Goal: Communication & Community: Answer question/provide support

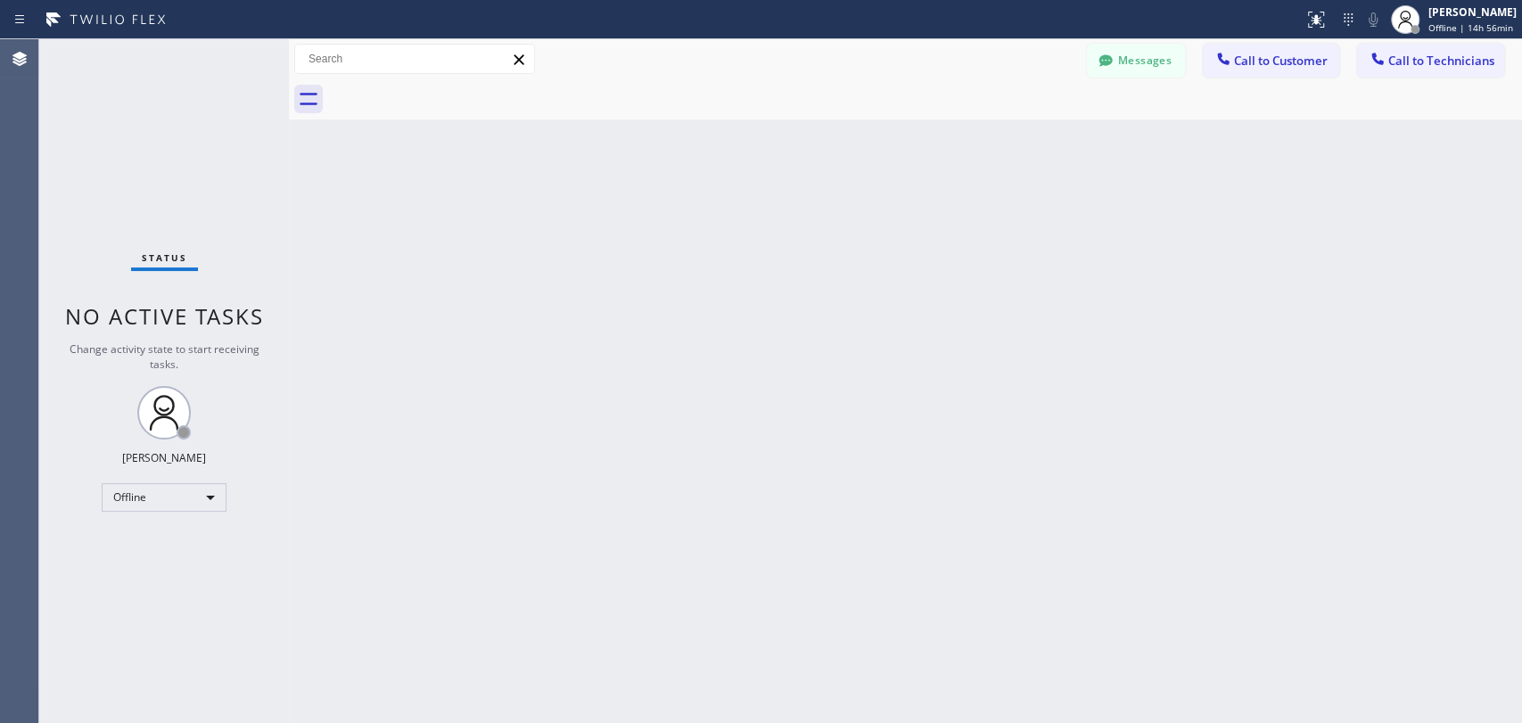
click at [1186, 66] on div "Messages" at bounding box center [1145, 59] width 116 height 31
click at [1172, 66] on button "Messages" at bounding box center [1136, 61] width 98 height 34
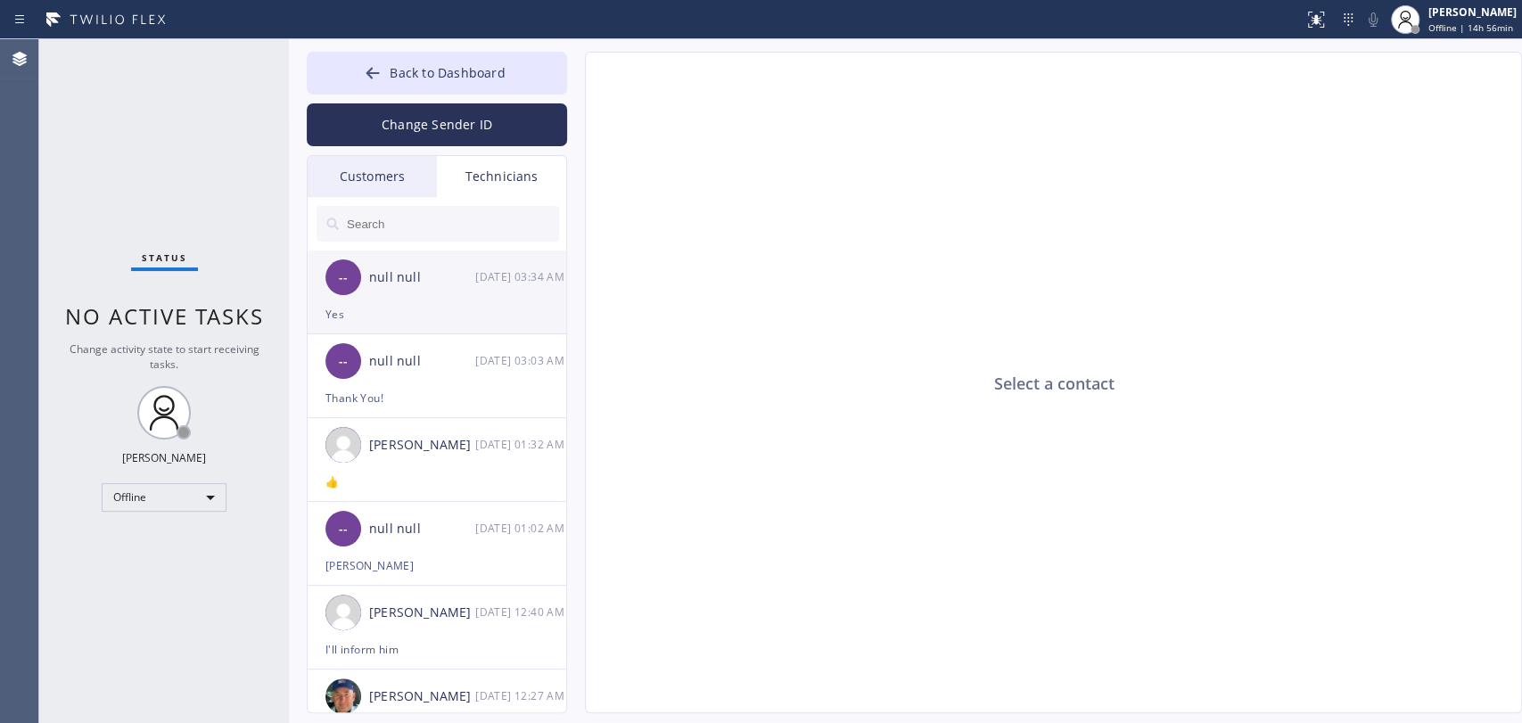
click at [478, 295] on div "-- null null 09/25 03:34 AM" at bounding box center [438, 278] width 260 height 54
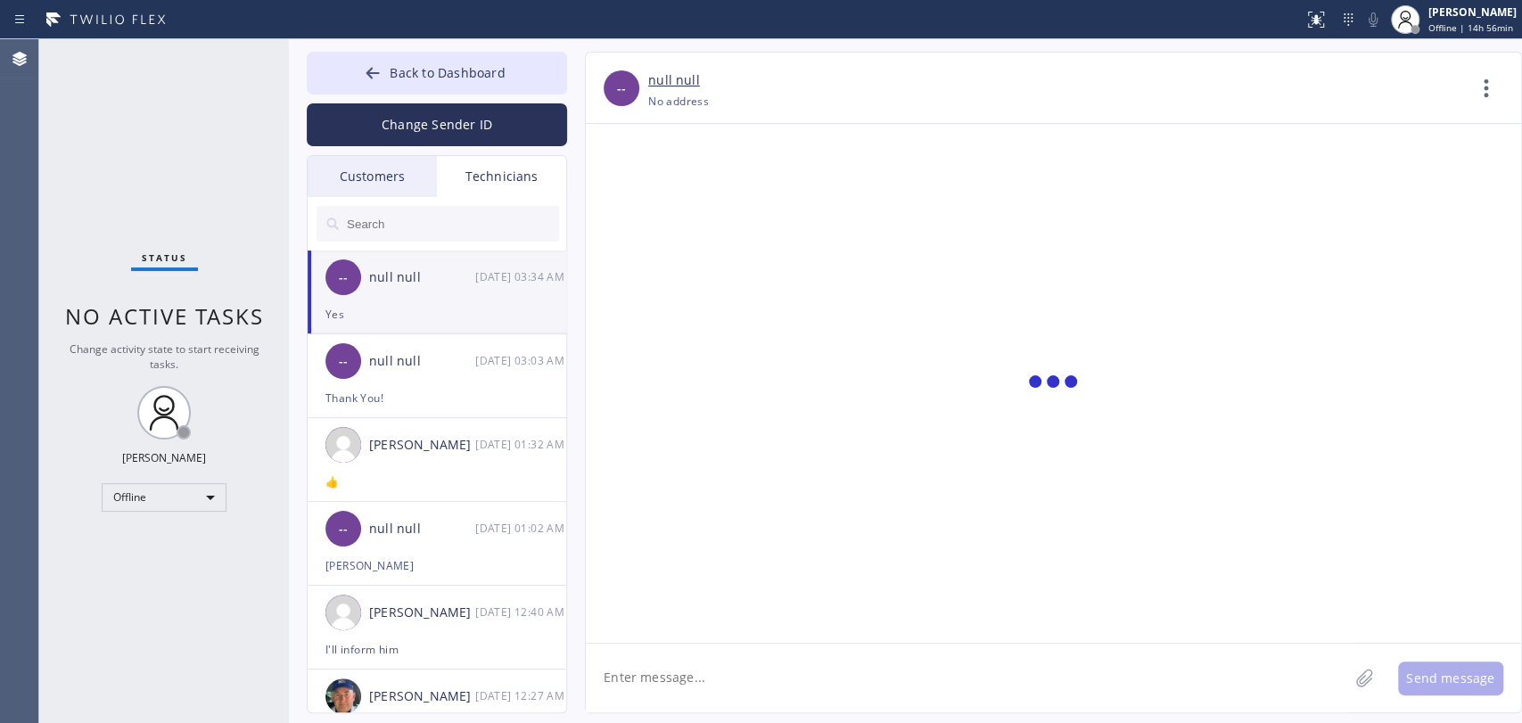
click at [400, 201] on div at bounding box center [438, 224] width 260 height 54
click at [408, 186] on div "Customers" at bounding box center [372, 176] width 129 height 41
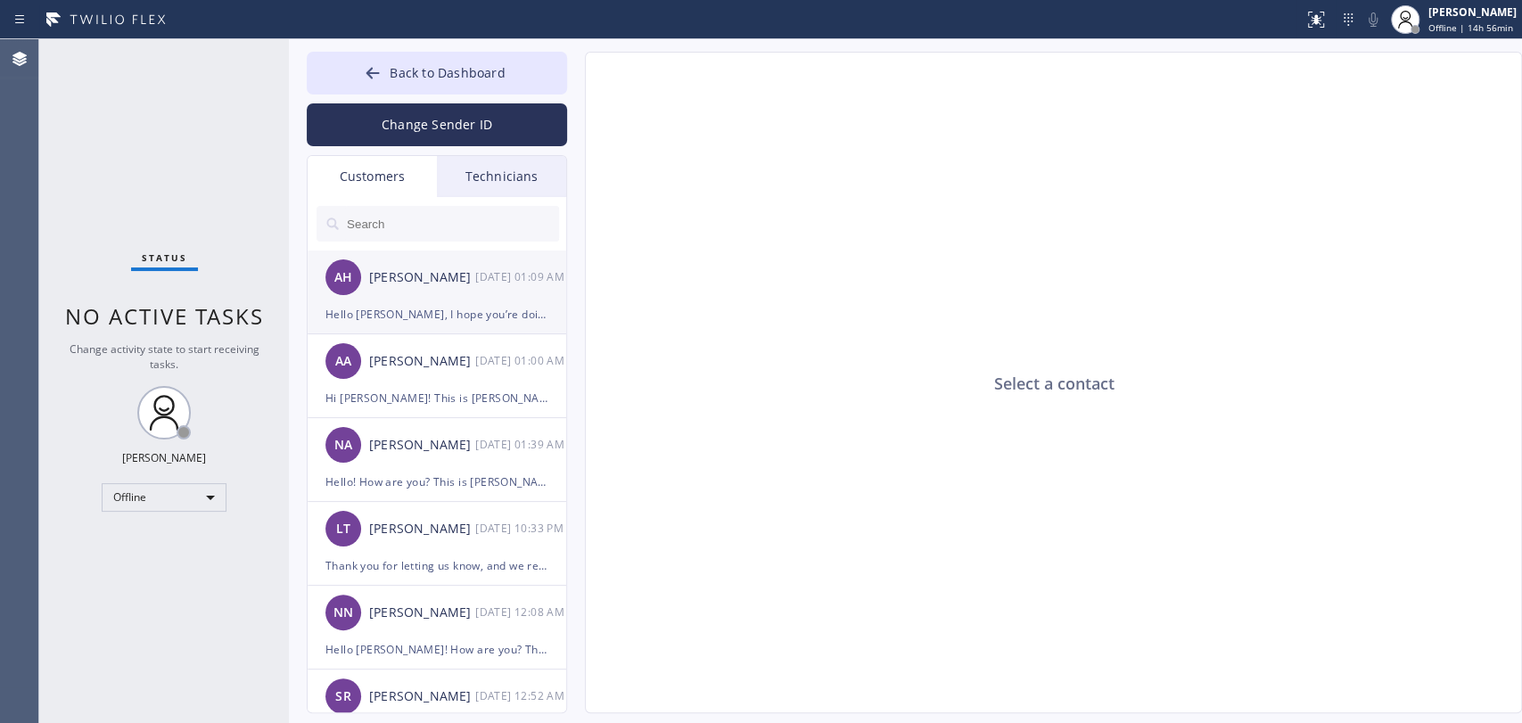
click at [416, 277] on div "[PERSON_NAME]" at bounding box center [422, 278] width 106 height 21
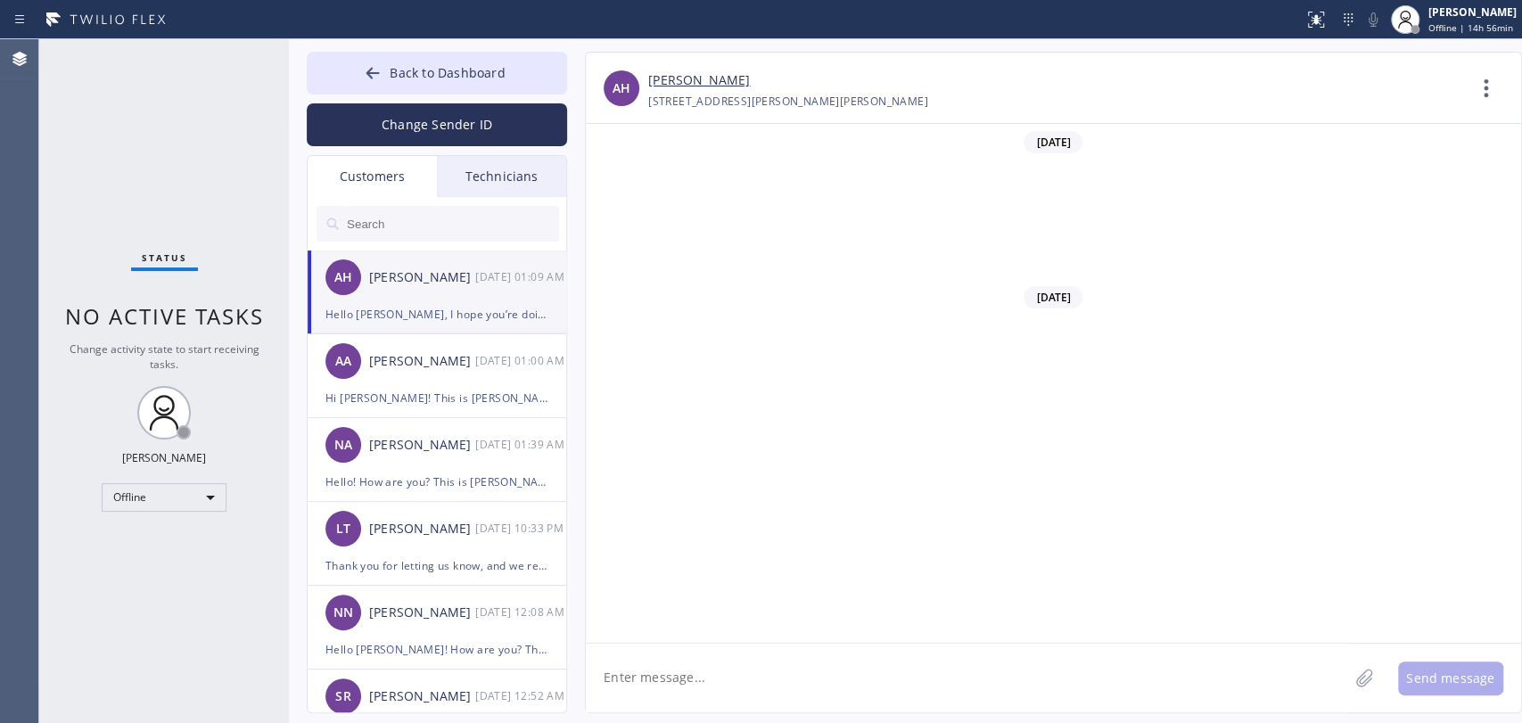
scroll to position [607, 0]
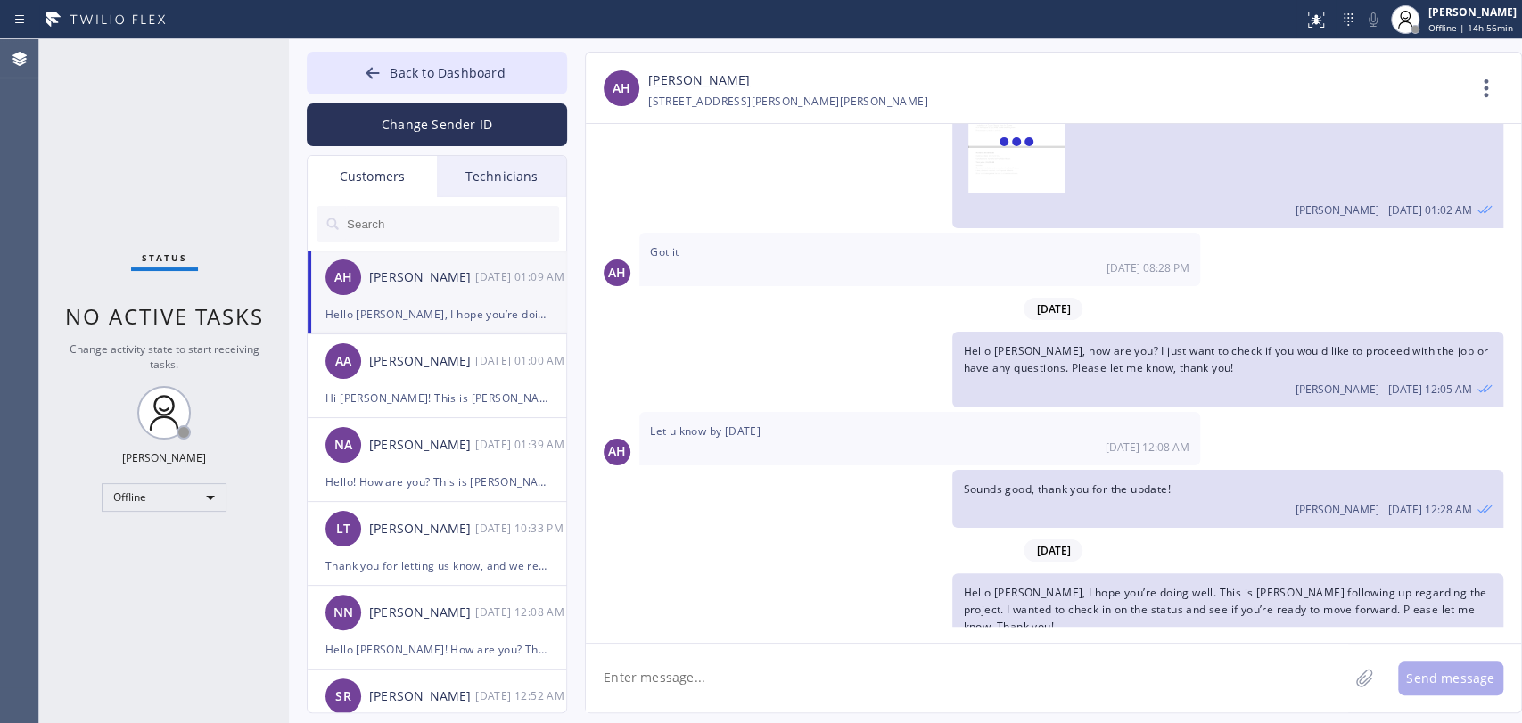
click at [497, 179] on div "Technicians" at bounding box center [501, 176] width 129 height 41
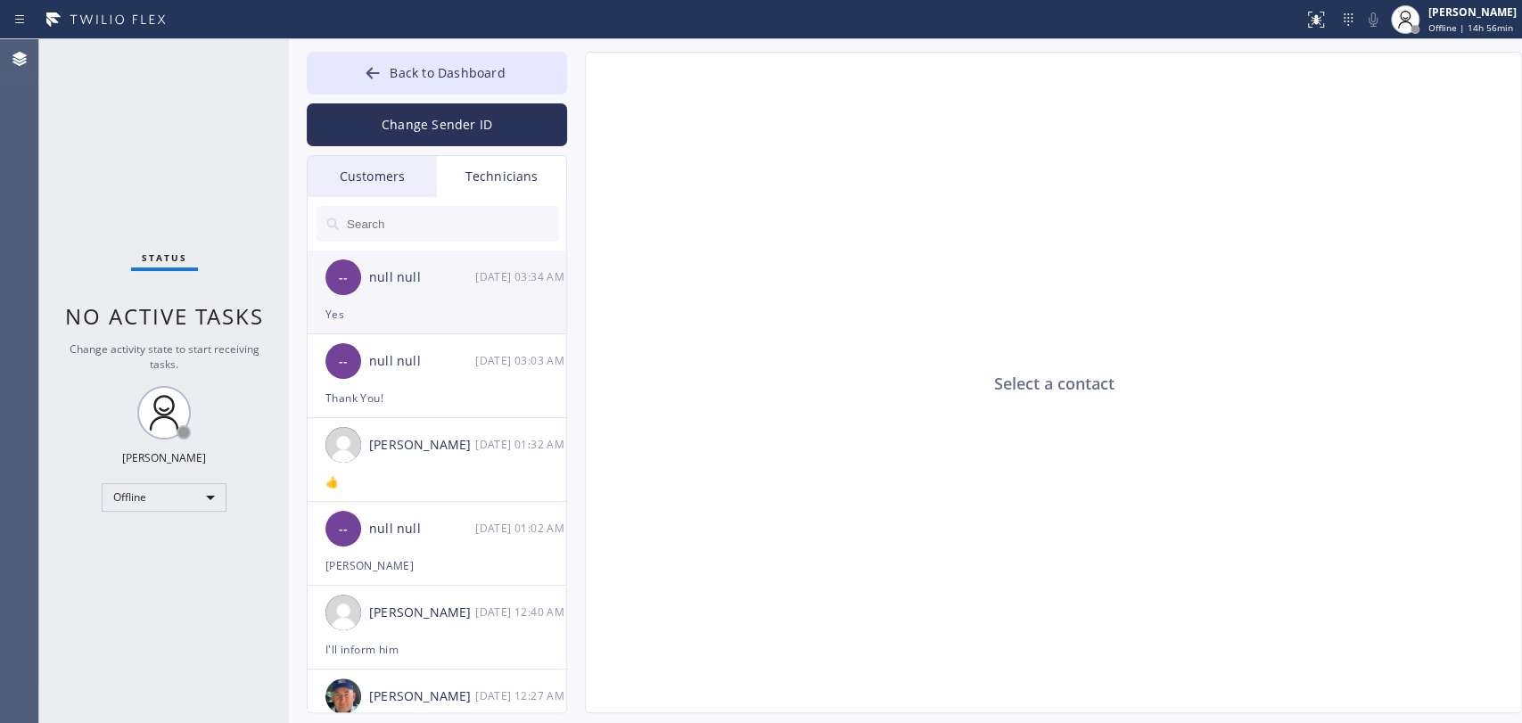
click at [448, 259] on div "-- null null 09/25 03:34 AM" at bounding box center [438, 278] width 260 height 54
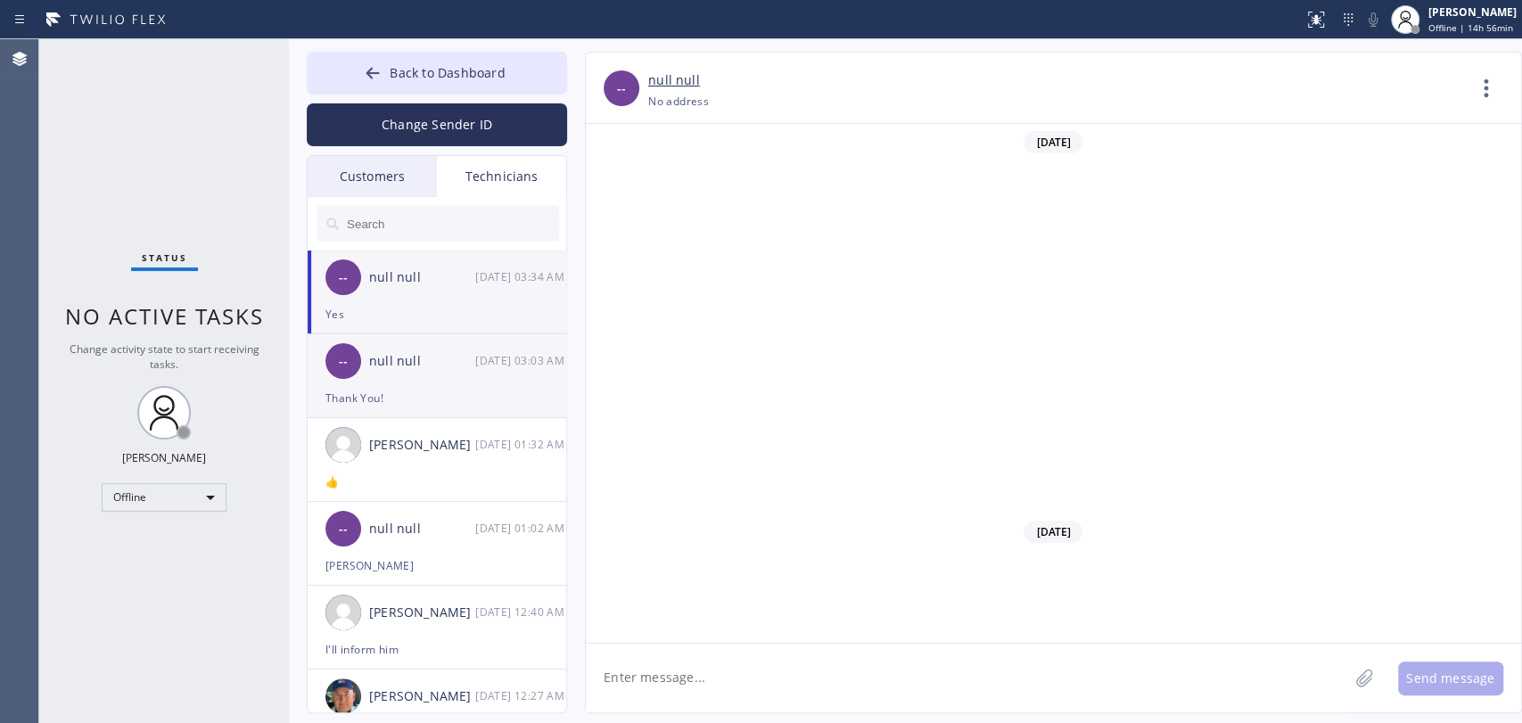
scroll to position [21476, 0]
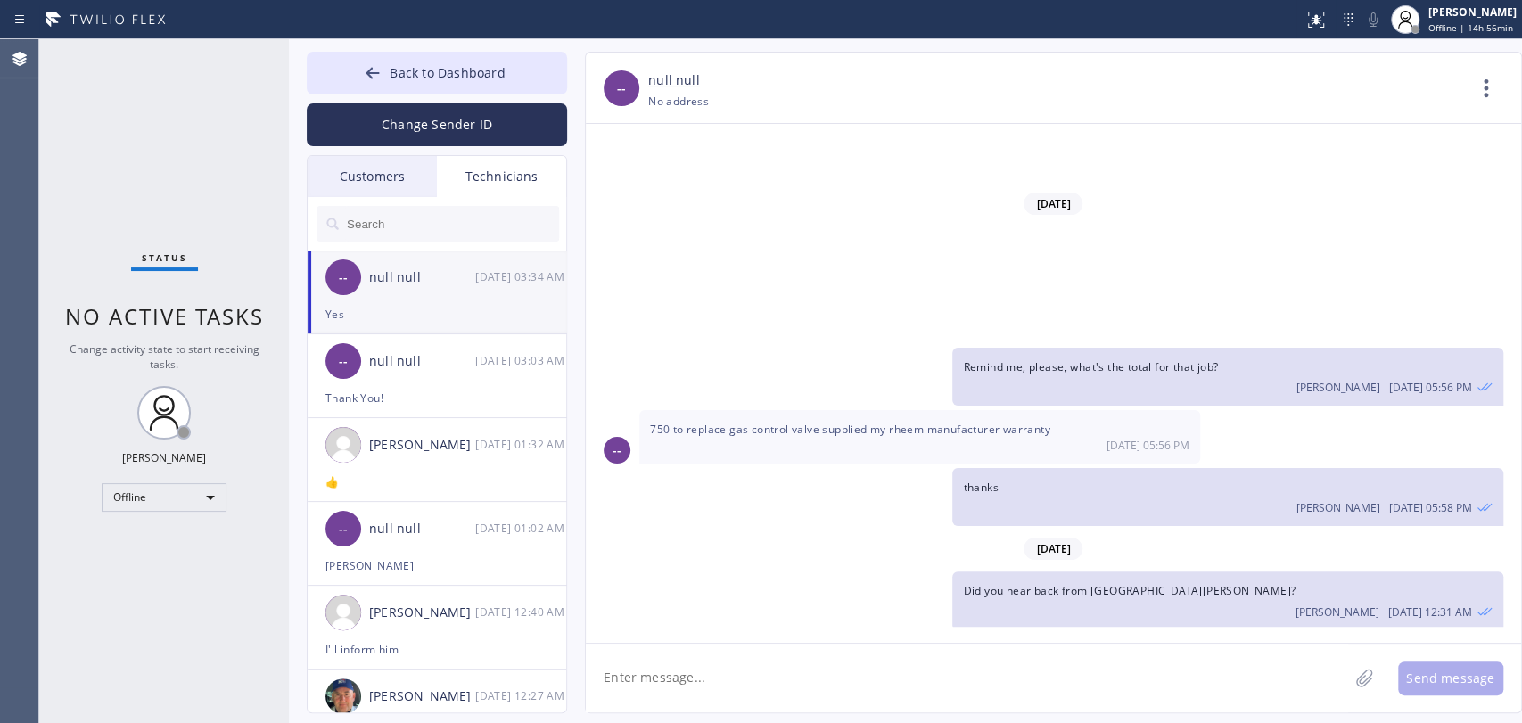
click at [714, 650] on textarea at bounding box center [967, 678] width 763 height 69
type textarea "will assign to u"
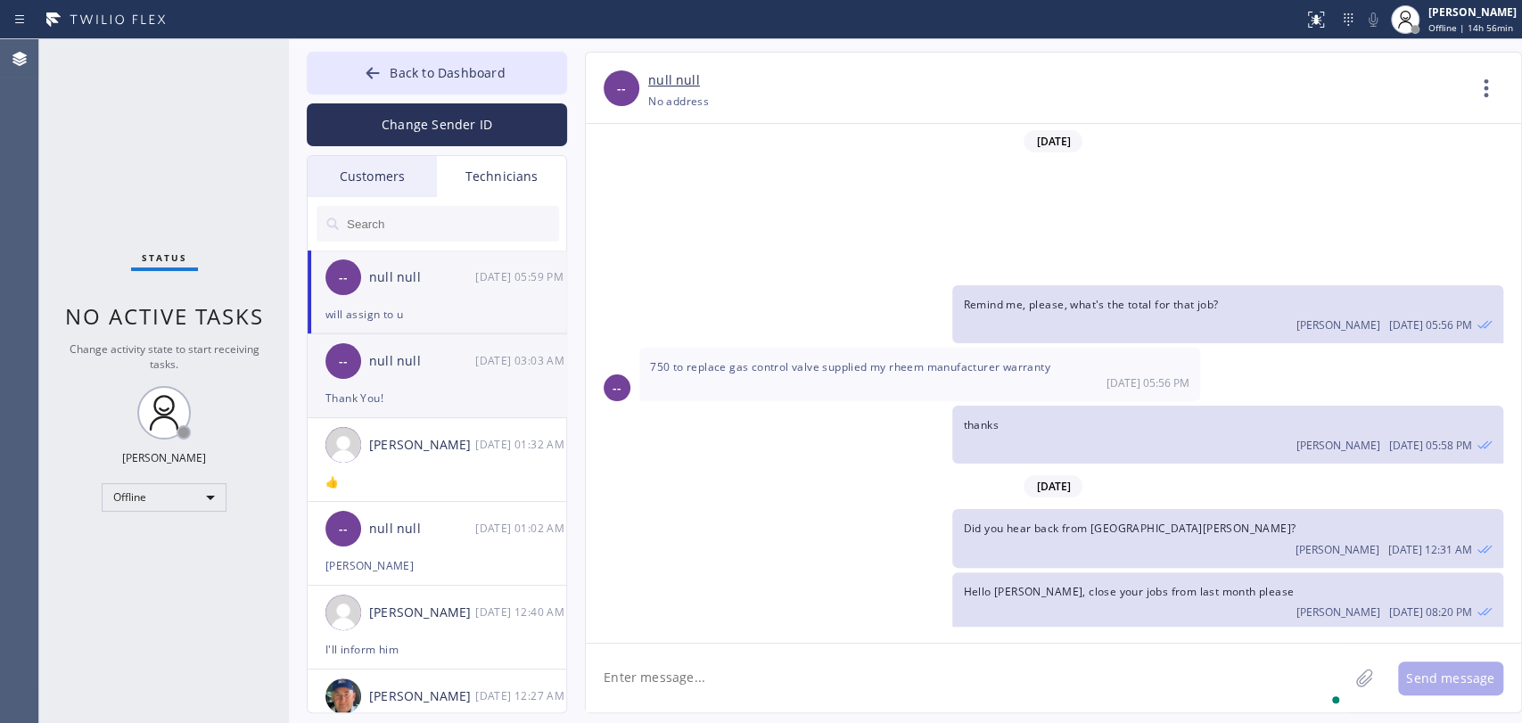
click at [426, 379] on div "-- null null 09/25 03:03 AM" at bounding box center [438, 361] width 260 height 54
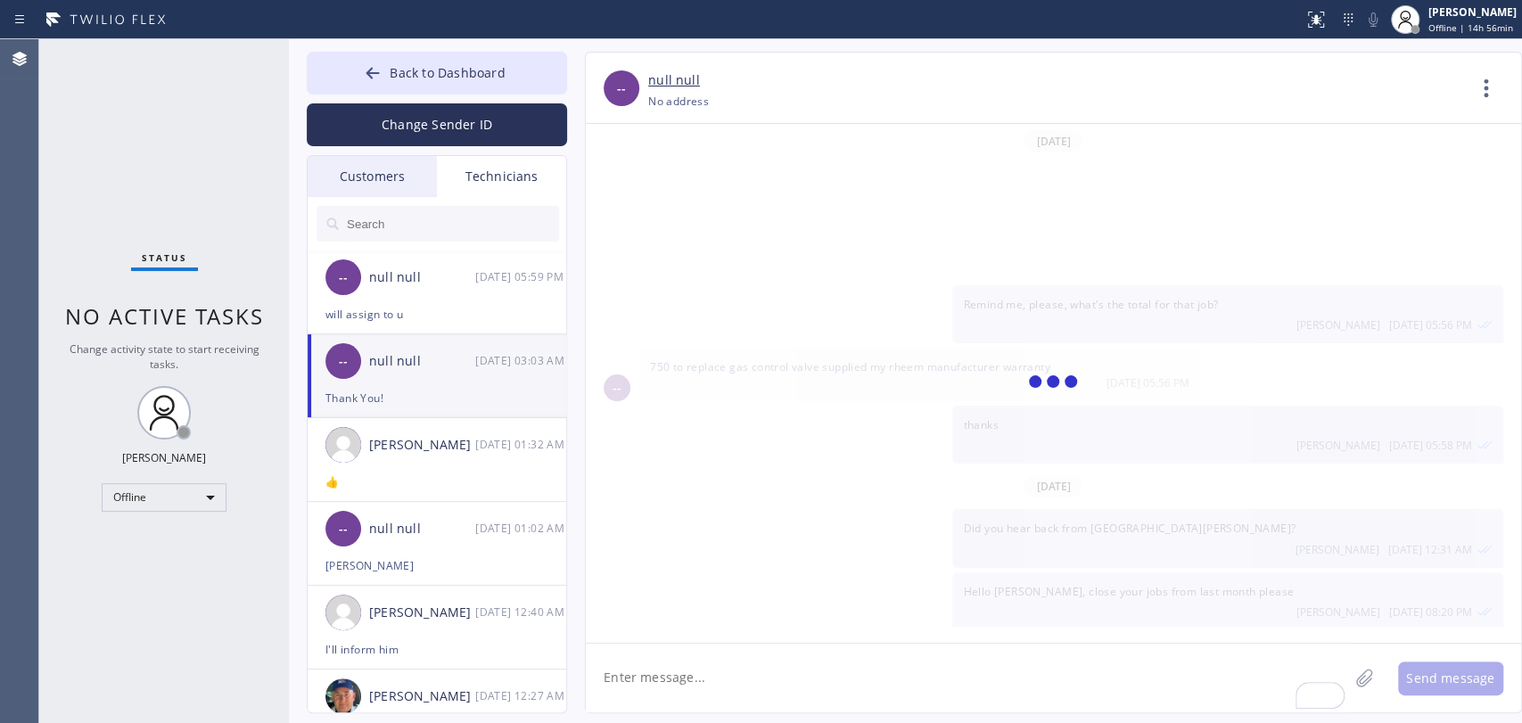
click at [697, 650] on textarea "To enrich screen reader interactions, please activate Accessibility in Grammarl…" at bounding box center [967, 678] width 763 height 69
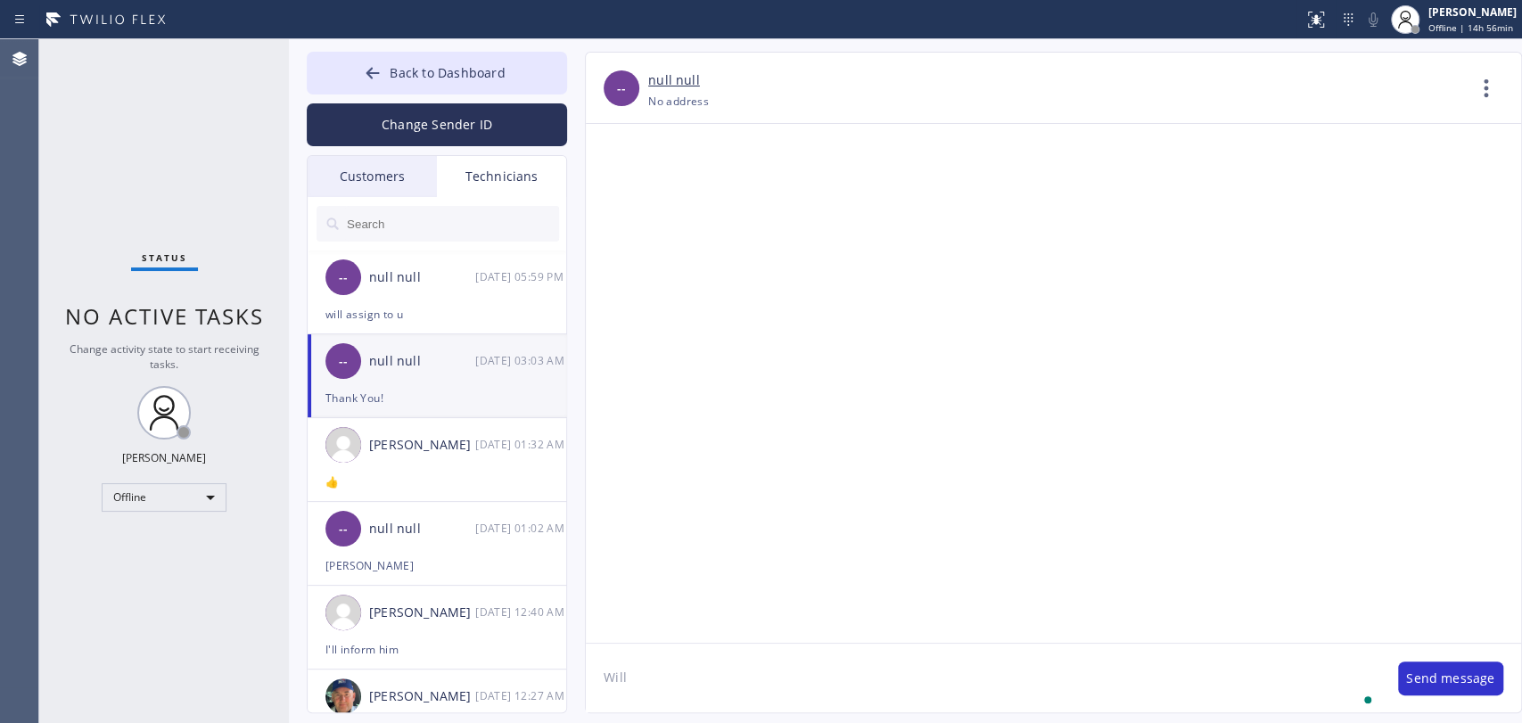
scroll to position [152683, 0]
type textarea "Will assign to you"
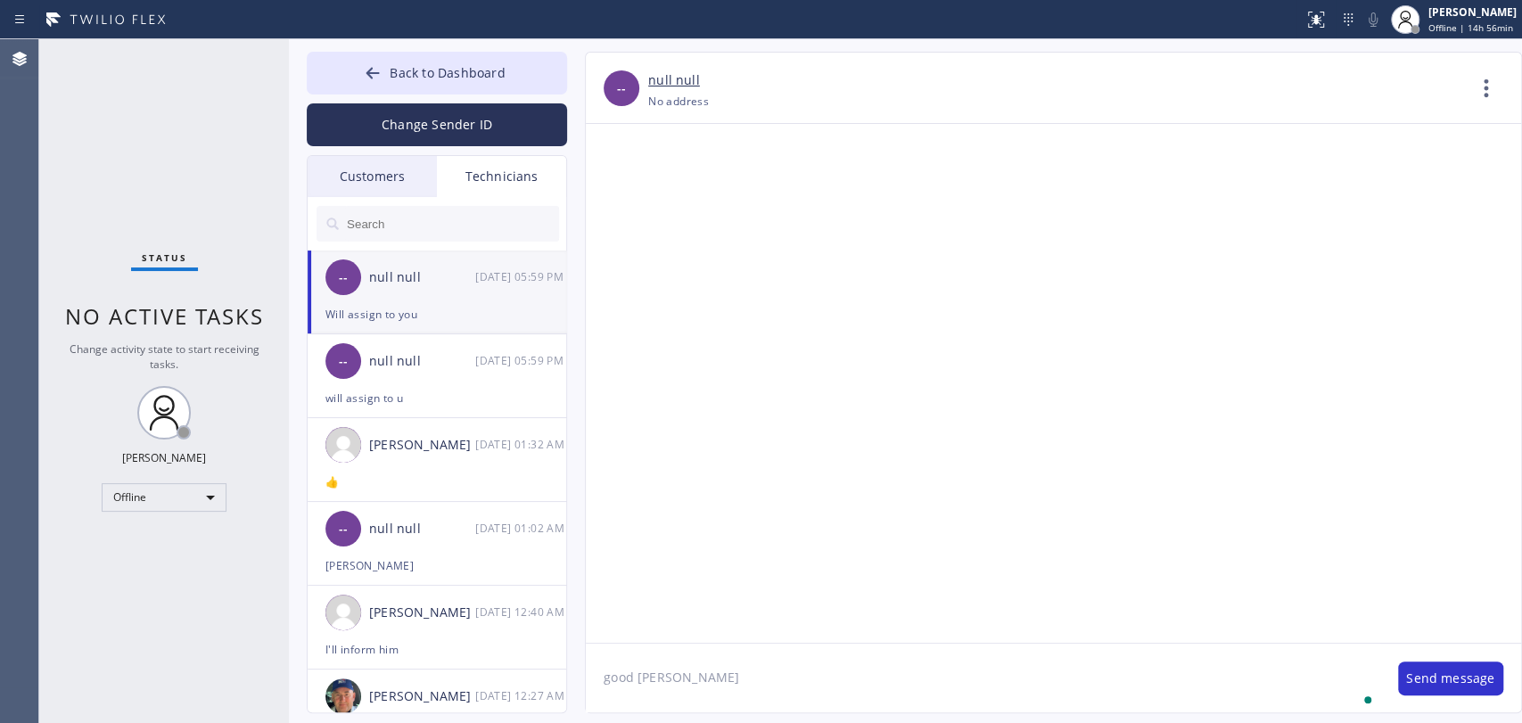
scroll to position [152746, 0]
type textarea "good morning"
click at [457, 308] on div "Call me" at bounding box center [437, 314] width 223 height 21
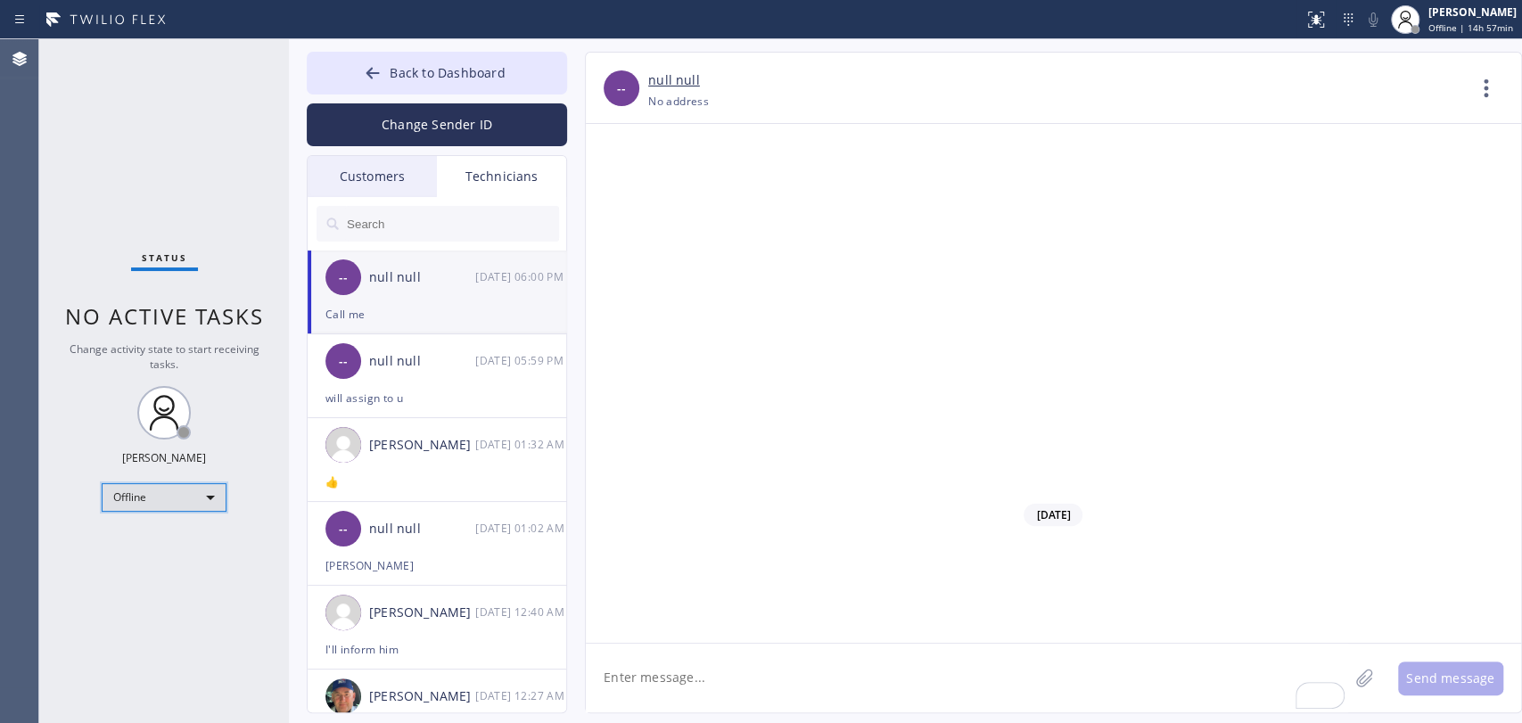
click at [143, 491] on div "Offline" at bounding box center [164, 497] width 125 height 29
click at [169, 538] on li "Available" at bounding box center [163, 542] width 121 height 21
click at [456, 89] on button "Back to Dashboard" at bounding box center [437, 73] width 260 height 43
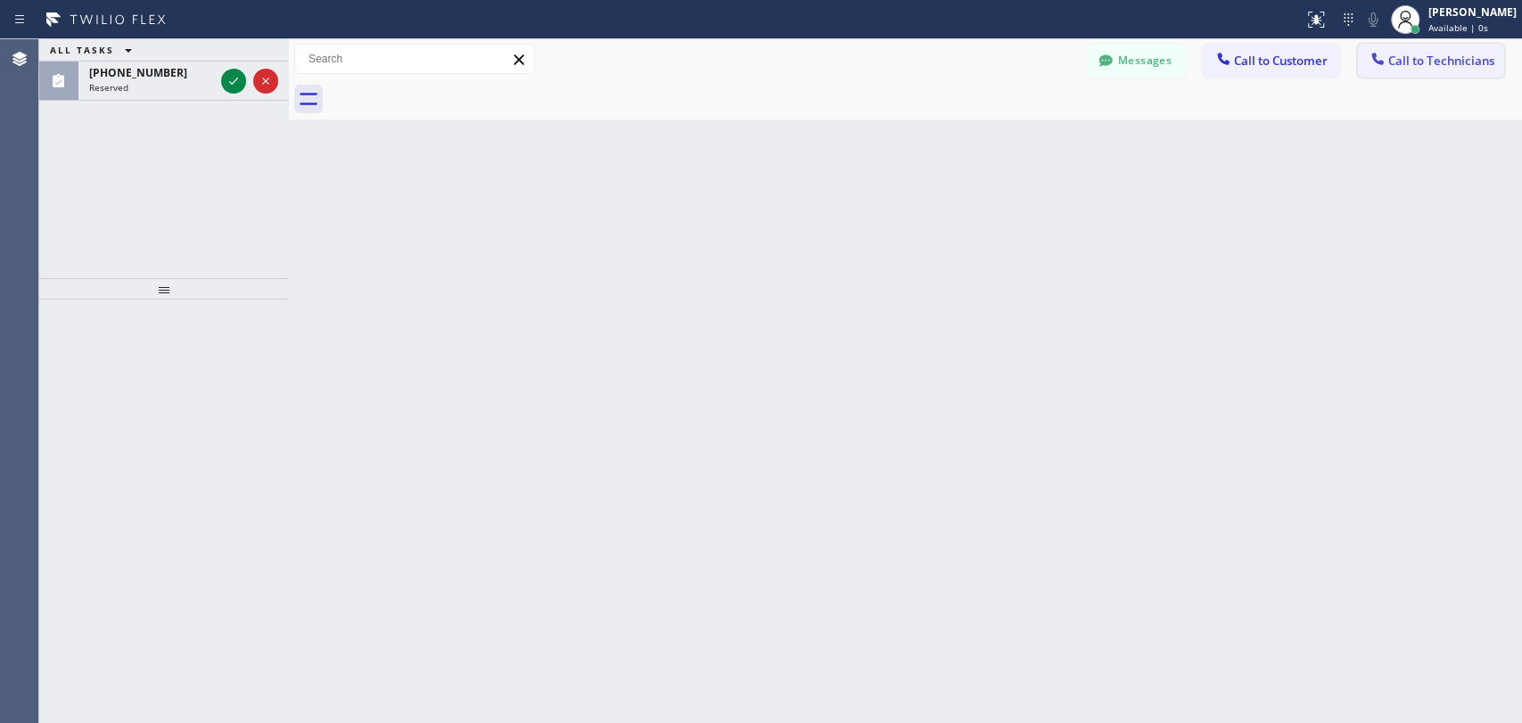
click at [1369, 61] on span "Call to Technicians" at bounding box center [1442, 61] width 106 height 16
click at [0, 0] on icon at bounding box center [0, 0] width 0 height 0
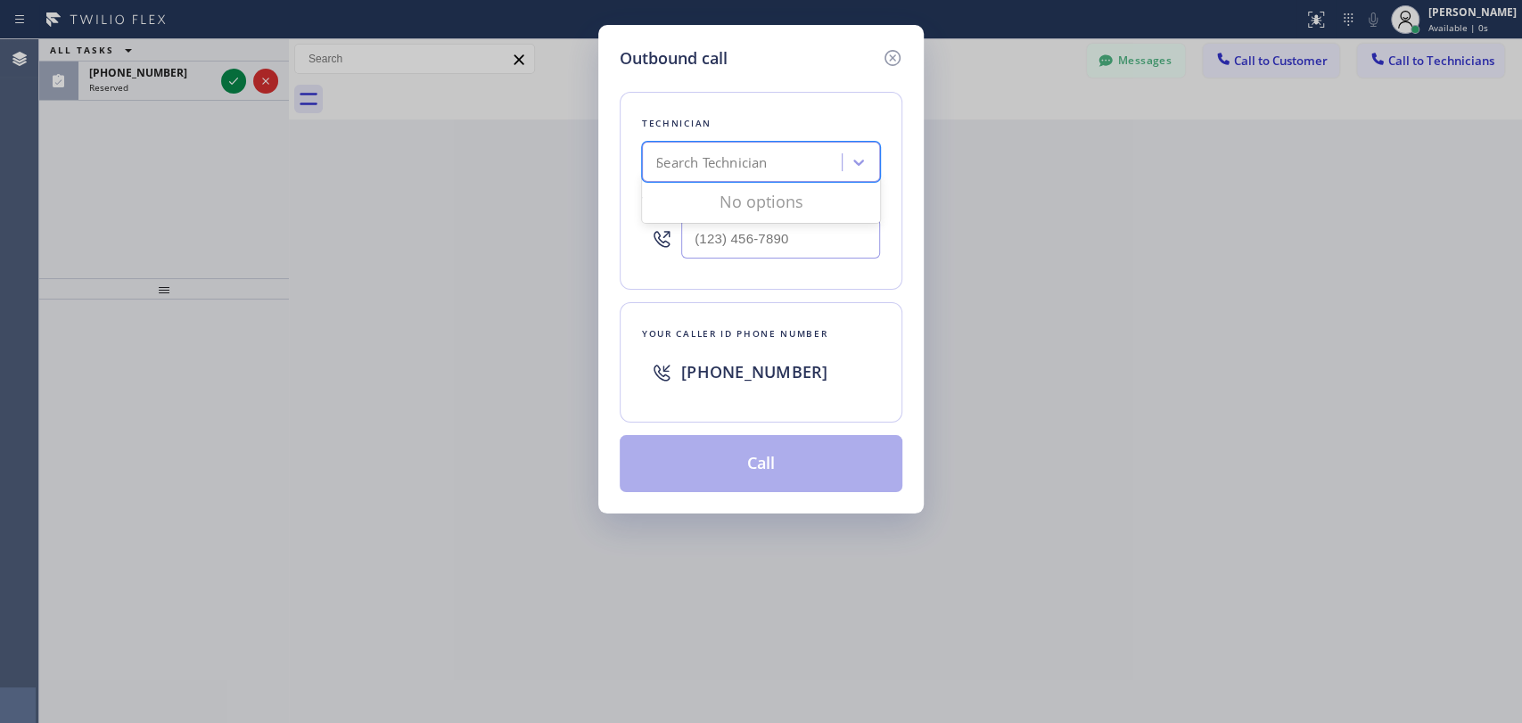
type input "Hovik"
click at [738, 198] on div "[PERSON_NAME]" at bounding box center [761, 200] width 238 height 32
type input "[PHONE_NUMBER]"
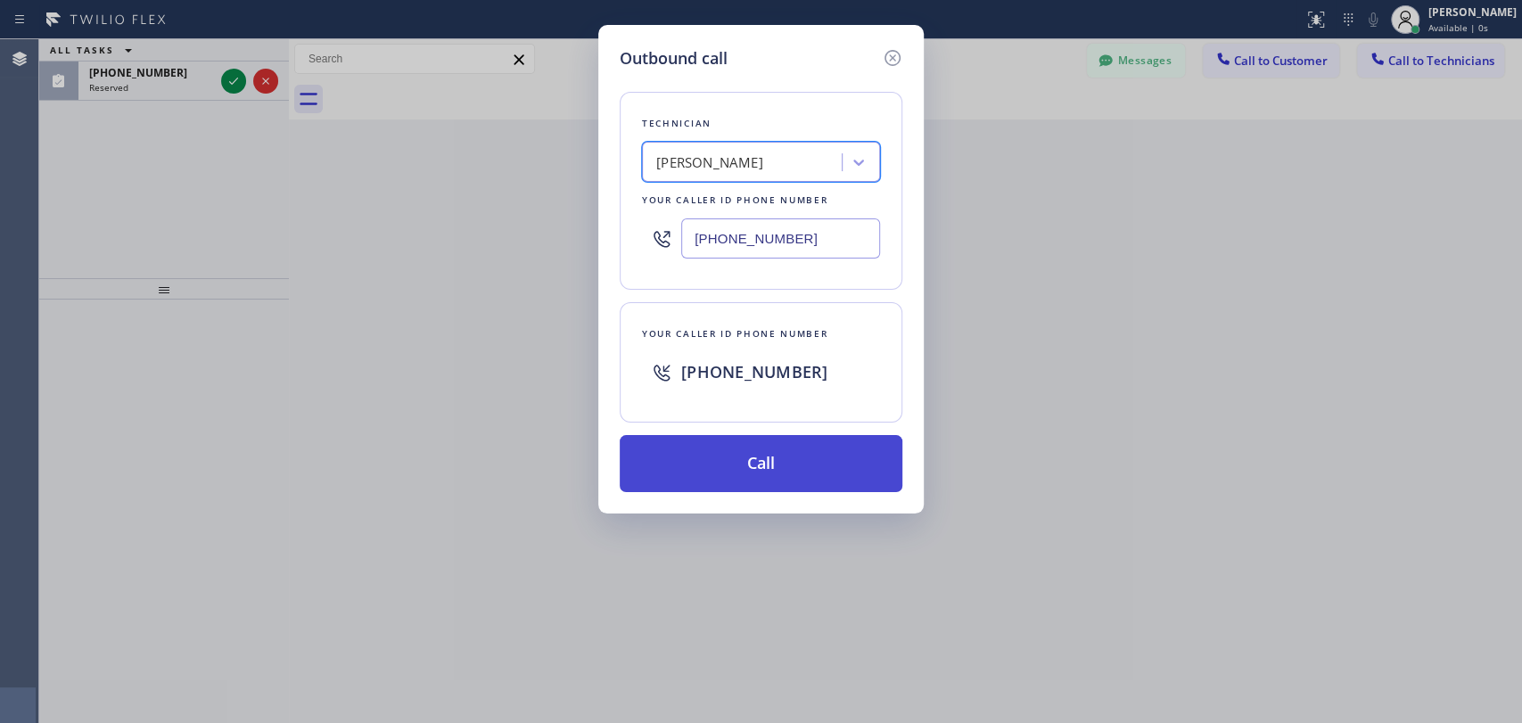
click at [699, 447] on button "Call" at bounding box center [761, 463] width 283 height 57
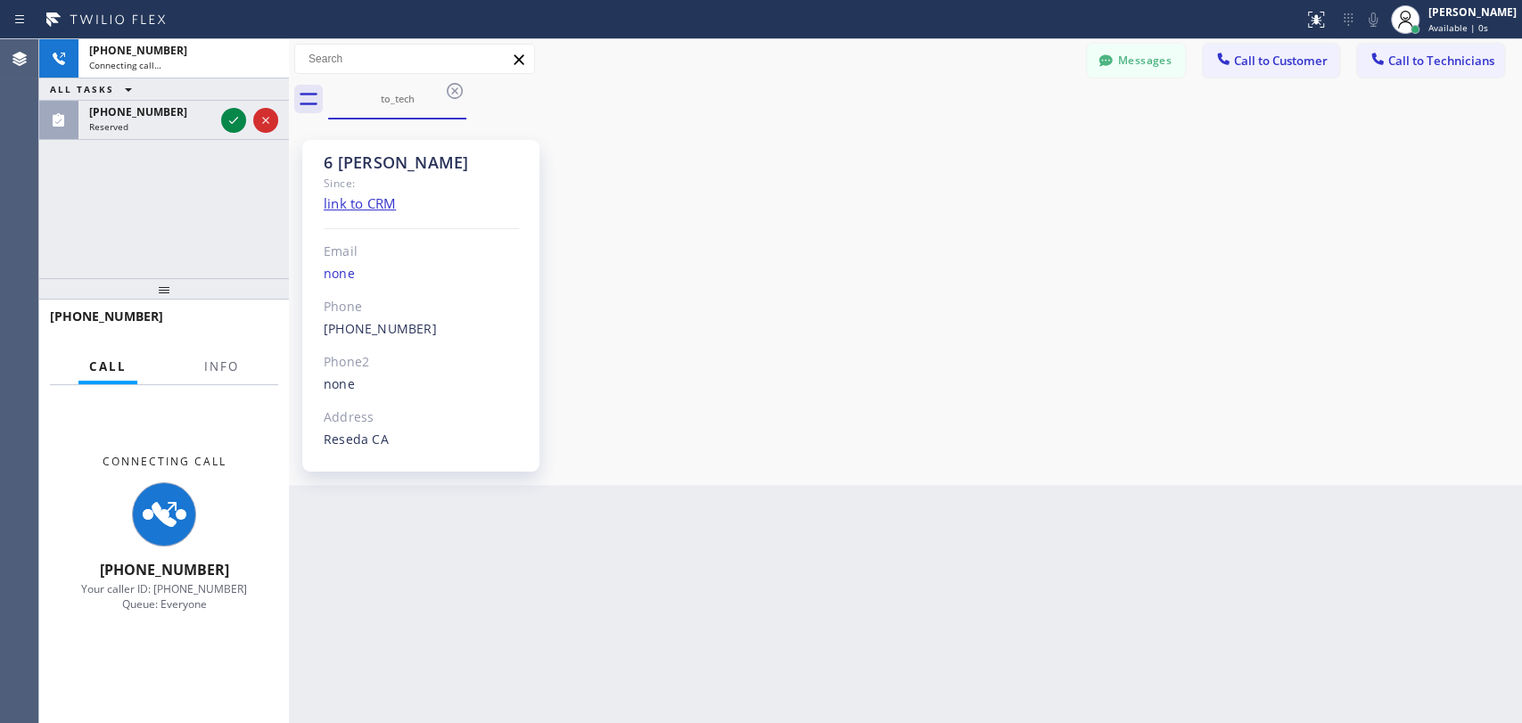
scroll to position [152923, 0]
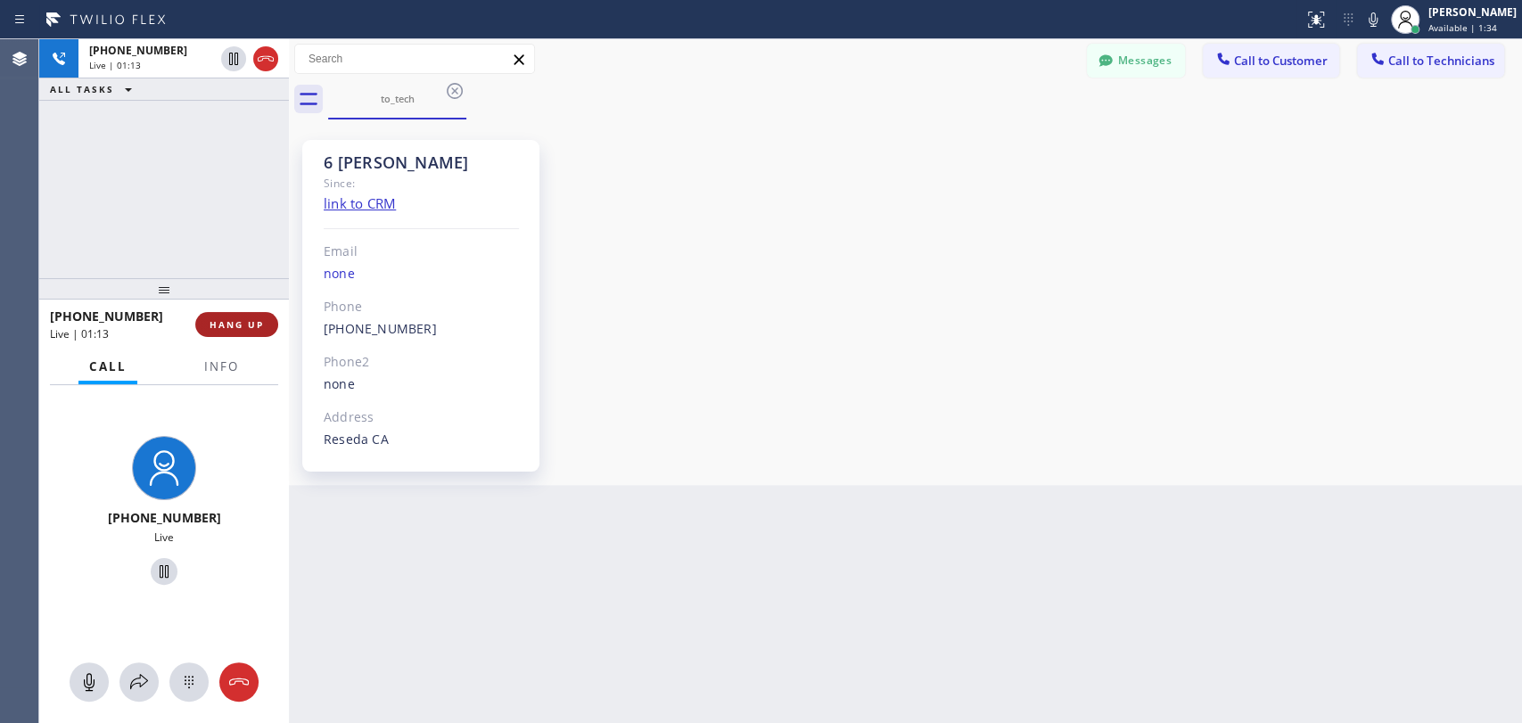
click at [250, 318] on span "HANG UP" at bounding box center [237, 324] width 54 height 12
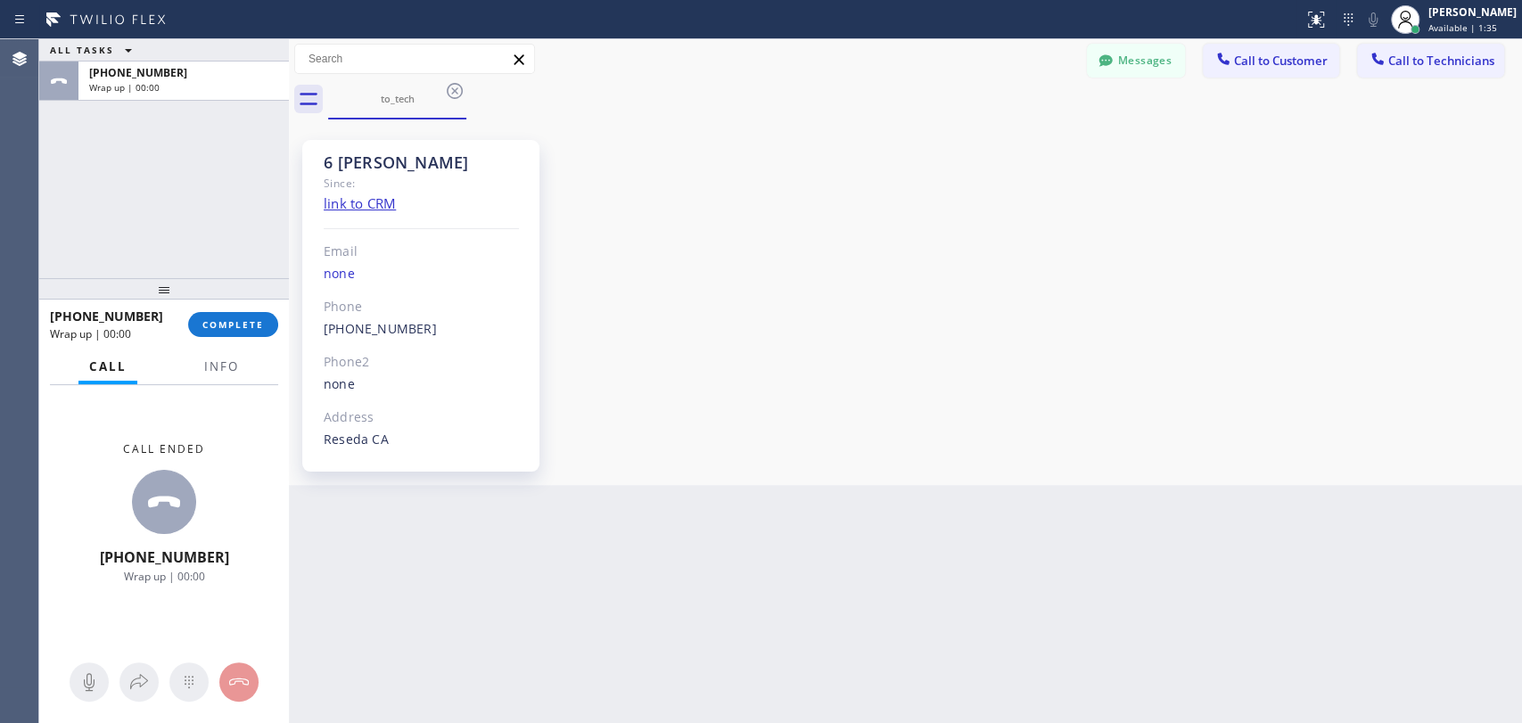
click at [277, 329] on button "COMPLETE" at bounding box center [233, 324] width 90 height 25
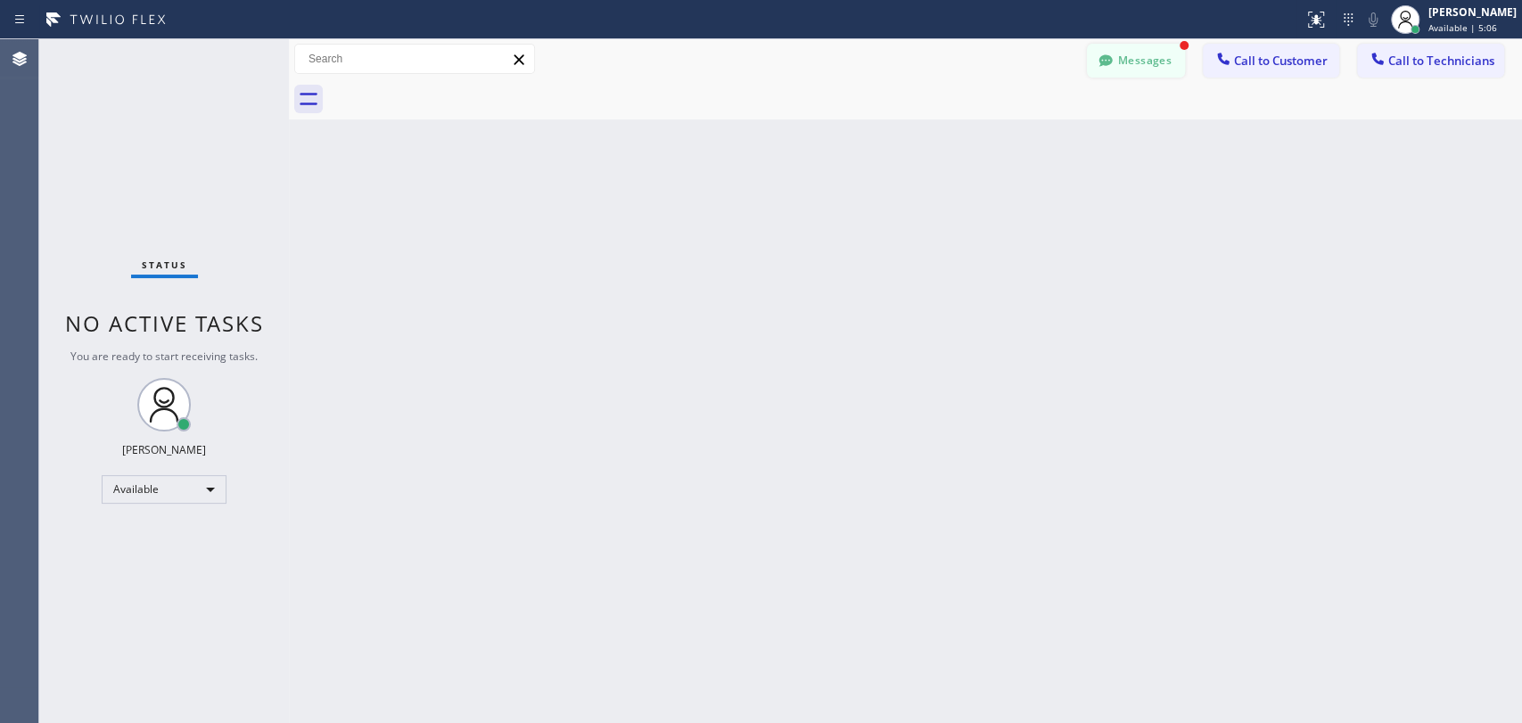
click at [1116, 39] on div "Messages Call to Customer Call to Technicians Outbound call Location Search loc…" at bounding box center [905, 59] width 1233 height 40
click at [1120, 49] on button "Messages" at bounding box center [1136, 61] width 98 height 34
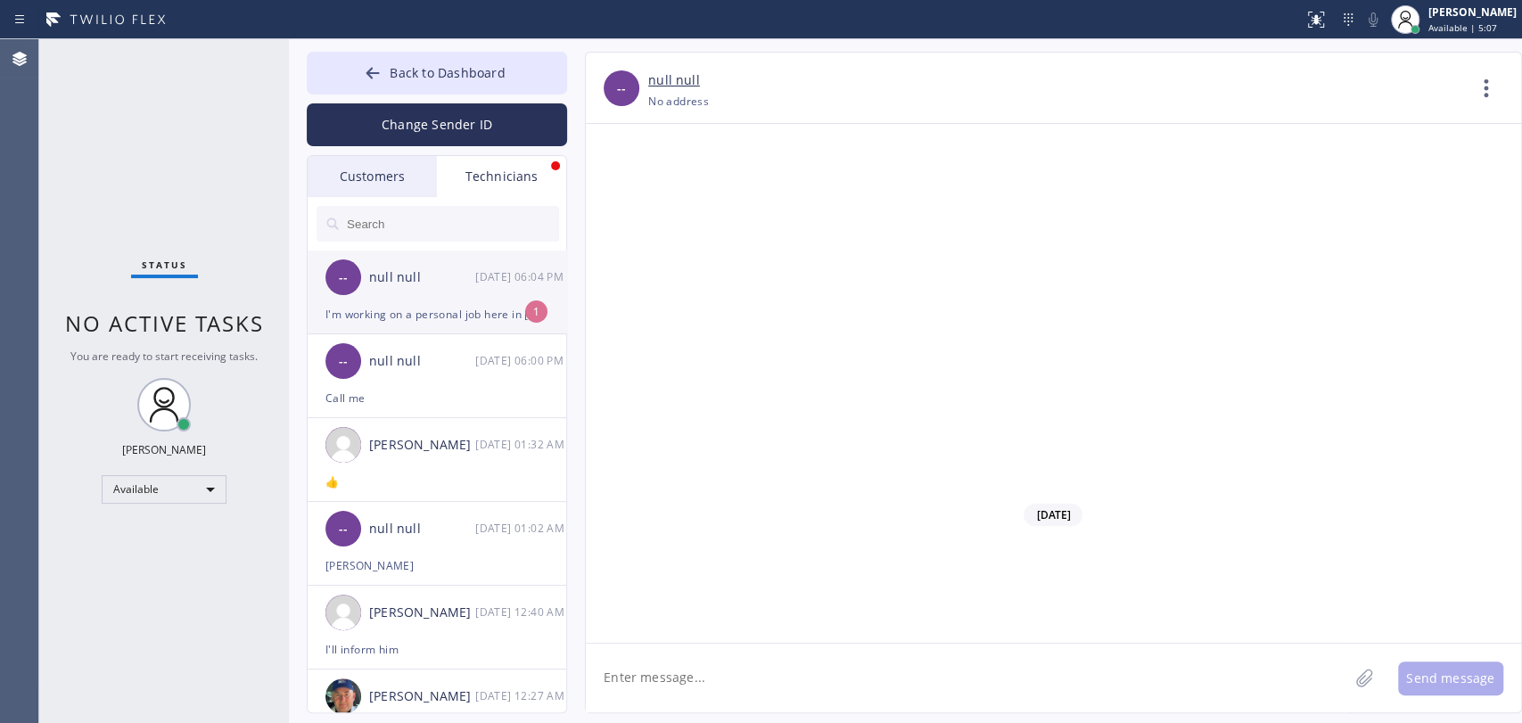
click at [425, 293] on div "-- null null 09/25 06:04 PM" at bounding box center [438, 278] width 260 height 54
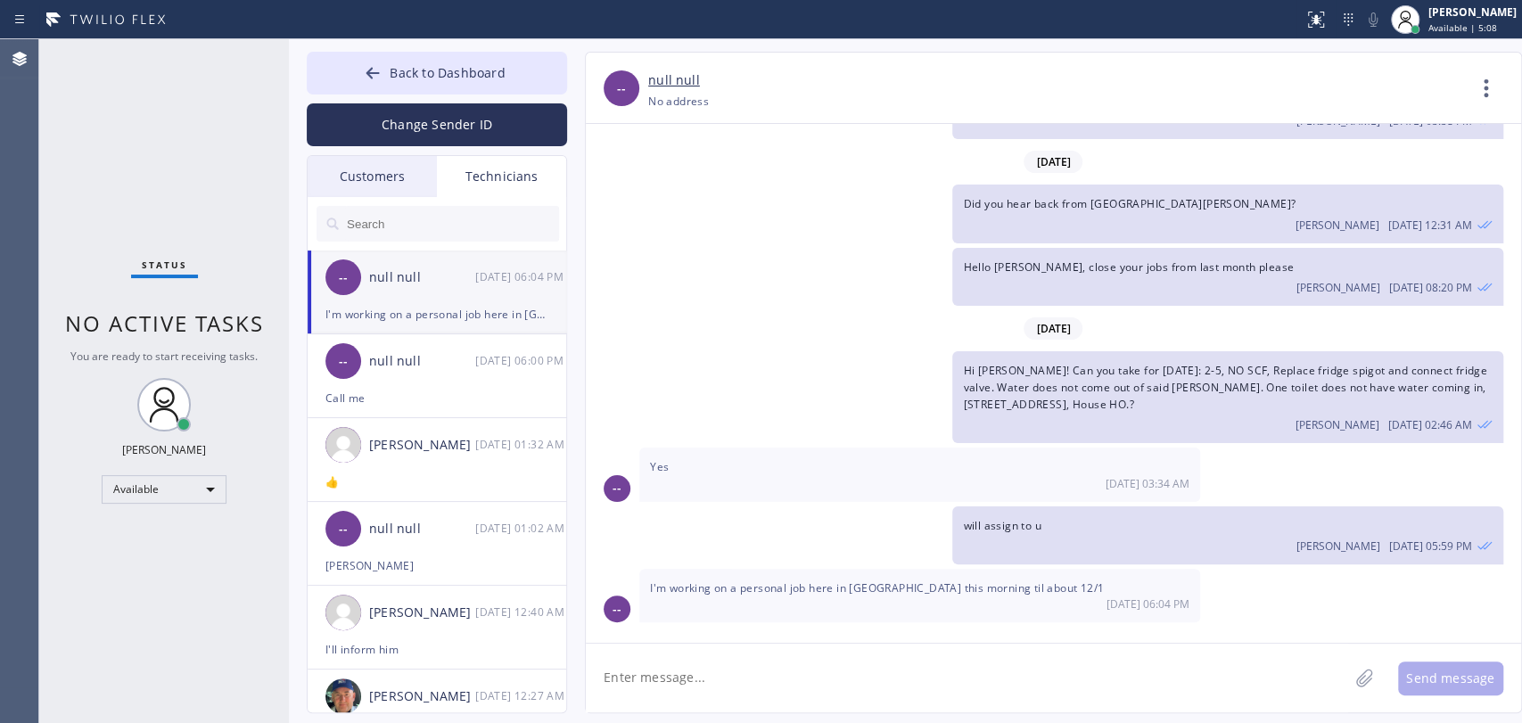
scroll to position [21597, 0]
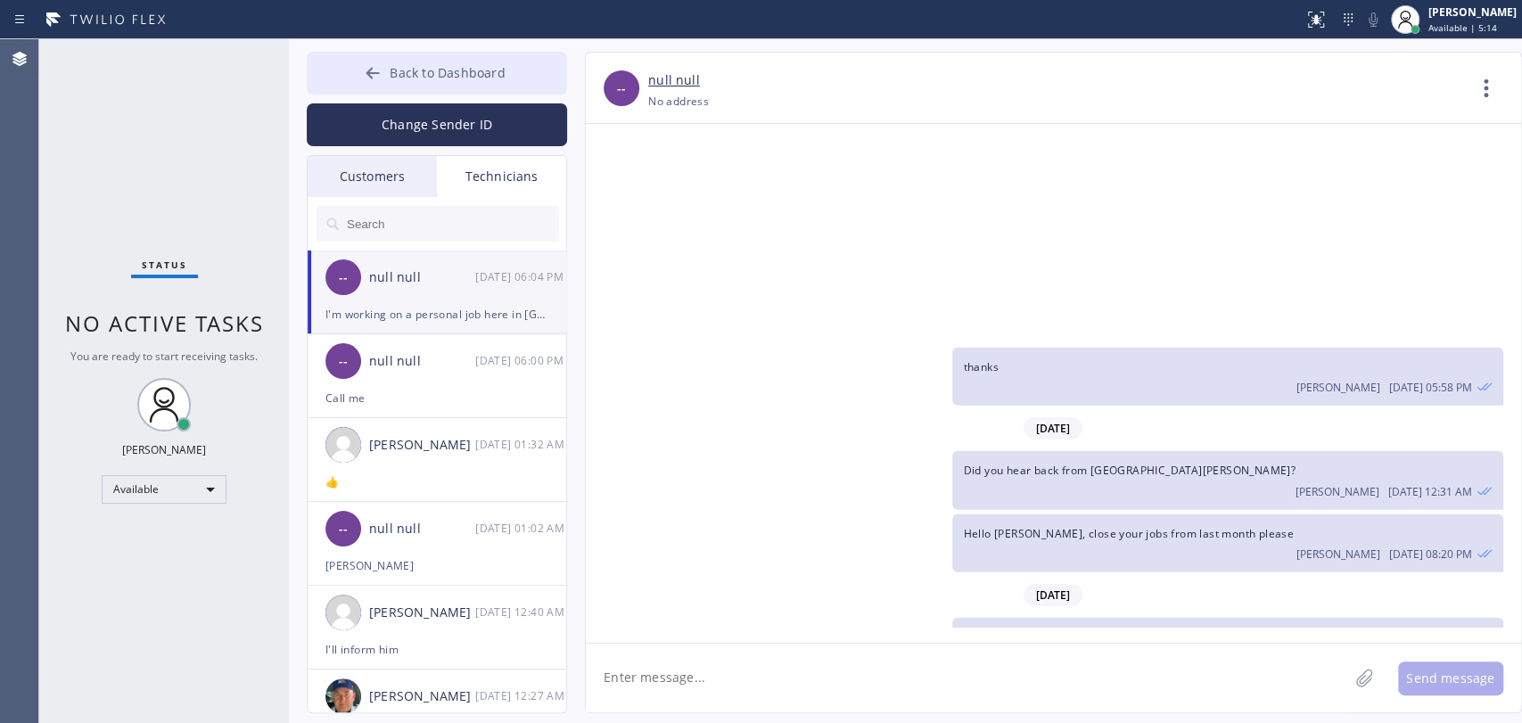
drag, startPoint x: 396, startPoint y: 60, endPoint x: 426, endPoint y: 70, distance: 32.2
click at [399, 64] on button "Back to Dashboard" at bounding box center [437, 73] width 260 height 43
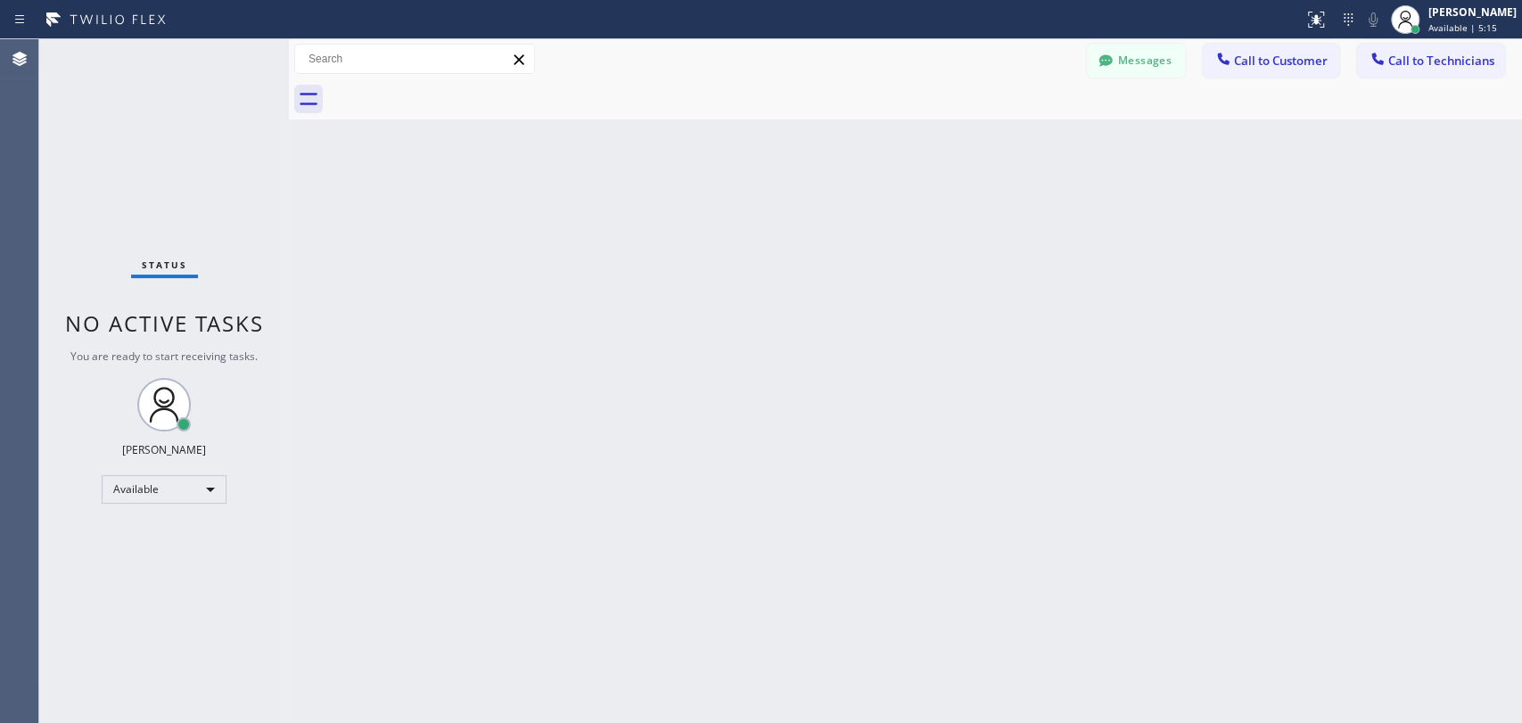
click at [1369, 70] on button "Call to Technicians" at bounding box center [1430, 61] width 147 height 34
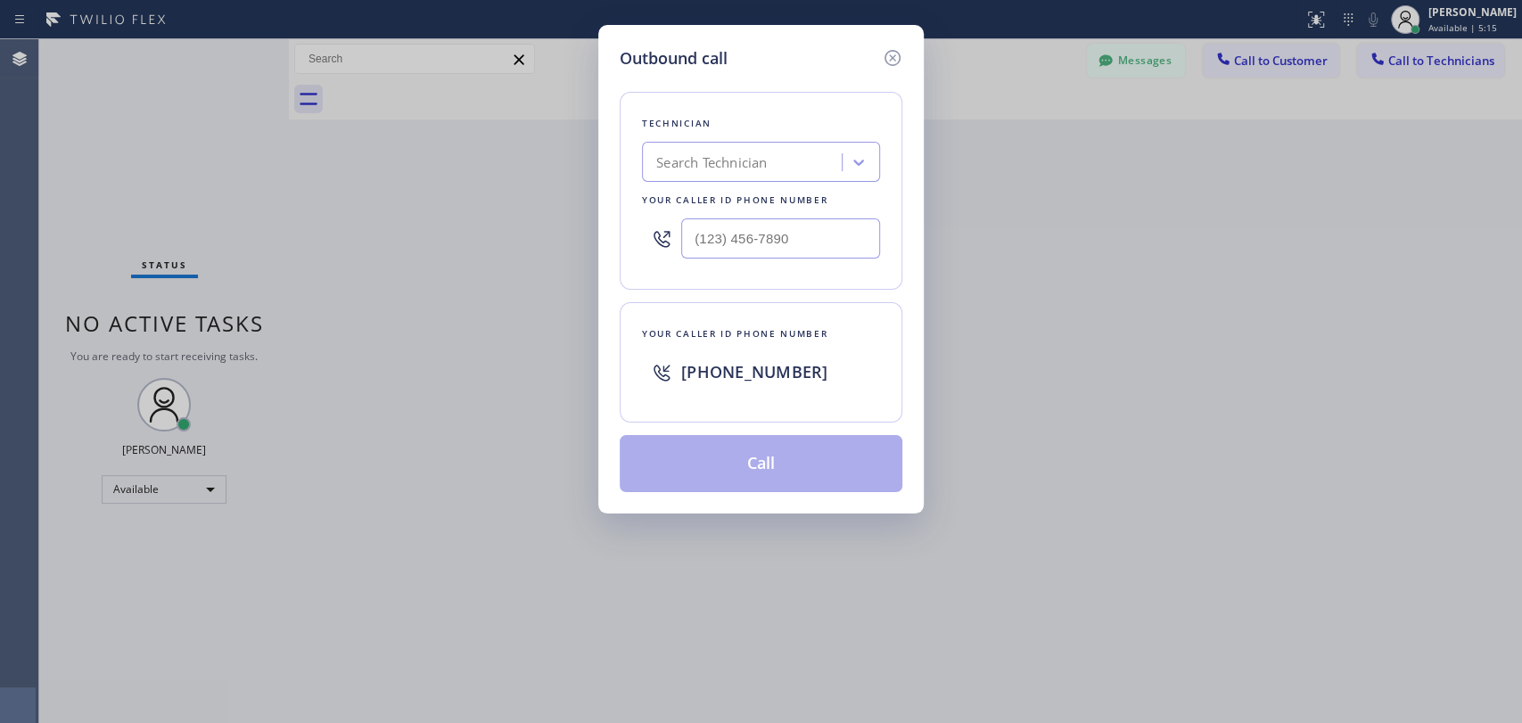
click at [818, 170] on div "Search Technician" at bounding box center [745, 162] width 194 height 31
type input "M"
type input "Hovik"
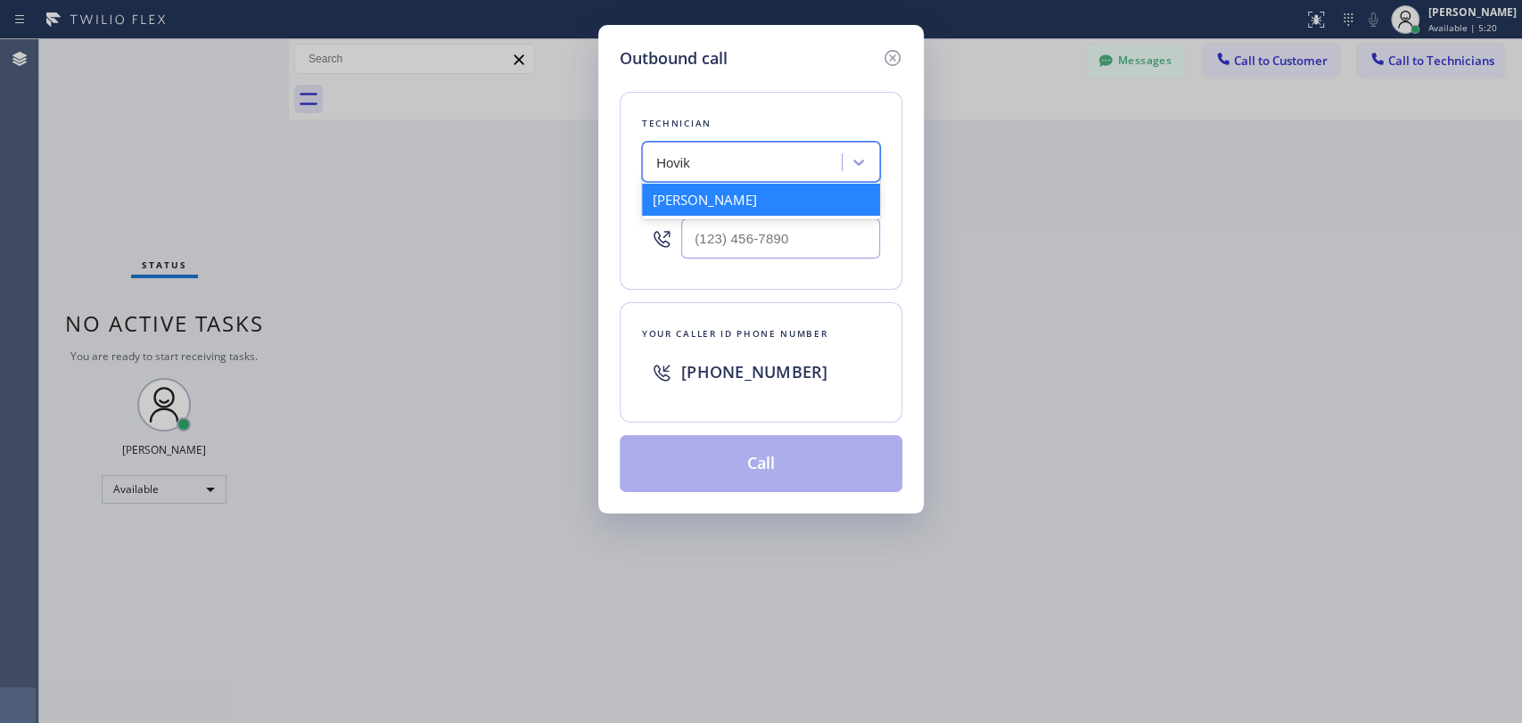
click at [685, 206] on div "[PERSON_NAME]" at bounding box center [761, 200] width 238 height 32
type input "[PHONE_NUMBER]"
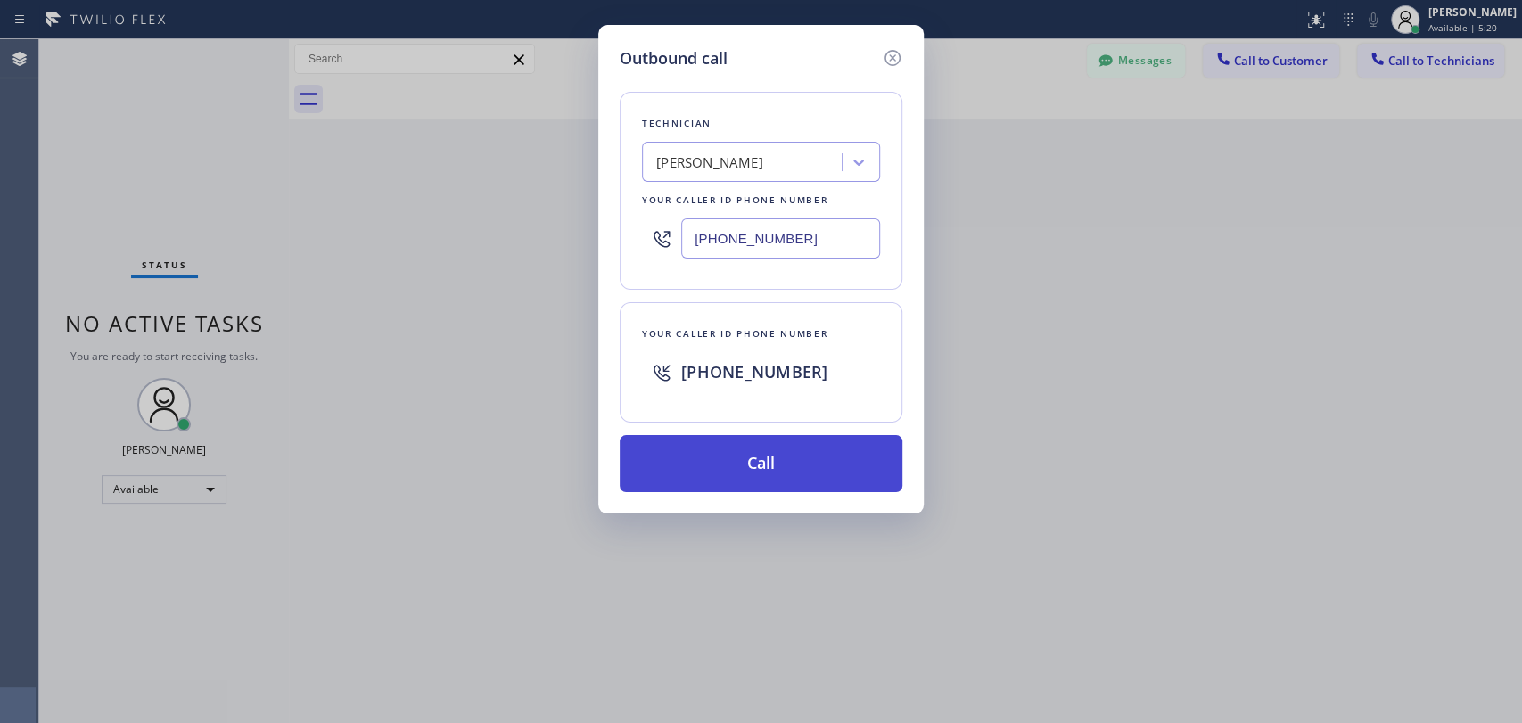
click at [741, 457] on button "Call" at bounding box center [761, 463] width 283 height 57
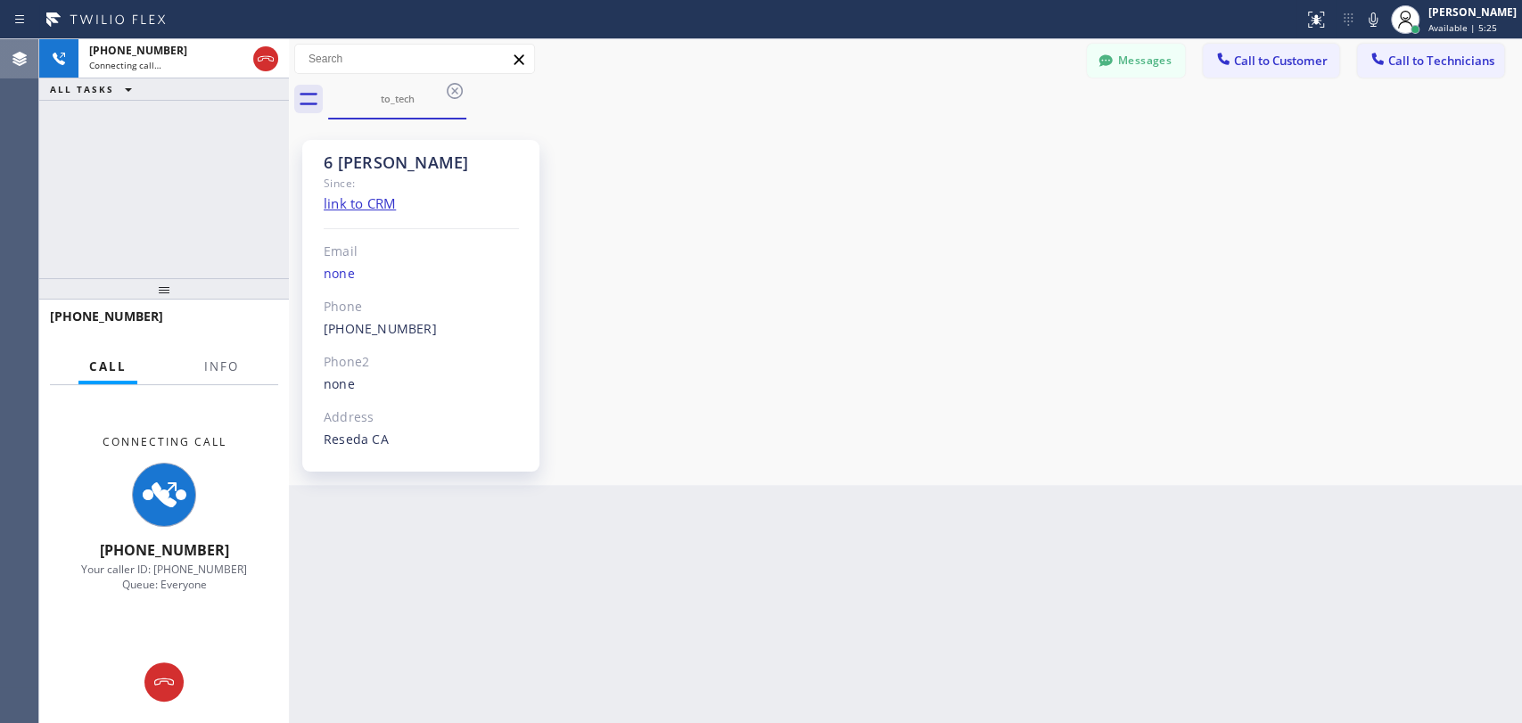
scroll to position [152923, 0]
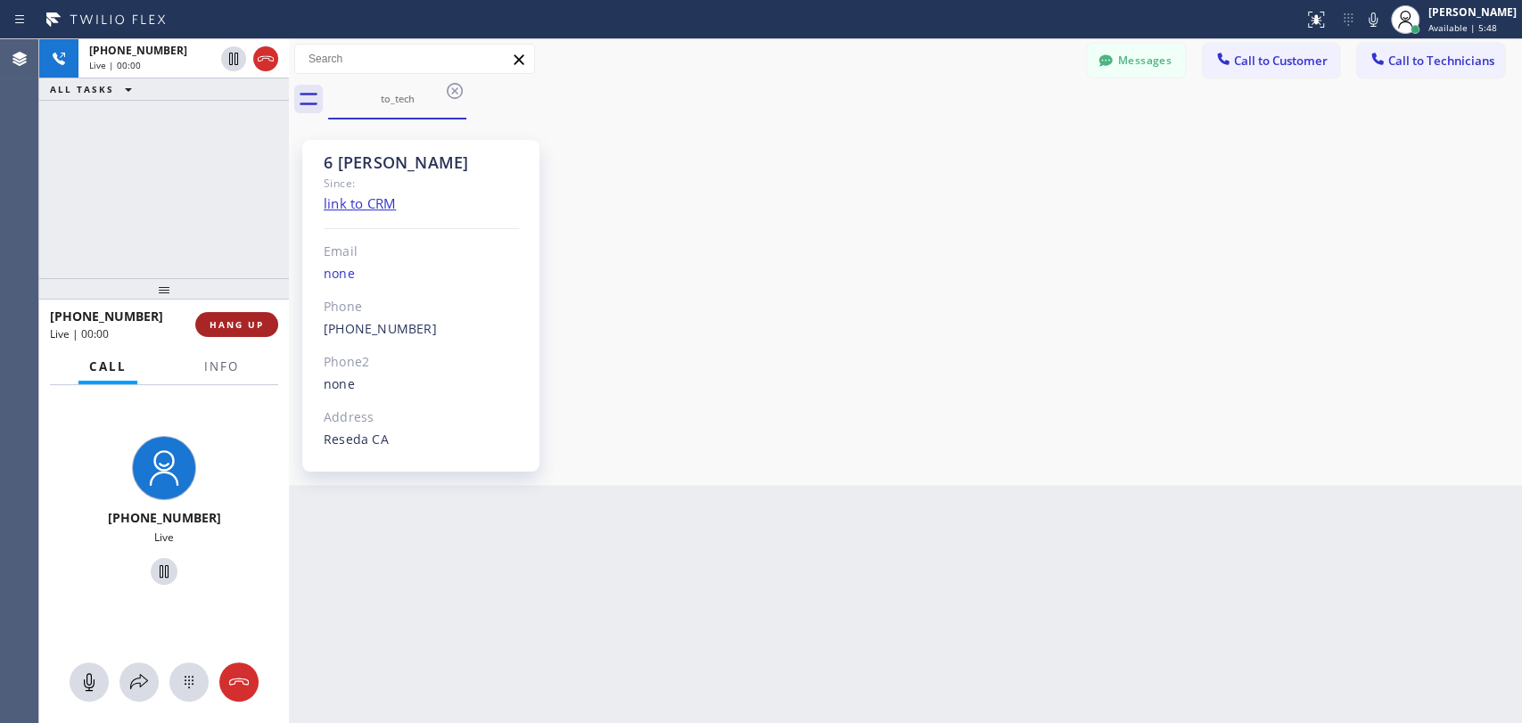
click at [231, 324] on span "HANG UP" at bounding box center [237, 324] width 54 height 12
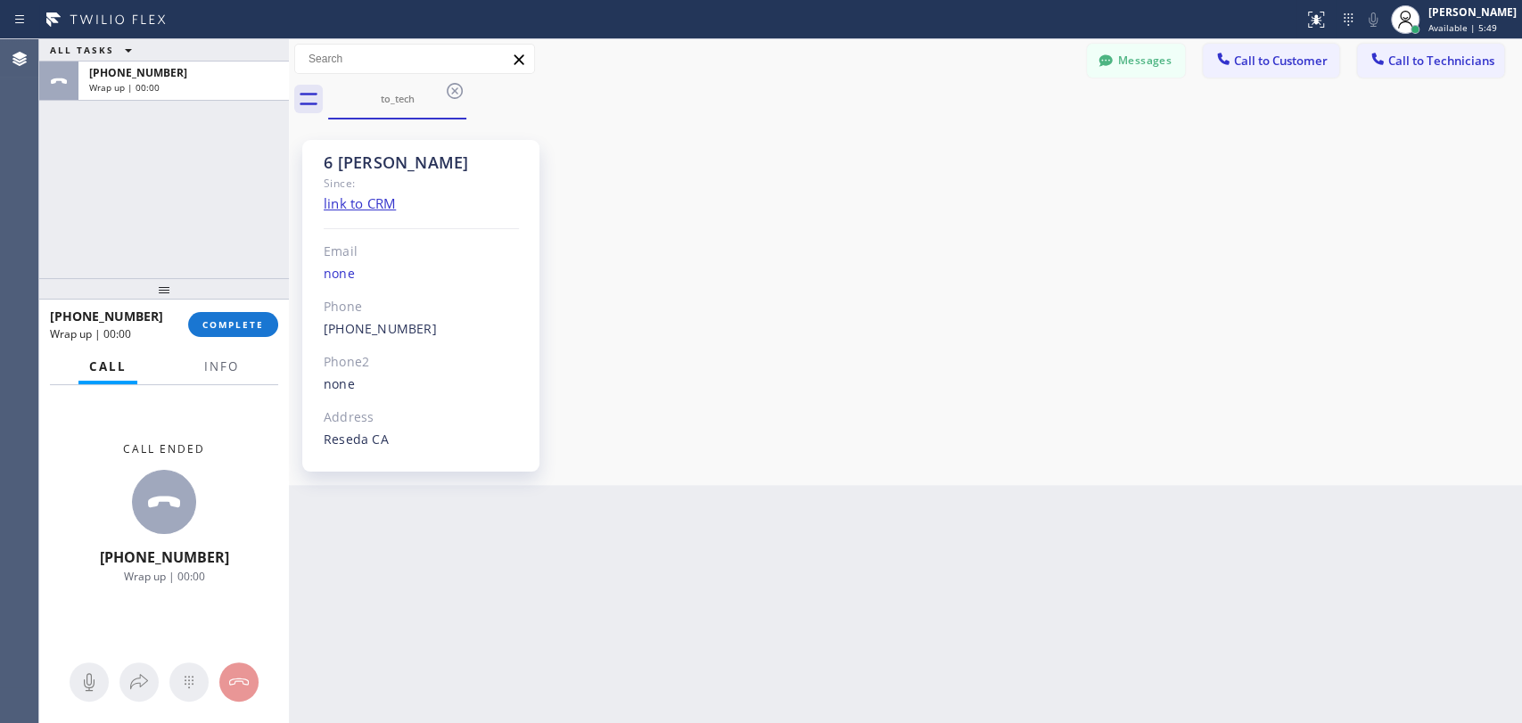
click at [1369, 69] on button "Call to Technicians" at bounding box center [1430, 61] width 147 height 34
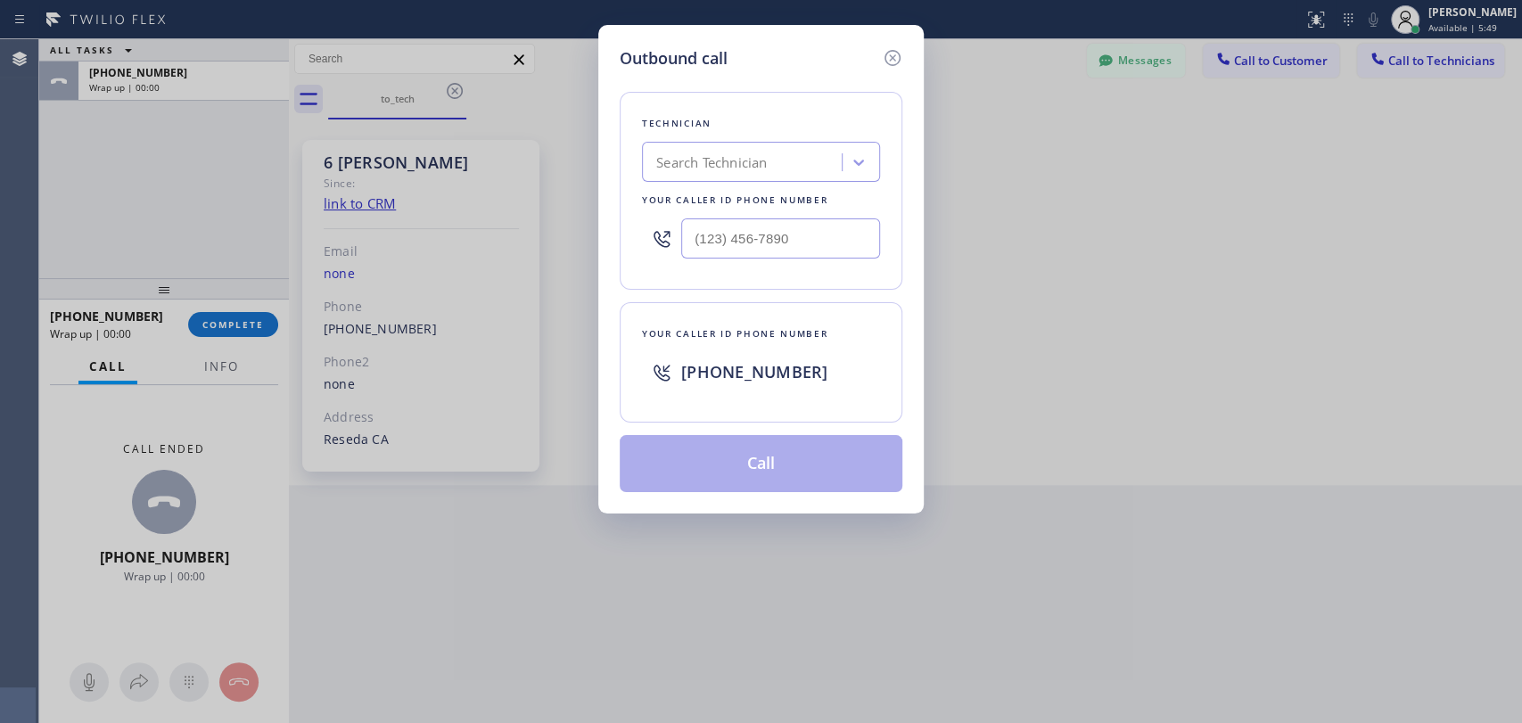
click at [827, 124] on div "Technician" at bounding box center [761, 123] width 238 height 19
click at [776, 176] on div "Search Technician" at bounding box center [745, 162] width 194 height 31
type input "Hovik"
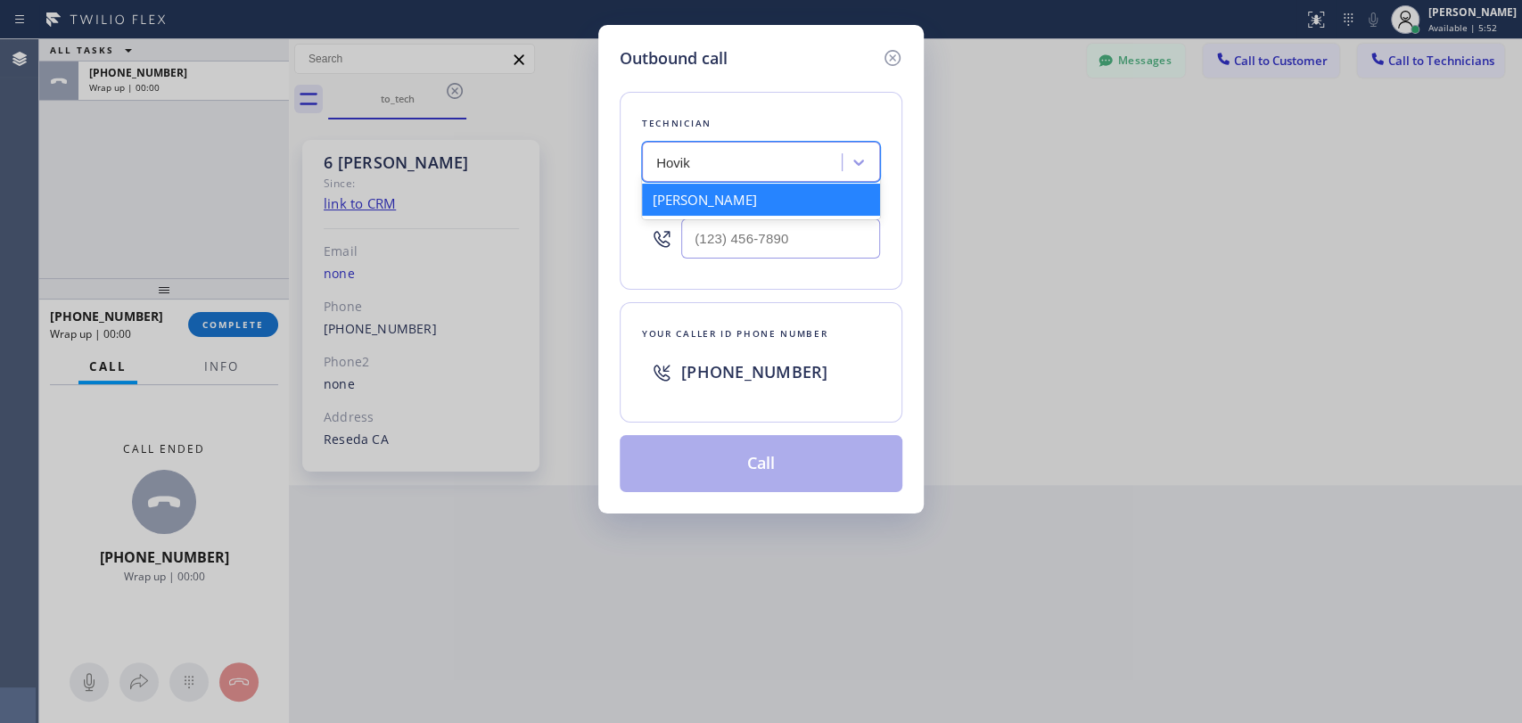
click at [727, 203] on div "[PERSON_NAME]" at bounding box center [761, 200] width 238 height 32
type input "[PHONE_NUMBER]"
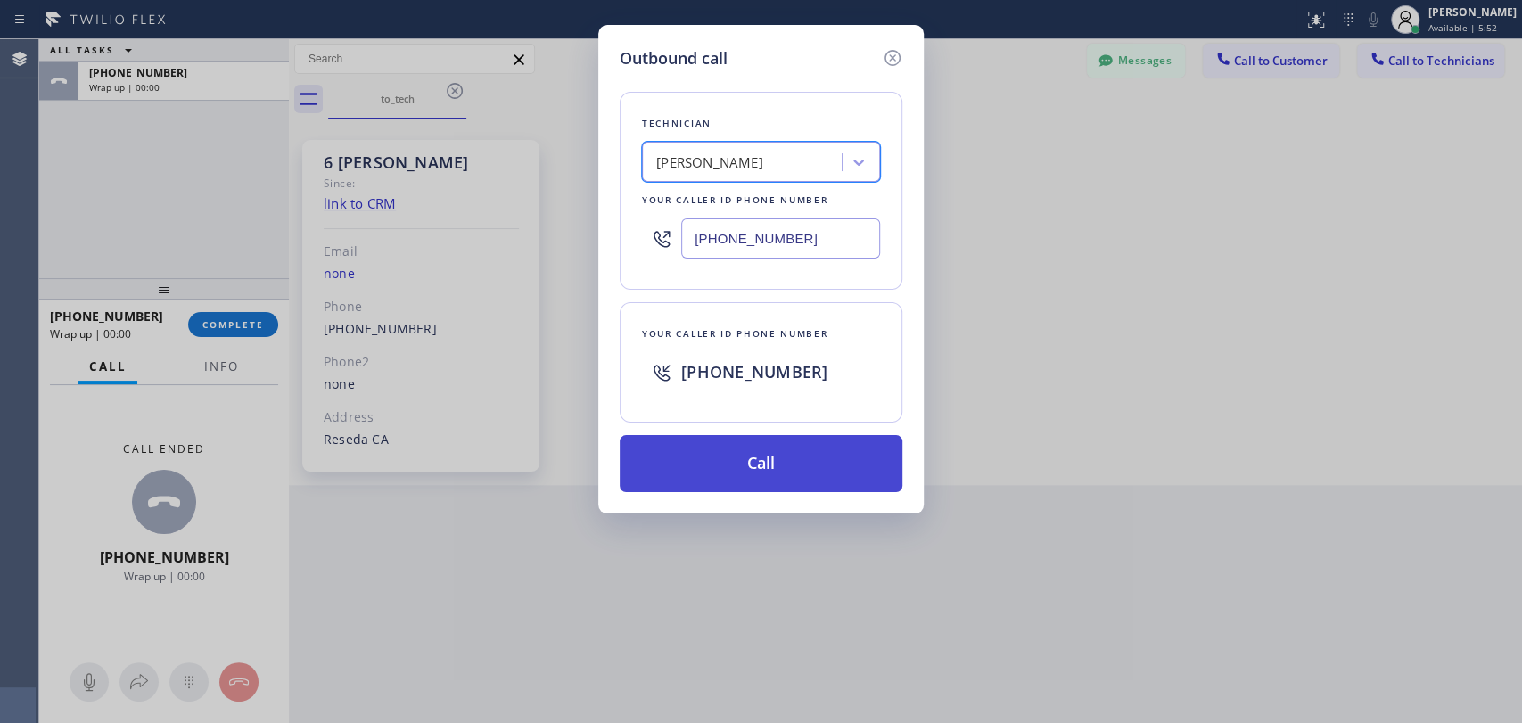
click at [755, 459] on button "Call" at bounding box center [761, 463] width 283 height 57
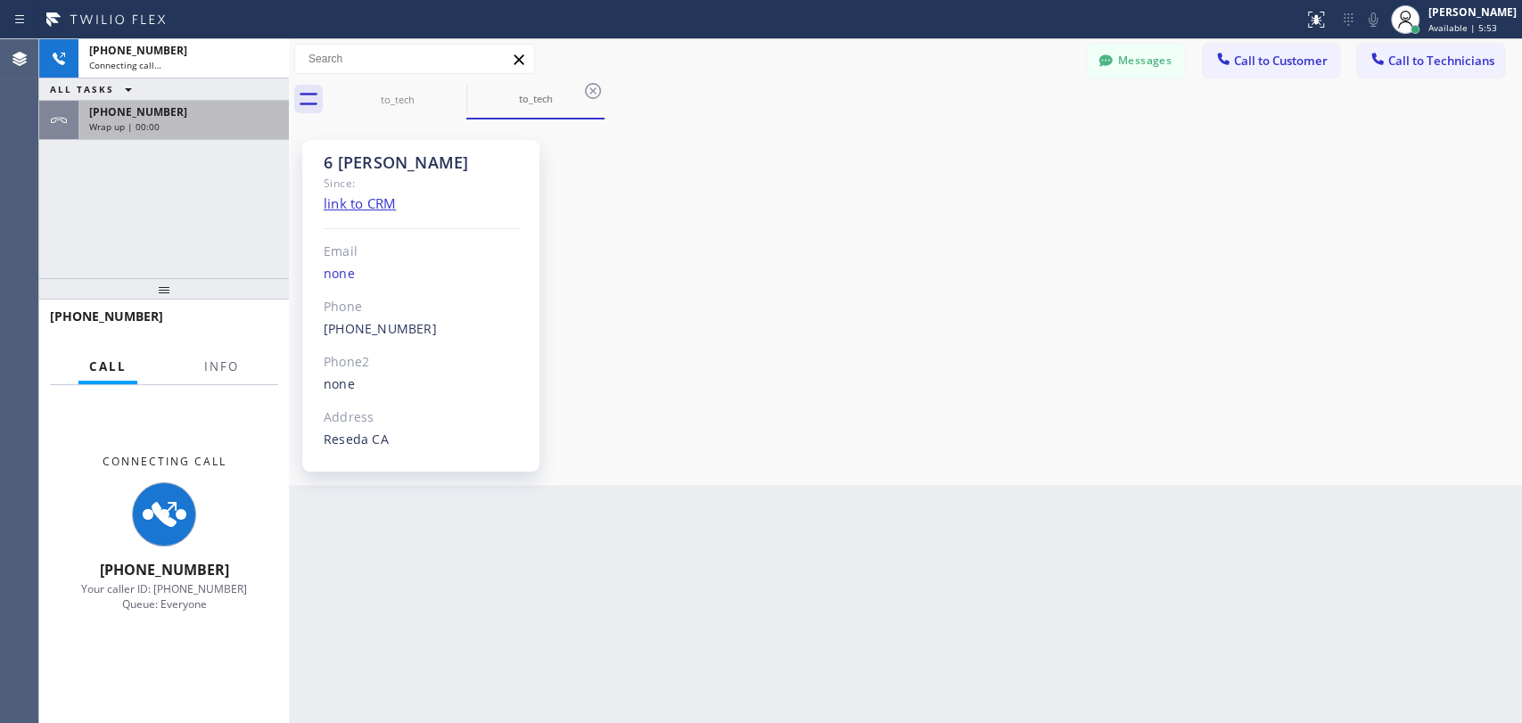
click at [155, 95] on div "ALL TASKS ALL TASKS ACTIVE TASKS TASKS IN WRAP UP" at bounding box center [164, 89] width 250 height 22
click at [156, 109] on span "[PHONE_NUMBER]" at bounding box center [138, 111] width 98 height 15
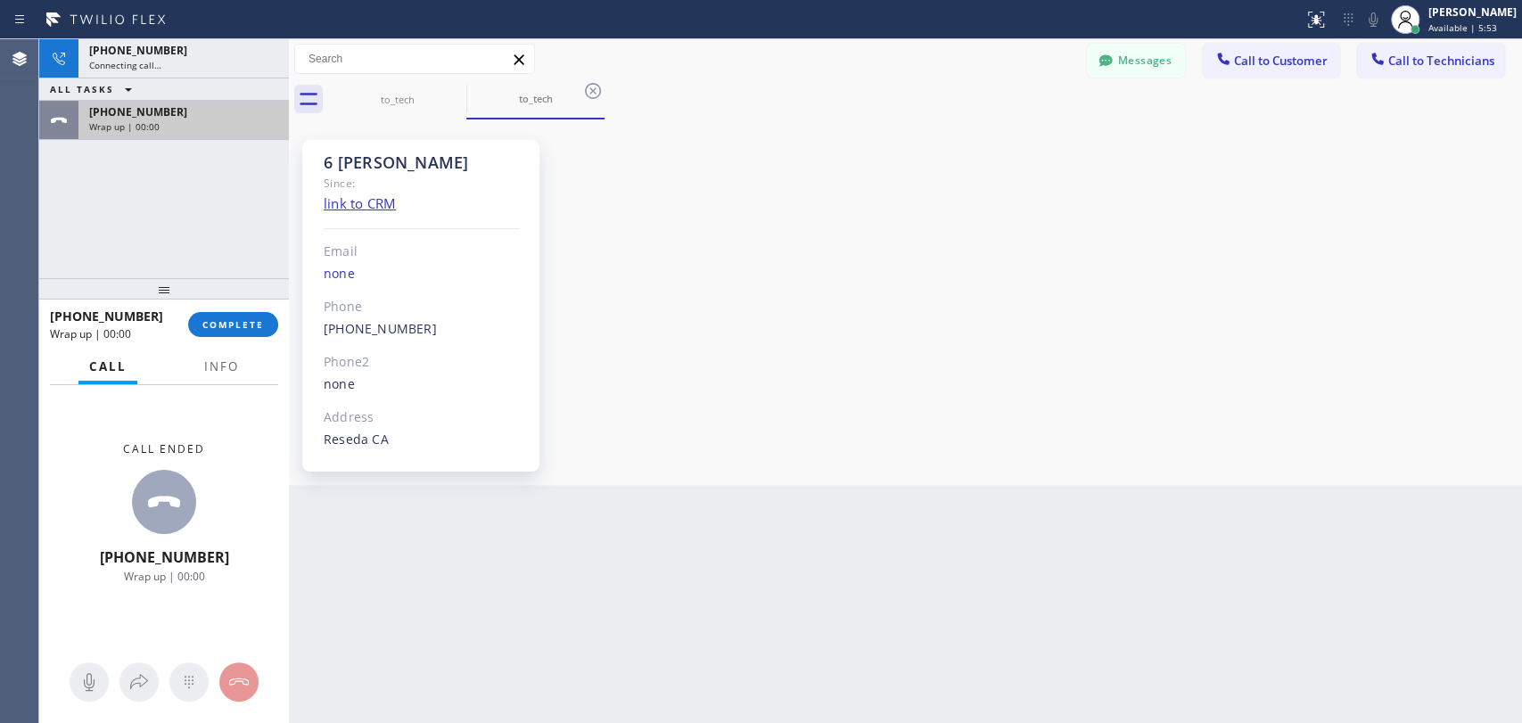
drag, startPoint x: 187, startPoint y: 133, endPoint x: 220, endPoint y: 266, distance: 136.9
click at [187, 132] on div "+18189669606 Wrap up | 00:00" at bounding box center [179, 120] width 203 height 39
click at [224, 307] on div "+18189669606 Wrap up | 00:00 COMPLETE" at bounding box center [164, 324] width 228 height 46
click at [224, 319] on span "COMPLETE" at bounding box center [233, 324] width 62 height 12
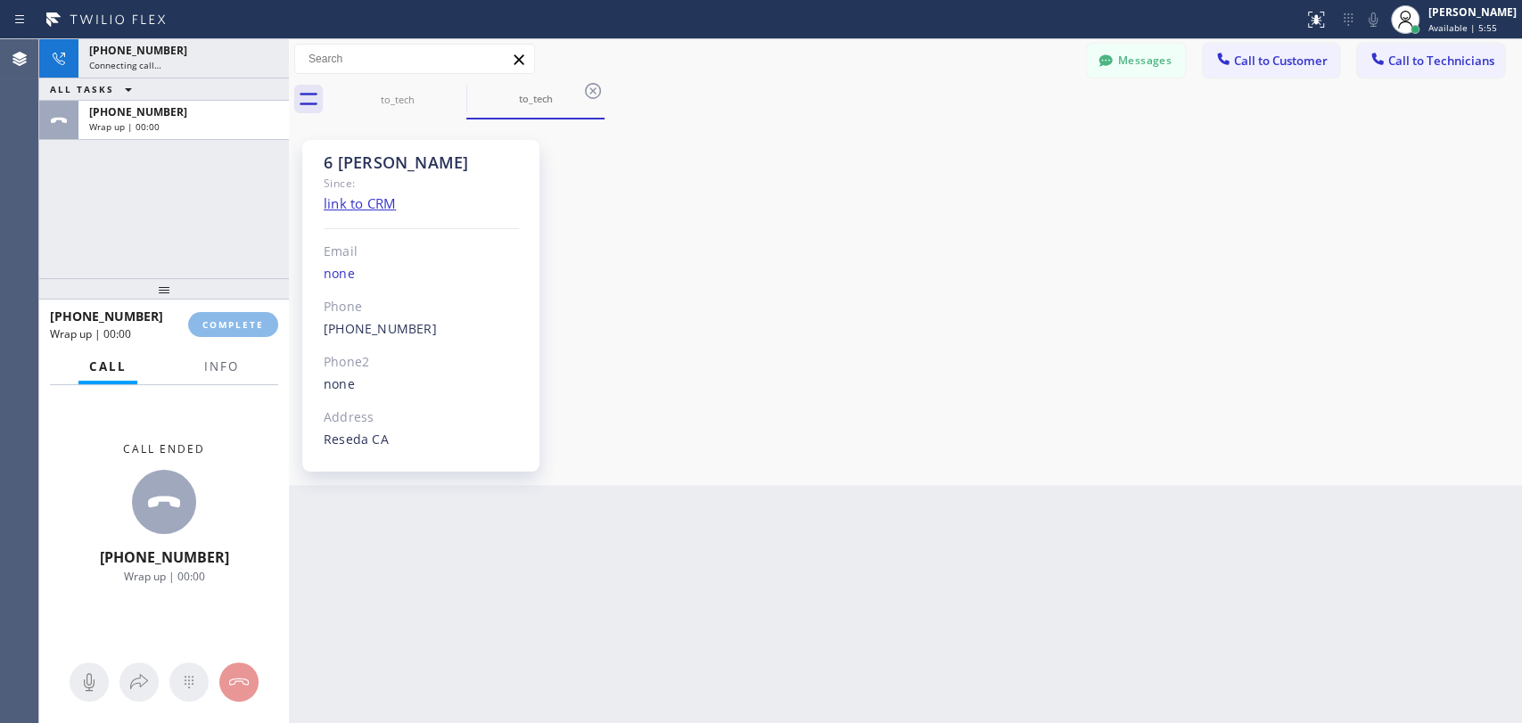
scroll to position [152923, 0]
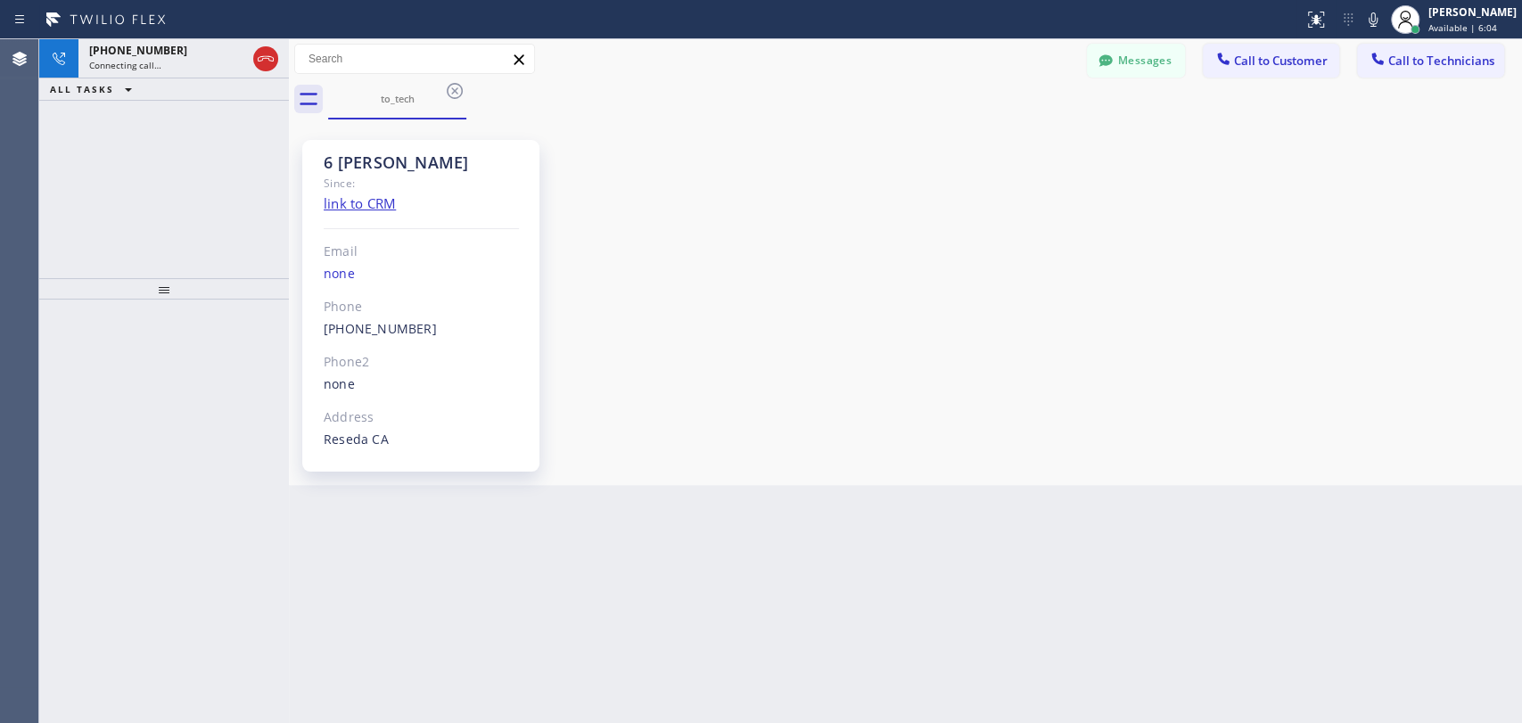
scroll to position [152923, 0]
click at [259, 64] on icon at bounding box center [265, 58] width 21 height 21
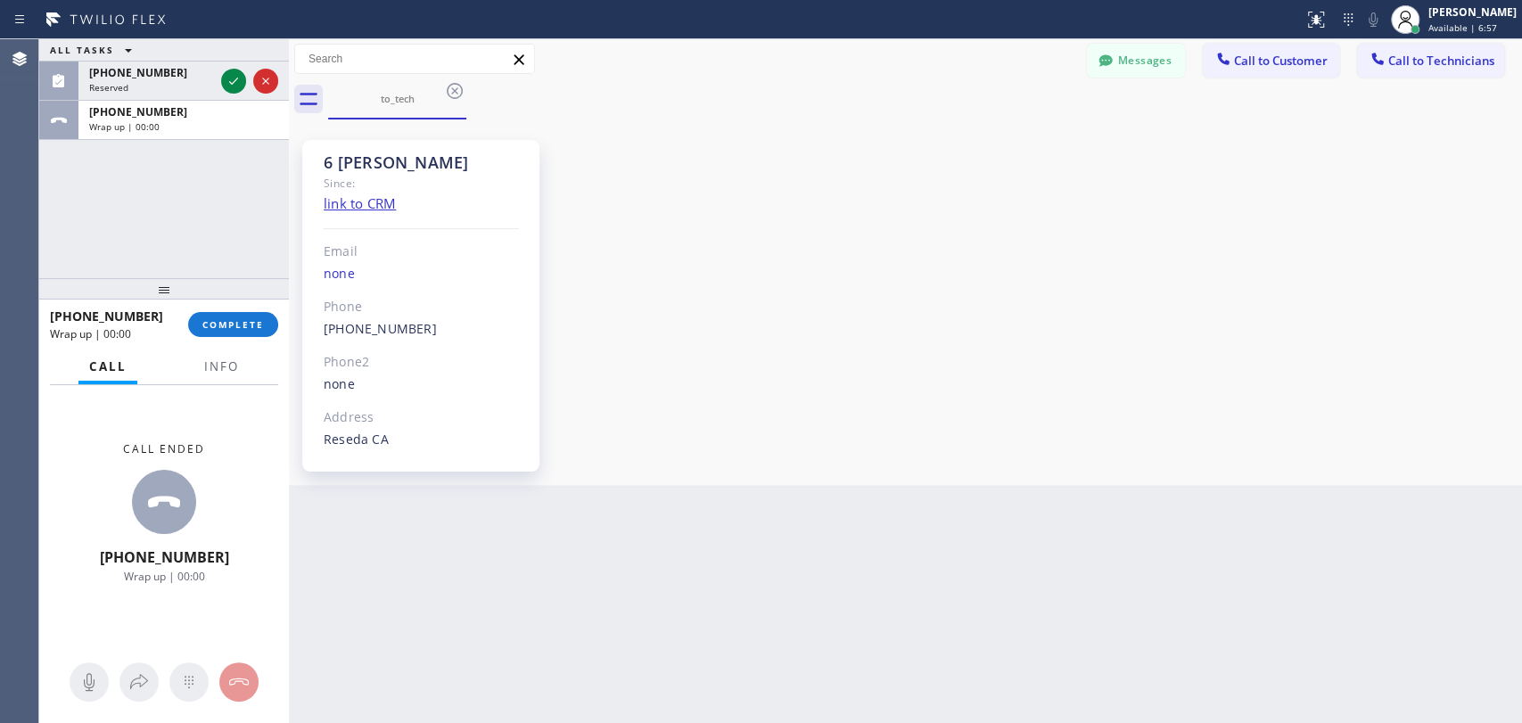
click at [268, 296] on div at bounding box center [164, 288] width 250 height 21
click at [259, 316] on button "COMPLETE" at bounding box center [233, 324] width 90 height 25
click at [202, 216] on div "ALL TASKS ALL TASKS ACTIVE TASKS TASKS IN WRAP UP (818) 966-9606 Reserved +1818…" at bounding box center [164, 158] width 250 height 239
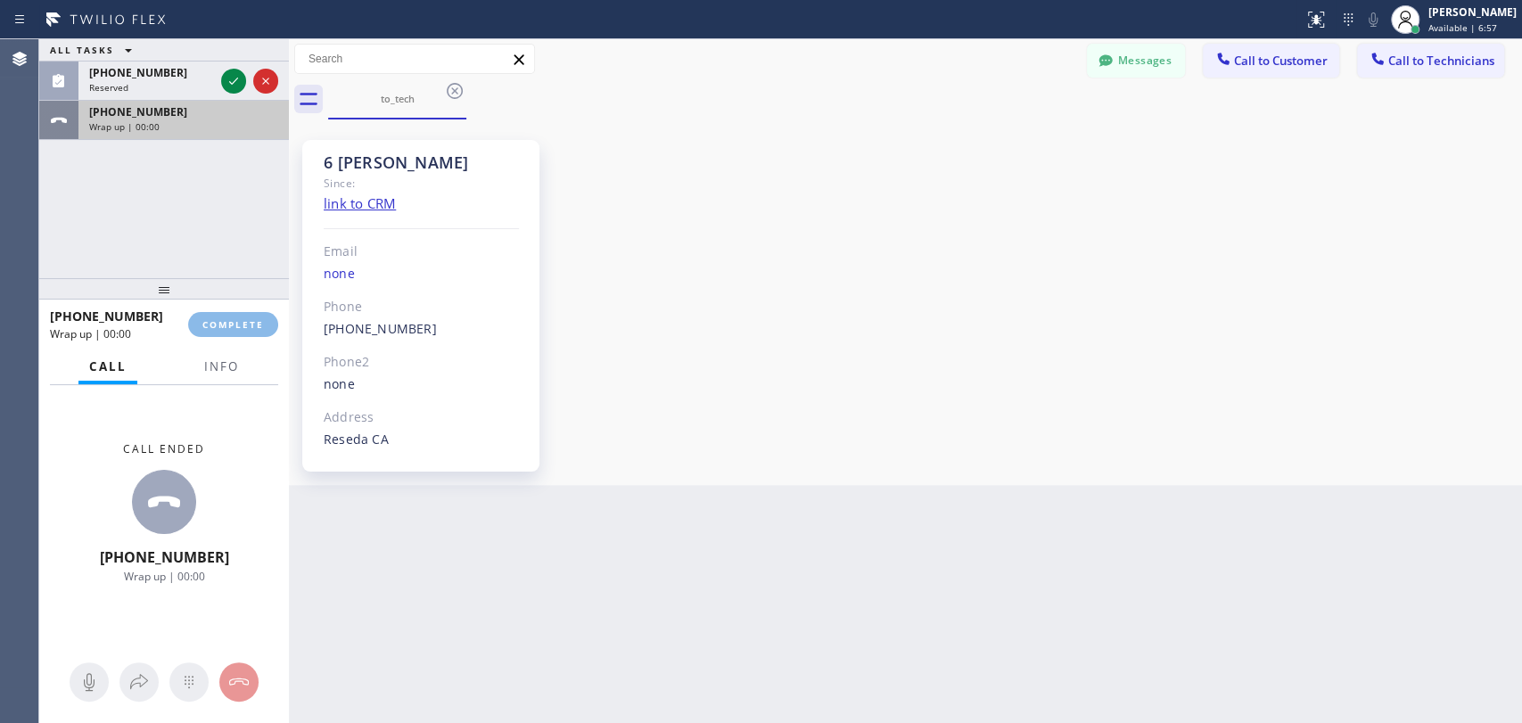
click at [137, 99] on div "ALL TASKS ALL TASKS ACTIVE TASKS TASKS IN WRAP UP (818) 966-9606 Reserved +1818…" at bounding box center [164, 89] width 250 height 101
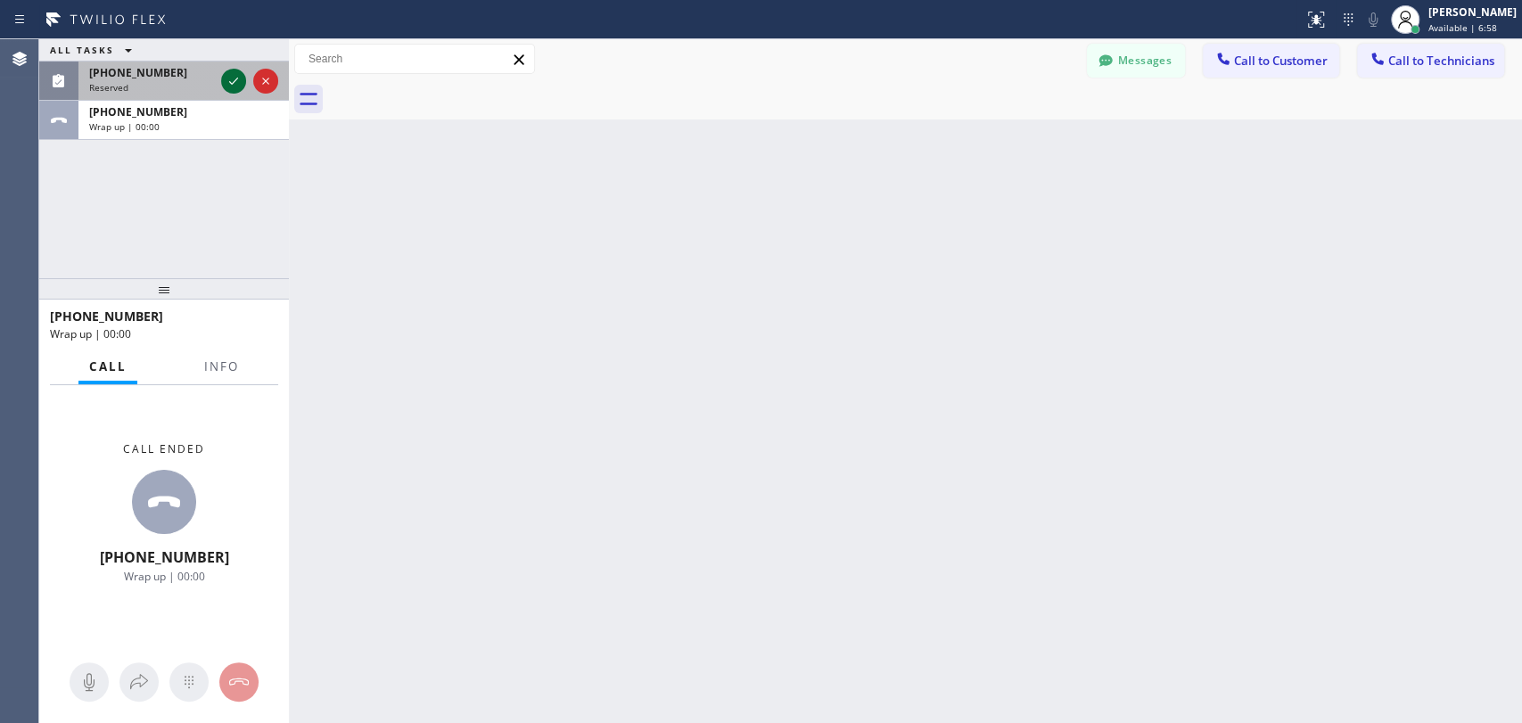
click at [228, 90] on div at bounding box center [250, 81] width 64 height 39
click at [232, 83] on icon at bounding box center [233, 81] width 9 height 7
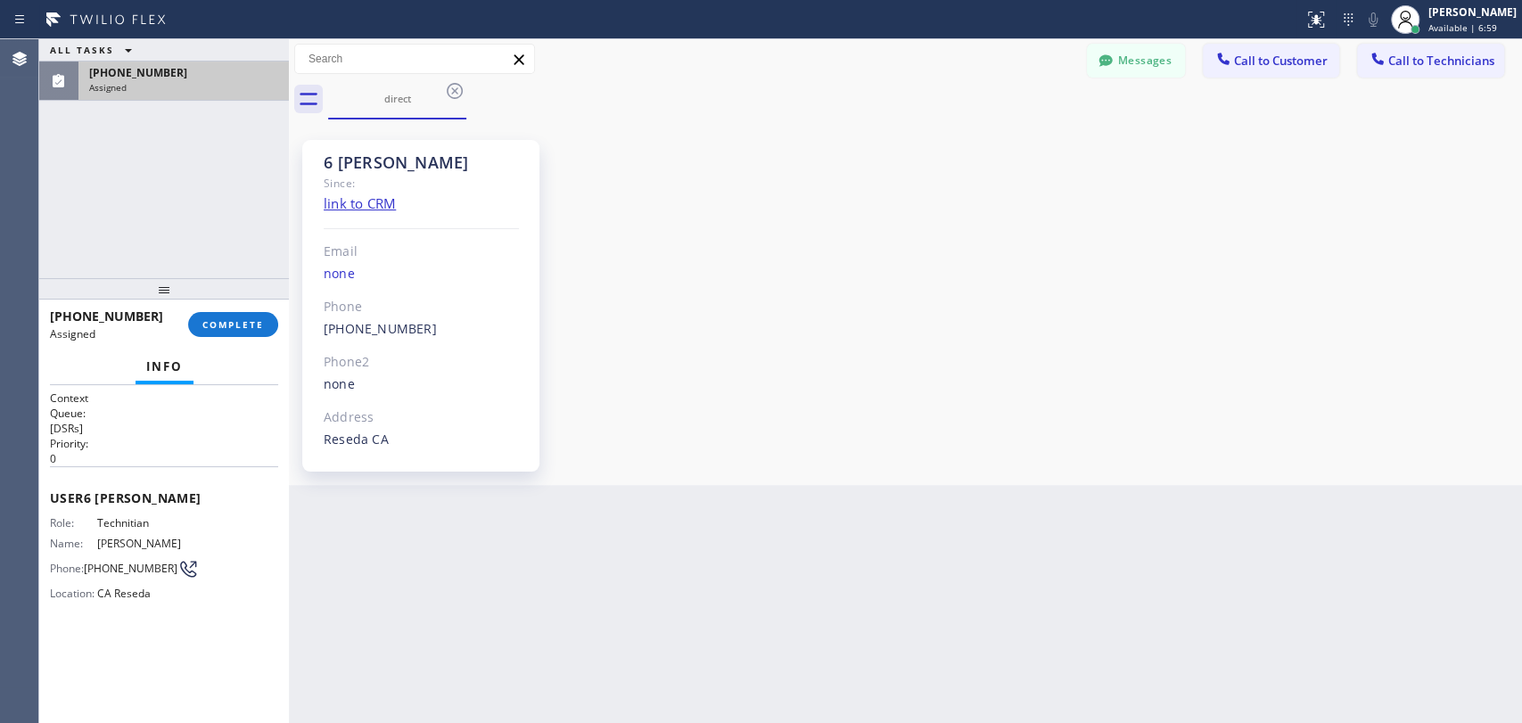
click at [239, 339] on div "(818) 966-9606 Assigned COMPLETE" at bounding box center [164, 324] width 228 height 46
click at [244, 328] on span "COMPLETE" at bounding box center [233, 324] width 62 height 12
click at [194, 219] on div "ALL TASKS ALL TASKS ACTIVE TASKS TASKS IN WRAP UP (818) 966-9606 Assigned" at bounding box center [164, 158] width 250 height 239
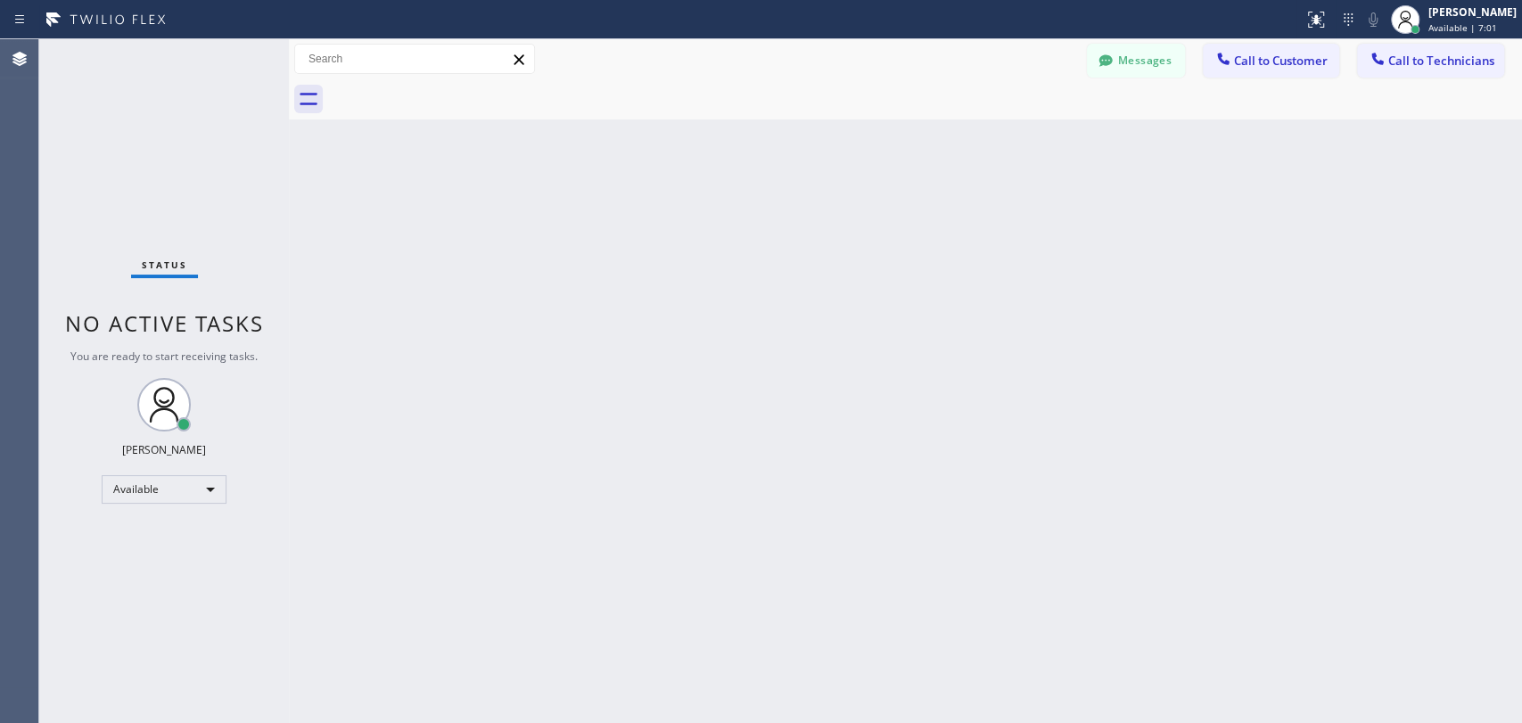
scroll to position [152923, 0]
click at [1263, 66] on span "Call to Customer" at bounding box center [1281, 61] width 94 height 16
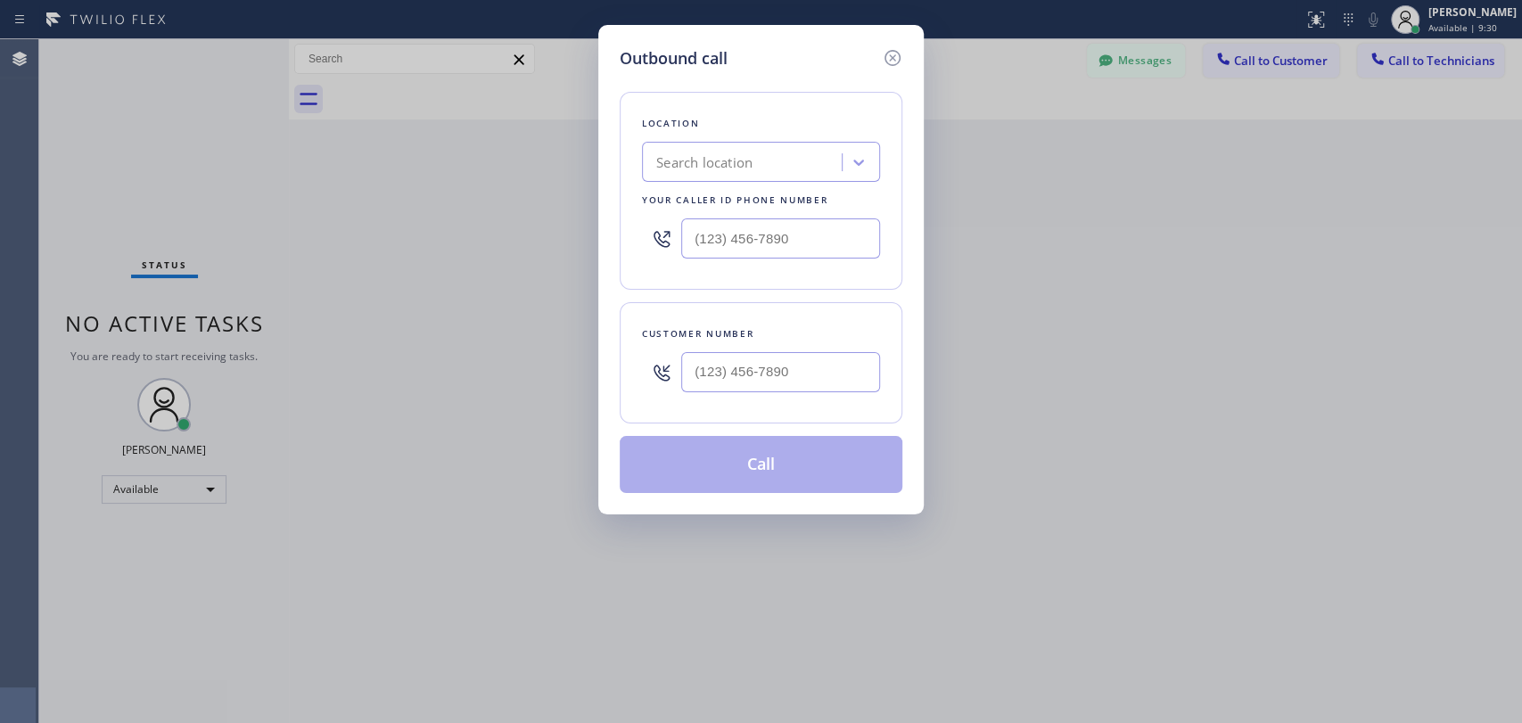
type input "(___) ___-____"
click at [739, 371] on input "(___) ___-____" at bounding box center [780, 372] width 199 height 40
click at [896, 65] on icon at bounding box center [892, 57] width 21 height 21
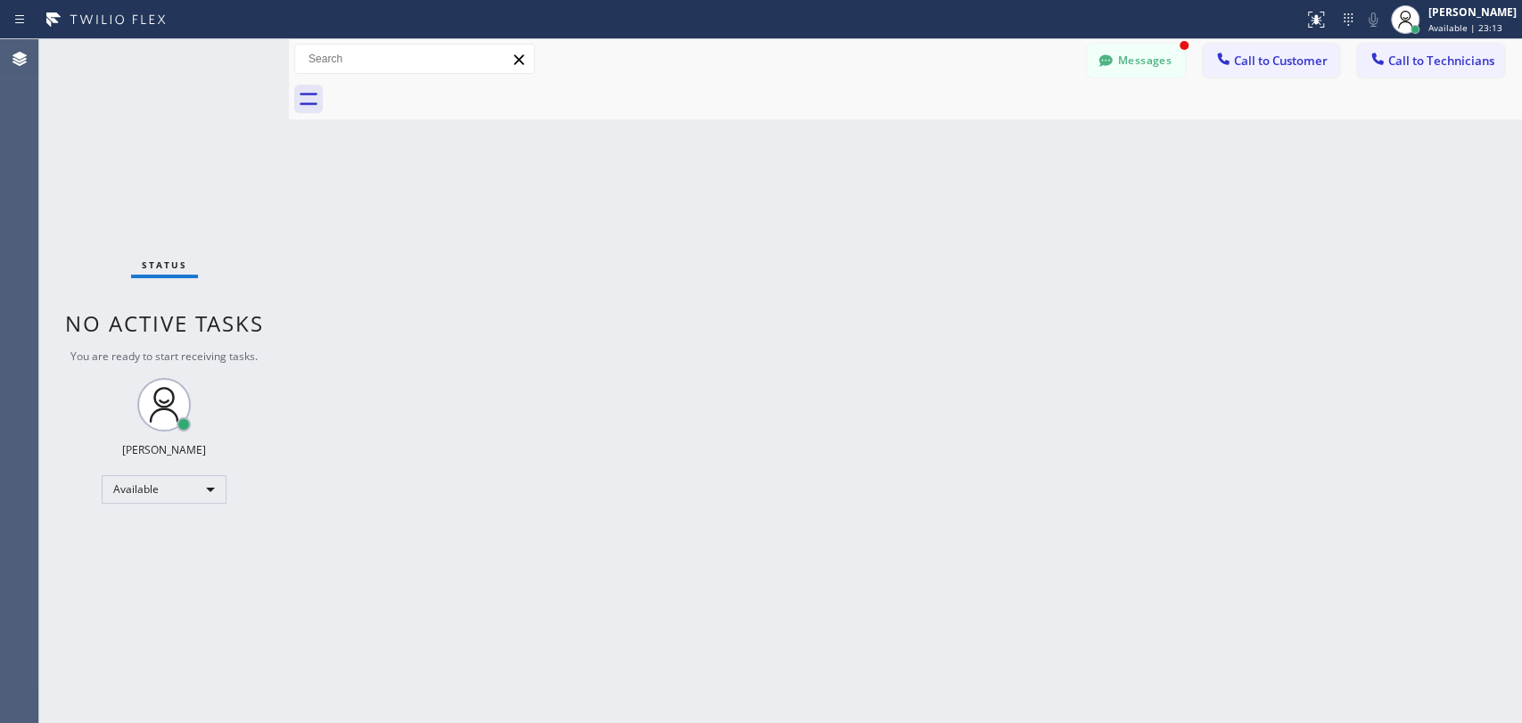
click at [1118, 71] on button "Messages" at bounding box center [1136, 61] width 98 height 34
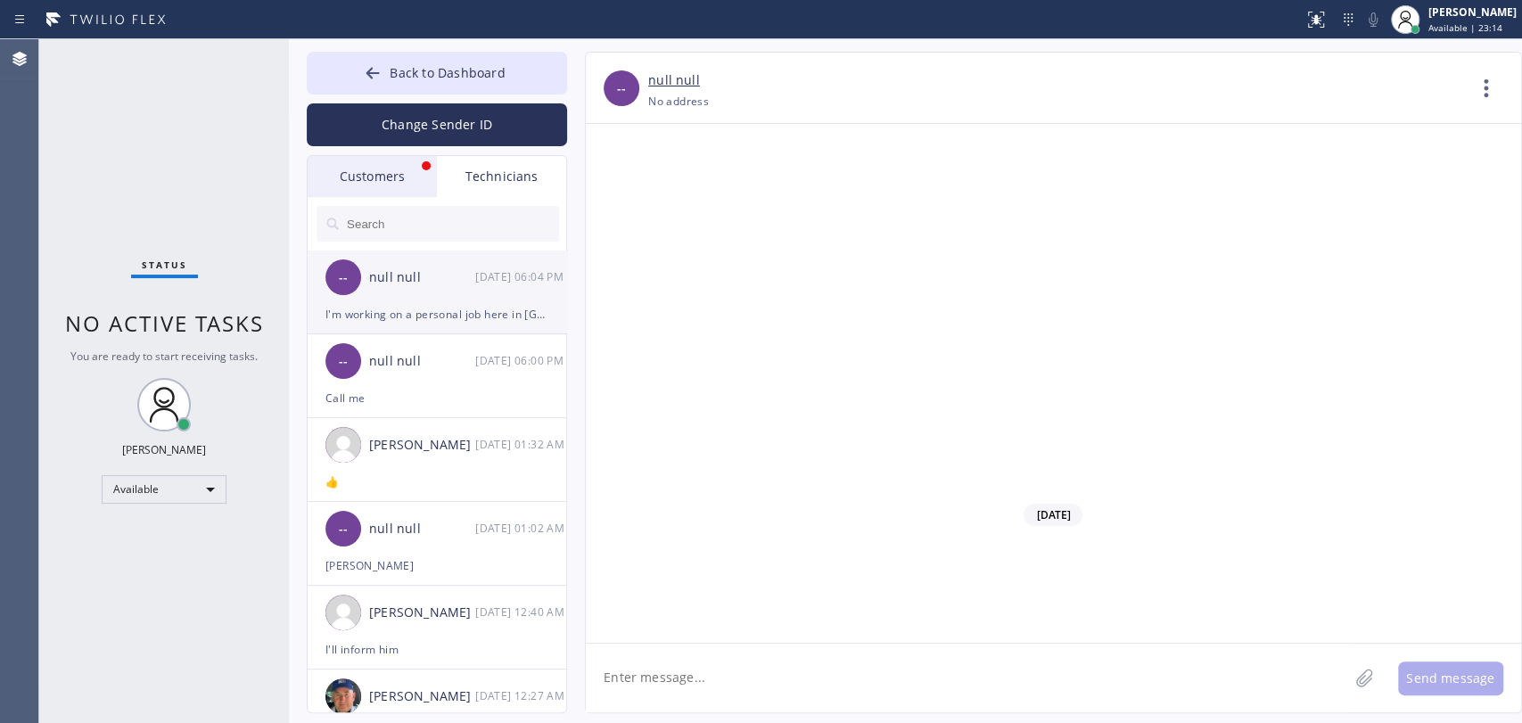
click at [416, 297] on div "-- null null 09/25 06:04 PM" at bounding box center [438, 278] width 260 height 54
click at [372, 178] on div "Customers" at bounding box center [372, 176] width 129 height 41
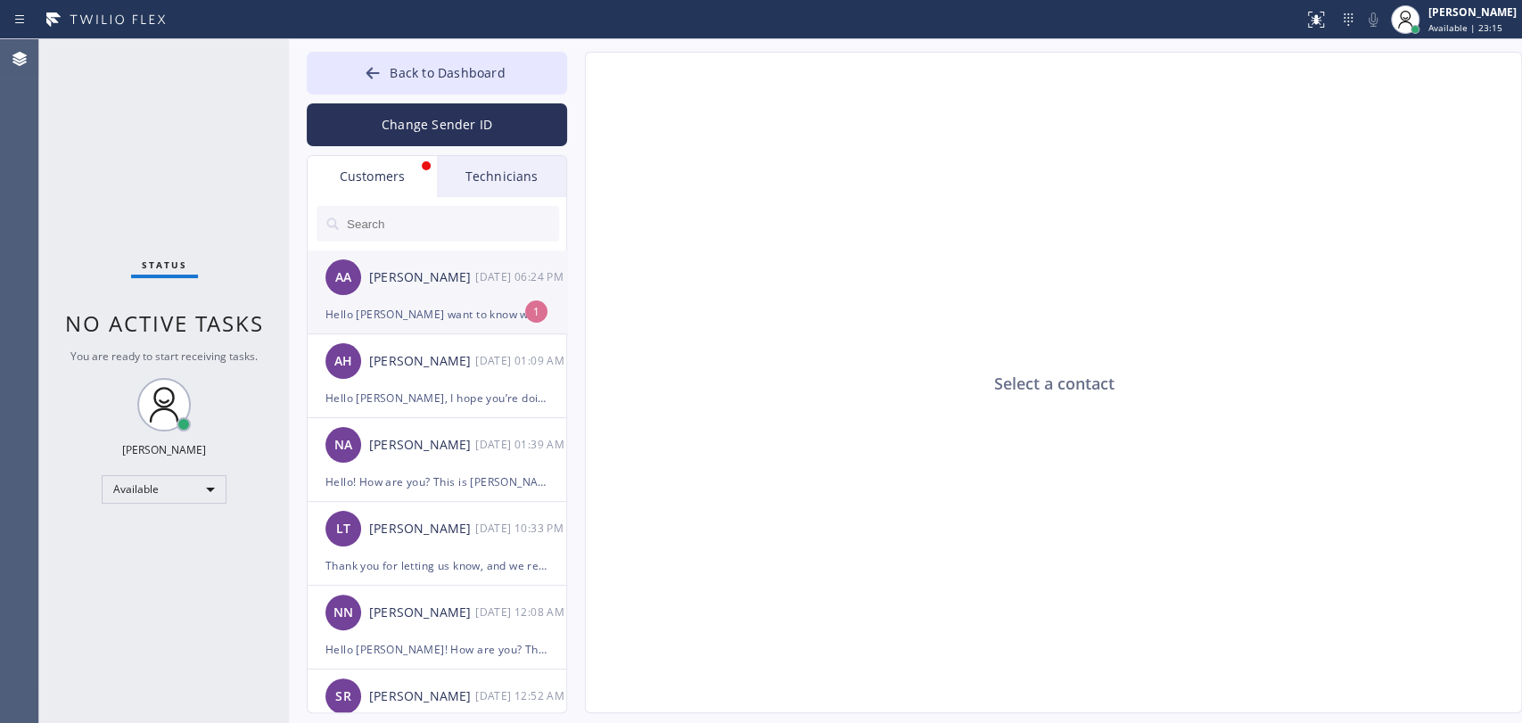
click at [401, 301] on div "AA Abraham Alvarado 09/25 06:24 PM" at bounding box center [438, 278] width 260 height 54
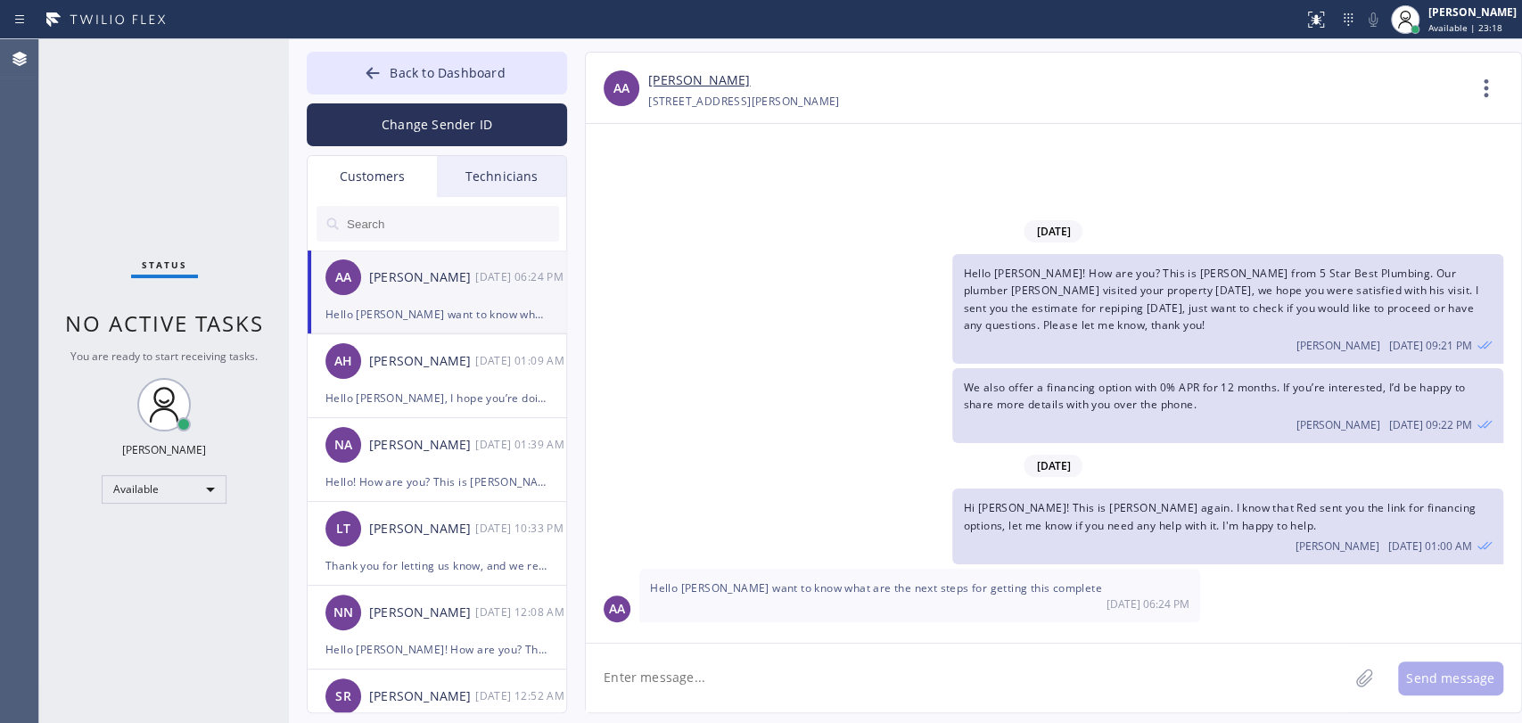
click at [1003, 512] on span "Hi [PERSON_NAME]! This is [PERSON_NAME] again. I know that Red sent you the lin…" at bounding box center [1219, 516] width 513 height 32
click at [601, 653] on textarea at bounding box center [967, 678] width 763 height 69
click at [674, 669] on textarea "To enrich screen reader interactions, please activate Accessibility in Grammarl…" at bounding box center [967, 678] width 763 height 69
click at [801, 682] on textarea "Good morning! Thank you for answer." at bounding box center [983, 678] width 795 height 69
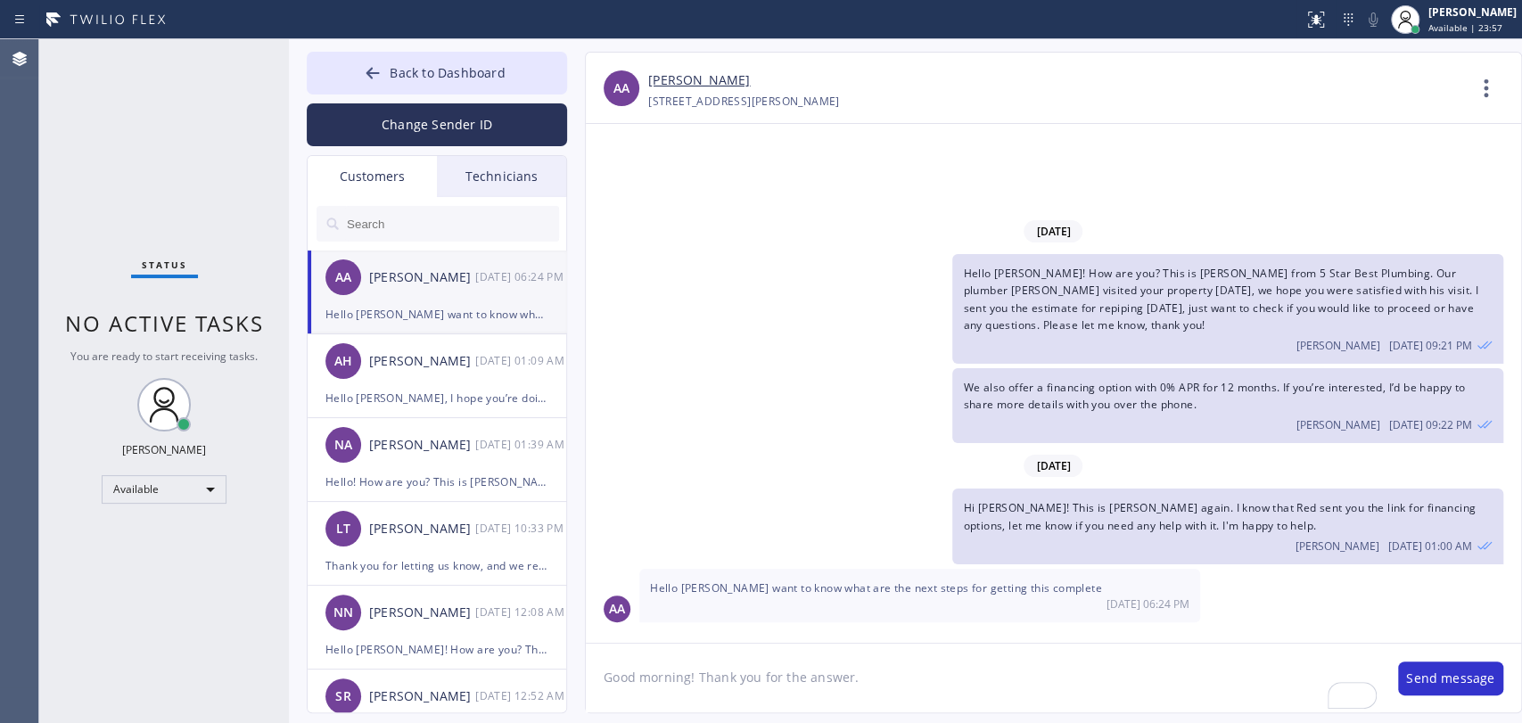
click at [870, 661] on textarea "Good morning! Thank you for the answer." at bounding box center [983, 678] width 795 height 69
click at [1041, 690] on textarea "Good morning! Thank you for the answer! To proceed with the job" at bounding box center [983, 678] width 795 height 69
click at [997, 682] on textarea "Good morning! Thank you for the answer! To proceed with the job we need to have…" at bounding box center [983, 678] width 795 height 69
click at [714, 698] on textarea "Good morning! Thank you for the answer! To proceed with the job, we need to hav…" at bounding box center [983, 678] width 795 height 69
click at [708, 699] on textarea "Good morning! Thank you for the answer! To proceed with the job, we need to hav…" at bounding box center [983, 678] width 795 height 69
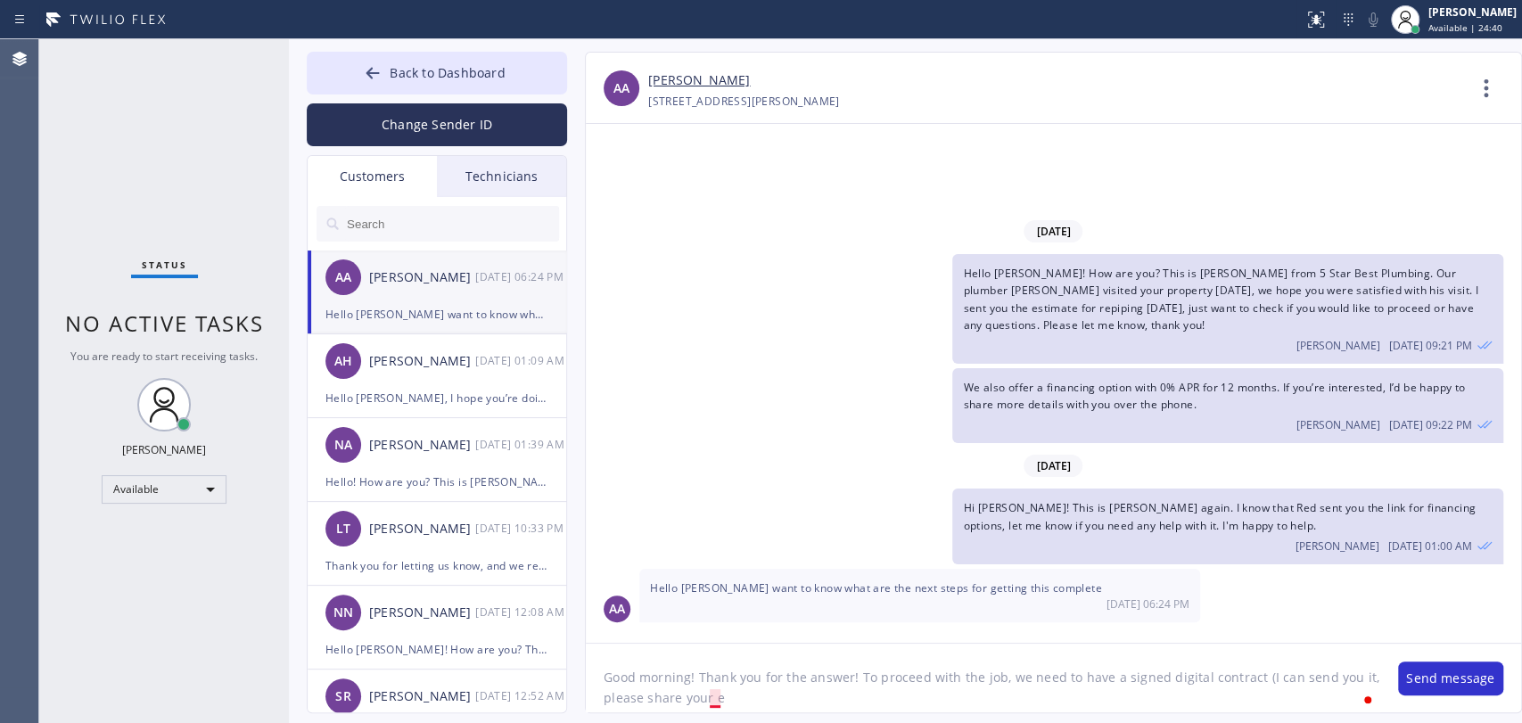
click at [719, 697] on textarea "Good morning! Thank you for the answer! To proceed with the job, we need to hav…" at bounding box center [983, 678] width 795 height 69
click at [757, 698] on textarea "Good morning! Thank you for the answer! To proceed with the job, we need to hav…" at bounding box center [983, 678] width 795 height 69
click at [678, 77] on link "[PERSON_NAME]" at bounding box center [699, 80] width 102 height 21
click at [799, 705] on textarea "Good morning! Thank you for the answer! To proceed with the job, we need to hav…" at bounding box center [983, 678] width 795 height 69
click at [1159, 694] on textarea "Good morning! Thank you for the answer! To proceed with the job, we need to hav…" at bounding box center [983, 678] width 795 height 69
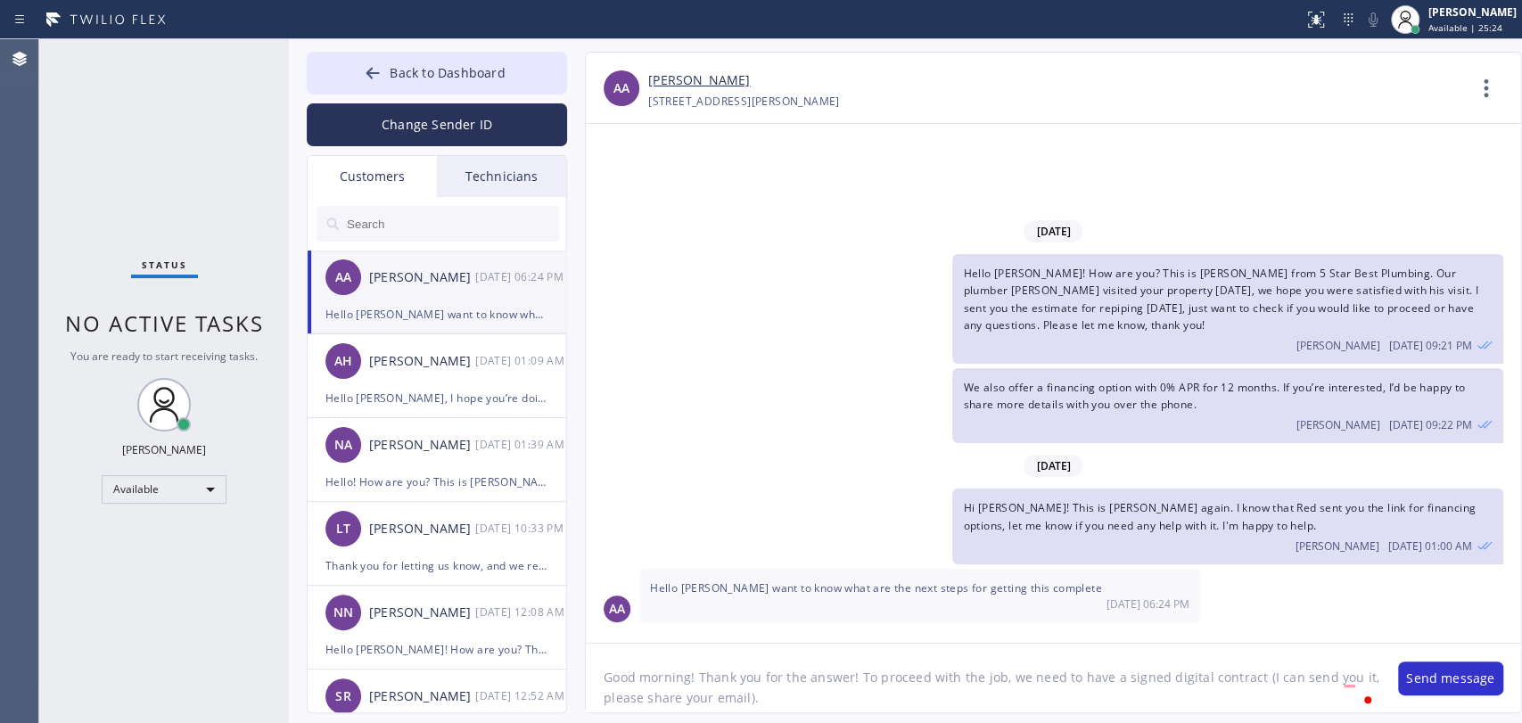
drag, startPoint x: 1246, startPoint y: 694, endPoint x: 1235, endPoint y: 670, distance: 26.4
click at [1235, 670] on textarea "Good morning! Thank you for the answer! To proceed with the job, we need to hav…" at bounding box center [983, 678] width 795 height 69
click at [1008, 673] on textarea "Good morning! Thank you for the answer! To proceed with the financing you need" at bounding box center [983, 678] width 795 height 69
click at [1119, 688] on textarea "Good morning! Thank you for the answer! To proceed with the financing, you need" at bounding box center [983, 678] width 795 height 69
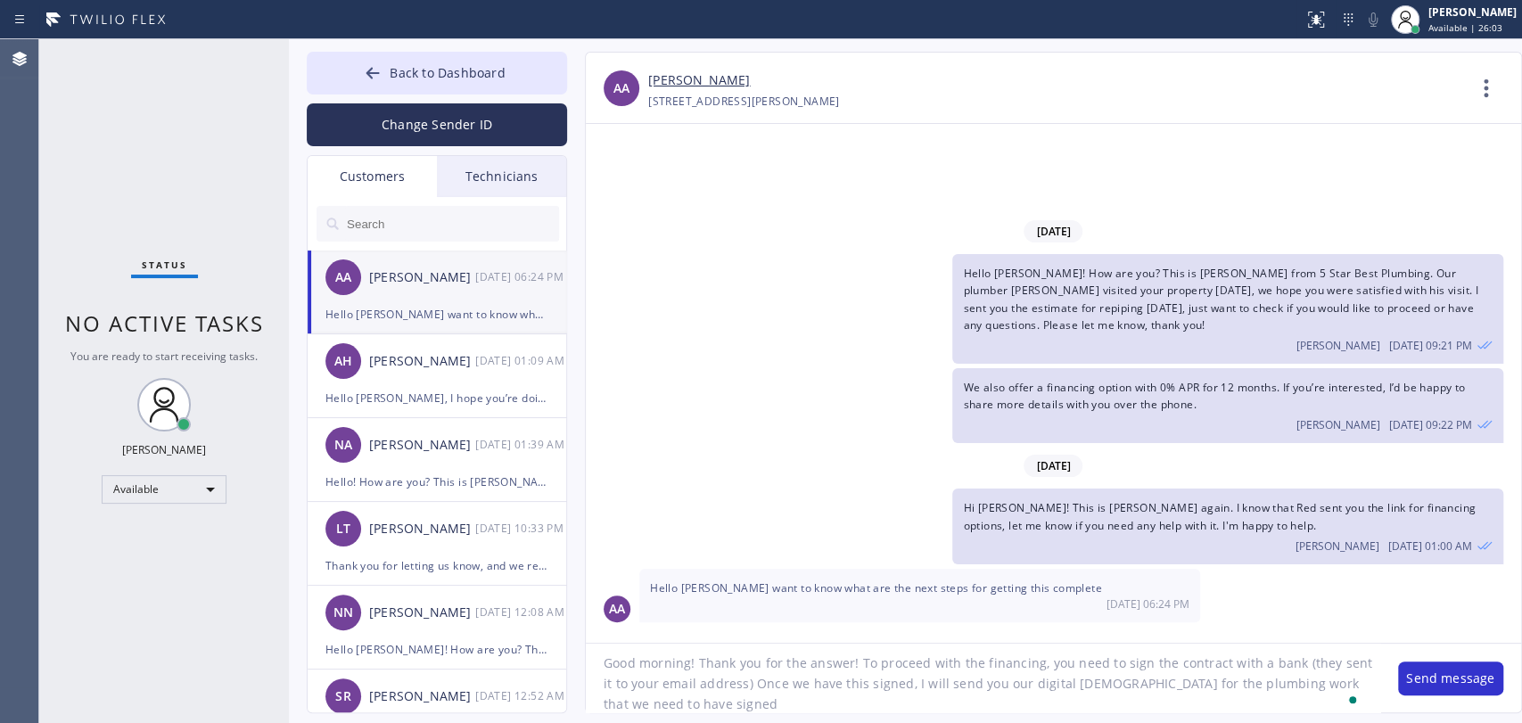
click at [683, 700] on textarea "Good morning! Thank you for the answer! To proceed with the financing, you need…" at bounding box center [983, 678] width 795 height 69
click at [1186, 676] on textarea "Good morning! Thank you for the answer! To proceed with the financing, you need…" at bounding box center [983, 678] width 795 height 69
click at [813, 699] on textarea "Good morning! Thank you for the answer! To proceed with the financing, you need…" at bounding box center [983, 678] width 795 height 69
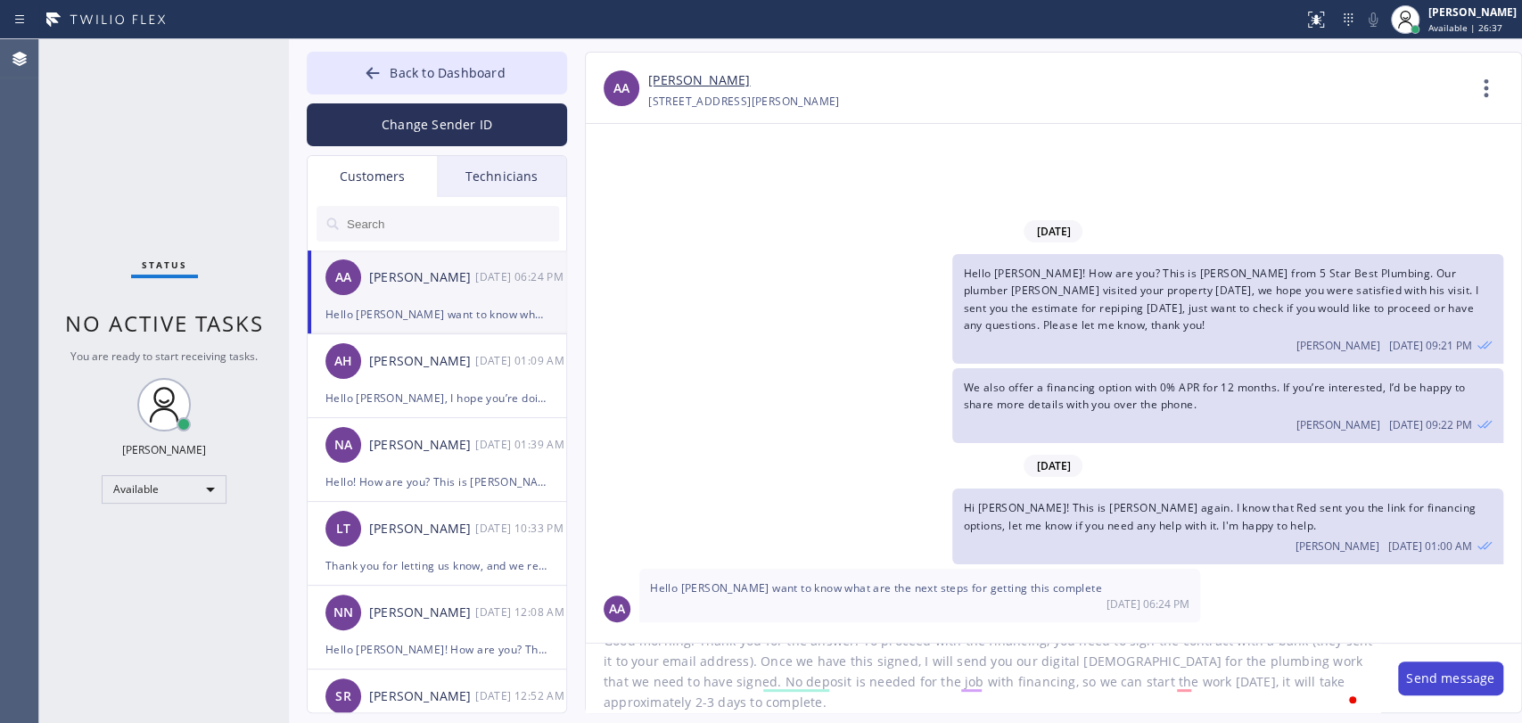
type textarea "Good morning! Thank you for the answer! To proceed with the financing, you need…"
click at [1478, 667] on button "Send message" at bounding box center [1450, 679] width 105 height 34
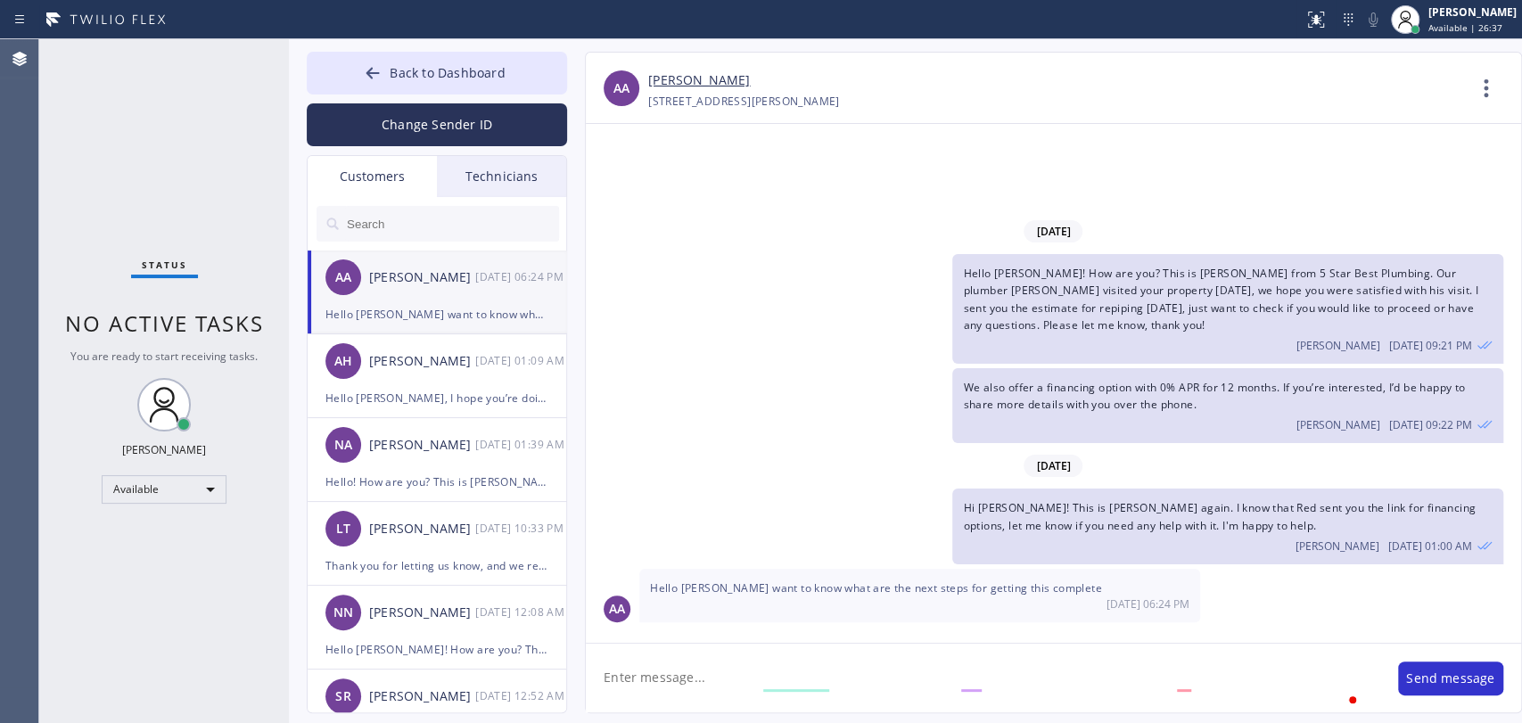
scroll to position [0, 0]
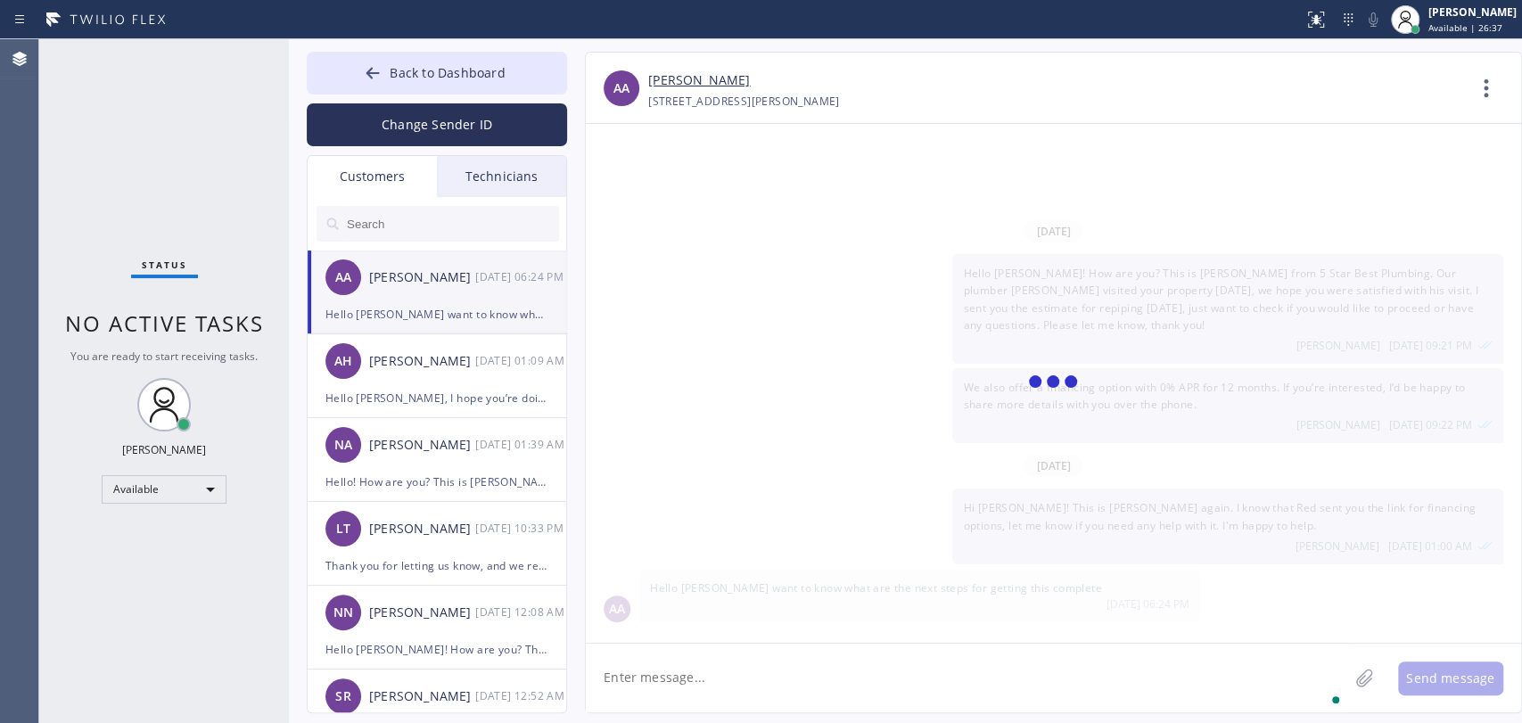
click at [763, 684] on textarea "To enrich screen reader interactions, please activate Accessibility in Grammarl…" at bounding box center [967, 678] width 763 height 69
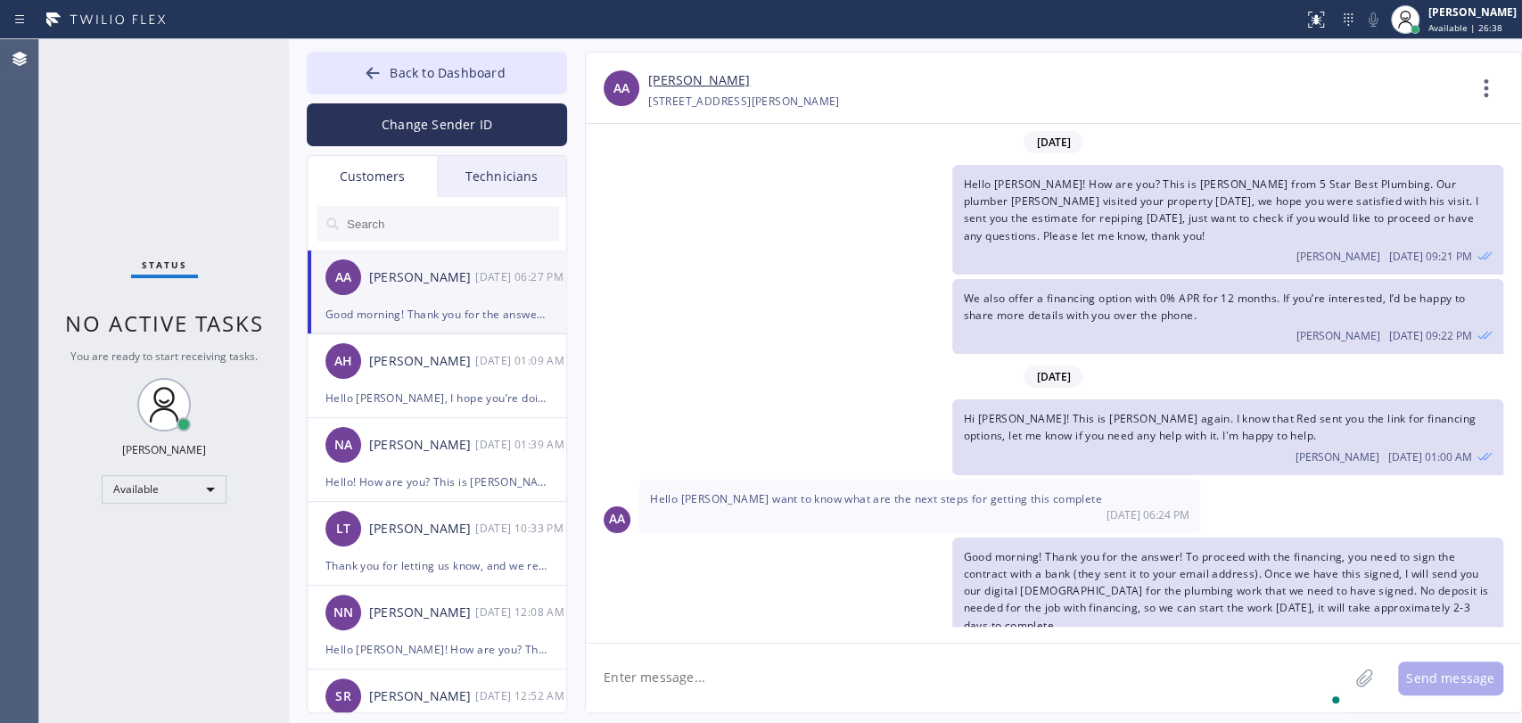
scroll to position [37, 0]
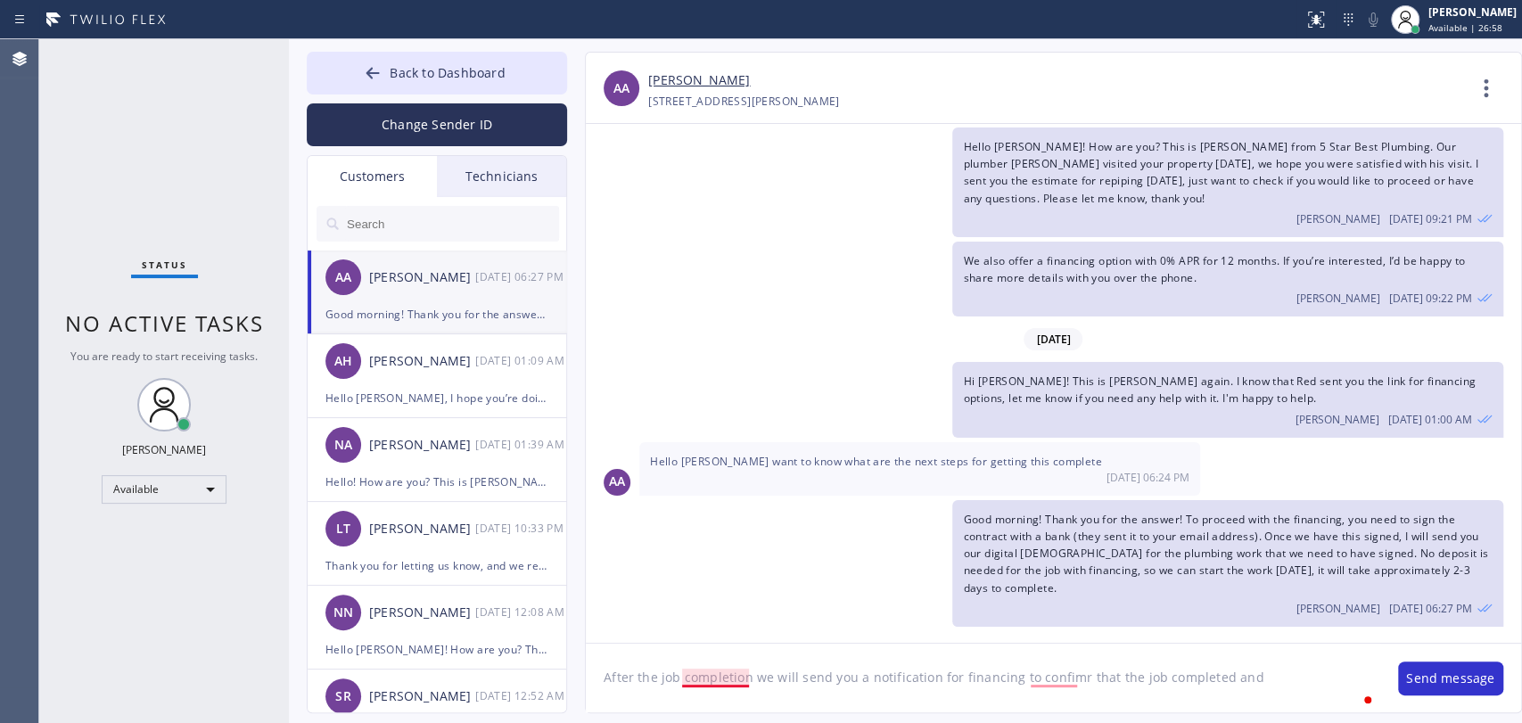
click at [721, 672] on textarea "After the job completion we will send you a notification for financing to confi…" at bounding box center [983, 678] width 795 height 69
click at [1053, 667] on textarea "After the job completion, we will send you a notification for financing to conf…" at bounding box center [983, 678] width 795 height 69
click at [1061, 679] on textarea "After the job completion, we will send you a notification for financing to conf…" at bounding box center [983, 678] width 795 height 69
drag, startPoint x: 1170, startPoint y: 644, endPoint x: 1183, endPoint y: 671, distance: 29.5
click at [1171, 646] on textarea "After the job completion, we will send you a notification for financing to conf…" at bounding box center [983, 678] width 795 height 69
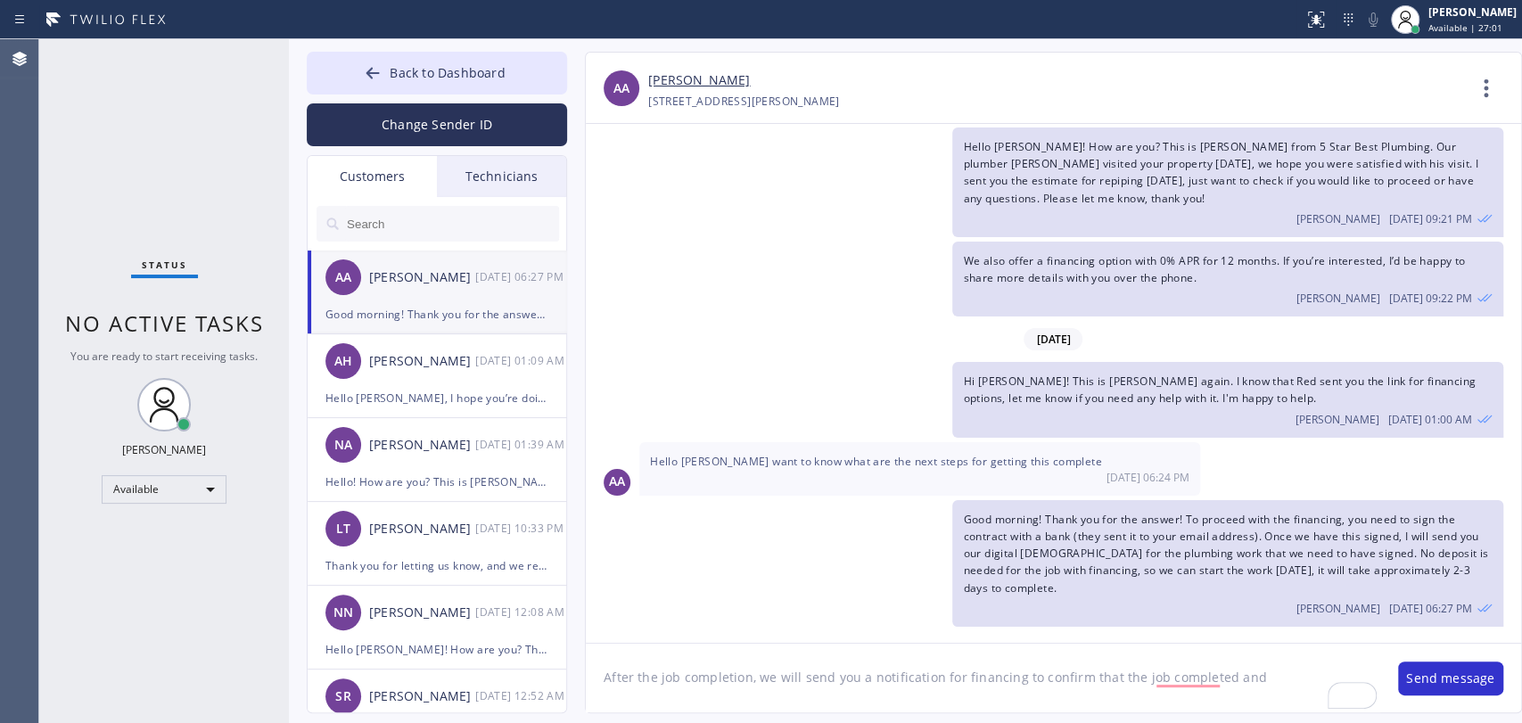
click at [1183, 672] on textarea "After the job completion, we will send you a notification for financing to conf…" at bounding box center [983, 678] width 795 height 69
click at [1260, 674] on textarea "After the job completion, we will send you a notification for financing to conf…" at bounding box center [983, 678] width 795 height 69
type textarea "After the job completion, we will send you a notification for financing to conf…"
click at [911, 666] on textarea "After the job completion, we will send you a notification for financing to conf…" at bounding box center [983, 678] width 795 height 69
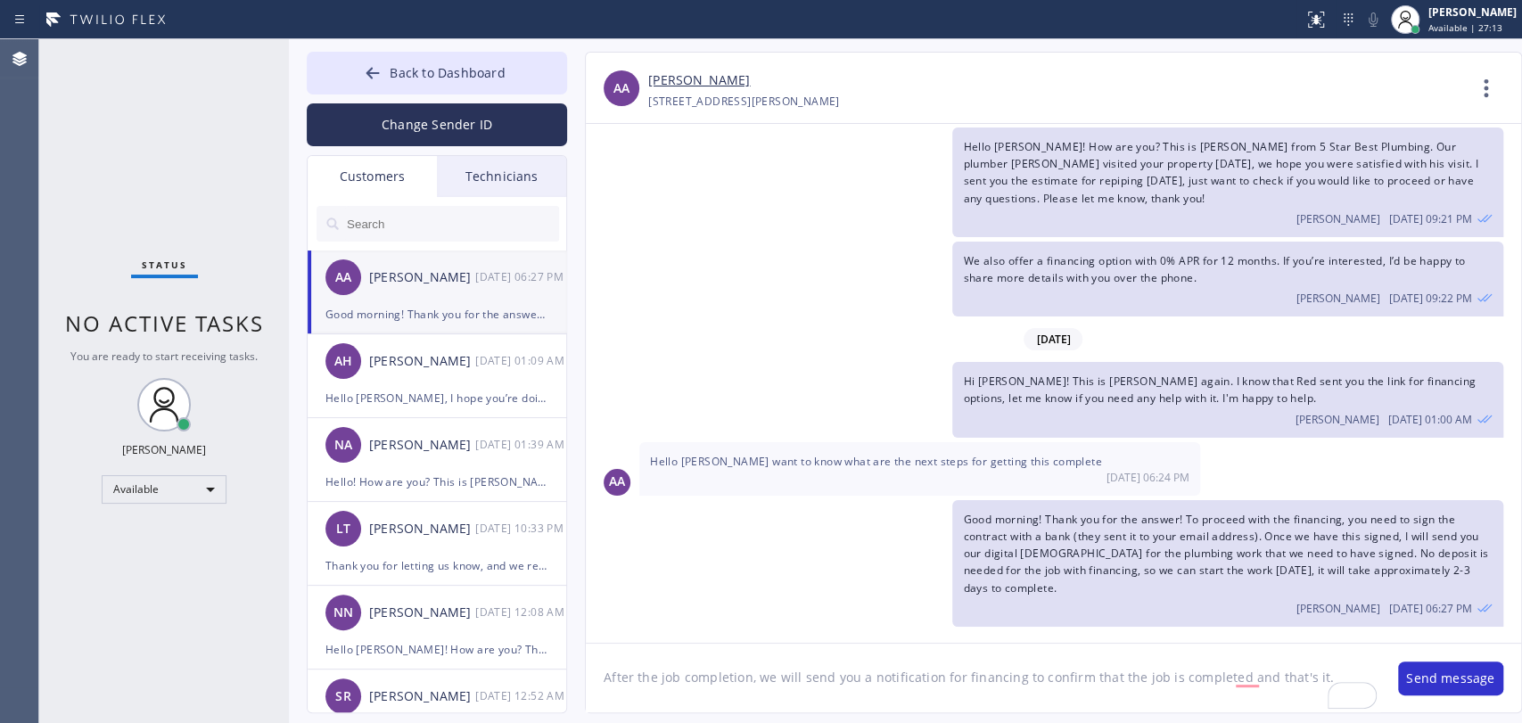
click at [911, 666] on textarea "After the job completion, we will send you a notification for financing to conf…" at bounding box center [983, 678] width 795 height 69
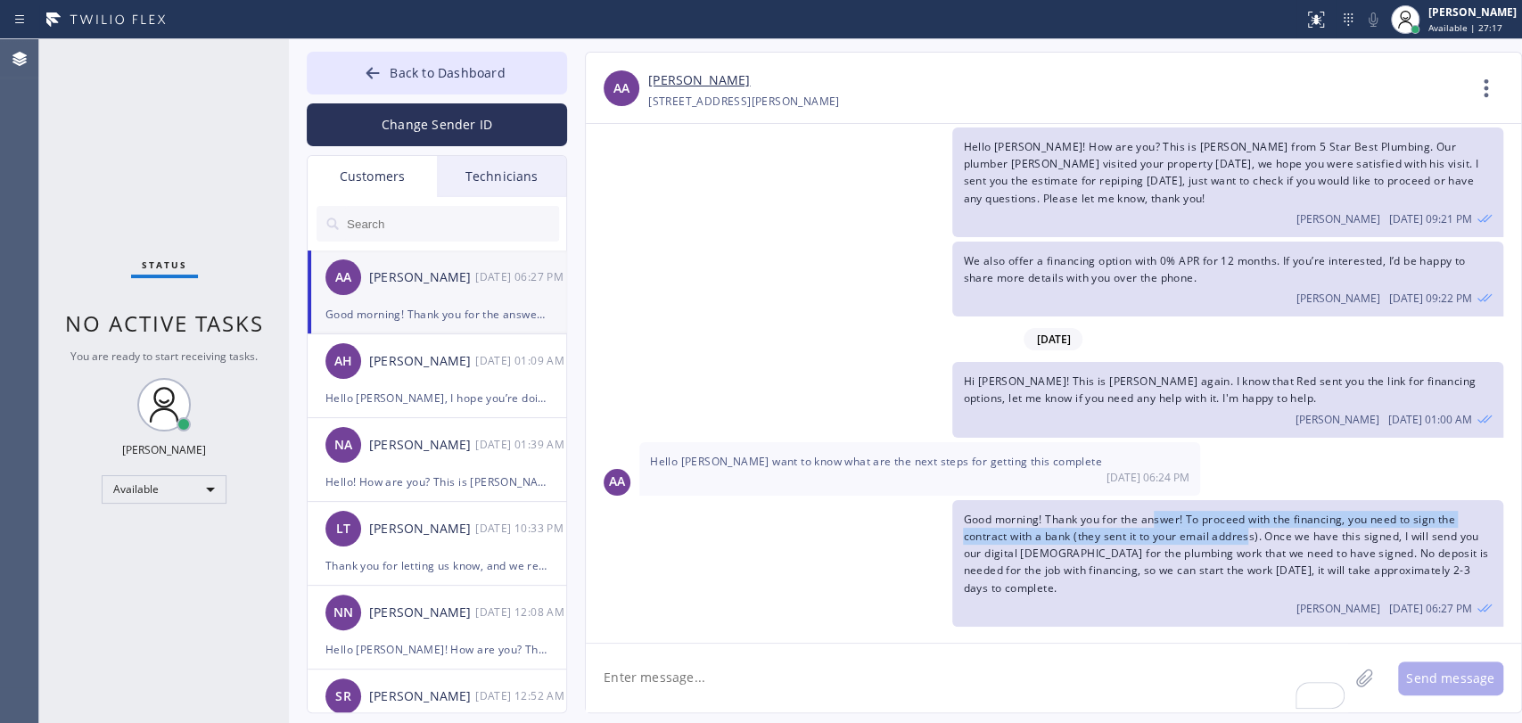
drag, startPoint x: 1199, startPoint y: 523, endPoint x: 1250, endPoint y: 524, distance: 50.8
click at [1250, 524] on span "Good morning! Thank you for the answer! To proceed with the financing, you need…" at bounding box center [1225, 554] width 525 height 84
click at [1256, 524] on span "Good morning! Thank you for the answer! To proceed with the financing, you need…" at bounding box center [1225, 554] width 525 height 84
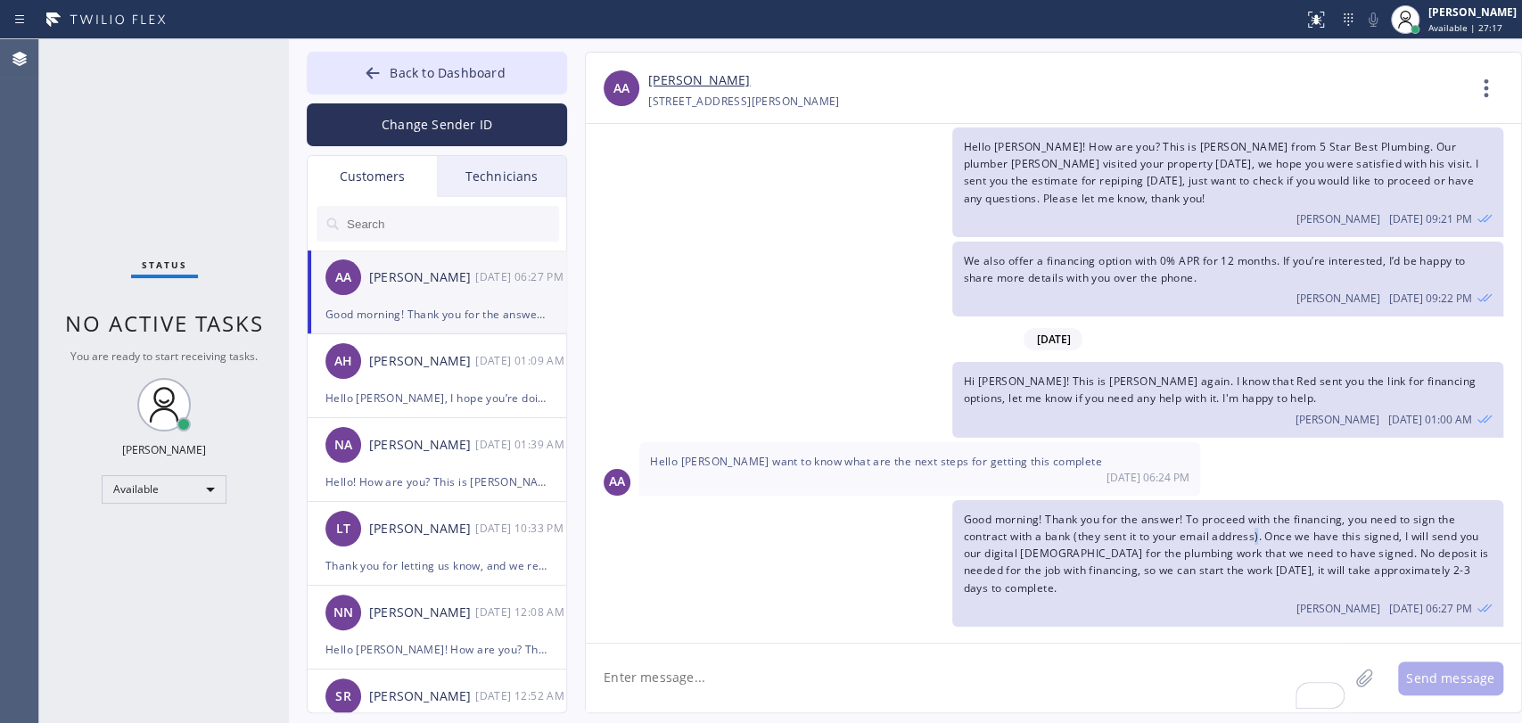
drag, startPoint x: 1256, startPoint y: 524, endPoint x: 1276, endPoint y: 521, distance: 20.7
click at [1258, 524] on span "Good morning! Thank you for the answer! To proceed with the financing, you need…" at bounding box center [1225, 554] width 525 height 84
click at [1276, 521] on span "Good morning! Thank you for the answer! To proceed with the financing, you need…" at bounding box center [1225, 554] width 525 height 84
click at [839, 673] on textarea "To enrich screen reader interactions, please activate Accessibility in Grammarl…" at bounding box center [967, 678] width 763 height 69
drag, startPoint x: 1196, startPoint y: 544, endPoint x: 1272, endPoint y: 548, distance: 75.9
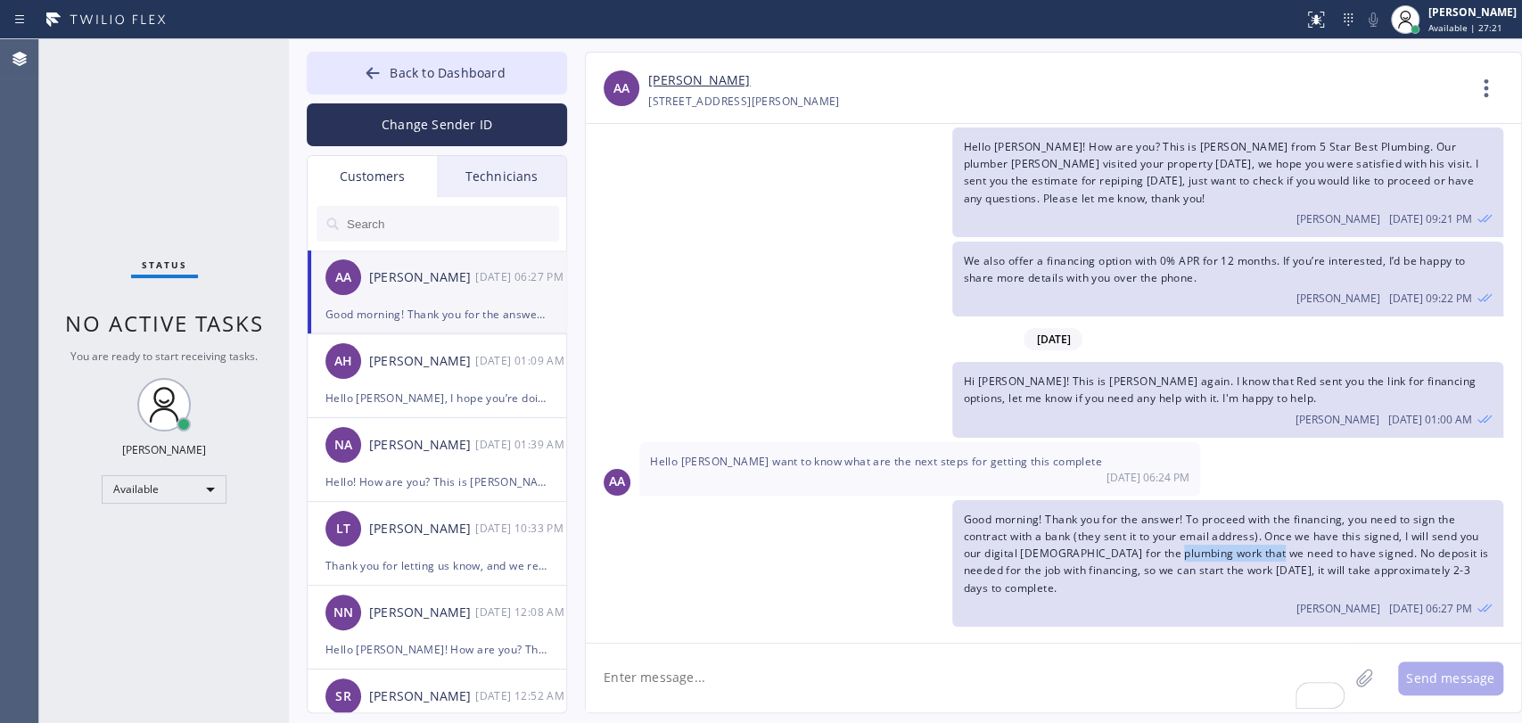
click at [1271, 548] on span "Good morning! Thank you for the answer! To proceed with the financing, you need…" at bounding box center [1225, 554] width 525 height 84
click at [1272, 548] on span "Good morning! Thank you for the answer! To proceed with the financing, you need…" at bounding box center [1225, 554] width 525 height 84
click at [1273, 548] on span "Good morning! Thank you for the answer! To proceed with the financing, you need…" at bounding box center [1225, 554] width 525 height 84
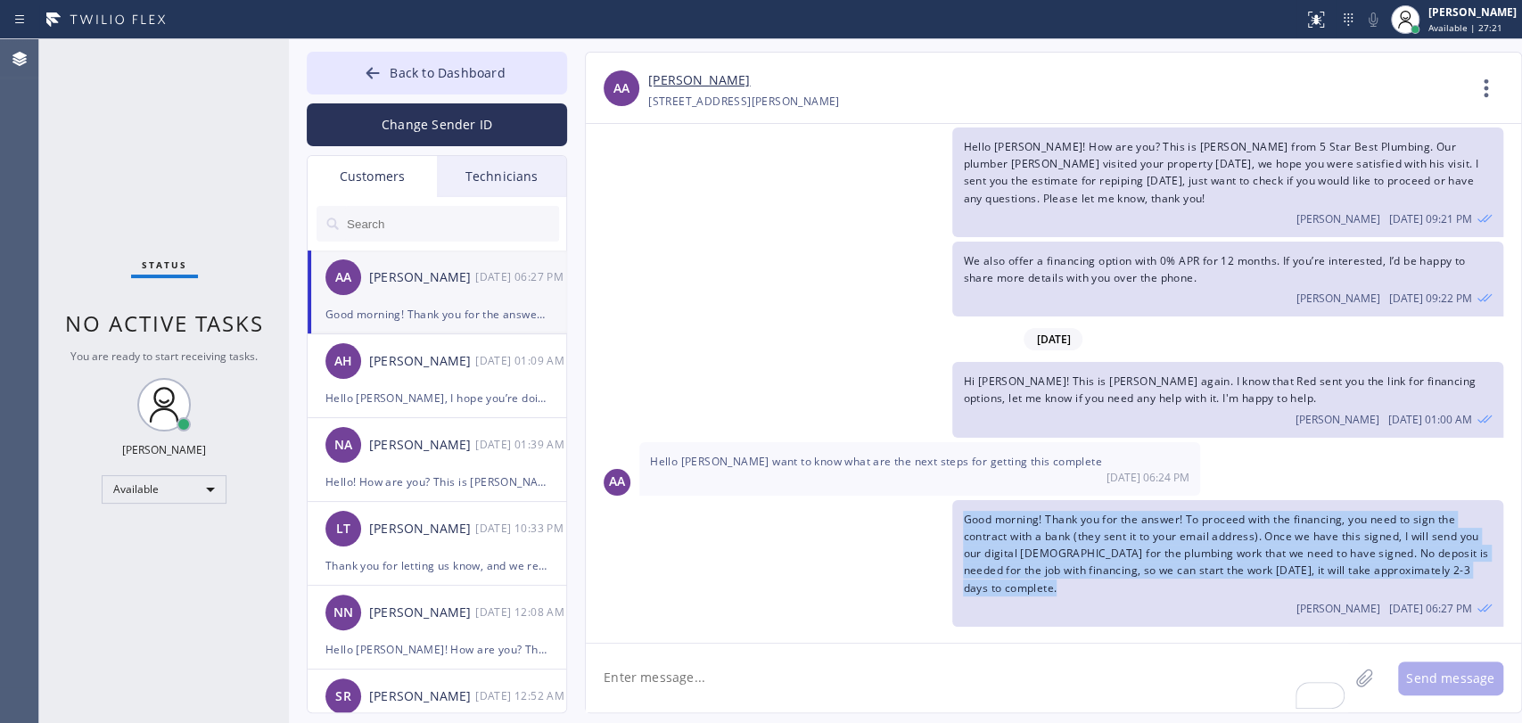
click at [1274, 548] on span "Good morning! Thank you for the answer! To proceed with the financing, you need…" at bounding box center [1225, 554] width 525 height 84
click at [1344, 547] on span "Good morning! Thank you for the answer! To proceed with the financing, you need…" at bounding box center [1225, 554] width 525 height 84
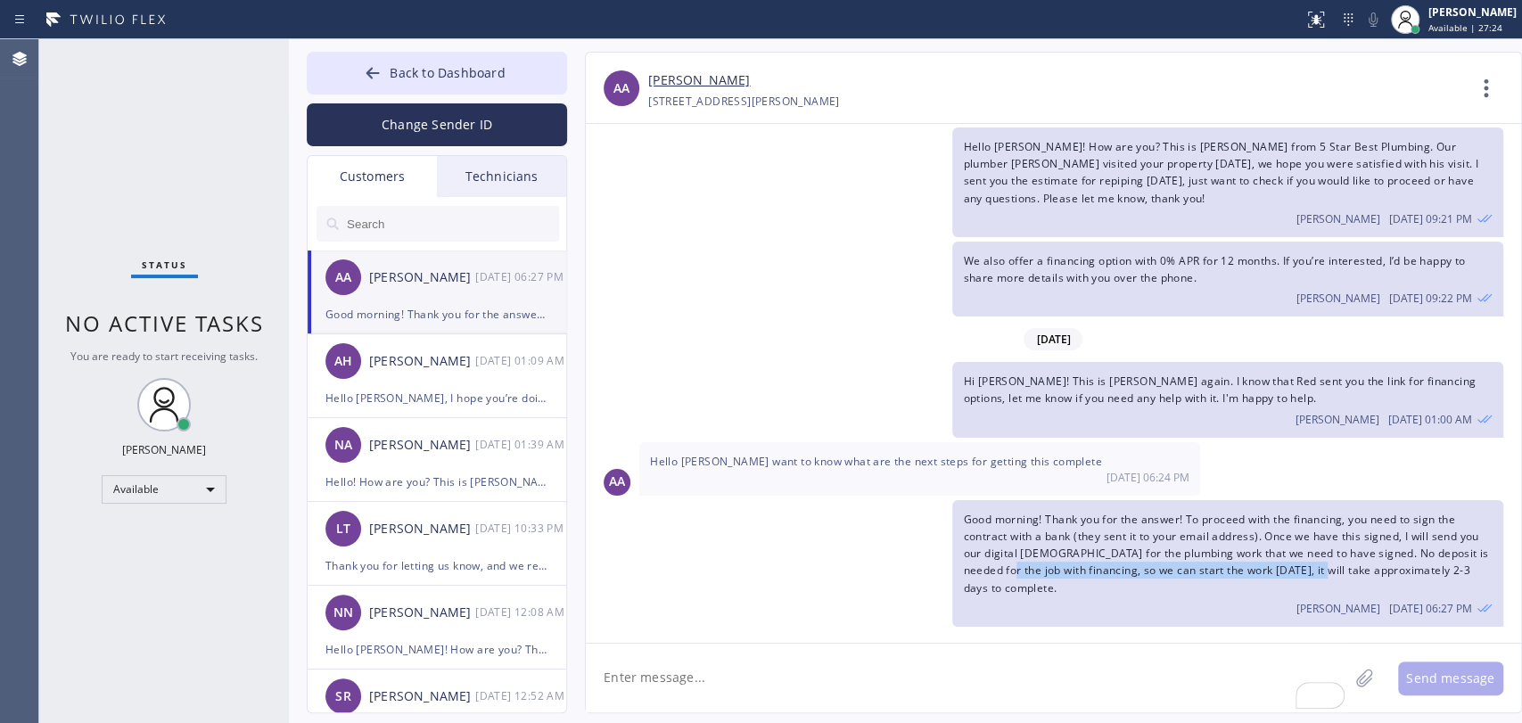
drag, startPoint x: 1030, startPoint y: 565, endPoint x: 1321, endPoint y: 570, distance: 290.8
click at [1321, 570] on span "Good morning! Thank you for the answer! To proceed with the financing, you need…" at bounding box center [1225, 554] width 525 height 84
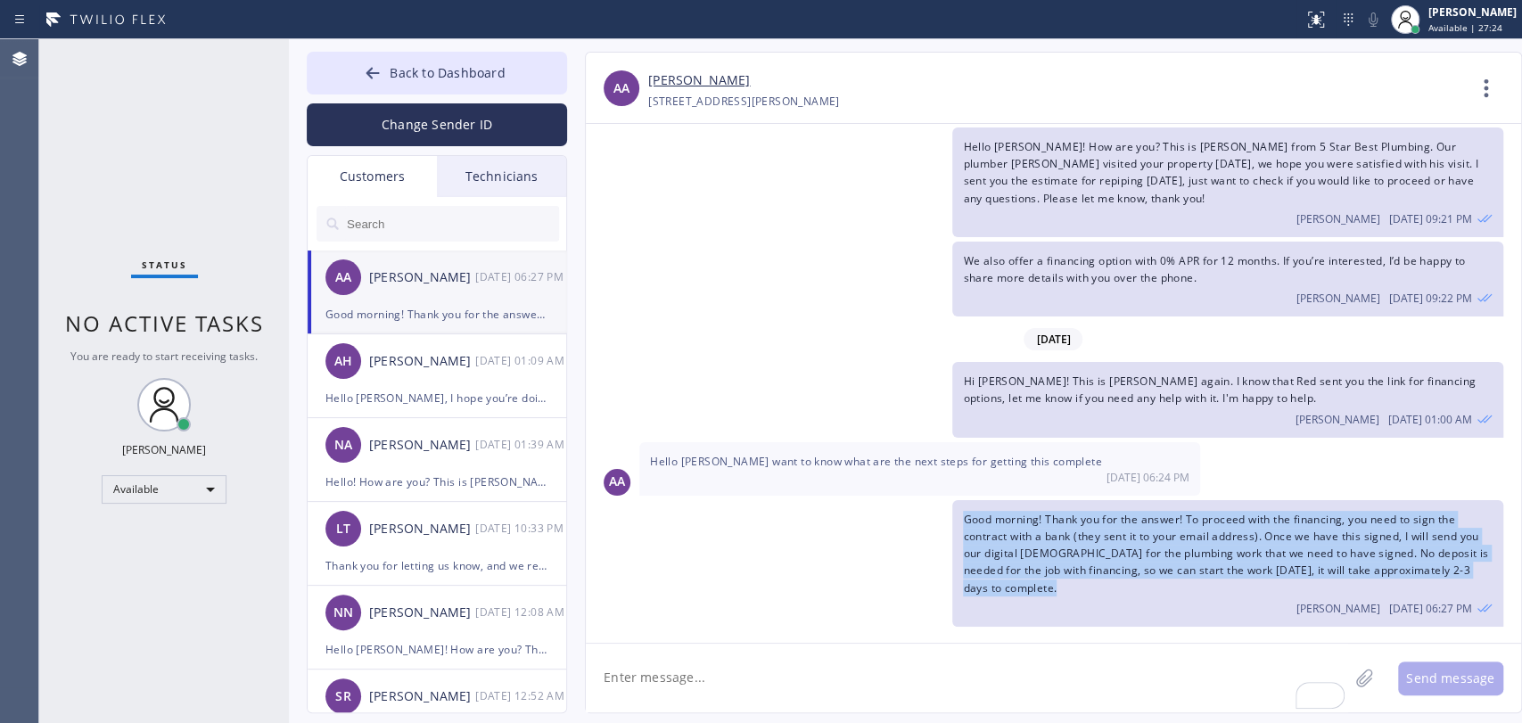
click at [1321, 570] on span "Good morning! Thank you for the answer! To proceed with the financing, you need…" at bounding box center [1225, 554] width 525 height 84
click at [1318, 567] on span "Good morning! Thank you for the answer! To proceed with the financing, you need…" at bounding box center [1225, 554] width 525 height 84
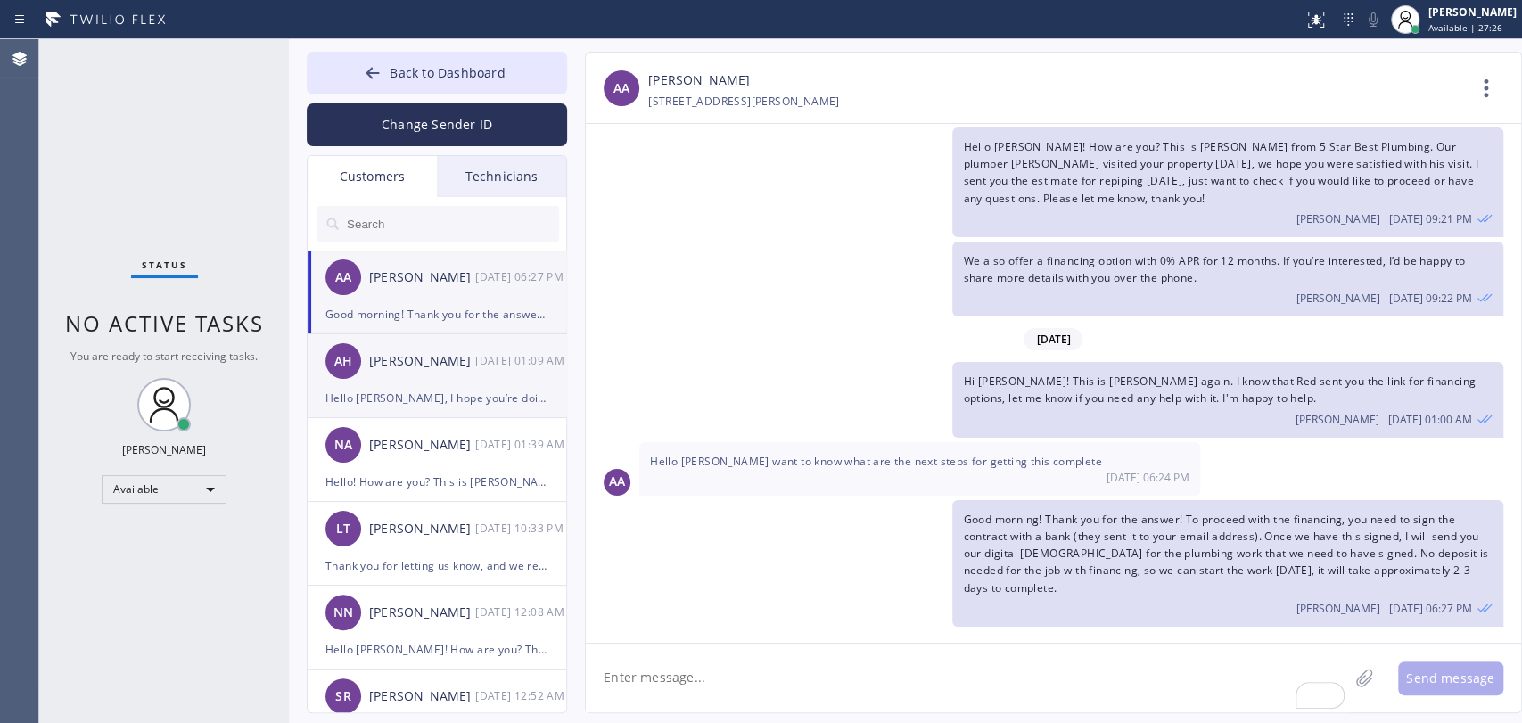
click at [341, 347] on div "AH" at bounding box center [344, 361] width 36 height 36
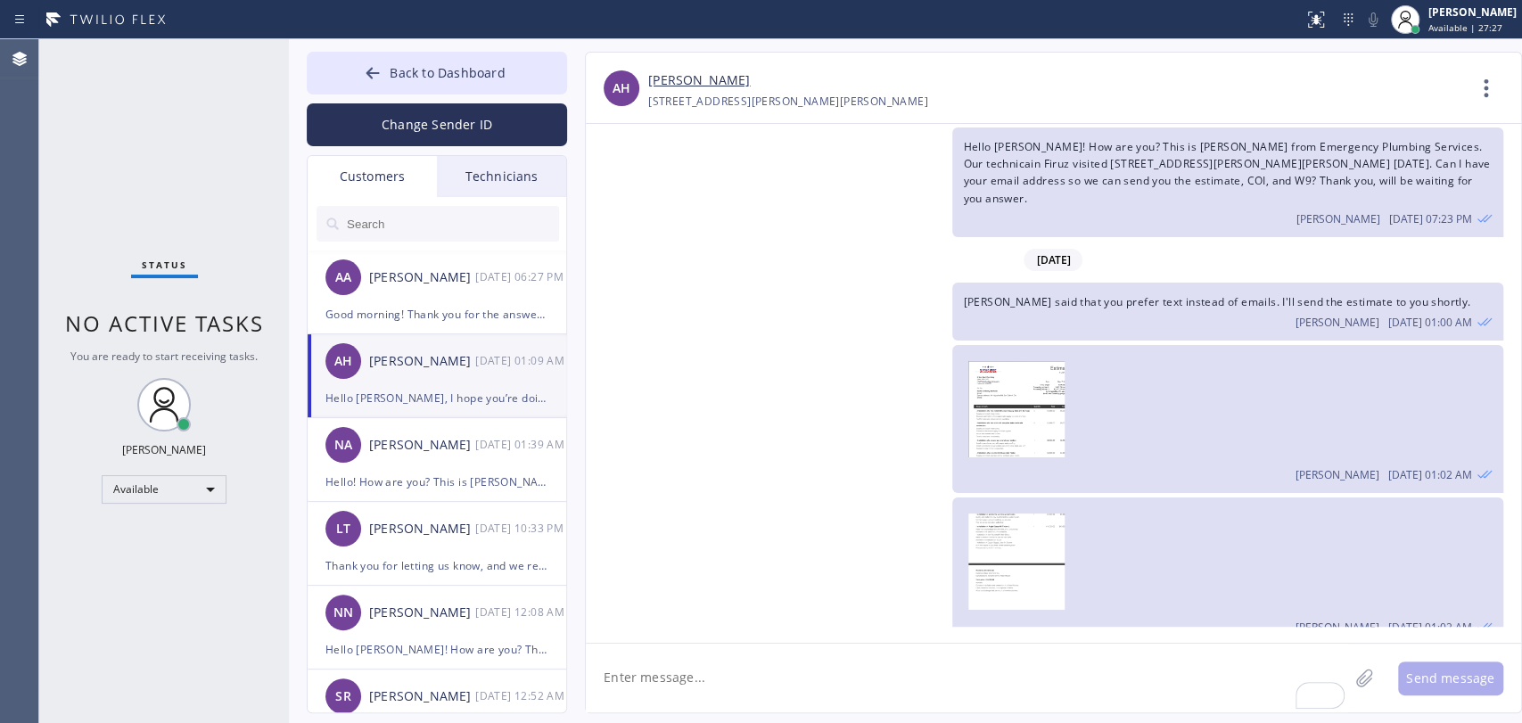
scroll to position [607, 0]
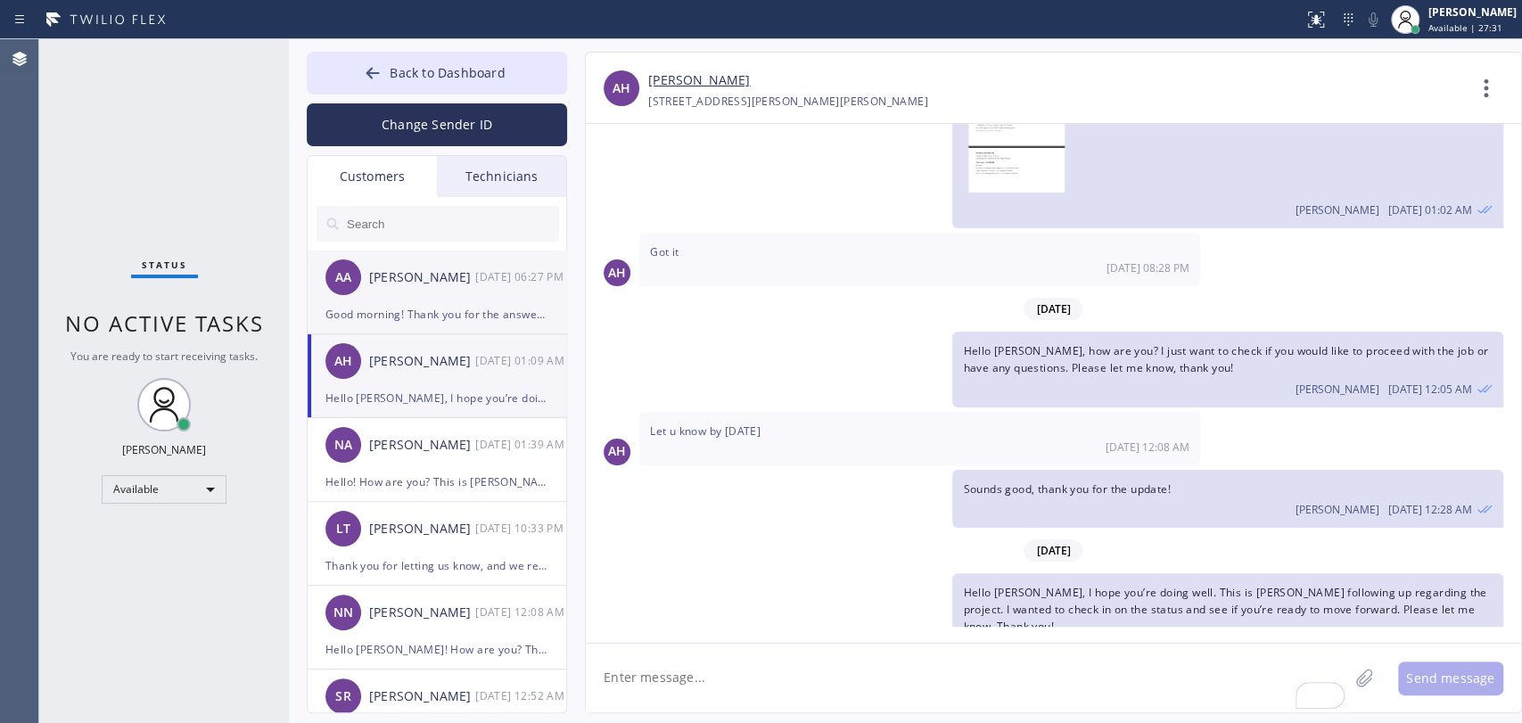
click at [434, 313] on div "Good morning! Thank you for the answer! To proceed with the financing, you need…" at bounding box center [437, 314] width 223 height 21
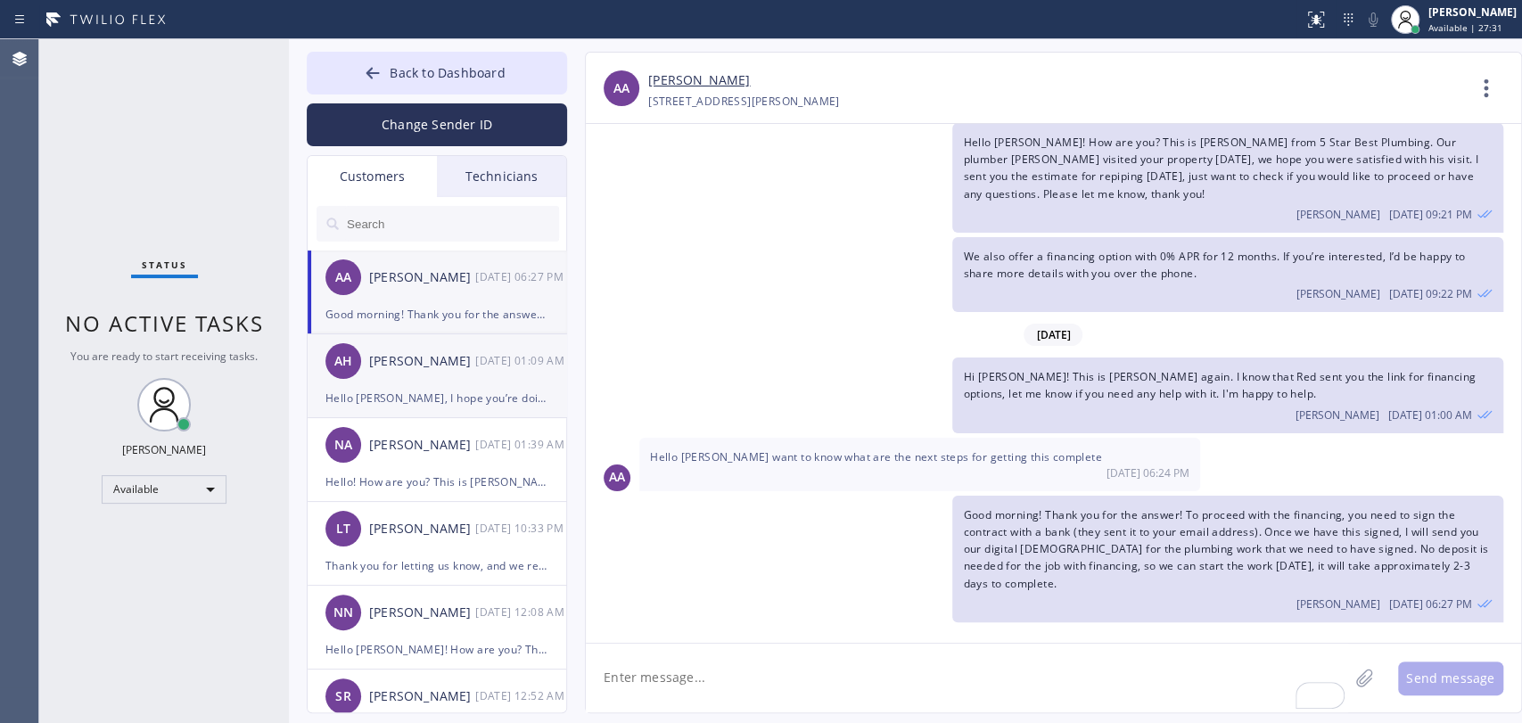
click at [409, 372] on div "AH Anthony Halmedo 09/25 01:09 AM" at bounding box center [438, 361] width 260 height 54
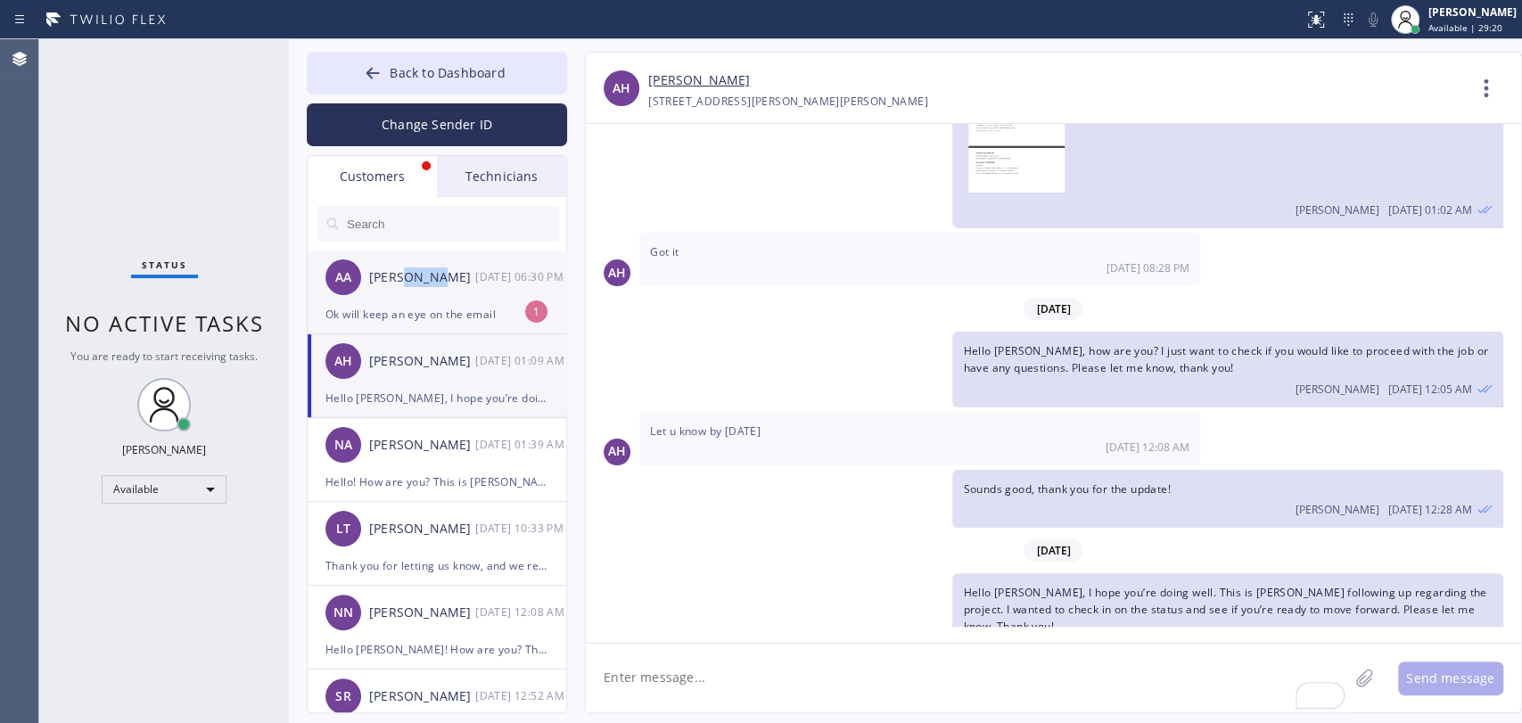
click at [438, 302] on div "AA Abraham Alvarado 09/25 06:30 PM" at bounding box center [438, 278] width 260 height 54
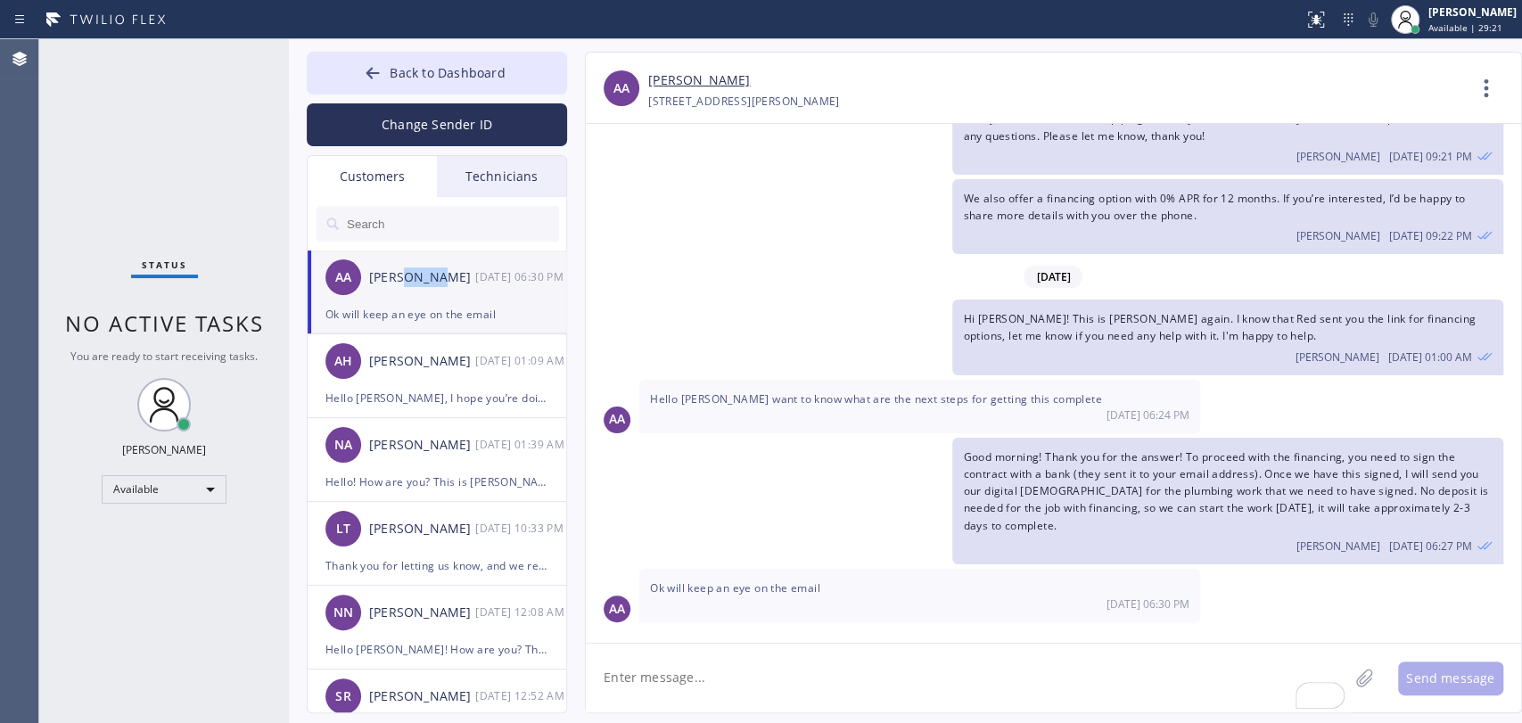
scroll to position [95, 0]
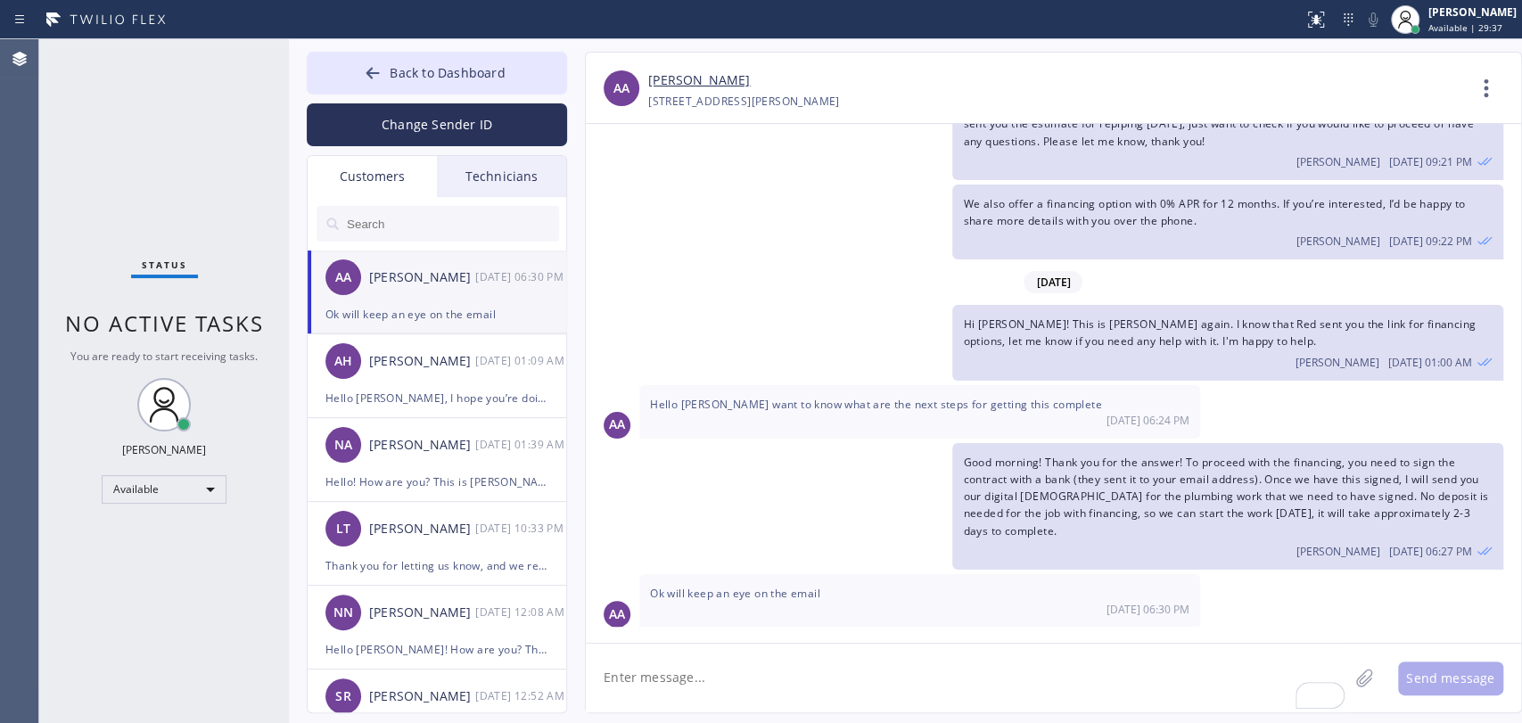
click at [741, 699] on textarea "To enrich screen reader interactions, please activate Accessibility in Grammarl…" at bounding box center [967, 678] width 763 height 69
type textarea "A"
paste textarea "ANA Chavarria"
click at [883, 673] on textarea "I see that the financing was preapproved for ANA Chavarria" at bounding box center [983, 678] width 795 height 69
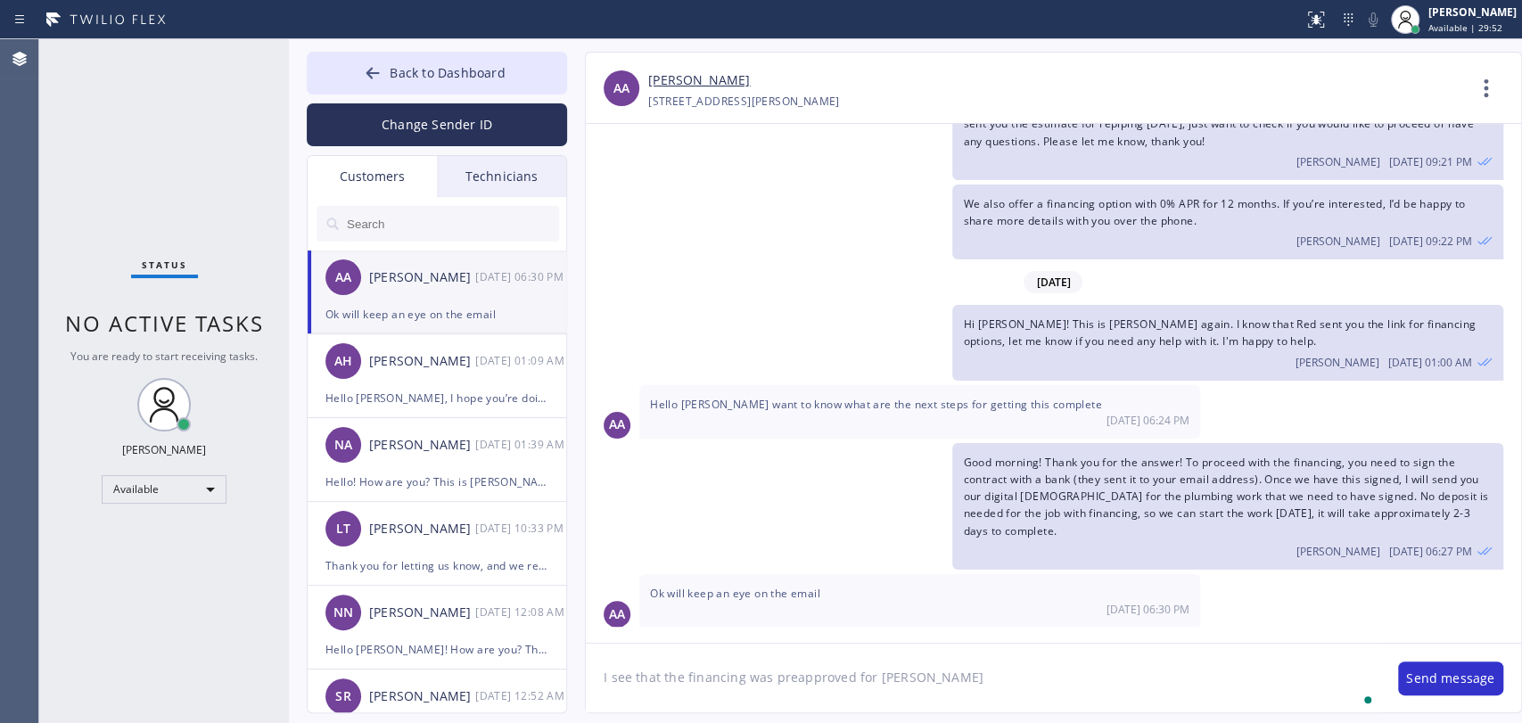
click at [1002, 682] on textarea "I see that the financing was preapproved for Ana Chavarria" at bounding box center [983, 678] width 795 height 69
click at [995, 682] on textarea "I see that the financing was preapproved for Ana Chavarria, kindly check both e…" at bounding box center [983, 678] width 795 height 69
click at [1220, 650] on textarea "I see that the financing was preapproved for Ana Chavarria. Kindly check both e…" at bounding box center [983, 678] width 795 height 69
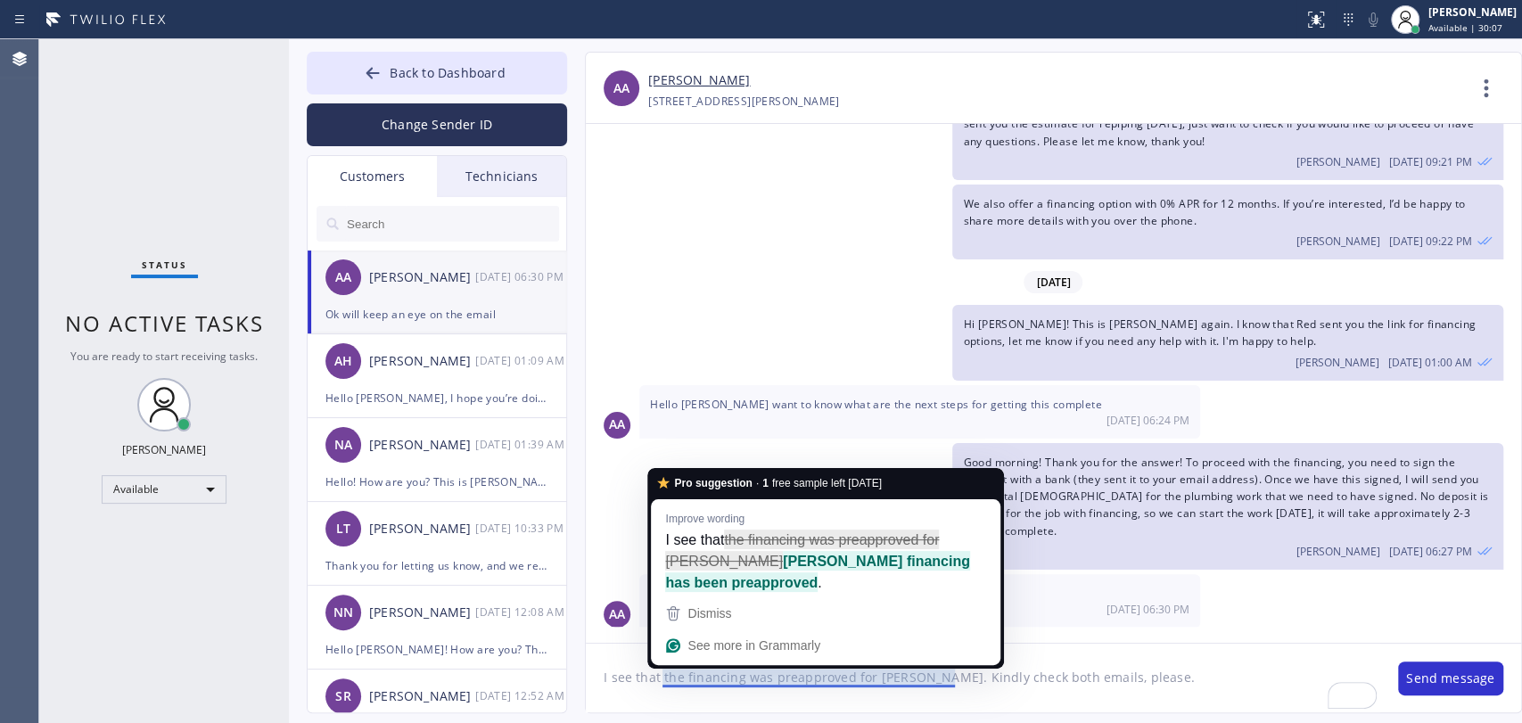
click at [1203, 665] on textarea "I see that the financing was preapproved for [PERSON_NAME]. Kindly check both e…" at bounding box center [983, 678] width 795 height 69
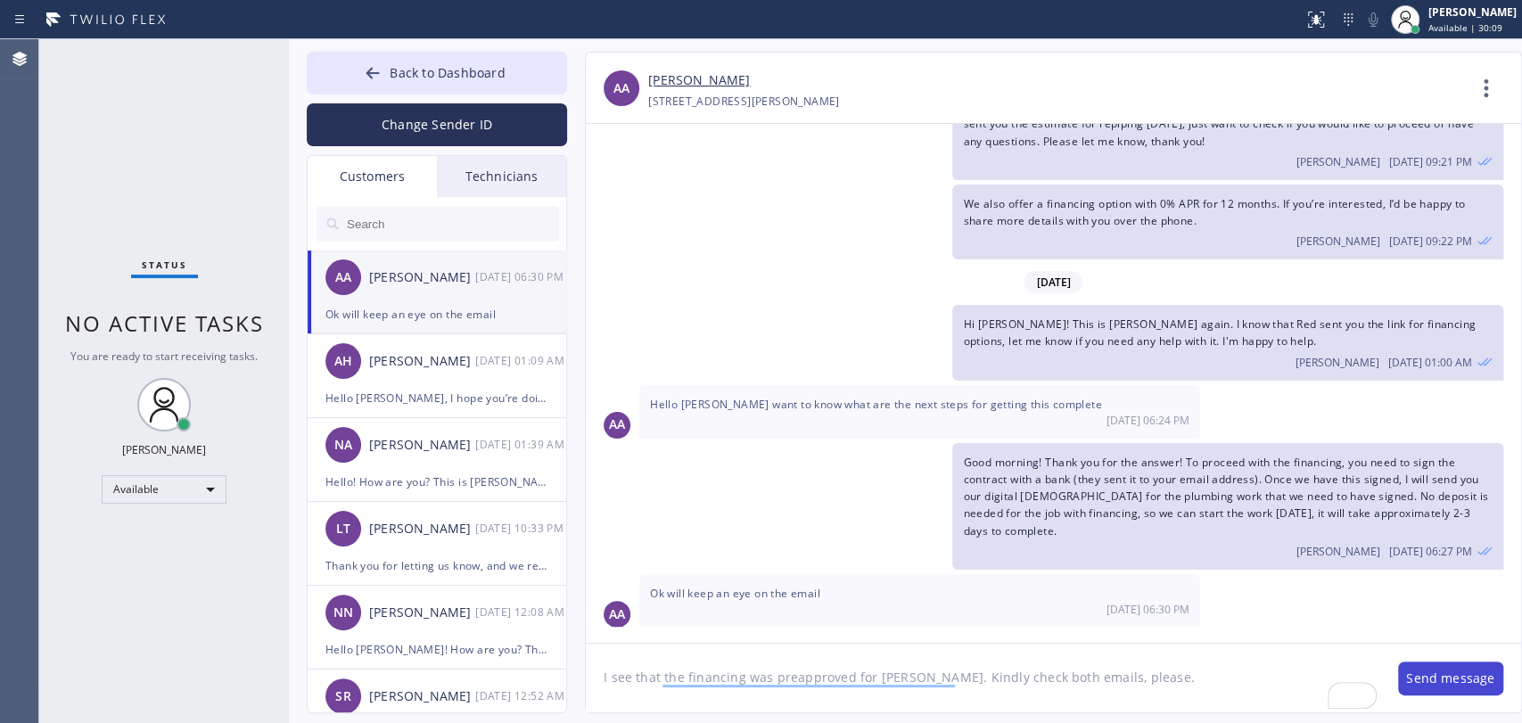
type textarea "I see that the financing was preapproved for [PERSON_NAME]. Kindly check both e…"
click at [1456, 672] on button "Send message" at bounding box center [1450, 679] width 105 height 34
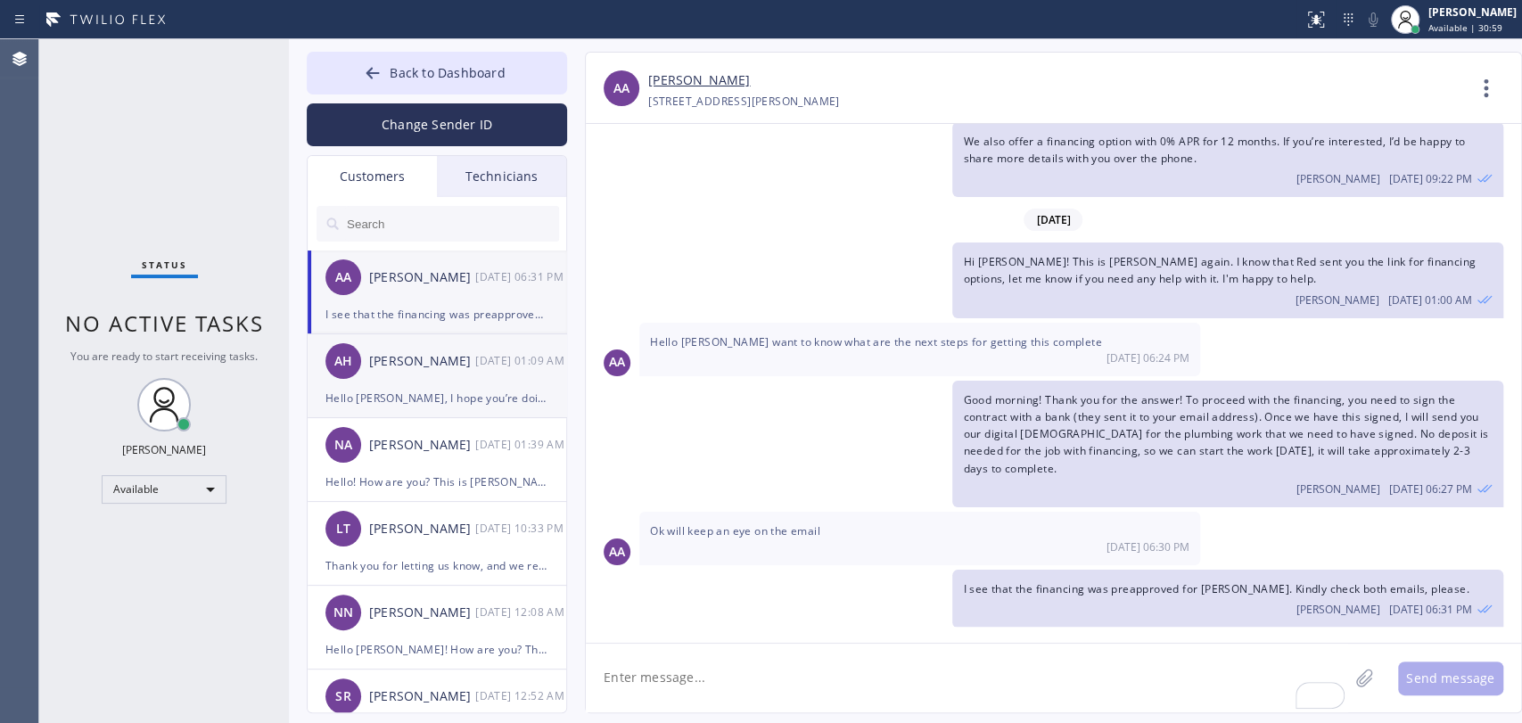
click at [432, 391] on div "Hello [PERSON_NAME], I hope you’re doing well. This is [PERSON_NAME] following …" at bounding box center [437, 398] width 223 height 21
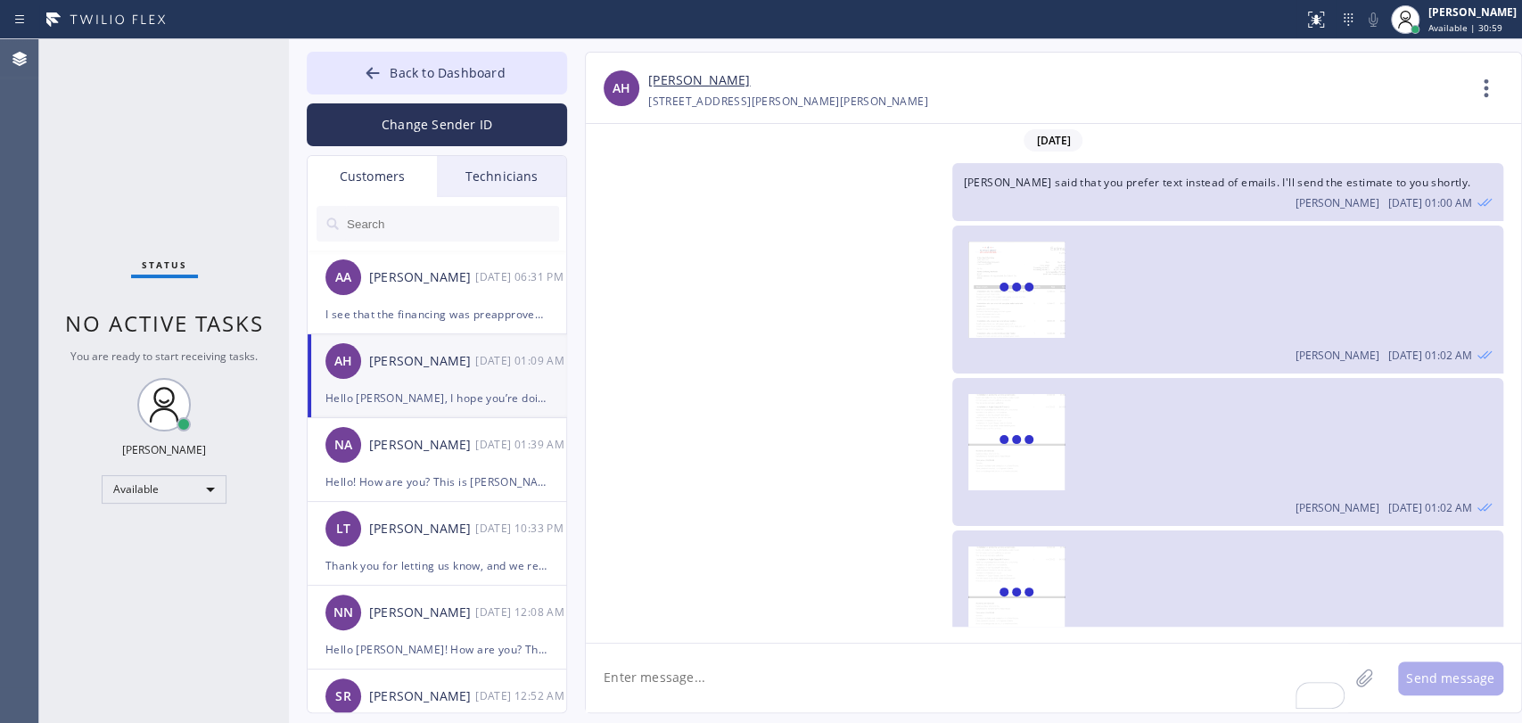
scroll to position [607, 0]
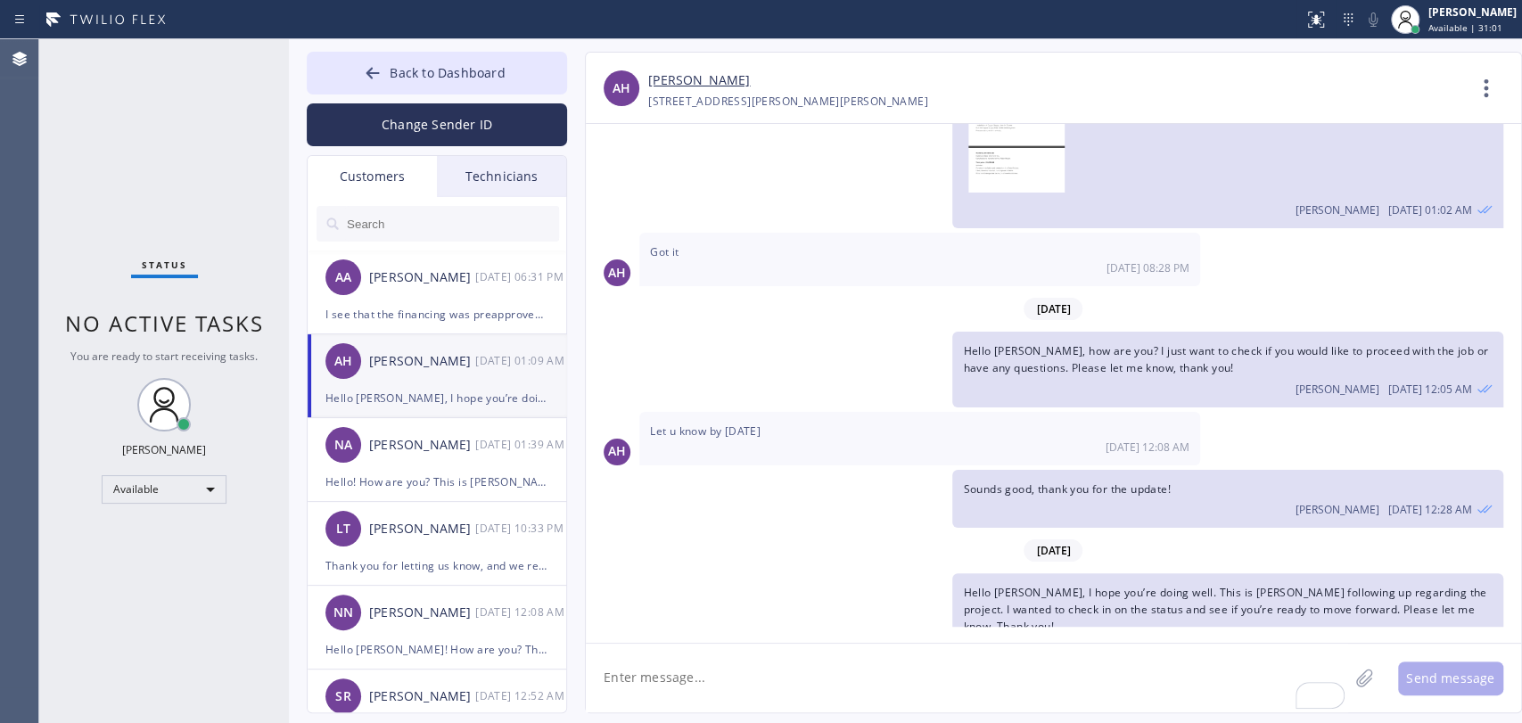
click at [689, 668] on textarea "To enrich screen reader interactions, please activate Accessibility in Grammarl…" at bounding box center [967, 678] width 763 height 69
click at [720, 688] on textarea "Hello Anthony, pleas" at bounding box center [983, 678] width 795 height 69
click at [716, 681] on textarea "Hello Anthony, pleas" at bounding box center [983, 678] width 795 height 69
type textarea "Hello Anthony, good morning! Please let me know if this project is still pending"
click at [447, 261] on div "AA Abraham Alvarado 09/25 06:31 PM" at bounding box center [438, 278] width 260 height 54
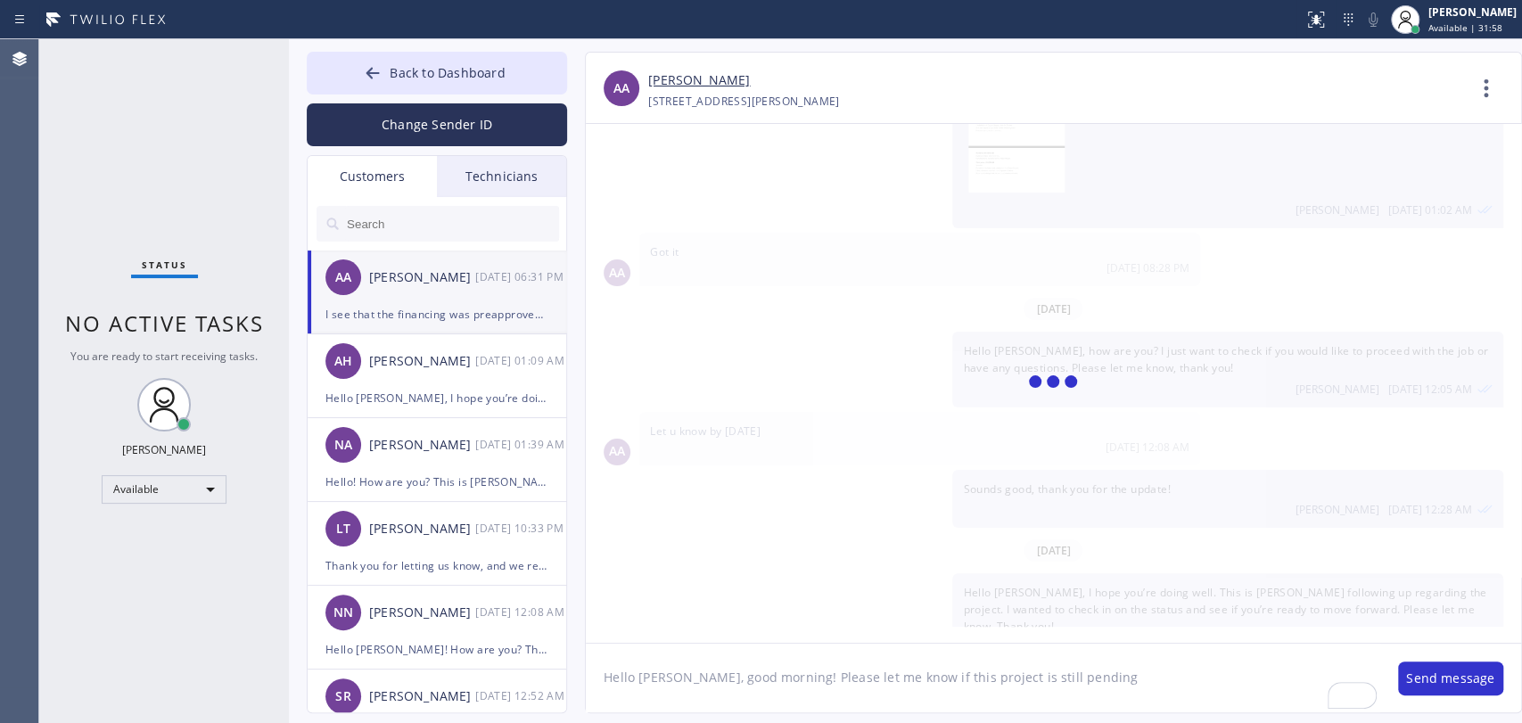
scroll to position [157, 0]
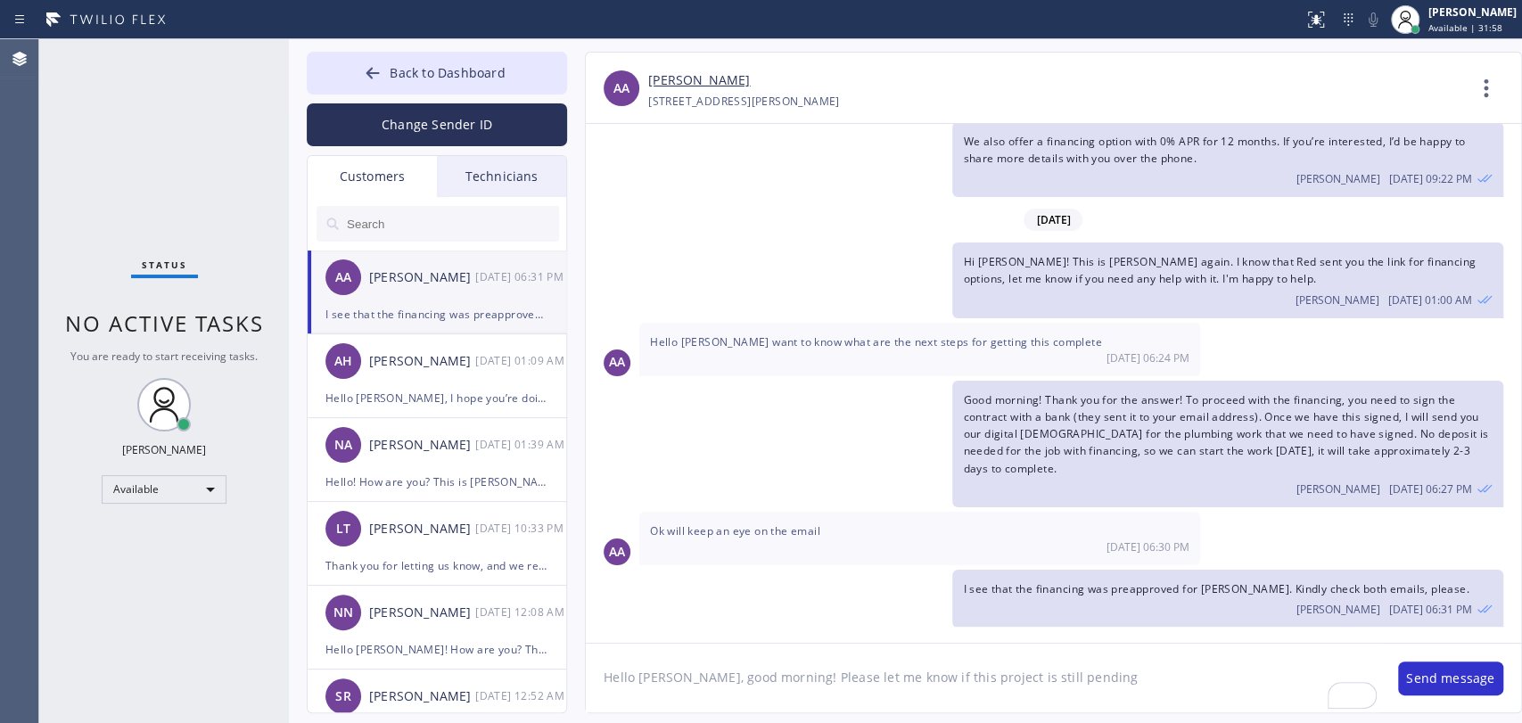
click at [648, 664] on textarea "Hello Anthony, good morning! Please let me know if this project is still pending" at bounding box center [983, 678] width 795 height 69
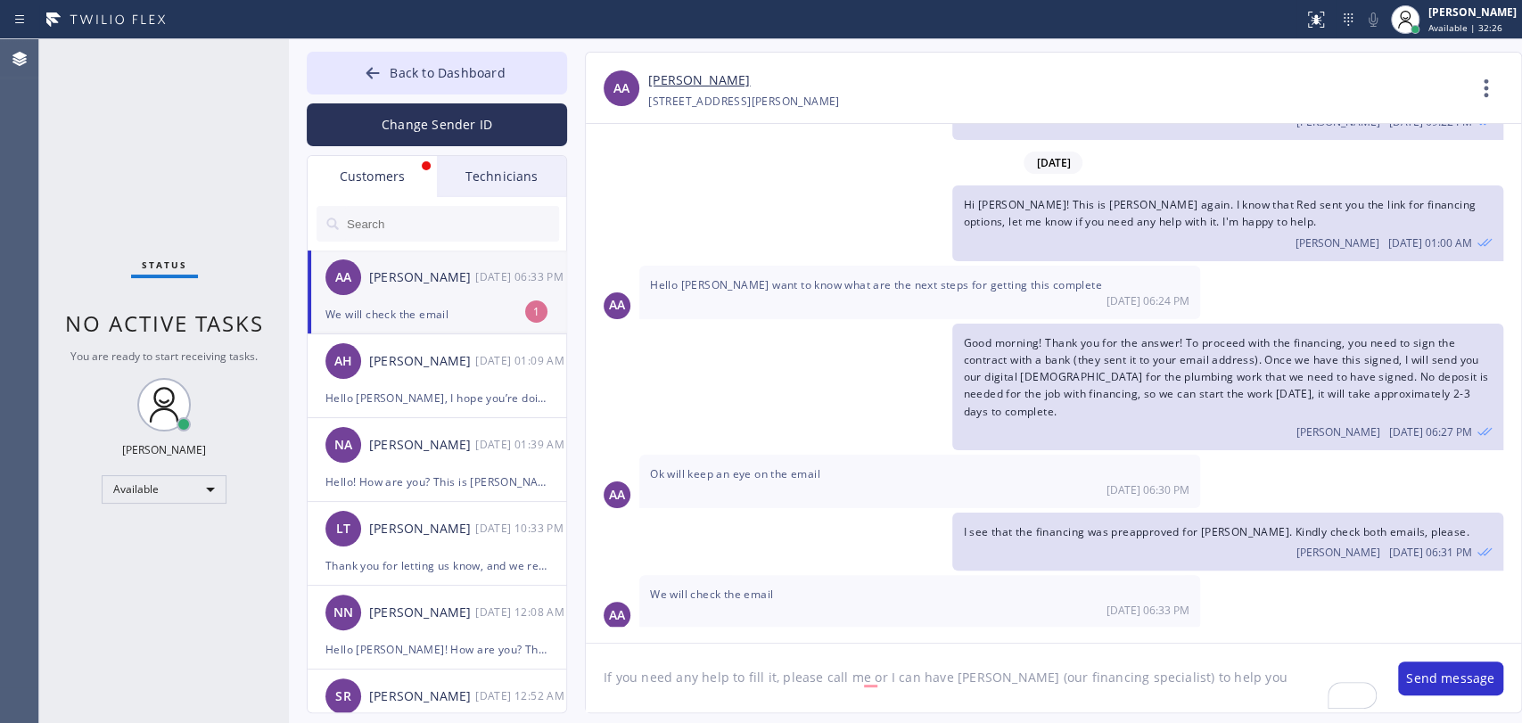
click at [867, 677] on textarea "If you need any help to fill it, please call me or I can have Louis (our financ…" at bounding box center [983, 678] width 795 height 69
click at [1221, 687] on textarea "If you need any help to fill it, please call me, or I can have Louis (our finan…" at bounding box center [983, 678] width 795 height 69
click at [996, 676] on textarea "If you need any help to fill it, please call me, or I can have Louis (our finan…" at bounding box center [983, 678] width 795 height 69
click at [994, 676] on textarea "If you need any help to fill it, please call me, or I can have Louis (our finan…" at bounding box center [983, 678] width 795 height 69
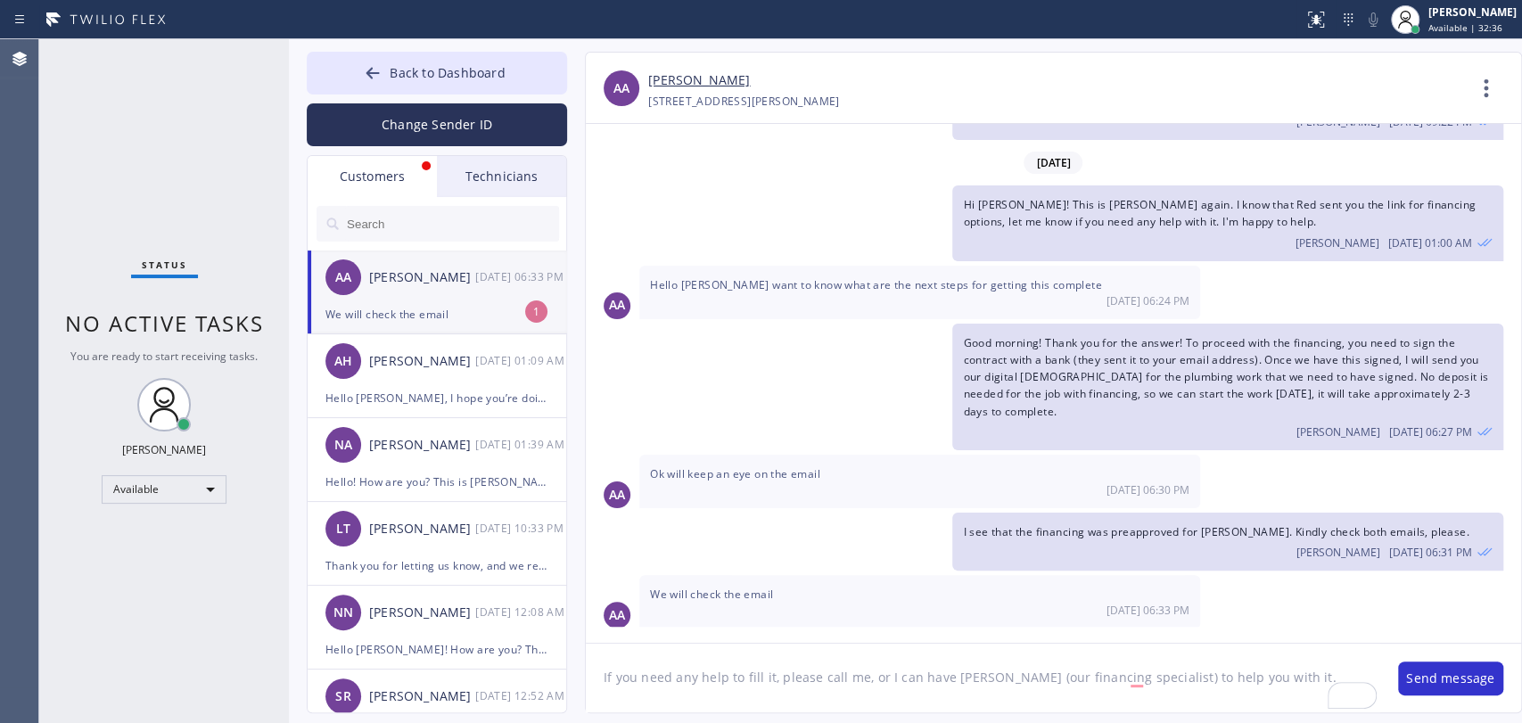
click at [962, 676] on textarea "If you need any help to fill it, please call me, or I can have Louis (our finan…" at bounding box center [983, 678] width 795 height 69
click at [1235, 670] on textarea "If you need any help to fill it, please call me, or I can have Louis (our finan…" at bounding box center [983, 678] width 795 height 69
click at [1129, 680] on textarea "If you need any help to fill it, please call me, or I can have Louis (our finan…" at bounding box center [983, 678] width 795 height 69
click at [989, 664] on textarea "If you need any help to fill it, please call me, or I can have Louis (our finan…" at bounding box center [983, 678] width 795 height 69
click at [1309, 672] on textarea "If you need any help to fill it, please call me, or I can have Louis, our finan…" at bounding box center [983, 678] width 795 height 69
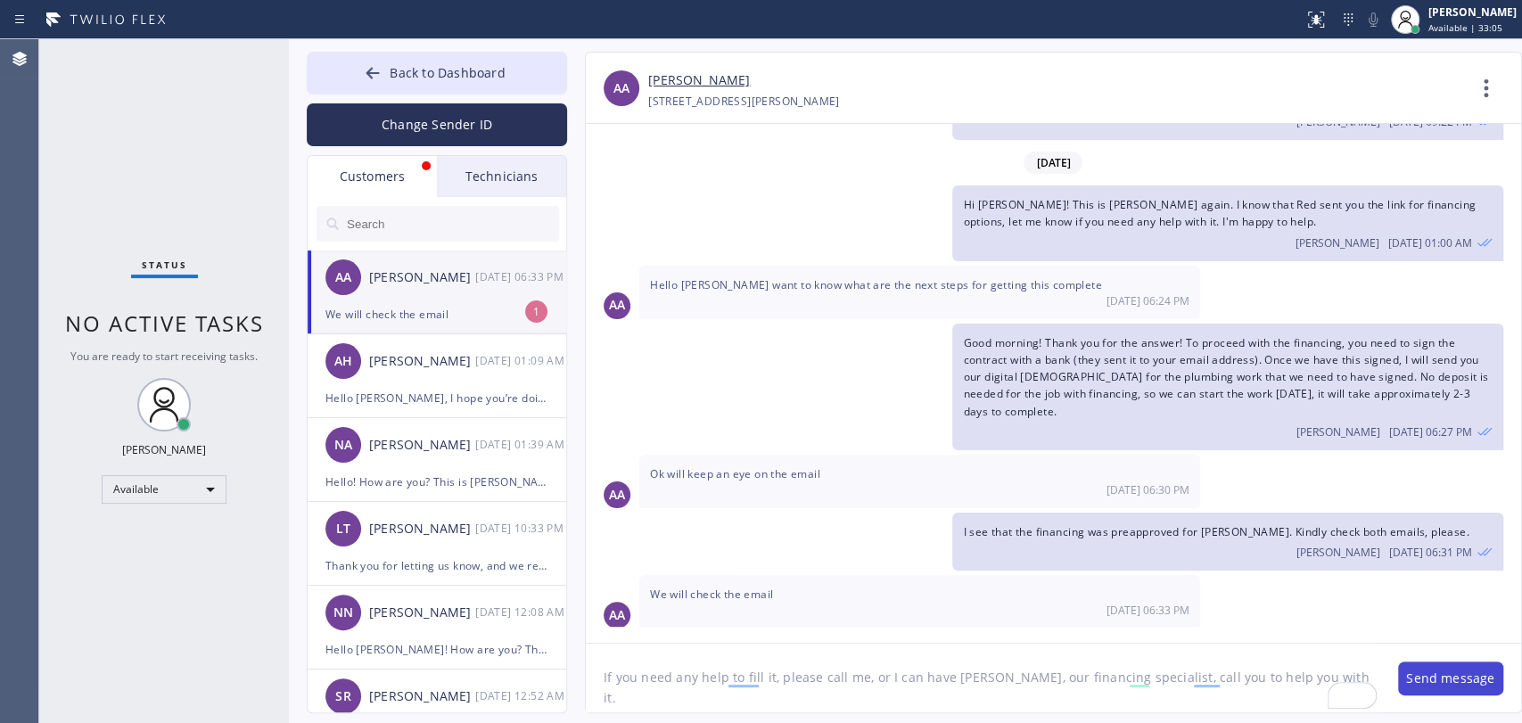
type textarea "If you need any help to fill it, please call me, or I can have Louis, our finan…"
click at [1464, 681] on button "Send message" at bounding box center [1450, 679] width 105 height 34
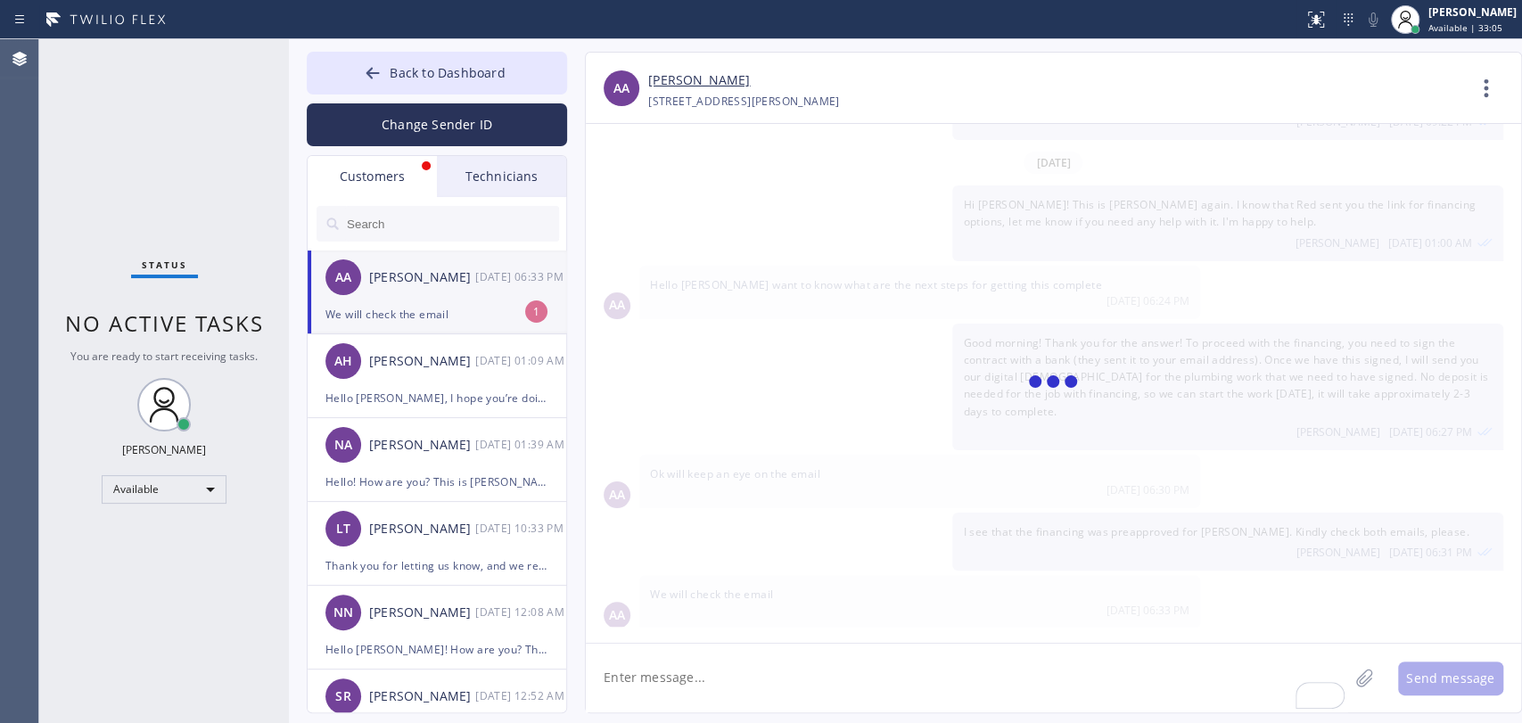
scroll to position [293, 0]
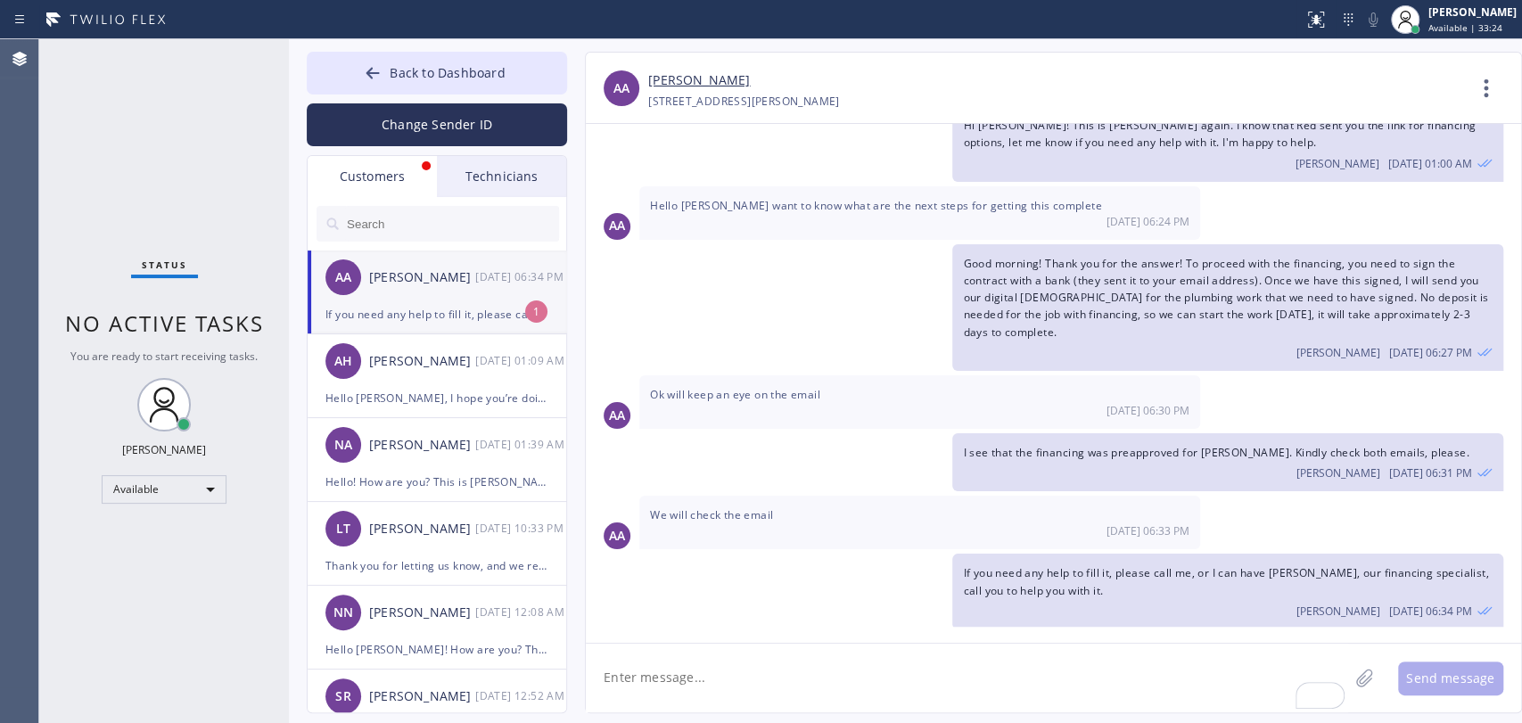
click at [450, 305] on div "If you need any help to fill it, please call me, or I can have Louis, our finan…" at bounding box center [437, 314] width 223 height 21
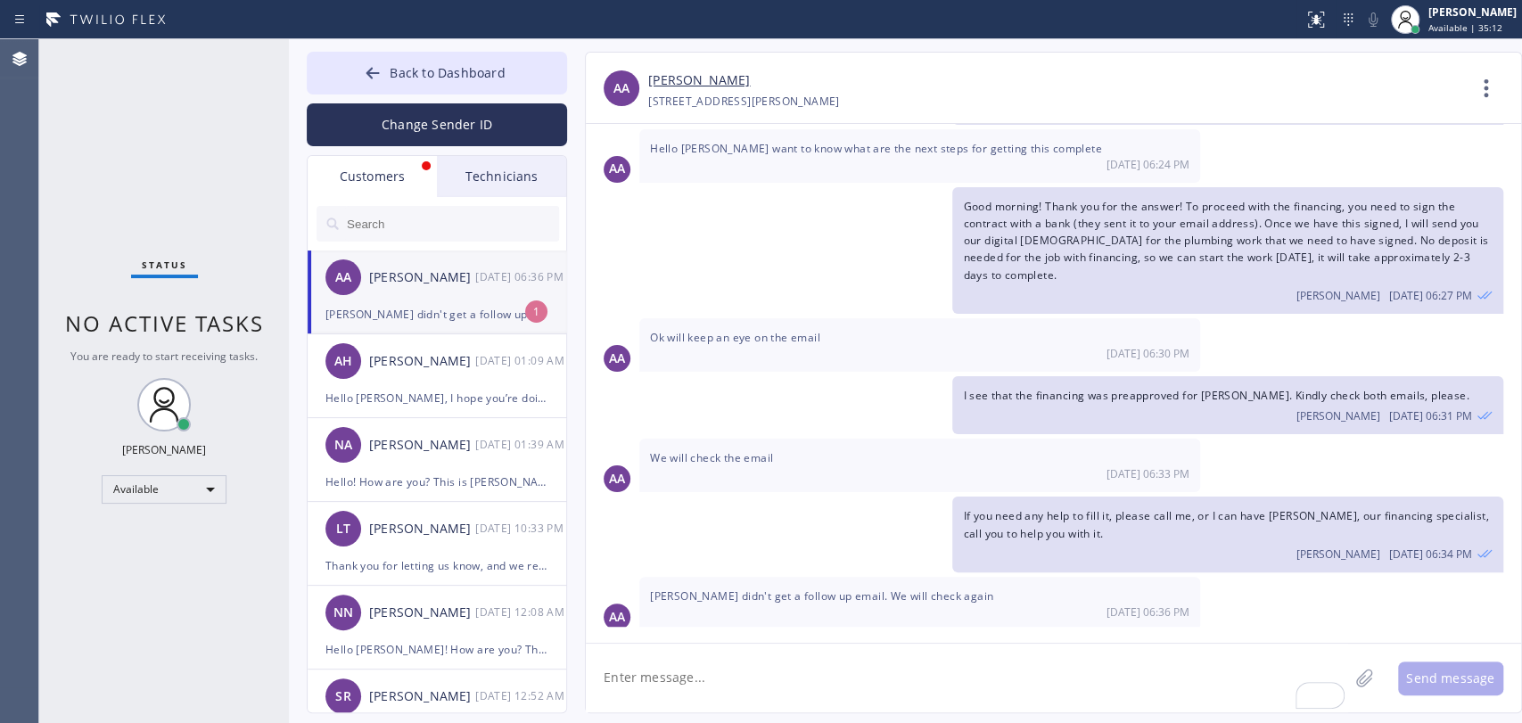
click at [363, 318] on div "[PERSON_NAME] didn't get a follow up email. We will check again" at bounding box center [437, 314] width 223 height 21
click at [757, 591] on span "[PERSON_NAME] didn't get a follow up email. We will check again" at bounding box center [821, 596] width 343 height 15
click at [758, 589] on span "[PERSON_NAME] didn't get a follow up email. We will check again" at bounding box center [821, 596] width 343 height 15
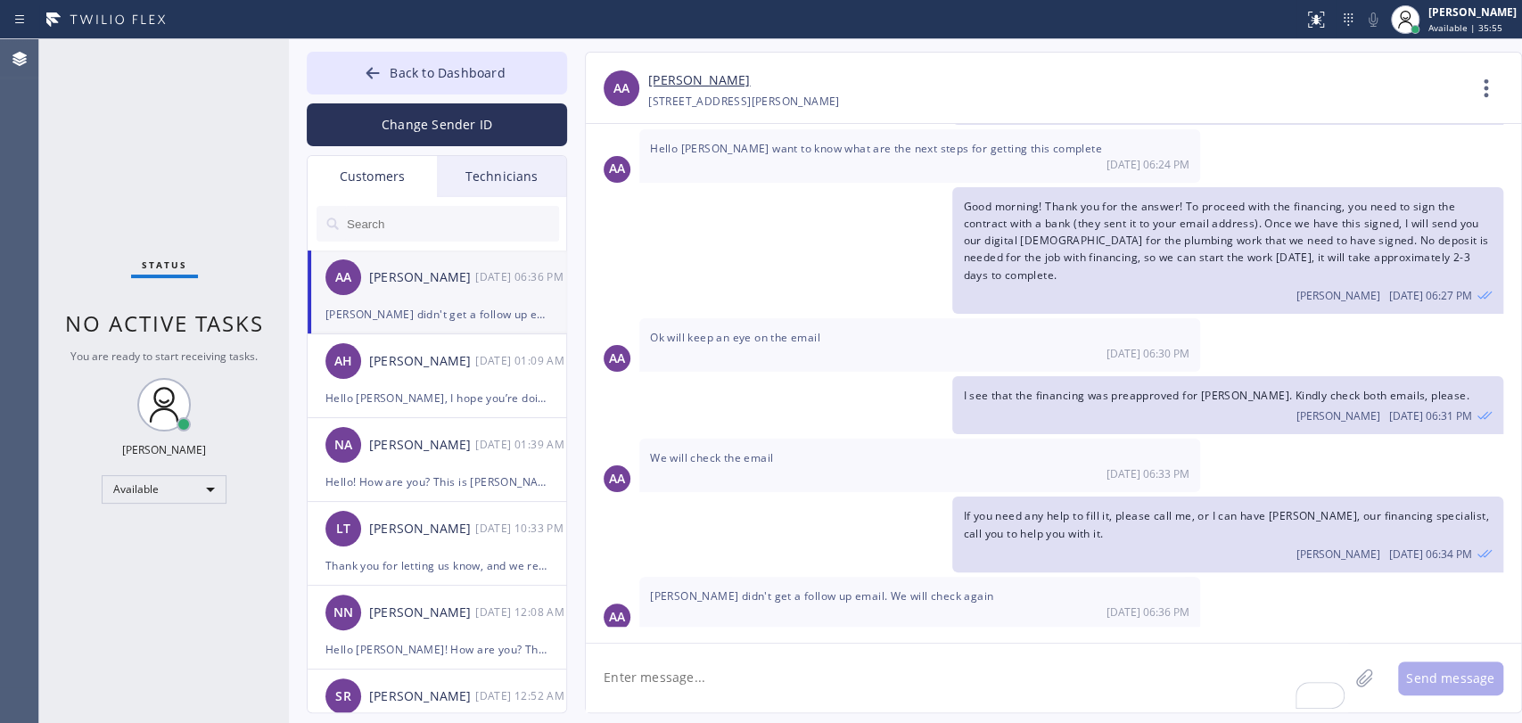
click at [700, 669] on textarea "To enrich screen reader interactions, please activate Accessibility in Grammarl…" at bounding box center [967, 678] width 763 height 69
click at [429, 70] on span "Back to Dashboard" at bounding box center [447, 72] width 115 height 17
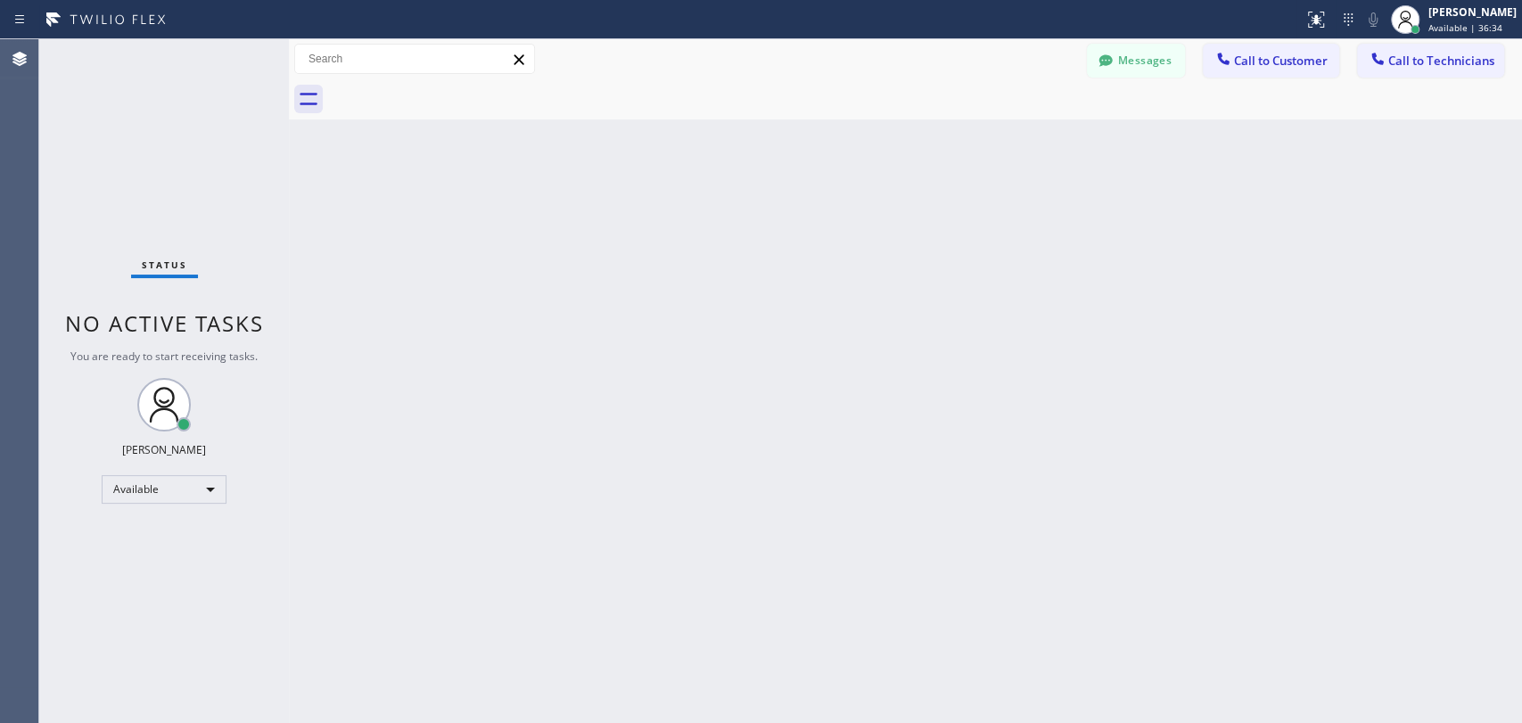
click at [1461, 75] on button "Call to Technicians" at bounding box center [1430, 61] width 147 height 34
click at [0, 0] on div "Outbound call Technician Search Technician Your caller id phone number Your cal…" at bounding box center [0, 0] width 0 height 0
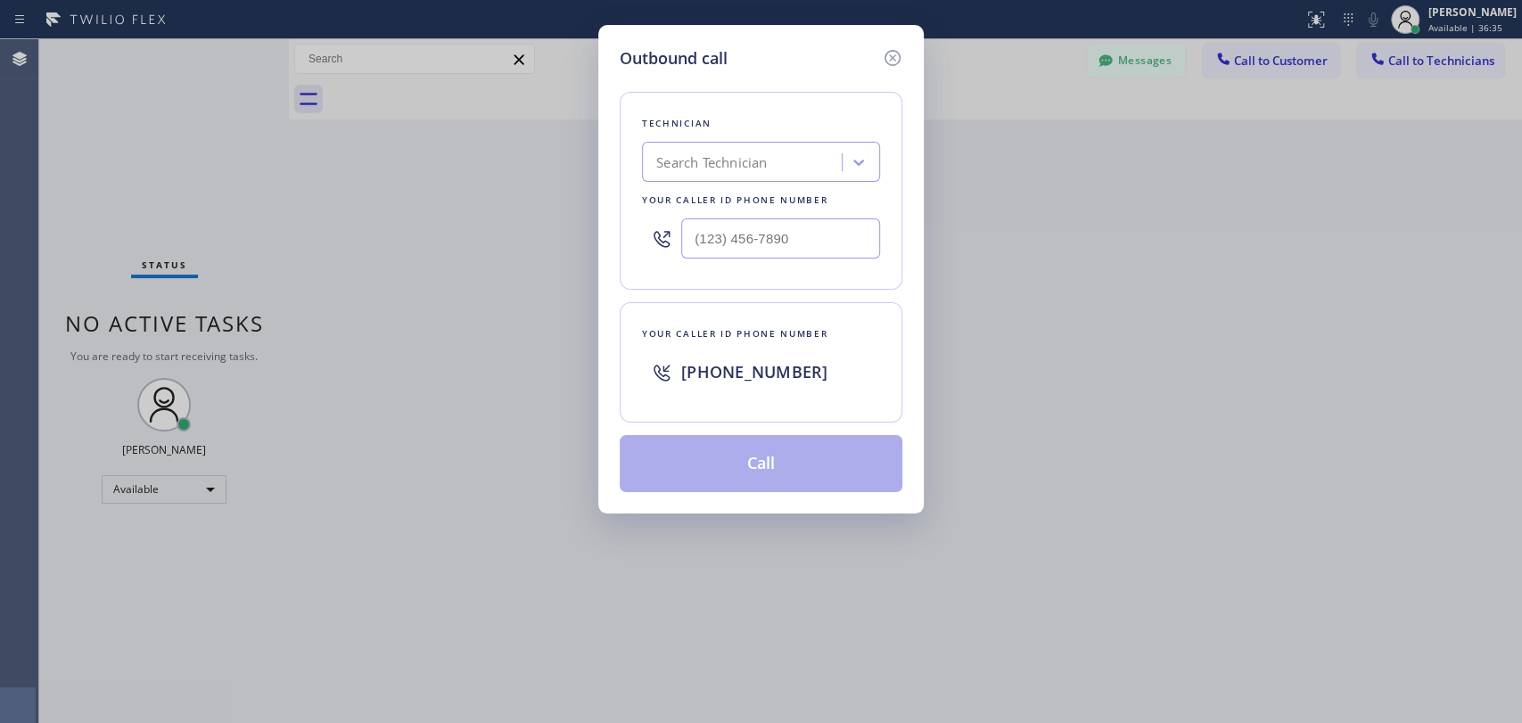
click at [731, 112] on div "Technician Search Technician Your caller id phone number" at bounding box center [761, 191] width 283 height 198
click at [750, 152] on div "Search Technician" at bounding box center [761, 162] width 238 height 40
type input "seva"
click at [729, 137] on div "Technician Search Technician Your caller id phone number" at bounding box center [761, 191] width 283 height 198
click at [726, 169] on div "Search Technician" at bounding box center [711, 163] width 111 height 21
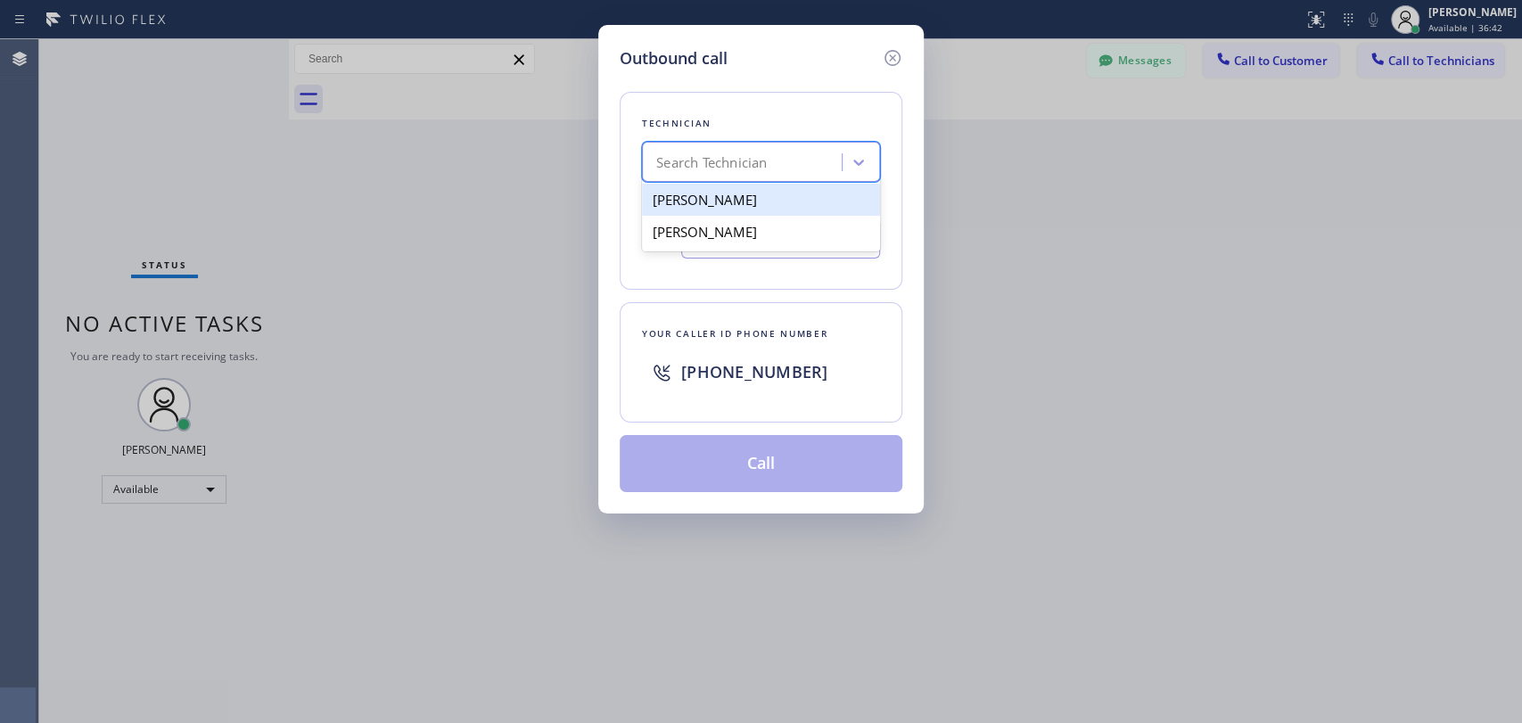
click at [710, 200] on div "Sevan Parseghian" at bounding box center [761, 200] width 238 height 32
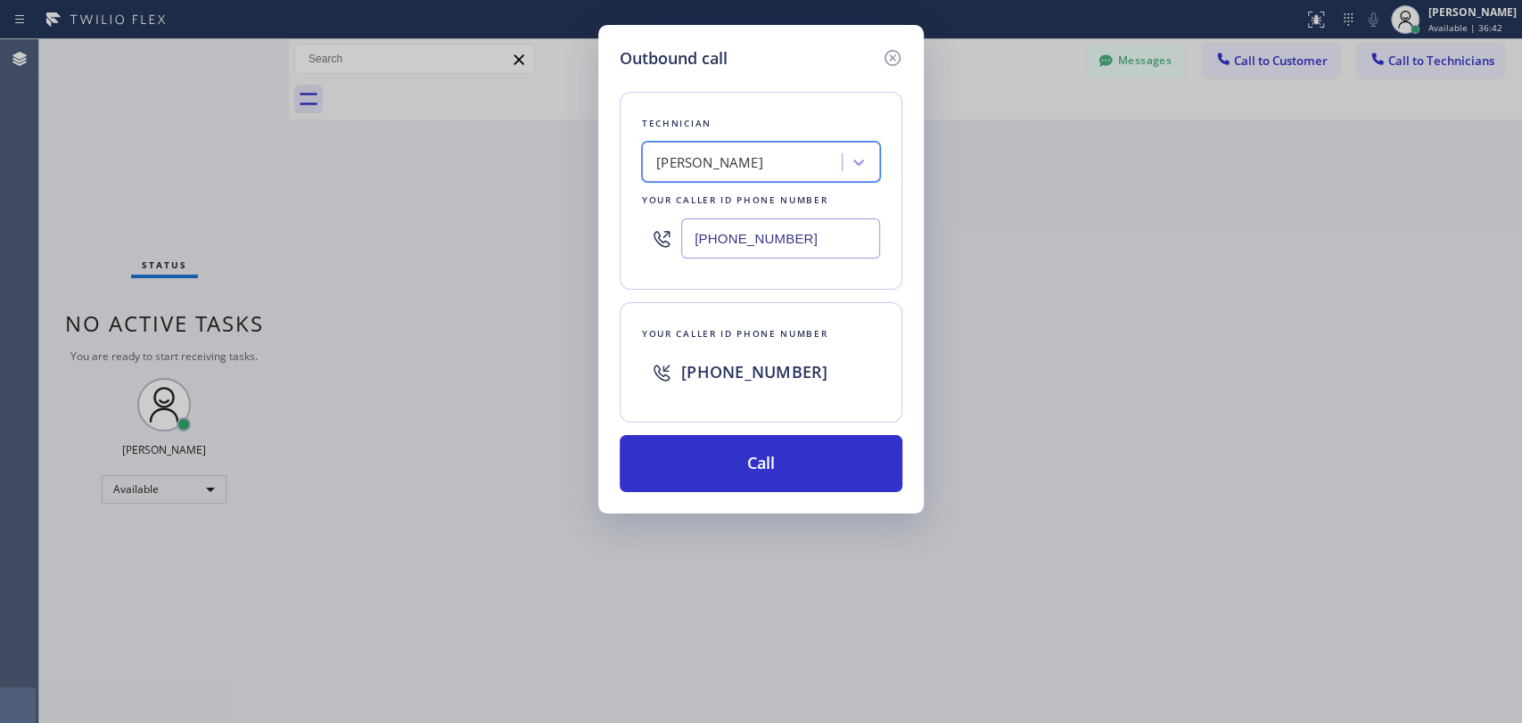
type input "(818) 480-0219"
click at [745, 458] on button "Call" at bounding box center [761, 463] width 283 height 57
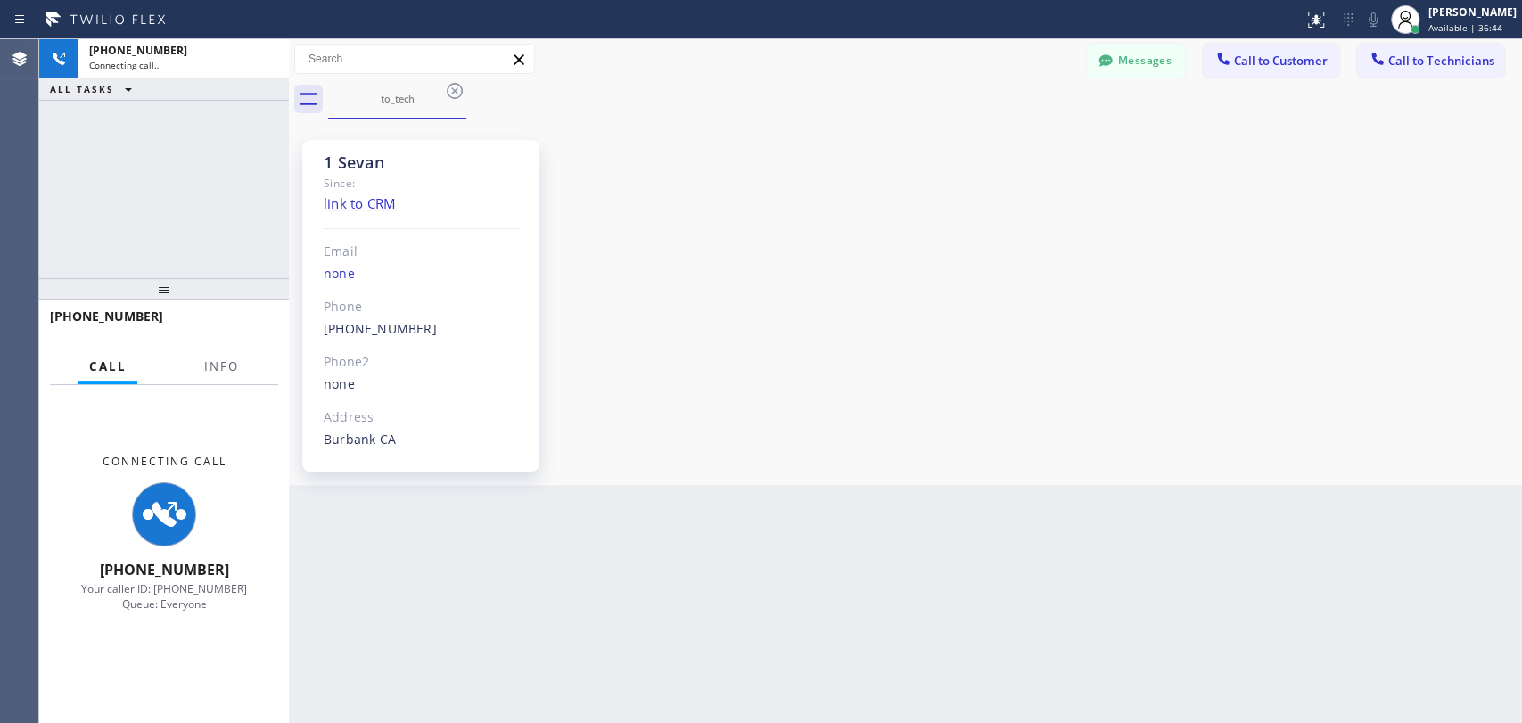
scroll to position [5455, 0]
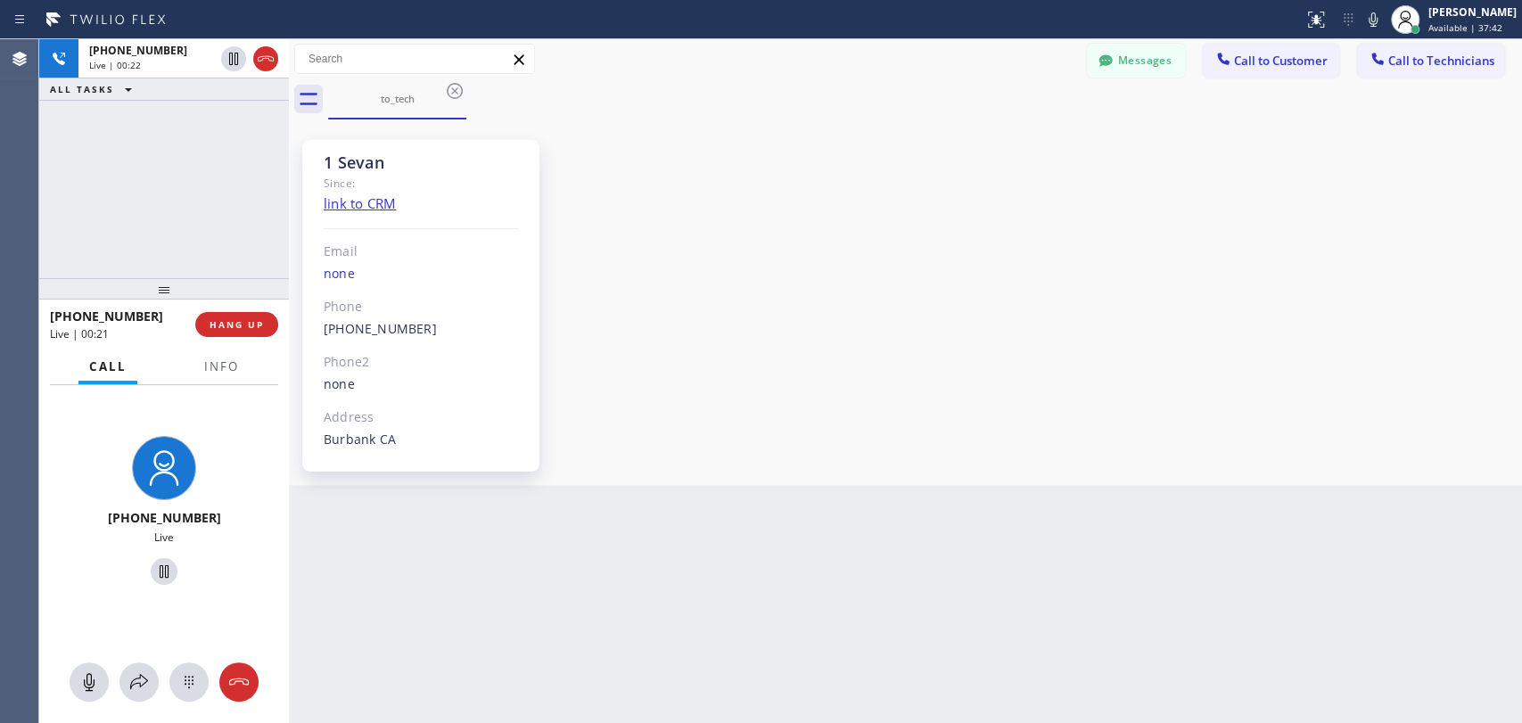
drag, startPoint x: 264, startPoint y: 326, endPoint x: 396, endPoint y: 0, distance: 352.1
click at [264, 326] on button "HANG UP" at bounding box center [236, 324] width 83 height 25
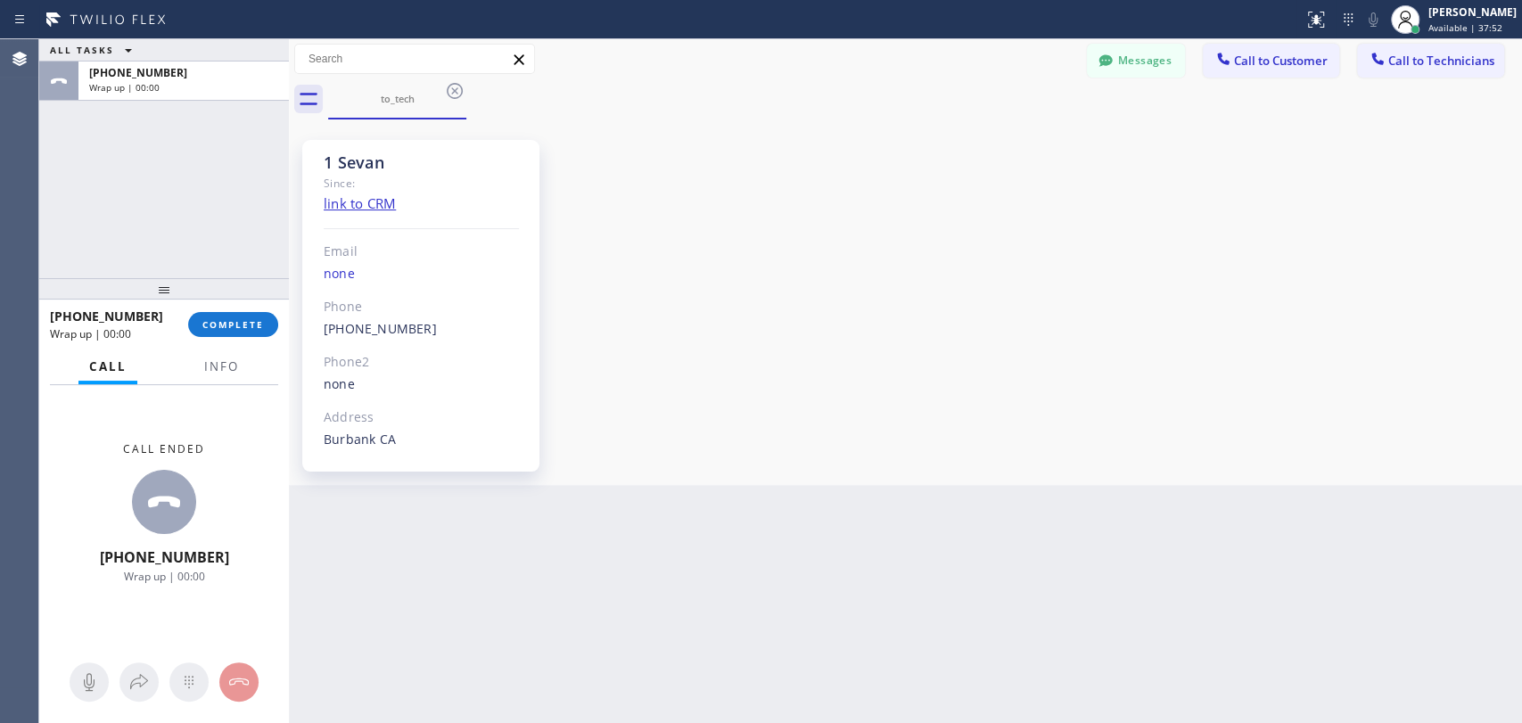
click at [244, 300] on div at bounding box center [164, 288] width 250 height 21
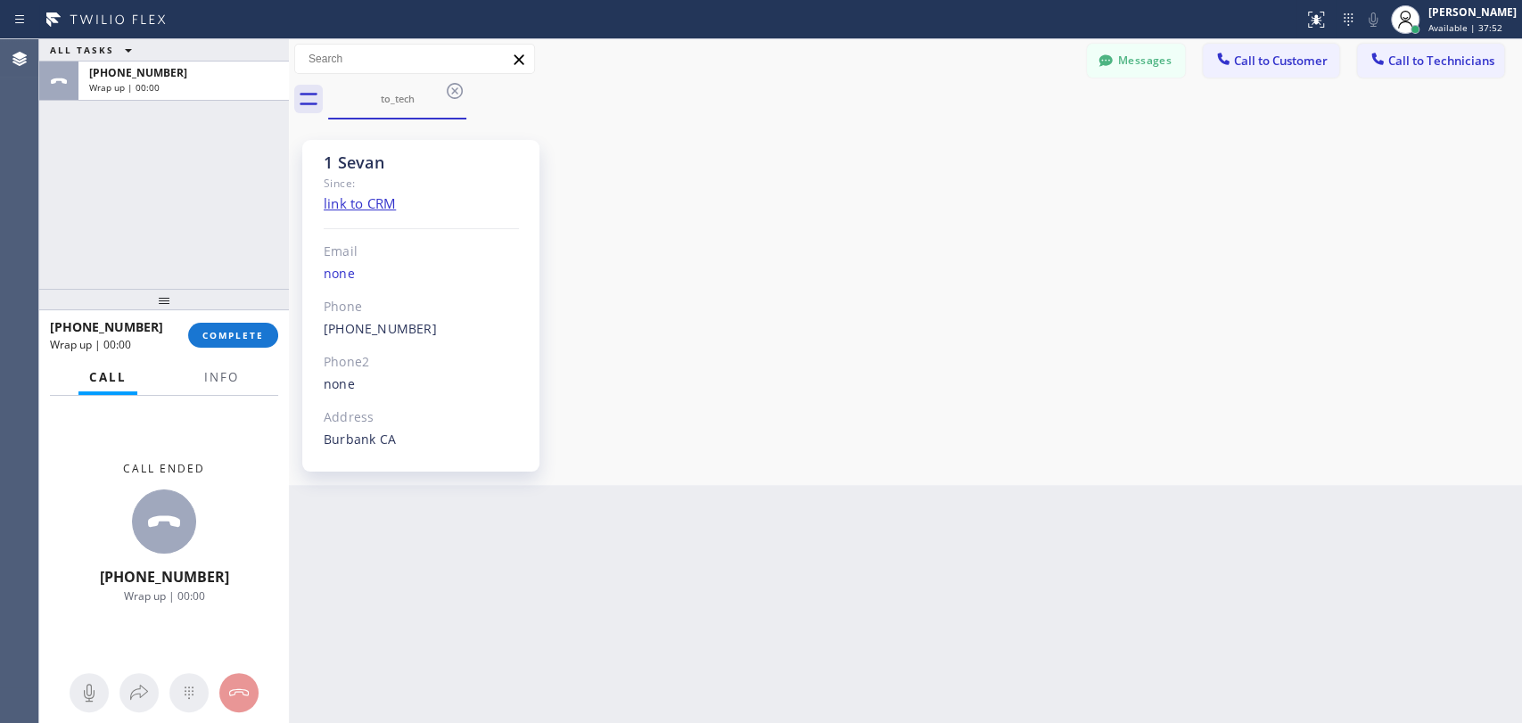
click at [243, 318] on div "+18184800219 Wrap up | 00:00 COMPLETE" at bounding box center [164, 335] width 228 height 46
click at [250, 321] on div "+18184800219 Wrap up | 00:00 COMPLETE" at bounding box center [164, 335] width 228 height 46
click at [243, 333] on span "COMPLETE" at bounding box center [233, 335] width 62 height 12
click at [1148, 36] on div "Status report No issues detected If you experience an issue, please download th…" at bounding box center [761, 19] width 1522 height 39
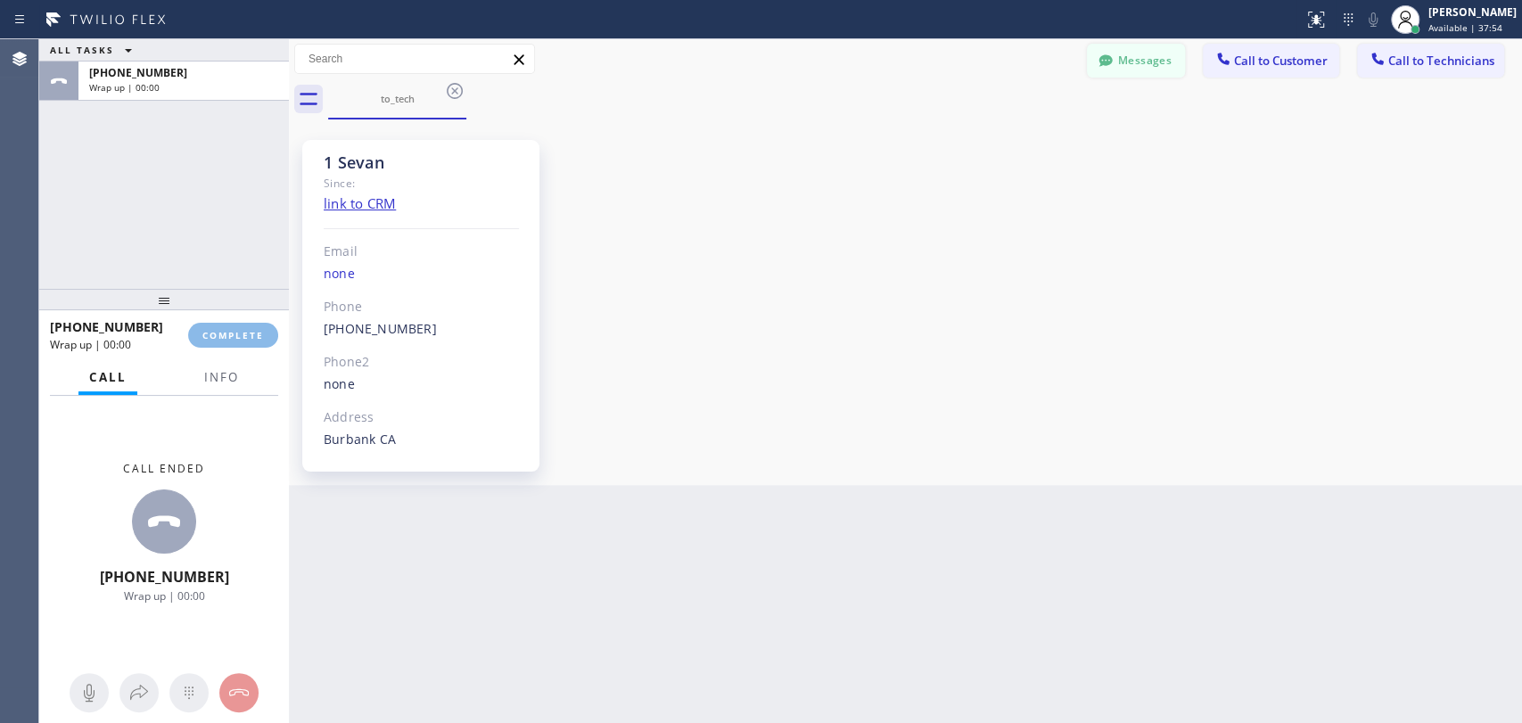
click at [1141, 48] on button "Messages" at bounding box center [1136, 61] width 98 height 34
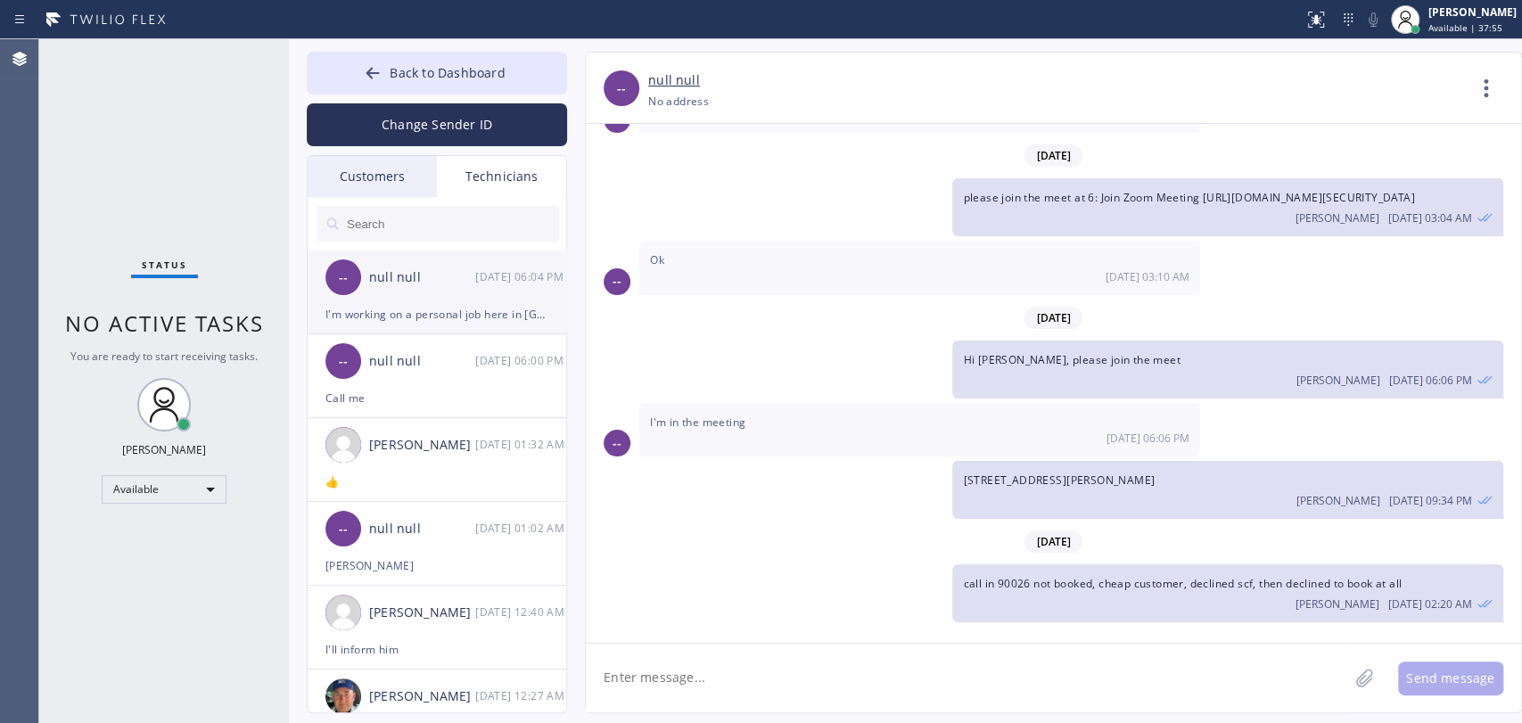
click at [408, 280] on div "null null" at bounding box center [422, 278] width 106 height 21
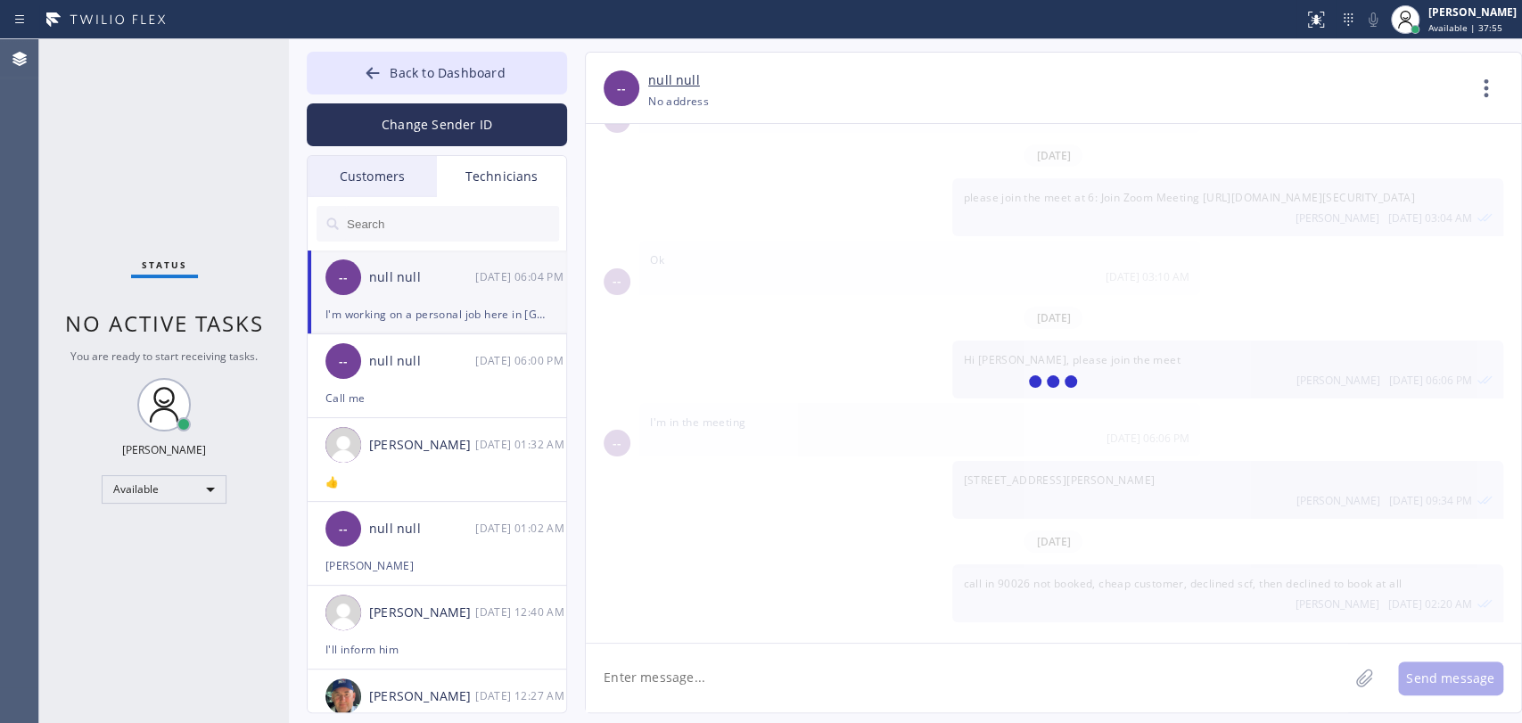
click at [387, 172] on div "Customers" at bounding box center [372, 176] width 129 height 41
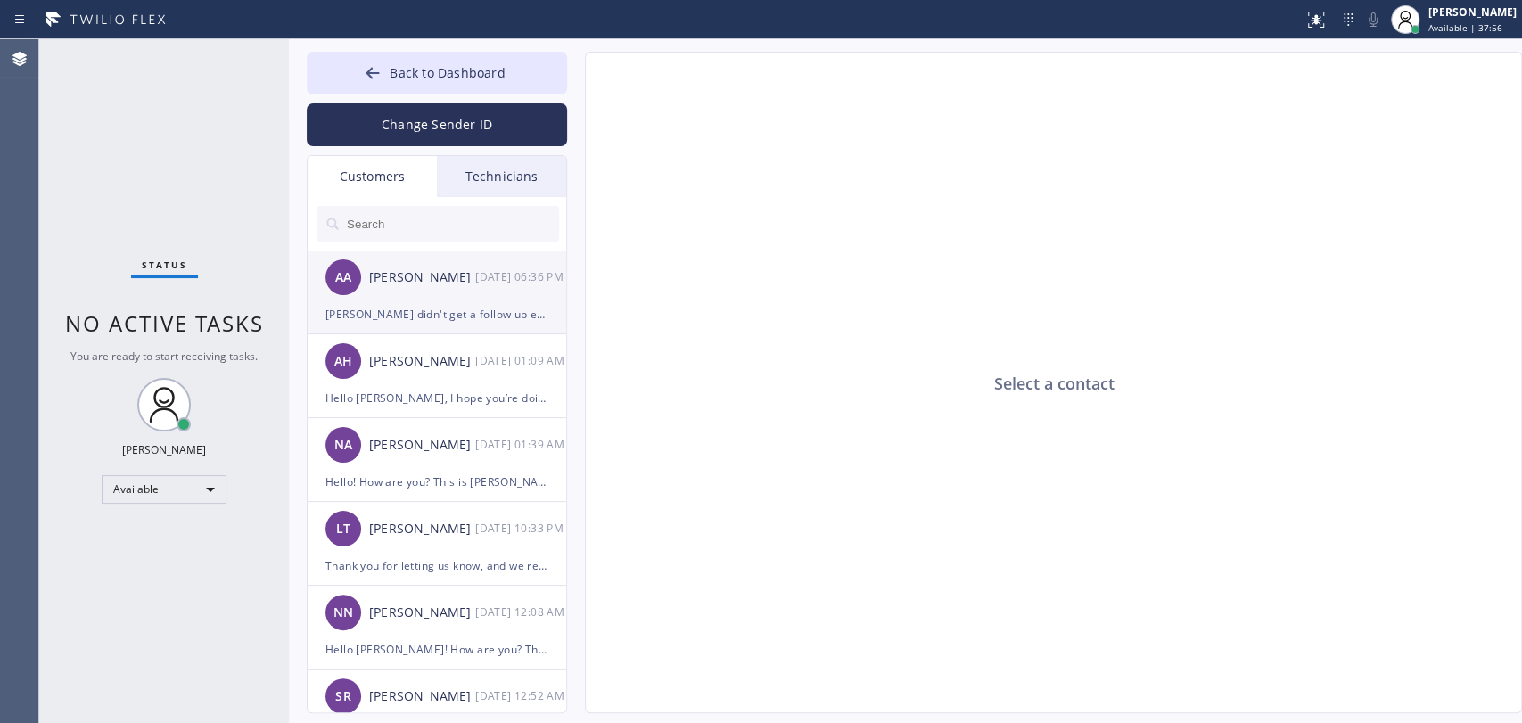
click at [433, 315] on div "[PERSON_NAME] didn't get a follow up email. We will check again" at bounding box center [437, 314] width 223 height 21
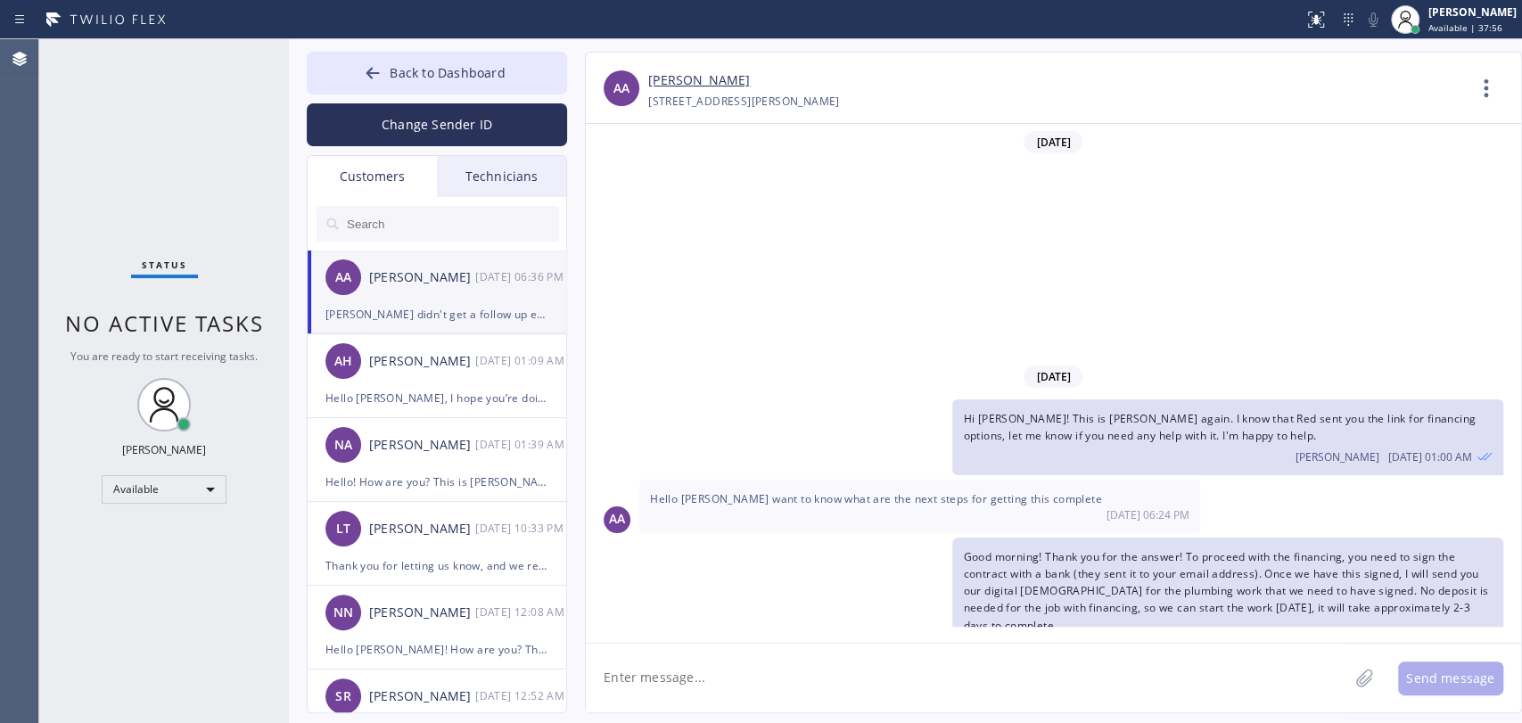
scroll to position [351, 0]
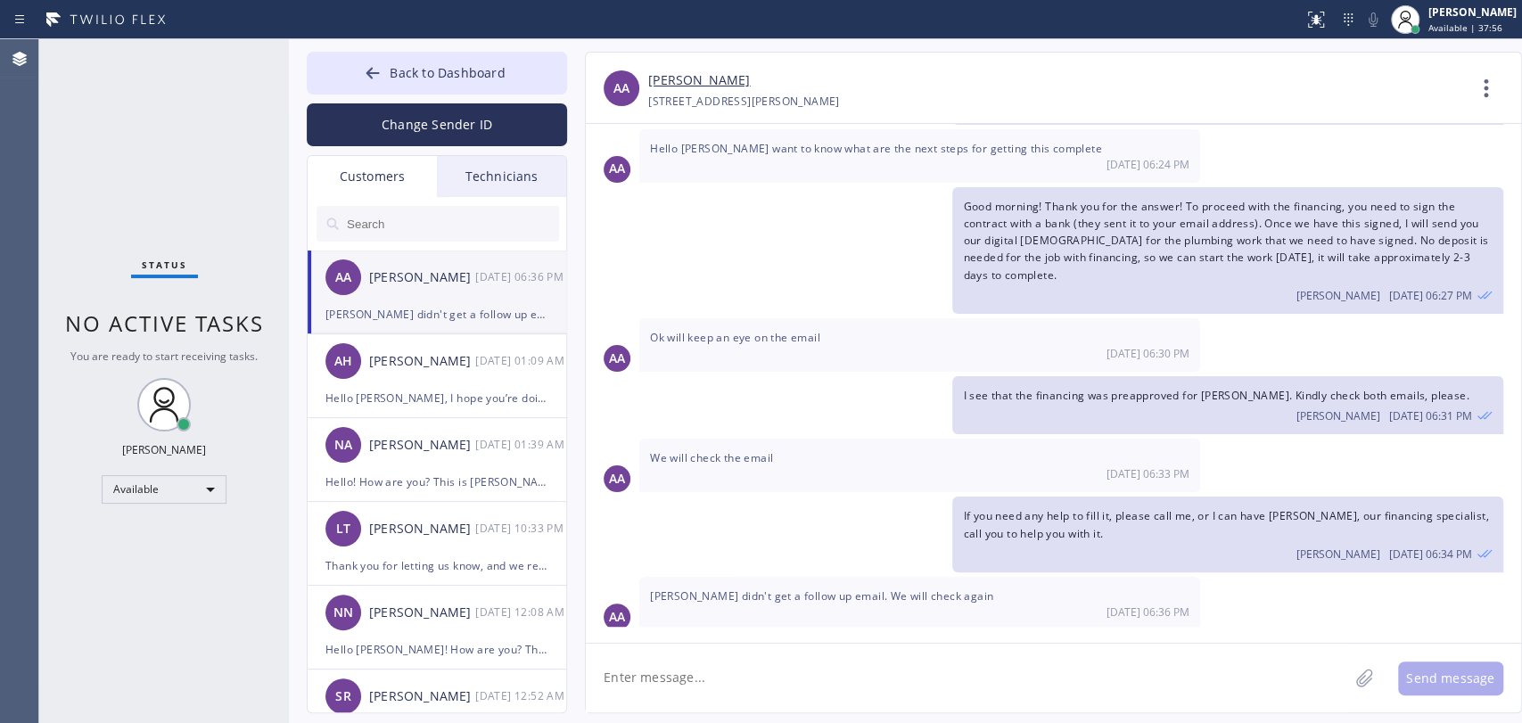
click at [708, 694] on textarea at bounding box center [967, 678] width 763 height 69
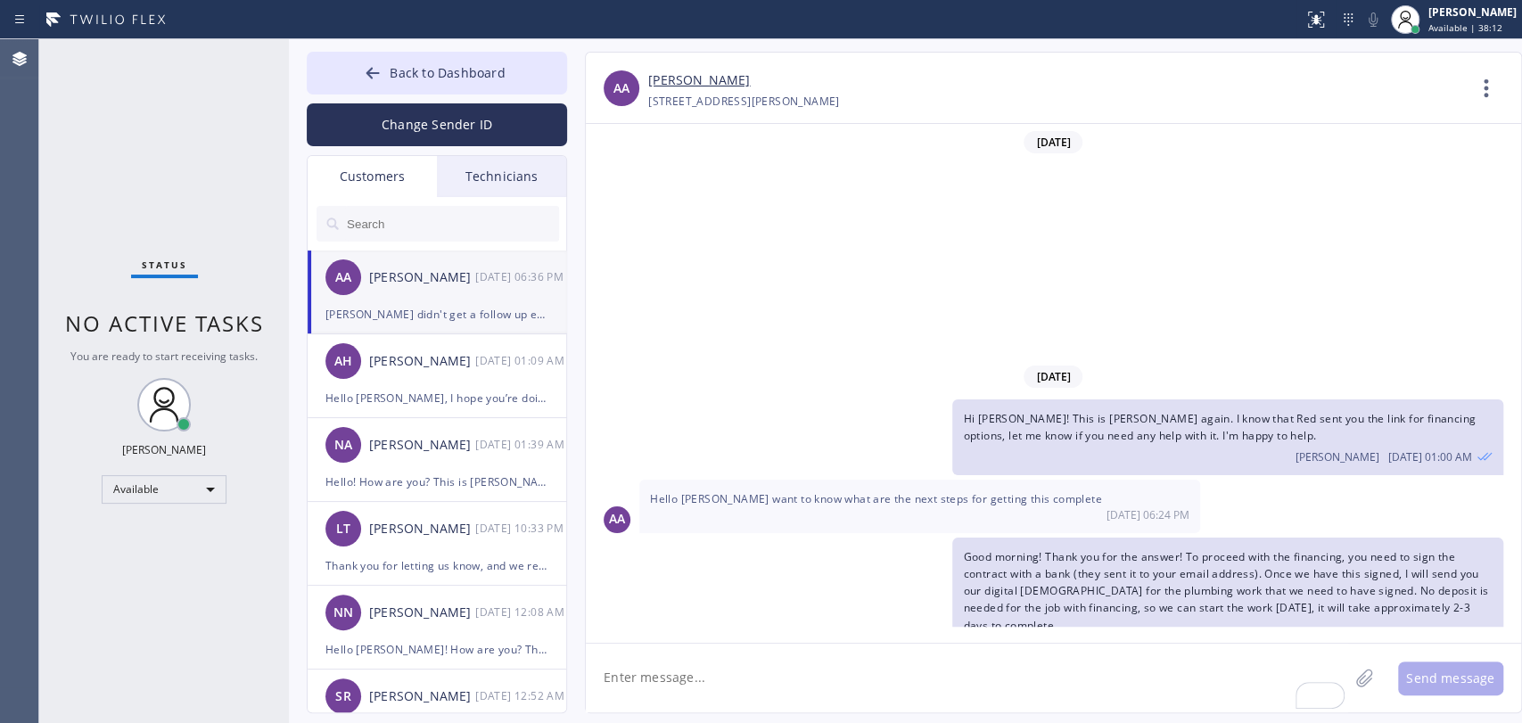
scroll to position [351, 0]
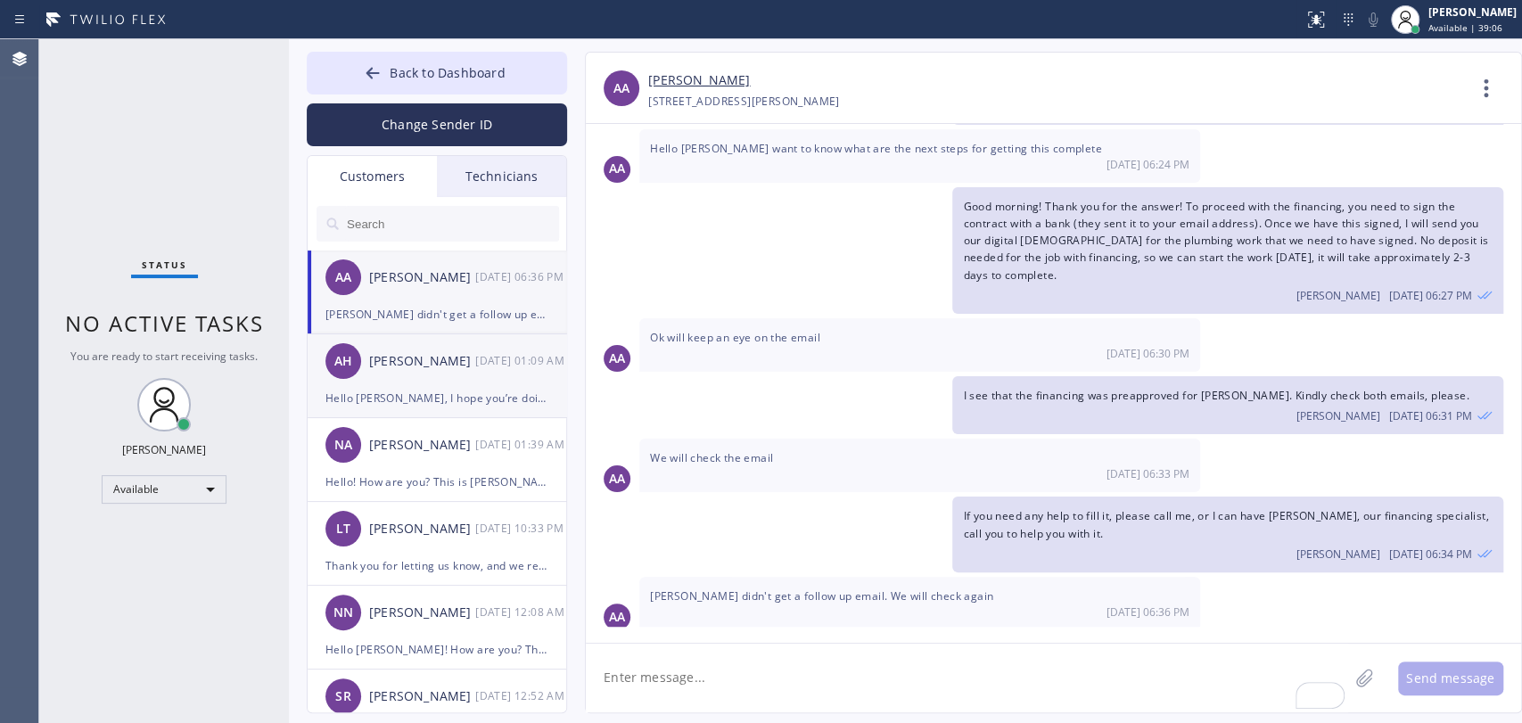
click at [409, 396] on div "Hello [PERSON_NAME], I hope you’re doing well. This is [PERSON_NAME] following …" at bounding box center [437, 398] width 223 height 21
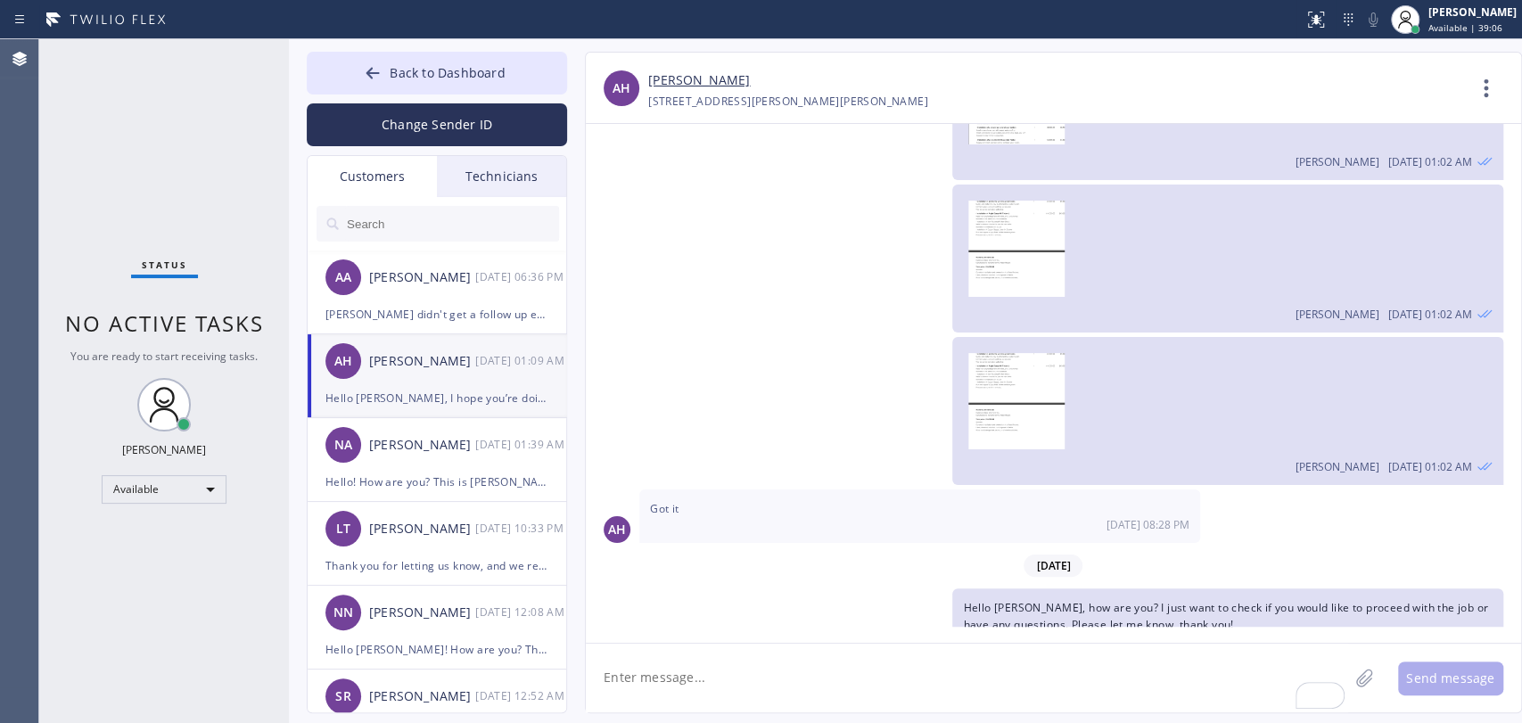
click at [682, 669] on textarea "To enrich screen reader interactions, please activate Accessibility in Grammarl…" at bounding box center [967, 678] width 763 height 69
paste textarea "Hello [Customer’s Name], this is [PERSON_NAME]. I just wanted to kindly follow …"
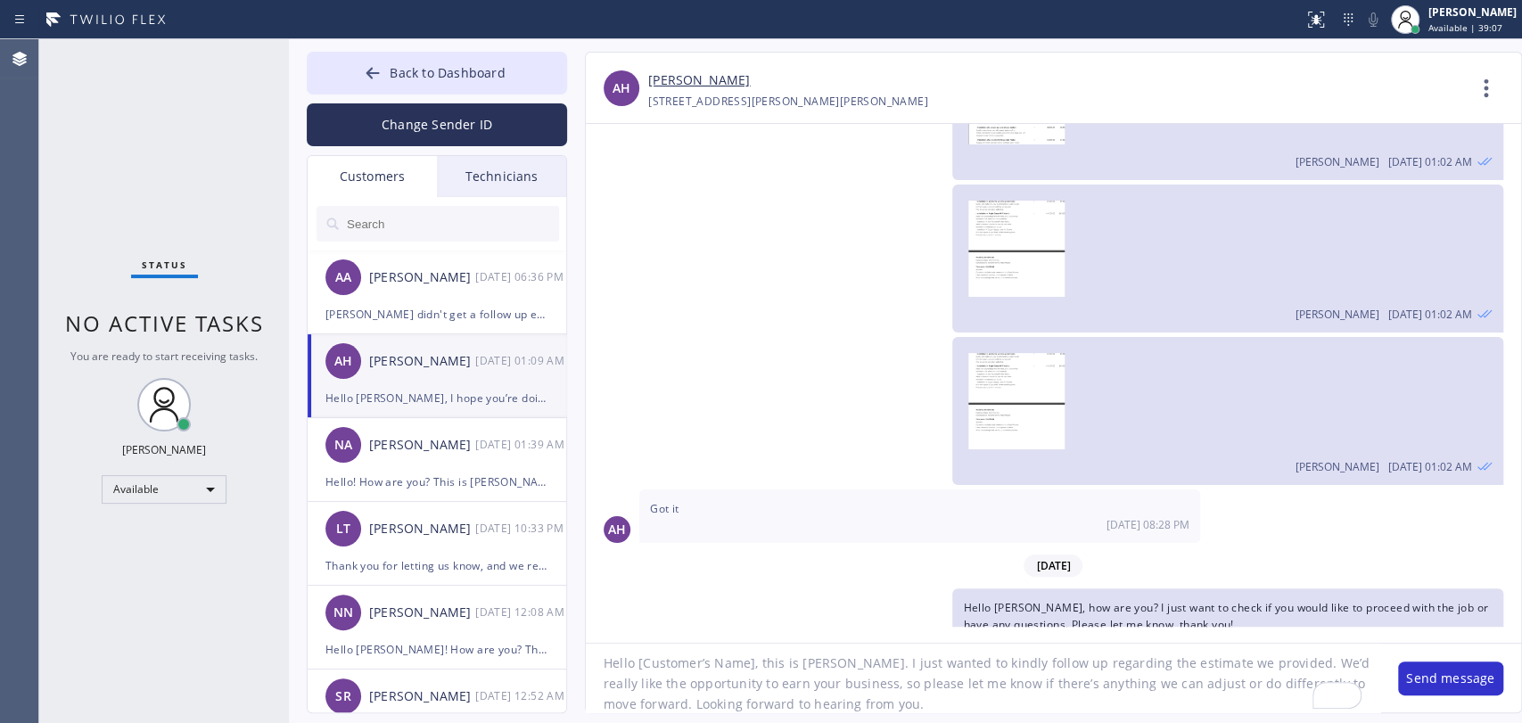
scroll to position [14, 0]
drag, startPoint x: 654, startPoint y: 660, endPoint x: 751, endPoint y: 669, distance: 97.6
click at [751, 669] on textarea "Hello [Customer’s Name], this is [PERSON_NAME]. I just wanted to kindly follow …" at bounding box center [983, 678] width 795 height 69
type textarea "Hello [PERSON_NAME], this is [PERSON_NAME]. I just wanted to kindly follow up r…"
click at [1052, 689] on textarea "Hello [PERSON_NAME], this is [PERSON_NAME]. I just wanted to kindly follow up r…" at bounding box center [983, 678] width 795 height 69
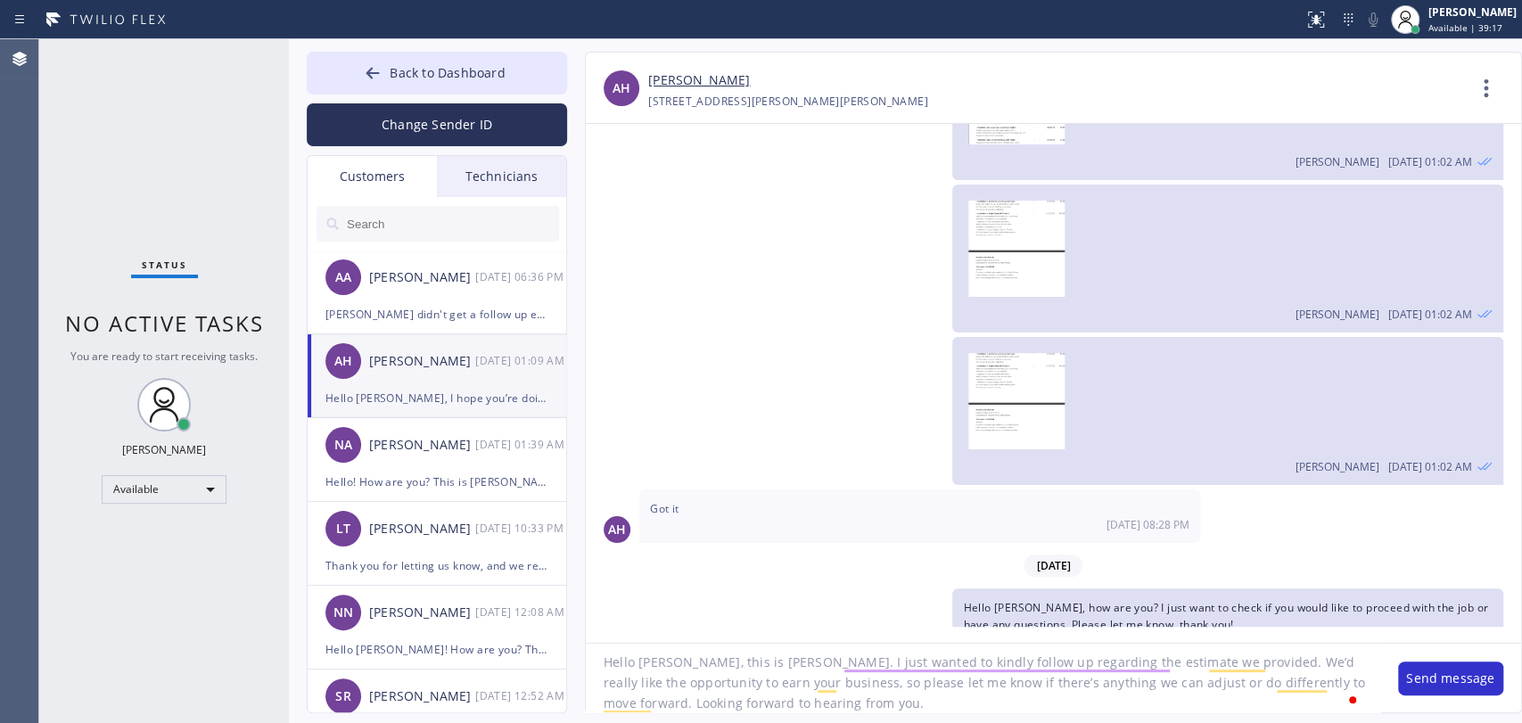
scroll to position [16, 0]
click at [1418, 678] on button "Send message" at bounding box center [1450, 679] width 105 height 34
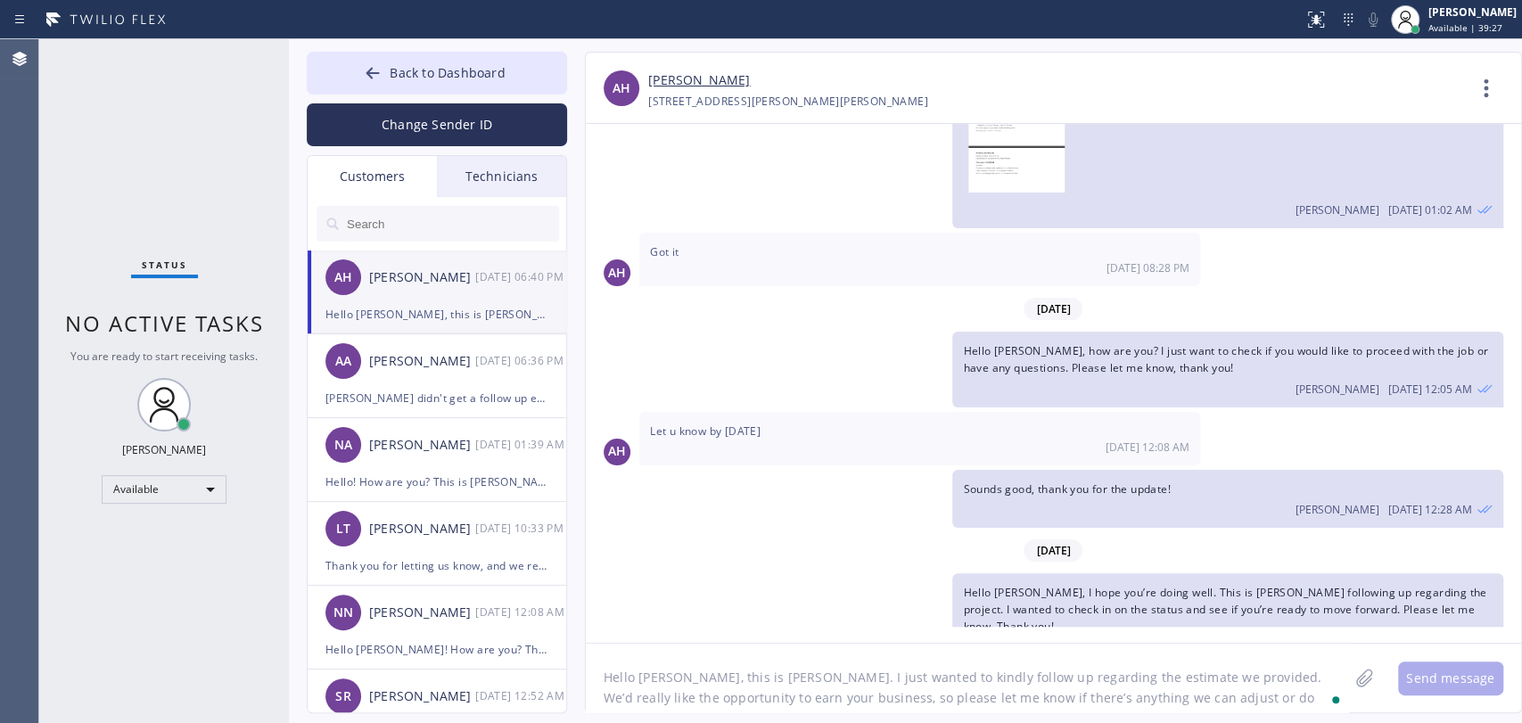
scroll to position [705, 0]
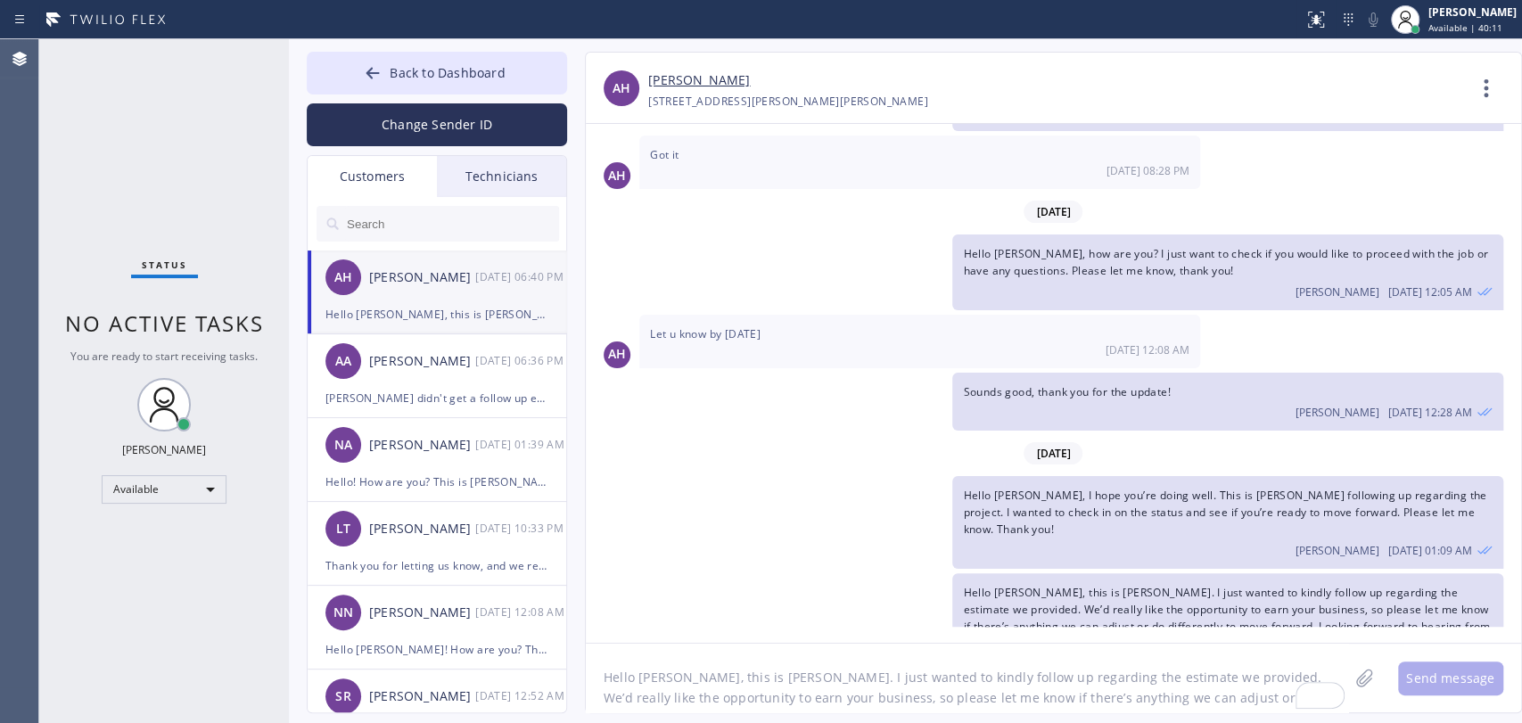
click at [1096, 585] on span "Hello [PERSON_NAME], this is [PERSON_NAME]. I just wanted to kindly follow up r…" at bounding box center [1226, 618] width 527 height 67
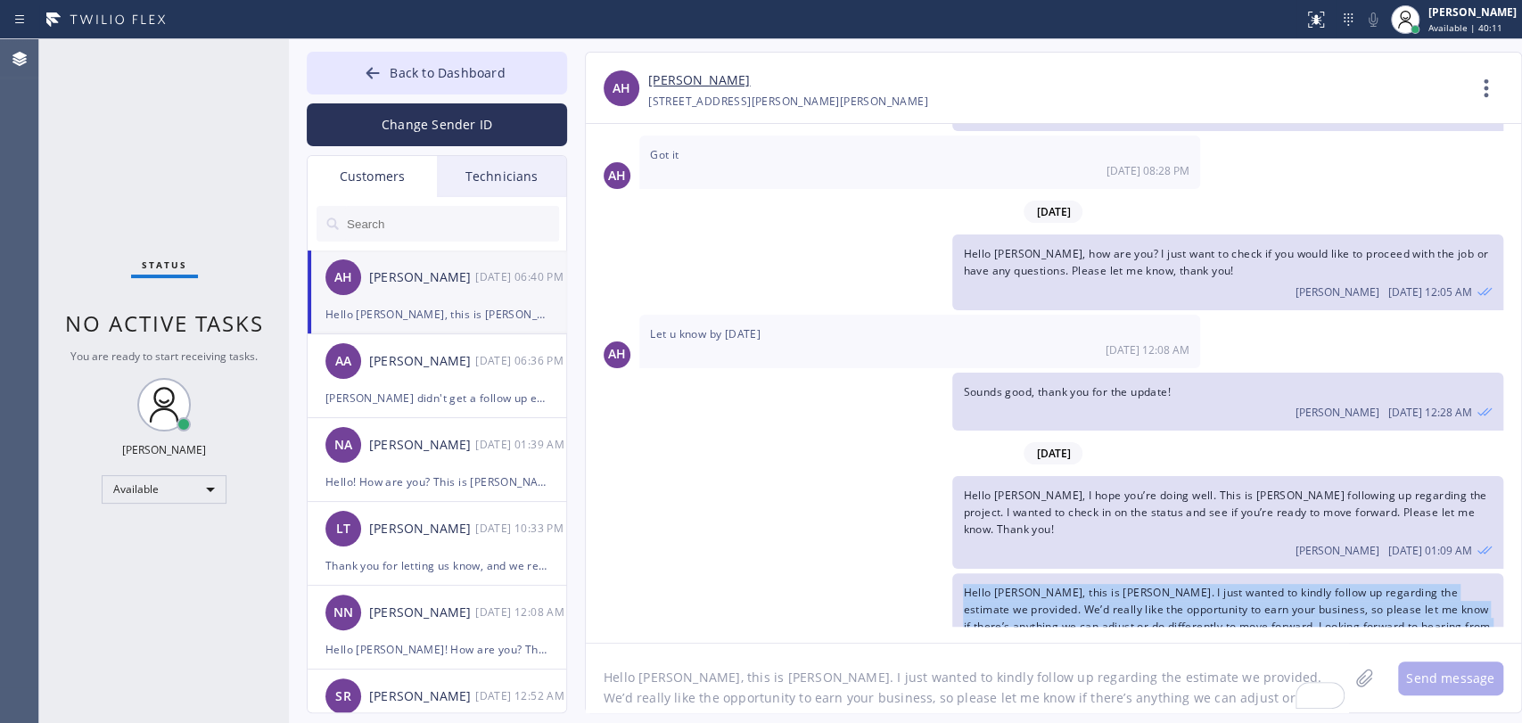
click at [1097, 585] on span "Hello [PERSON_NAME], this is [PERSON_NAME]. I just wanted to kindly follow up r…" at bounding box center [1226, 618] width 527 height 67
click at [1207, 587] on span "Hello [PERSON_NAME], this is [PERSON_NAME]. I just wanted to kindly follow up r…" at bounding box center [1226, 618] width 527 height 67
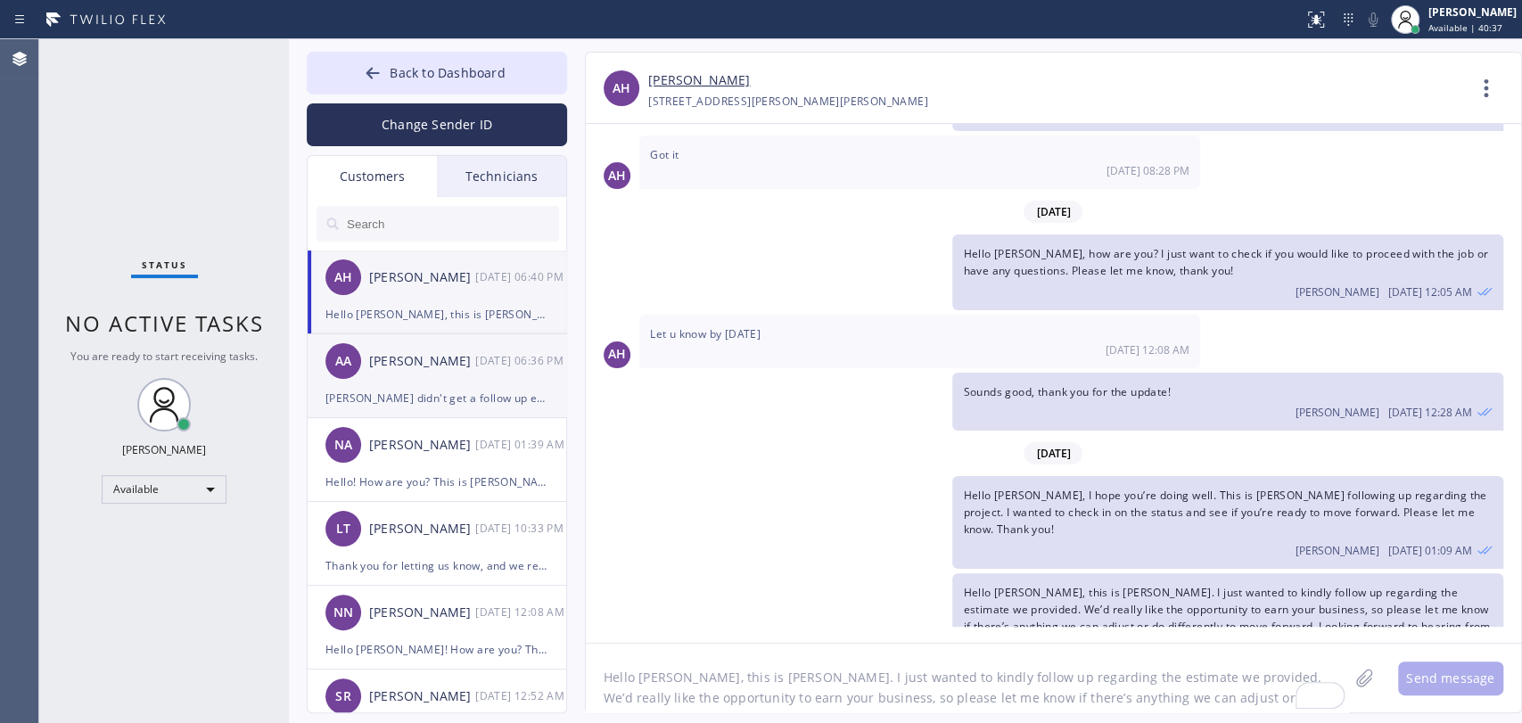
click at [399, 416] on li "AA [PERSON_NAME] [DATE] 06:36 PM [PERSON_NAME] didn't get a follow up email. We…" at bounding box center [438, 376] width 260 height 84
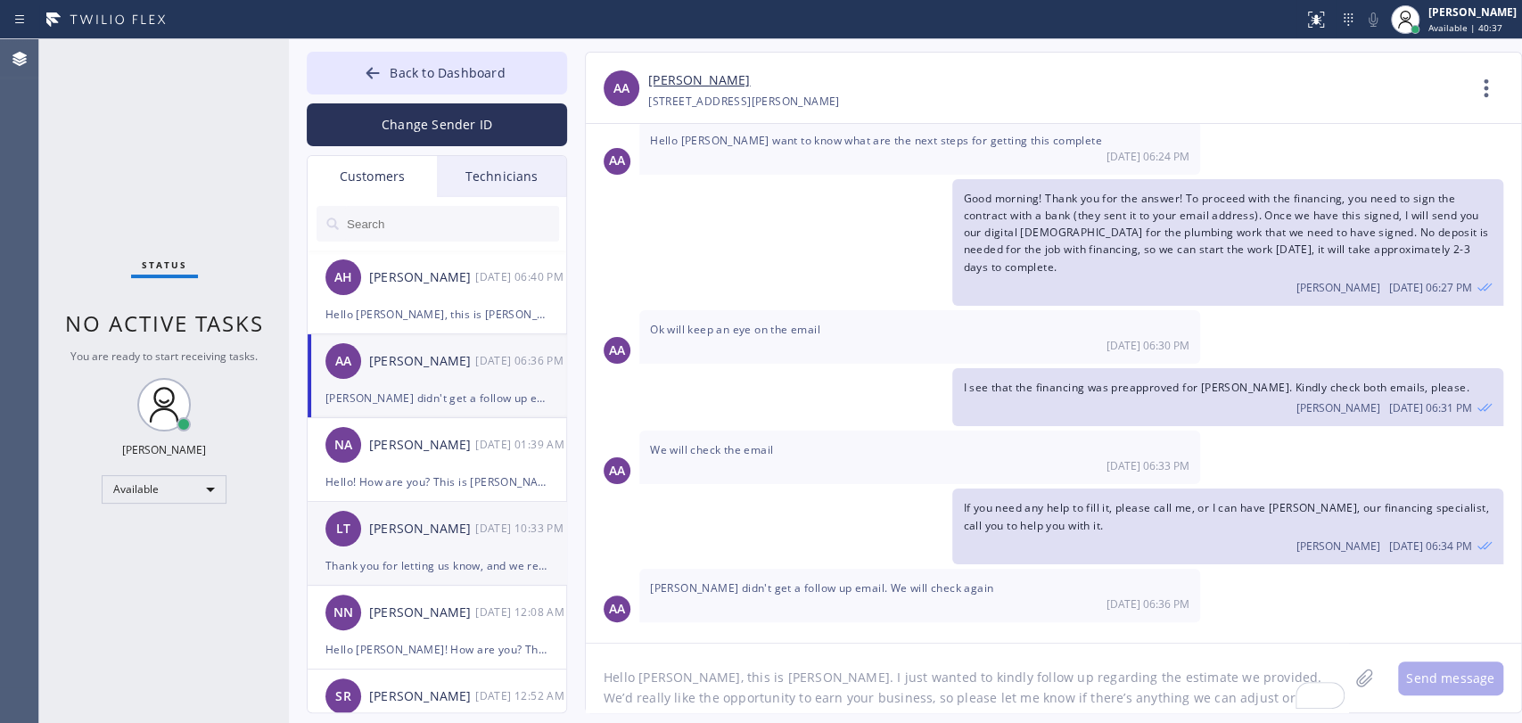
scroll to position [351, 0]
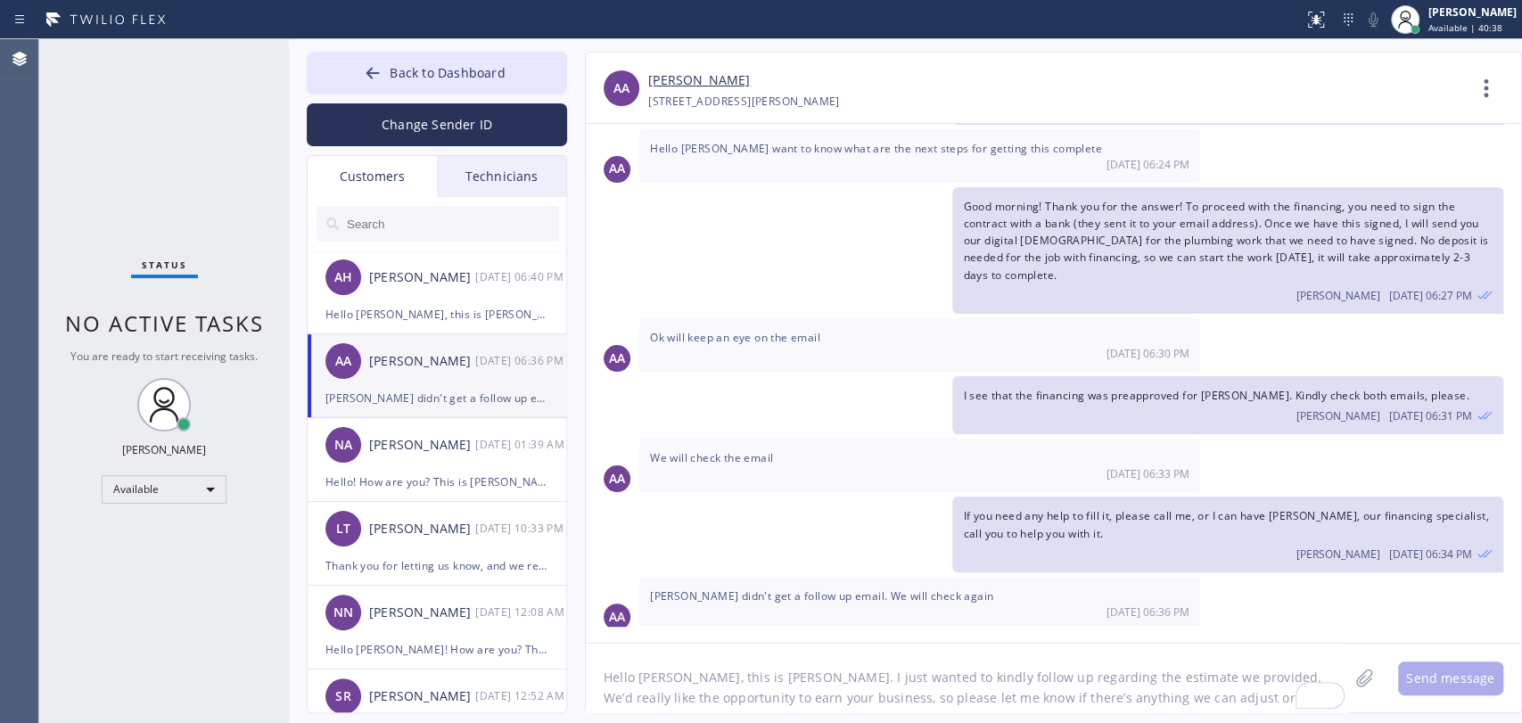
click at [681, 658] on textarea "Hello [PERSON_NAME], this is [PERSON_NAME]. I just wanted to kindly follow up r…" at bounding box center [967, 678] width 763 height 69
click at [395, 425] on div "NA Nader Arfai 09/24 01:39 AM" at bounding box center [438, 445] width 260 height 54
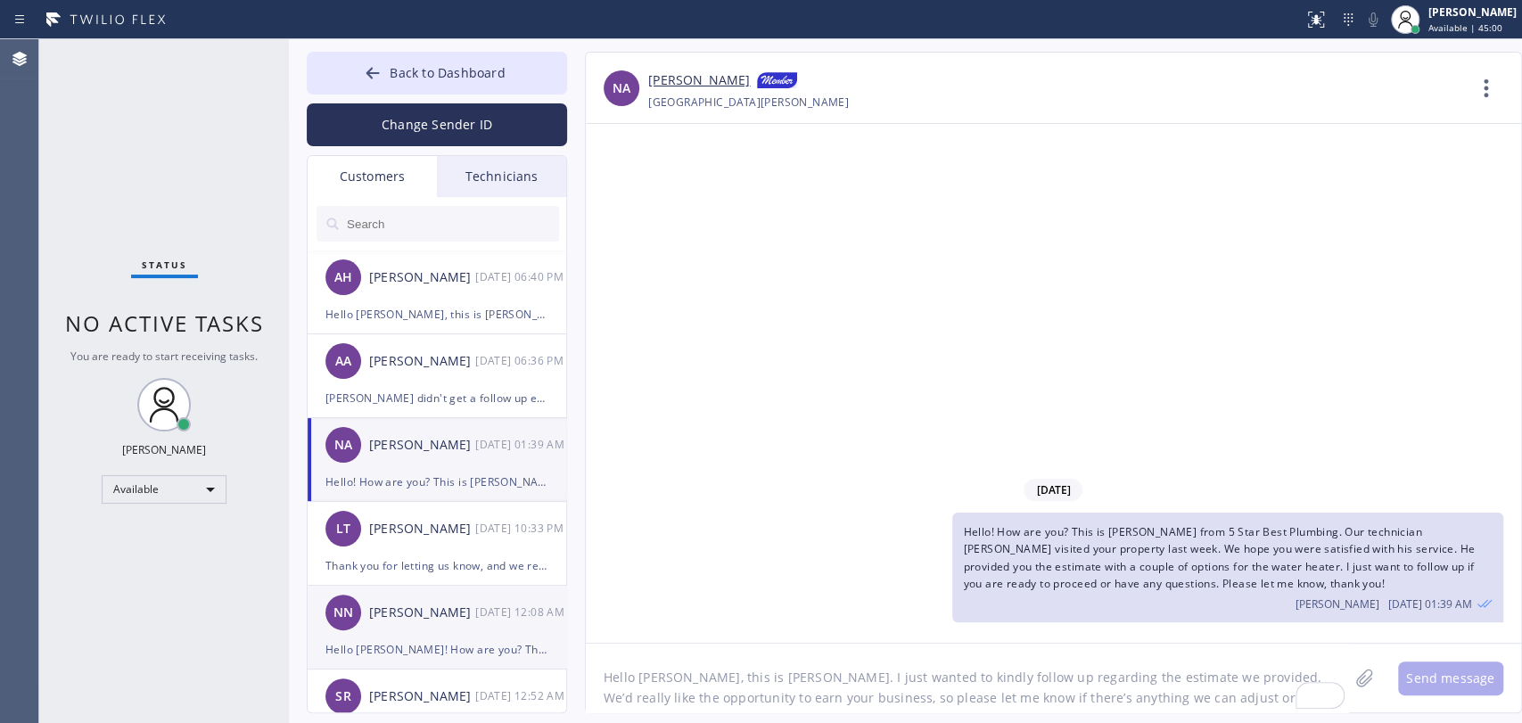
scroll to position [0, 0]
click at [413, 559] on div "Thank you for letting us know, and we really appreciate the opportunity to prov…" at bounding box center [437, 566] width 223 height 21
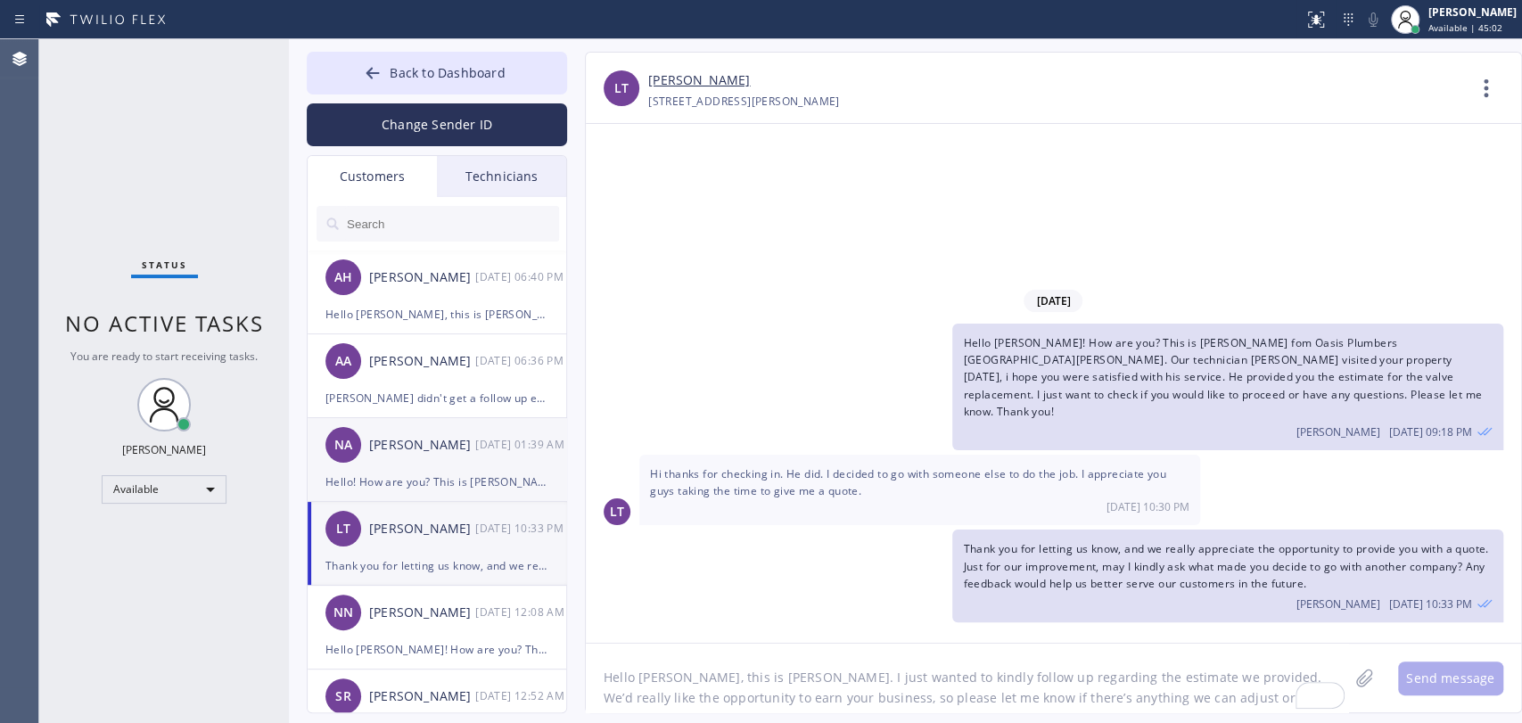
click at [407, 487] on div "Hello! How are you? This is Alex from 5 Star Best Plumbing. Our technician Matt…" at bounding box center [437, 482] width 223 height 21
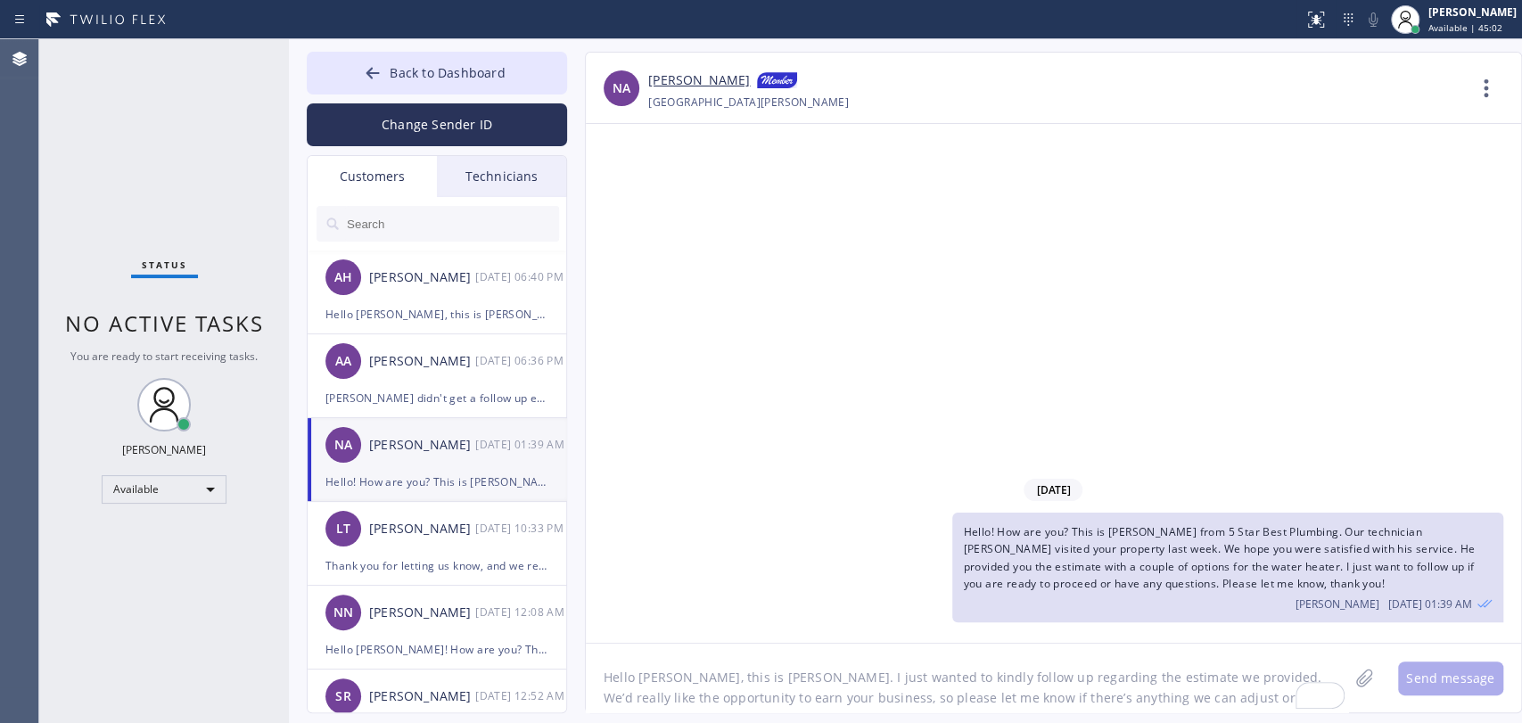
click at [960, 675] on textarea "Hello [PERSON_NAME], this is [PERSON_NAME]. I just wanted to kindly follow up r…" at bounding box center [967, 678] width 763 height 69
drag, startPoint x: 1075, startPoint y: 553, endPoint x: 1213, endPoint y: 546, distance: 138.4
click at [1210, 546] on span "Hello! How are you? This is Alex from 5 Star Best Plumbing. Our technician Matt…" at bounding box center [1219, 557] width 512 height 67
click at [1214, 546] on span "Hello! How are you? This is Alex from 5 Star Best Plumbing. Our technician Matt…" at bounding box center [1219, 557] width 512 height 67
click at [1214, 546] on span "Hello! How are you? This is [PERSON_NAME] from 5 Star Best Plumbing. Our techni…" at bounding box center [1219, 557] width 512 height 67
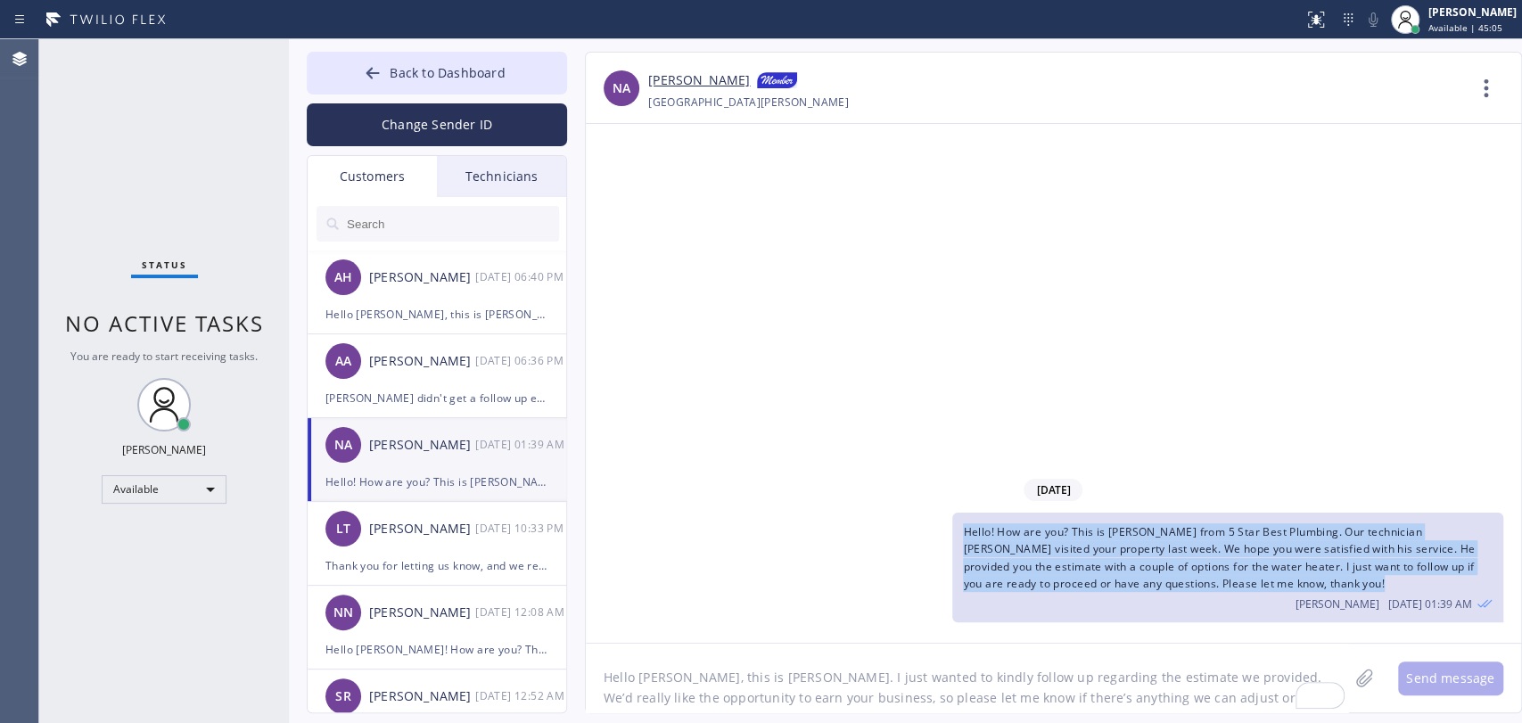
click at [1214, 546] on span "Hello! How are you? This is [PERSON_NAME] from 5 Star Best Plumbing. Our techni…" at bounding box center [1219, 557] width 512 height 67
click at [1192, 537] on span "Hello! How are you? This is [PERSON_NAME] from 5 Star Best Plumbing. Our techni…" at bounding box center [1219, 557] width 512 height 67
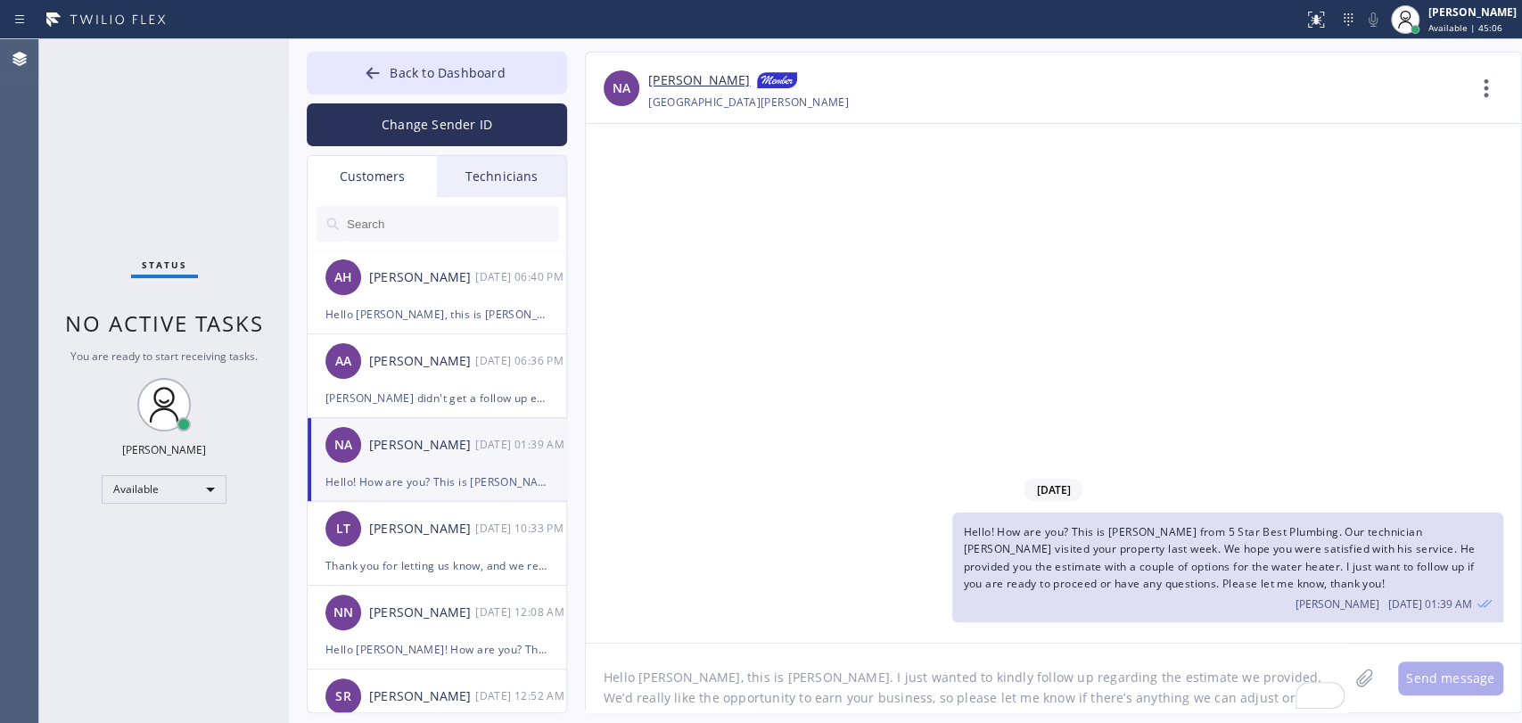
click at [722, 680] on textarea "Hello [PERSON_NAME], this is [PERSON_NAME]. I just wanted to kindly follow up r…" at bounding box center [967, 678] width 763 height 69
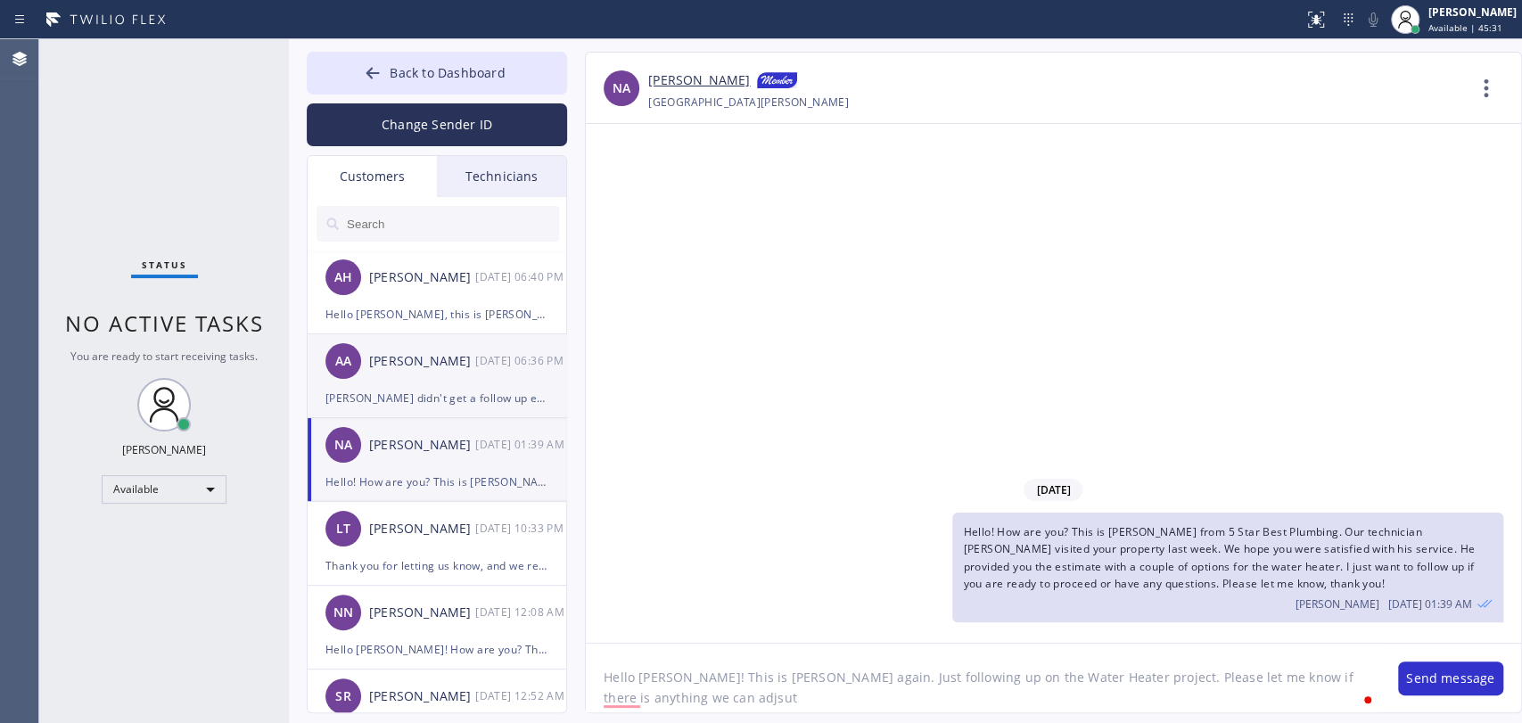
click at [387, 384] on div "AA Abraham Alvarado 09/25 06:36 PM" at bounding box center [438, 361] width 260 height 54
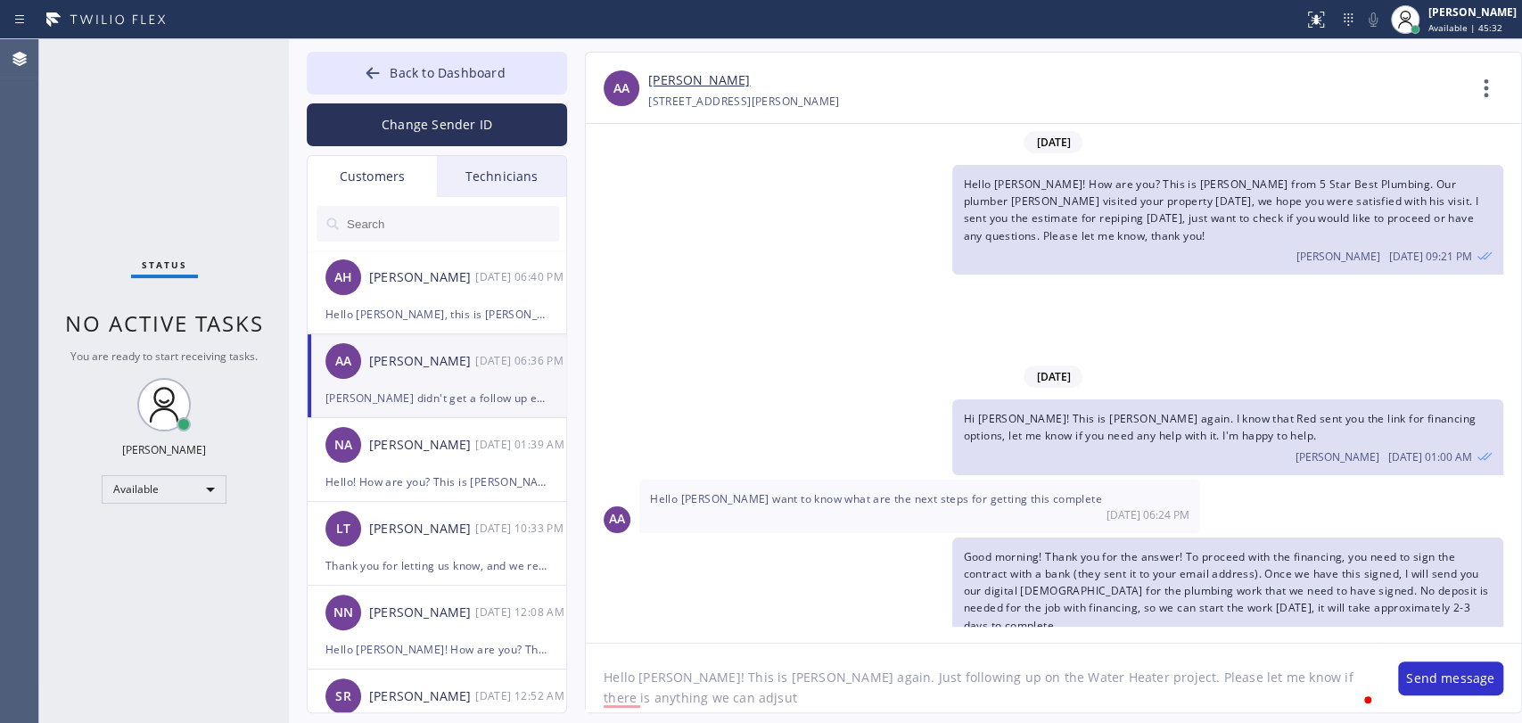
scroll to position [351, 0]
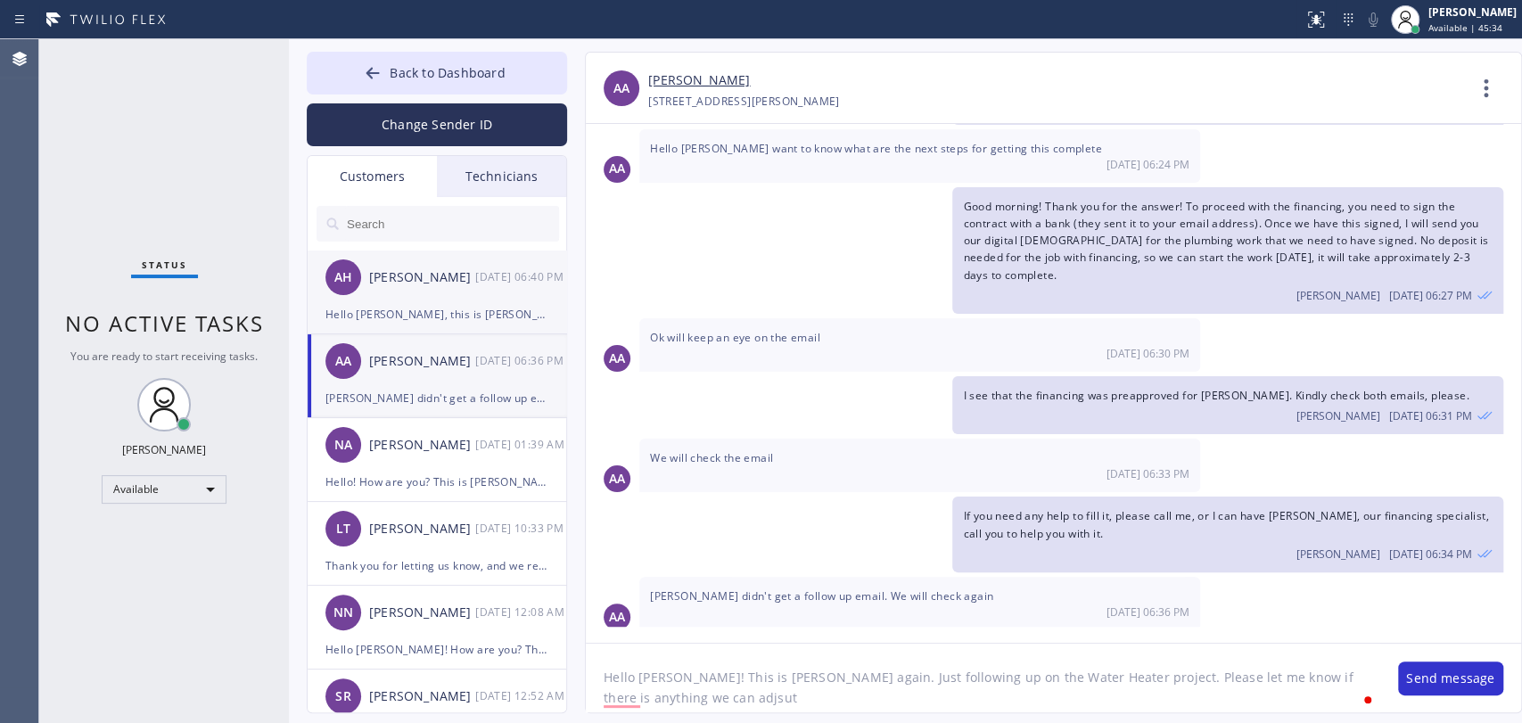
click at [369, 274] on div "[PERSON_NAME]" at bounding box center [422, 278] width 106 height 21
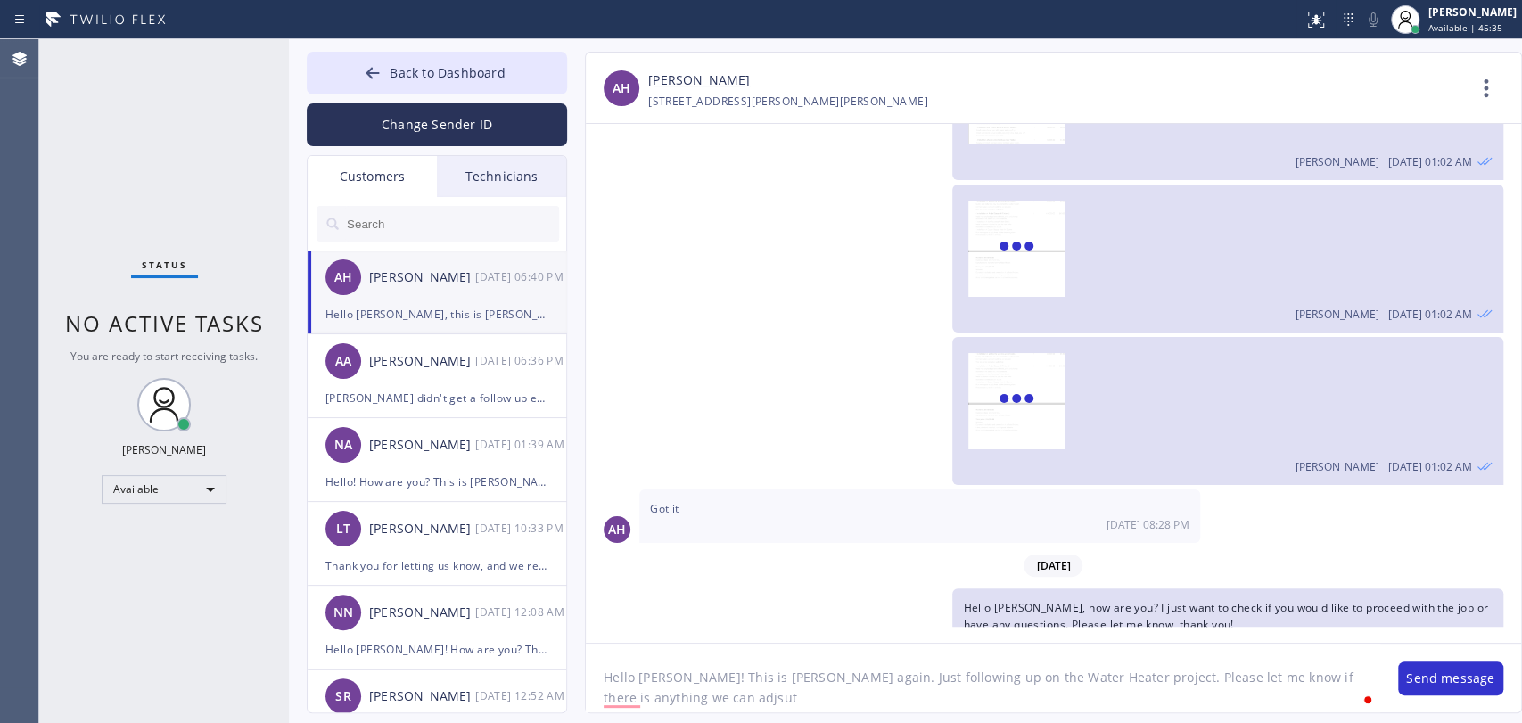
scroll to position [705, 0]
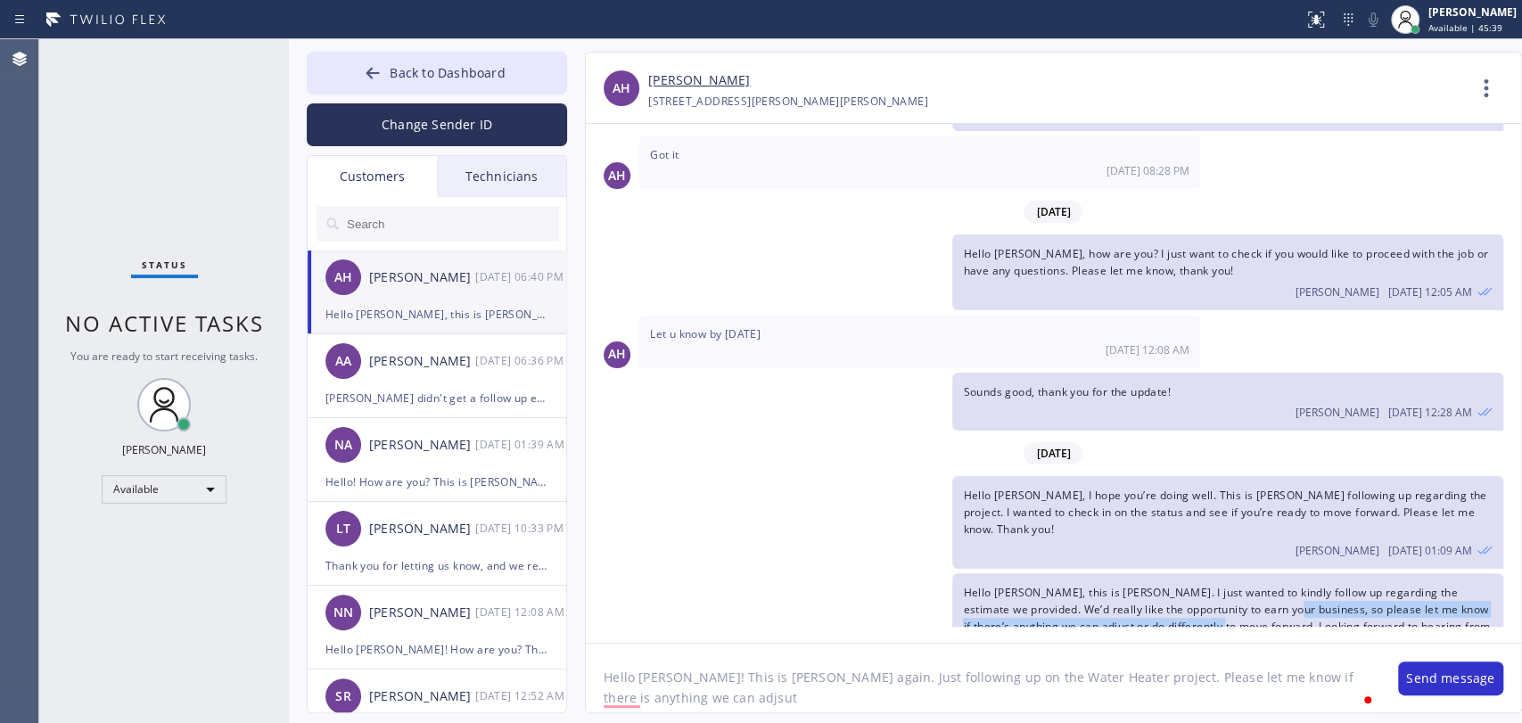
drag, startPoint x: 1266, startPoint y: 564, endPoint x: 1200, endPoint y: 581, distance: 68.1
click at [1200, 585] on span "Hello [PERSON_NAME], this is [PERSON_NAME]. I just wanted to kindly follow up r…" at bounding box center [1226, 618] width 527 height 67
copy span "please let me know if there’s anything we can adjust or do differently to move …"
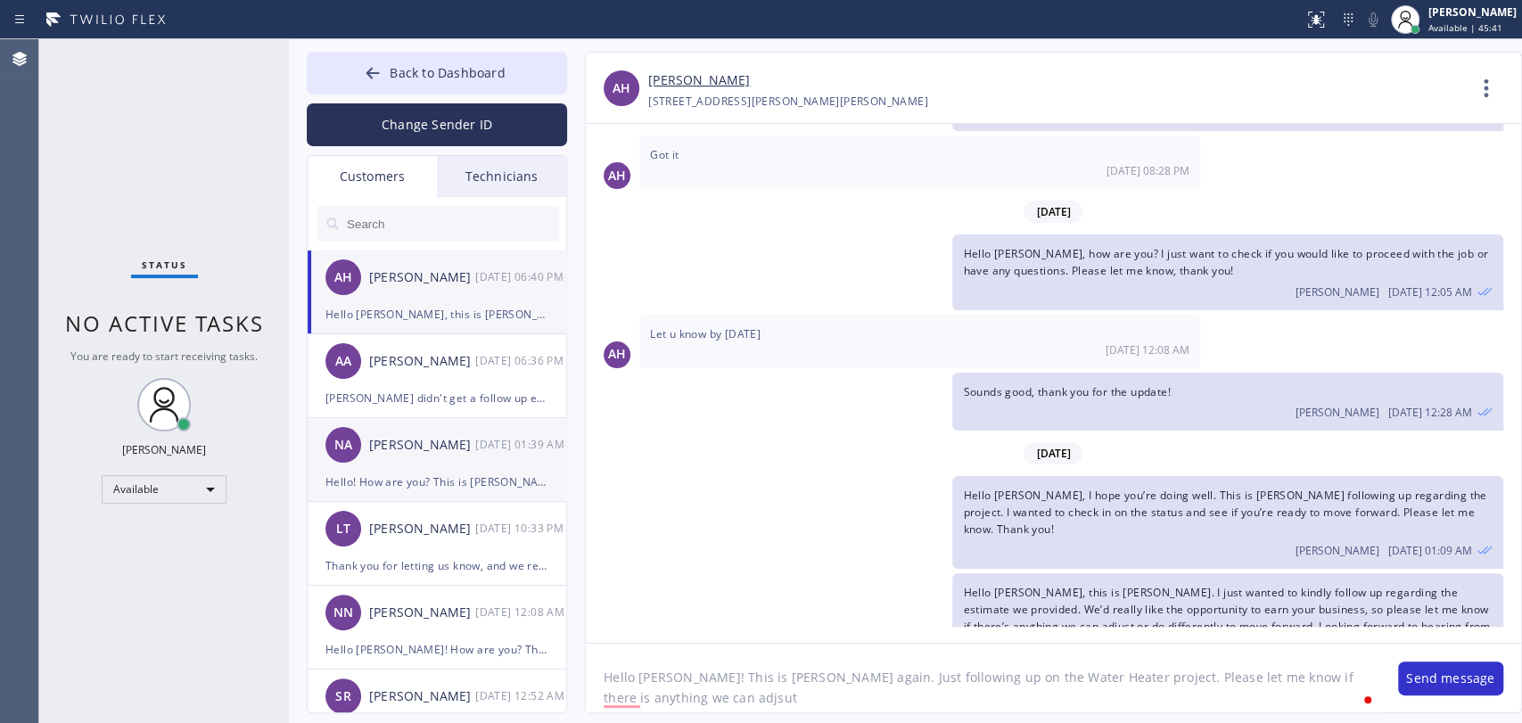
click at [445, 452] on div "[PERSON_NAME]" at bounding box center [422, 445] width 106 height 21
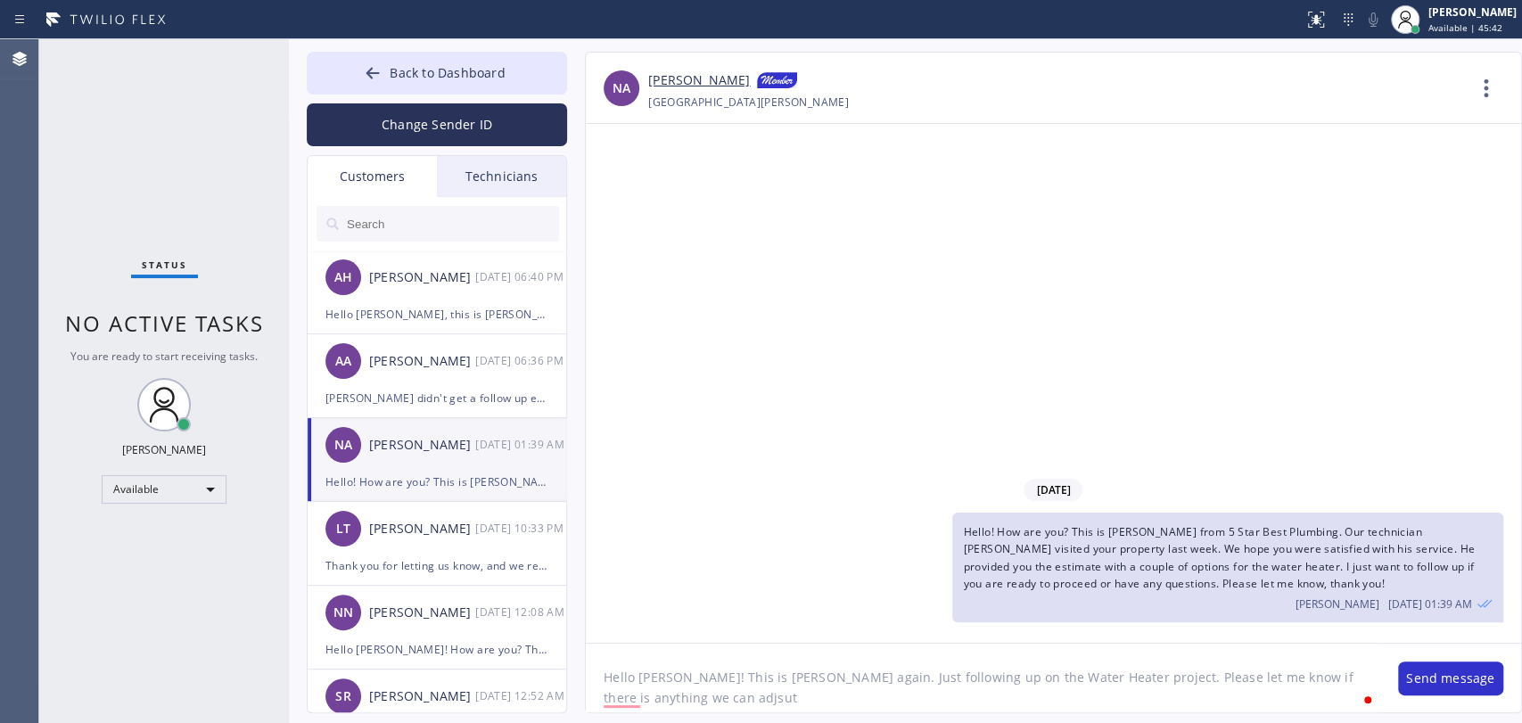
scroll to position [0, 0]
click at [619, 692] on textarea "Hello Nader! This is Alex again. Just following up on the Water Heater project.…" at bounding box center [983, 678] width 795 height 69
drag, startPoint x: 1134, startPoint y: 694, endPoint x: 1066, endPoint y: 675, distance: 71.2
click at [1066, 675] on textarea "Hello Nader! This is Alex again. Just following up on the Water Heater project.…" at bounding box center [983, 678] width 795 height 69
paste textarea "please let me know if there’s anything we can adjust or do differently to move …"
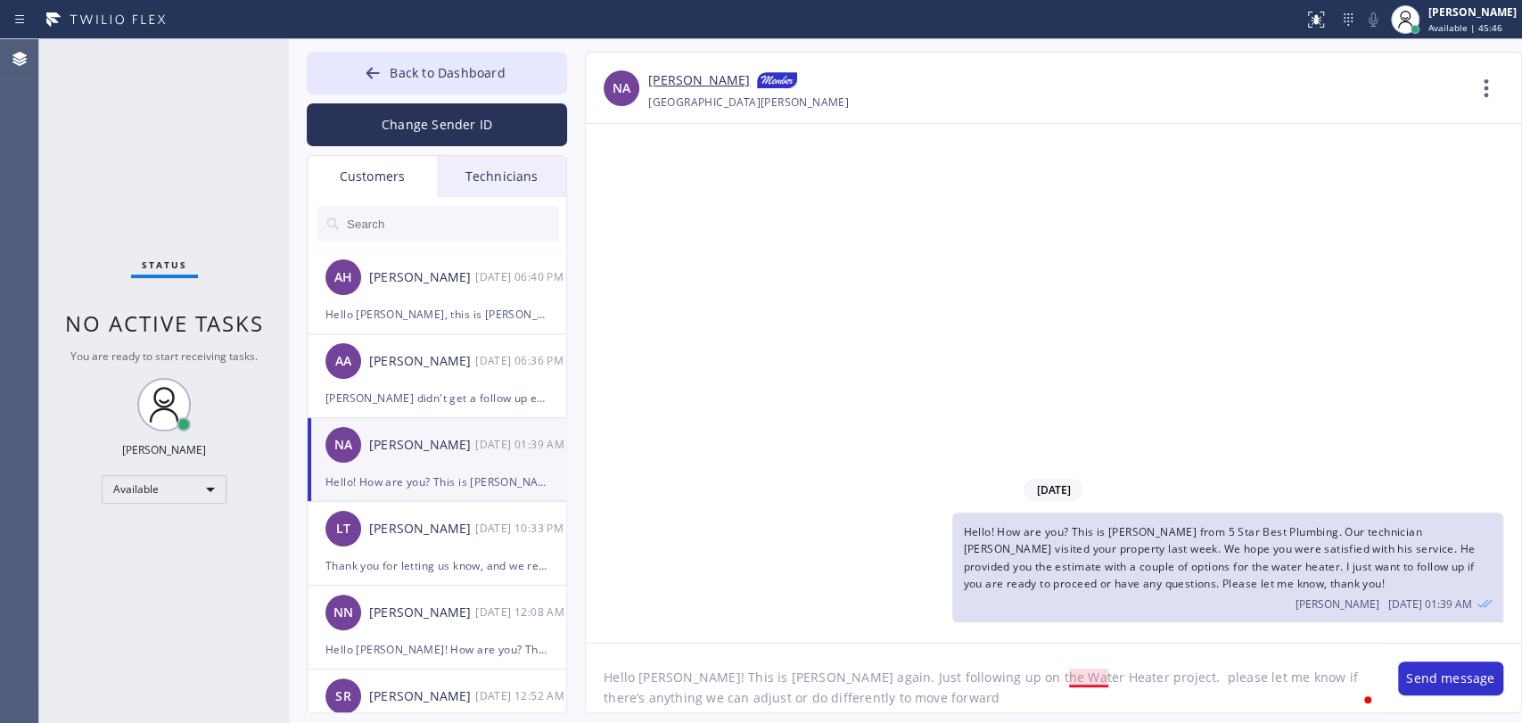
click at [1075, 680] on textarea "Hello Nader! This is Alex again. Just following up on the Water Heater project.…" at bounding box center [983, 678] width 795 height 69
click at [865, 705] on textarea "Hello Nader! This is Alex again. Just following up on the Water Heater project.…" at bounding box center [983, 678] width 795 height 69
type textarea "Hello [PERSON_NAME]! This is [PERSON_NAME] again. Just following up on the Wate…"
click at [1448, 679] on button "Send message" at bounding box center [1450, 679] width 105 height 34
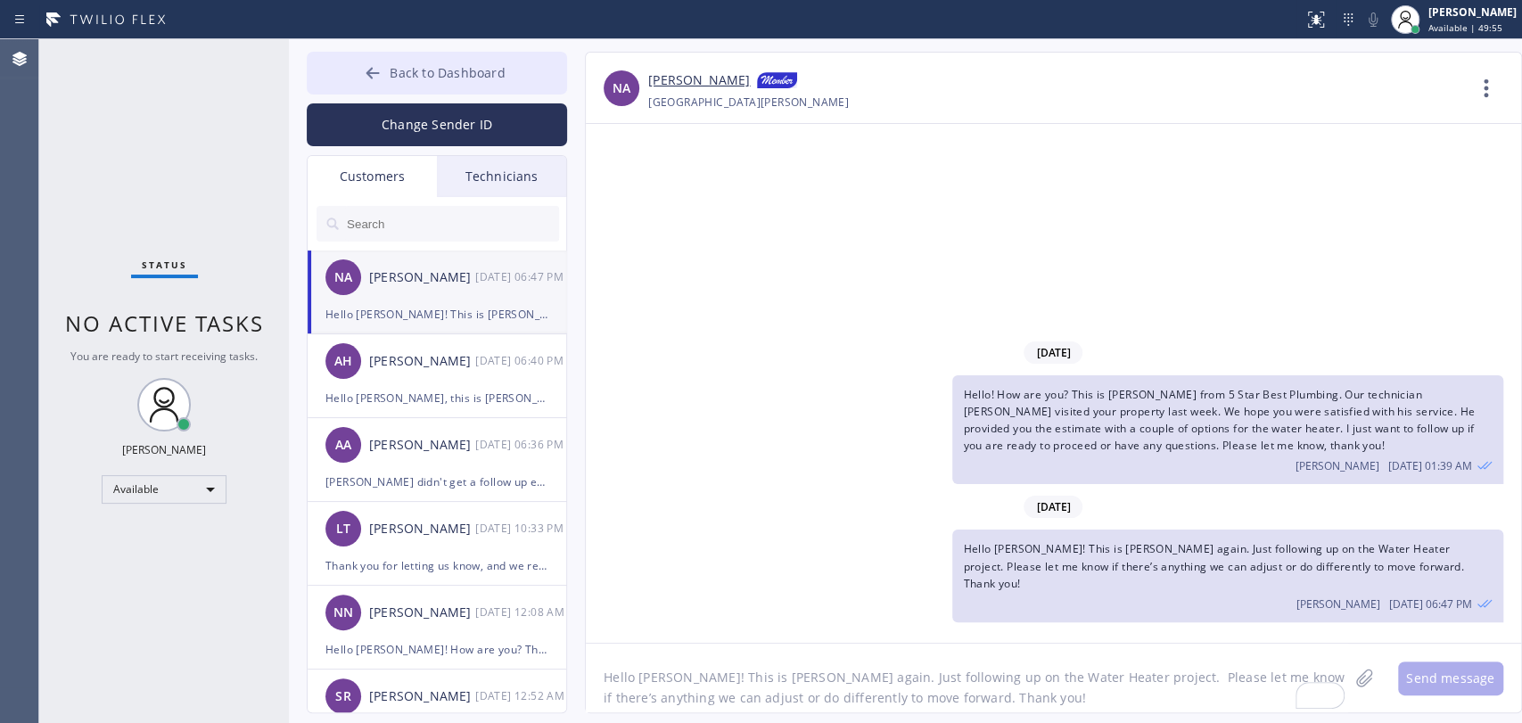
click at [530, 55] on button "Back to Dashboard" at bounding box center [437, 73] width 260 height 43
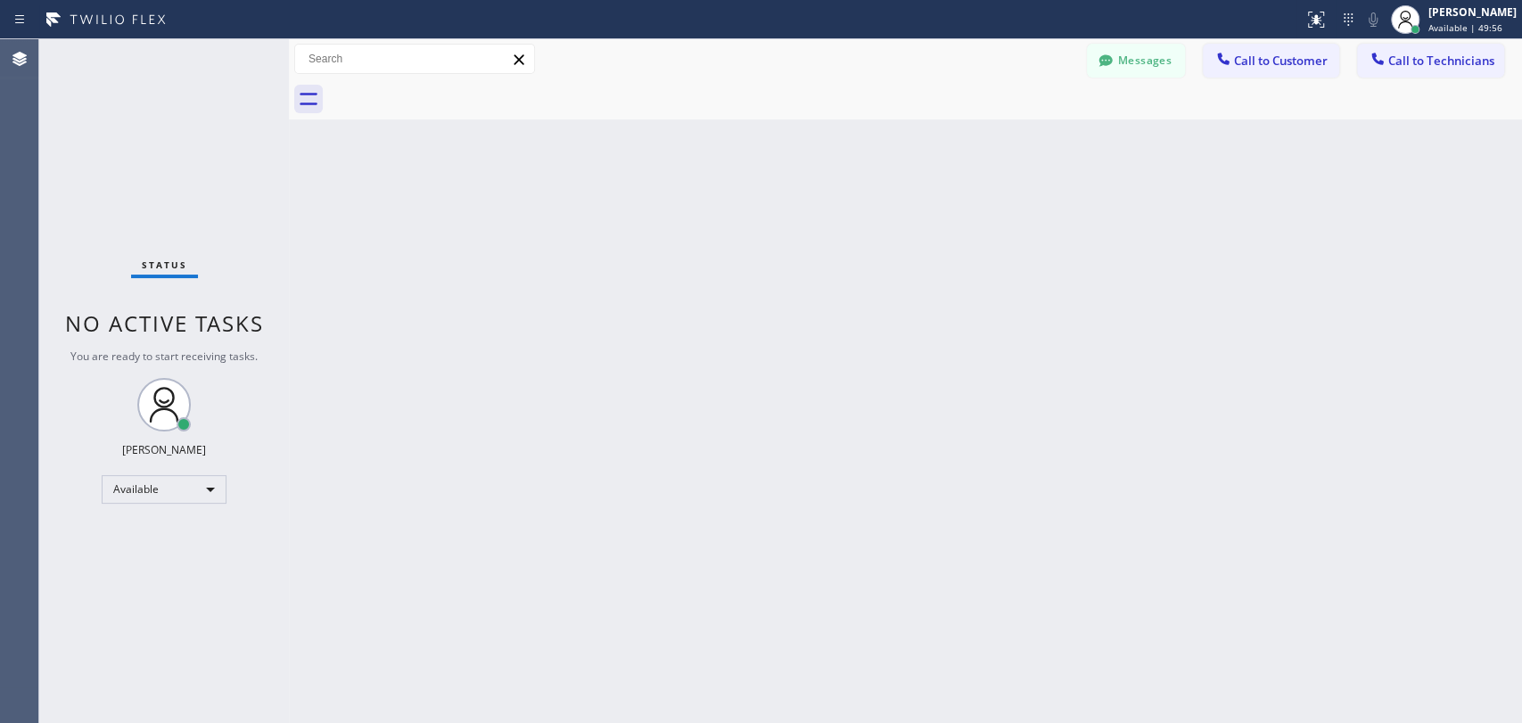
click at [1419, 68] on button "Call to Technicians" at bounding box center [1430, 61] width 147 height 34
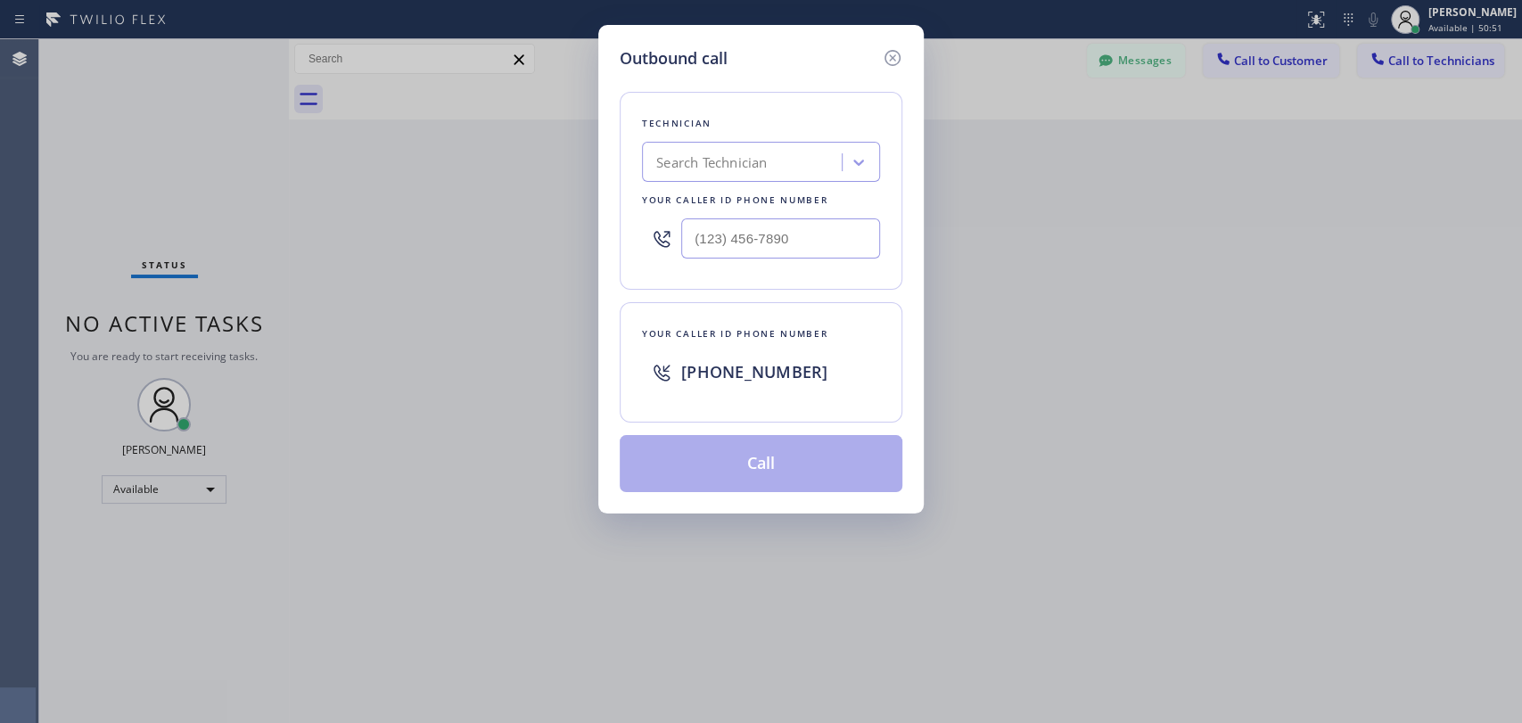
drag, startPoint x: 896, startPoint y: 54, endPoint x: 862, endPoint y: 1, distance: 63.8
click at [895, 54] on icon at bounding box center [892, 57] width 21 height 21
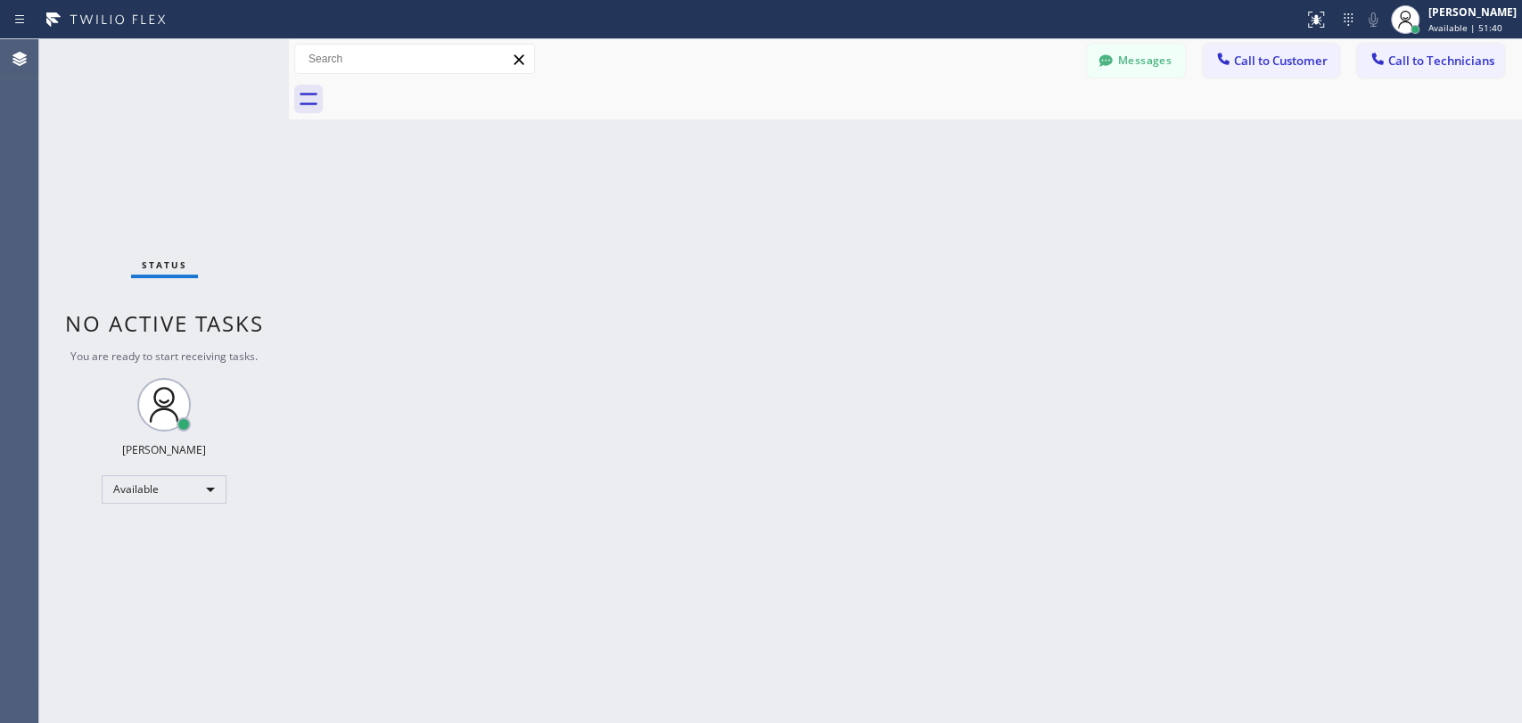
drag, startPoint x: 1120, startPoint y: 59, endPoint x: 533, endPoint y: 207, distance: 605.2
click at [1120, 59] on button "Messages" at bounding box center [1136, 61] width 98 height 34
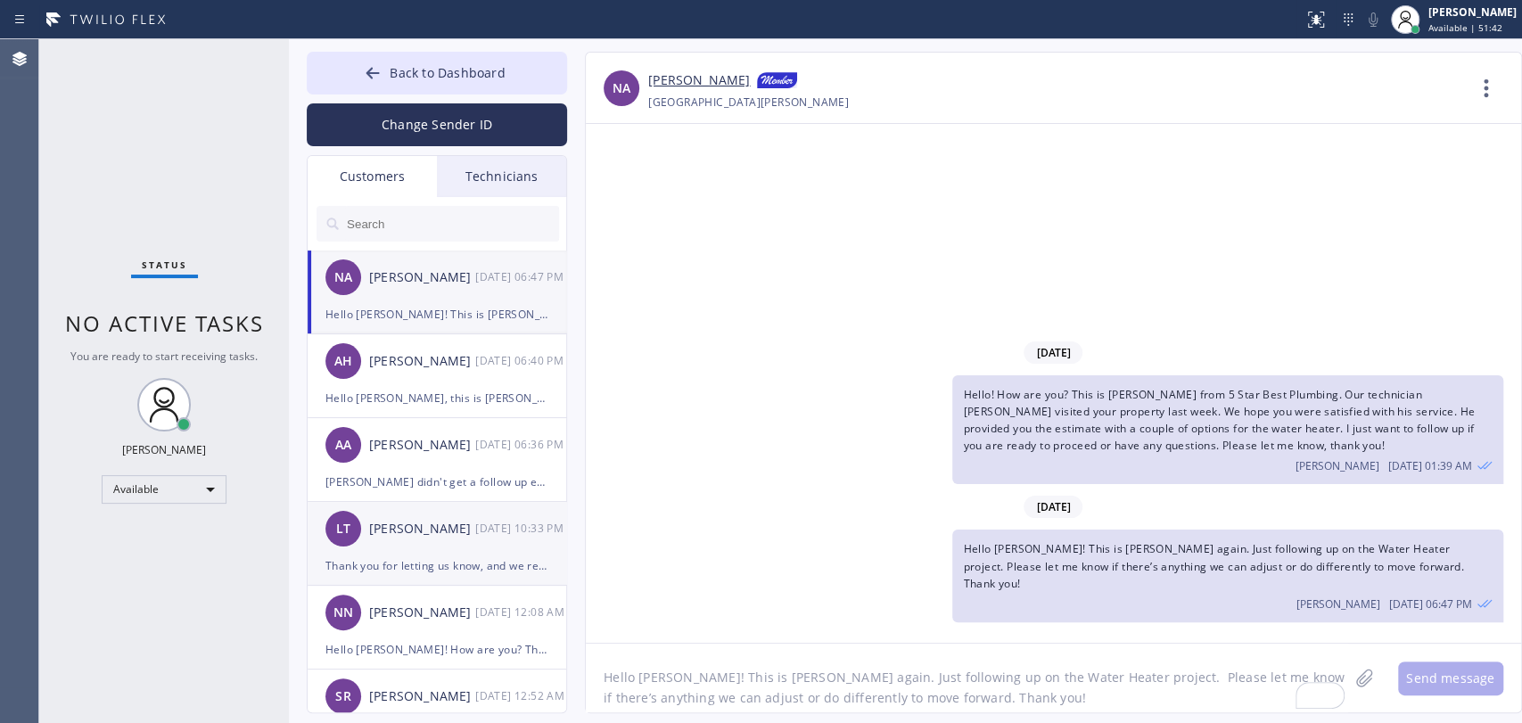
click at [428, 552] on div "LT Lin Tien 09/23 10:33 PM" at bounding box center [438, 529] width 260 height 54
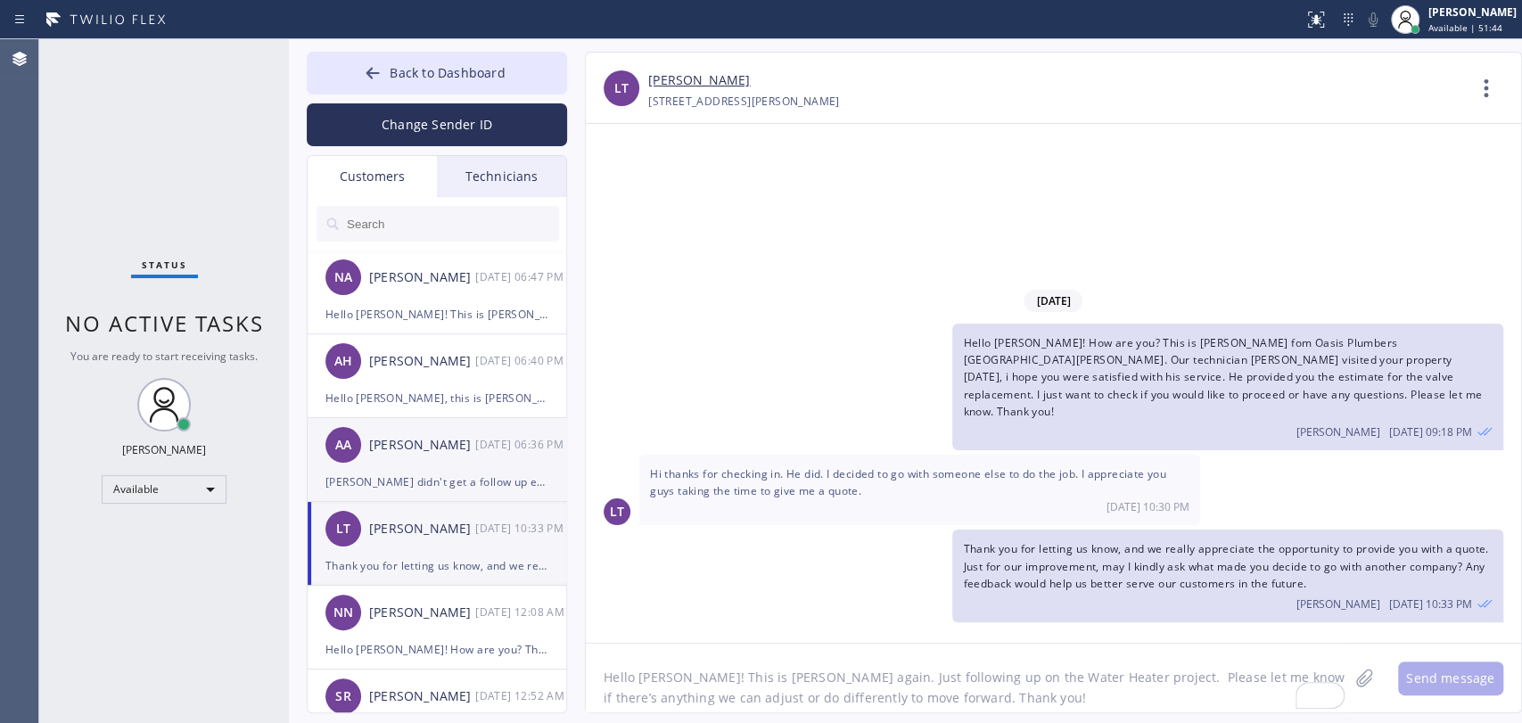
click at [404, 472] on div "[PERSON_NAME] didn't get a follow up email. We will check again" at bounding box center [437, 482] width 223 height 21
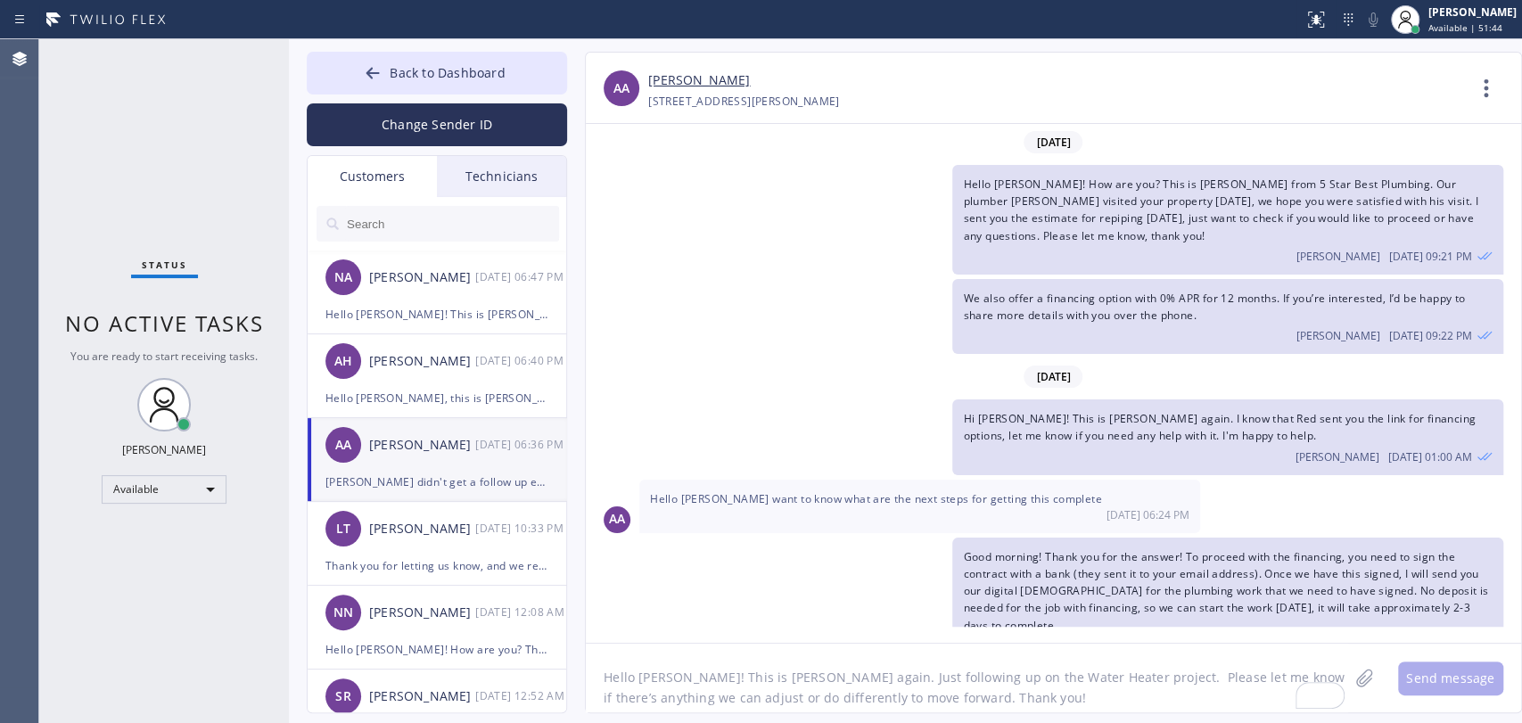
scroll to position [351, 0]
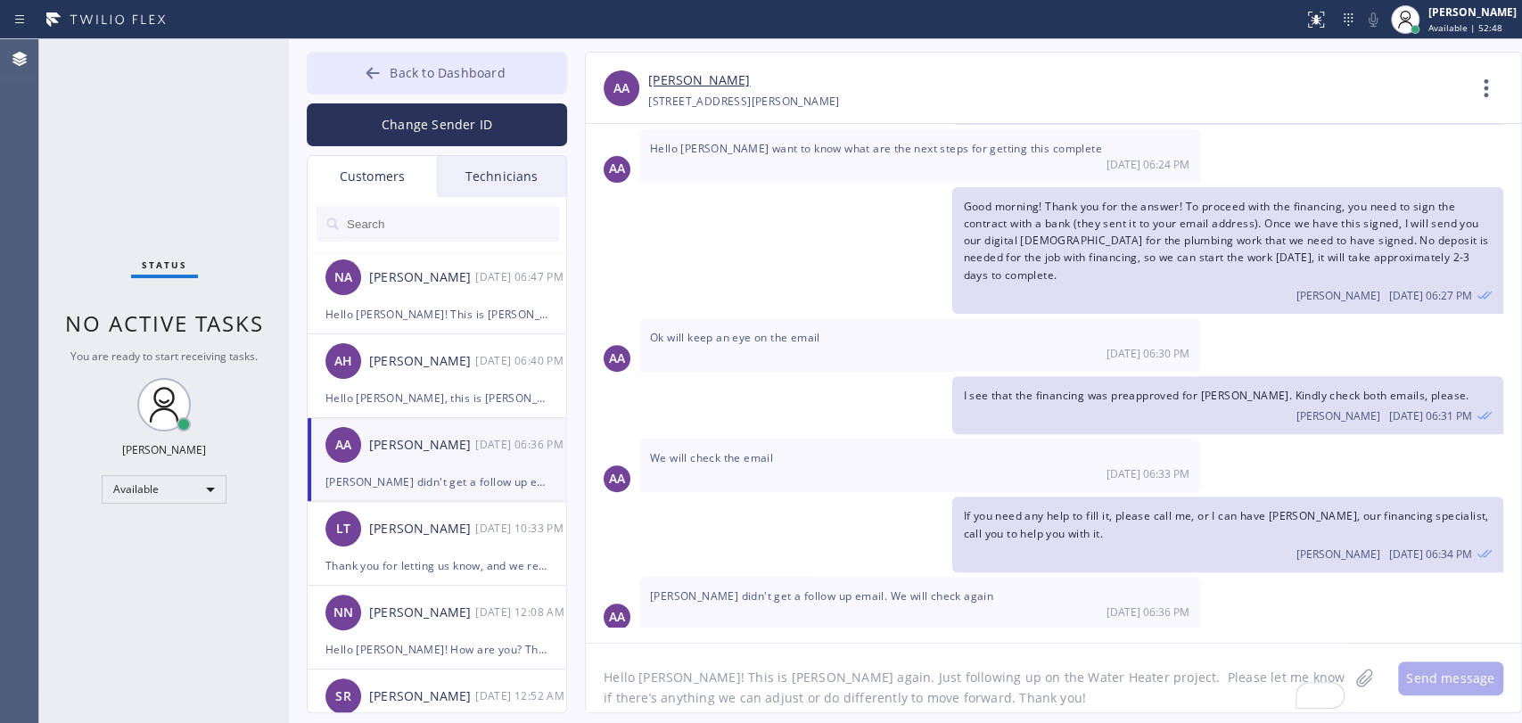
click at [361, 67] on button "Back to Dashboard" at bounding box center [437, 73] width 260 height 43
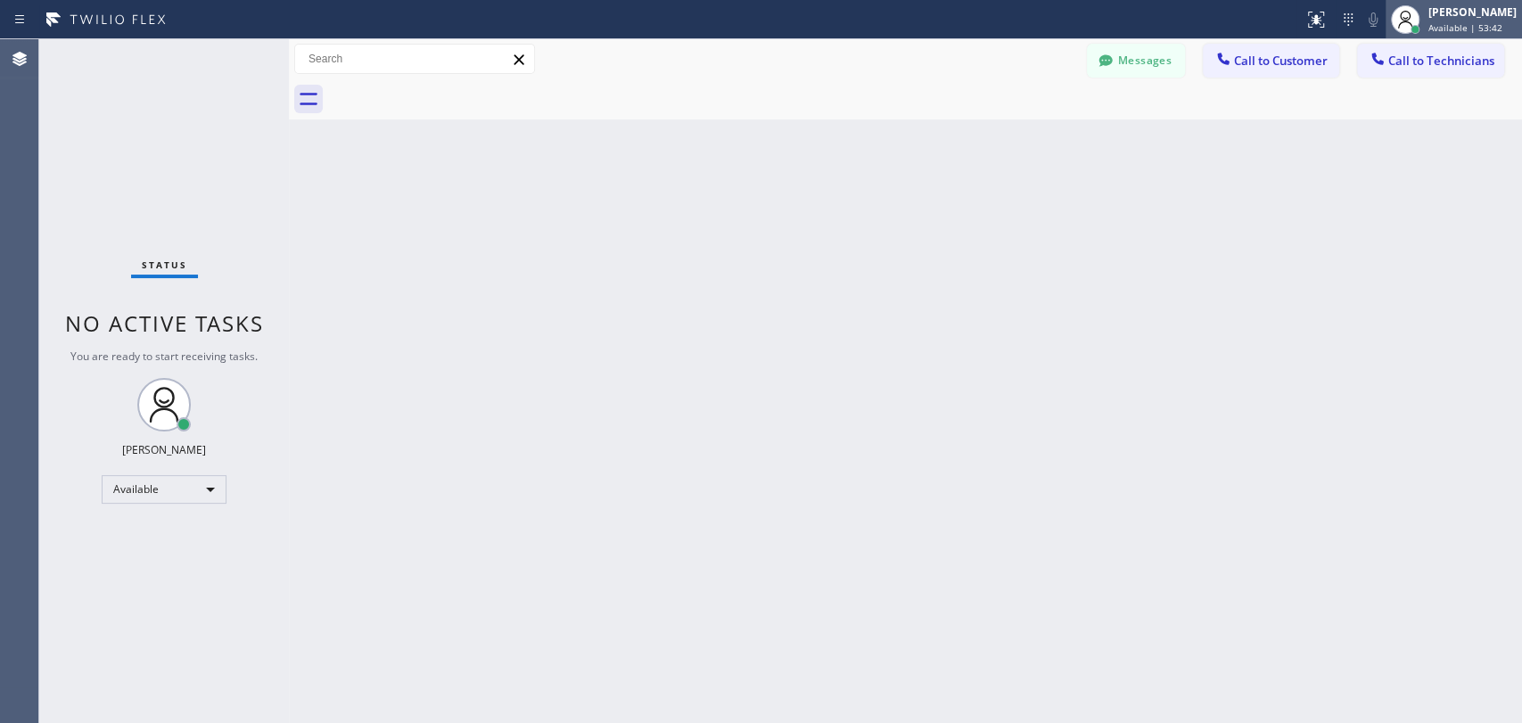
click at [1484, 14] on div "[PERSON_NAME]" at bounding box center [1473, 11] width 88 height 15
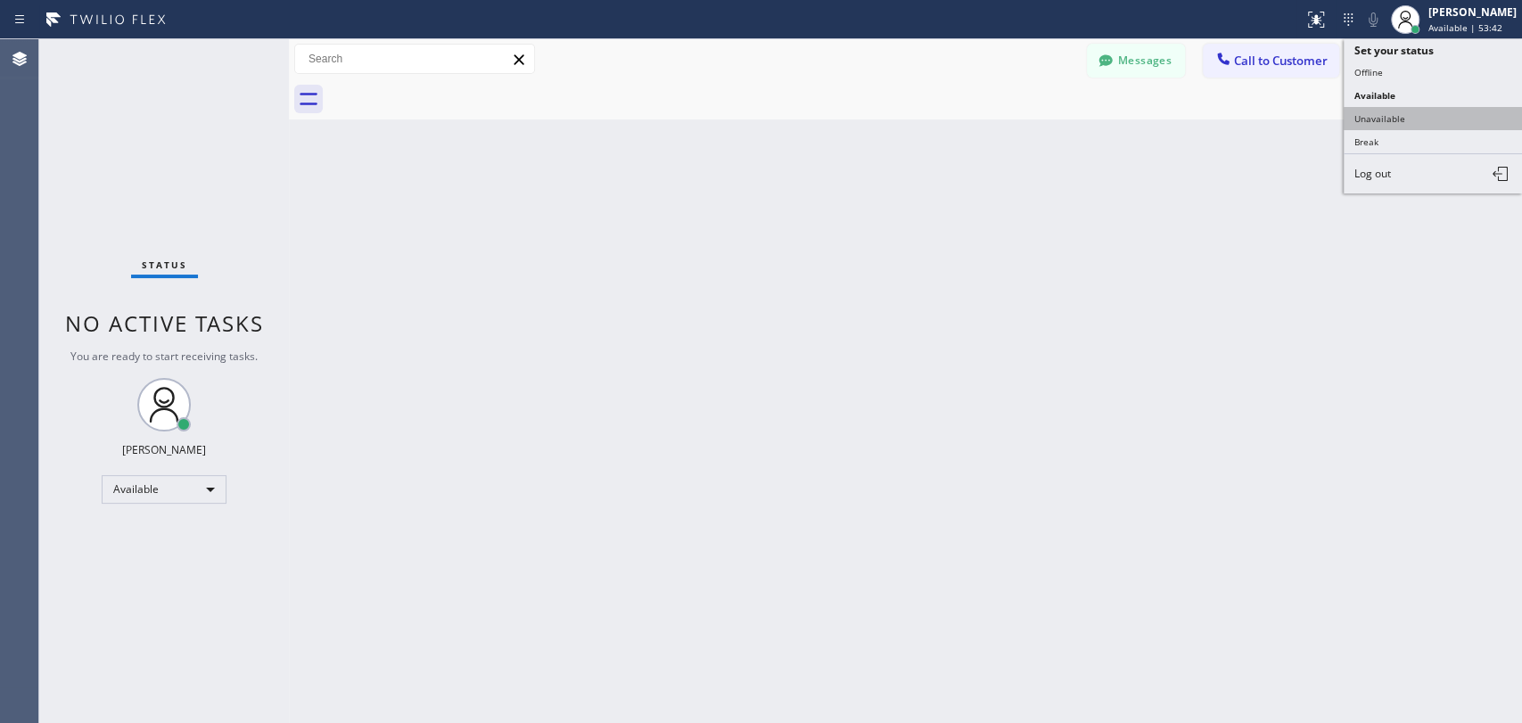
click at [1372, 120] on button "Unavailable" at bounding box center [1433, 118] width 178 height 23
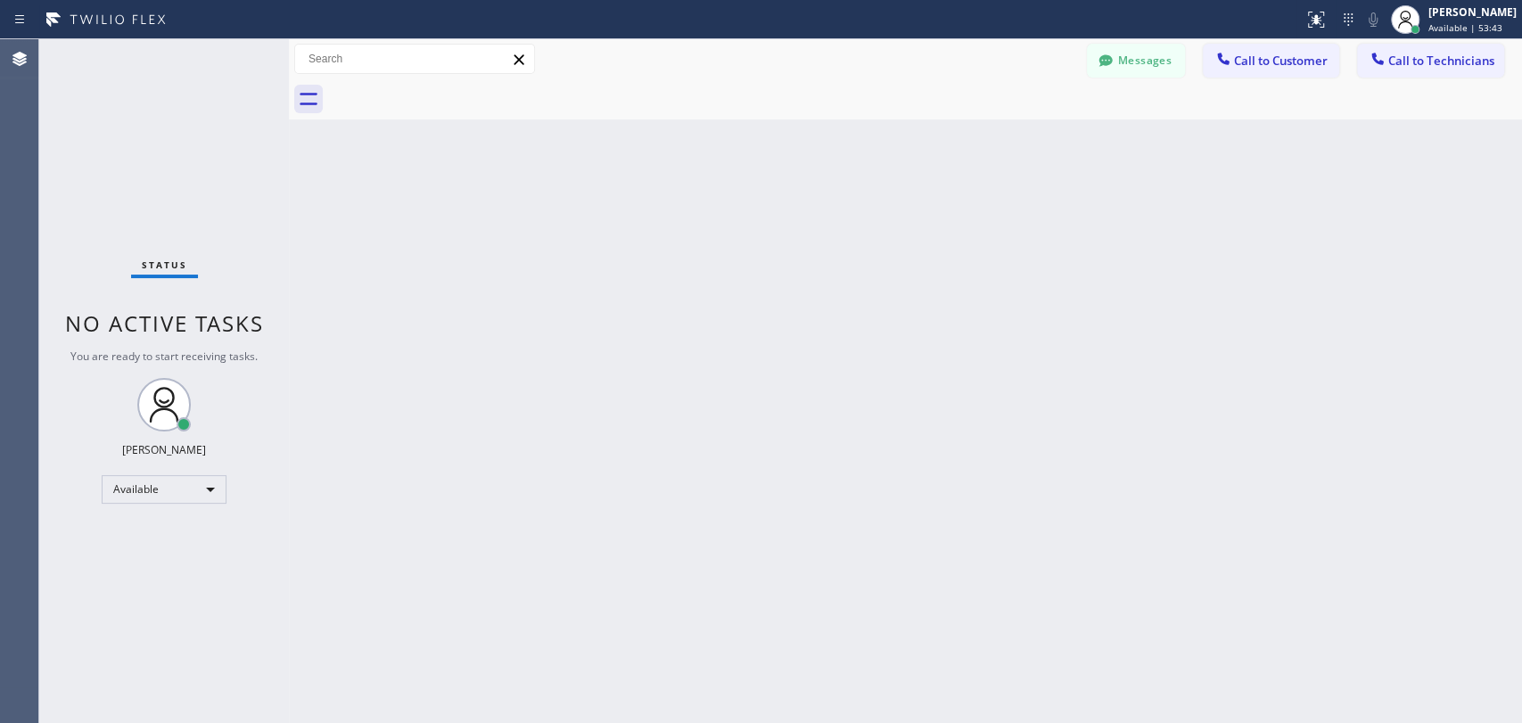
click at [1084, 174] on div "Back to Dashboard Change Sender ID Customers Technicians NA [PERSON_NAME] [DATE…" at bounding box center [905, 381] width 1233 height 684
drag, startPoint x: 967, startPoint y: 384, endPoint x: 44, endPoint y: 516, distance: 932.4
click at [967, 384] on div "Back to Dashboard Change Sender ID Customers Technicians NA [PERSON_NAME] [DATE…" at bounding box center [905, 381] width 1233 height 684
click at [171, 497] on div "Unavailable" at bounding box center [164, 497] width 125 height 29
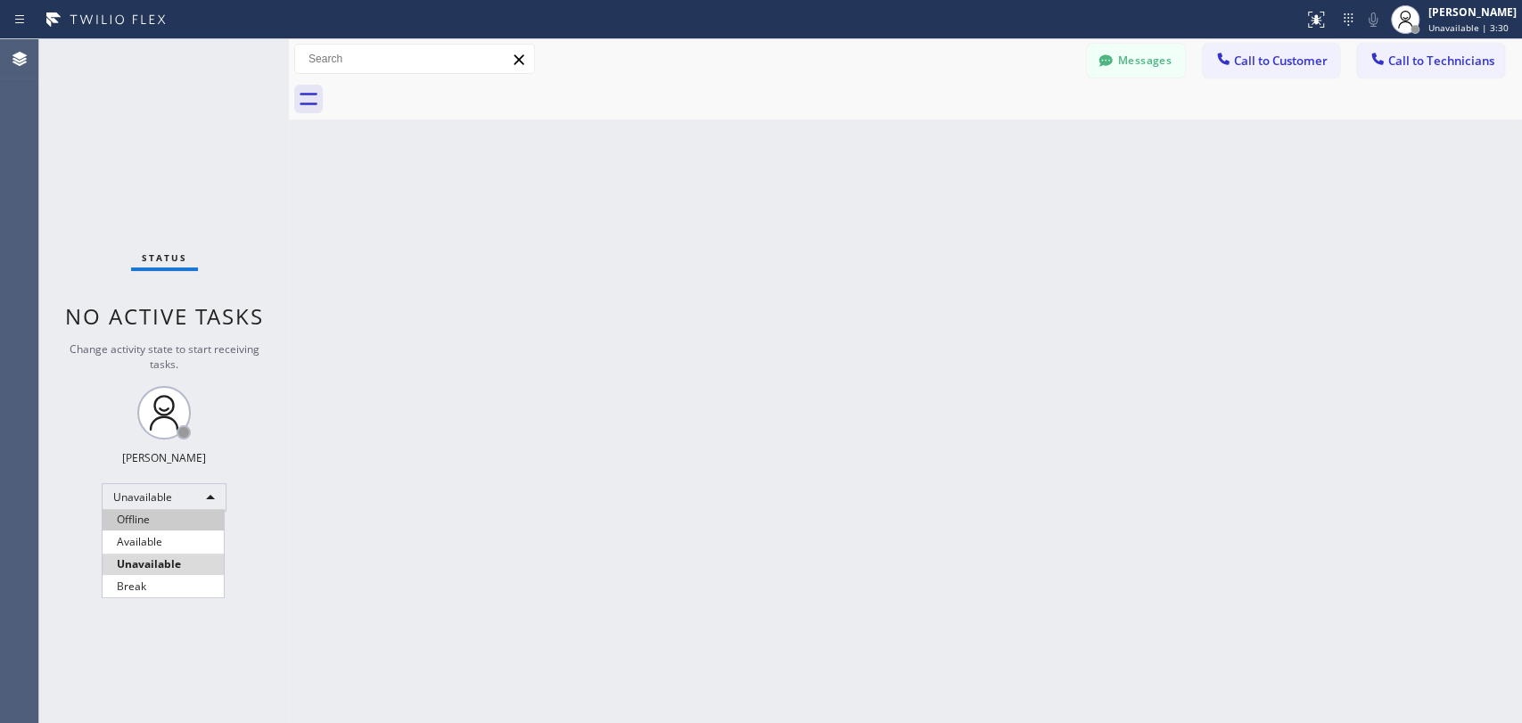
click at [164, 524] on li "Offline" at bounding box center [163, 519] width 121 height 21
click at [167, 494] on div "Unavailable" at bounding box center [164, 497] width 125 height 29
click at [154, 534] on li "Available" at bounding box center [163, 542] width 121 height 21
click at [780, 608] on div "Back to Dashboard Change Sender ID Customers Technicians NA [PERSON_NAME] [DATE…" at bounding box center [905, 381] width 1233 height 684
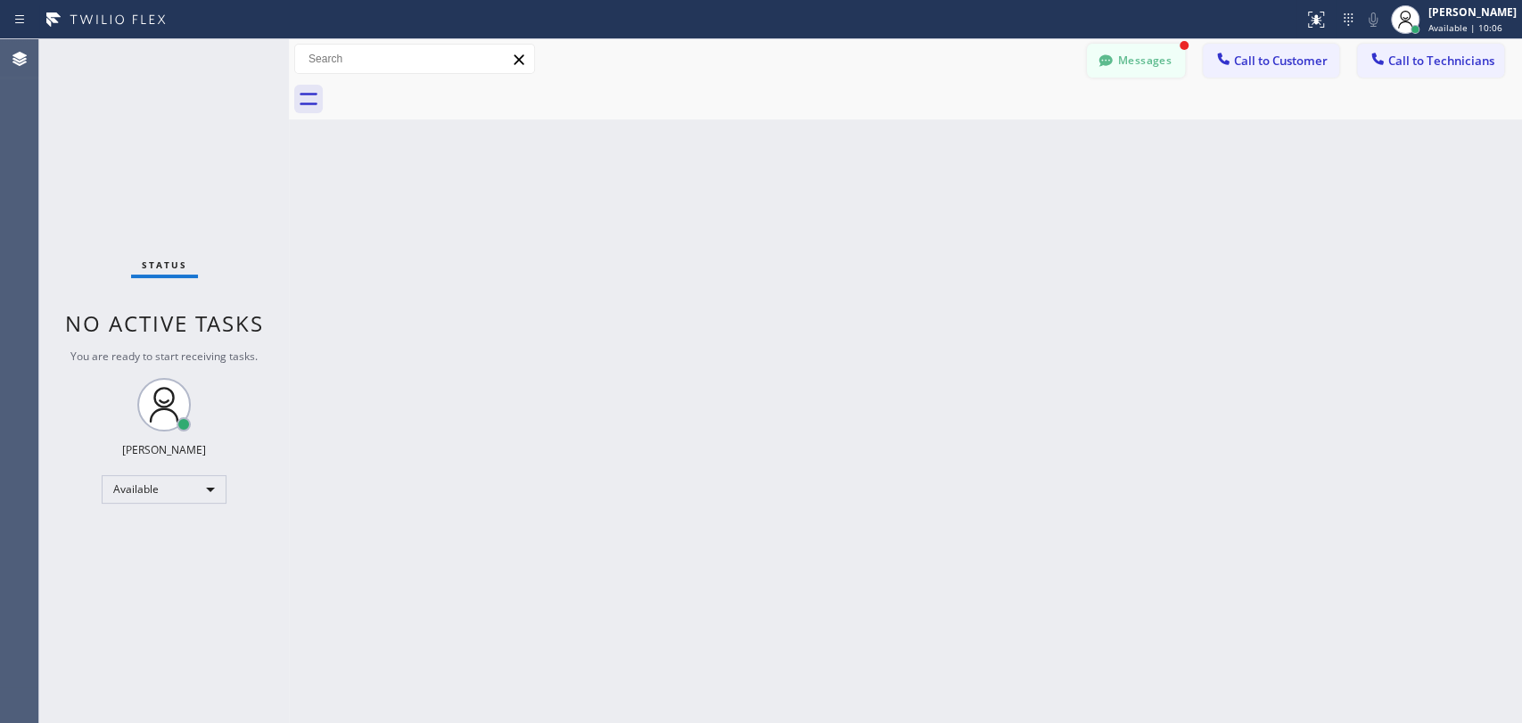
click at [1099, 76] on button "Messages" at bounding box center [1136, 61] width 98 height 34
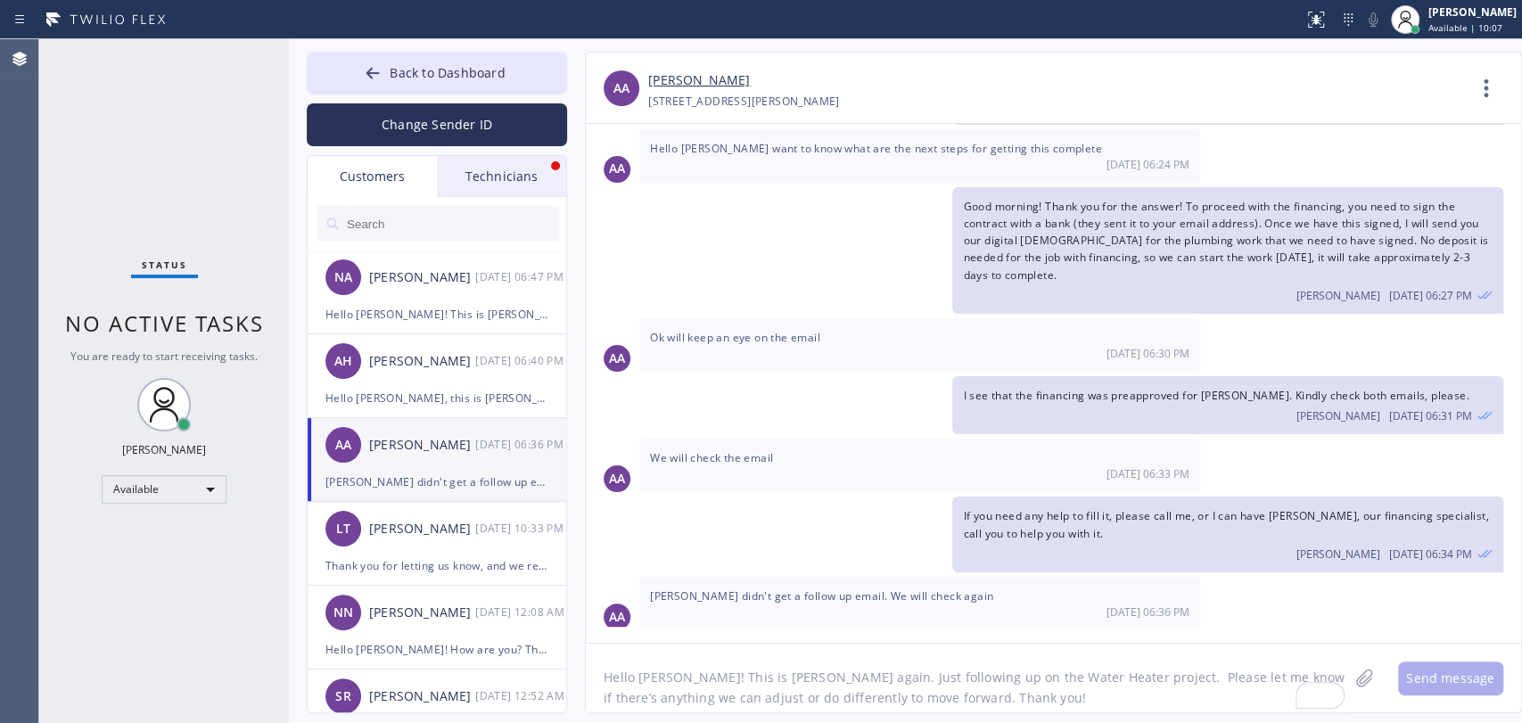
click at [514, 166] on div "Technicians" at bounding box center [501, 176] width 129 height 41
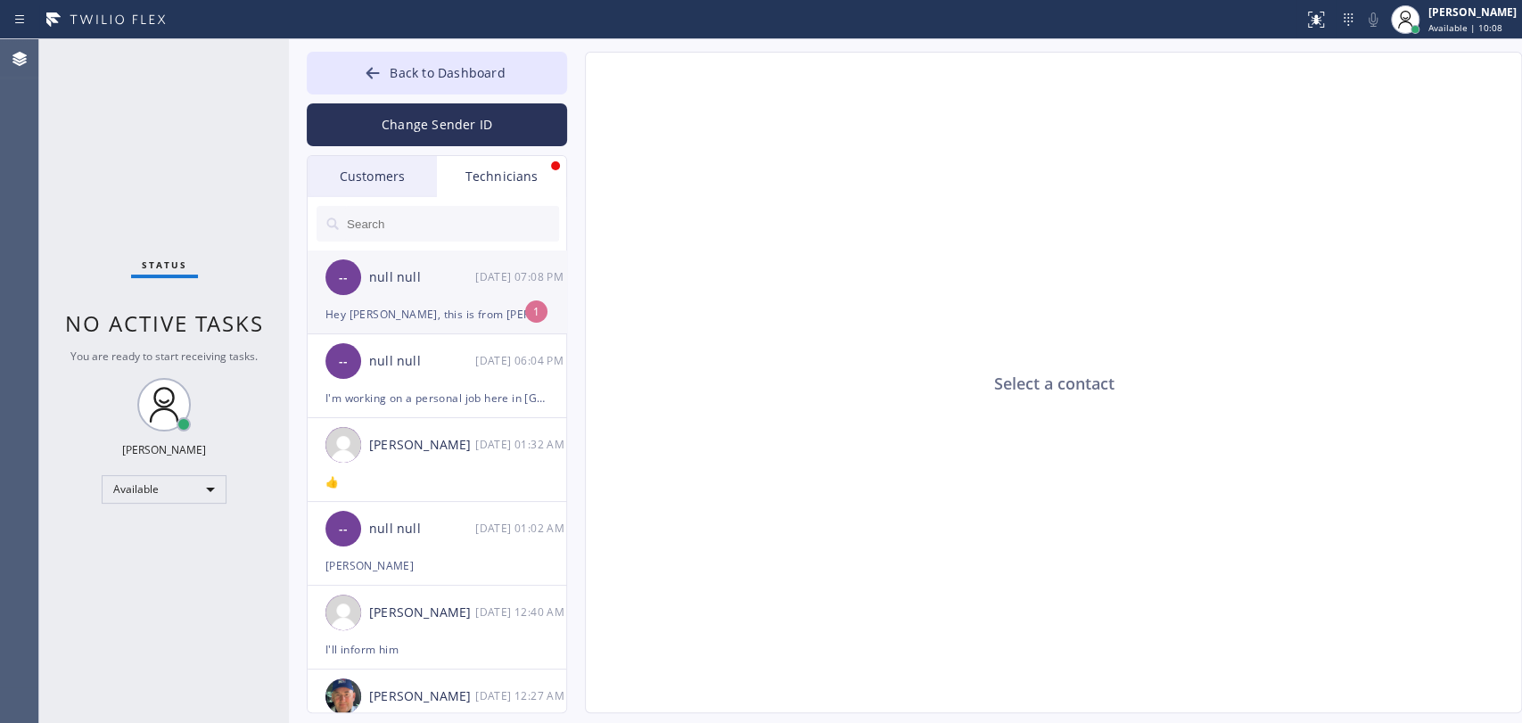
click at [422, 317] on div "Hey [PERSON_NAME], this is from [PERSON_NAME] Morning! Thank you for the estima…" at bounding box center [437, 314] width 223 height 21
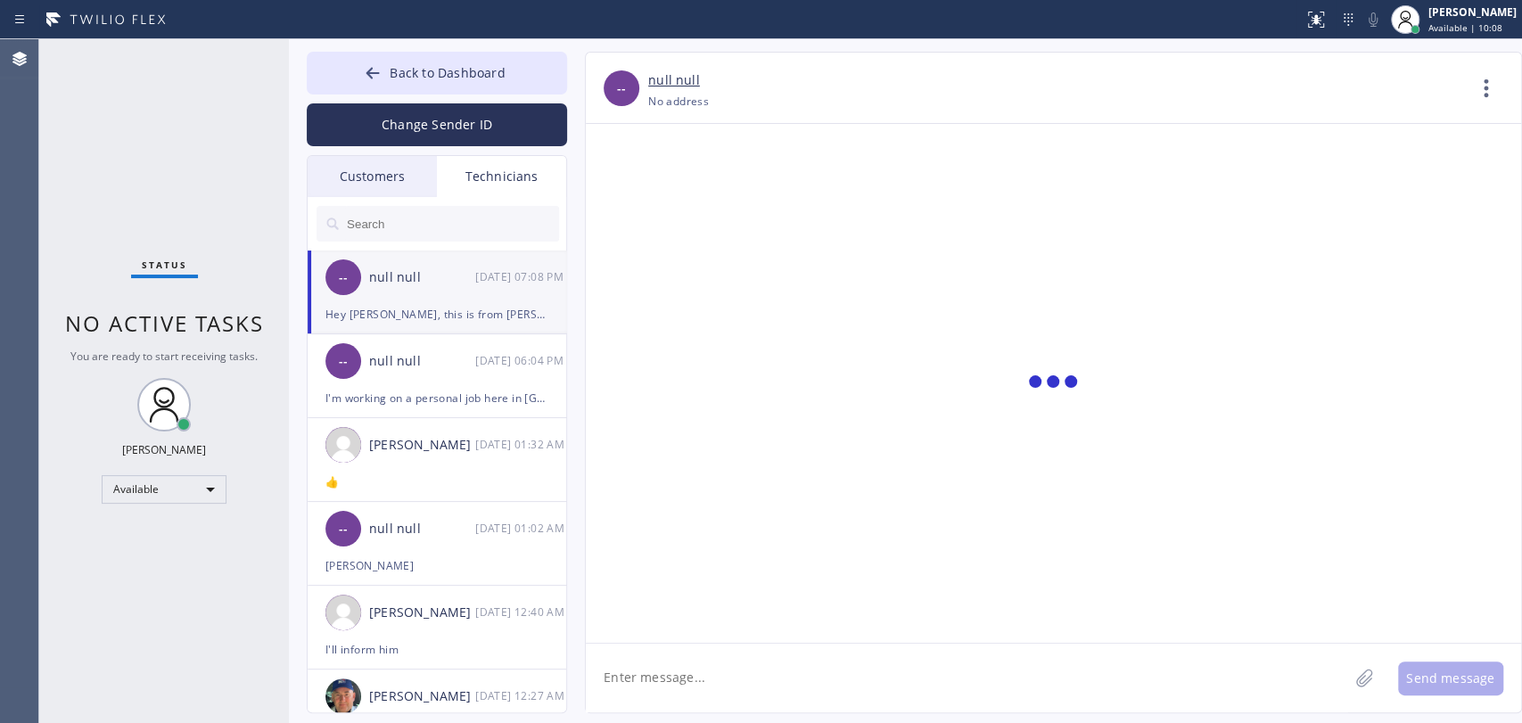
click at [754, 688] on textarea at bounding box center [967, 678] width 763 height 69
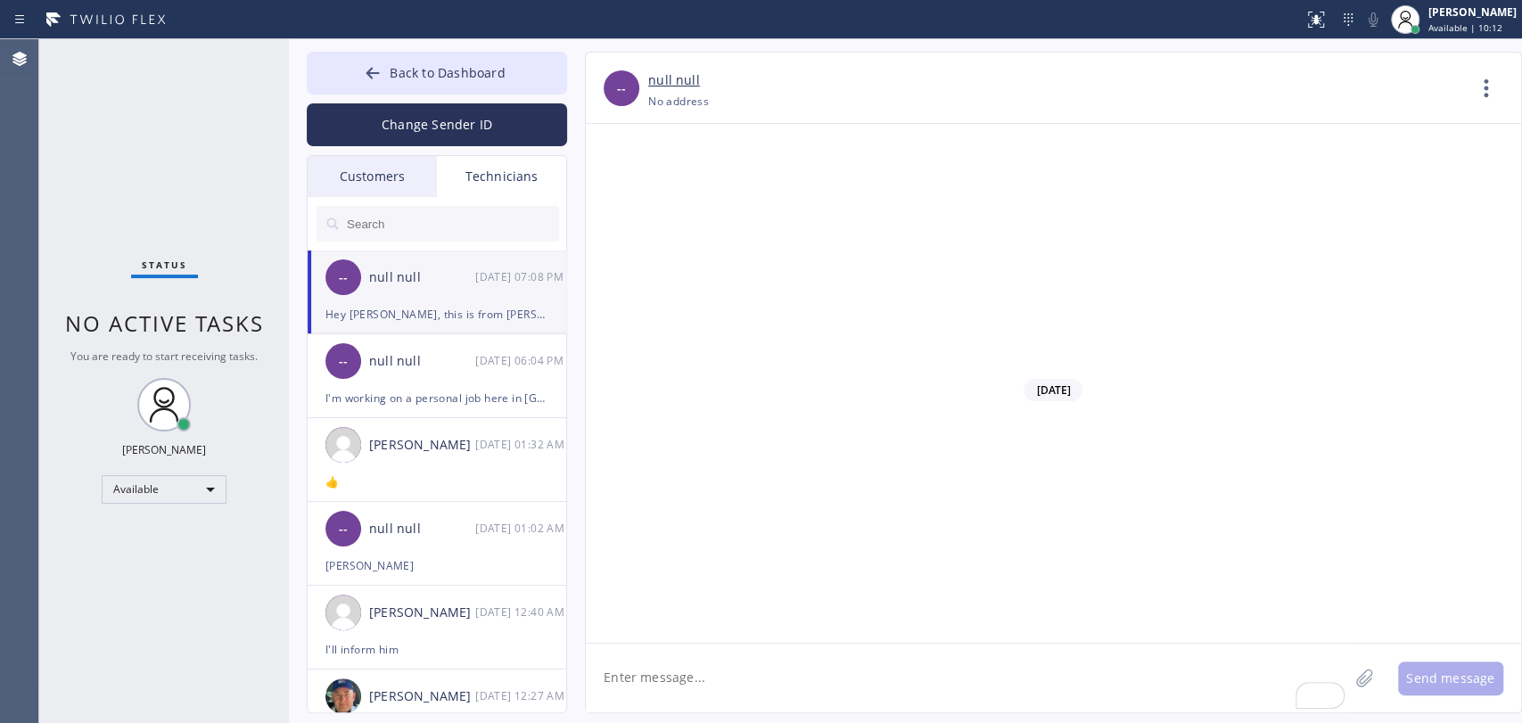
drag, startPoint x: 843, startPoint y: 534, endPoint x: 909, endPoint y: 541, distance: 66.4
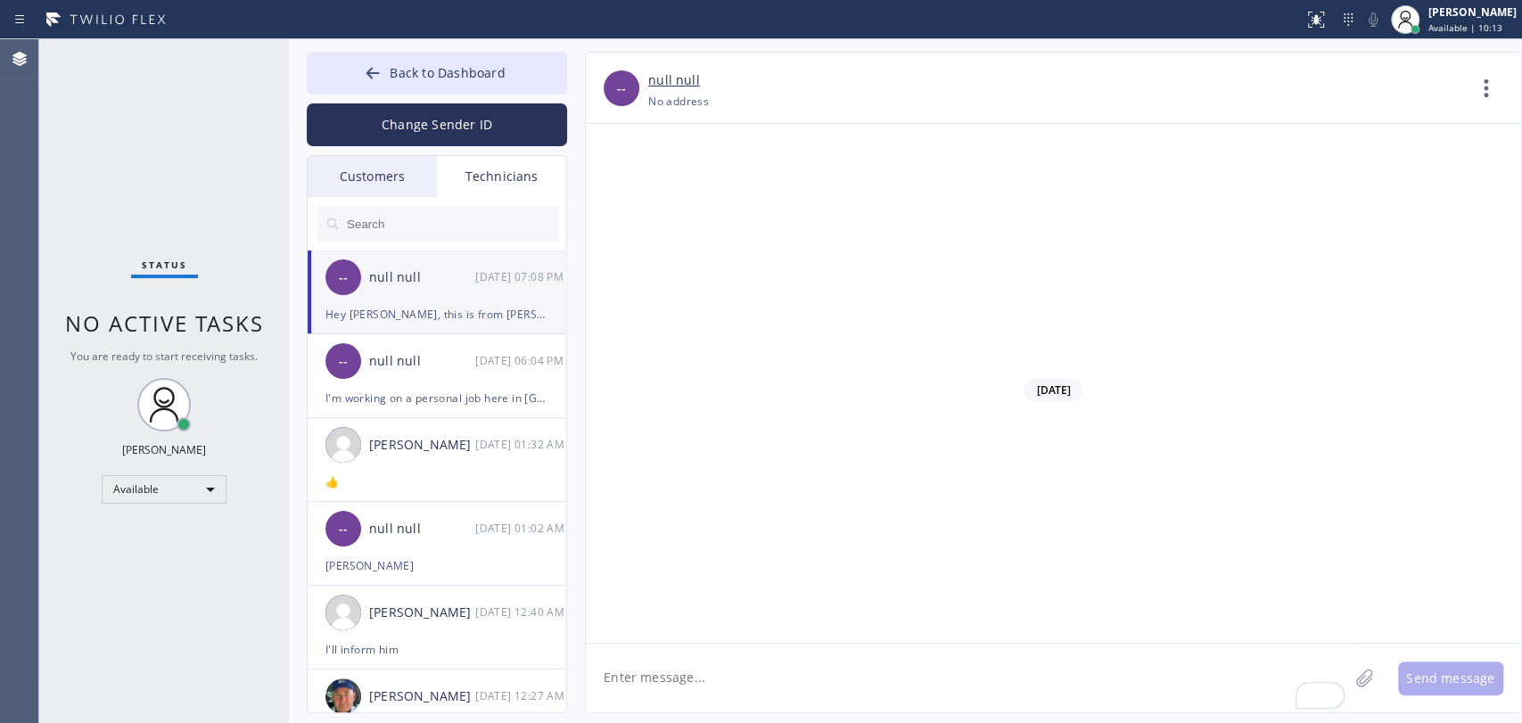
drag, startPoint x: 761, startPoint y: 548, endPoint x: 893, endPoint y: 551, distance: 132.0
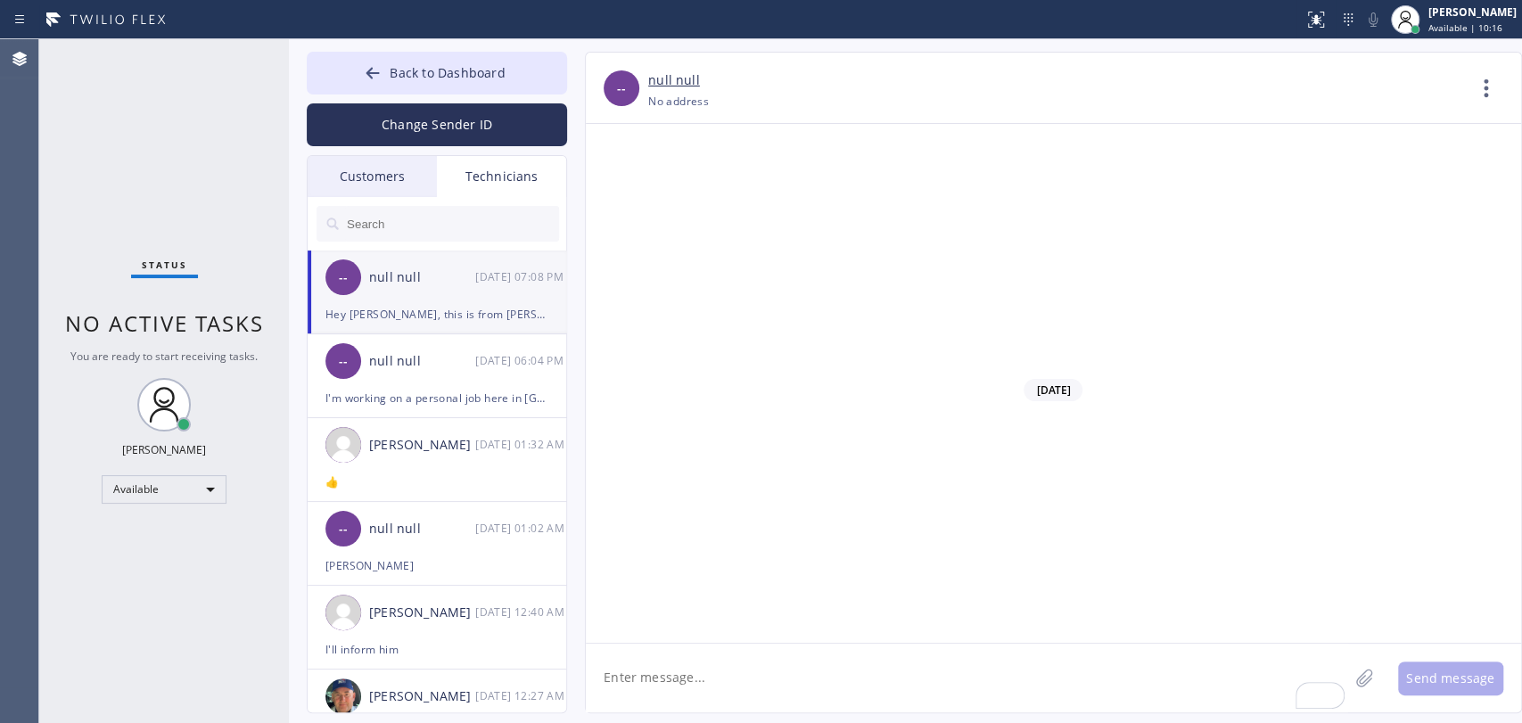
drag, startPoint x: 935, startPoint y: 552, endPoint x: 1020, endPoint y: 558, distance: 85.8
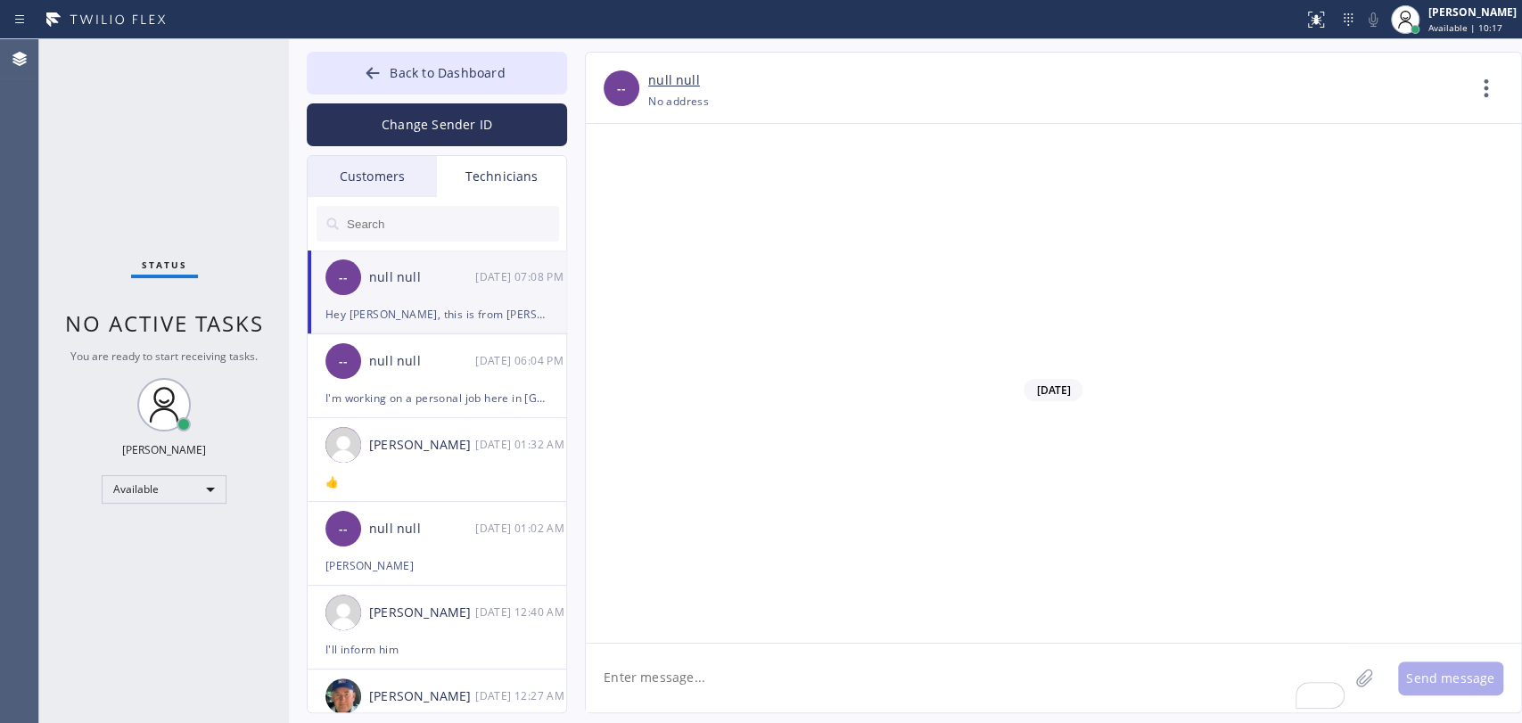
drag, startPoint x: 678, startPoint y: 576, endPoint x: 1073, endPoint y: 578, distance: 395.1
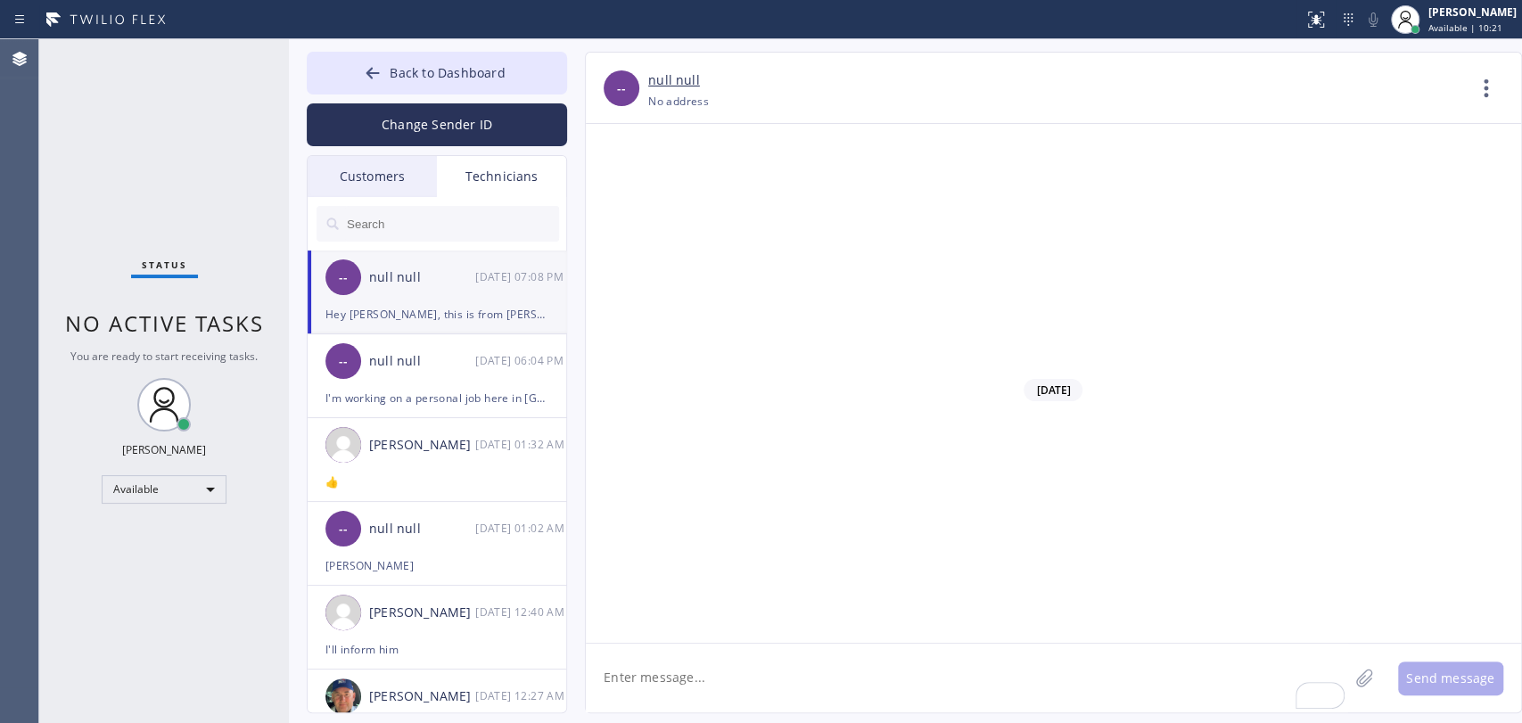
click at [694, 671] on textarea "To enrich screen reader interactions, please activate Accessibility in Grammarl…" at bounding box center [967, 678] width 763 height 69
click at [652, 680] on textarea "To enrich screen reader interactions, please activate Accessibility in Grammarl…" at bounding box center [967, 678] width 763 height 69
click at [390, 394] on div "I'm working on a personal job here in Rancho Cucamonga this morning til about 1…" at bounding box center [437, 398] width 223 height 21
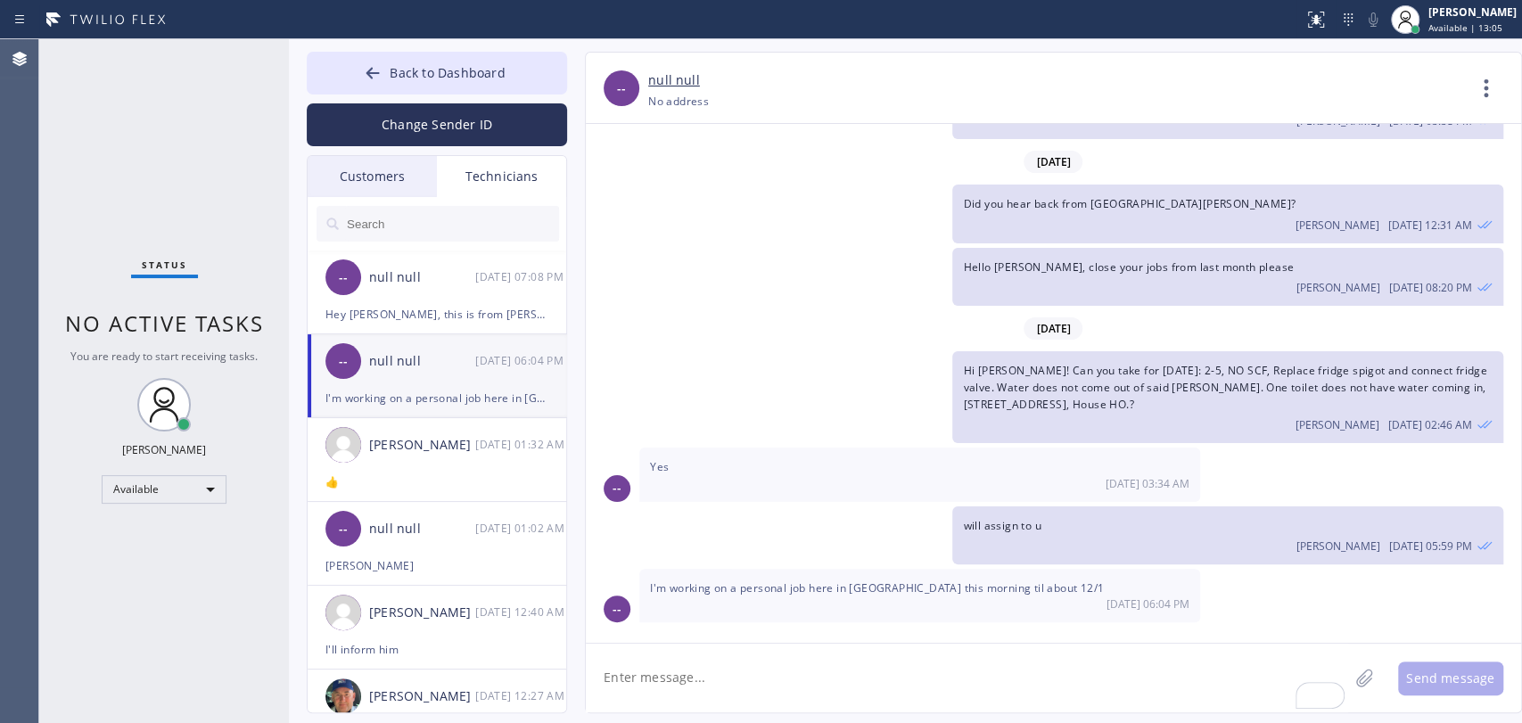
scroll to position [21597, 0]
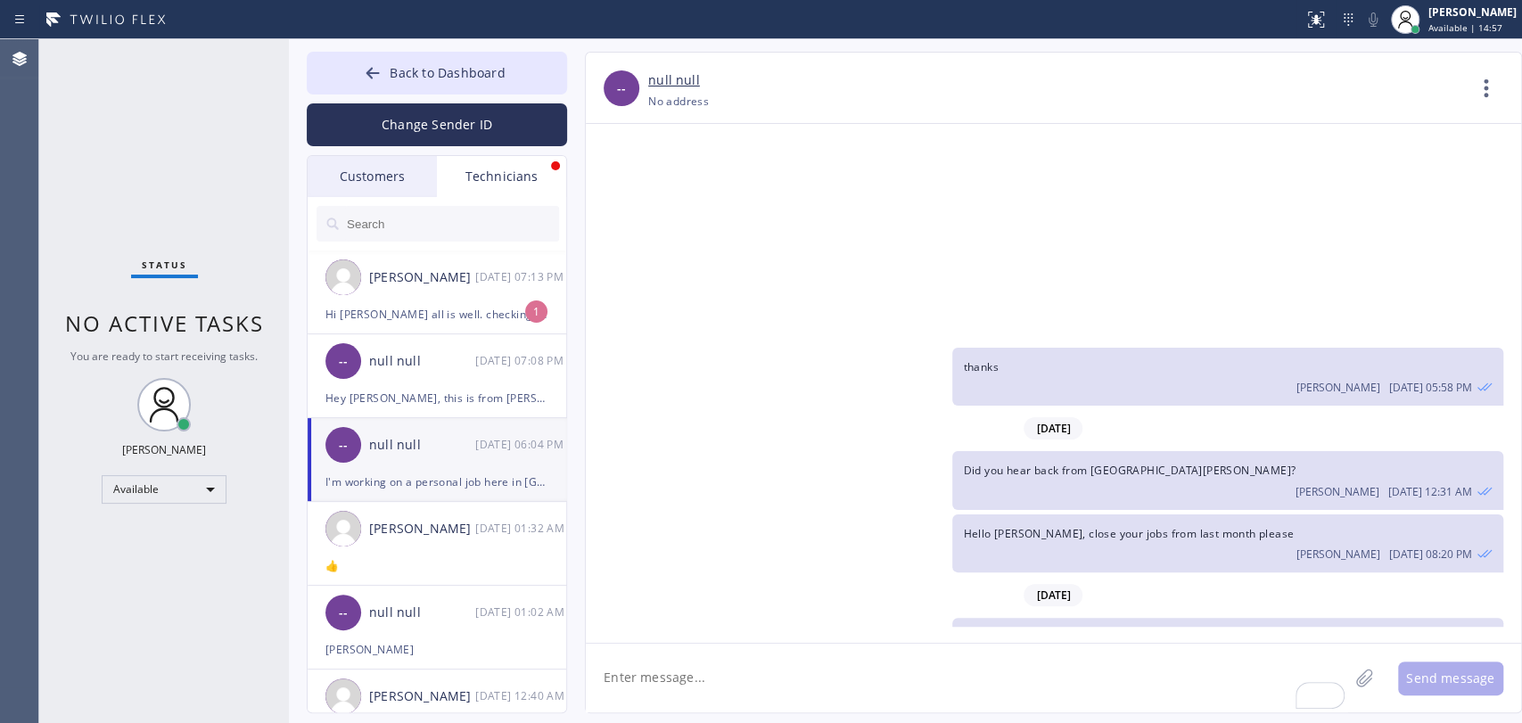
drag, startPoint x: 378, startPoint y: 173, endPoint x: 421, endPoint y: 339, distance: 171.3
click at [378, 173] on div "Customers" at bounding box center [372, 176] width 129 height 41
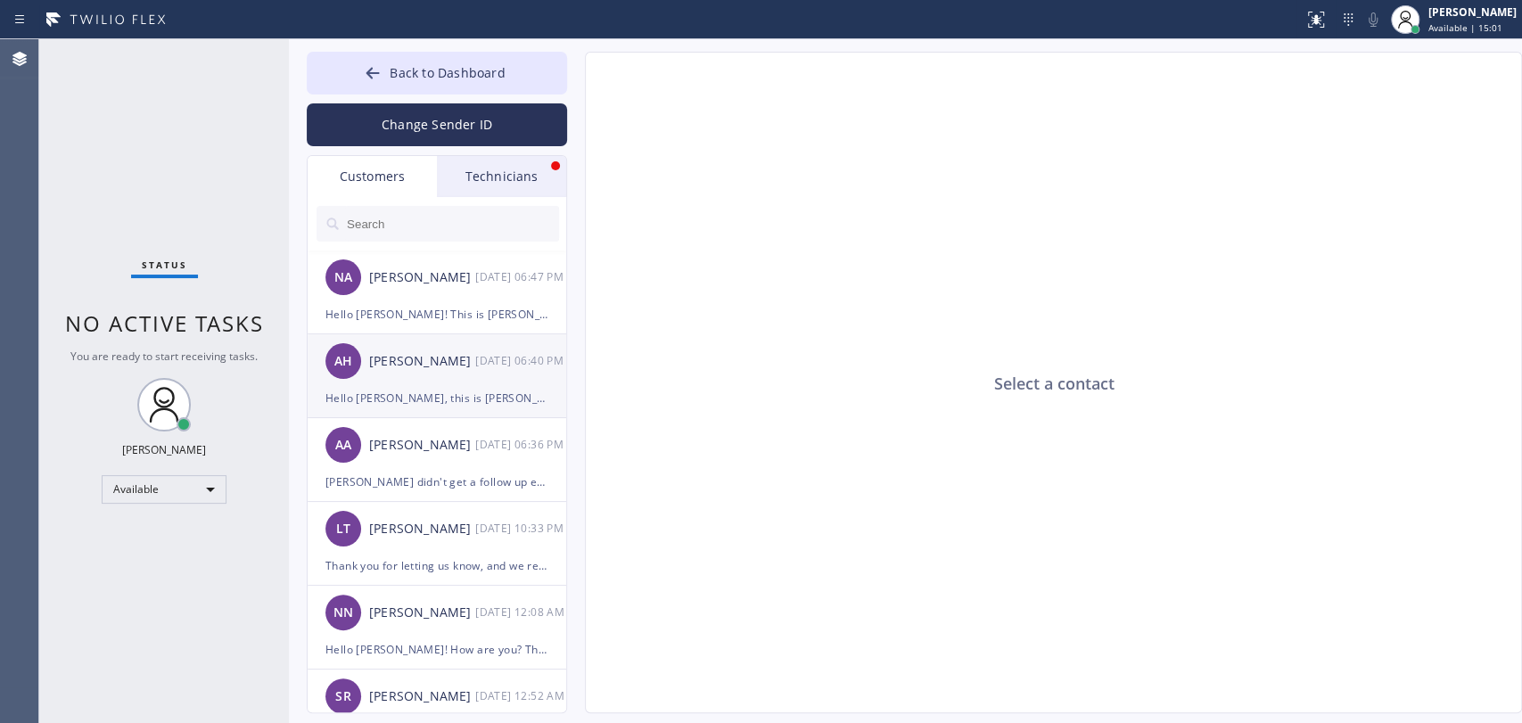
click at [483, 375] on div "AH Anthony Halmedo 09/25 06:40 PM" at bounding box center [438, 361] width 260 height 54
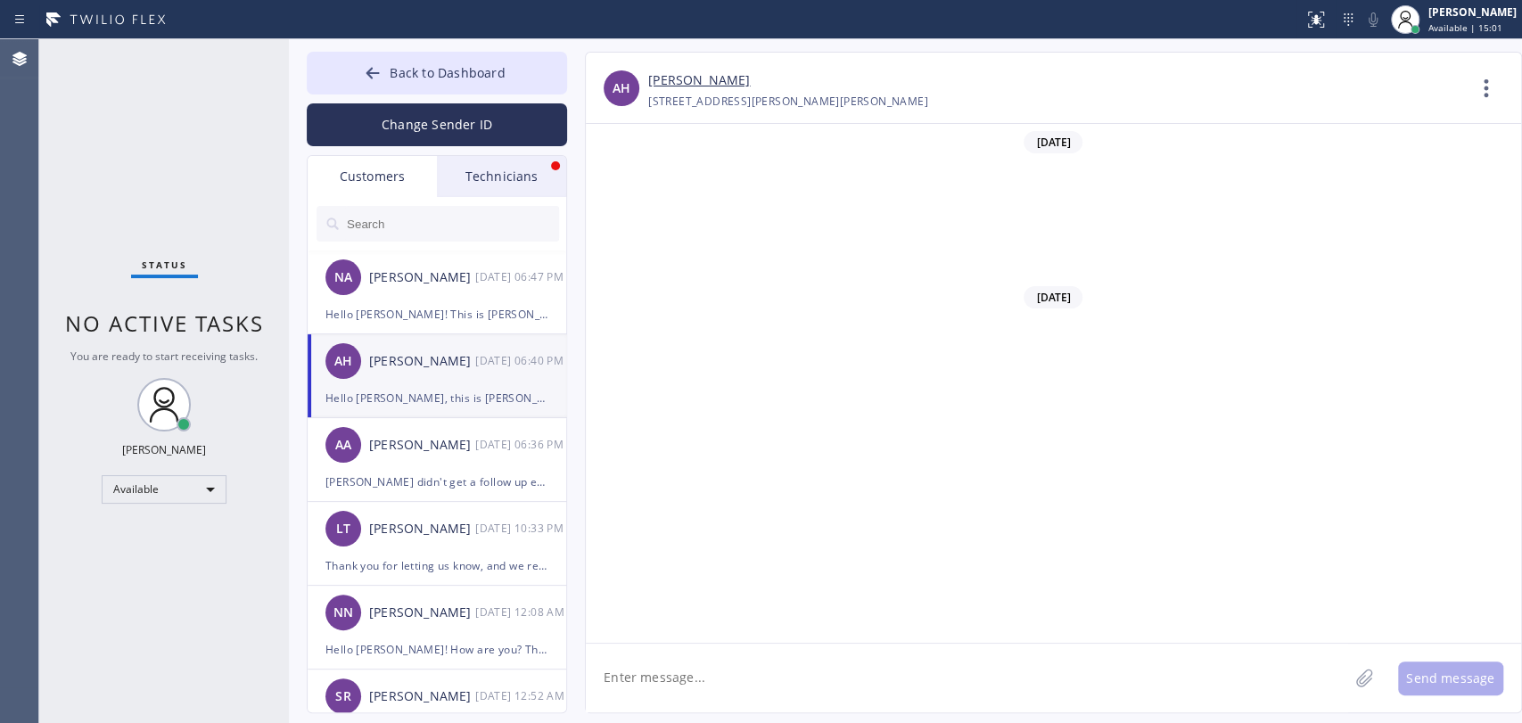
scroll to position [705, 0]
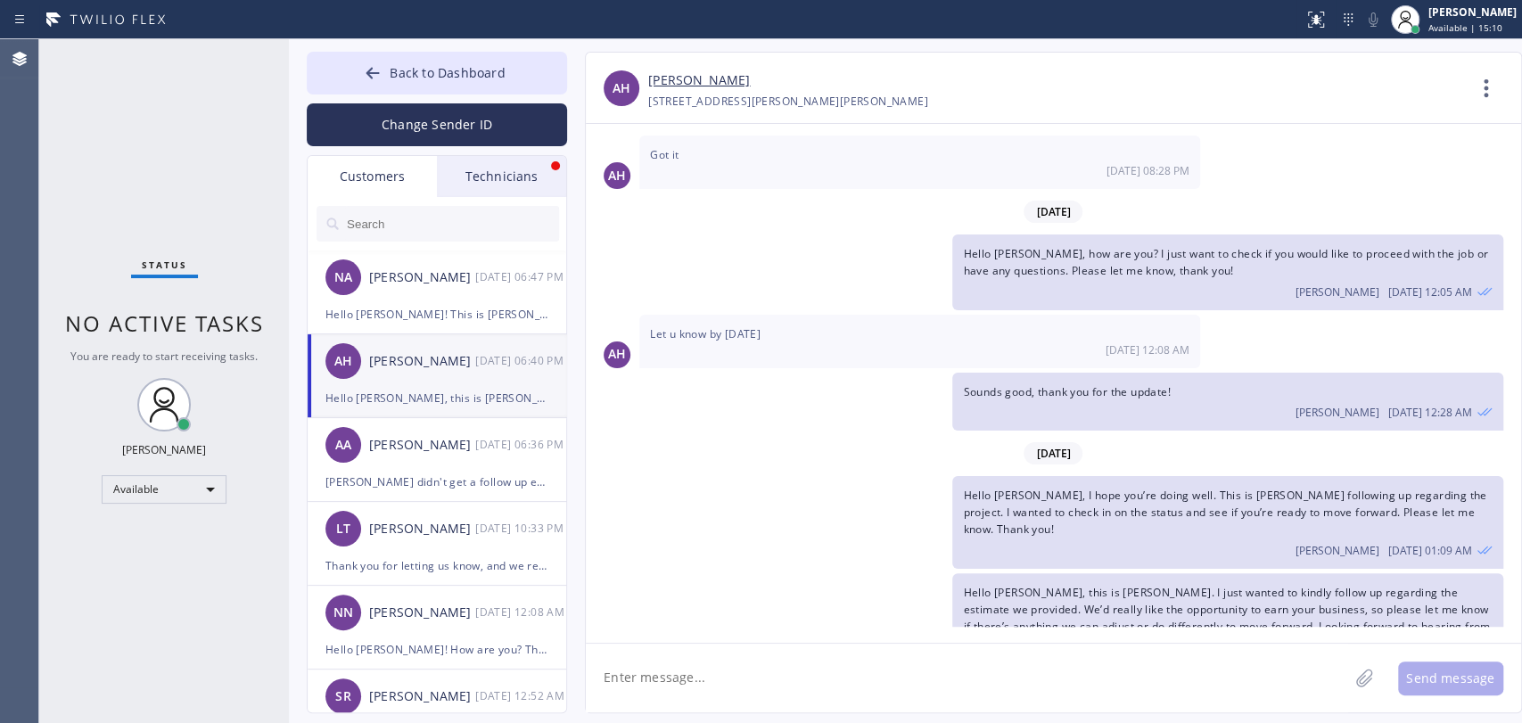
click at [389, 397] on div "Hello [PERSON_NAME], this is [PERSON_NAME]. I just wanted to kindly follow up r…" at bounding box center [437, 398] width 223 height 21
click at [663, 687] on textarea "To enrich screen reader interactions, please activate Accessibility in Grammarl…" at bounding box center [967, 678] width 763 height 69
click at [420, 479] on div "[PERSON_NAME] didn't get a follow up email. We will check again" at bounding box center [437, 482] width 223 height 21
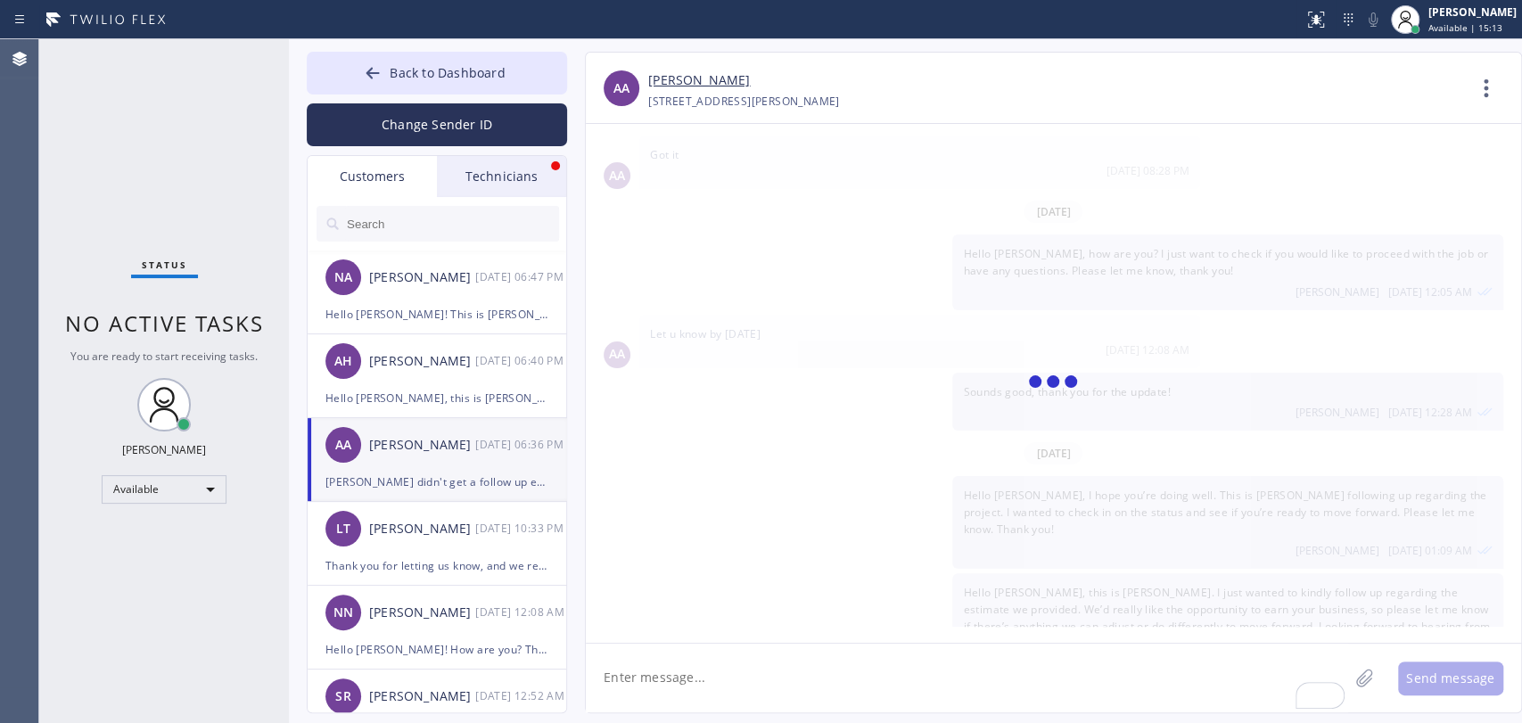
scroll to position [351, 0]
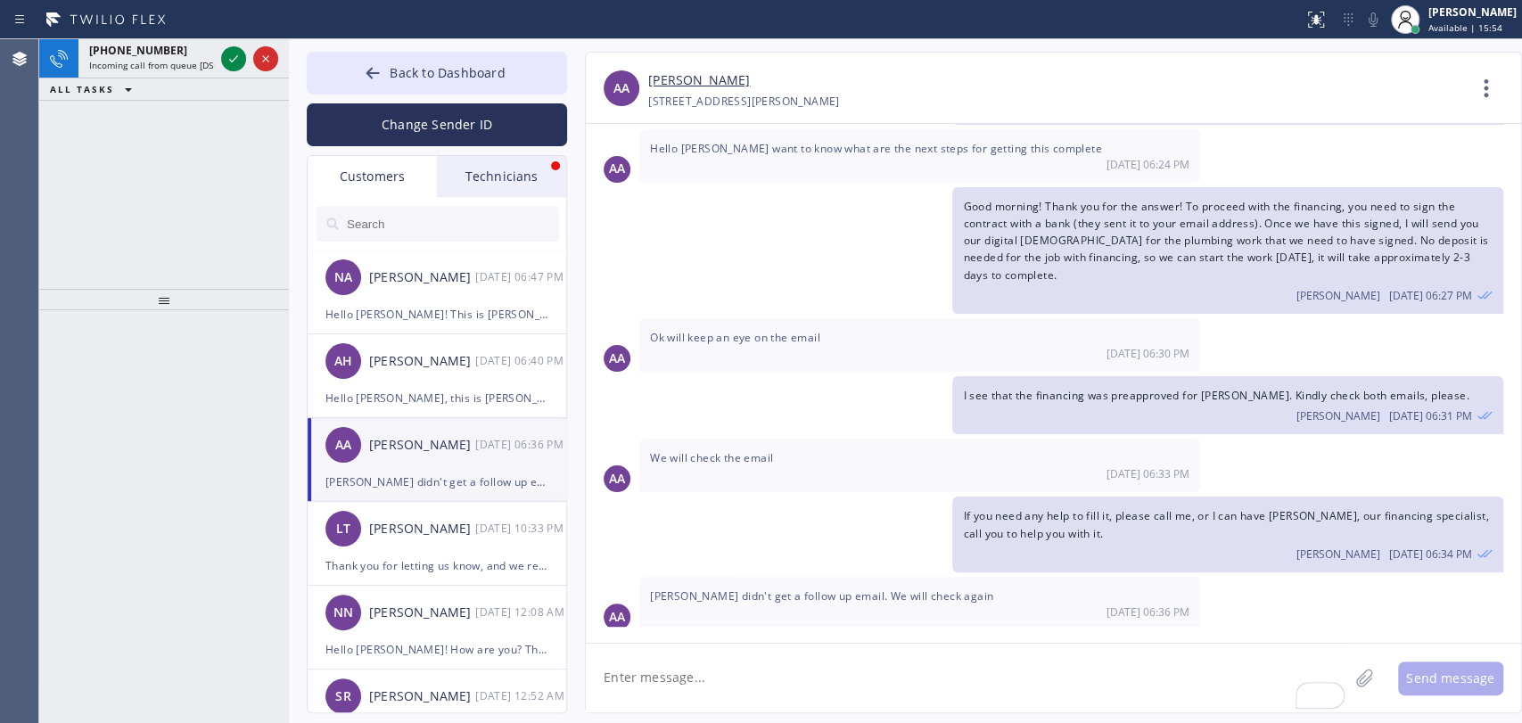
click at [523, 193] on div "Technicians" at bounding box center [501, 176] width 129 height 41
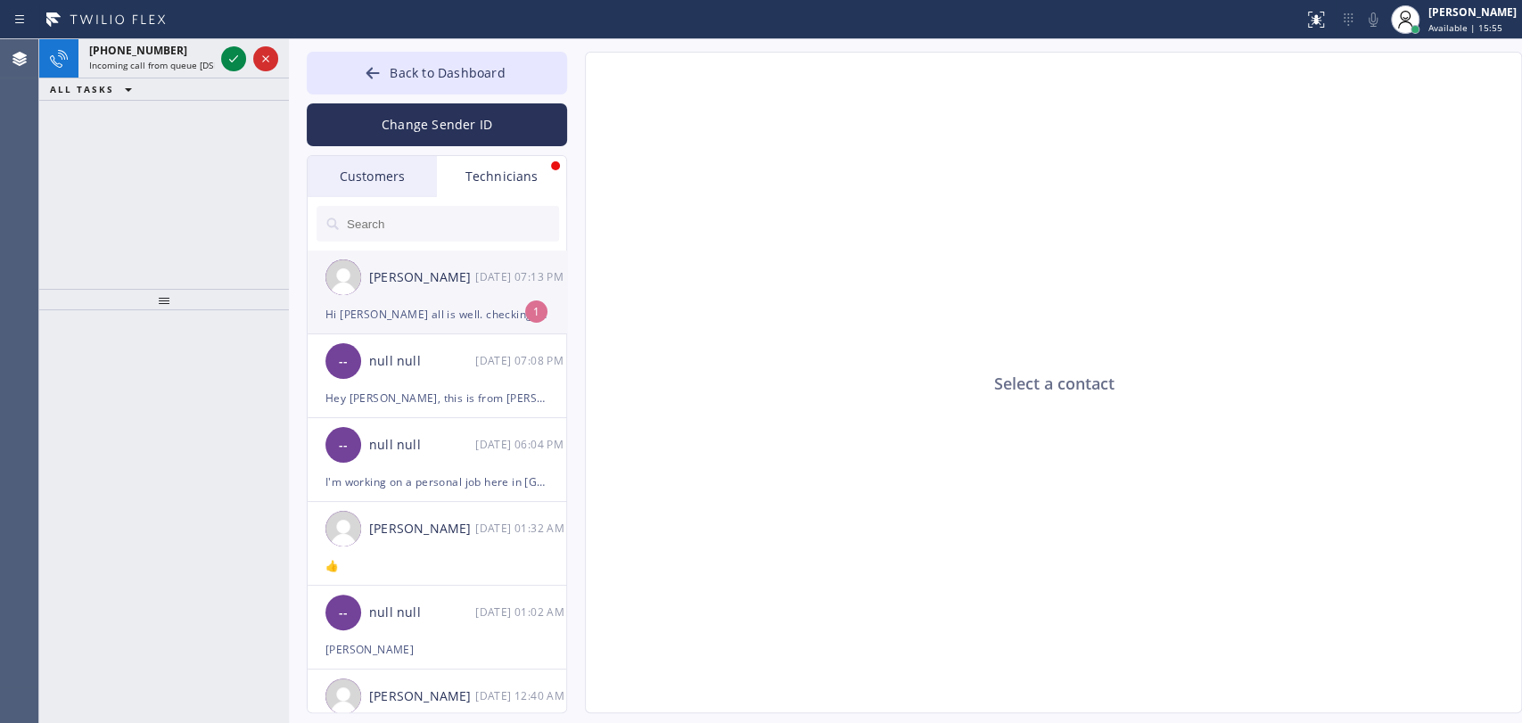
click at [398, 321] on div "Hi [PERSON_NAME] all is well. checking in. Has there been any work available?" at bounding box center [437, 314] width 223 height 21
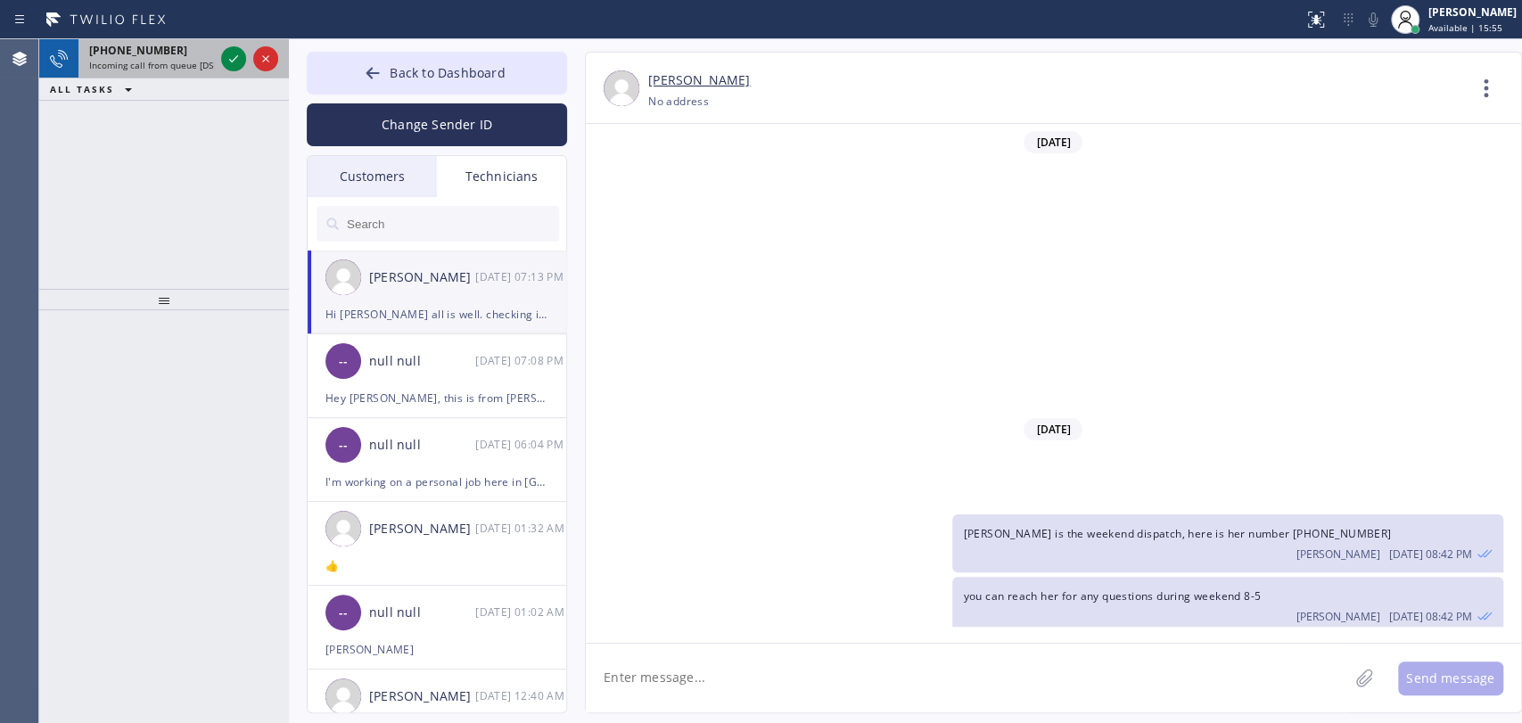
scroll to position [436, 0]
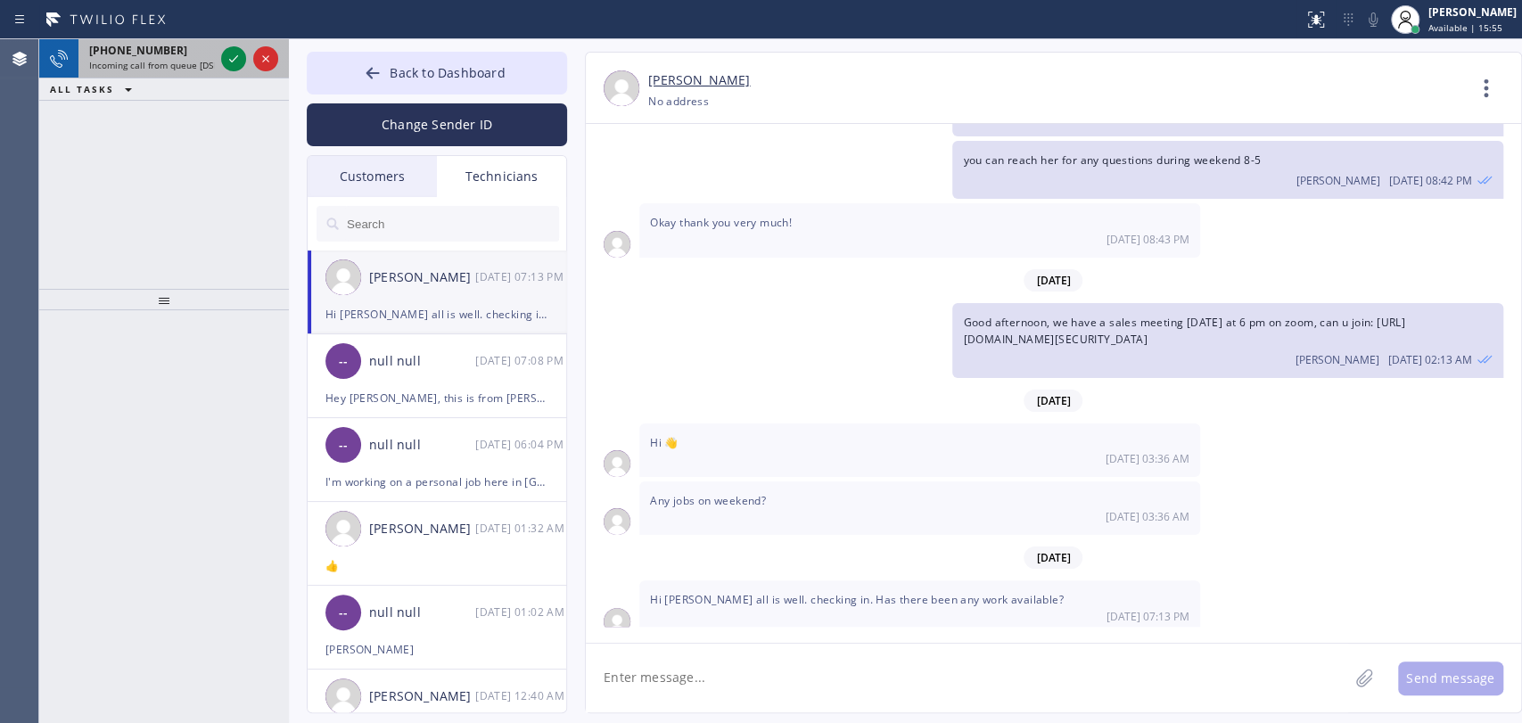
click at [105, 54] on span "[PHONE_NUMBER]" at bounding box center [138, 50] width 98 height 15
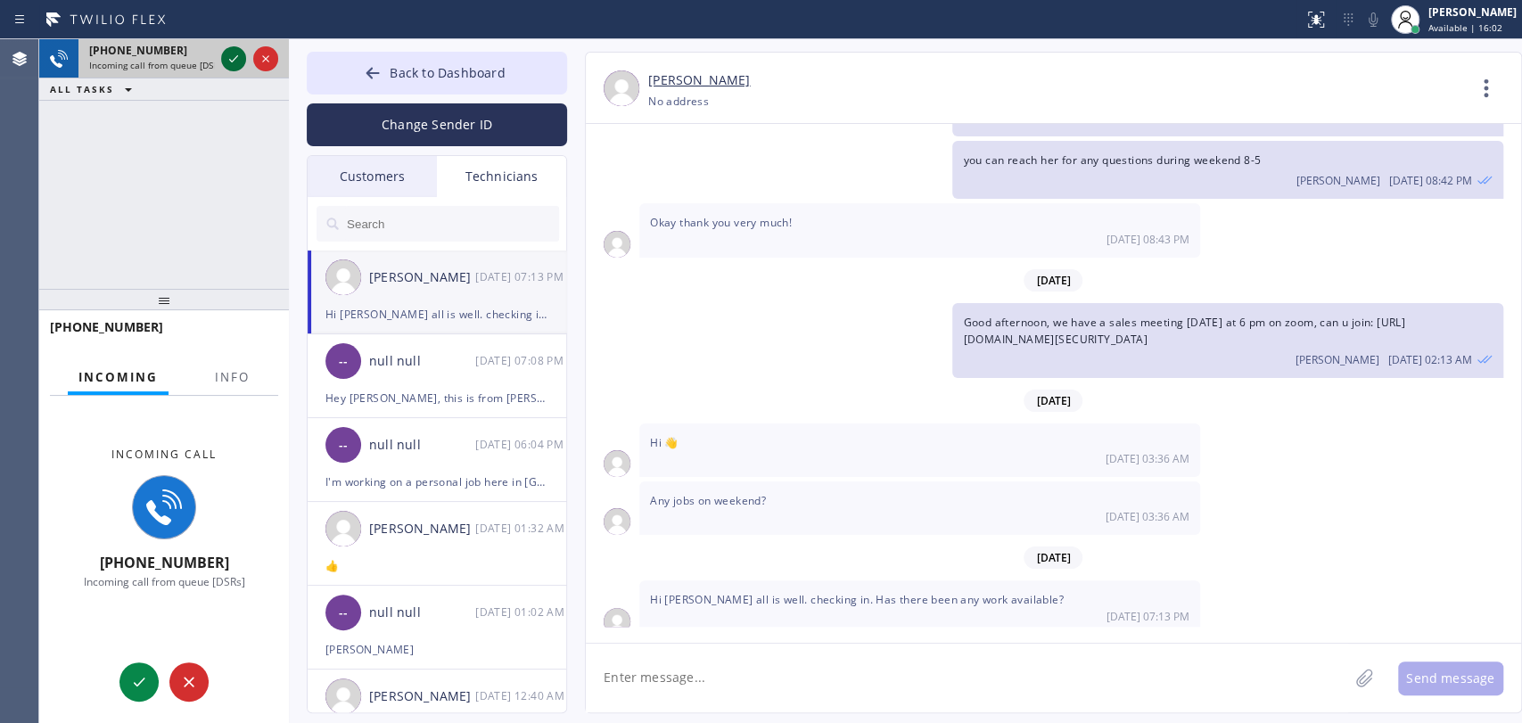
click at [229, 55] on icon at bounding box center [233, 58] width 21 height 21
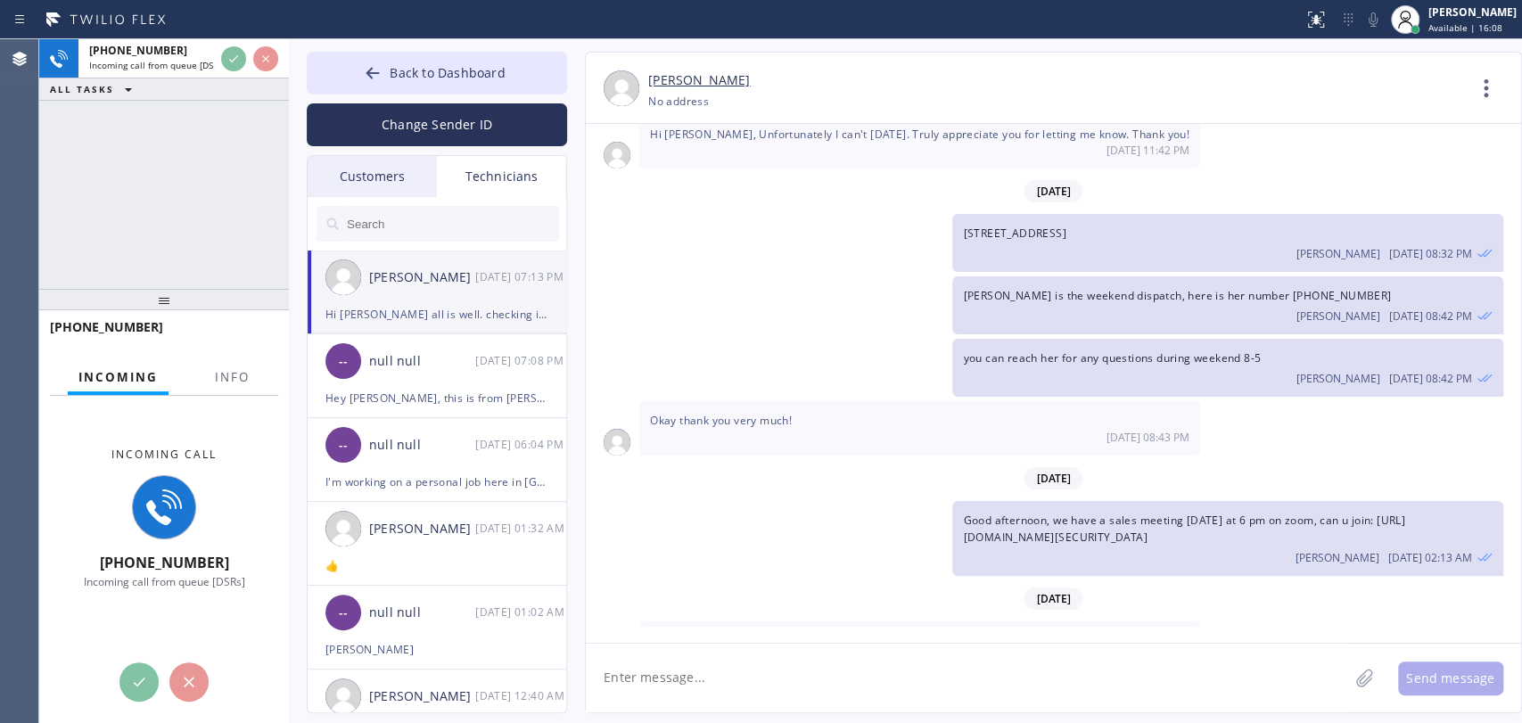
scroll to position [40, 0]
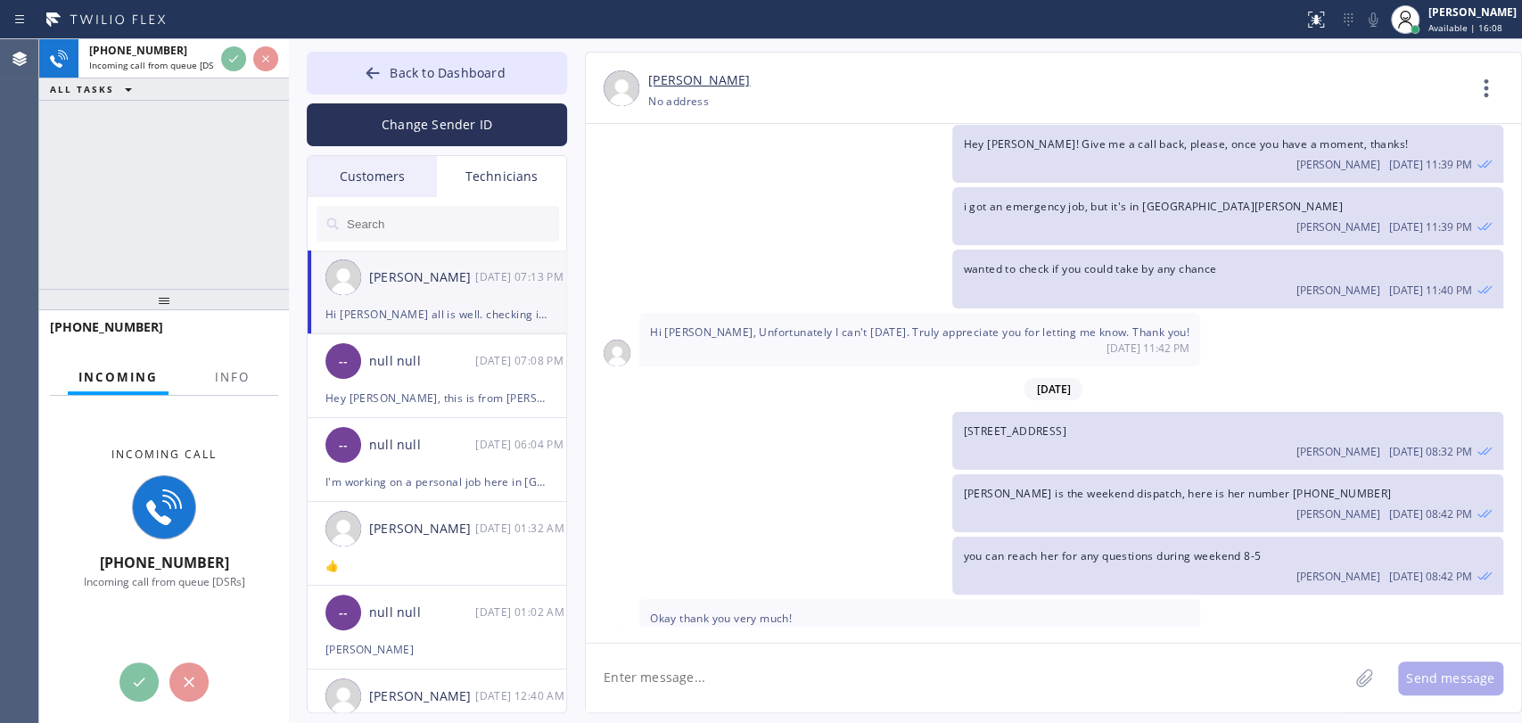
click at [359, 37] on div "Status report No issues detected If you experience an issue, please download th…" at bounding box center [761, 19] width 1522 height 39
click at [361, 41] on div "Back to Dashboard Change Sender ID Customers Technicians NA [PERSON_NAME] [DATE…" at bounding box center [905, 381] width 1233 height 684
click at [363, 52] on button "Back to Dashboard" at bounding box center [437, 73] width 260 height 43
click at [364, 71] on div at bounding box center [372, 74] width 21 height 21
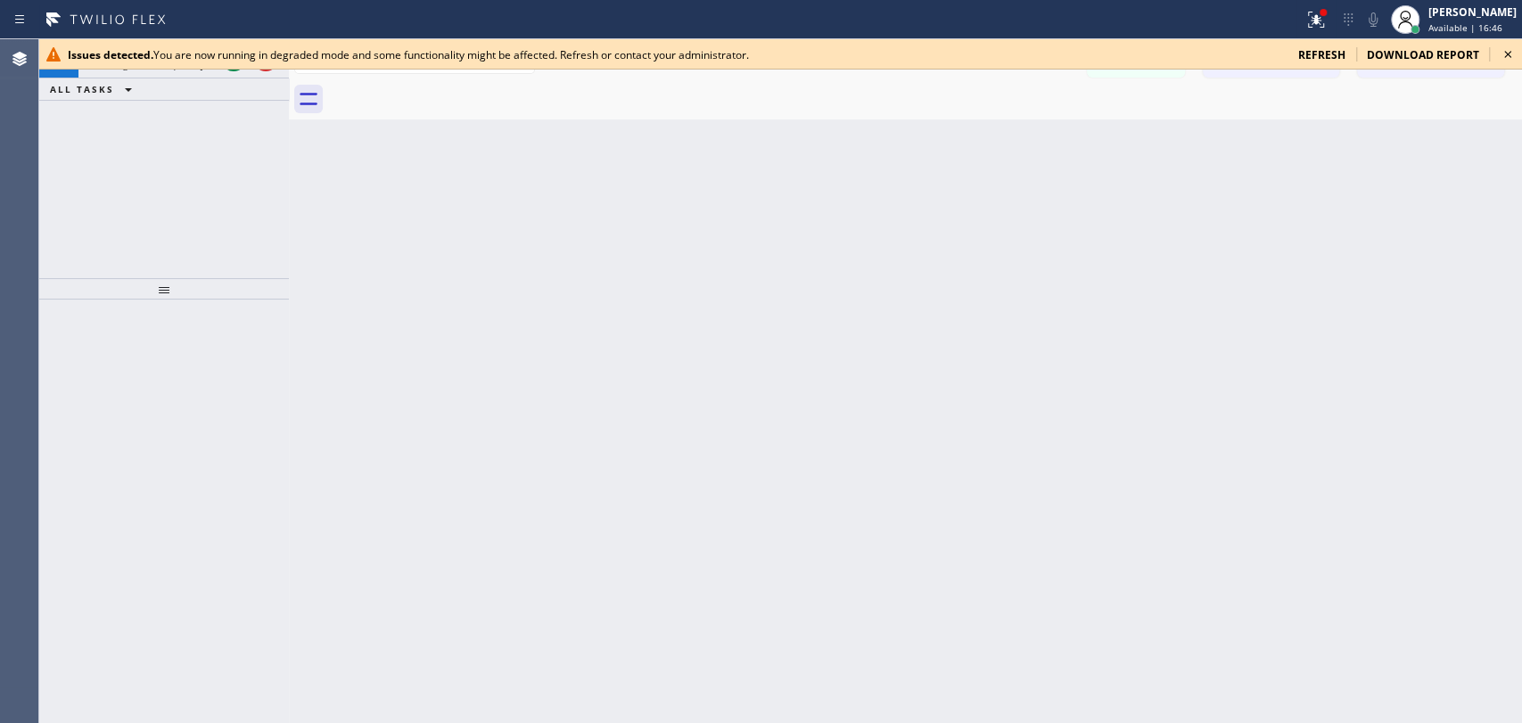
click at [1505, 50] on icon at bounding box center [1507, 54] width 21 height 21
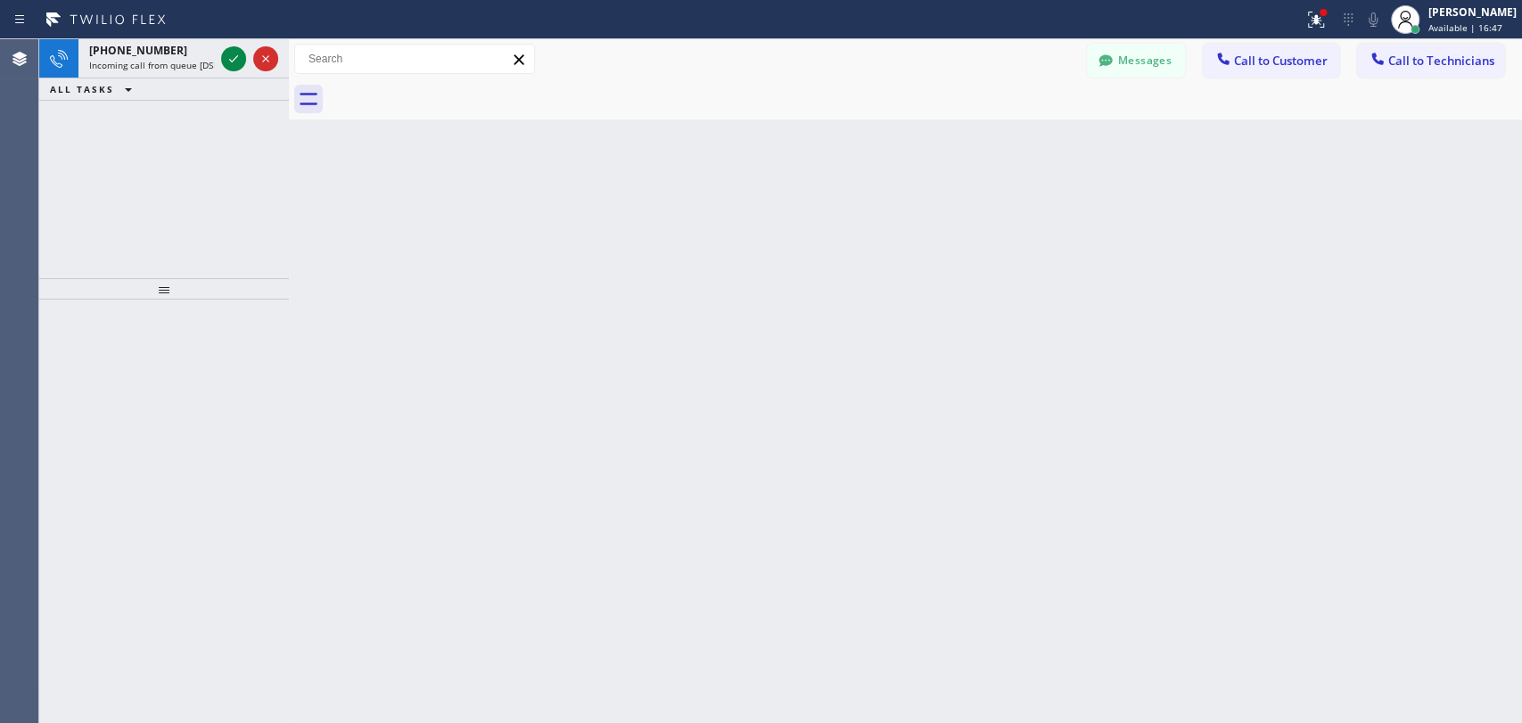
click at [1234, 68] on button "Call to Customer" at bounding box center [1271, 61] width 136 height 34
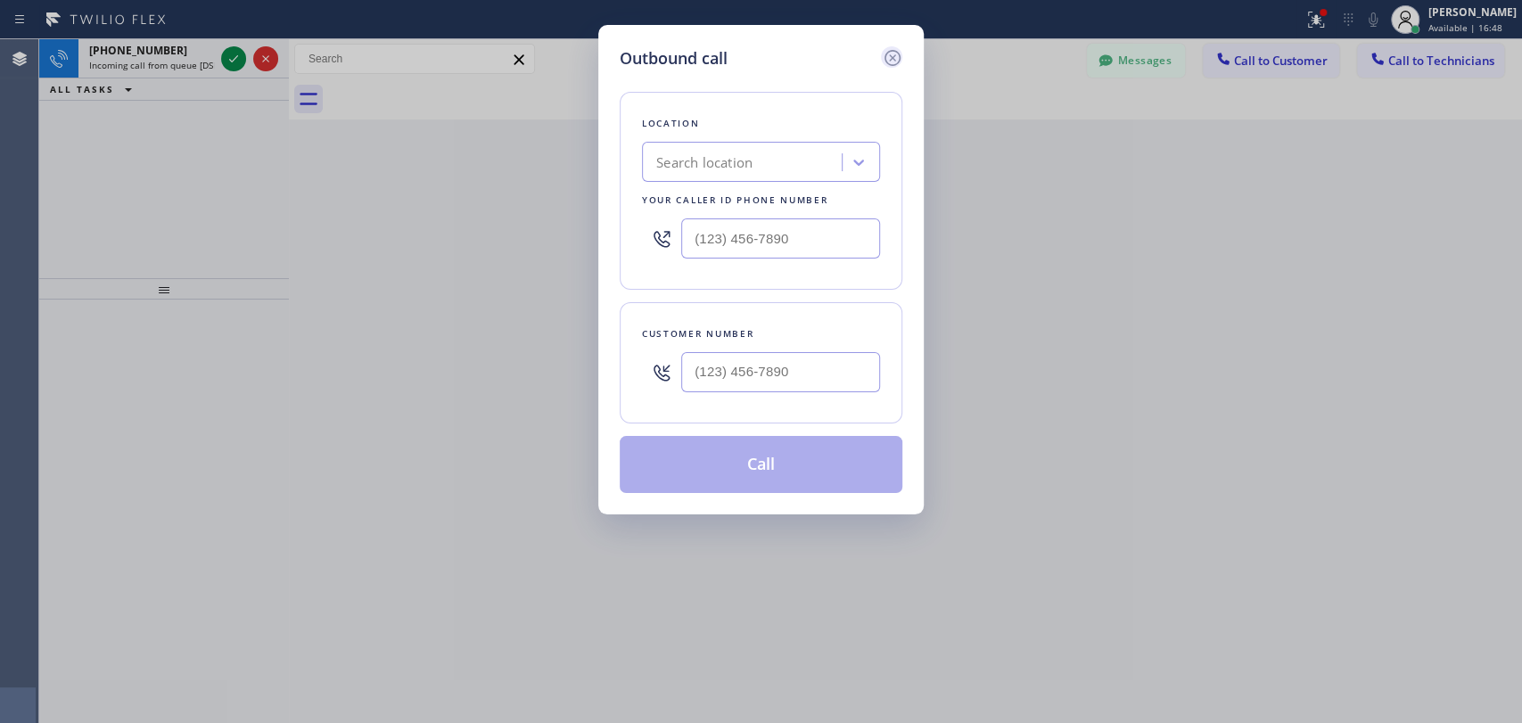
click at [896, 55] on icon at bounding box center [892, 57] width 21 height 21
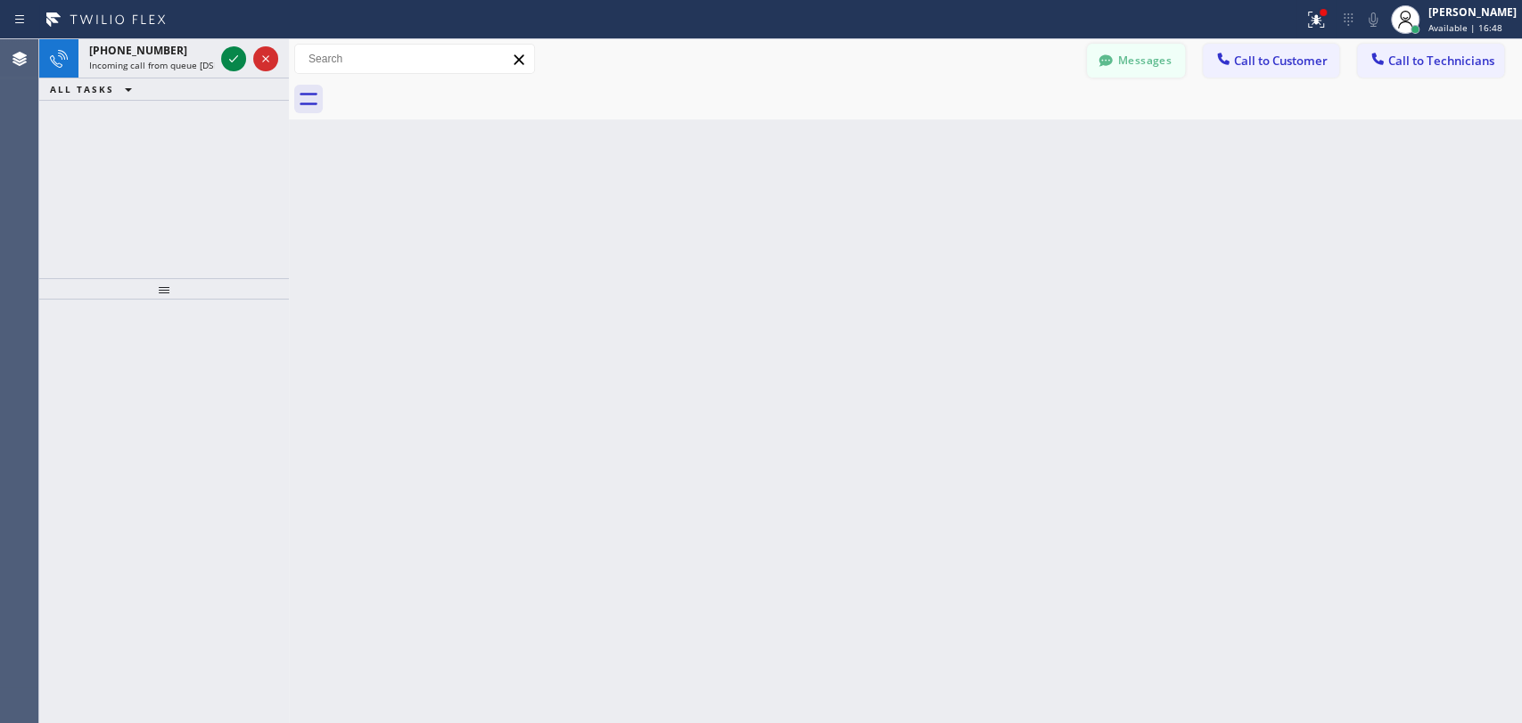
click at [1142, 55] on button "Messages" at bounding box center [1136, 61] width 98 height 34
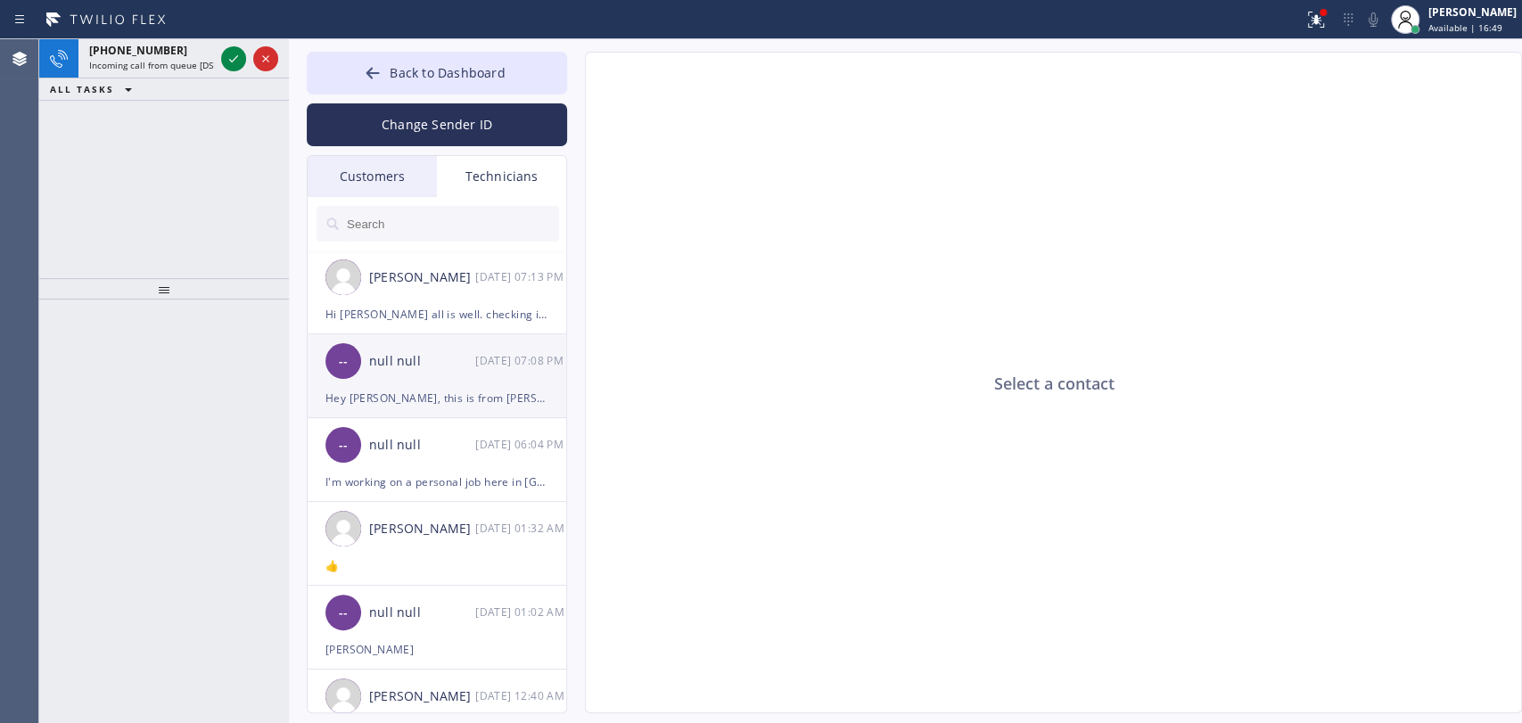
click at [421, 359] on div "null null" at bounding box center [422, 361] width 106 height 21
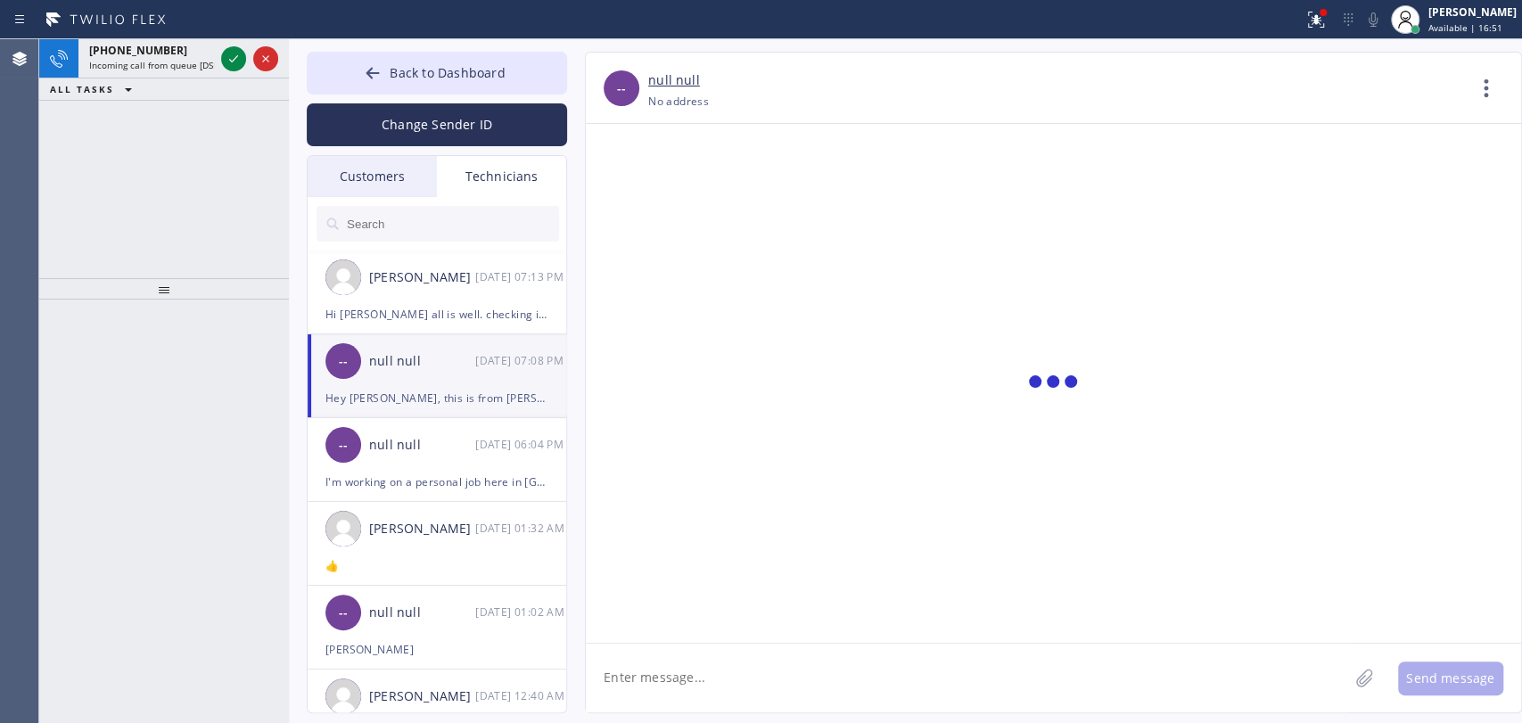
click at [428, 393] on div "Hey [PERSON_NAME], this is from [PERSON_NAME] Morning! Thank you for the estima…" at bounding box center [437, 398] width 223 height 21
drag, startPoint x: 723, startPoint y: 559, endPoint x: 985, endPoint y: 558, distance: 261.3
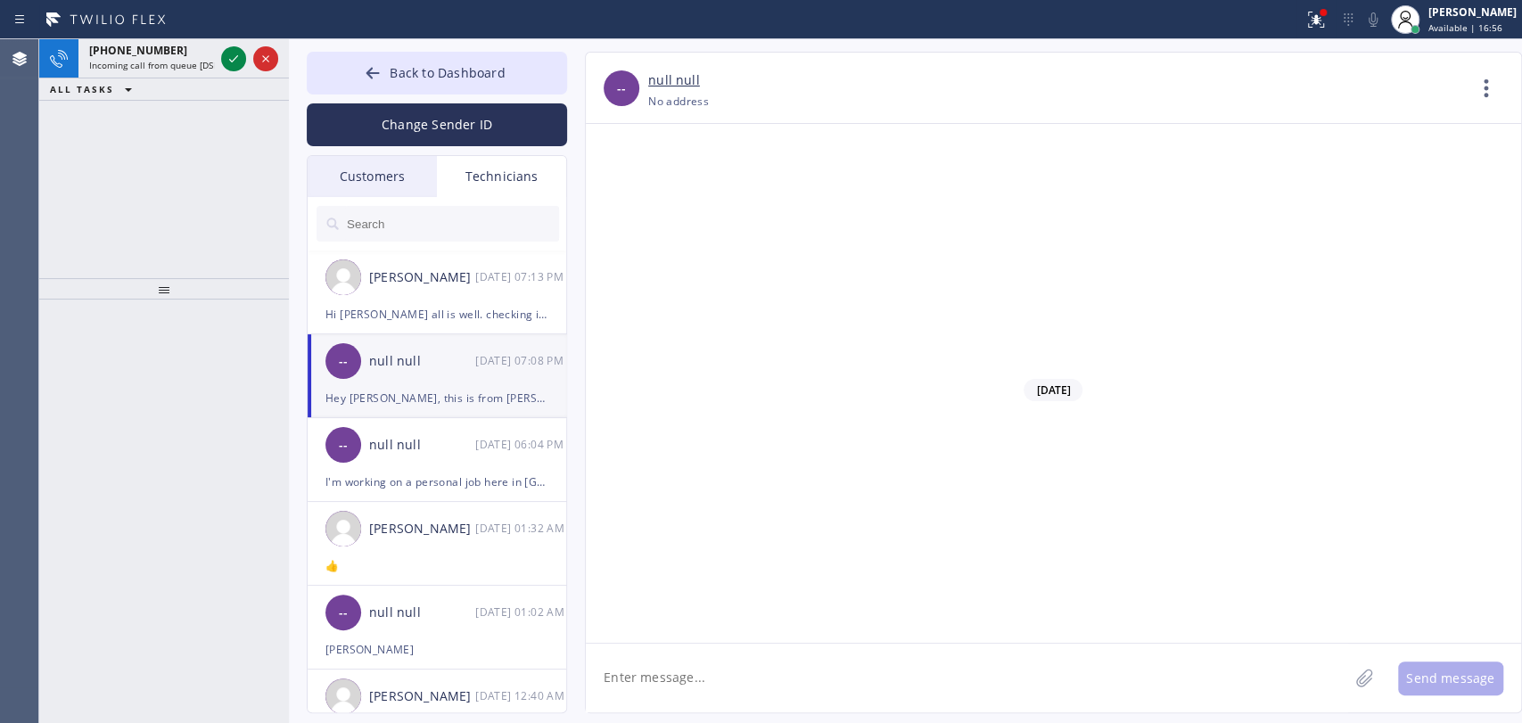
drag, startPoint x: 891, startPoint y: 553, endPoint x: 1140, endPoint y: 573, distance: 249.7
drag, startPoint x: 827, startPoint y: 535, endPoint x: 959, endPoint y: 550, distance: 132.9
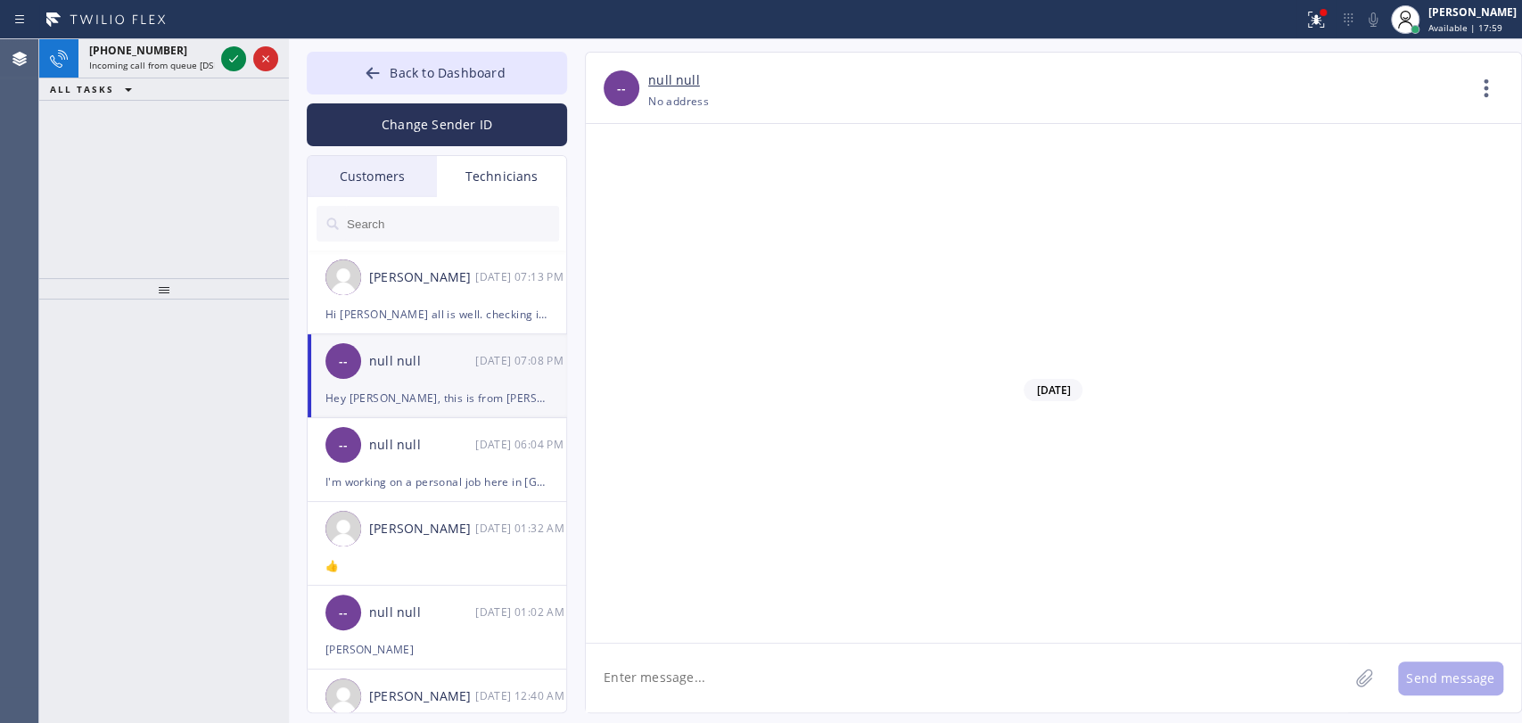
drag, startPoint x: 948, startPoint y: 550, endPoint x: 938, endPoint y: 551, distance: 9.9
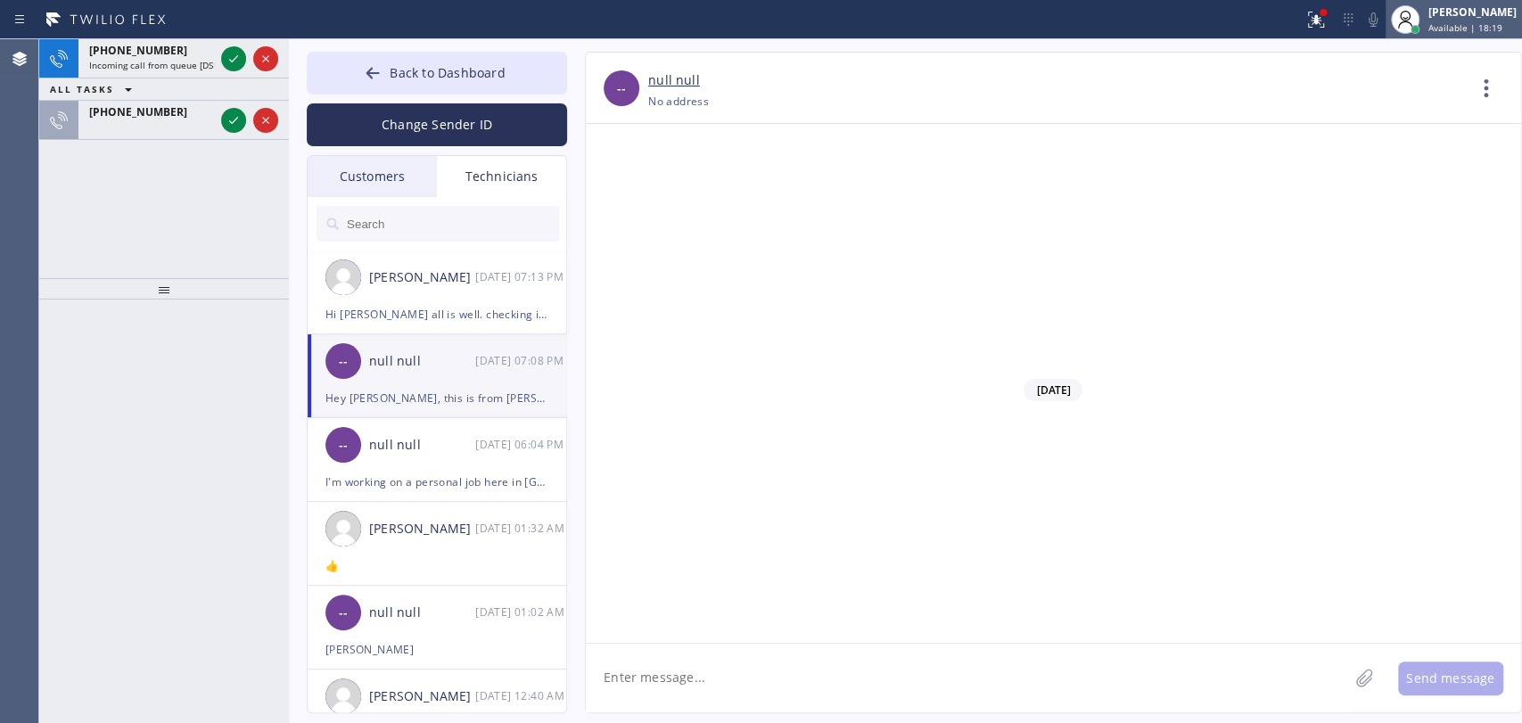
click at [1415, 30] on div at bounding box center [1415, 29] width 9 height 9
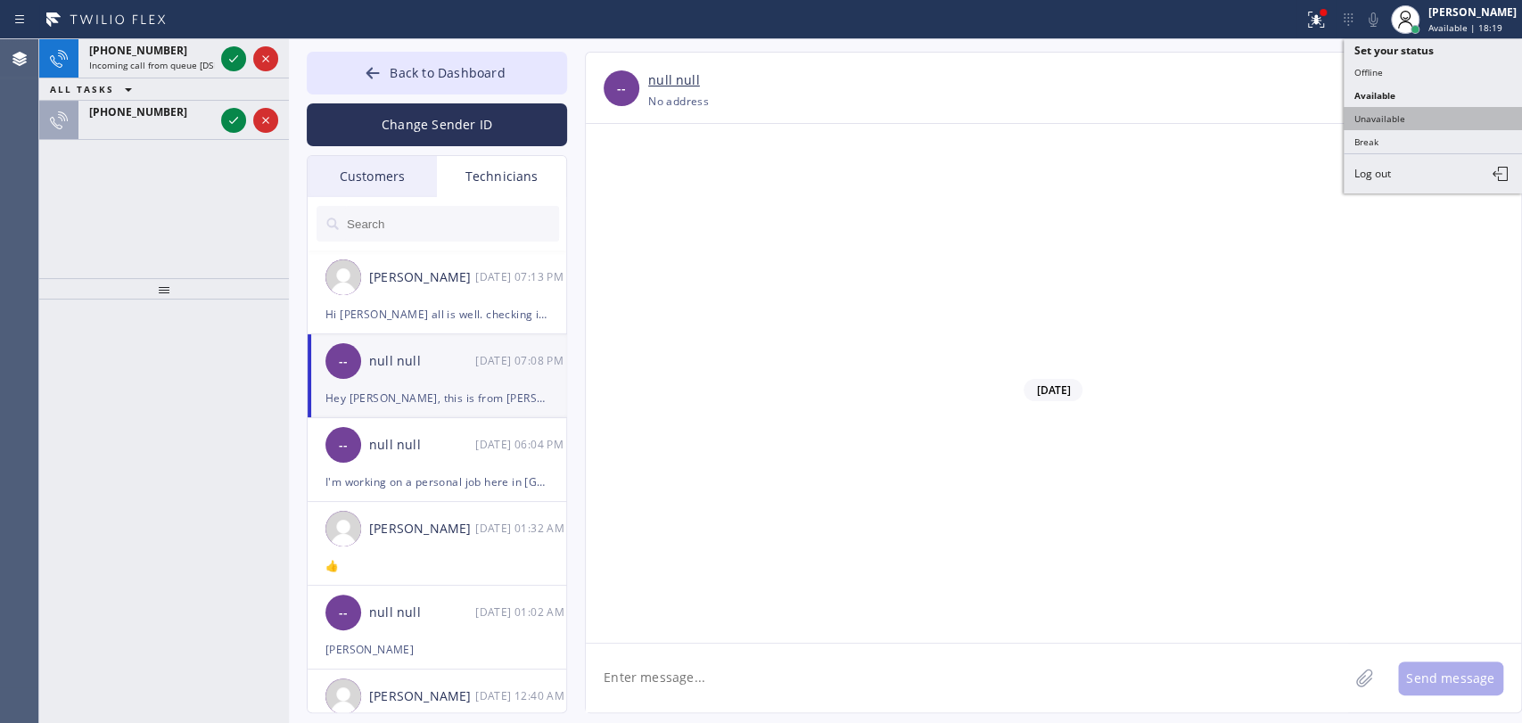
click at [1405, 123] on button "Unavailable" at bounding box center [1433, 118] width 178 height 23
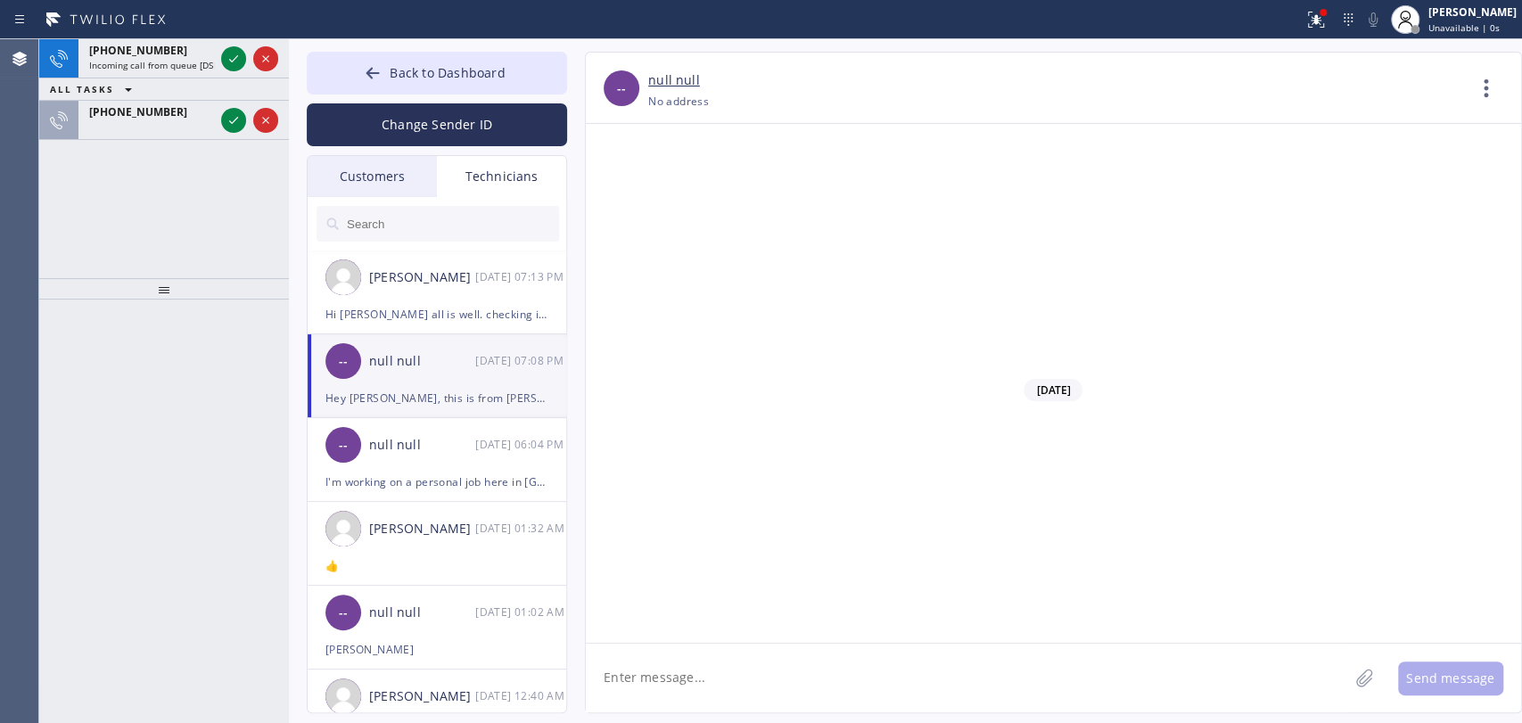
click at [150, 80] on div "ALL TASKS ALL TASKS ACTIVE TASKS TASKS IN WRAP UP" at bounding box center [164, 89] width 250 height 22
click at [152, 65] on span "Incoming call from queue [DSRs] Voicemail" at bounding box center [179, 65] width 181 height 12
click at [154, 136] on div "[PHONE_NUMBER]" at bounding box center [147, 120] width 139 height 39
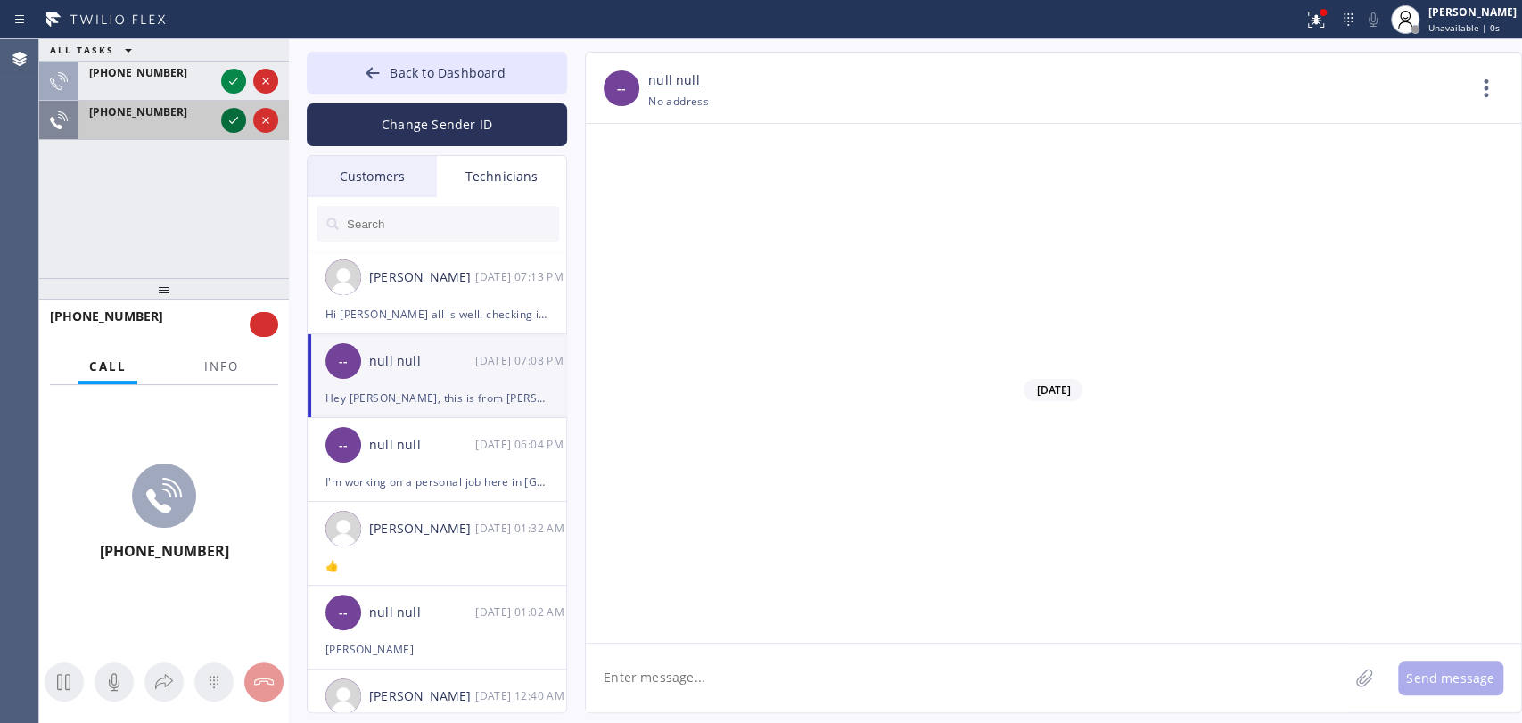
click at [230, 125] on icon at bounding box center [233, 120] width 21 height 21
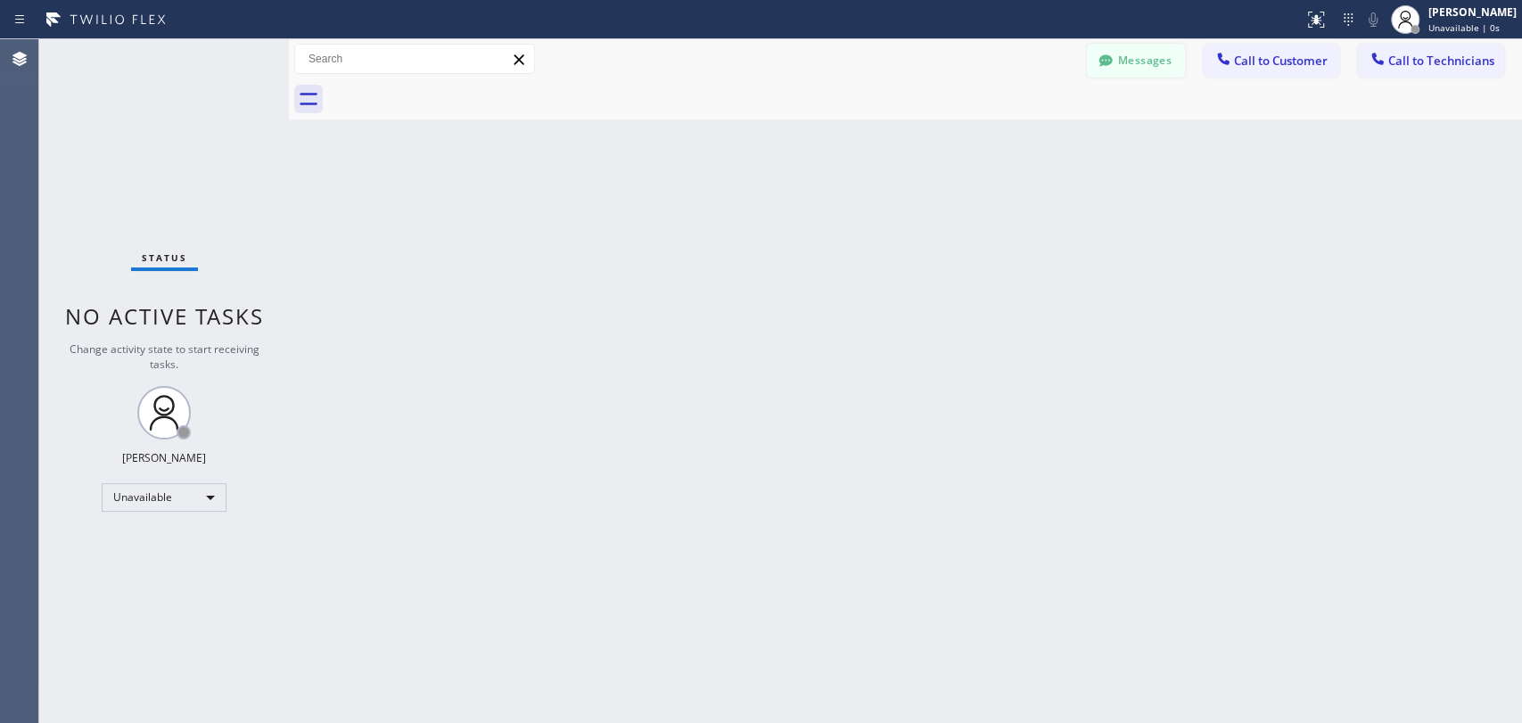
click at [1164, 66] on button "Messages" at bounding box center [1136, 61] width 98 height 34
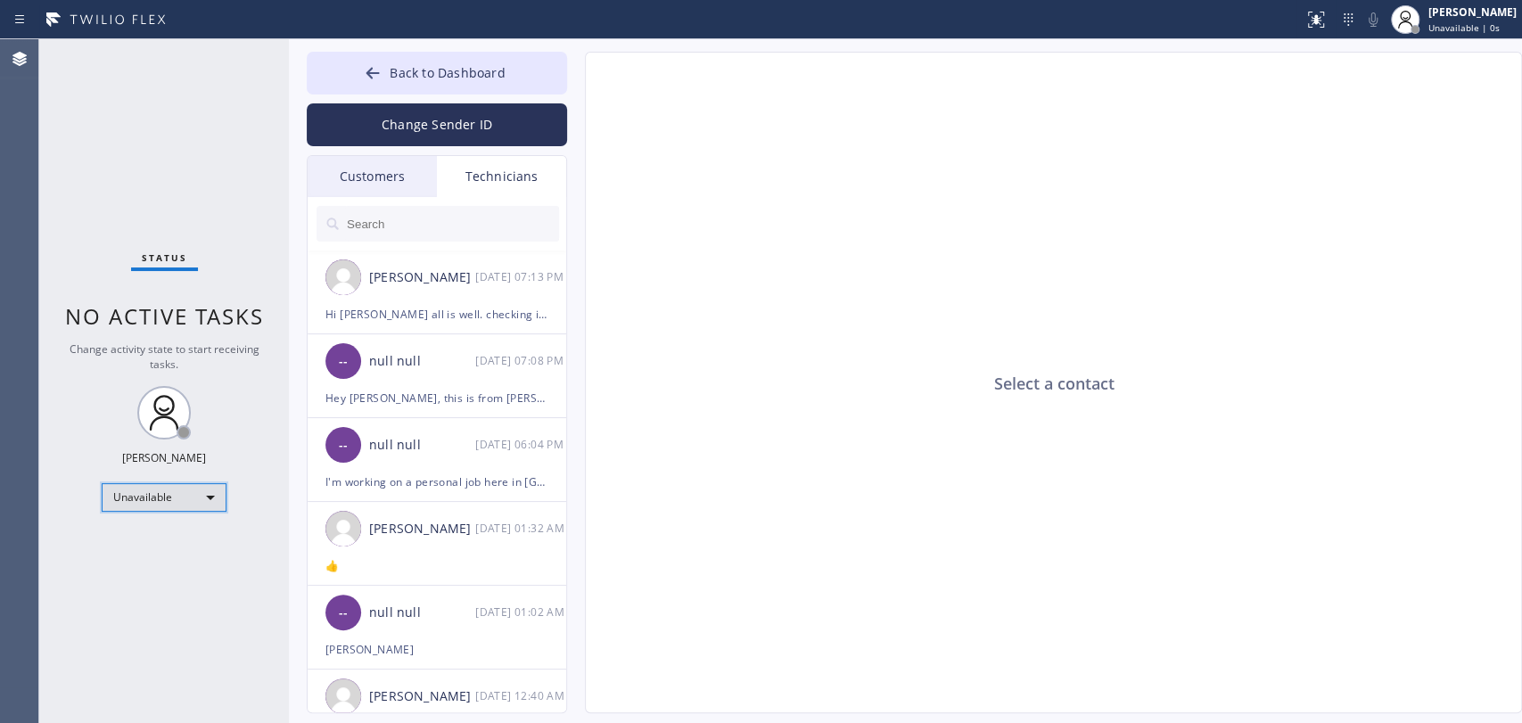
click at [157, 497] on div "Unavailable" at bounding box center [164, 497] width 125 height 29
click at [126, 545] on li "Available" at bounding box center [163, 542] width 121 height 21
click at [118, 540] on div "Status No active tasks Change activity state to start receiving tasks. [PERSON_…" at bounding box center [164, 381] width 250 height 684
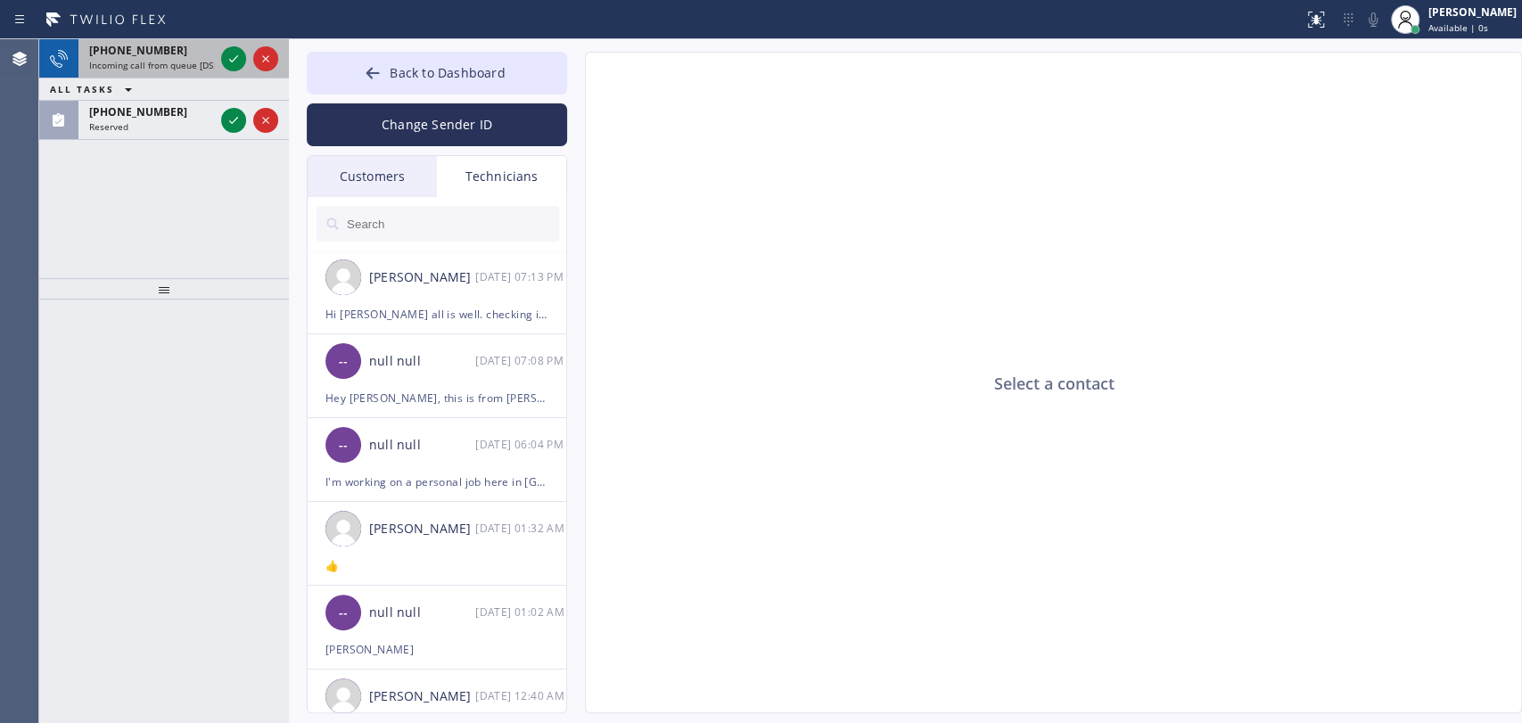
click at [153, 56] on div "[PHONE_NUMBER] Incoming call from queue [DSRs] Voicemail" at bounding box center [147, 58] width 139 height 39
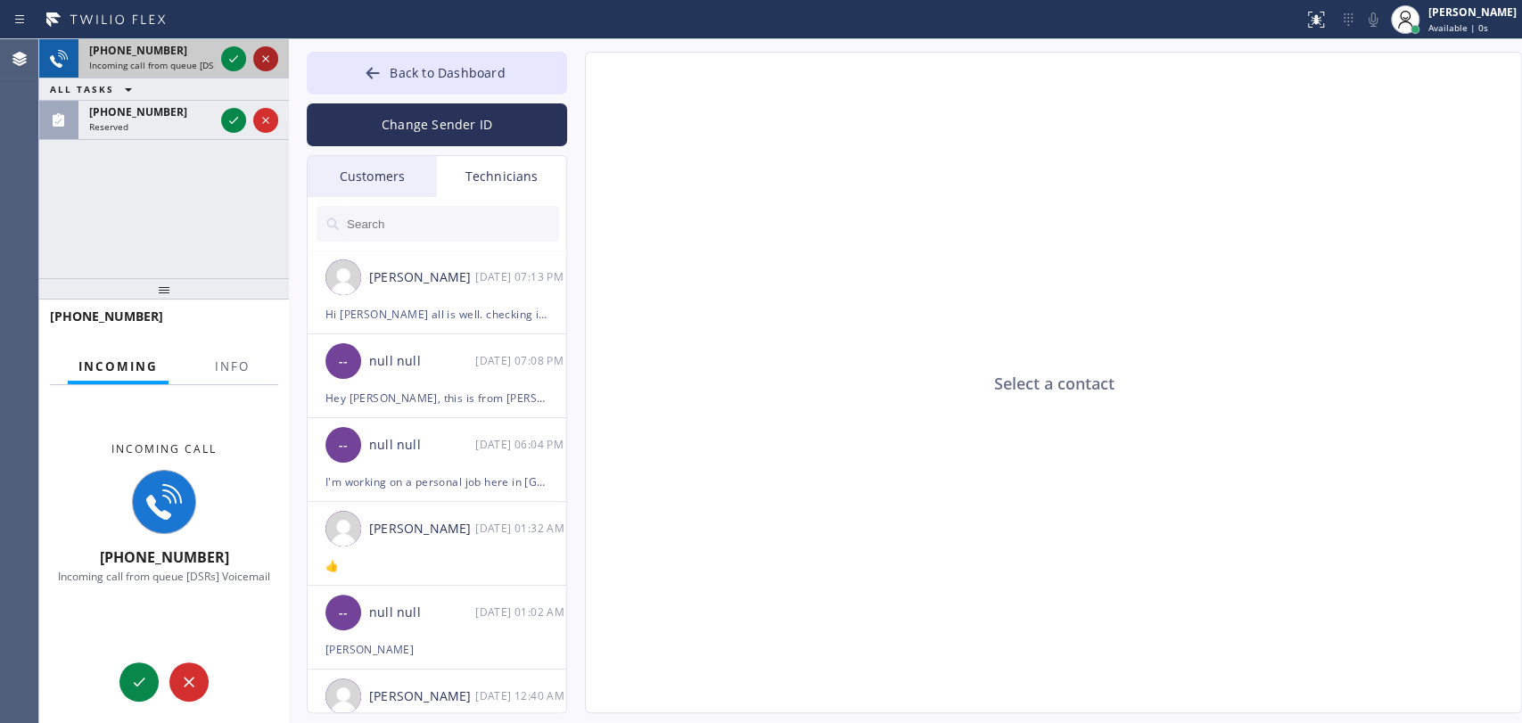
click at [262, 60] on icon at bounding box center [265, 58] width 21 height 21
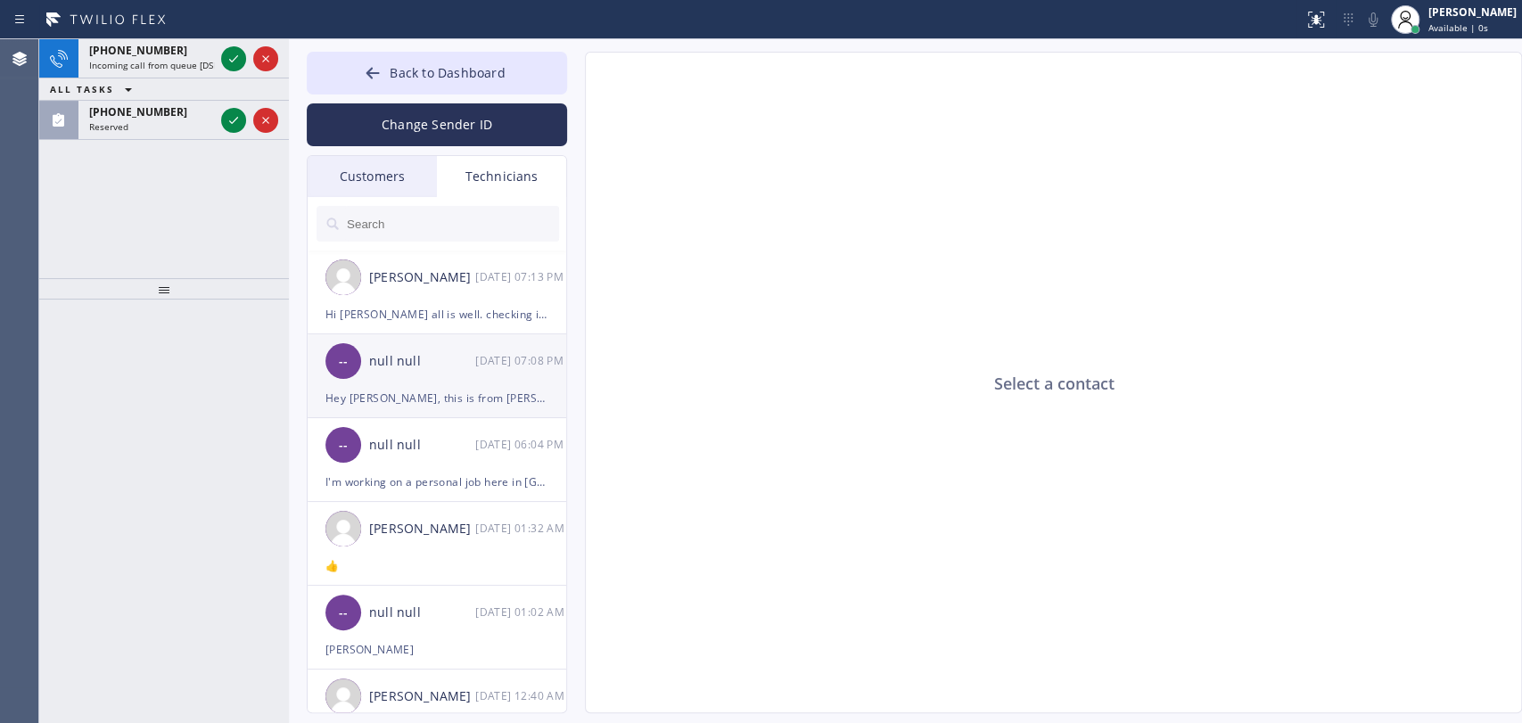
click at [414, 367] on div "null null" at bounding box center [422, 361] width 106 height 21
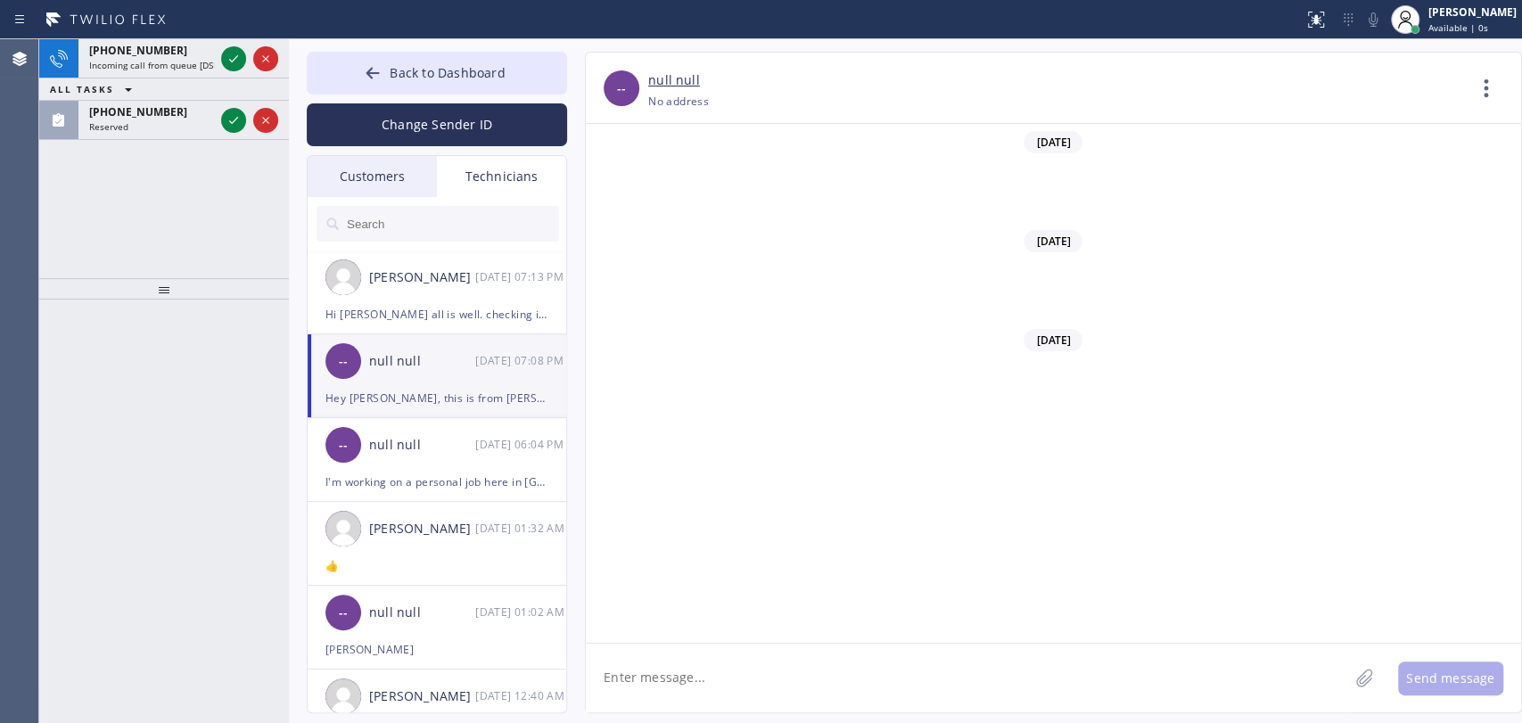
drag, startPoint x: 796, startPoint y: 537, endPoint x: 887, endPoint y: 536, distance: 91.9
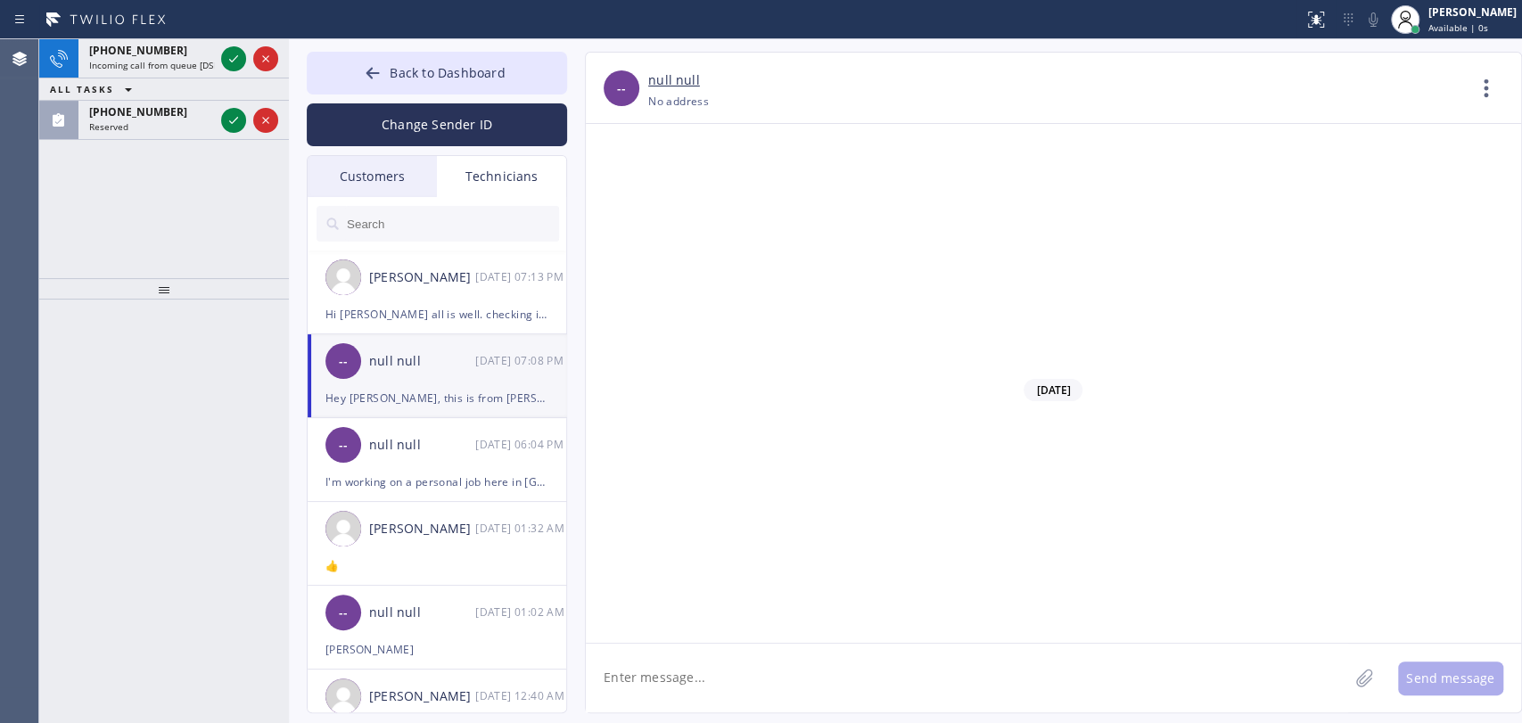
click at [228, 62] on icon at bounding box center [233, 58] width 21 height 21
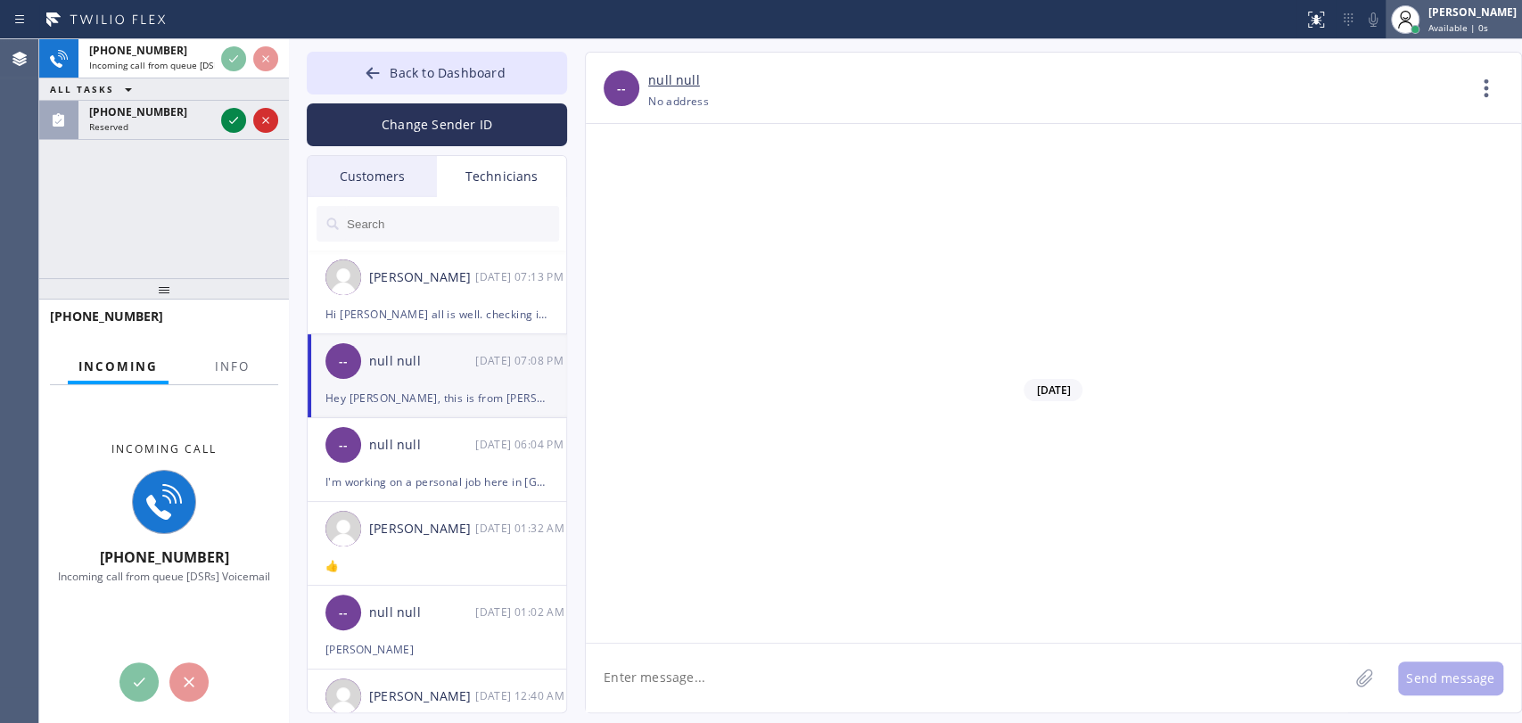
click at [1431, 18] on div "[PERSON_NAME]" at bounding box center [1473, 11] width 88 height 15
click at [1425, 49] on div "Status report No issues detected If you experience an issue, please download th…" at bounding box center [761, 361] width 1522 height 723
click at [1431, 35] on div "Oleksiy Dmitriev Available | 0s" at bounding box center [1454, 19] width 136 height 39
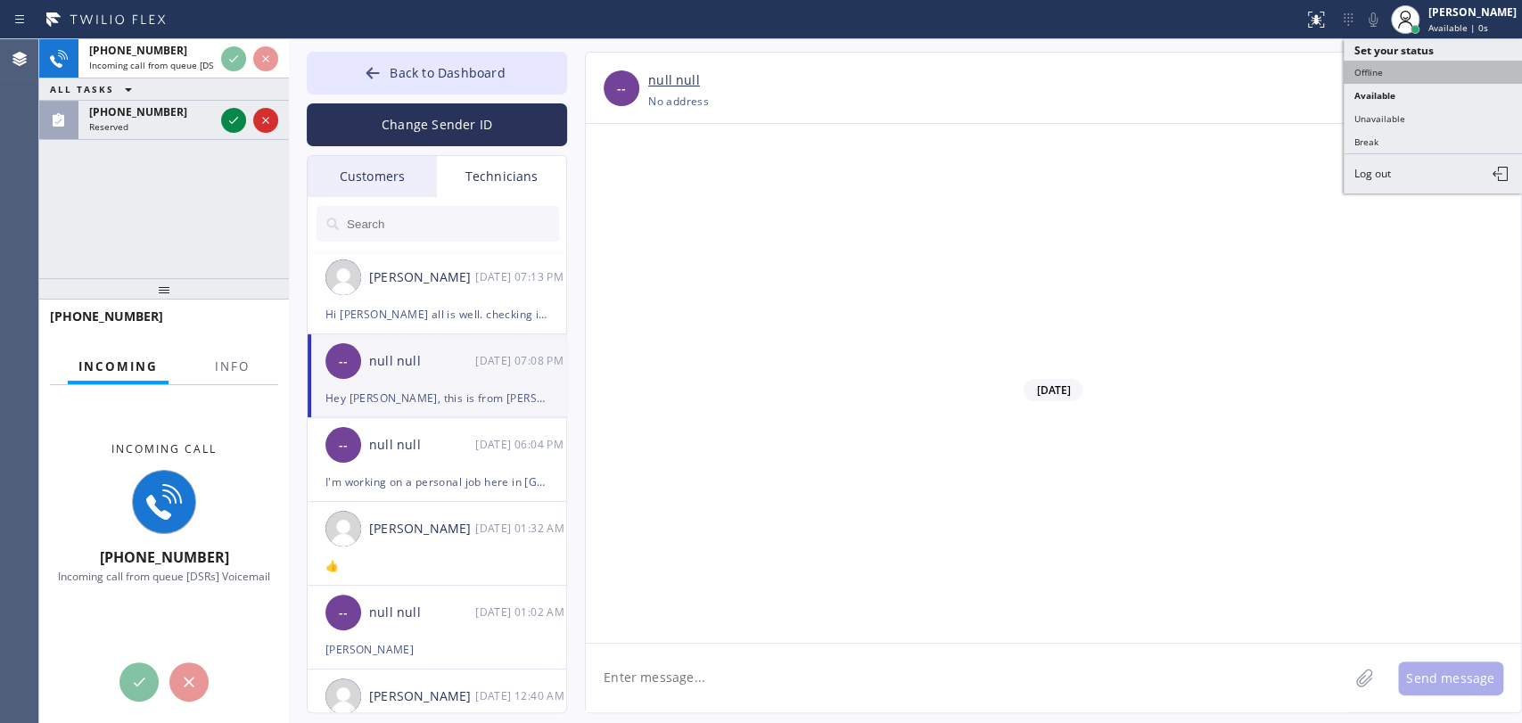
click at [1410, 72] on button "Offline" at bounding box center [1433, 72] width 178 height 23
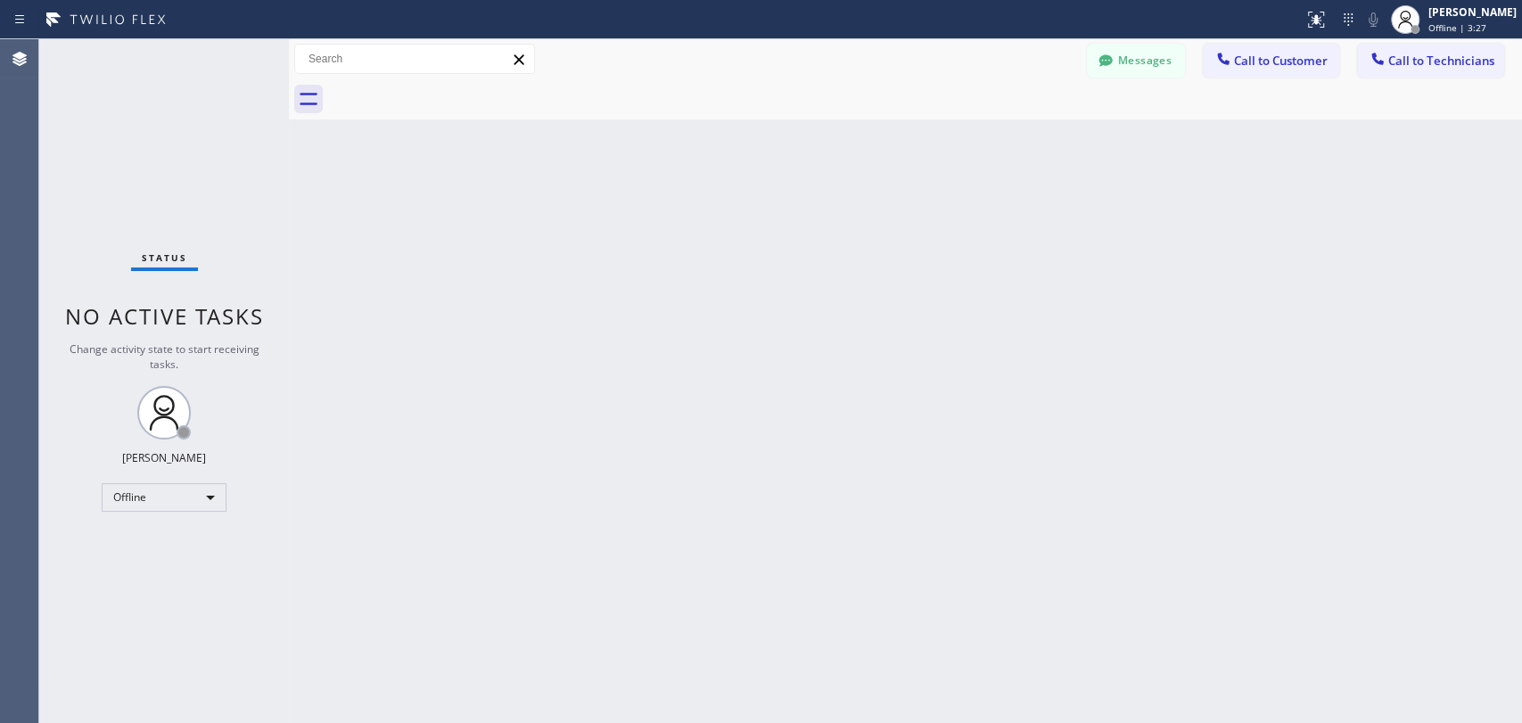
click at [902, 697] on div "Back to Dashboard Change Sender ID Customers Technicians NA [PERSON_NAME] [DATE…" at bounding box center [905, 381] width 1233 height 684
drag, startPoint x: 672, startPoint y: 351, endPoint x: 254, endPoint y: 388, distance: 419.0
click at [666, 351] on div "Back to Dashboard Change Sender ID Customers Technicians NA [PERSON_NAME] [DATE…" at bounding box center [905, 381] width 1233 height 684
click at [447, 380] on div "Back to Dashboard Change Sender ID Customers Technicians NA [PERSON_NAME] [DATE…" at bounding box center [905, 381] width 1233 height 684
click at [169, 492] on div "Offline" at bounding box center [164, 497] width 125 height 29
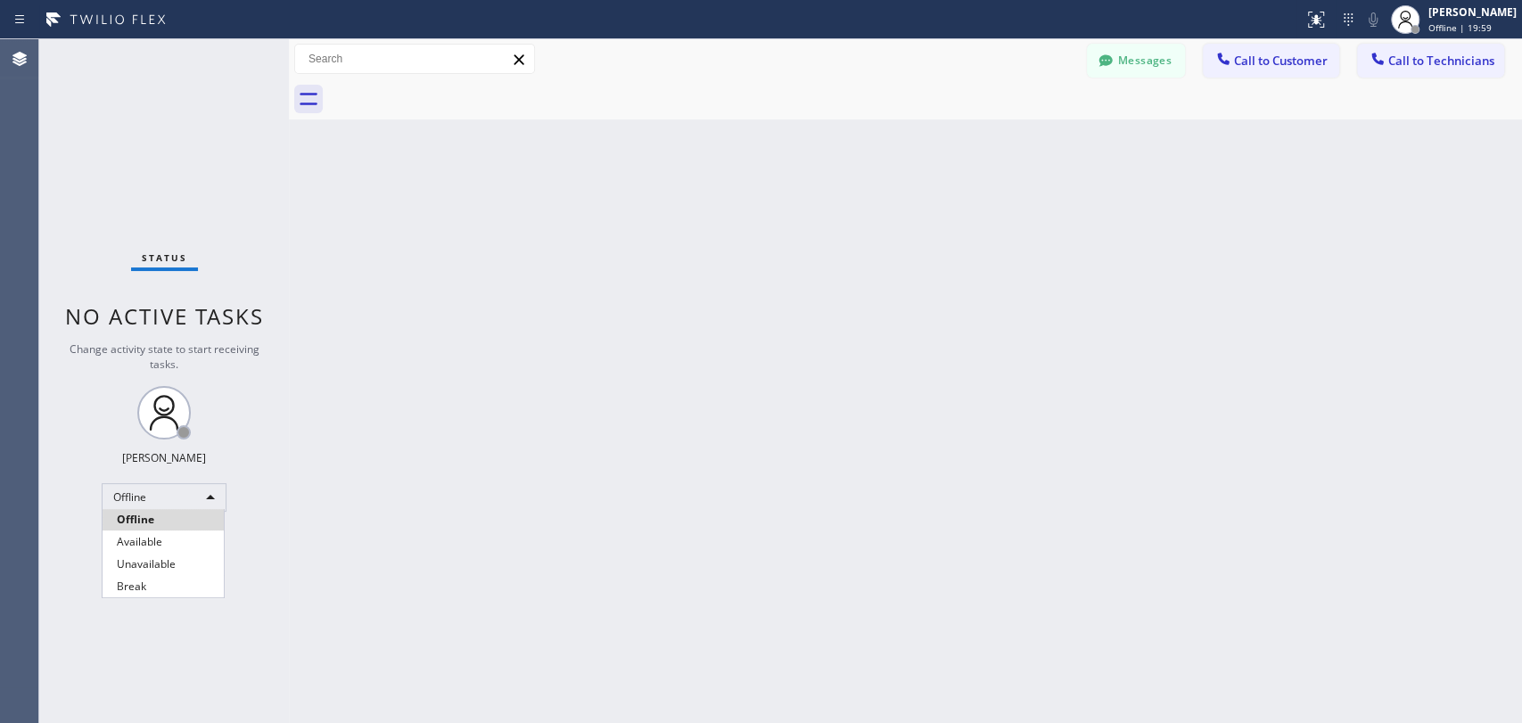
click at [174, 530] on li "Offline" at bounding box center [163, 519] width 121 height 21
click at [165, 502] on div "Offline" at bounding box center [164, 497] width 125 height 29
click at [143, 535] on li "Available" at bounding box center [163, 542] width 121 height 21
click at [332, 531] on div "Back to Dashboard Change Sender ID Customers Technicians NA [PERSON_NAME] [DATE…" at bounding box center [905, 381] width 1233 height 684
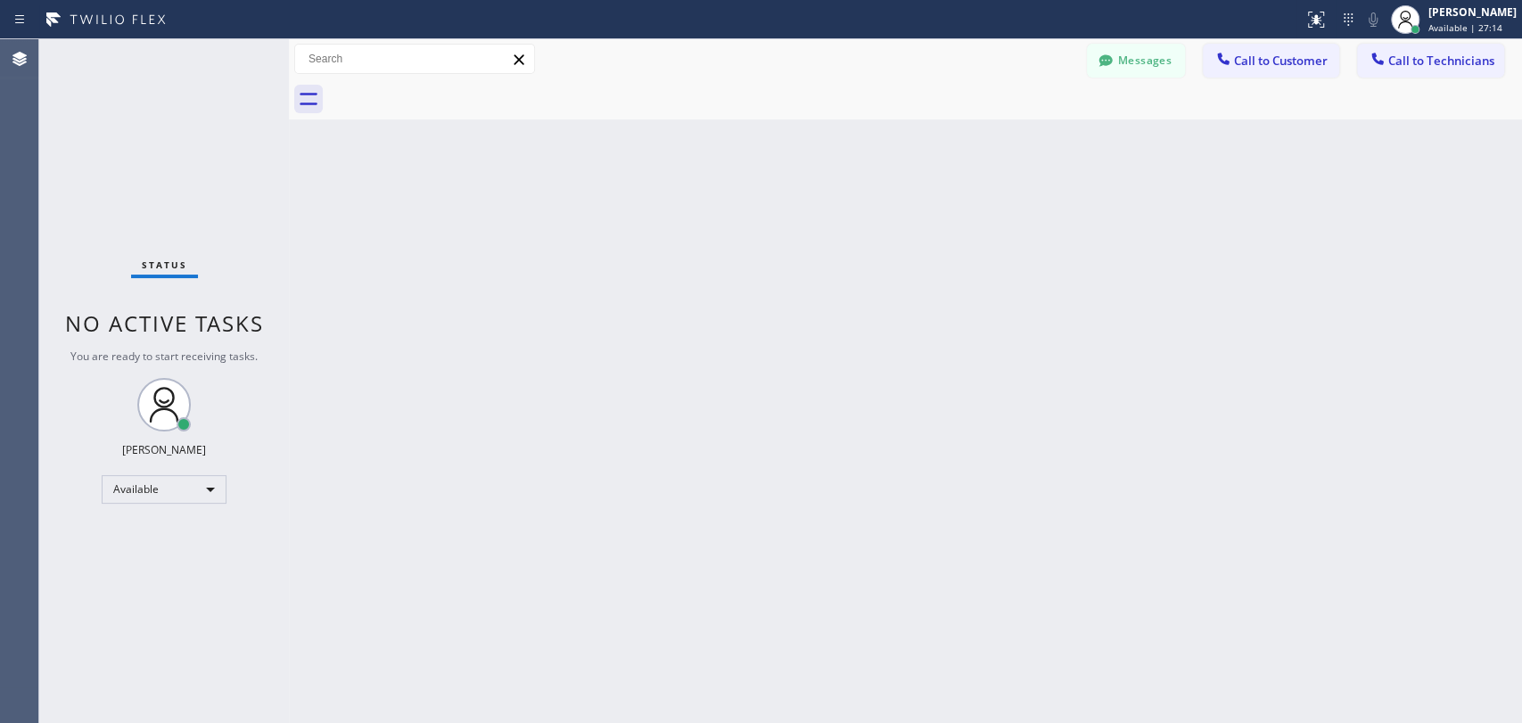
drag, startPoint x: 1166, startPoint y: 54, endPoint x: 922, endPoint y: 2, distance: 249.1
click at [1166, 54] on button "Messages" at bounding box center [1136, 61] width 98 height 34
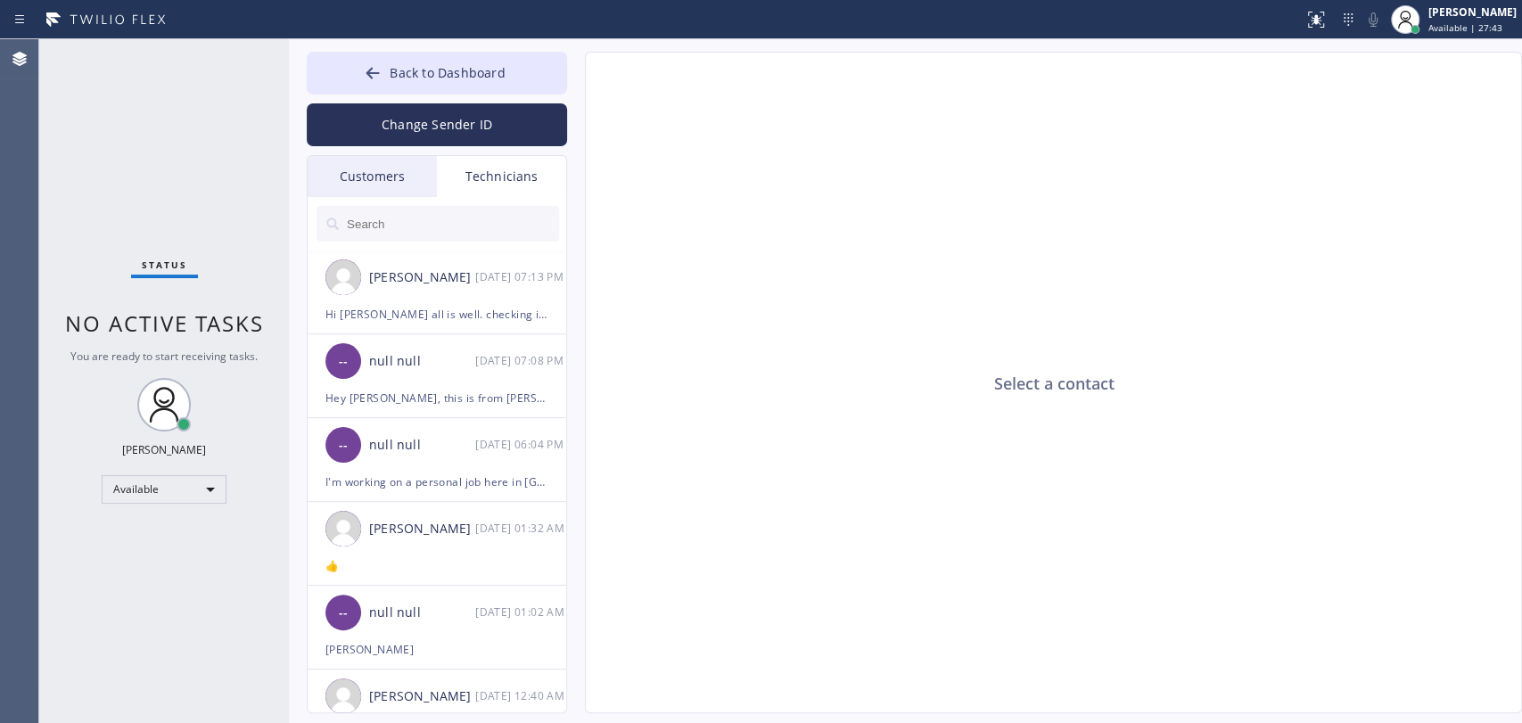
click at [426, 235] on input "text" at bounding box center [452, 224] width 214 height 36
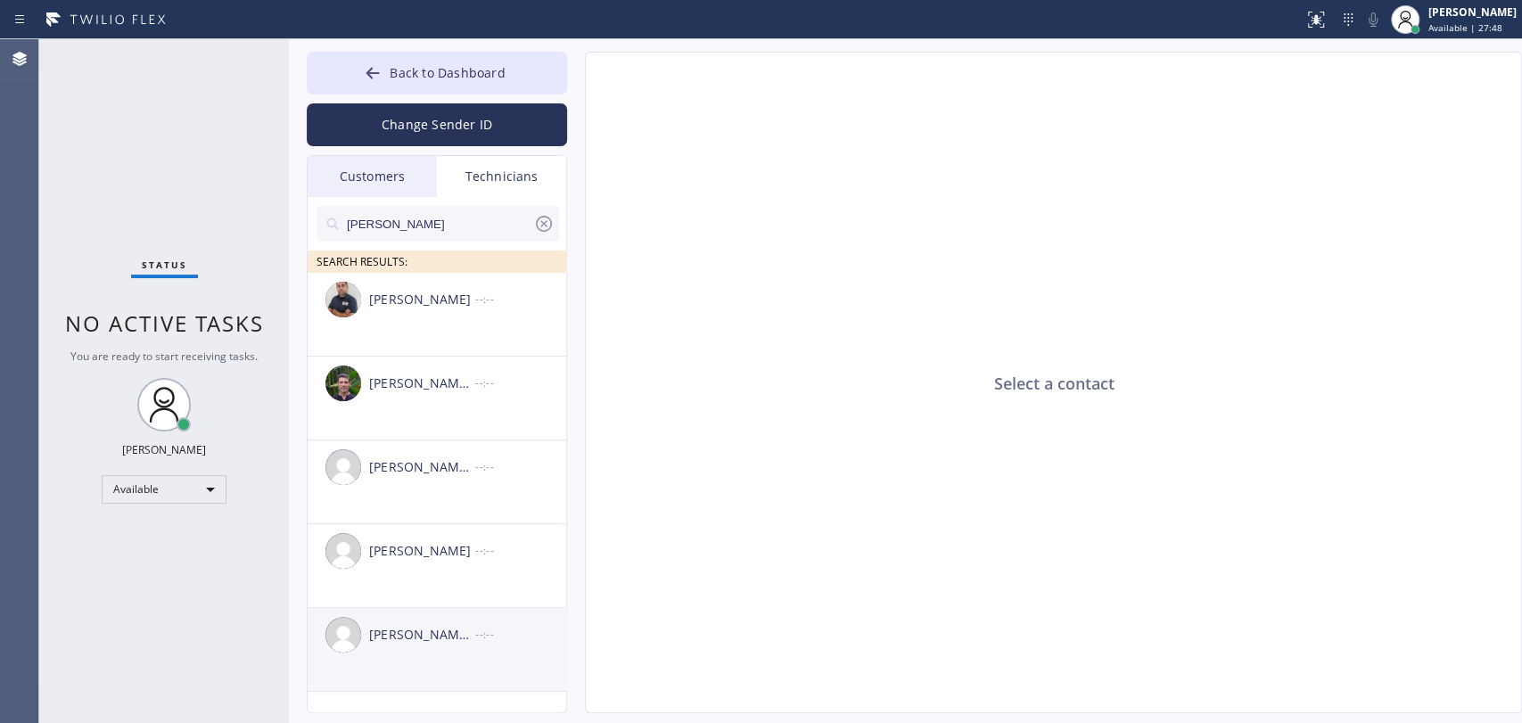
type input "[PERSON_NAME]"
click at [419, 663] on li "[PERSON_NAME] [PERSON_NAME] --:--" at bounding box center [438, 650] width 260 height 84
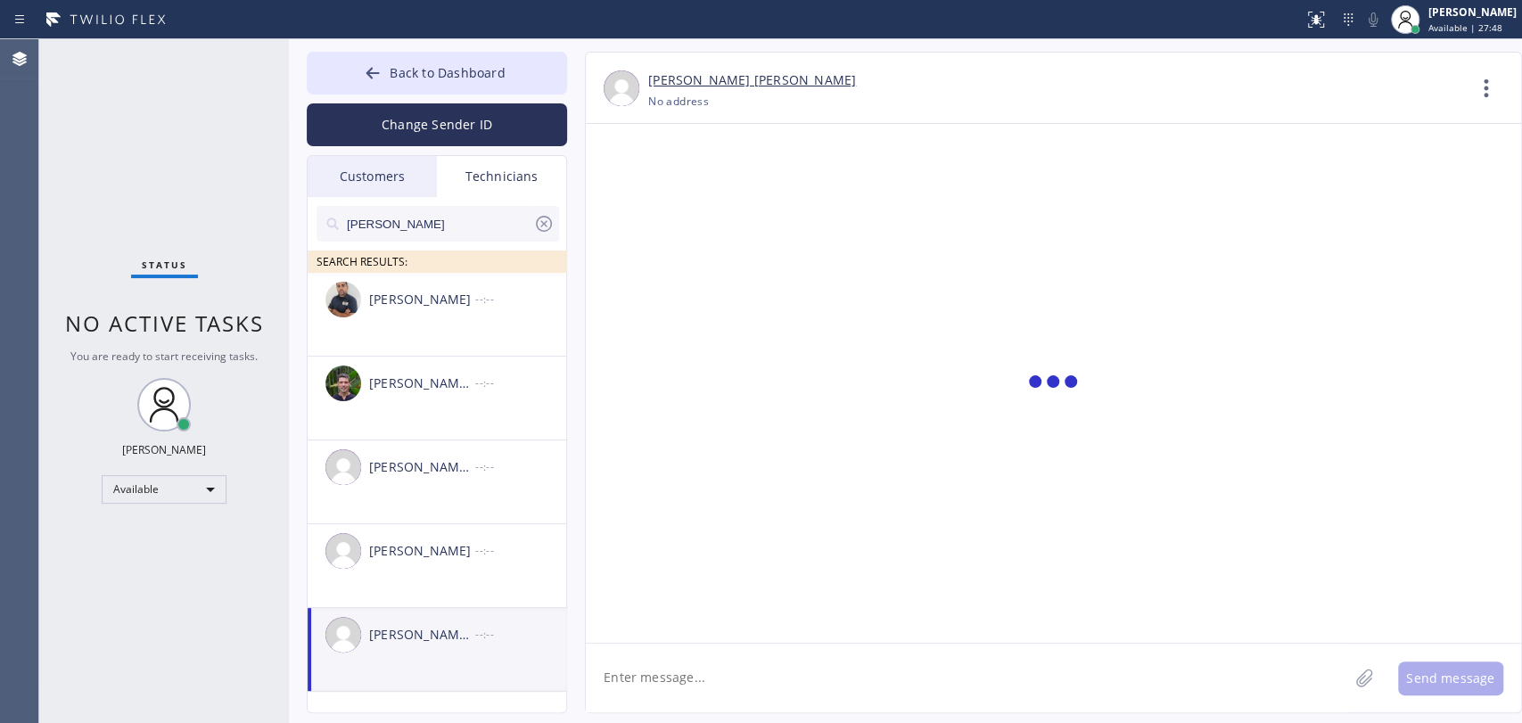
click at [756, 661] on textarea at bounding box center [967, 678] width 763 height 69
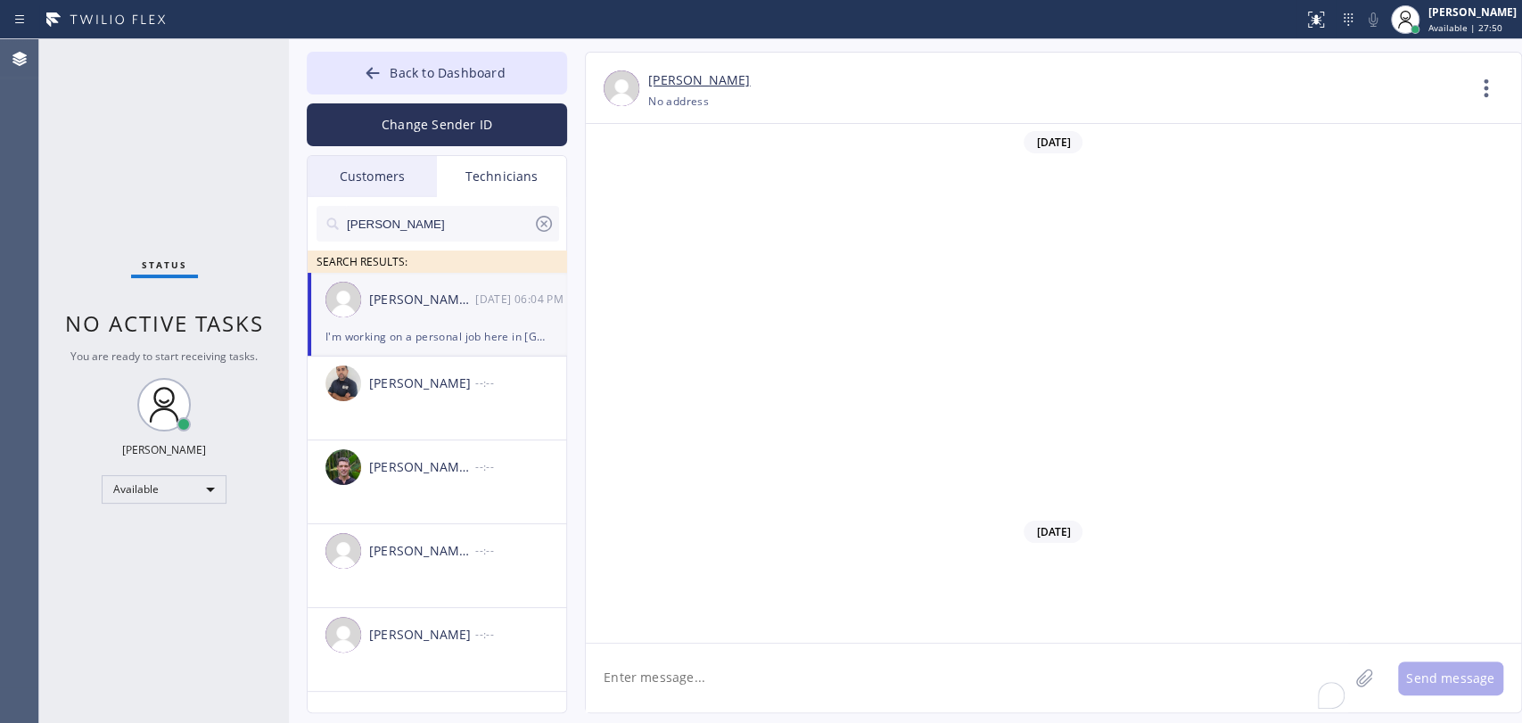
scroll to position [21597, 0]
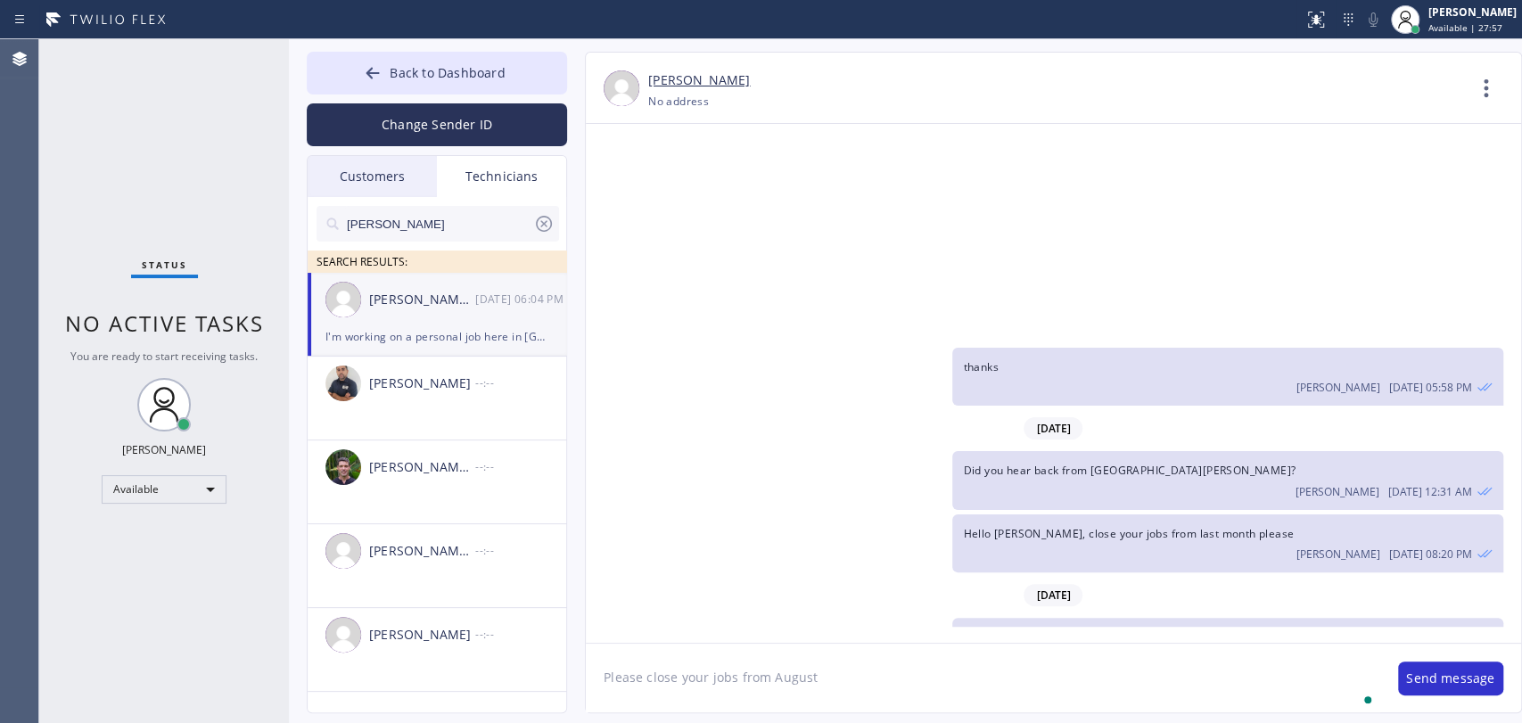
type textarea "Please close your jobs from August"
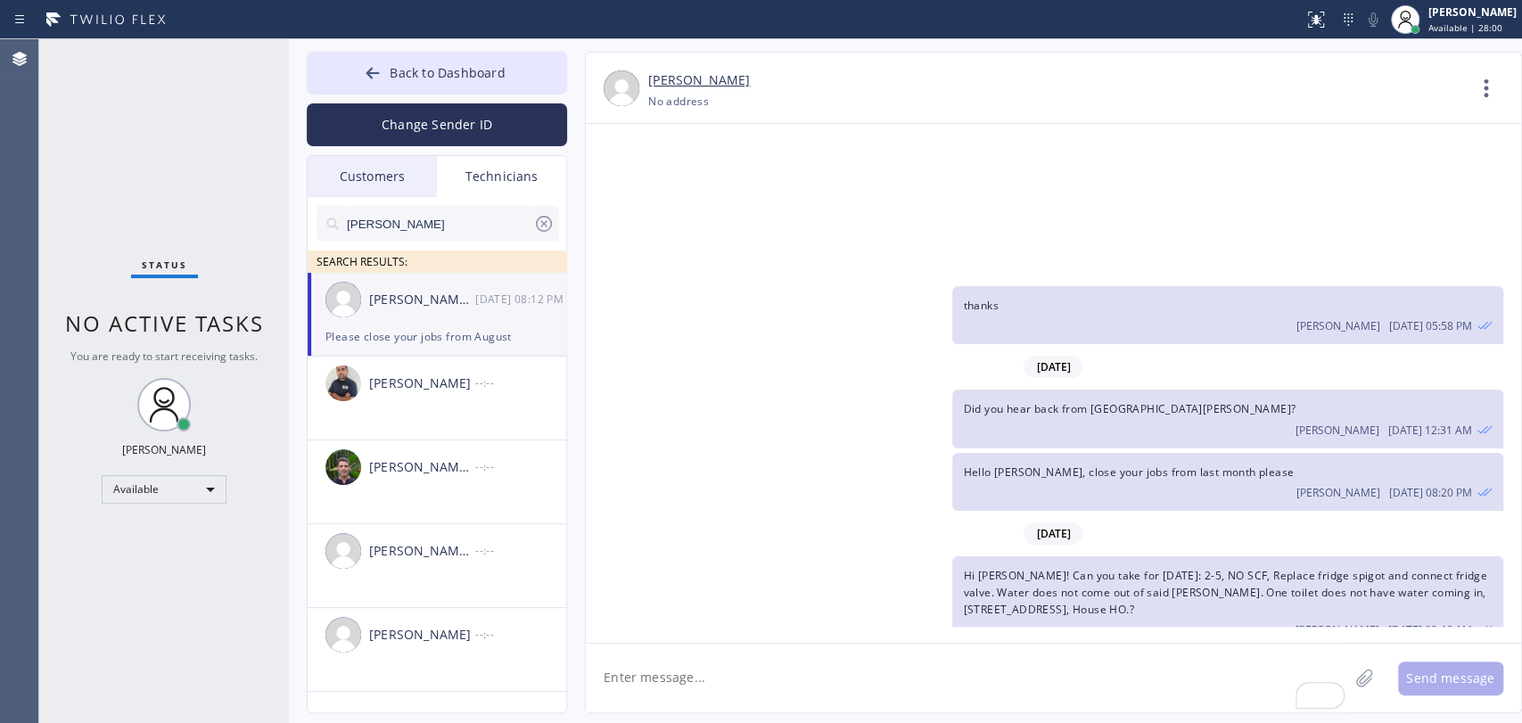
click at [543, 227] on icon at bounding box center [543, 223] width 21 height 21
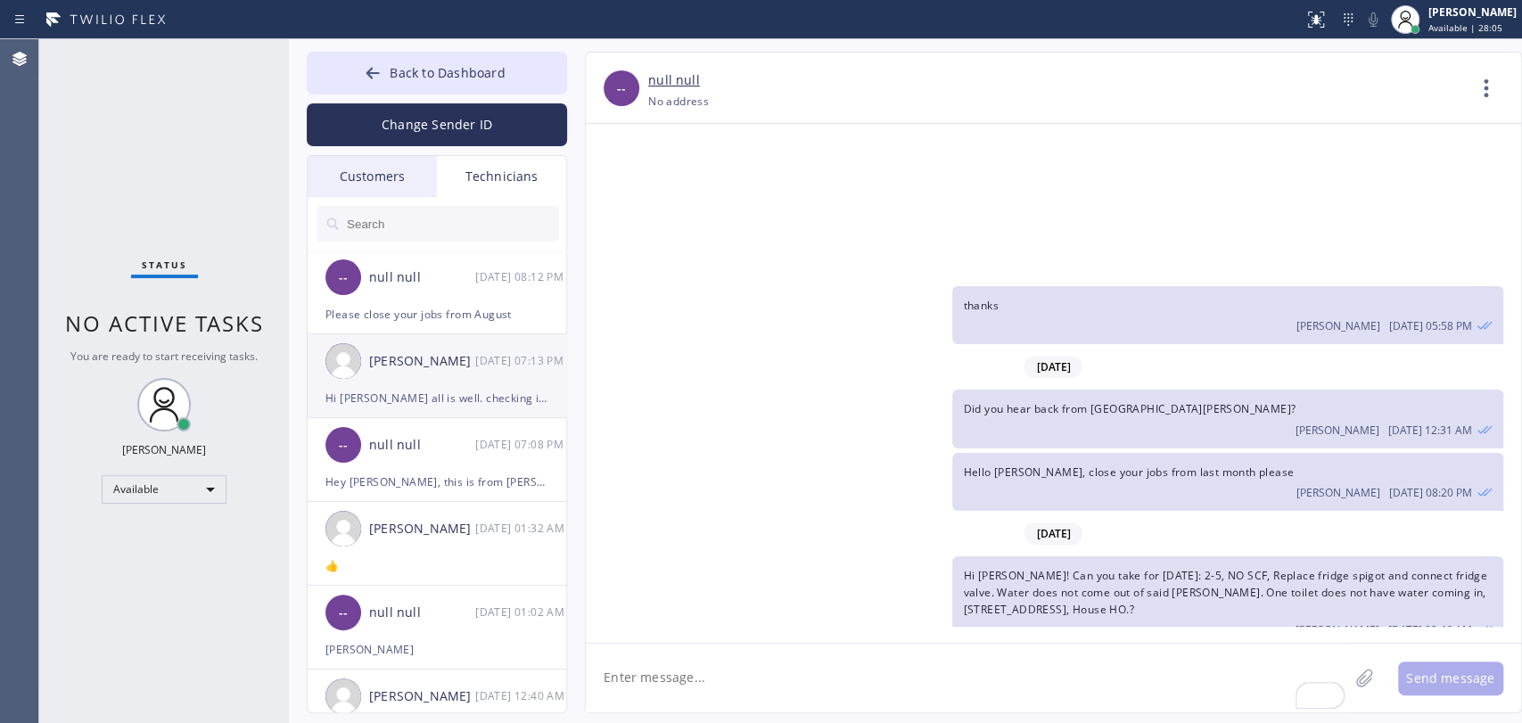
click at [414, 376] on div "[PERSON_NAME] [DATE] 07:13 PM" at bounding box center [438, 361] width 260 height 54
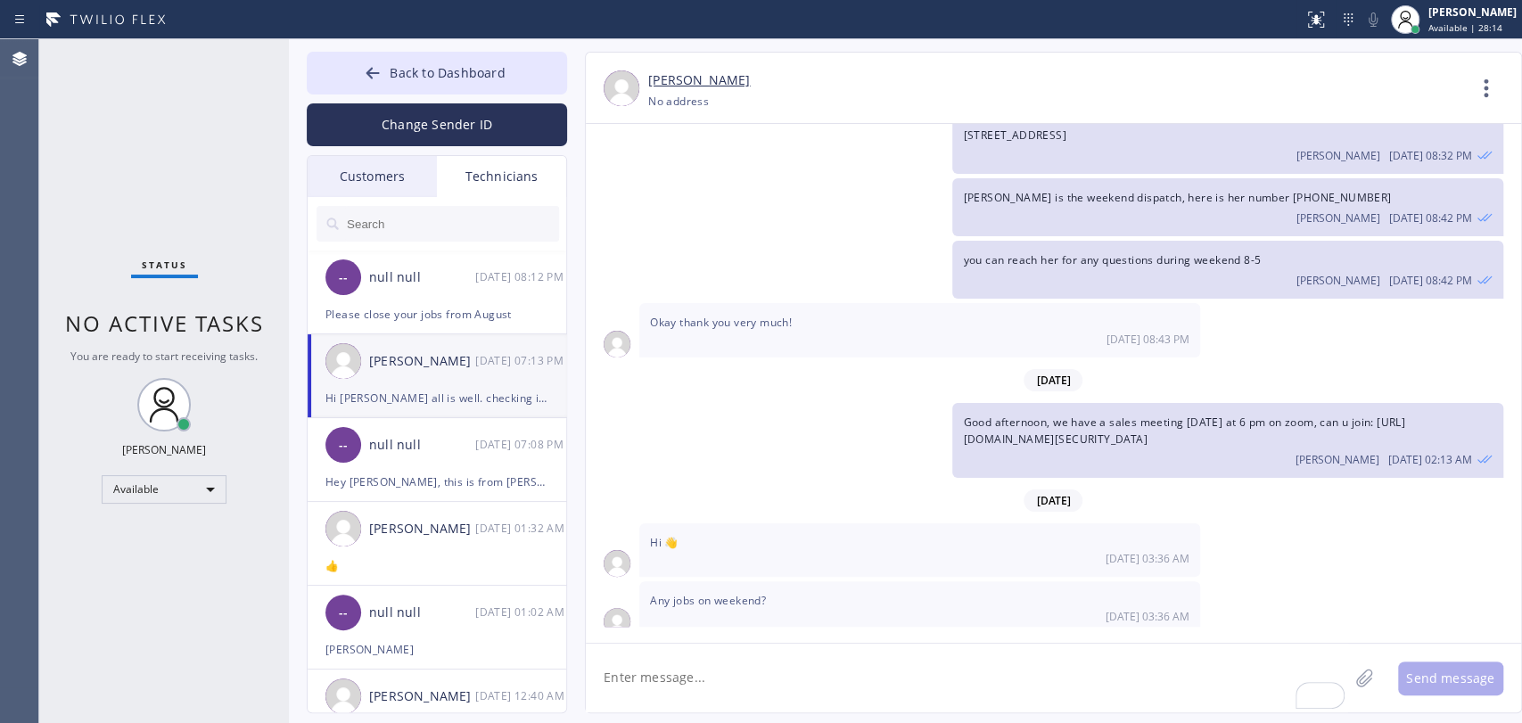
scroll to position [435, 0]
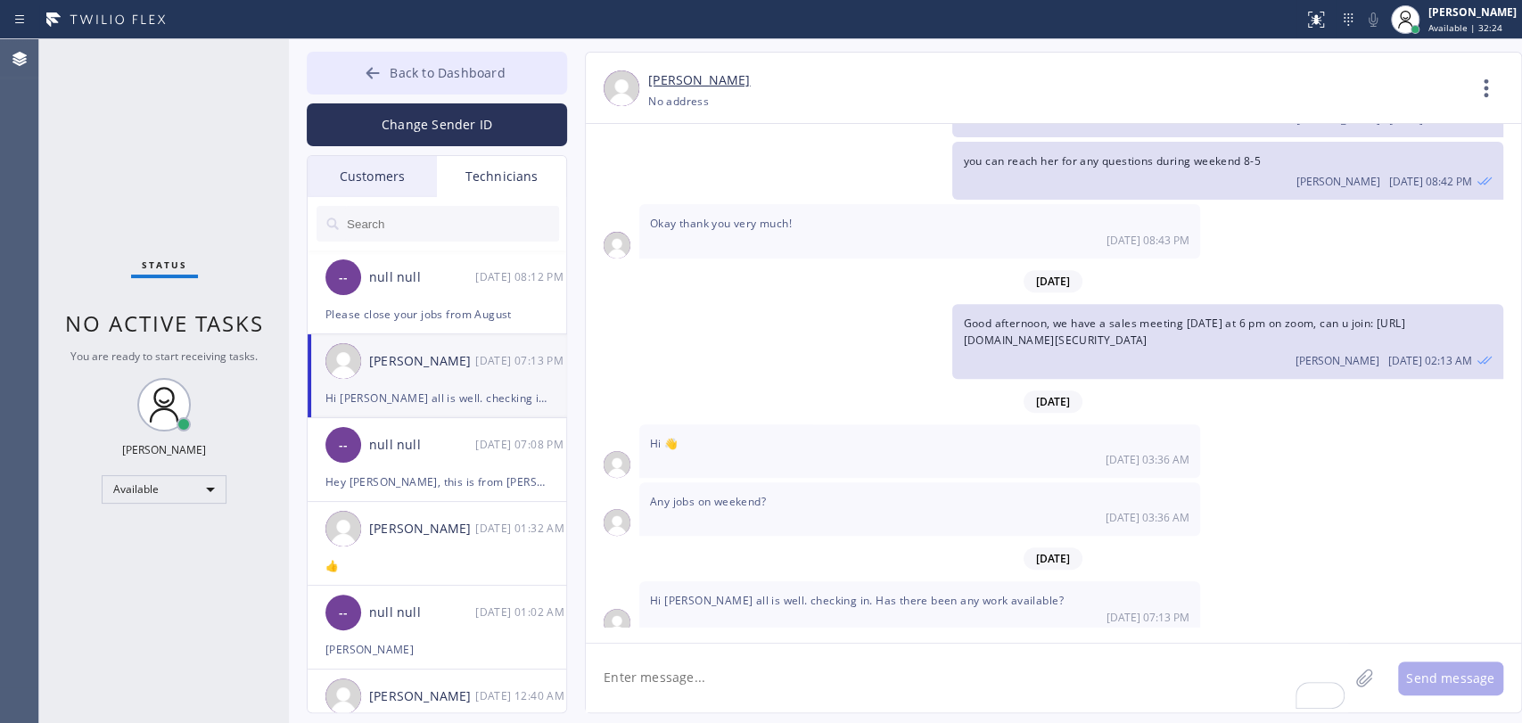
click at [422, 72] on span "Back to Dashboard" at bounding box center [447, 72] width 115 height 17
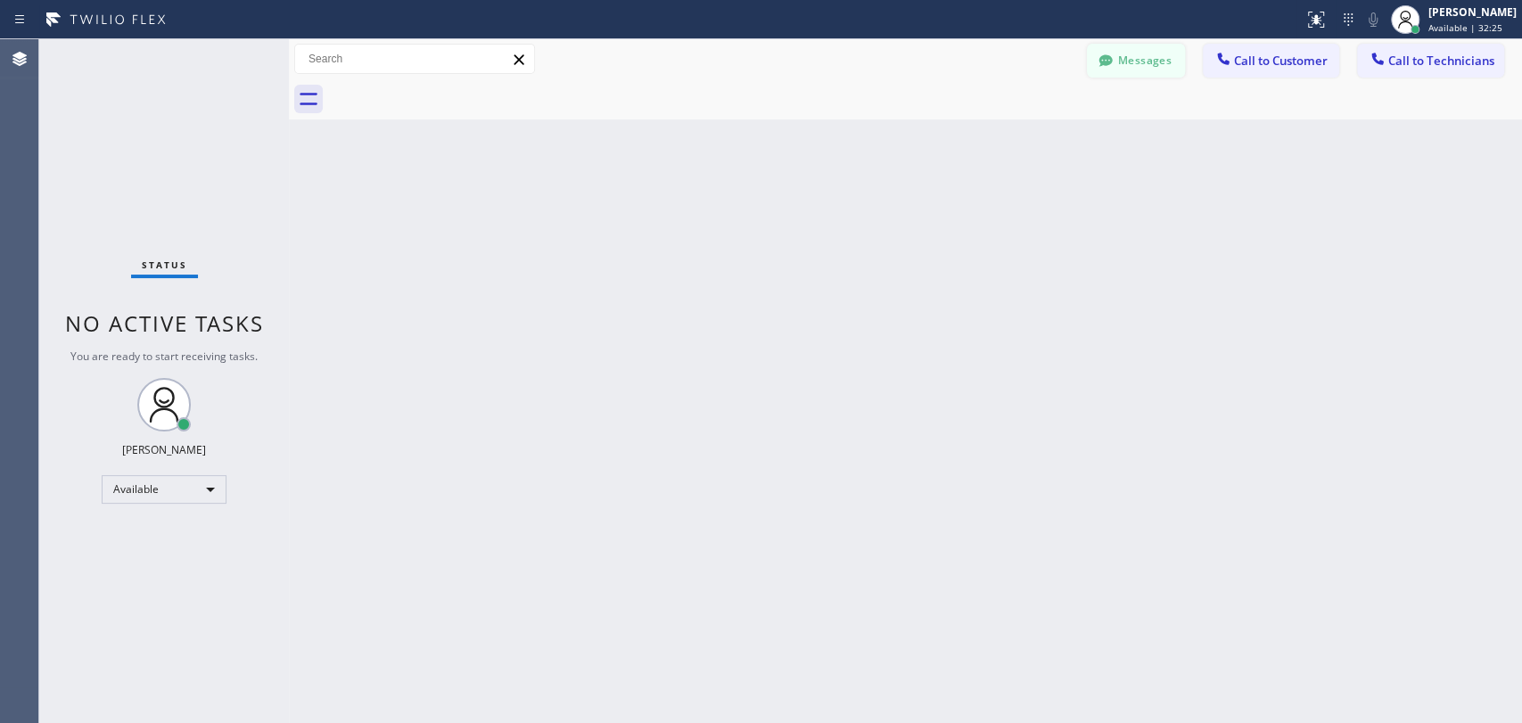
click at [1104, 70] on div at bounding box center [1105, 62] width 21 height 21
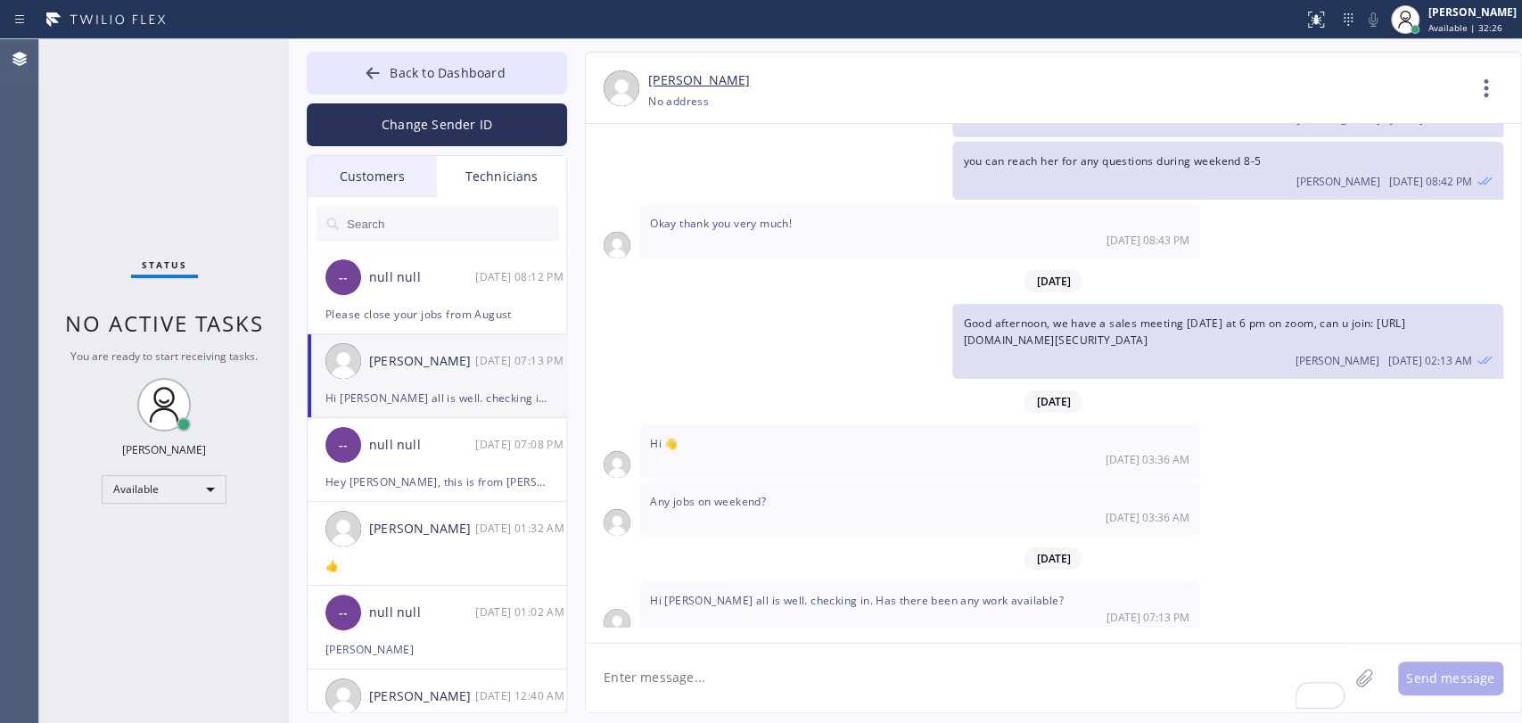
click at [358, 173] on div "Customers" at bounding box center [372, 176] width 129 height 41
click at [399, 67] on span "Back to Dashboard" at bounding box center [447, 72] width 115 height 17
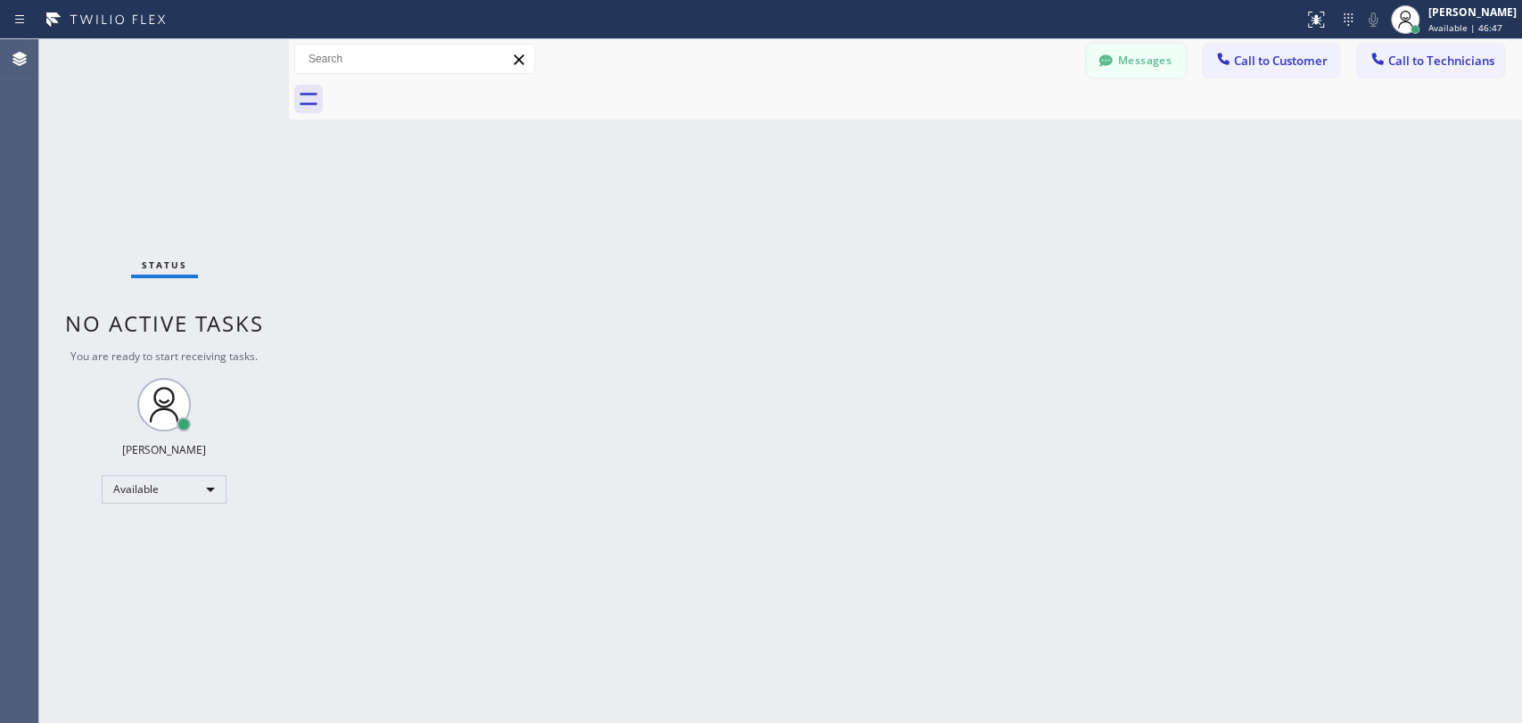
click at [1131, 64] on button "Messages" at bounding box center [1136, 61] width 98 height 34
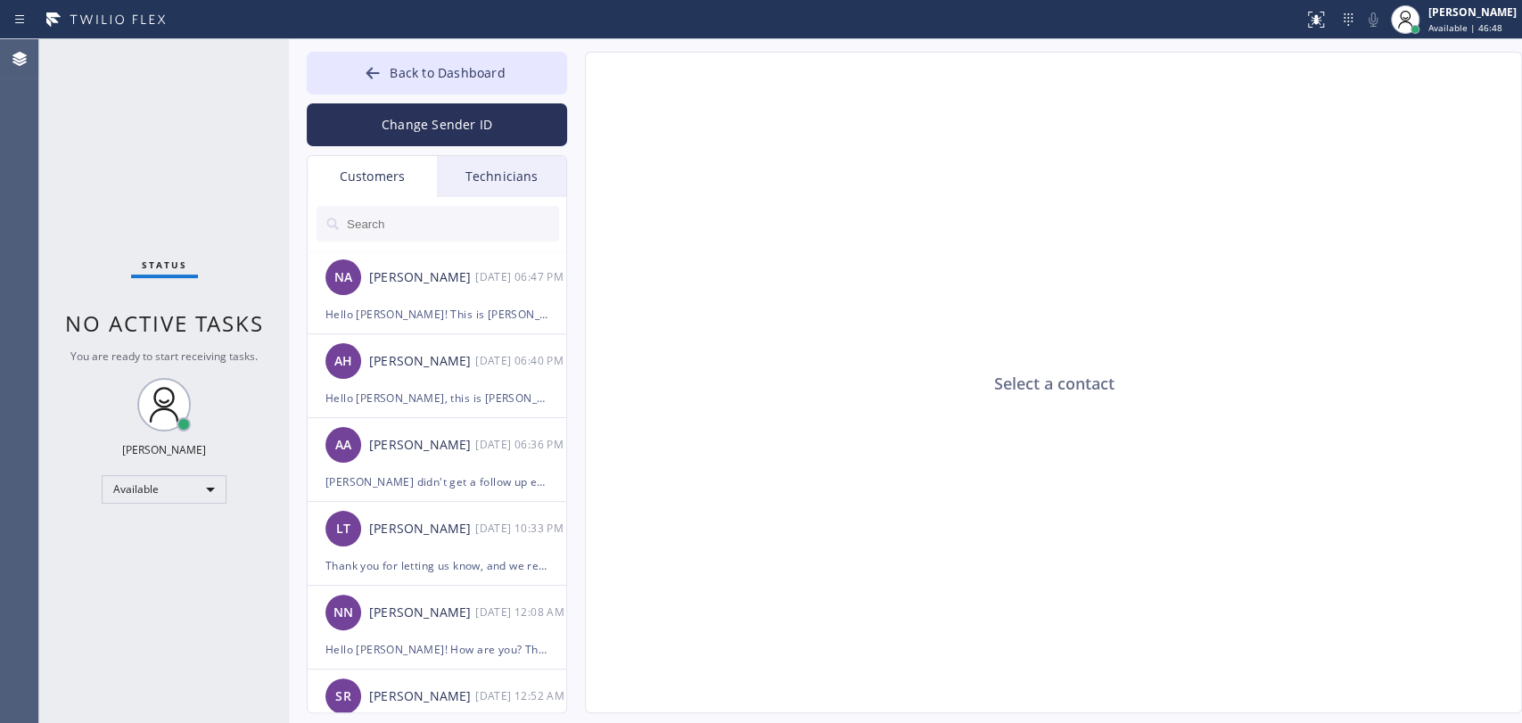
drag, startPoint x: 343, startPoint y: 144, endPoint x: 344, endPoint y: 171, distance: 27.7
click at [343, 159] on div "Back to Dashboard Change Sender ID Customers Technicians NA [PERSON_NAME] [DATE…" at bounding box center [437, 383] width 260 height 662
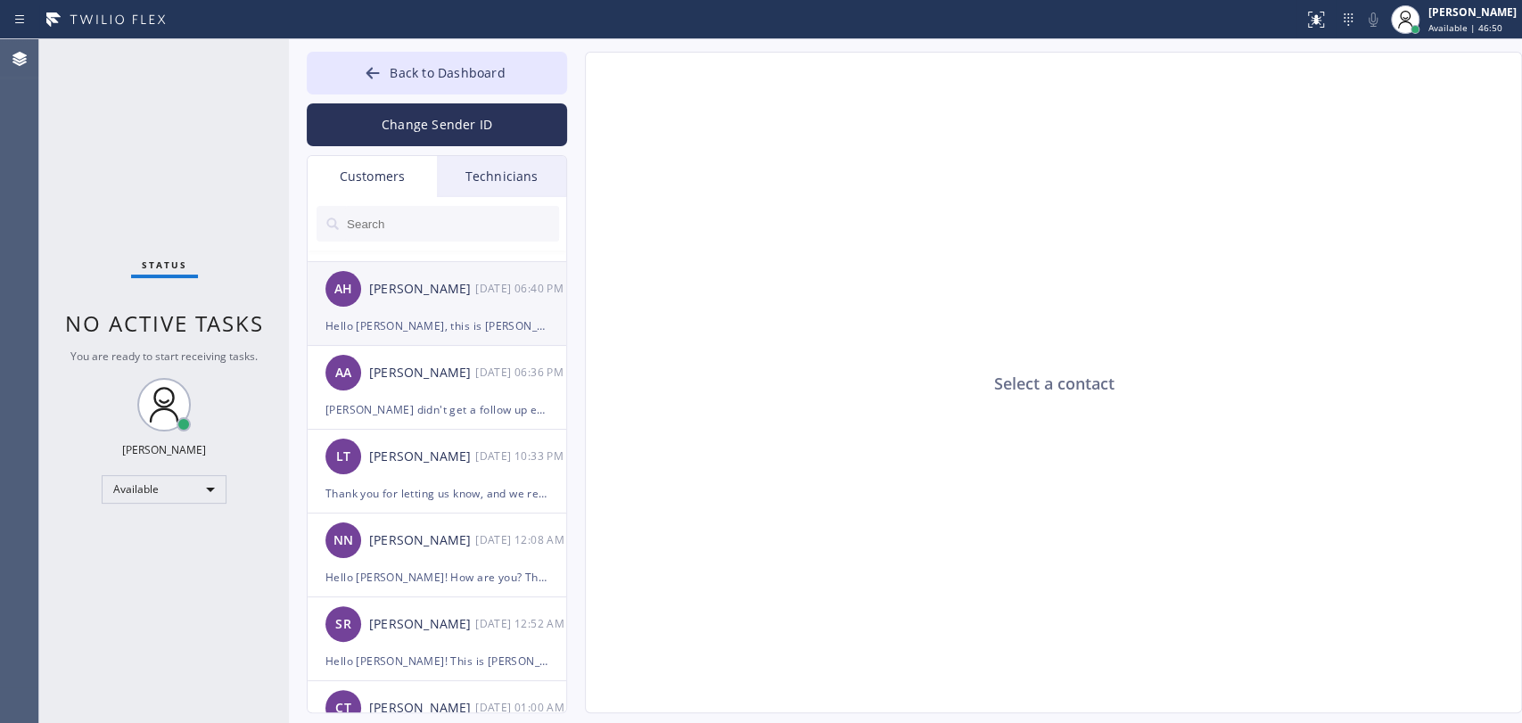
scroll to position [0, 0]
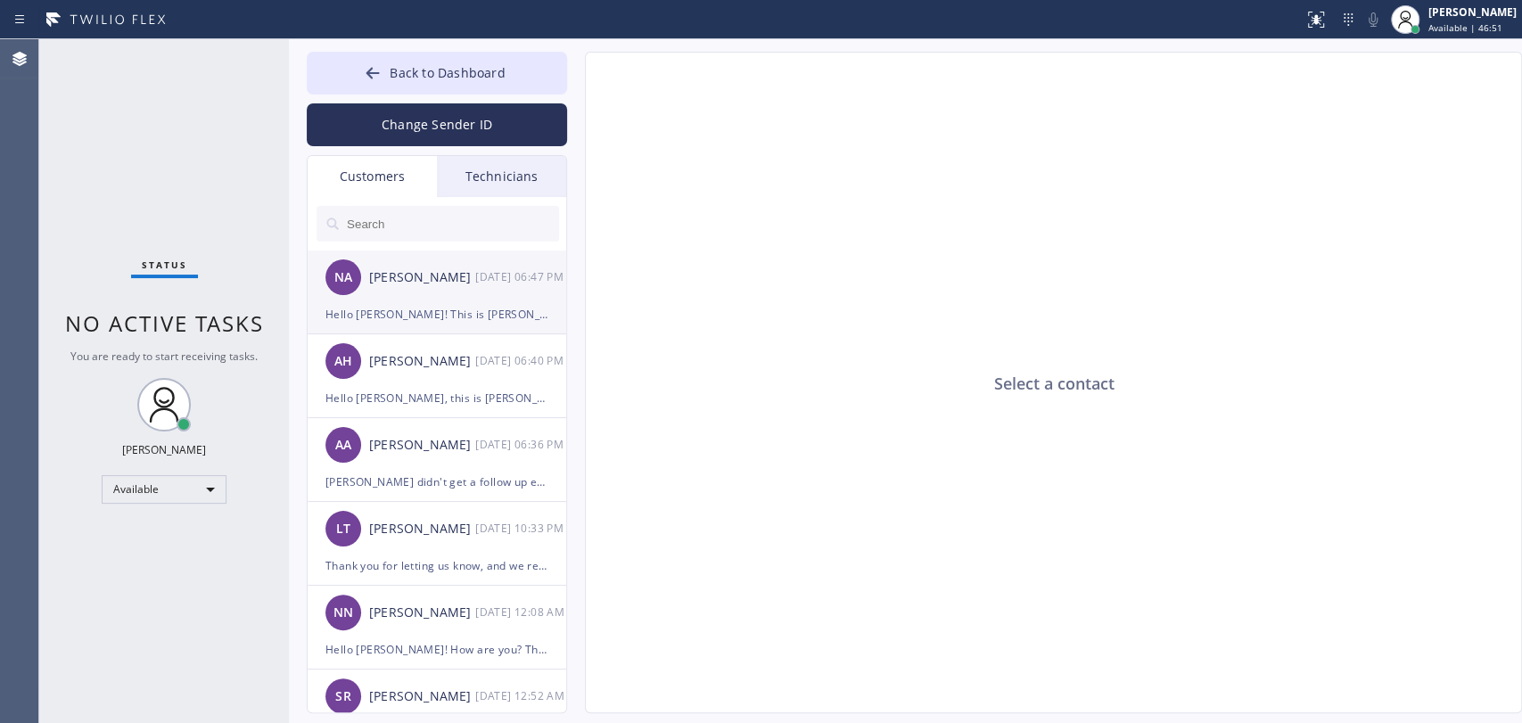
click at [417, 292] on div "NA [PERSON_NAME] [DATE] 06:47 PM" at bounding box center [438, 278] width 260 height 54
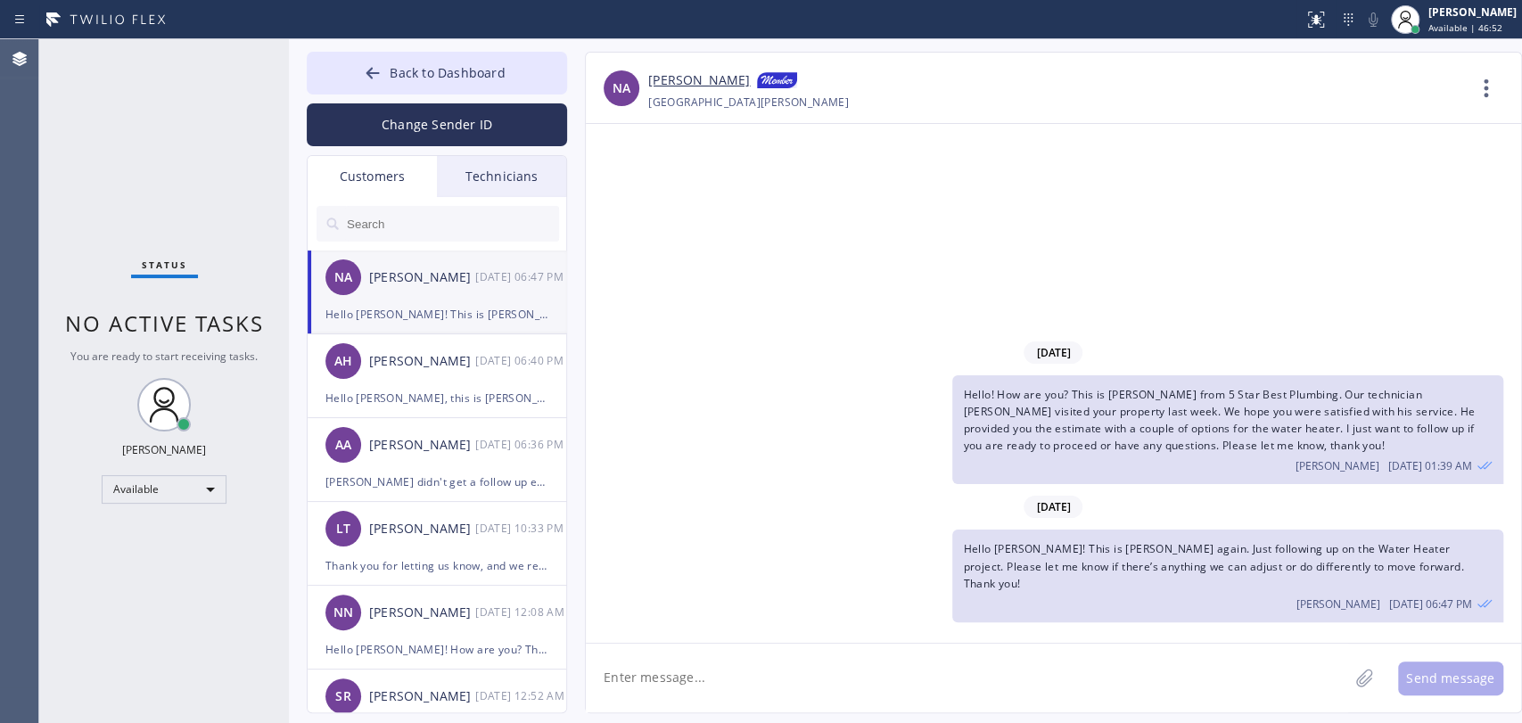
click at [686, 73] on link "[PERSON_NAME]" at bounding box center [699, 80] width 102 height 21
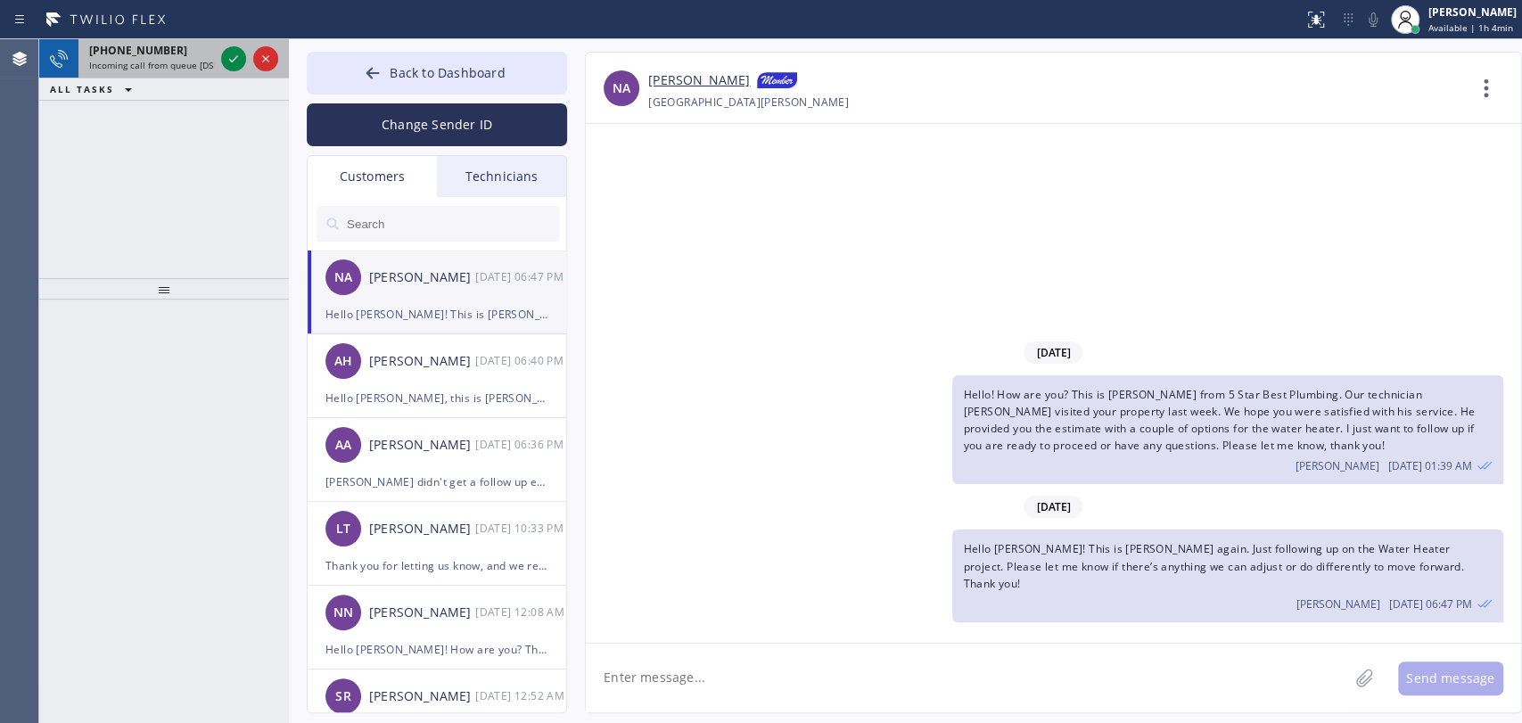
click at [98, 46] on span "[PHONE_NUMBER]" at bounding box center [138, 50] width 98 height 15
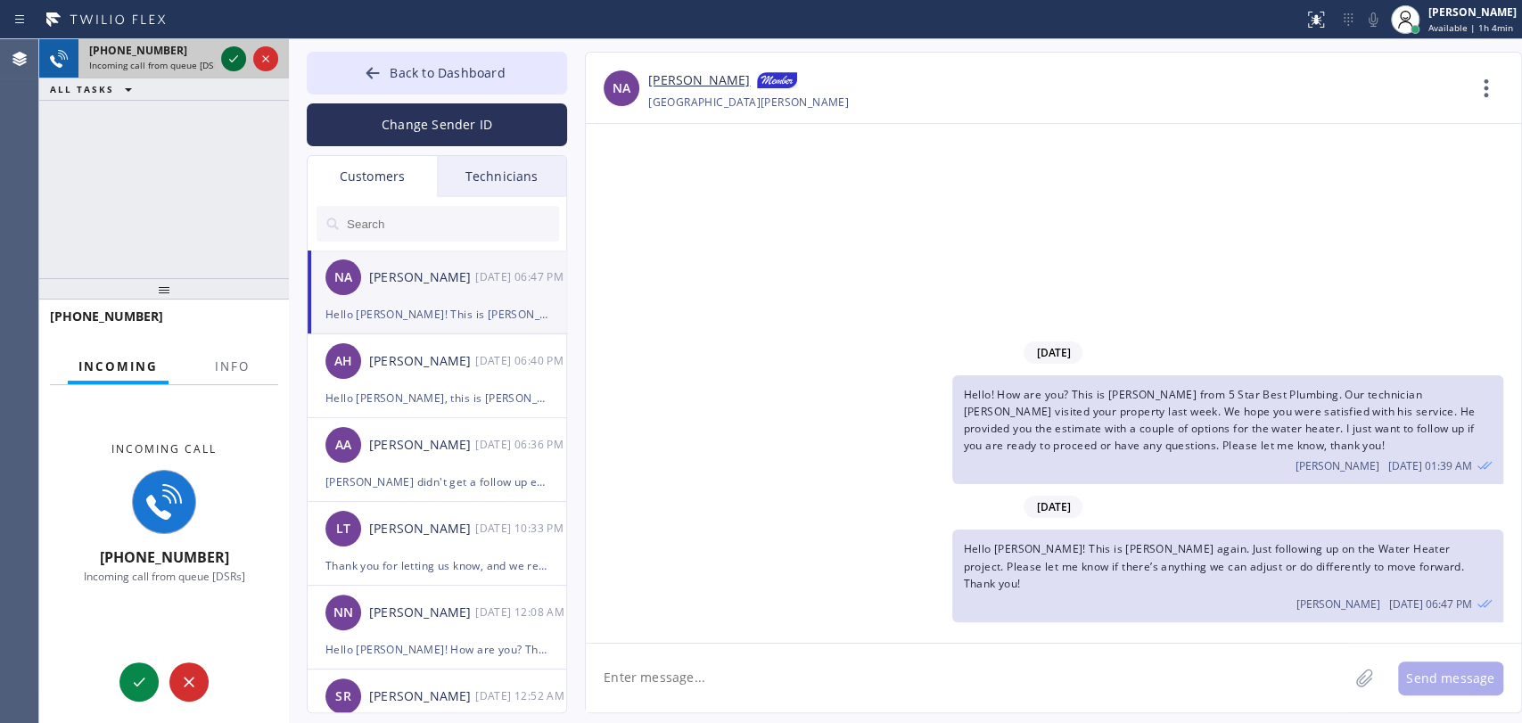
click at [232, 62] on icon at bounding box center [233, 58] width 9 height 7
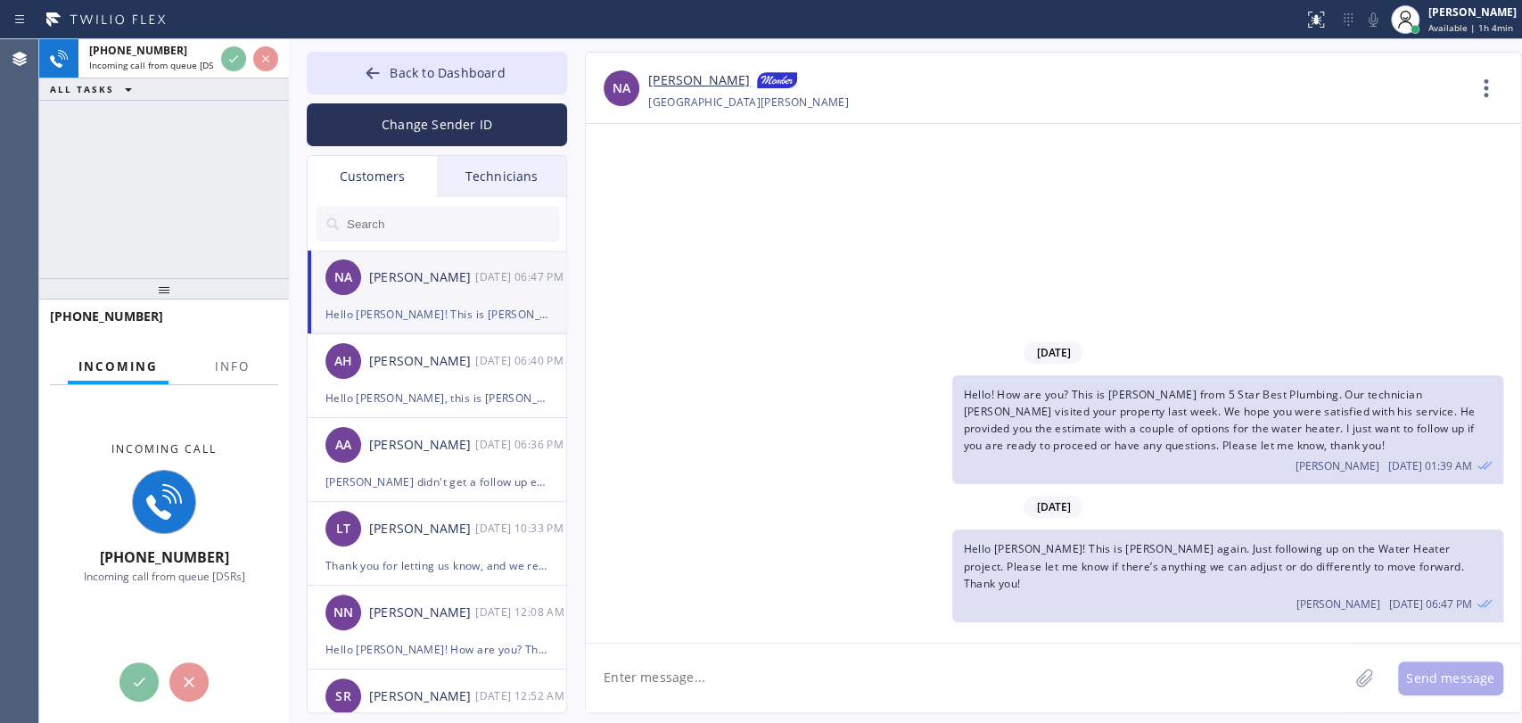
click at [684, 417] on div "Hello! How are you? This is [PERSON_NAME] from 5 Star Best Plumbing. Our techni…" at bounding box center [1045, 430] width 918 height 110
click at [209, 218] on div "[PHONE_NUMBER] Incoming call from queue [DSRs] ALL TASKS ALL TASKS ACTIVE TASKS…" at bounding box center [164, 158] width 250 height 239
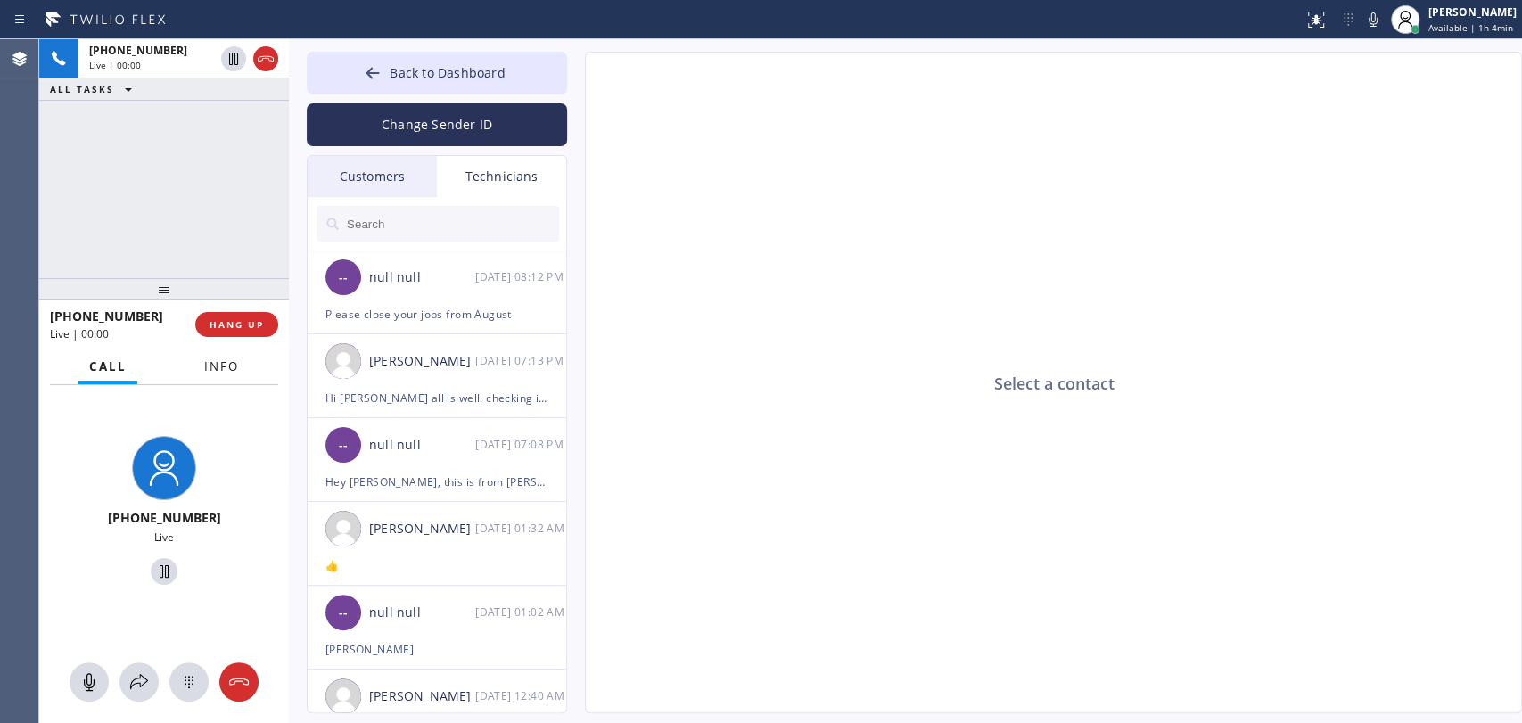
click at [237, 368] on span "Info" at bounding box center [221, 367] width 35 height 16
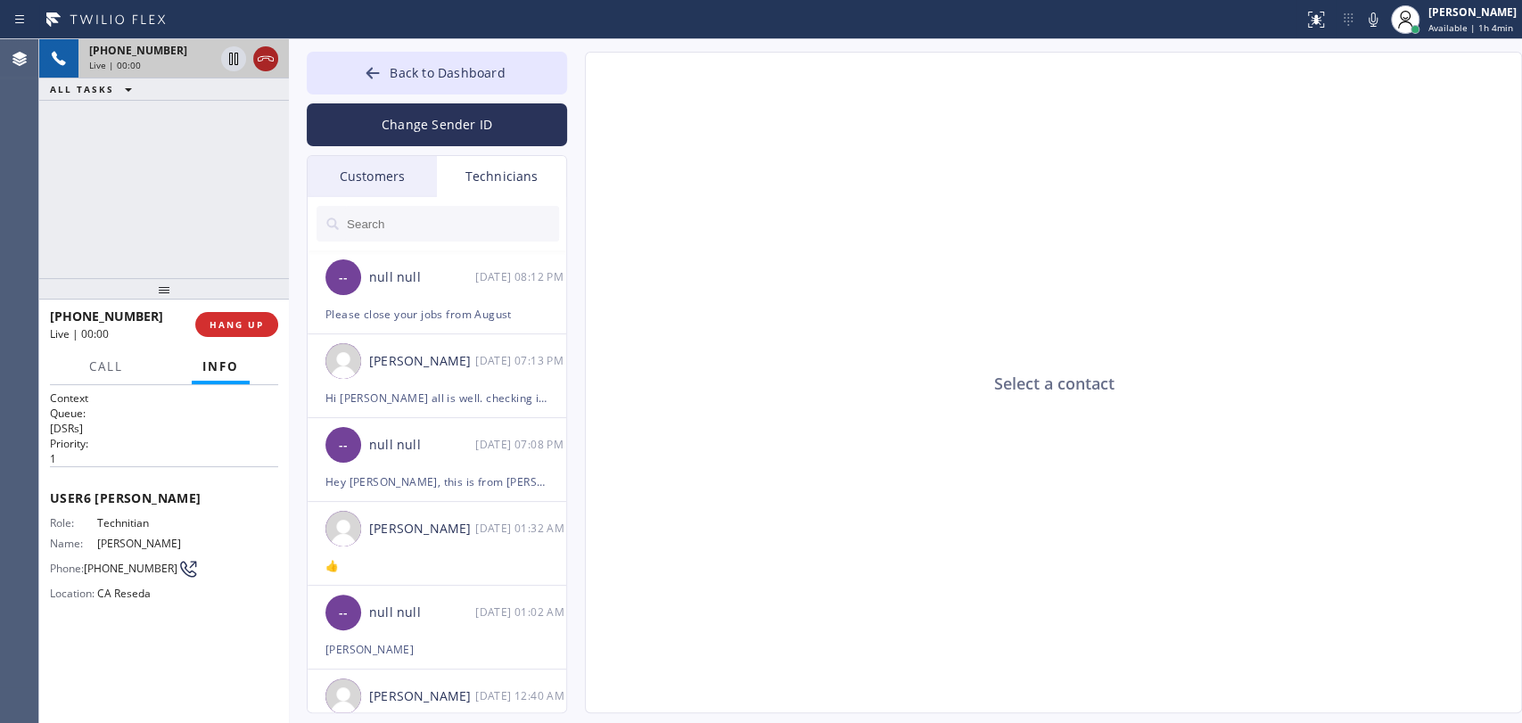
drag, startPoint x: 127, startPoint y: 293, endPoint x: 257, endPoint y: 63, distance: 263.6
click at [128, 300] on div at bounding box center [164, 288] width 250 height 21
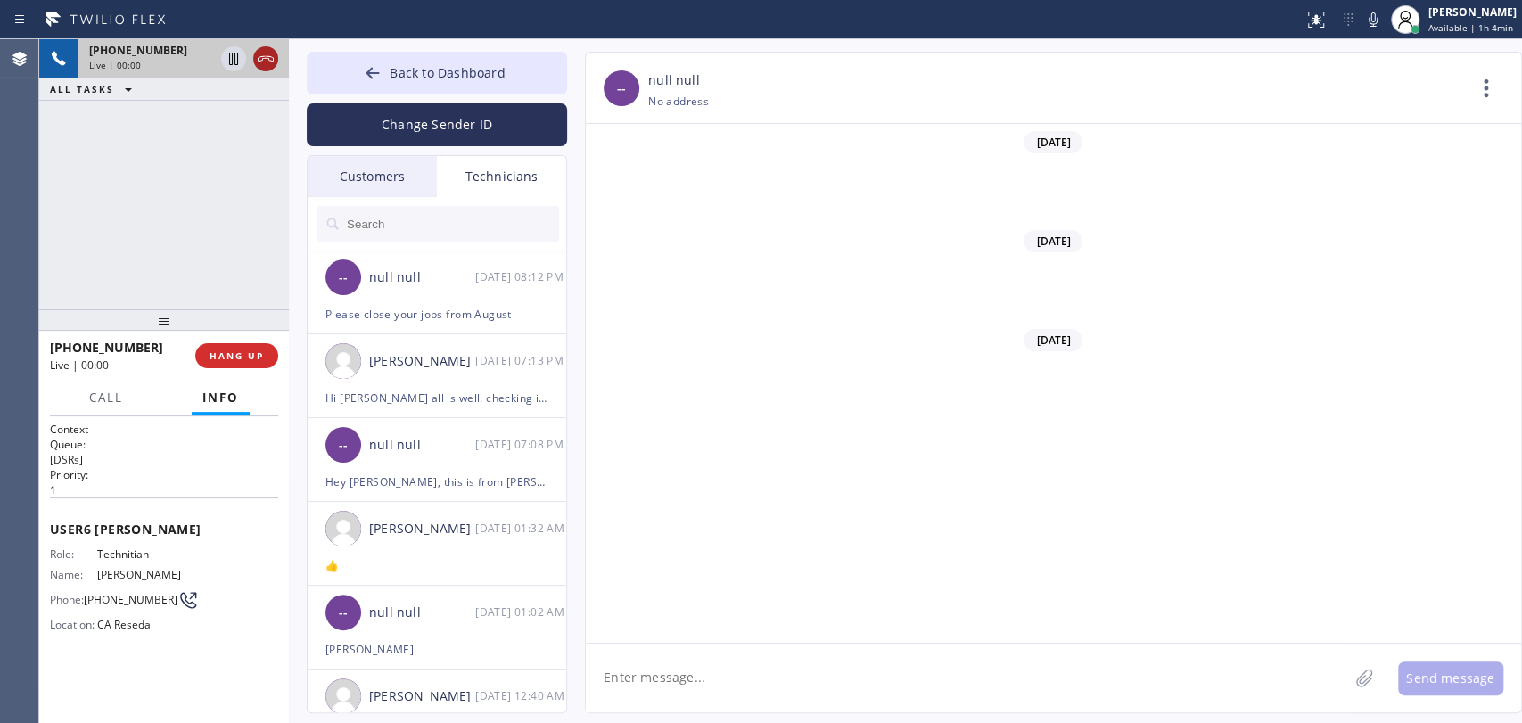
scroll to position [153048, 0]
click at [258, 64] on icon at bounding box center [265, 58] width 21 height 21
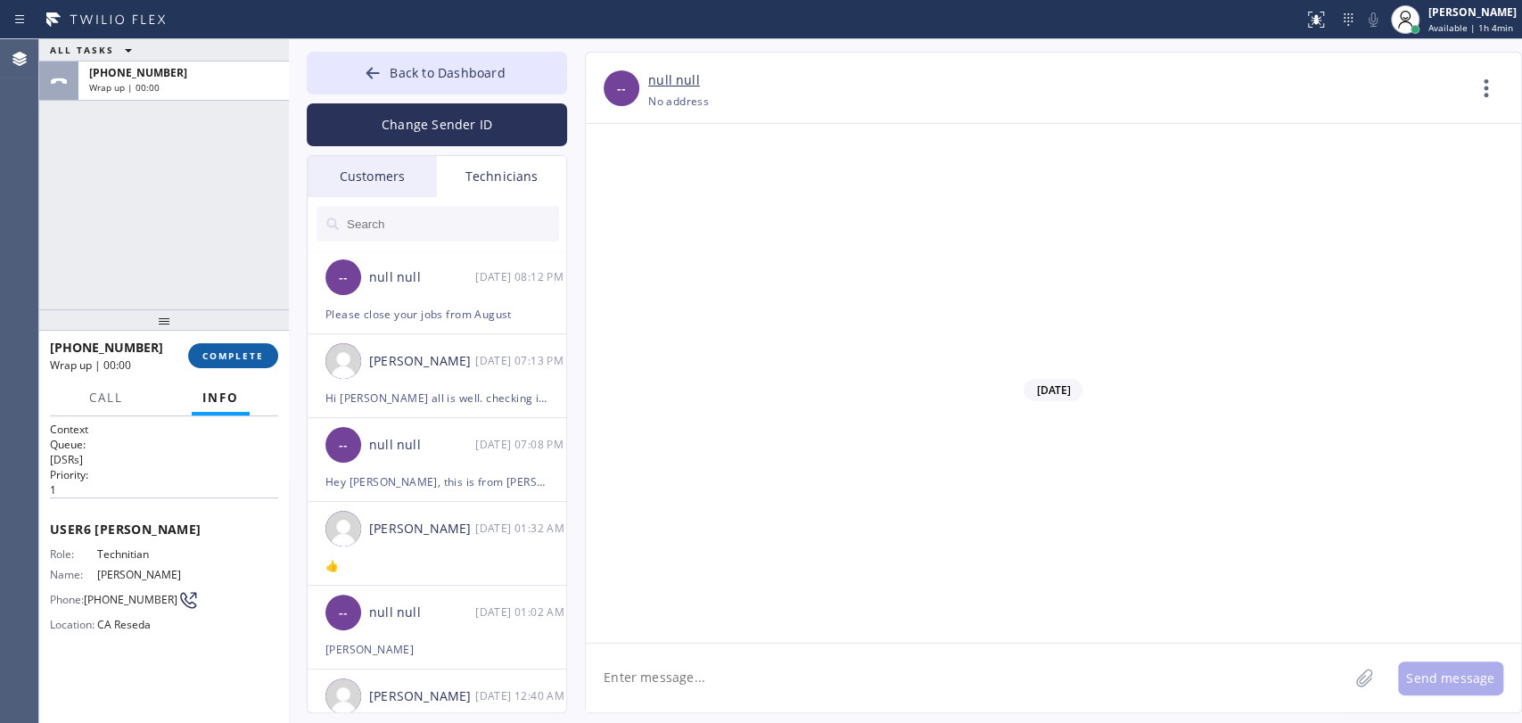
click at [221, 350] on span "COMPLETE" at bounding box center [233, 356] width 62 height 12
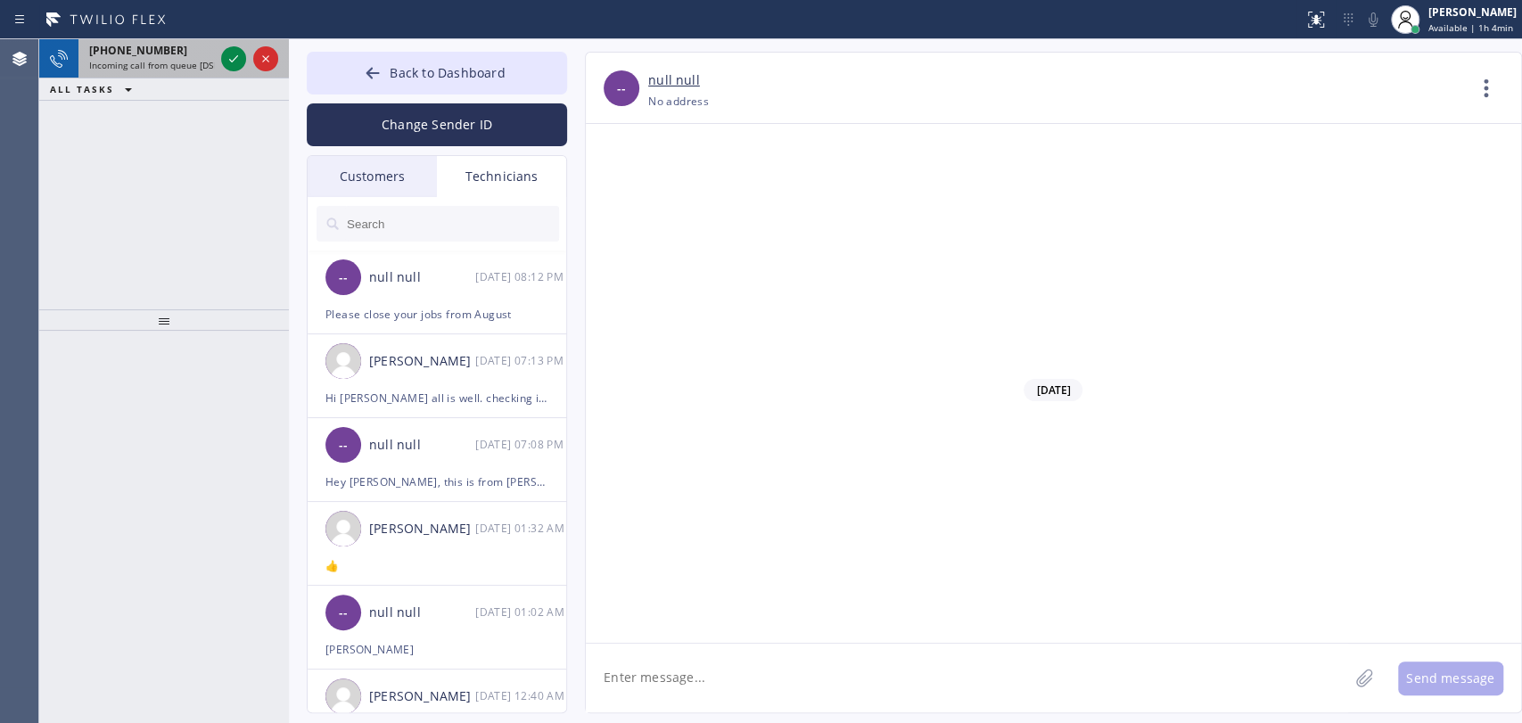
click at [145, 63] on span "Incoming call from queue [DSRs]" at bounding box center [157, 65] width 136 height 12
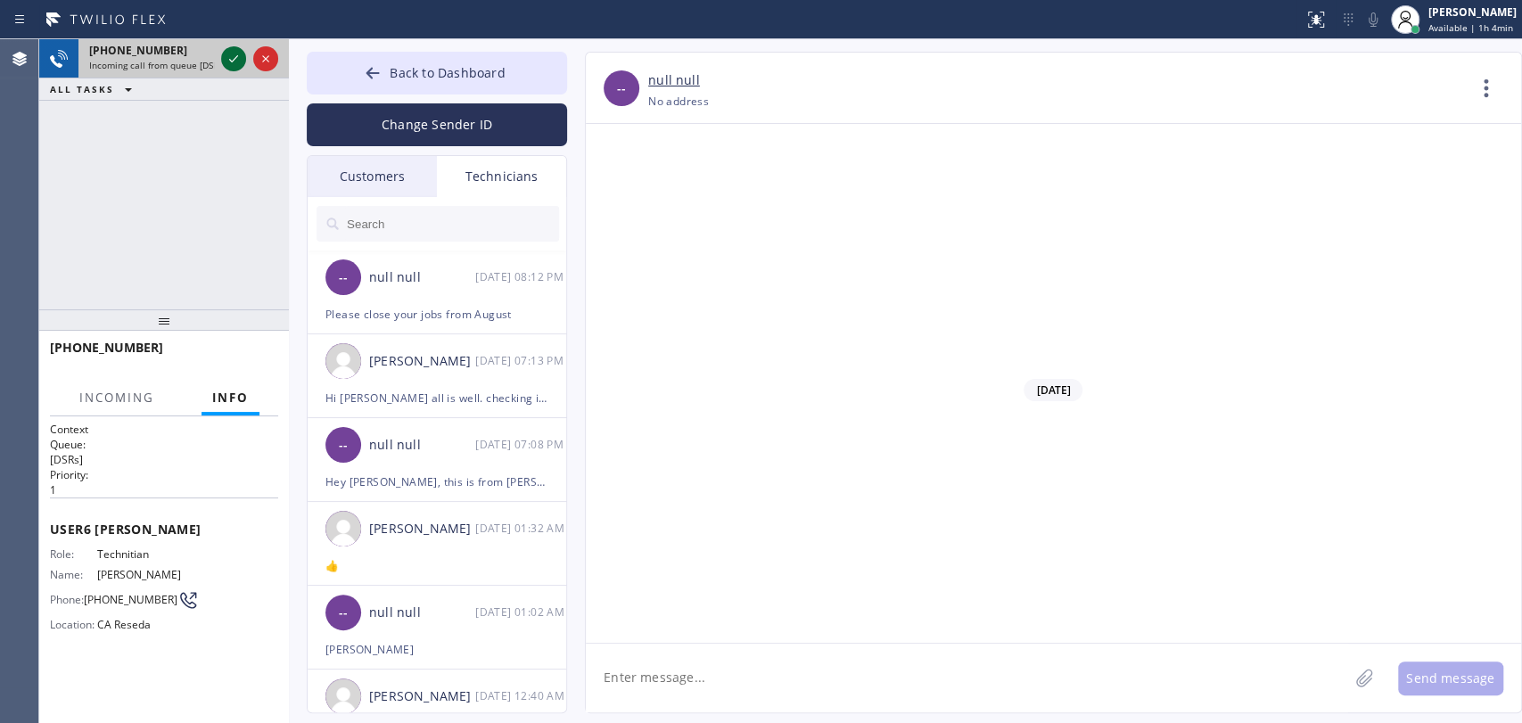
click at [223, 54] on icon at bounding box center [233, 58] width 21 height 21
click at [235, 358] on span "HANG UP" at bounding box center [237, 356] width 54 height 12
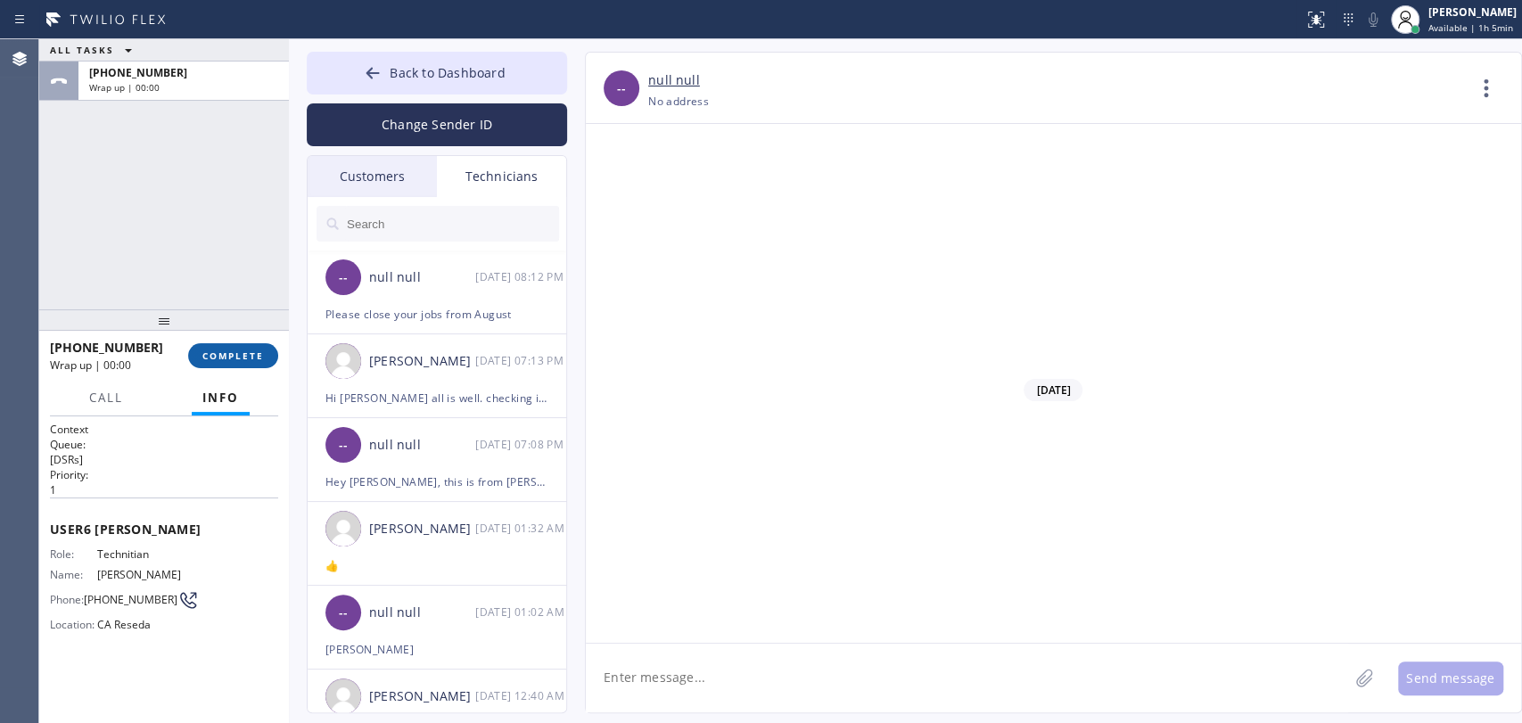
click at [208, 354] on span "COMPLETE" at bounding box center [233, 356] width 62 height 12
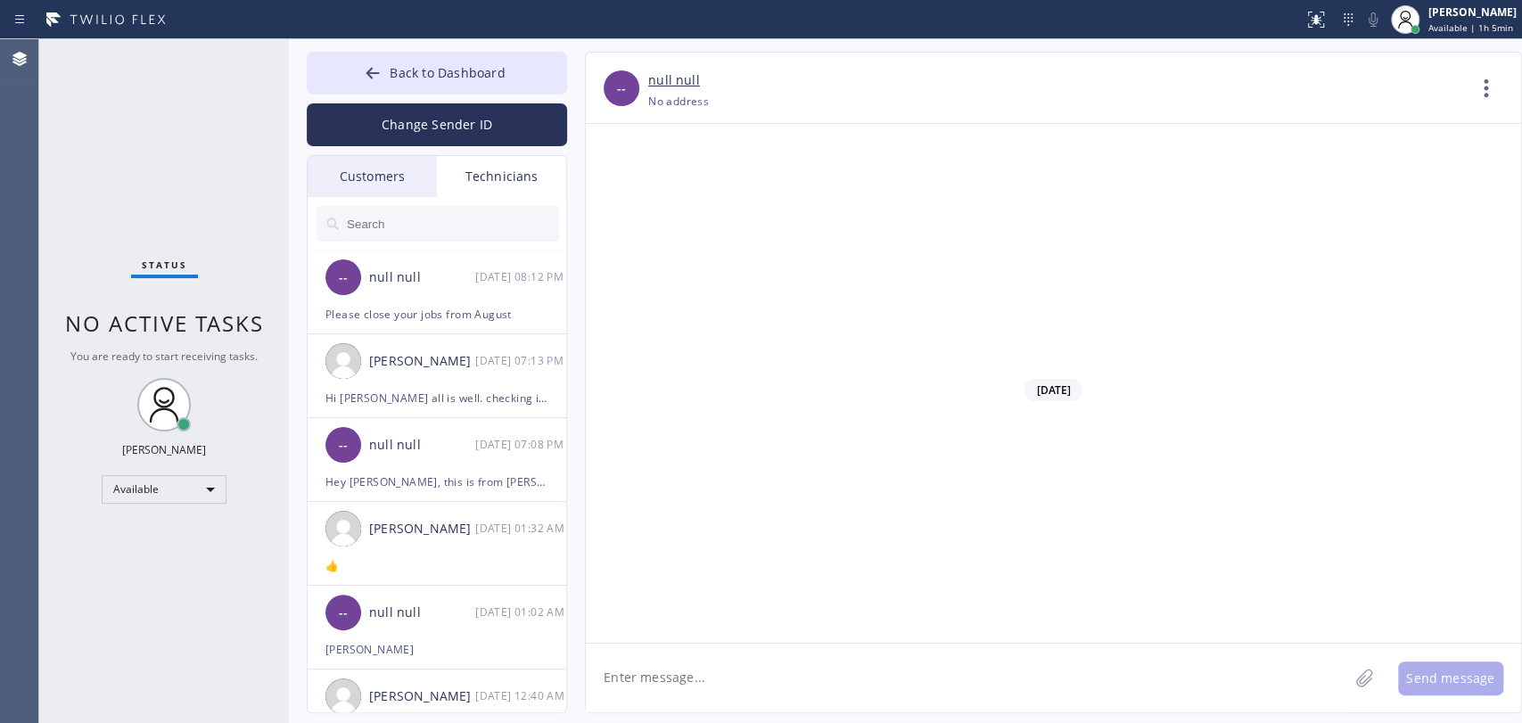
click at [816, 680] on textarea at bounding box center [967, 678] width 763 height 69
type textarea "і"
type textarea "ы"
type textarea "і"
type textarea "sec"
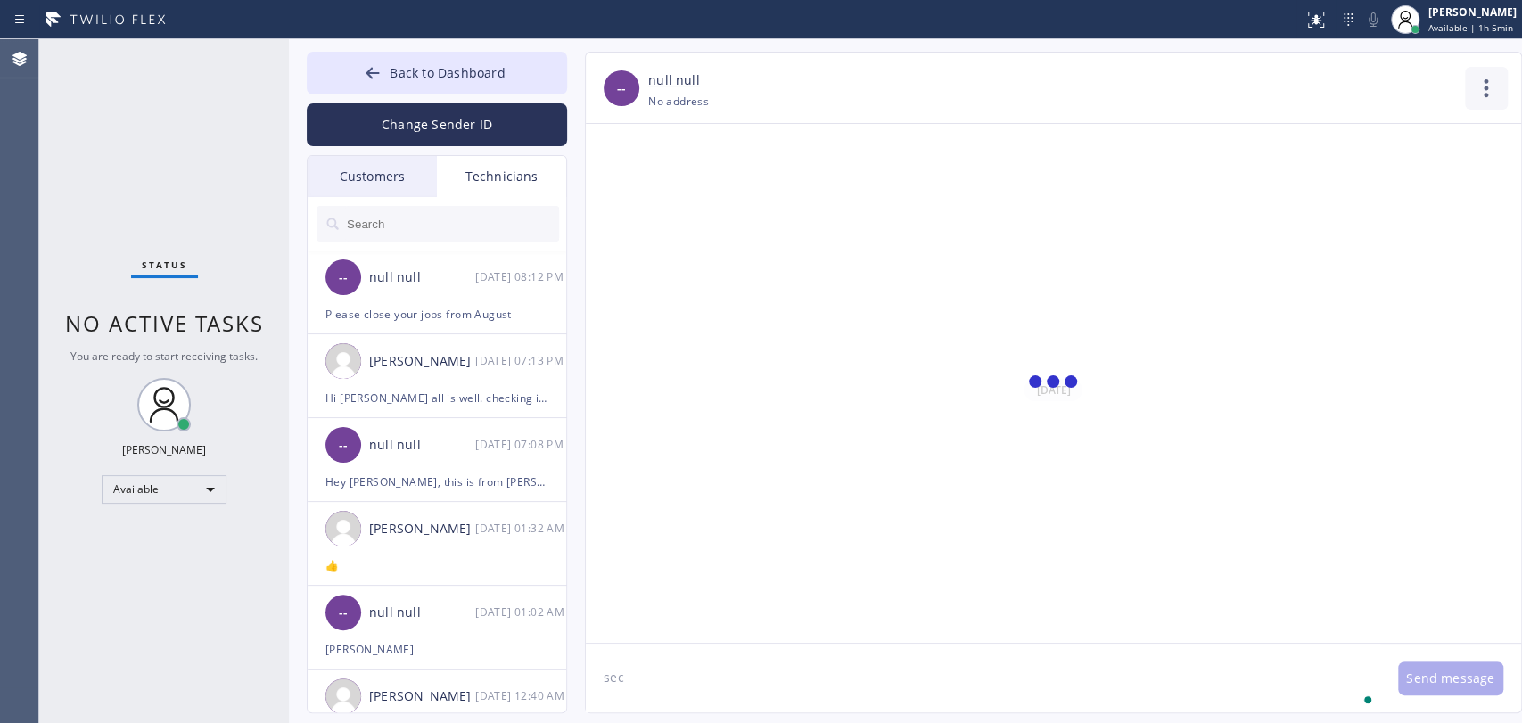
click at [1486, 90] on icon at bounding box center [1486, 88] width 43 height 43
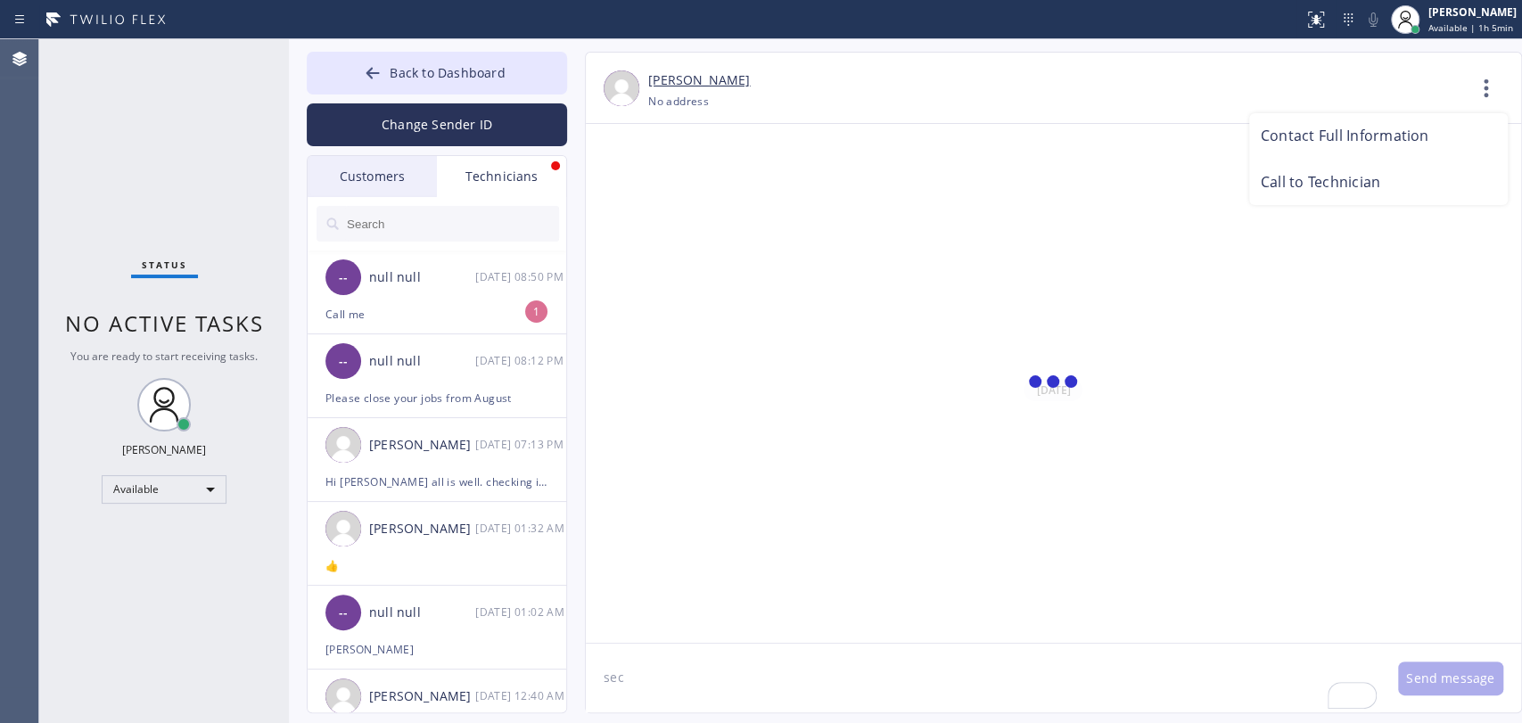
click at [423, 295] on div at bounding box center [761, 361] width 1522 height 723
click at [423, 295] on div "-- null null 09/25 08:50 PM" at bounding box center [438, 278] width 260 height 54
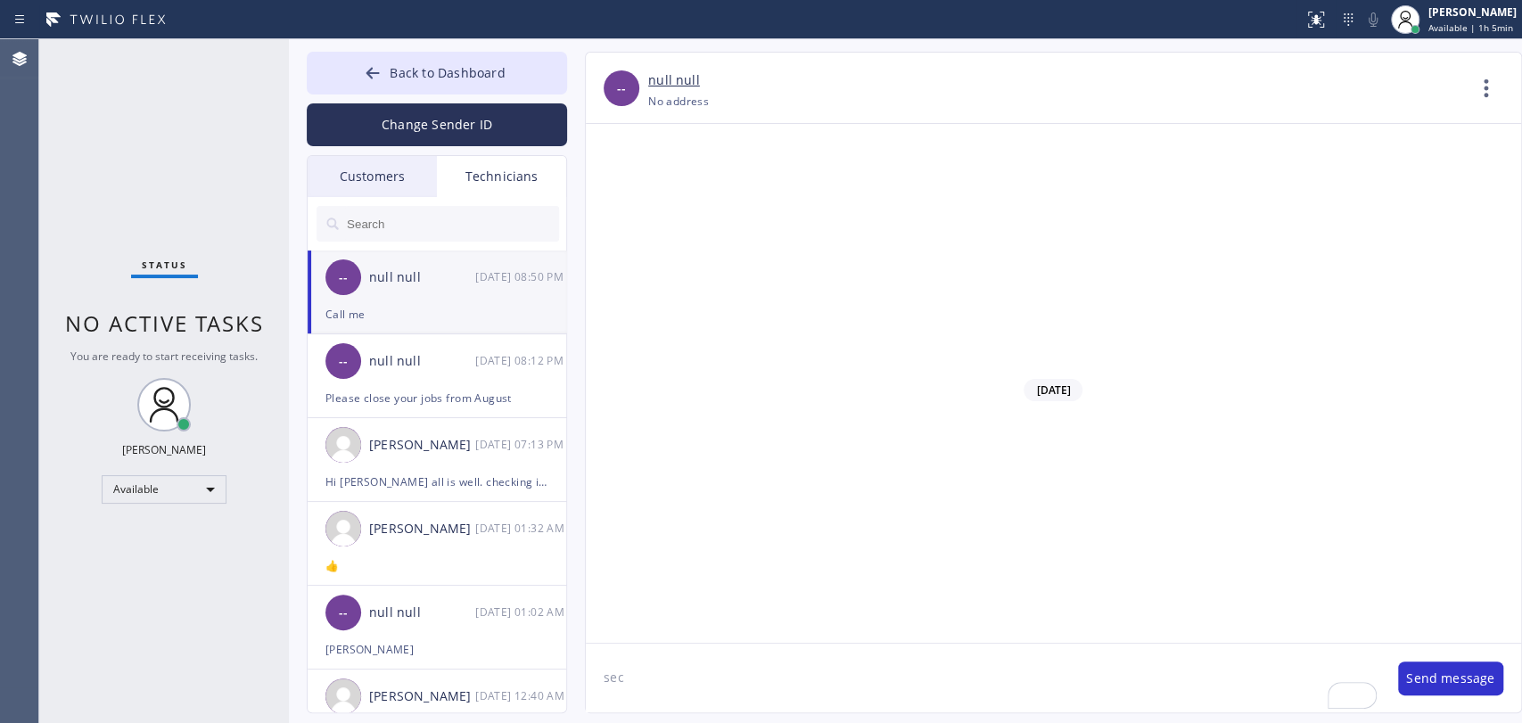
scroll to position [153105, 0]
click at [671, 678] on textarea "sec" at bounding box center [983, 678] width 795 height 69
type textarea "i'll call from diff number"
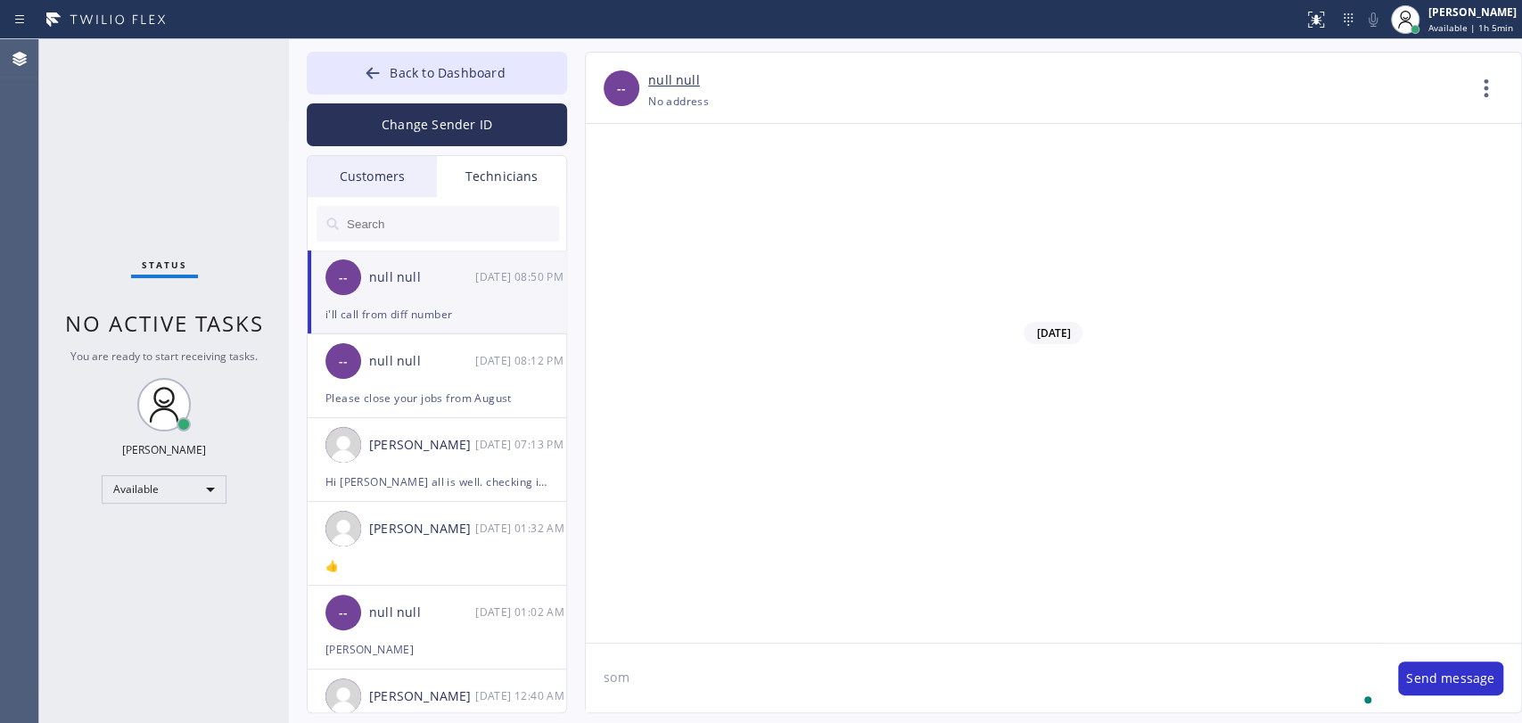
scroll to position [153167, 0]
type textarea "something is wrong with this system"
click at [352, 64] on button "Back to Dashboard" at bounding box center [437, 73] width 260 height 43
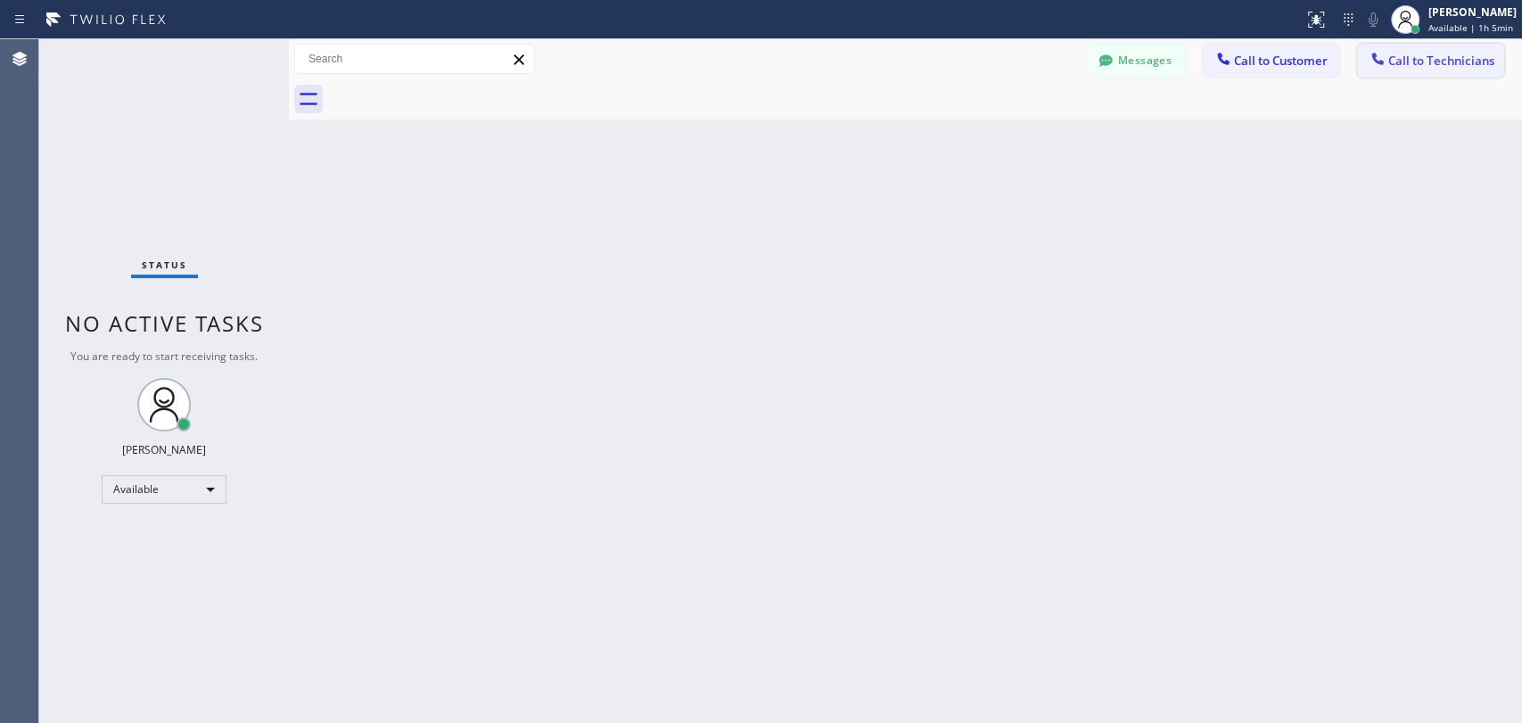
click at [1438, 46] on button "Call to Technicians" at bounding box center [1430, 61] width 147 height 34
click at [0, 0] on div "Outbound call Technician Search Technician Your caller id phone number Your cal…" at bounding box center [0, 0] width 0 height 0
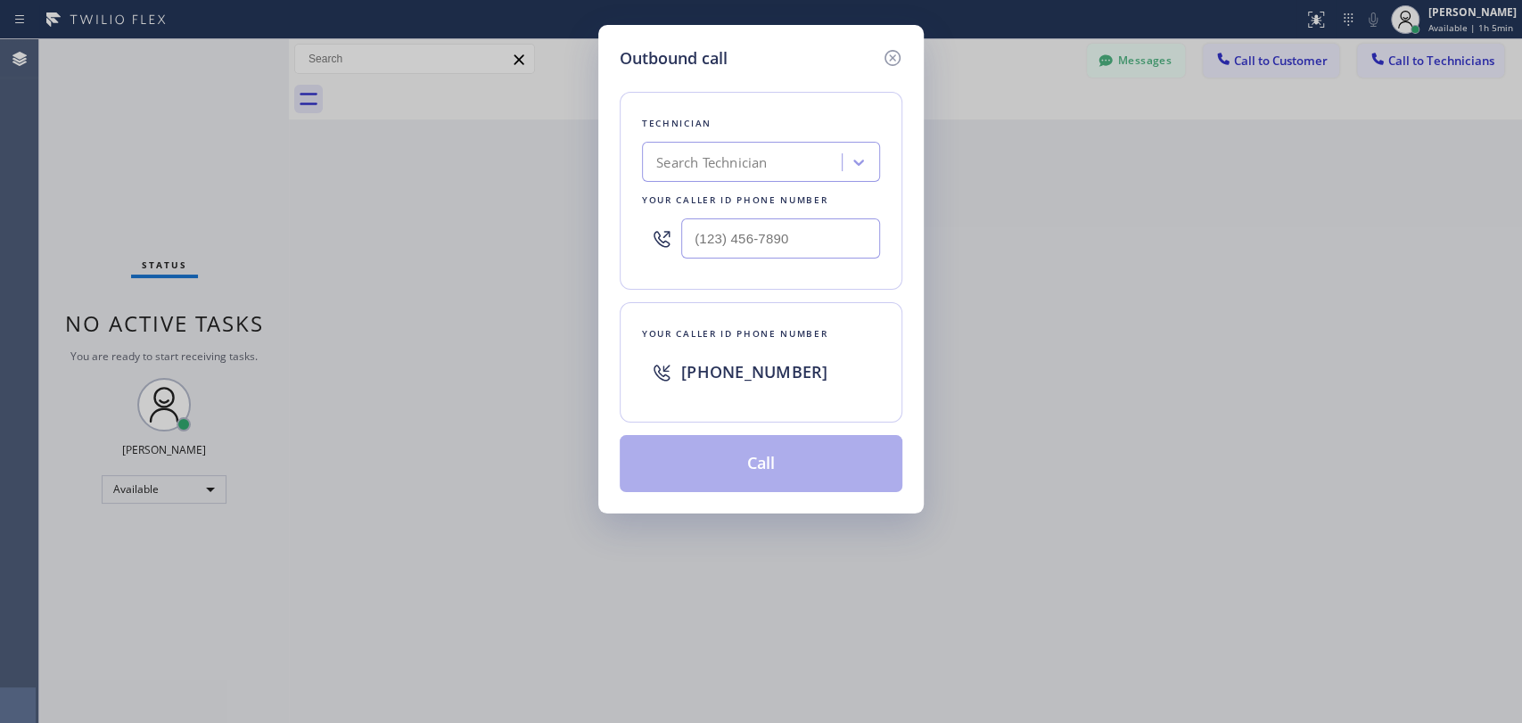
click at [696, 164] on div "Search Technician" at bounding box center [711, 163] width 111 height 21
type input "Hovik"
click at [705, 204] on div "[PERSON_NAME]" at bounding box center [761, 200] width 238 height 32
type input "[PHONE_NUMBER]"
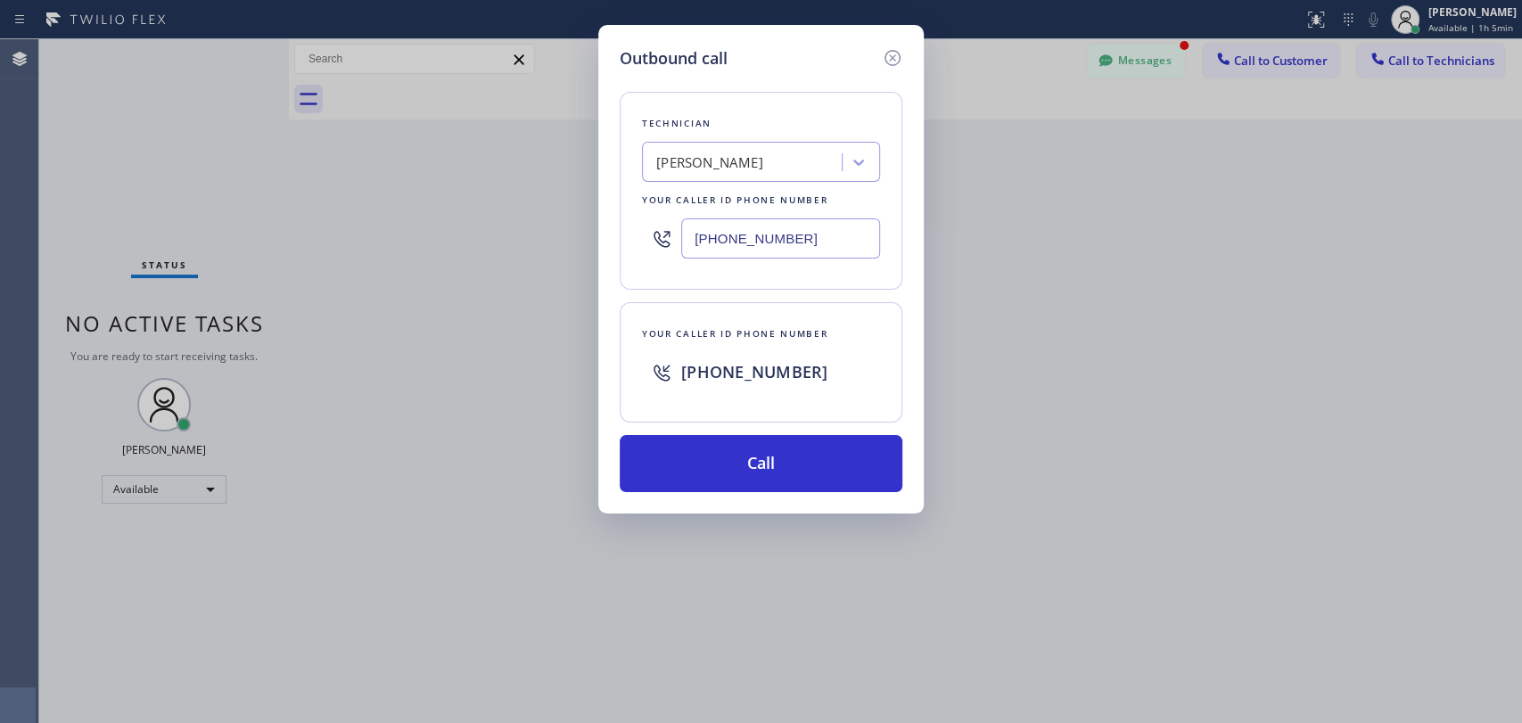
click at [755, 251] on input "[PHONE_NUMBER]" at bounding box center [780, 239] width 199 height 40
click at [887, 54] on icon at bounding box center [892, 57] width 21 height 21
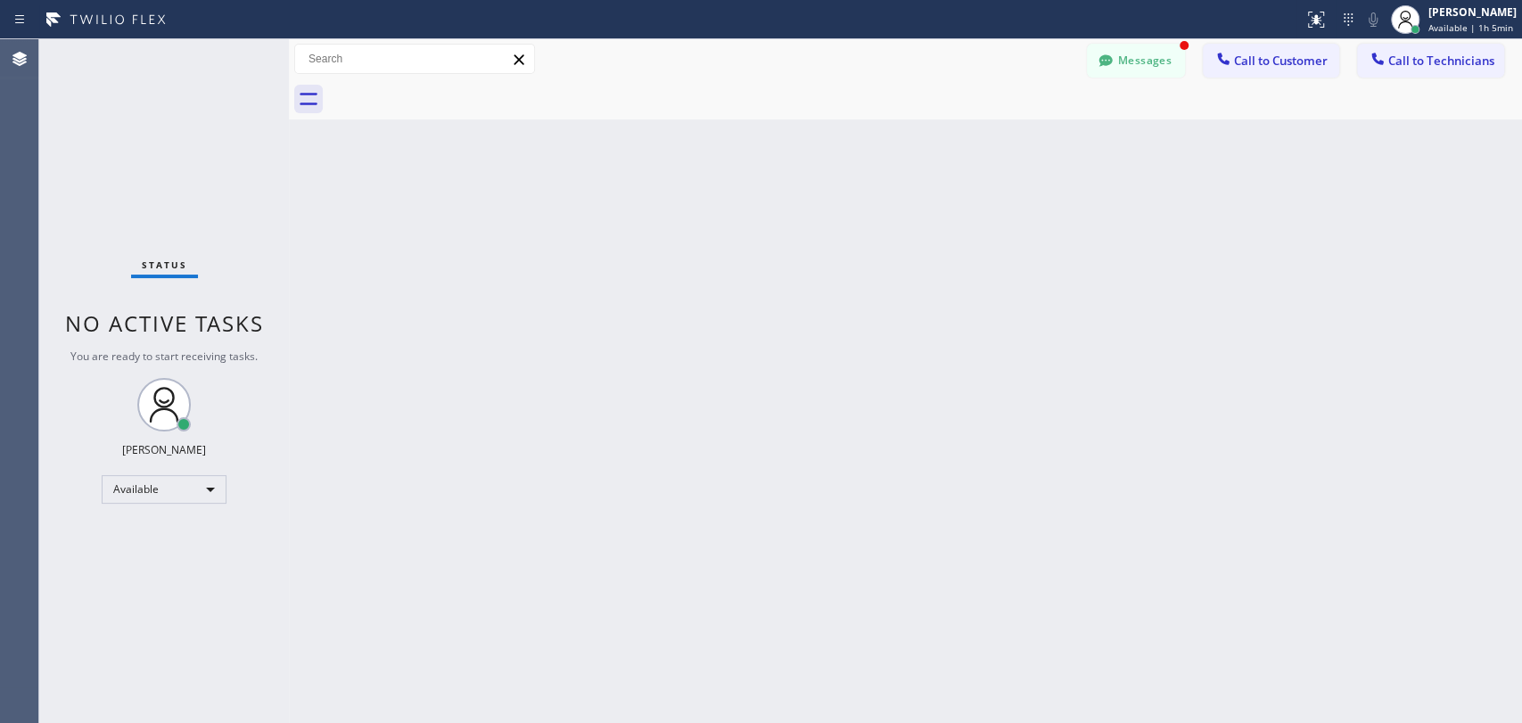
click at [1182, 63] on button "Messages" at bounding box center [1136, 61] width 98 height 34
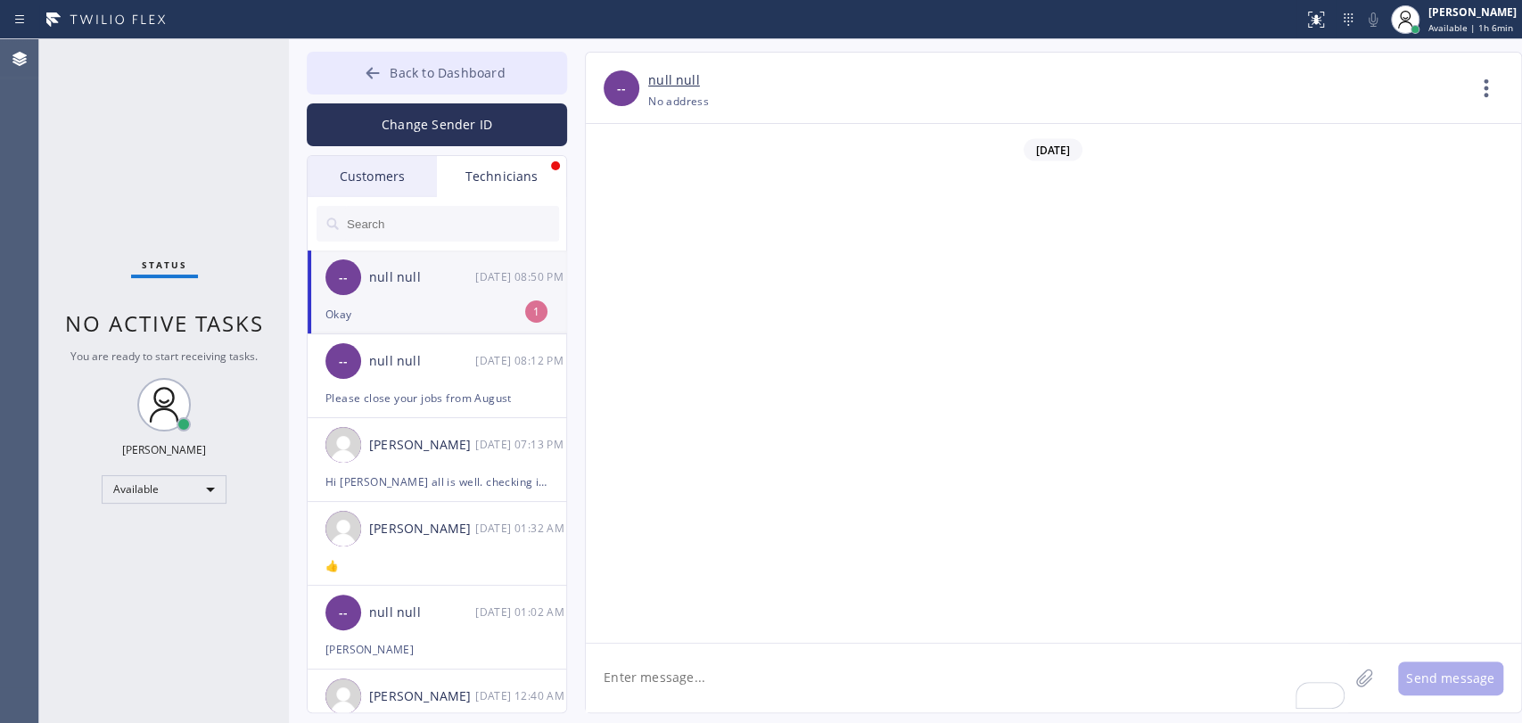
click at [444, 64] on span "Back to Dashboard" at bounding box center [447, 72] width 115 height 17
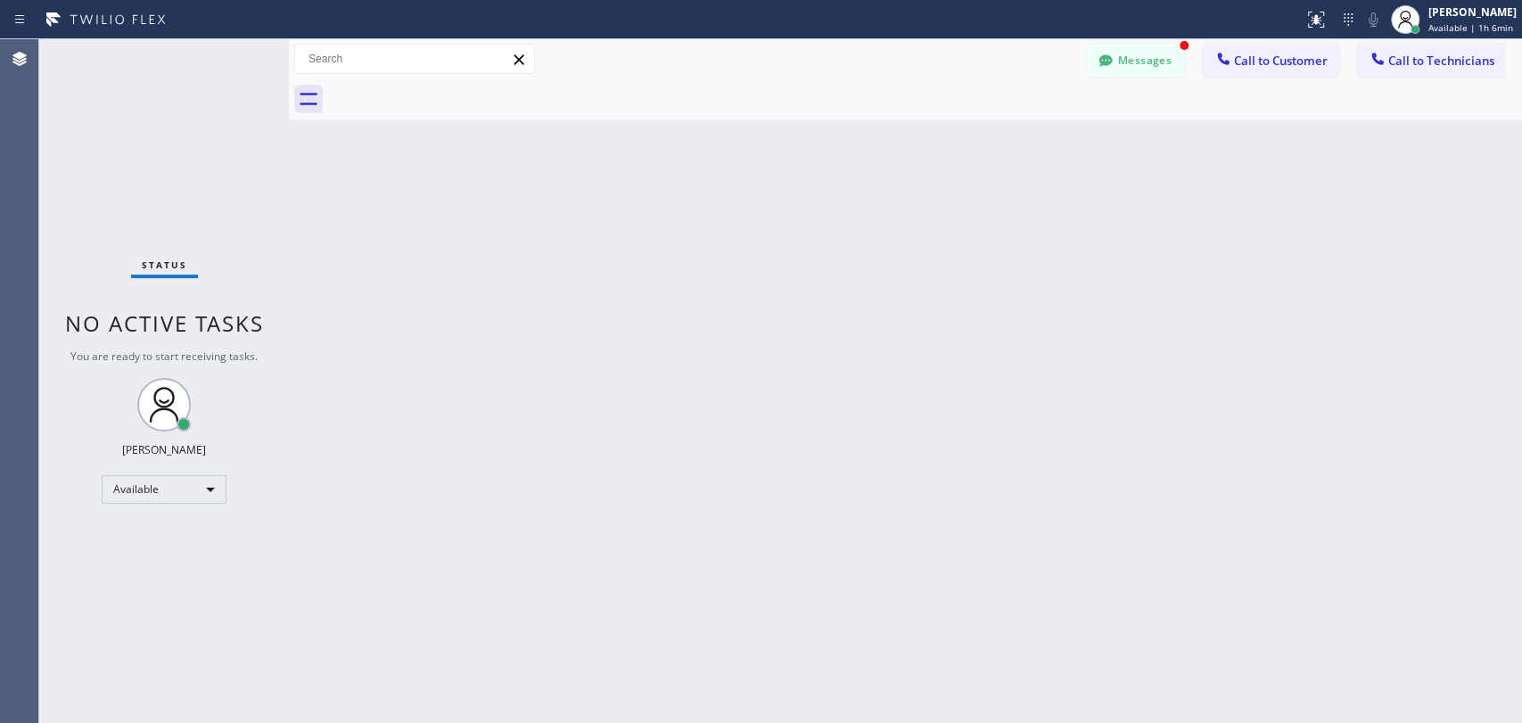
click at [1285, 64] on span "Call to Customer" at bounding box center [1281, 61] width 94 height 16
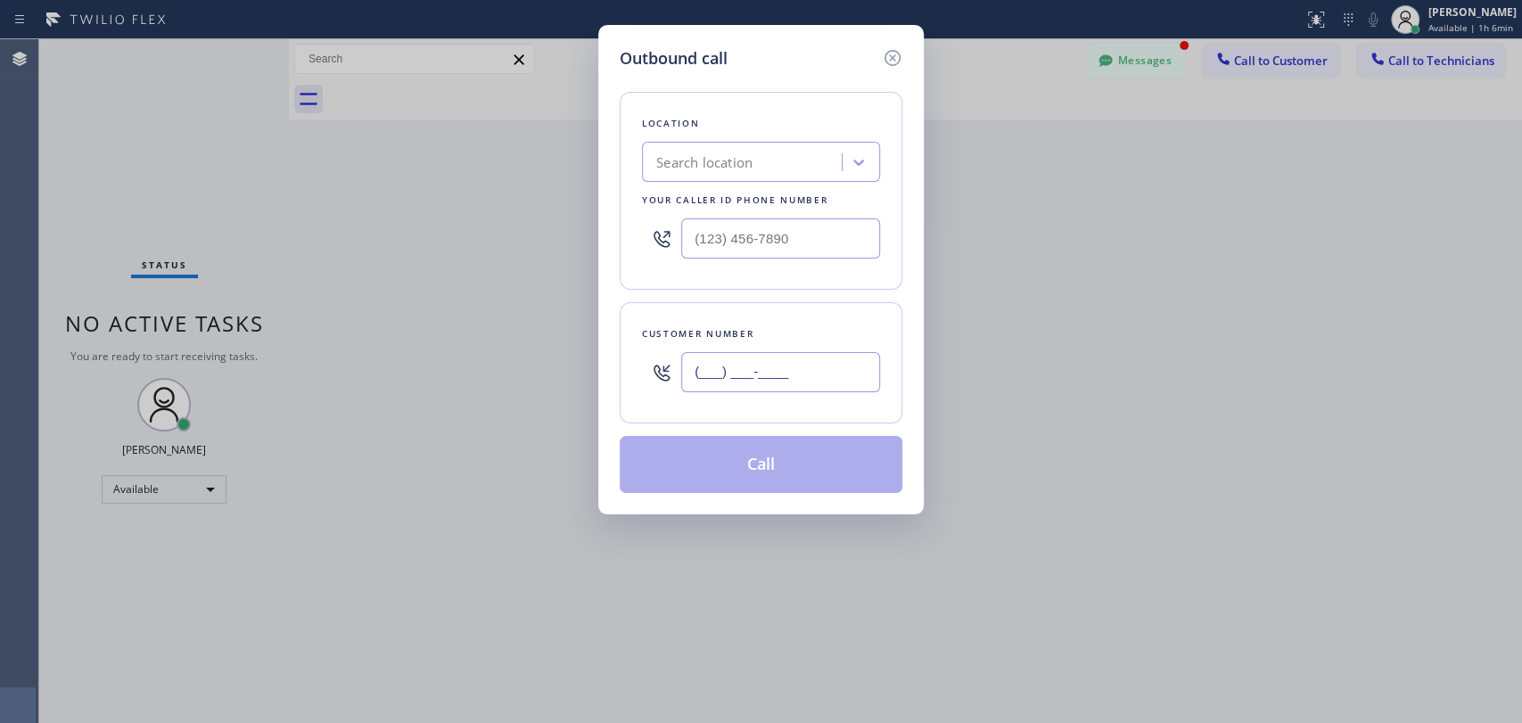
click at [733, 359] on input "(___) ___-____" at bounding box center [780, 372] width 199 height 40
paste input "213) 399-8517"
type input "[PHONE_NUMBER]"
click at [776, 170] on div "Search location" at bounding box center [745, 162] width 194 height 31
paste input "Oasis Plumbers [GEOGRAPHIC_DATA]"
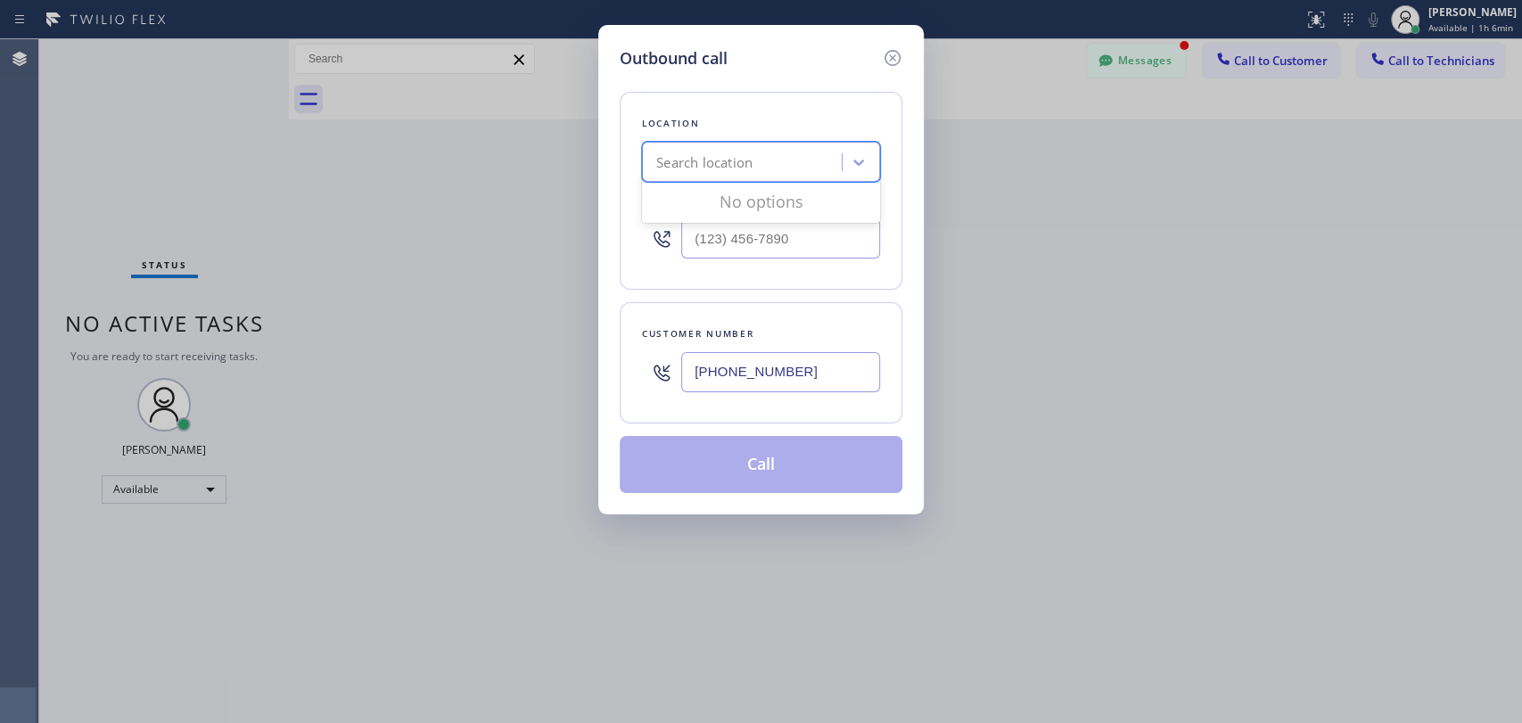
type input "Oasis Plumbers Thousand Oaks"
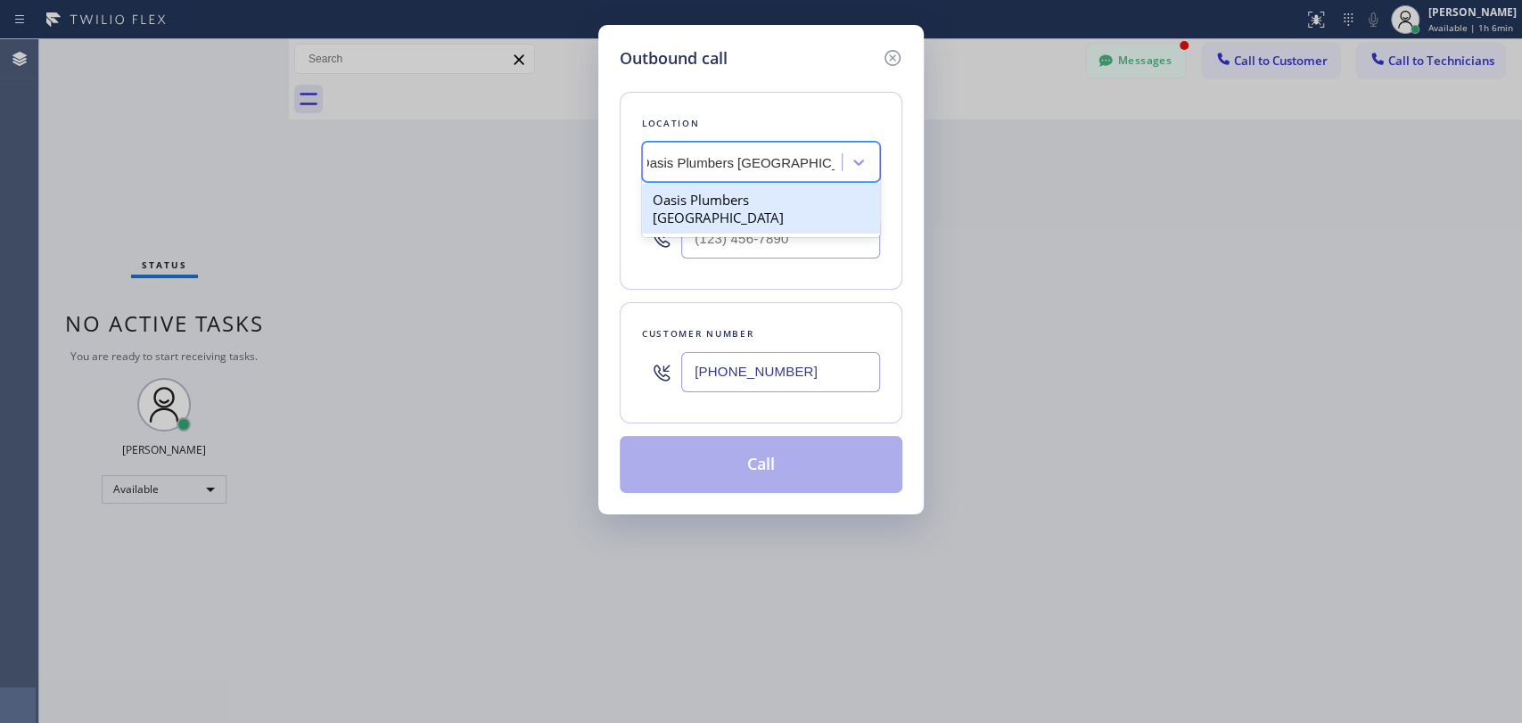
click at [743, 194] on div "Oasis Plumbers Thousand Oaks" at bounding box center [761, 209] width 238 height 50
type input "(805) 883-6154"
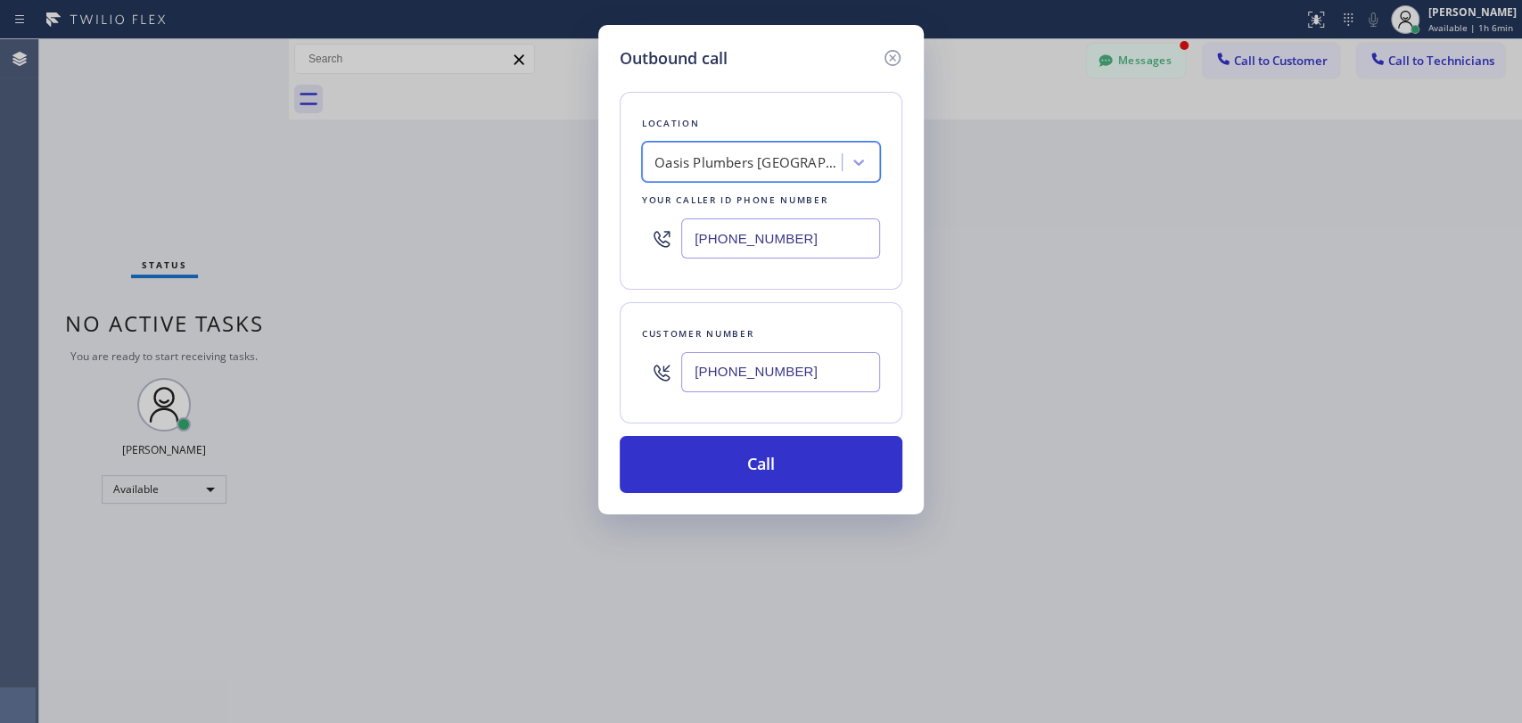
scroll to position [0, 1]
click at [711, 467] on button "Call" at bounding box center [761, 464] width 283 height 57
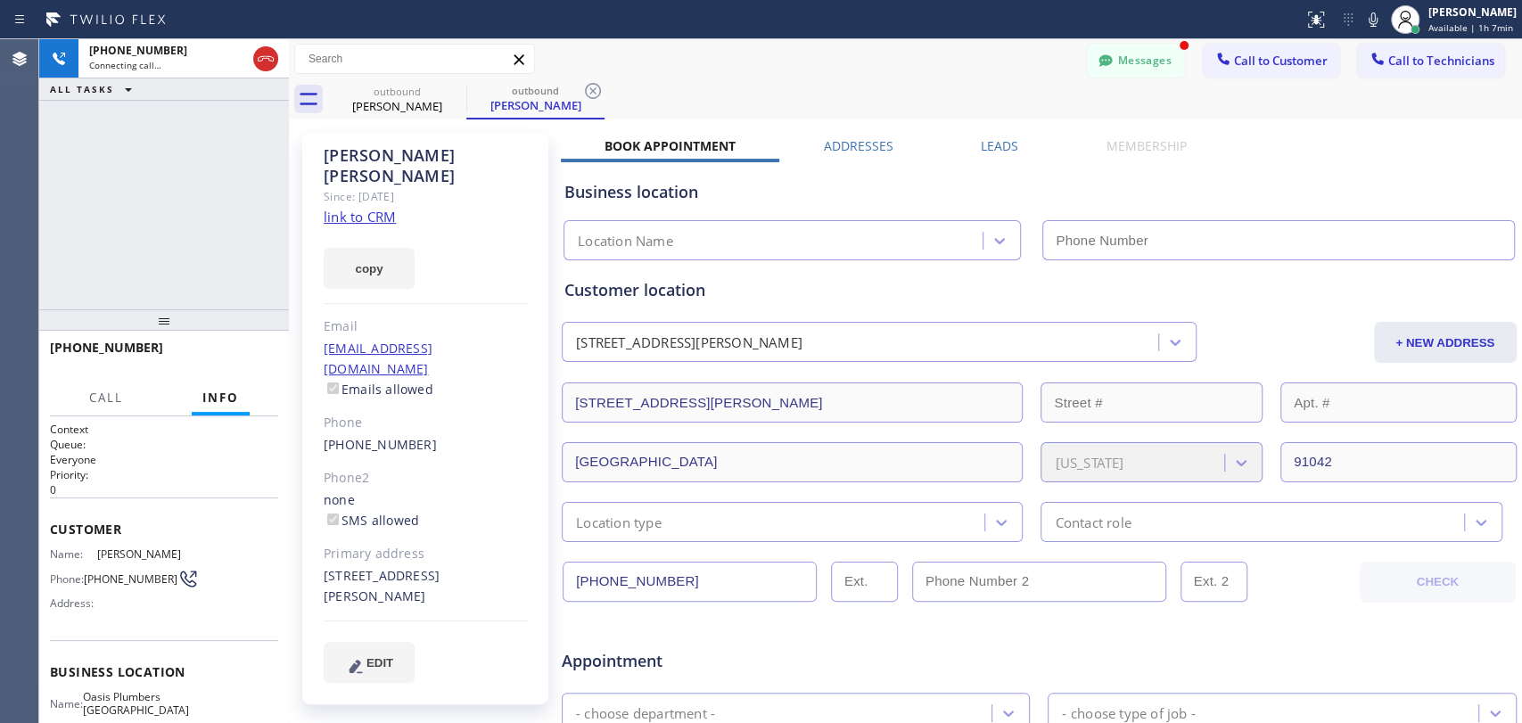
type input "(805) 883-6154"
click at [678, 292] on div "Customer location" at bounding box center [1040, 290] width 950 height 24
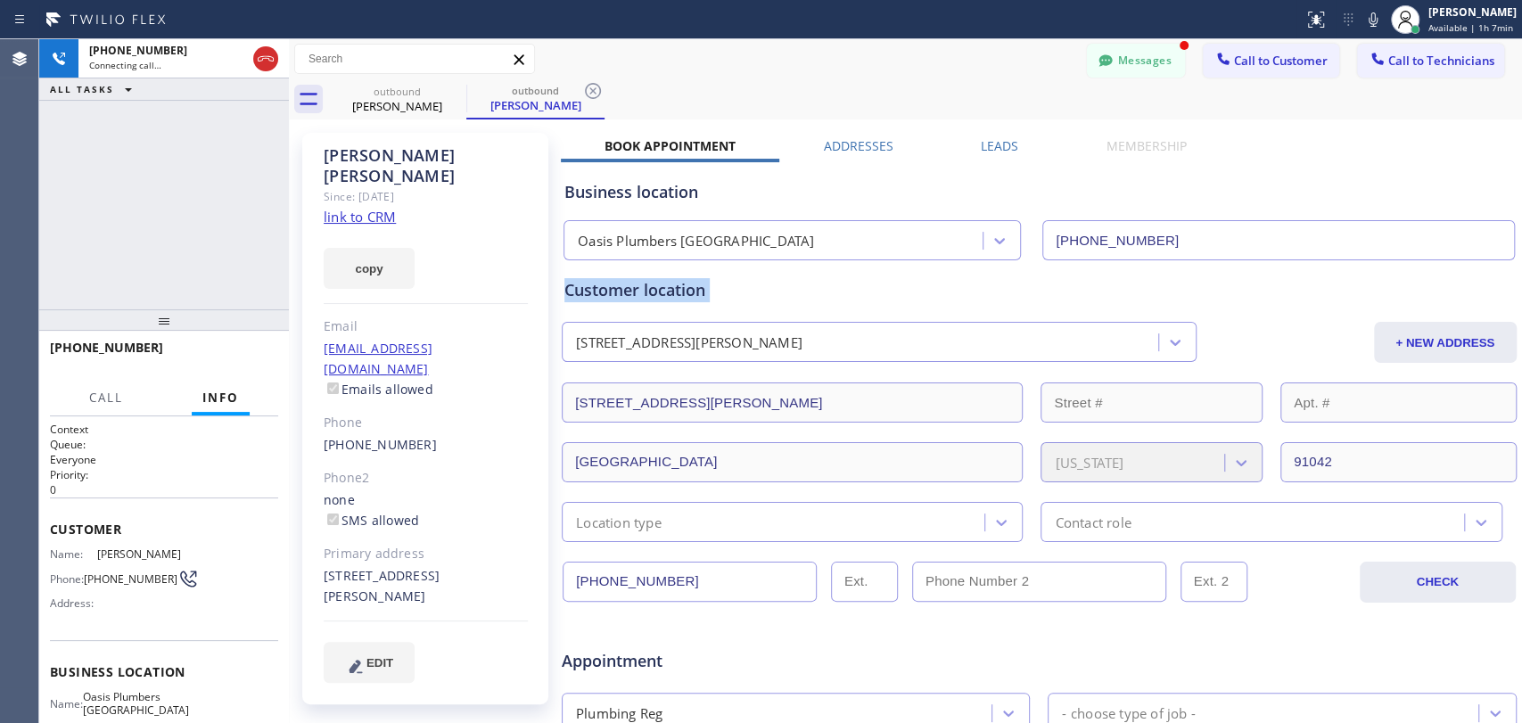
click at [678, 292] on div "Customer location" at bounding box center [1040, 290] width 950 height 24
click at [678, 291] on div "Customer location" at bounding box center [1040, 290] width 950 height 24
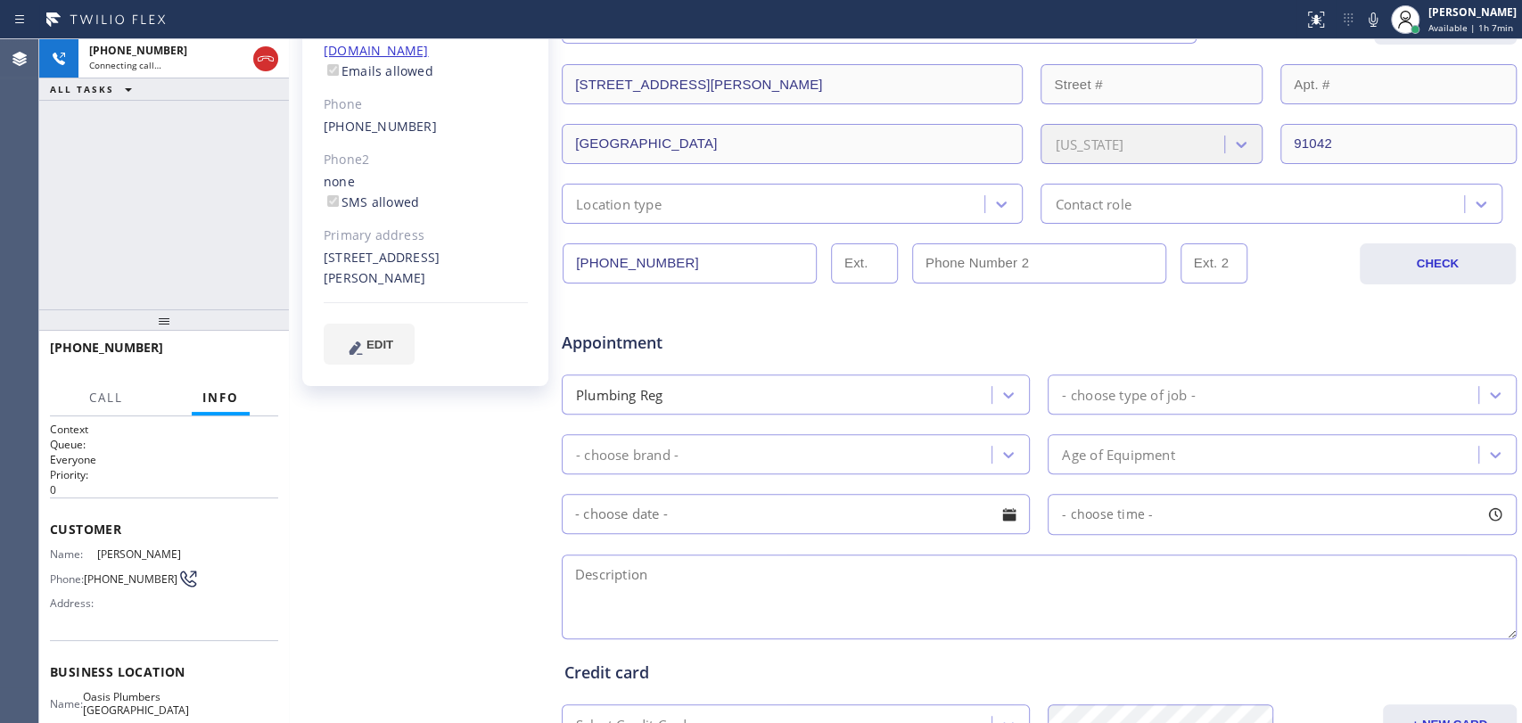
scroll to position [495, 0]
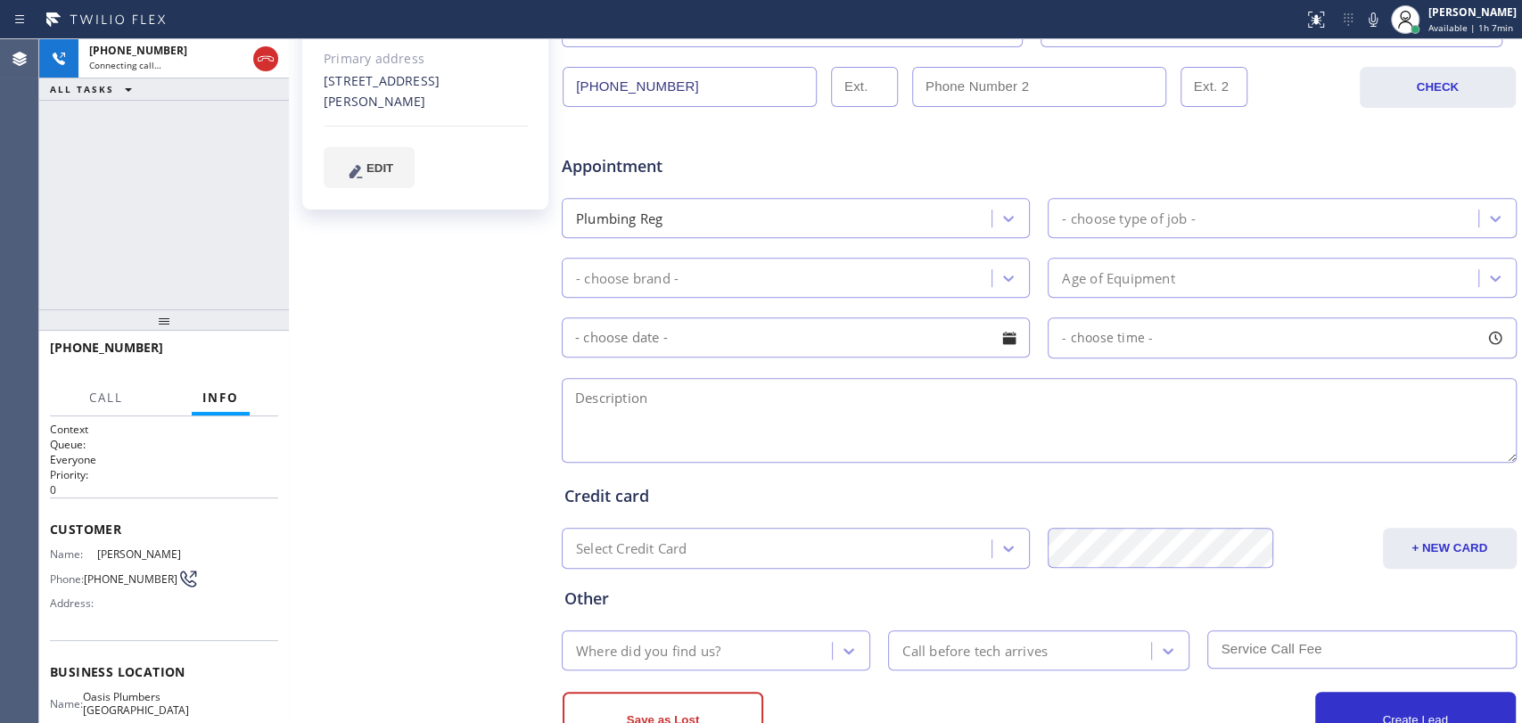
click at [652, 430] on textarea at bounding box center [1039, 420] width 955 height 85
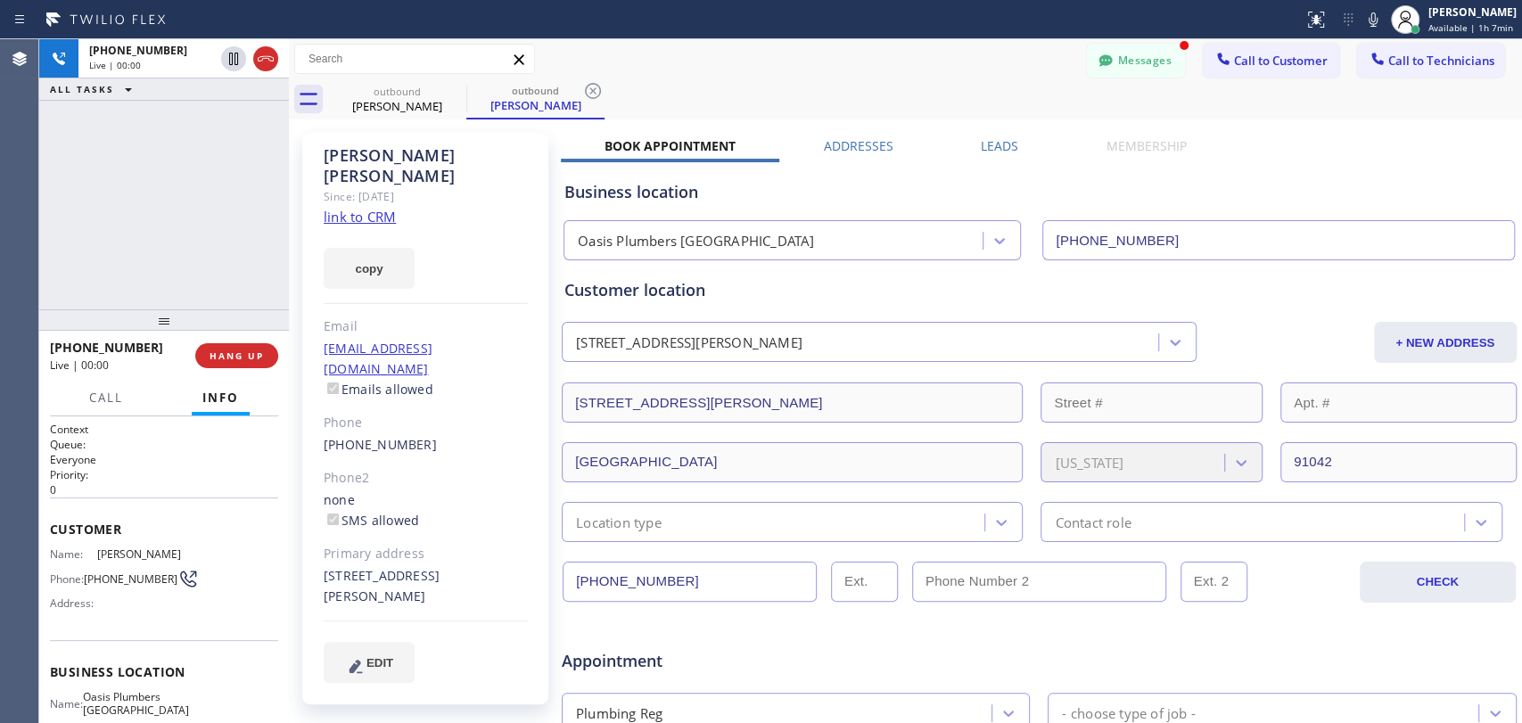
scroll to position [396, 0]
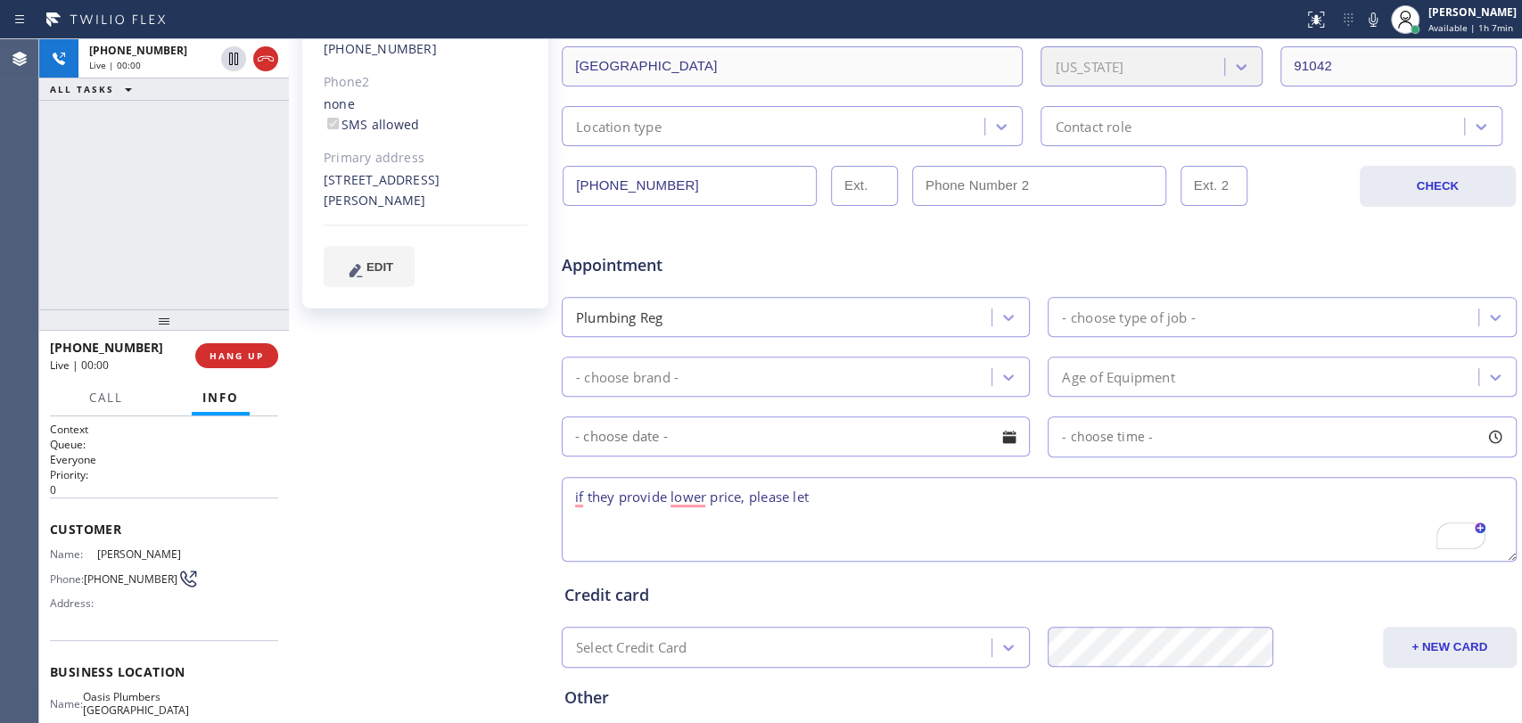
drag, startPoint x: 847, startPoint y: 498, endPoint x: 842, endPoint y: 490, distance: 9.6
click at [842, 490] on textarea "if they provide lower price, please let" at bounding box center [1039, 519] width 955 height 85
type textarea "if they provide lower price, please let; $ more repair work - a lot of damage t…"
drag, startPoint x: 614, startPoint y: 262, endPoint x: 662, endPoint y: 264, distance: 48.2
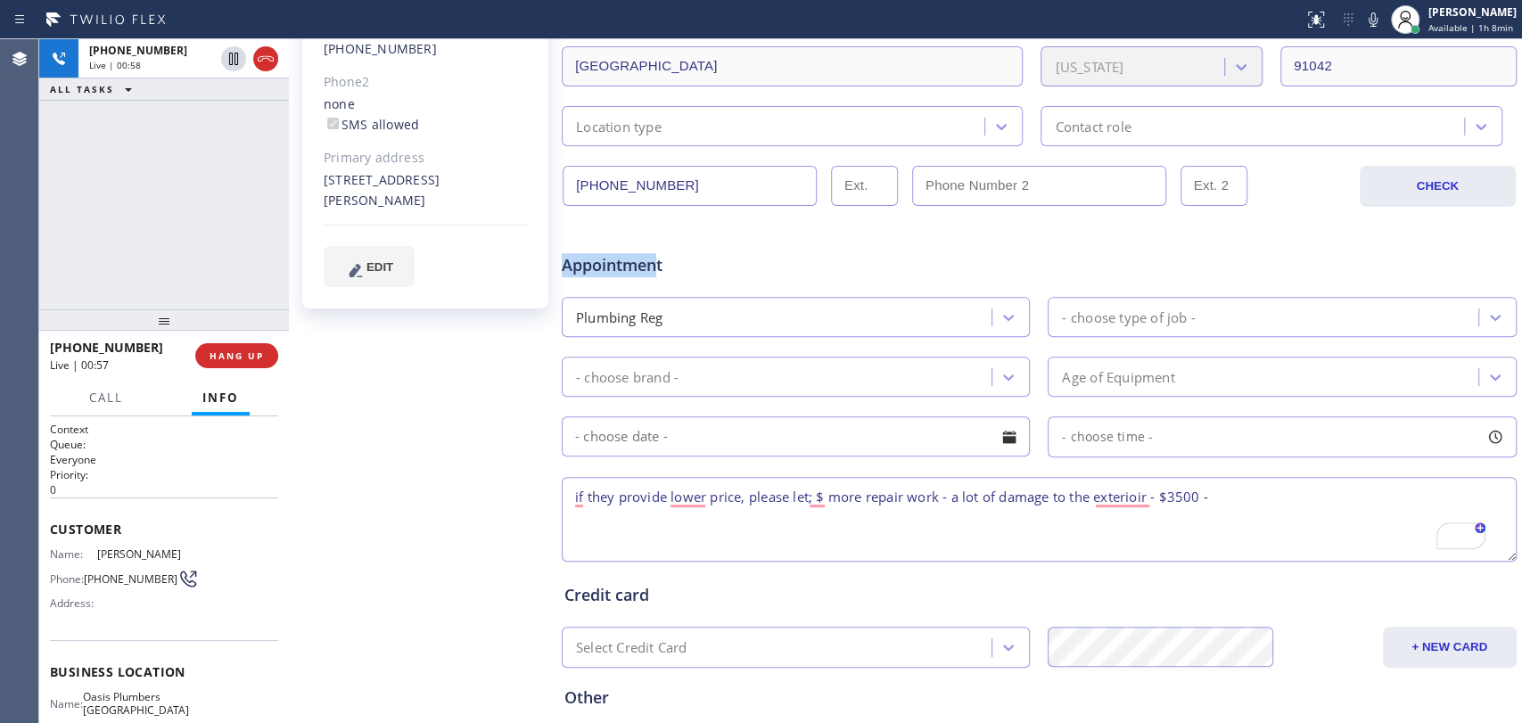
click at [662, 264] on div "Appointment" at bounding box center [719, 256] width 319 height 42
click at [662, 264] on span "Appointment" at bounding box center [720, 265] width 316 height 24
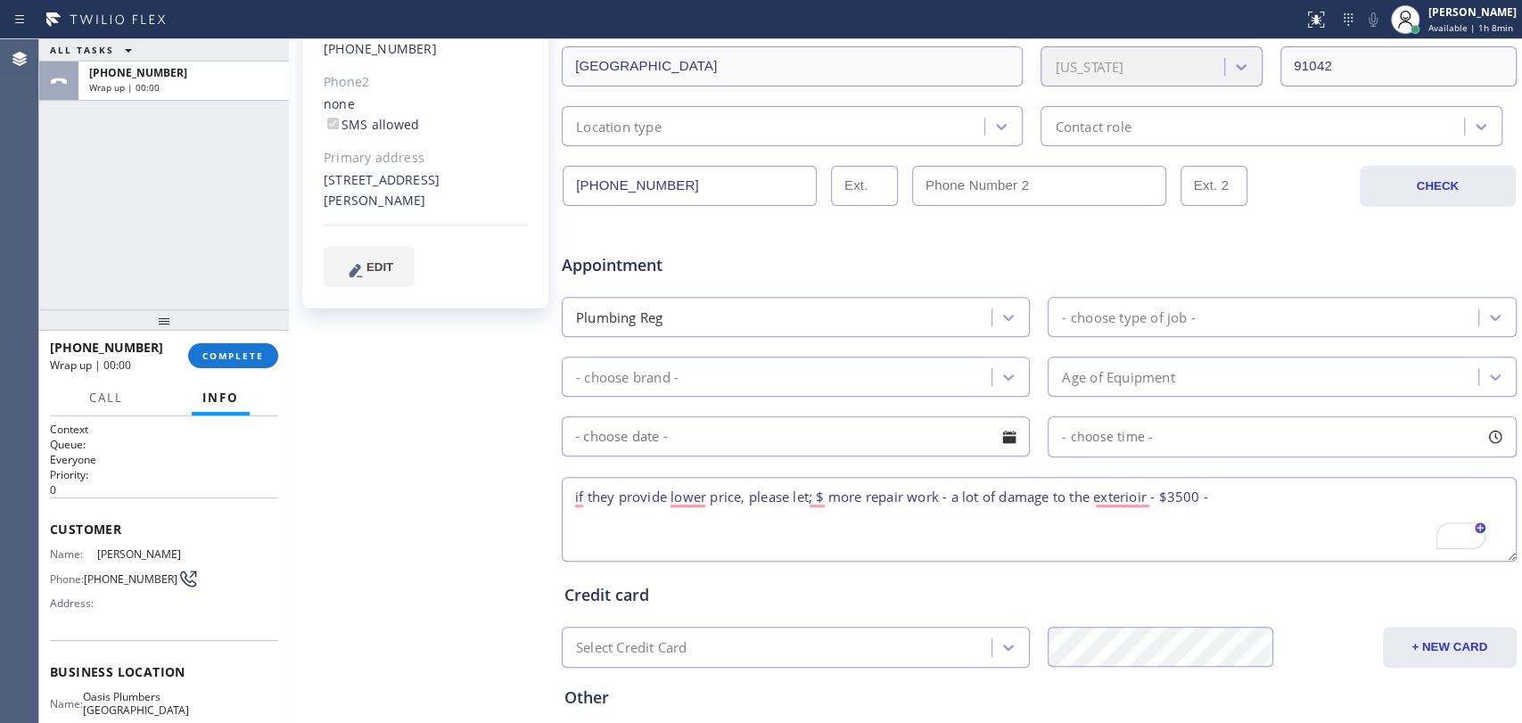
click at [221, 342] on div "+12133998517 Wrap up | 00:00 COMPLETE" at bounding box center [164, 356] width 228 height 46
click at [224, 347] on button "COMPLETE" at bounding box center [233, 355] width 90 height 25
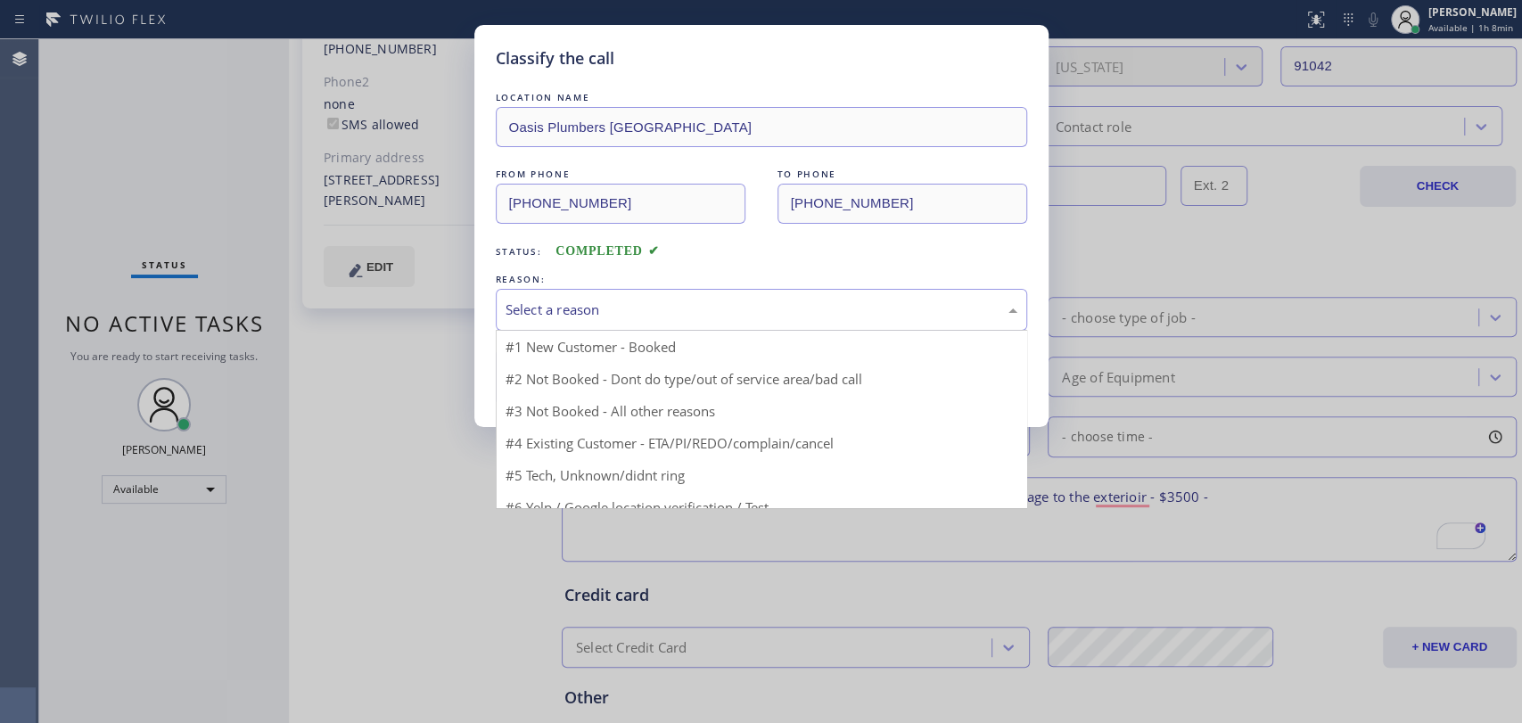
click at [726, 293] on div "Select a reason" at bounding box center [762, 310] width 532 height 42
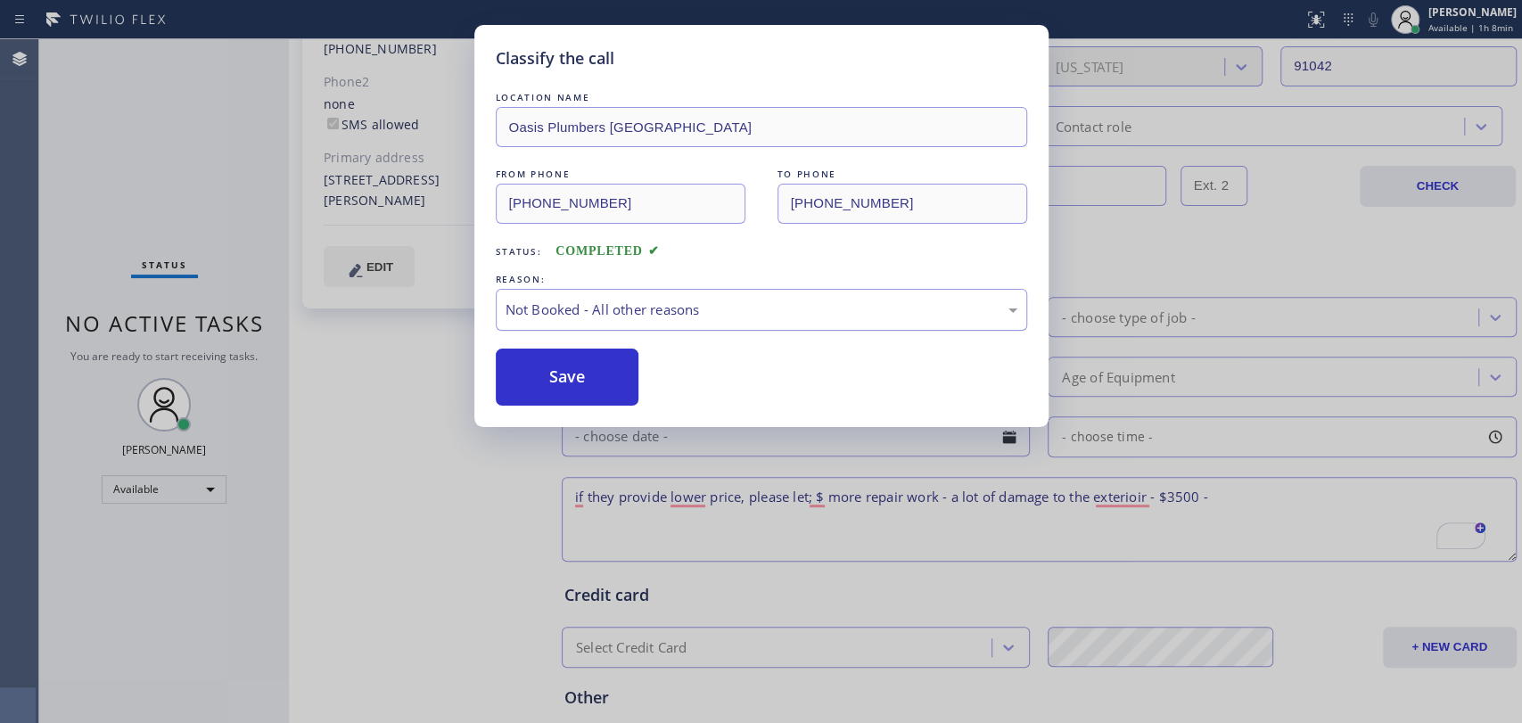
click at [592, 321] on div "Not Booked - All other reasons" at bounding box center [762, 310] width 532 height 42
click at [573, 392] on button "Save" at bounding box center [568, 377] width 144 height 57
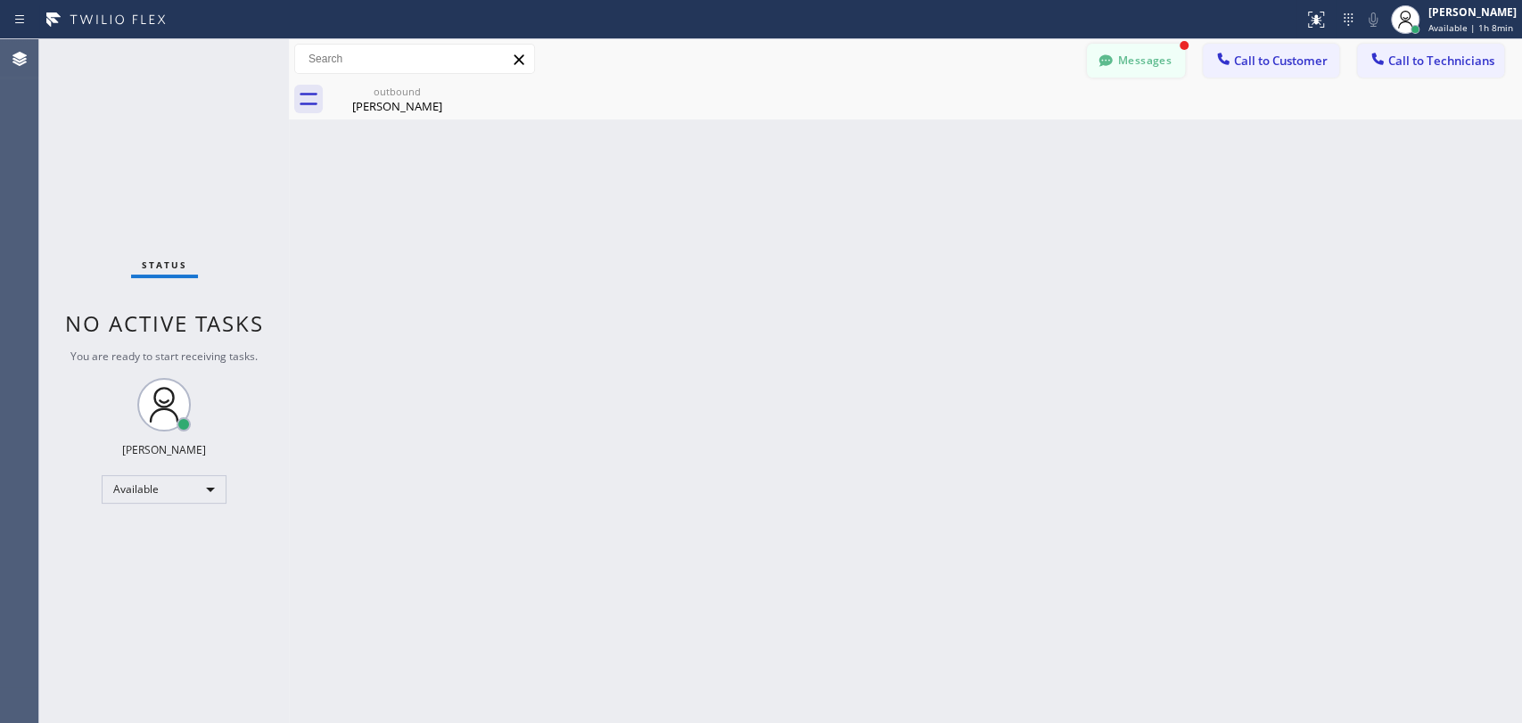
click at [1118, 57] on button "Messages" at bounding box center [1136, 61] width 98 height 34
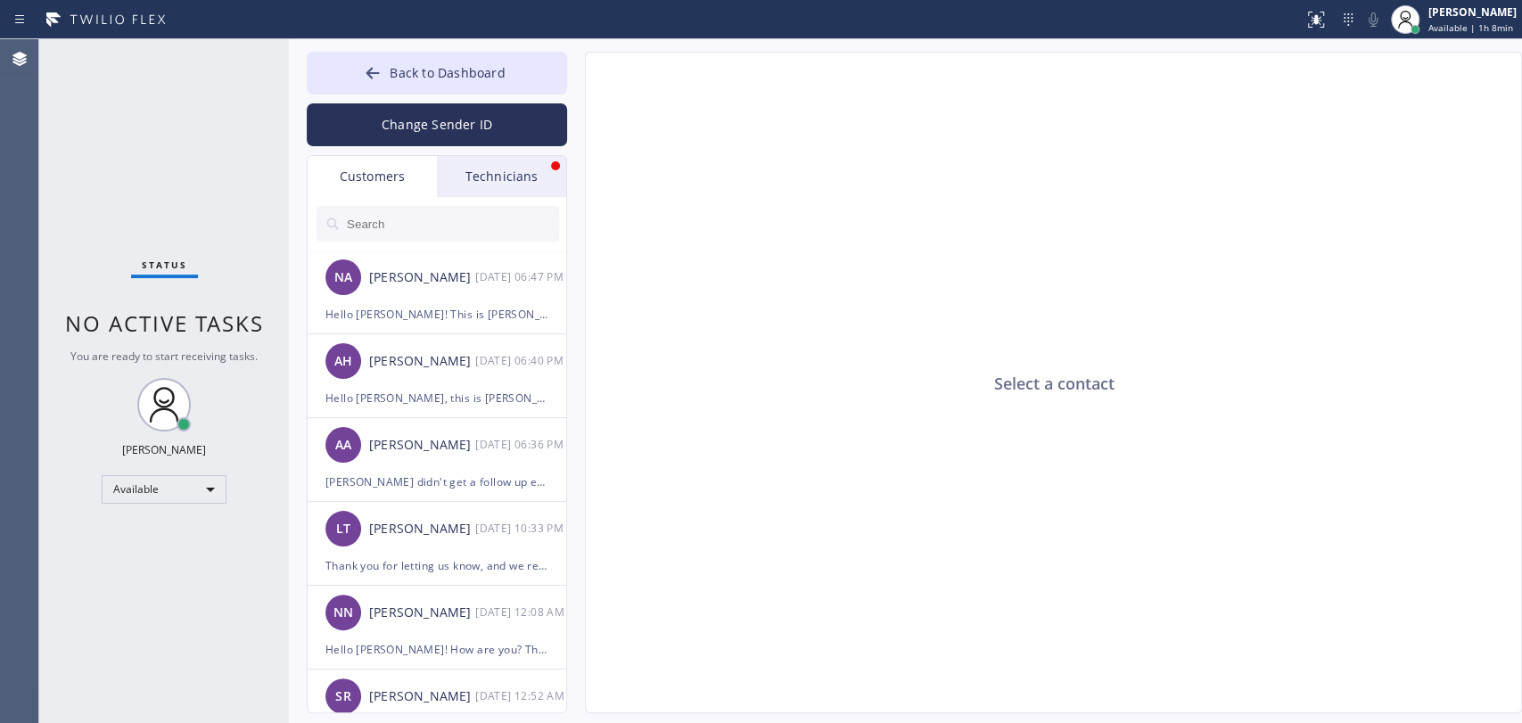
click at [524, 199] on div at bounding box center [438, 224] width 260 height 54
click at [521, 177] on div "Technicians" at bounding box center [501, 176] width 129 height 41
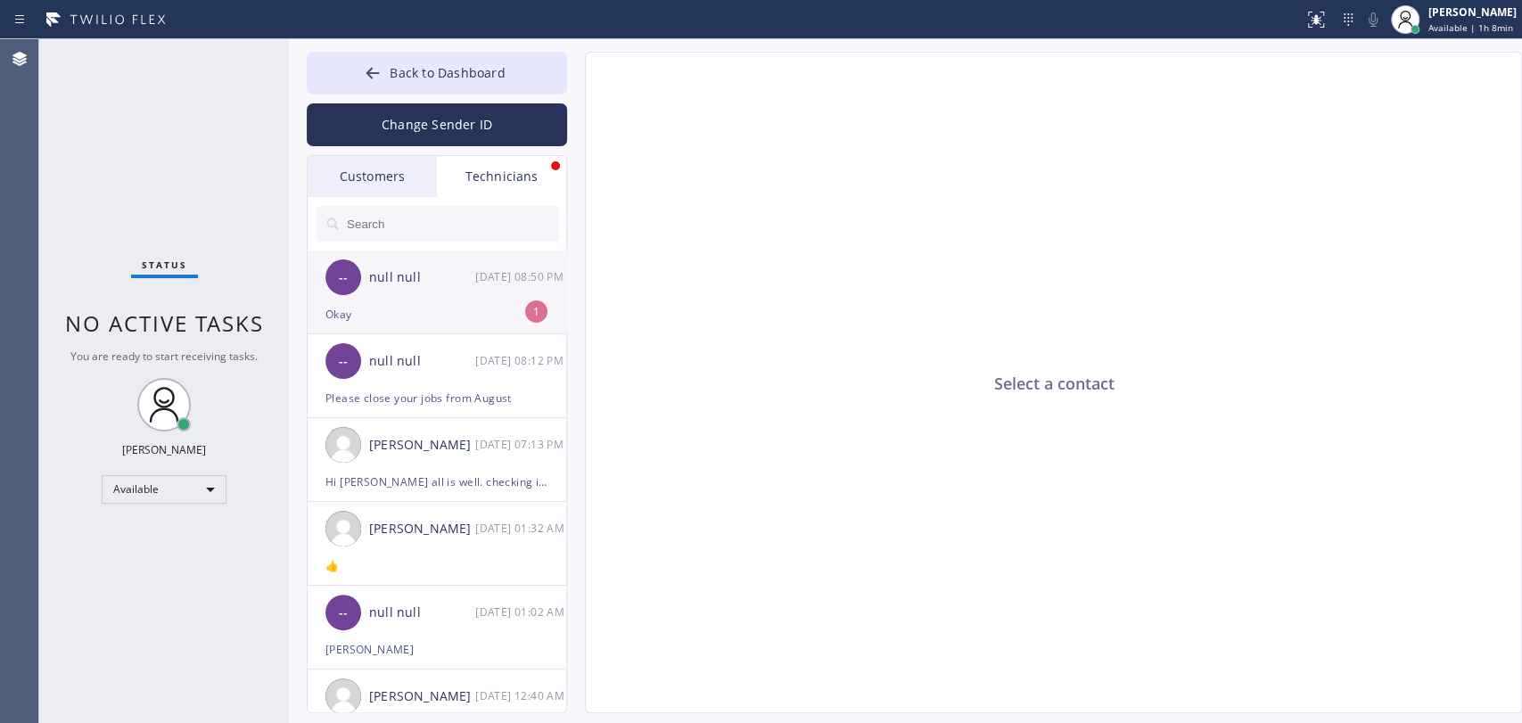
click at [352, 293] on div "-- null null 09/25 08:50 PM" at bounding box center [438, 278] width 260 height 54
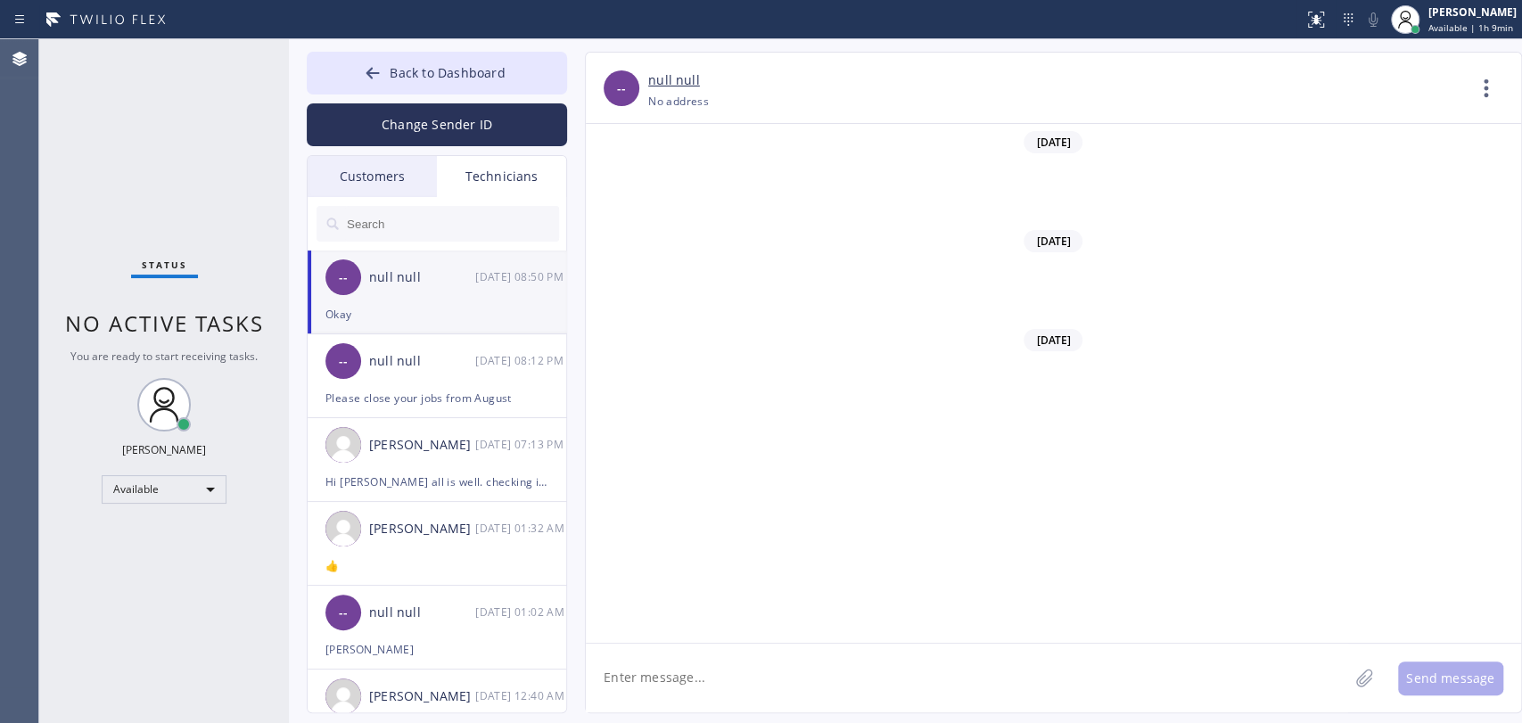
scroll to position [153288, 0]
click at [523, 80] on button "Back to Dashboard" at bounding box center [437, 73] width 260 height 43
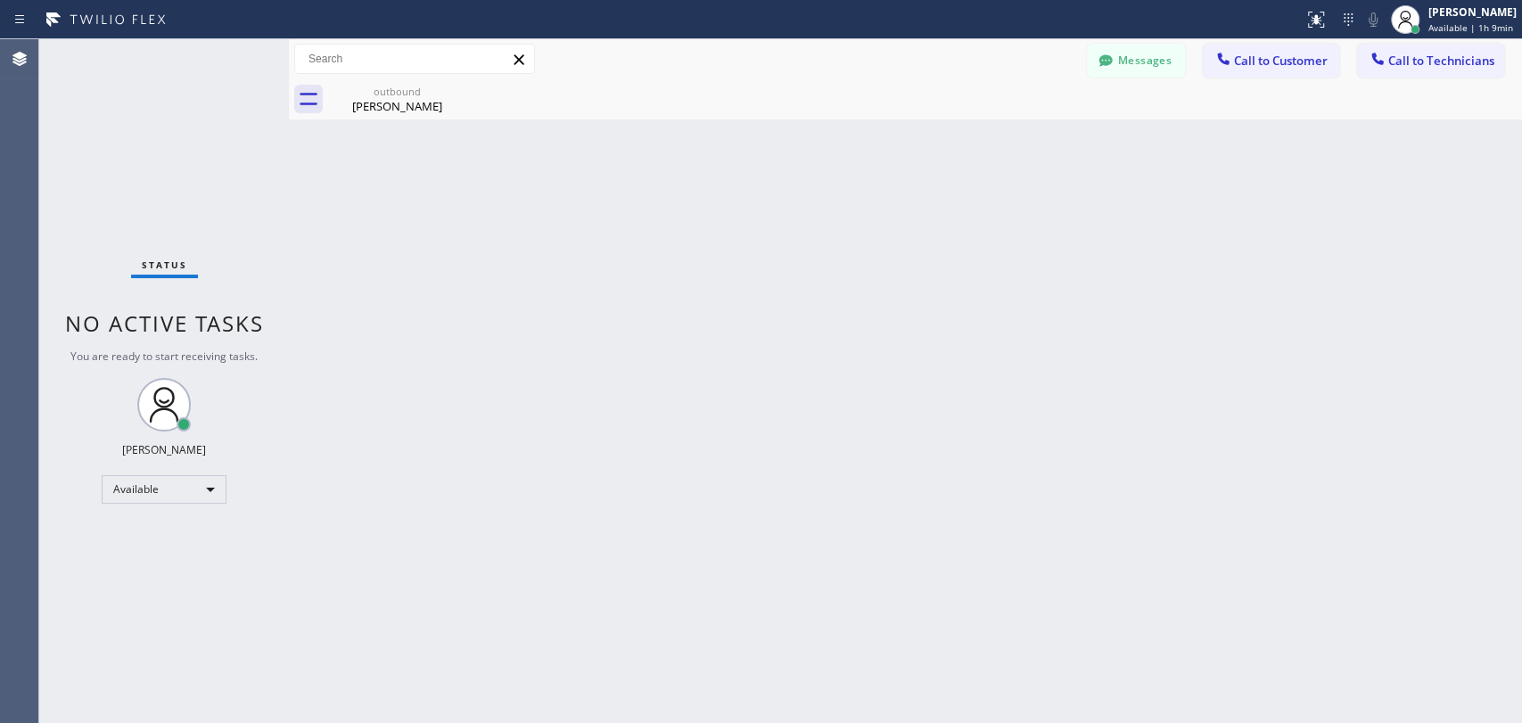
click at [1455, 61] on span "Call to Technicians" at bounding box center [1442, 61] width 106 height 16
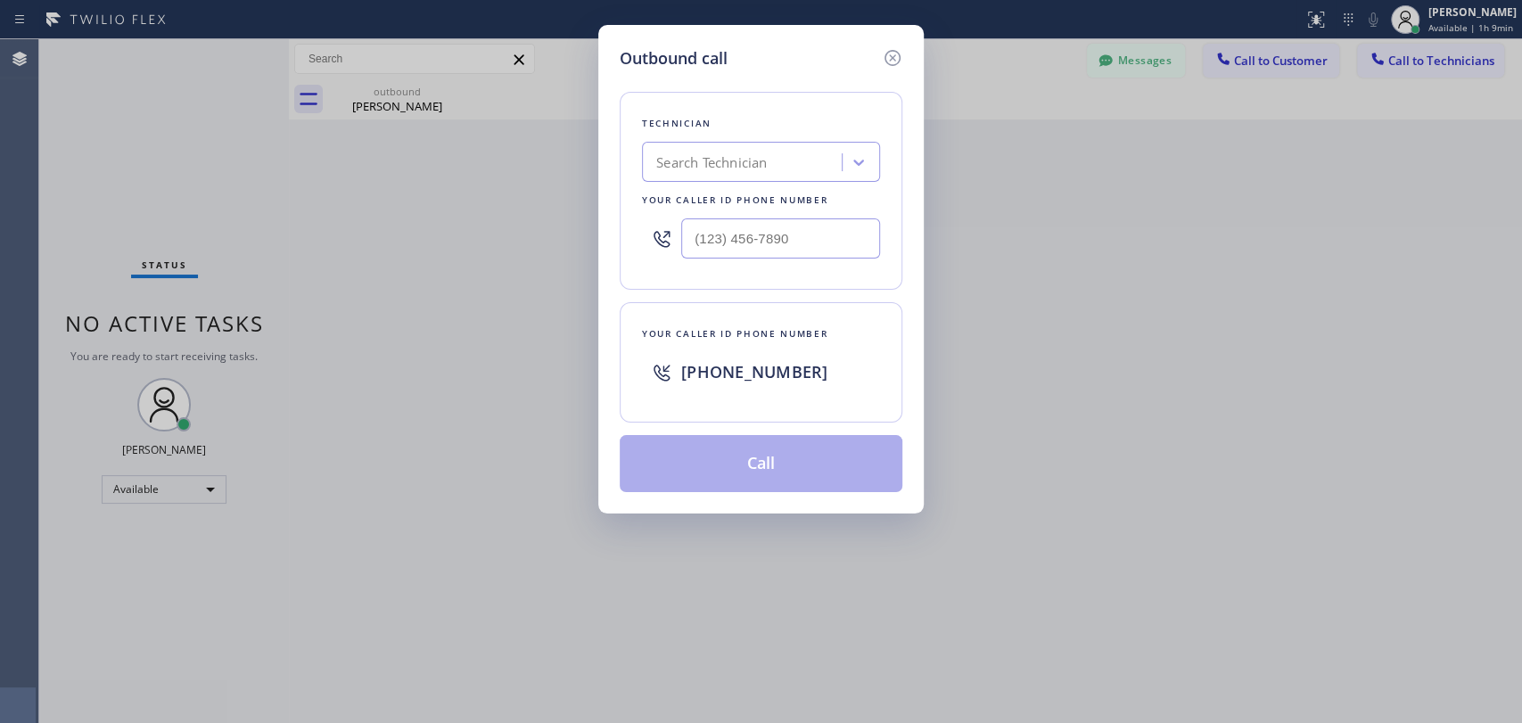
click at [714, 169] on div "Search Technician" at bounding box center [711, 163] width 111 height 21
type input "Hovik"
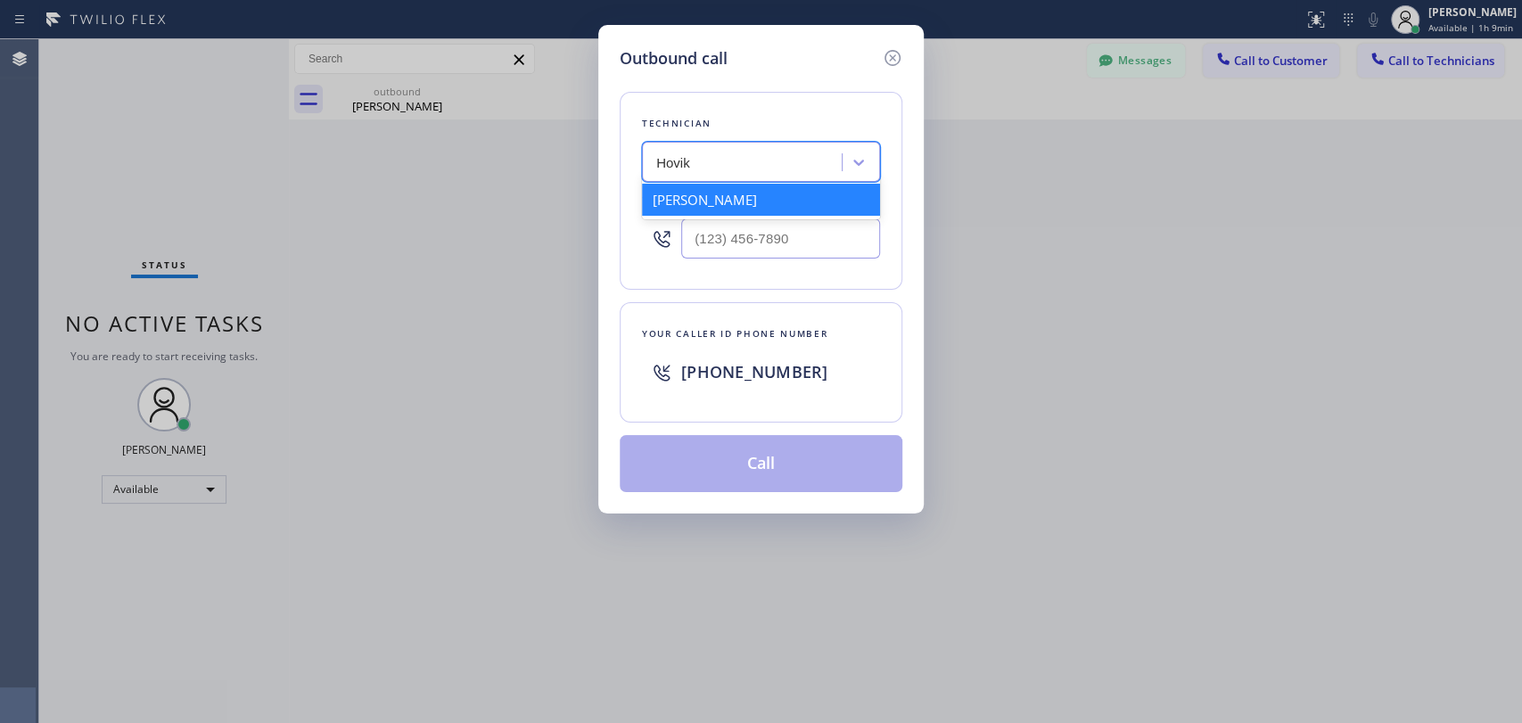
click at [705, 191] on div "[PERSON_NAME]" at bounding box center [761, 200] width 238 height 32
type input "[PHONE_NUMBER]"
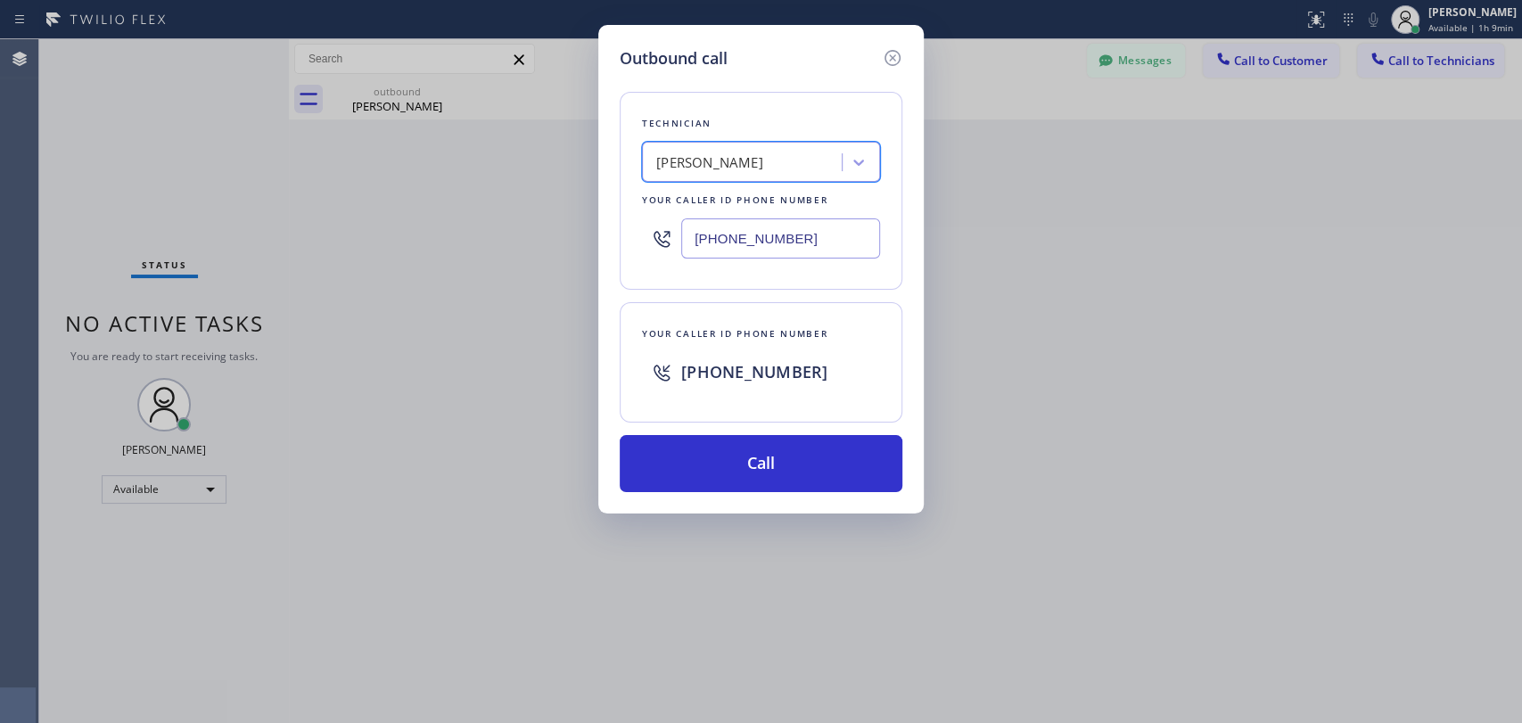
click at [736, 247] on input "[PHONE_NUMBER]" at bounding box center [780, 239] width 199 height 40
click at [829, 230] on input "[PHONE_NUMBER]" at bounding box center [780, 239] width 199 height 40
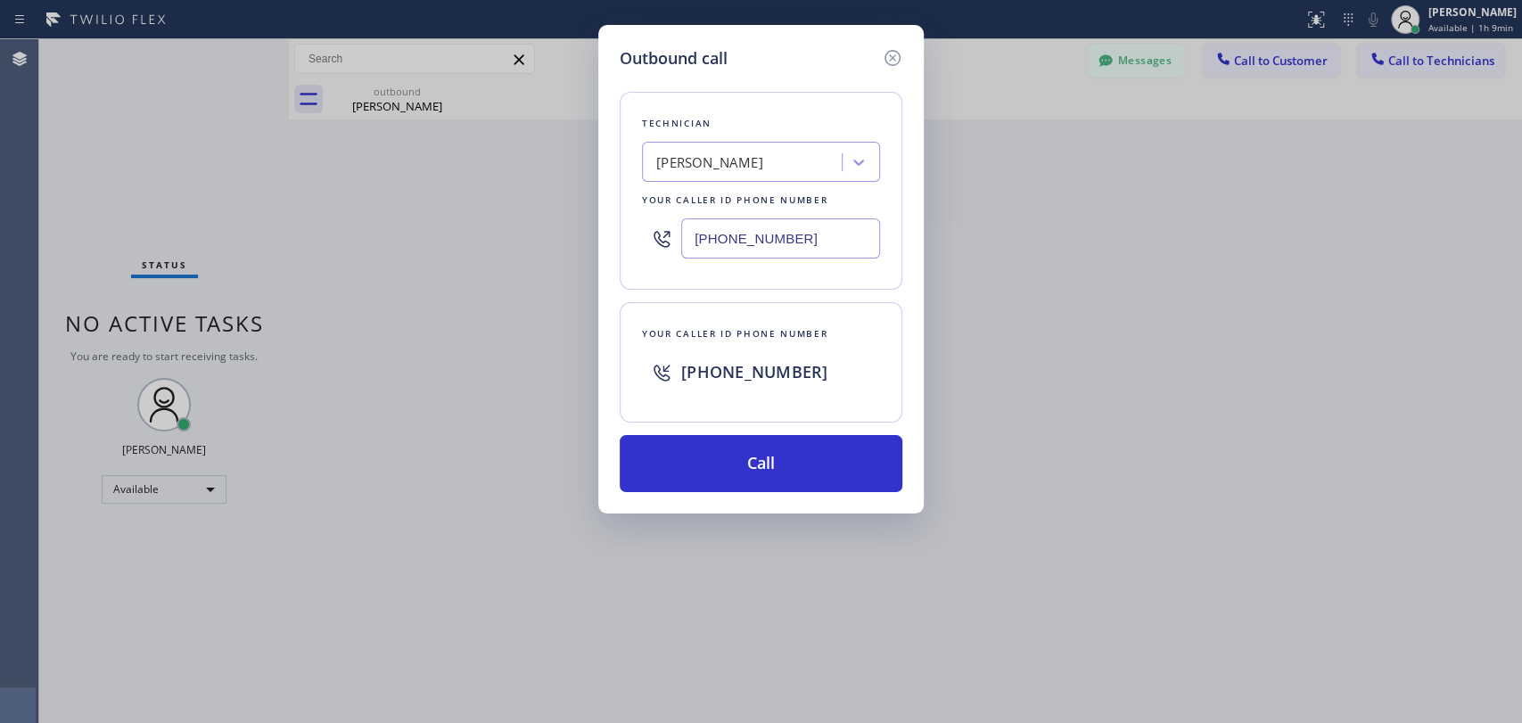
click at [829, 231] on input "[PHONE_NUMBER]" at bounding box center [780, 239] width 199 height 40
click at [777, 203] on div "Your caller id phone number" at bounding box center [761, 200] width 238 height 19
click at [770, 237] on input "[PHONE_NUMBER]" at bounding box center [780, 239] width 199 height 40
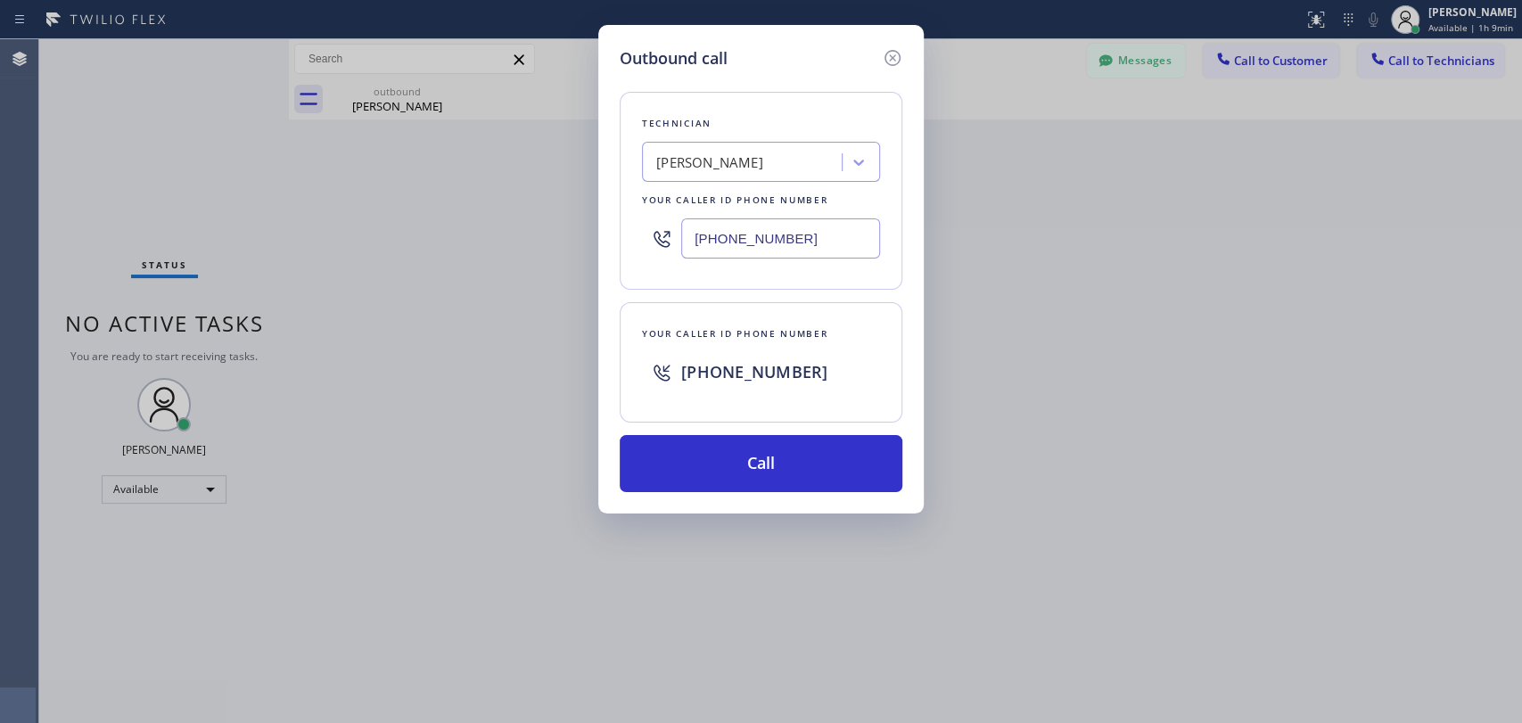
scroll to position [153288, 0]
click at [895, 51] on icon at bounding box center [893, 58] width 16 height 16
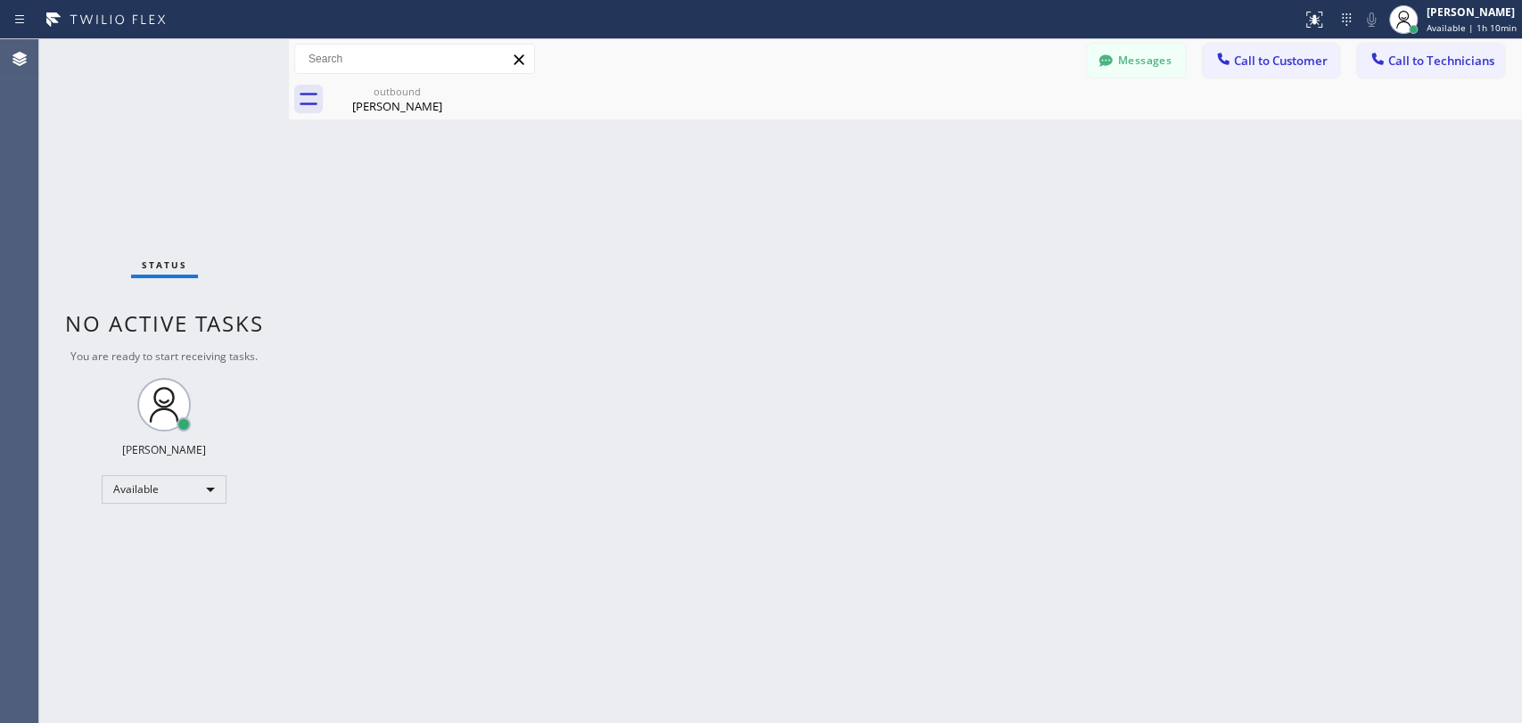
click at [1165, 58] on button "Messages" at bounding box center [1136, 61] width 98 height 34
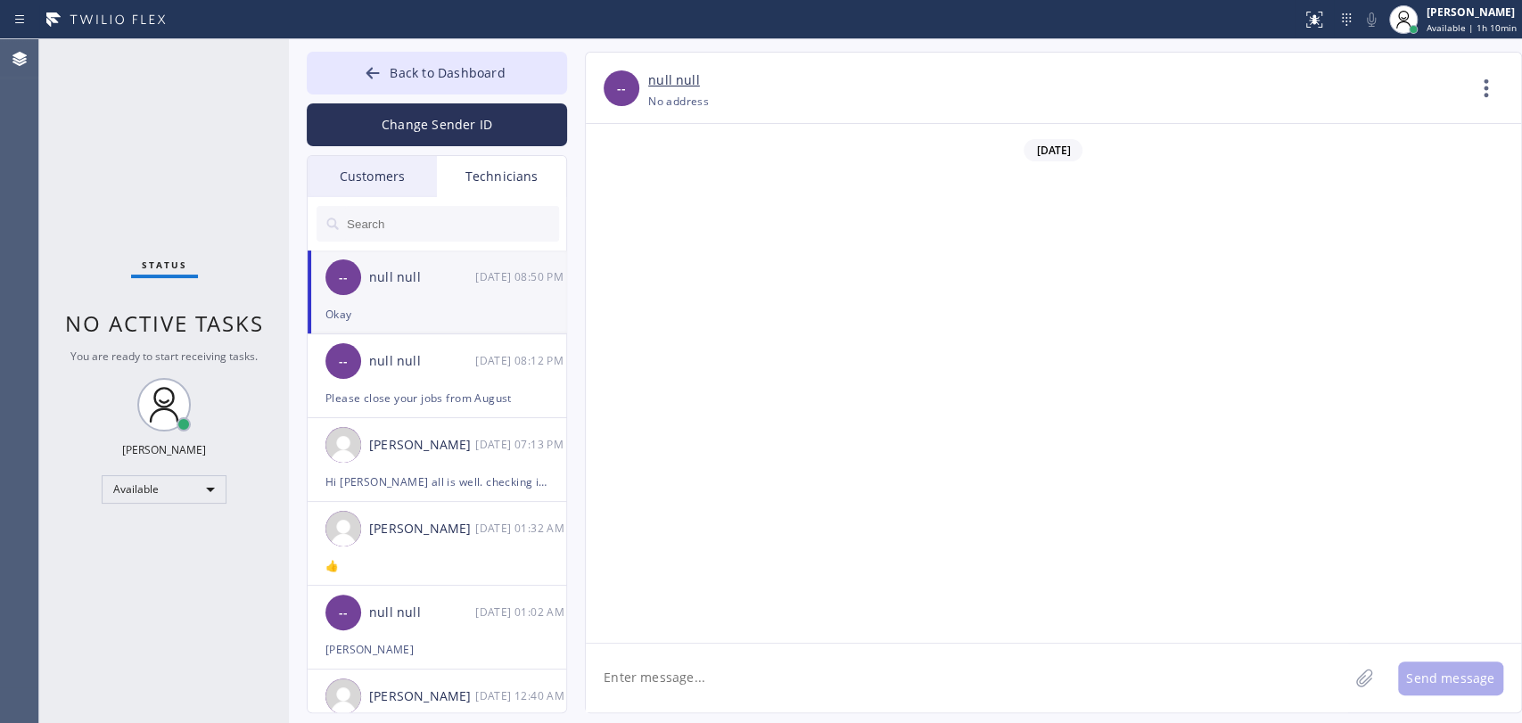
click at [722, 672] on textarea at bounding box center [967, 678] width 763 height 69
type textarea "Ш"
type textarea "I need to restart my laptop"
type textarea "s"
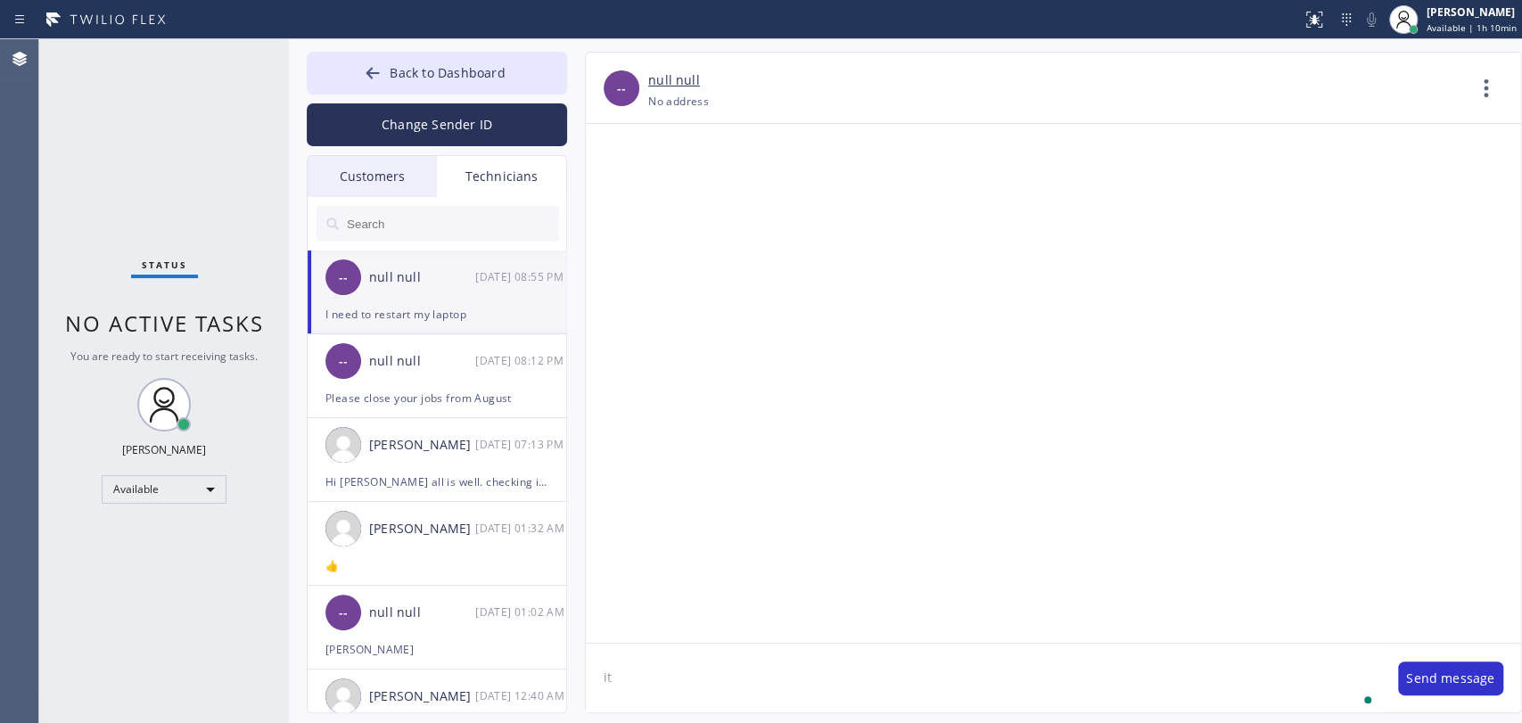
type textarea "i"
type textarea "willl call u in 2 minutes"
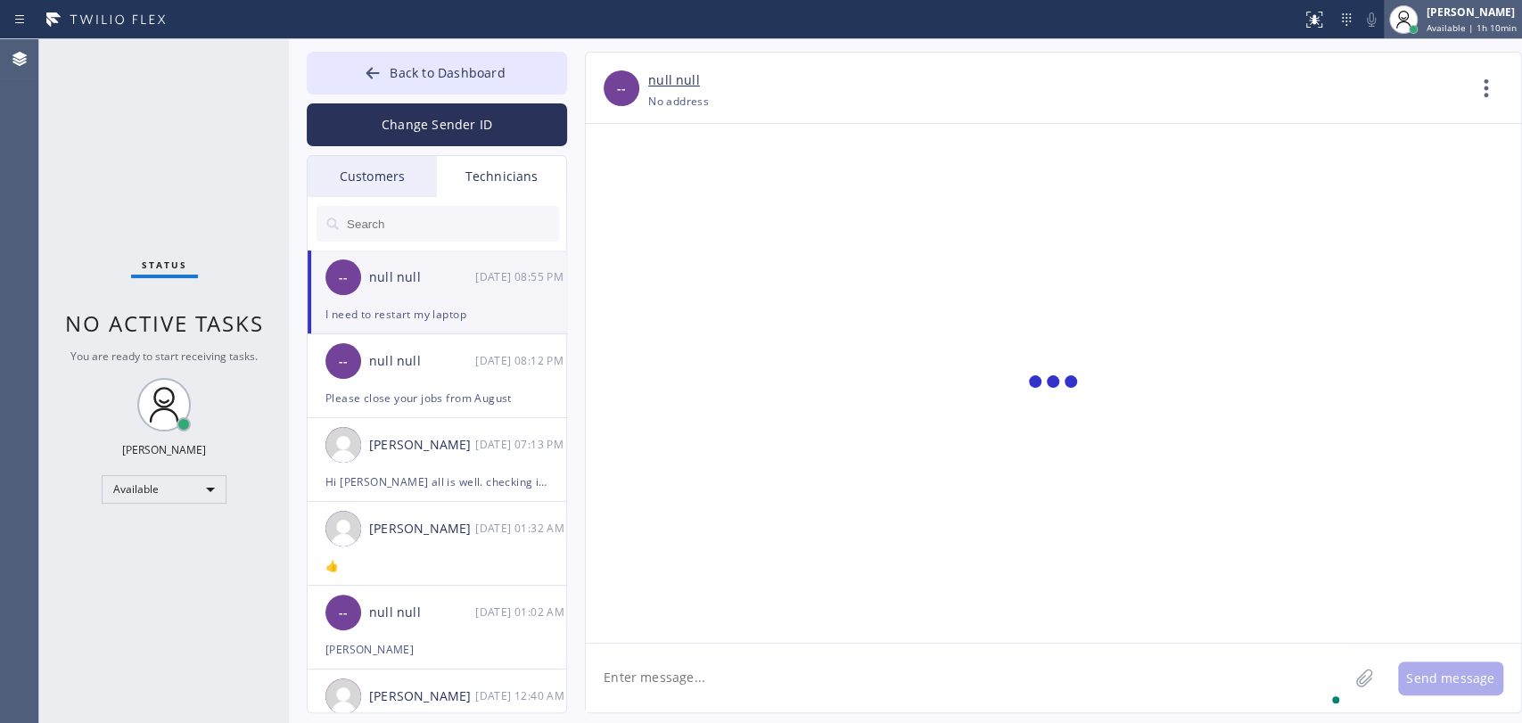
click at [1444, 30] on span "Available | 1h 10min" at bounding box center [1472, 27] width 90 height 12
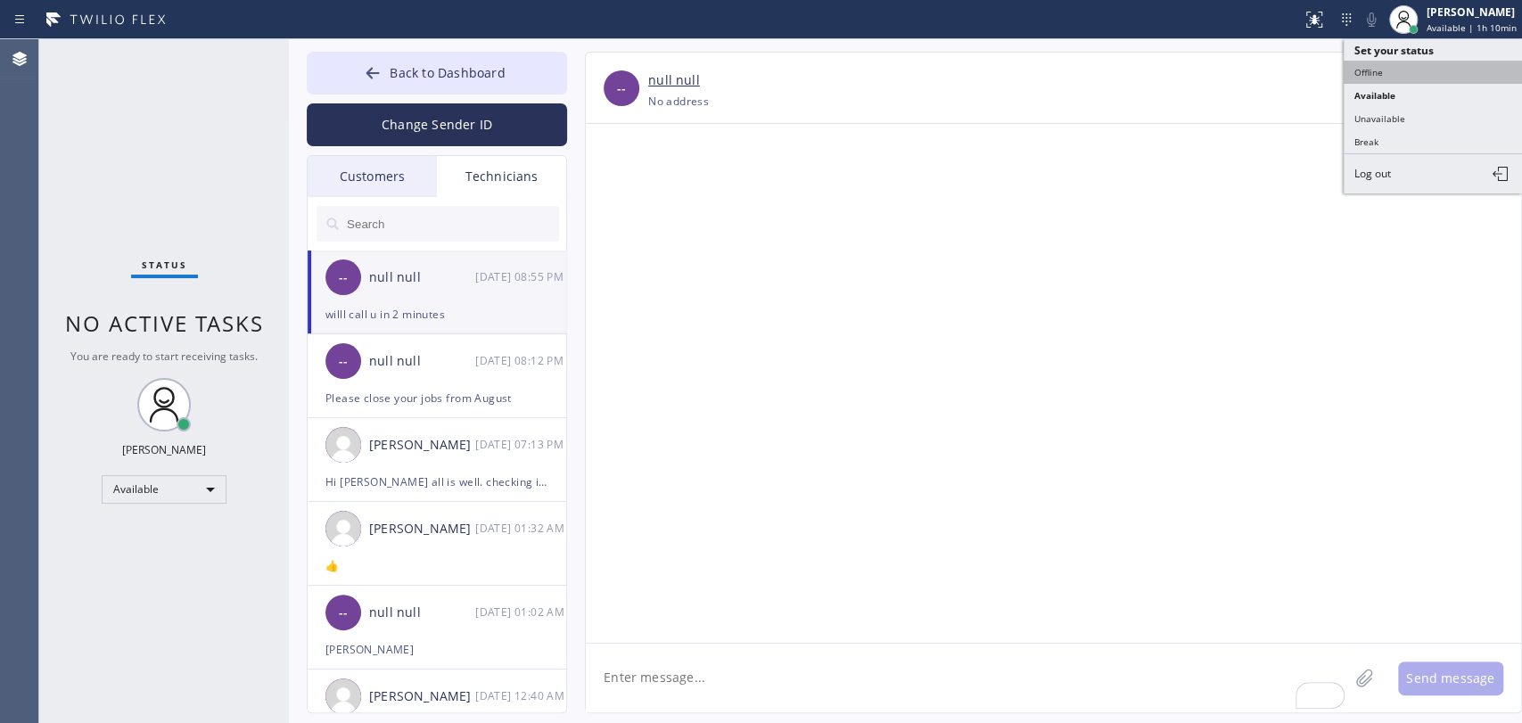
scroll to position [153412, 0]
click at [1363, 73] on button "Offline" at bounding box center [1433, 72] width 178 height 23
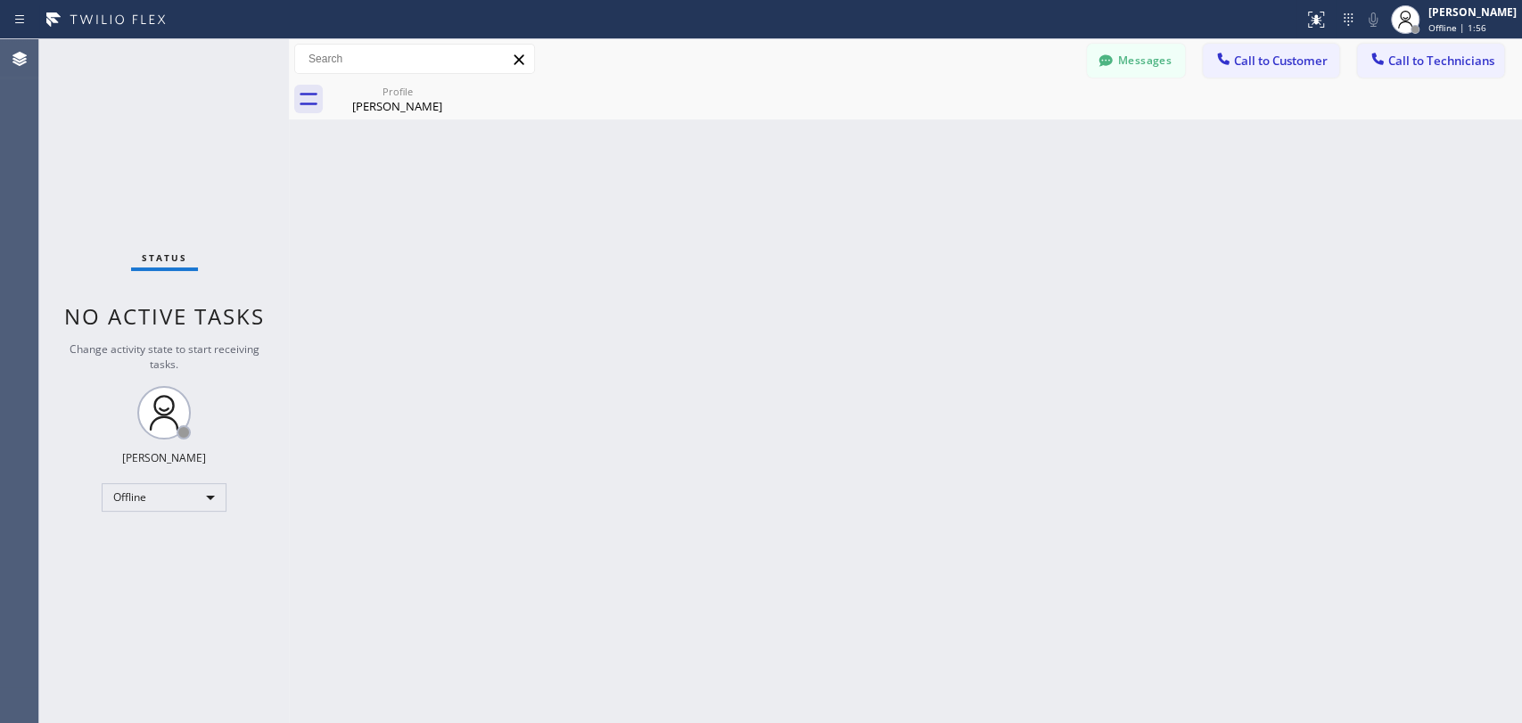
click at [180, 513] on div "Status No active tasks Change activity state to start receiving tasks. [PERSON_…" at bounding box center [164, 381] width 250 height 684
click at [178, 510] on div "Status No active tasks Change activity state to start receiving tasks. [PERSON_…" at bounding box center [164, 381] width 250 height 684
click at [175, 507] on div "Offline" at bounding box center [164, 497] width 125 height 29
click at [161, 532] on li "Available" at bounding box center [163, 542] width 121 height 21
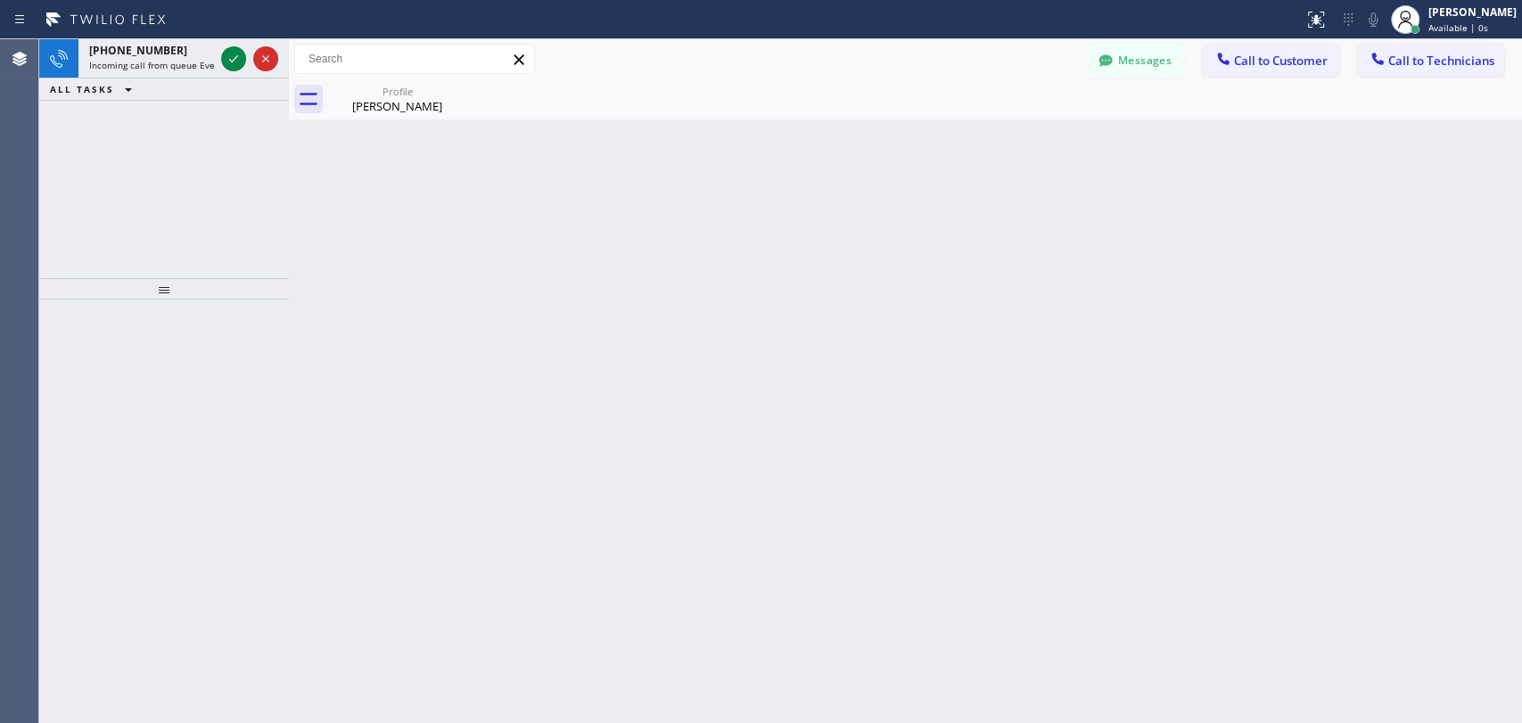
click at [1027, 292] on div "Back to Dashboard Change Sender ID Customers Technicians NA [PERSON_NAME] [DATE…" at bounding box center [905, 381] width 1233 height 684
drag, startPoint x: 224, startPoint y: 57, endPoint x: 251, endPoint y: 115, distance: 63.8
click at [223, 57] on icon at bounding box center [233, 58] width 21 height 21
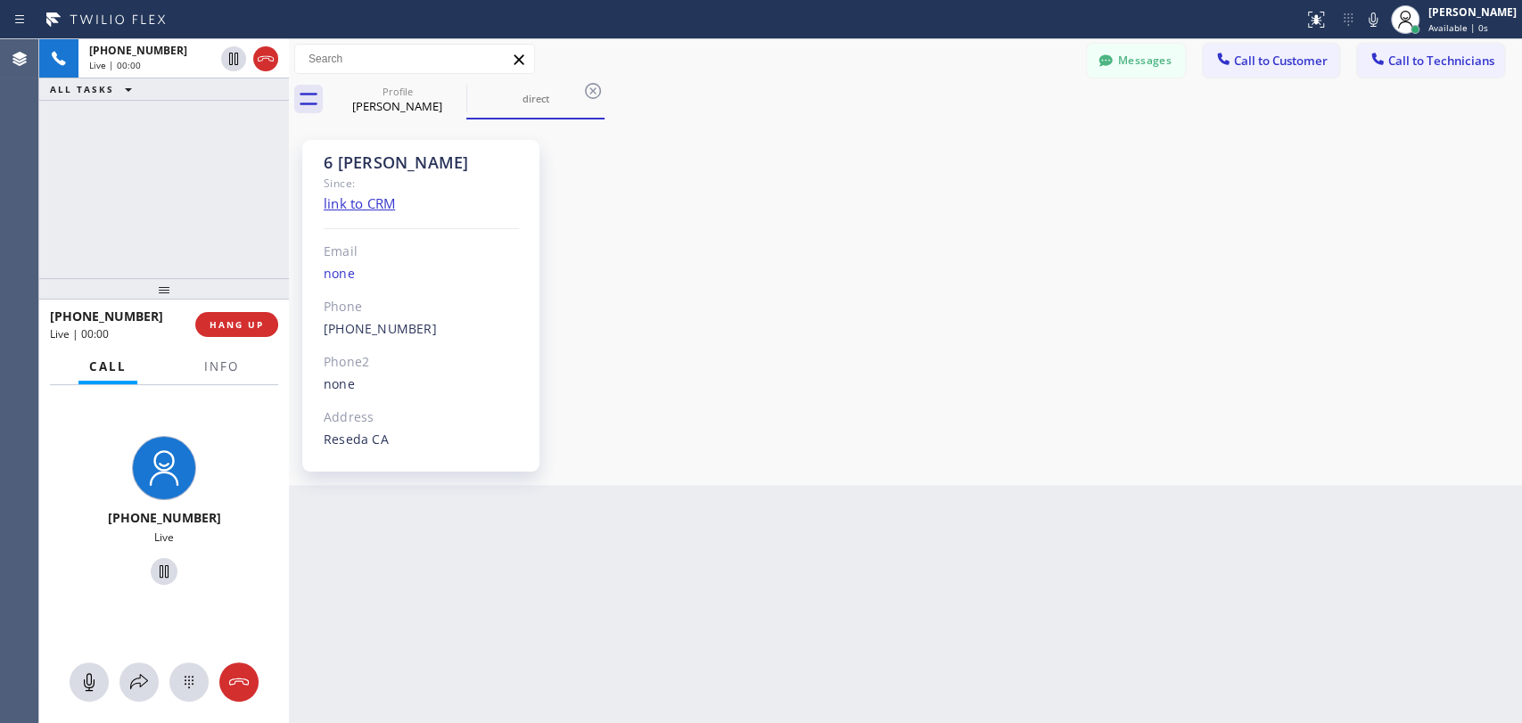
scroll to position [153469, 0]
click at [570, 240] on div "6 [PERSON_NAME] Since: link to CRM Email none Phone [PHONE_NUMBER] Outbound cal…" at bounding box center [905, 302] width 1225 height 357
click at [366, 144] on div "6 [PERSON_NAME] Since: link to CRM Email none Phone [PHONE_NUMBER] Outbound cal…" at bounding box center [420, 306] width 237 height 332
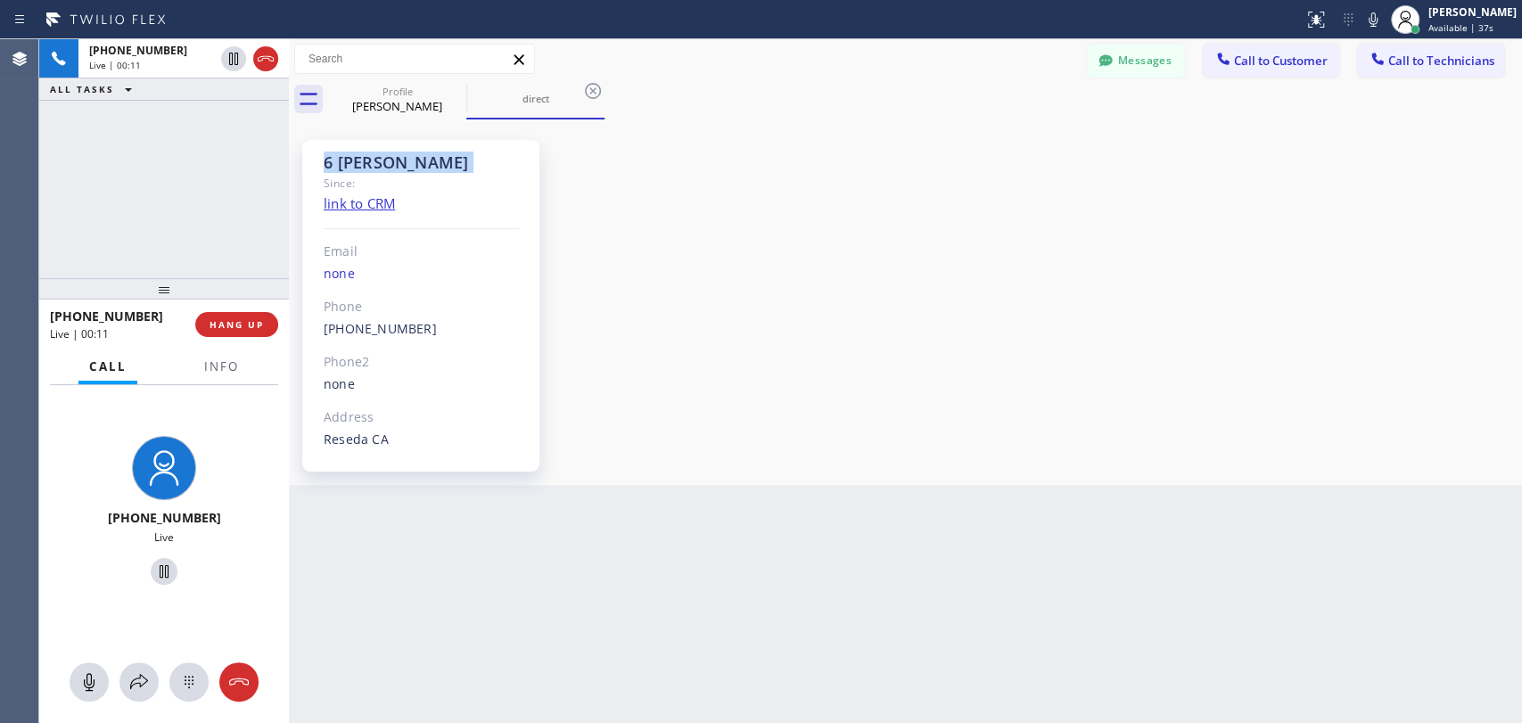
click at [357, 155] on div "6 [PERSON_NAME]" at bounding box center [421, 163] width 195 height 21
click at [338, 180] on div "Since:" at bounding box center [421, 183] width 195 height 21
click at [340, 160] on div "6 [PERSON_NAME]" at bounding box center [421, 163] width 195 height 21
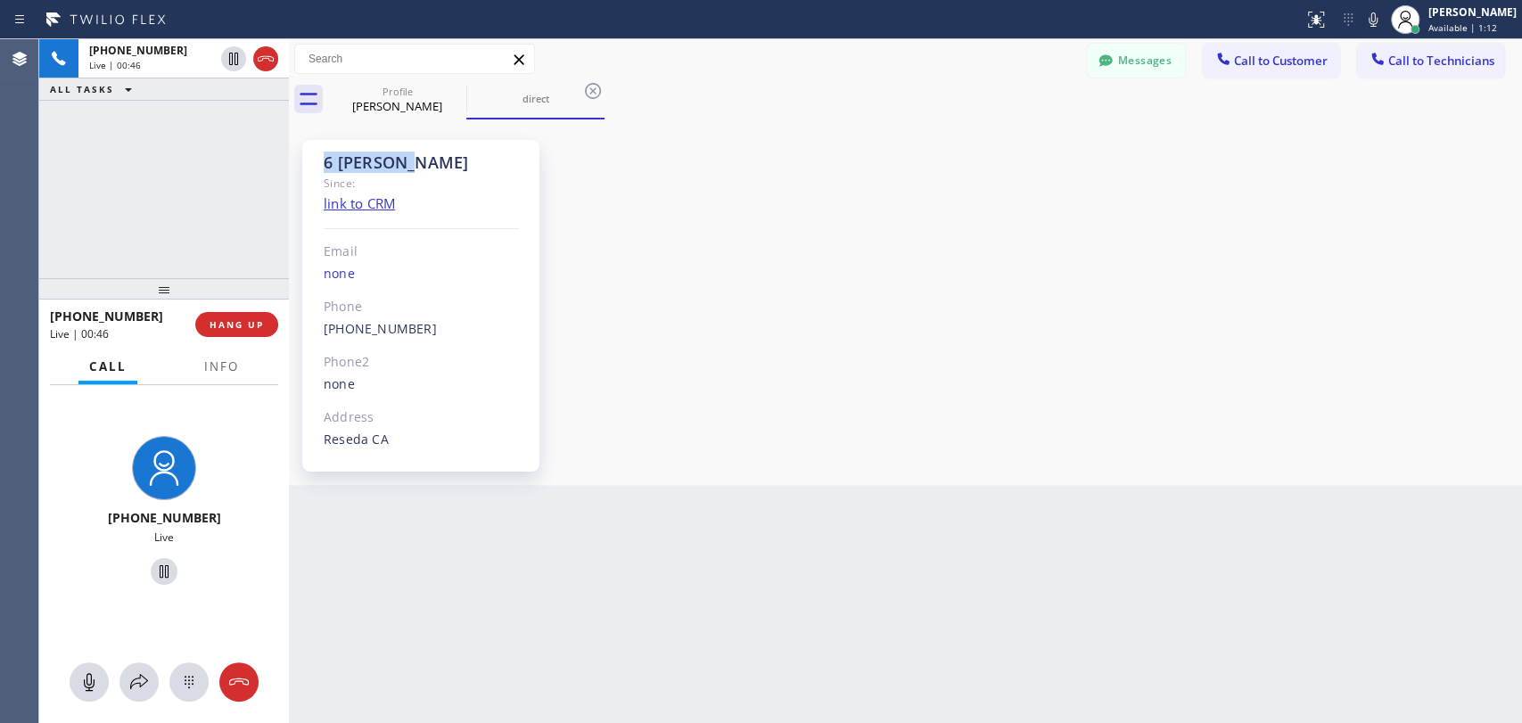
drag, startPoint x: 323, startPoint y: 160, endPoint x: 573, endPoint y: 161, distance: 250.6
click at [573, 161] on div "6 [PERSON_NAME] Since: link to CRM Email none Phone [PHONE_NUMBER] Outbound cal…" at bounding box center [905, 302] width 1225 height 357
click at [470, 153] on div "6 [PERSON_NAME]" at bounding box center [421, 163] width 195 height 21
click at [331, 168] on div "6 [PERSON_NAME]" at bounding box center [421, 163] width 195 height 21
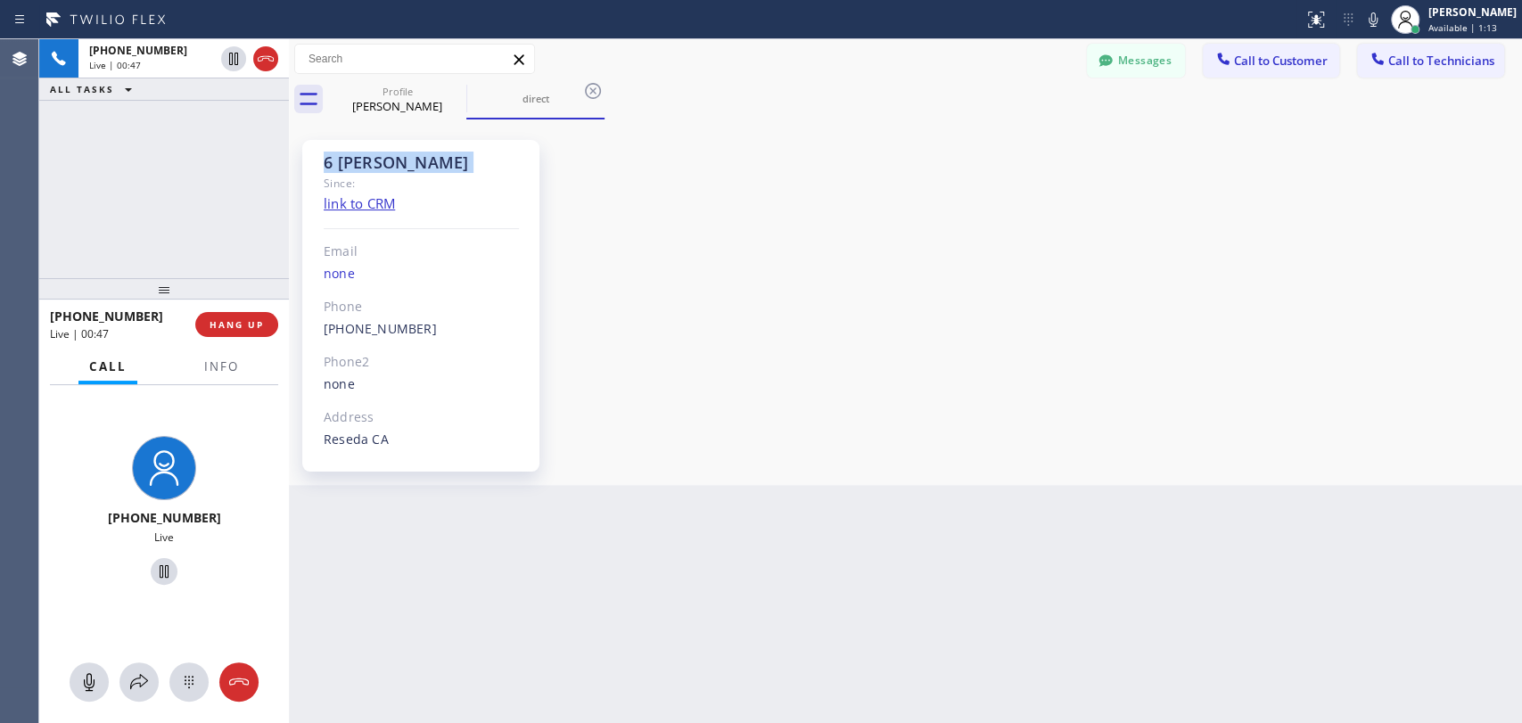
click at [331, 168] on div "6 [PERSON_NAME]" at bounding box center [421, 163] width 195 height 21
click at [343, 157] on div "6 [PERSON_NAME]" at bounding box center [421, 163] width 195 height 21
drag, startPoint x: 98, startPoint y: 290, endPoint x: 126, endPoint y: 344, distance: 61.0
click at [126, 300] on div at bounding box center [164, 288] width 250 height 21
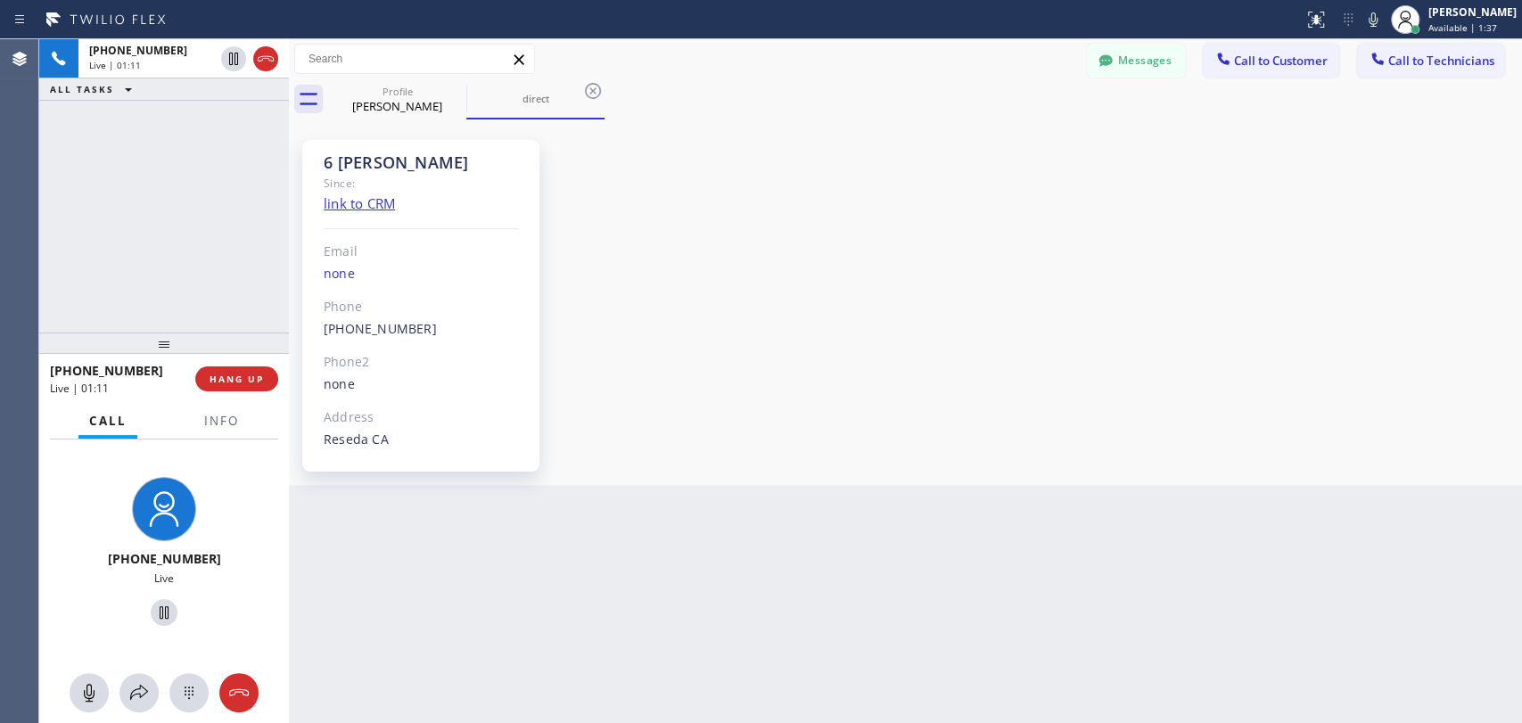
drag, startPoint x: 293, startPoint y: 262, endPoint x: 286, endPoint y: 252, distance: 12.4
click at [287, 252] on div "+18189669606 Live | 01:11 ALL TASKS ALL TASKS ACTIVE TASKS TASKS IN WRAP UP +18…" at bounding box center [780, 381] width 1483 height 684
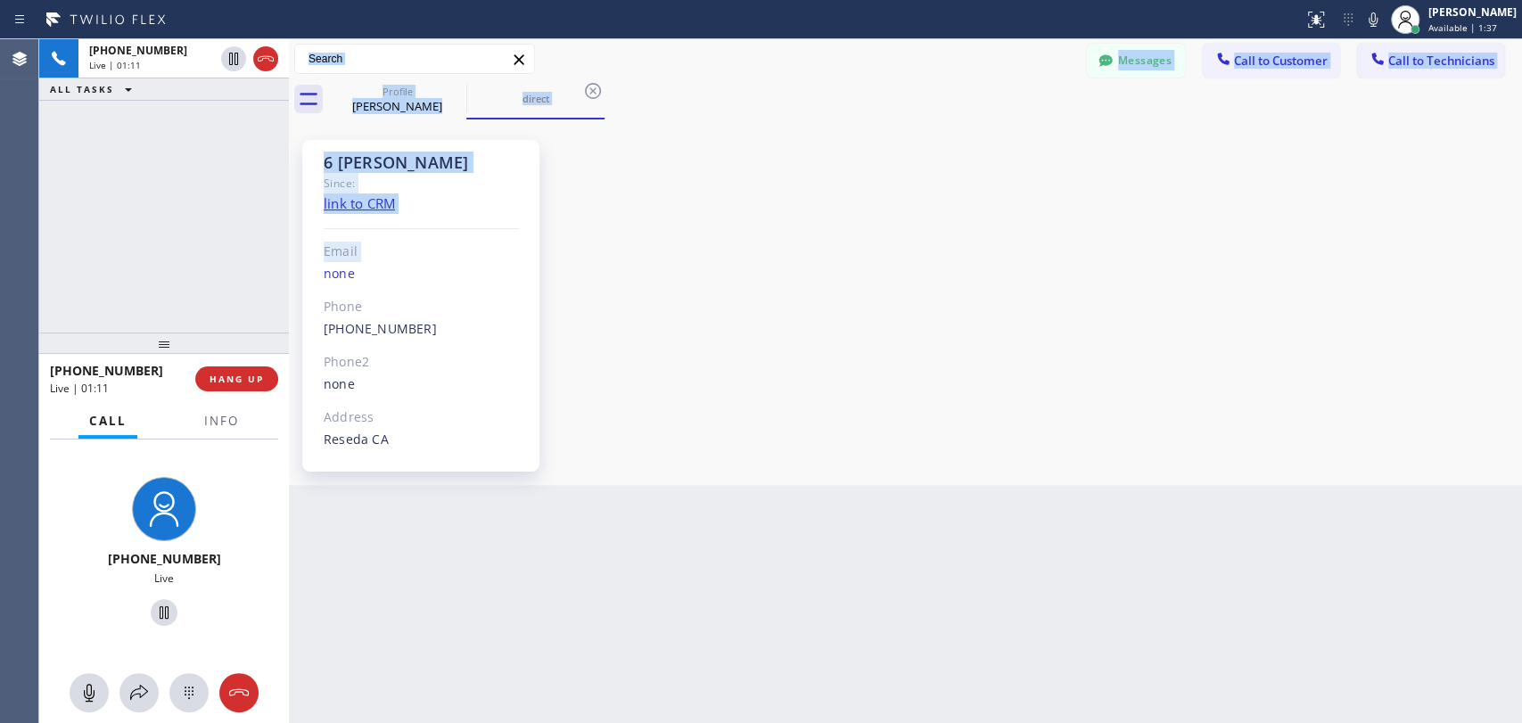
click at [289, 251] on div at bounding box center [289, 381] width 0 height 684
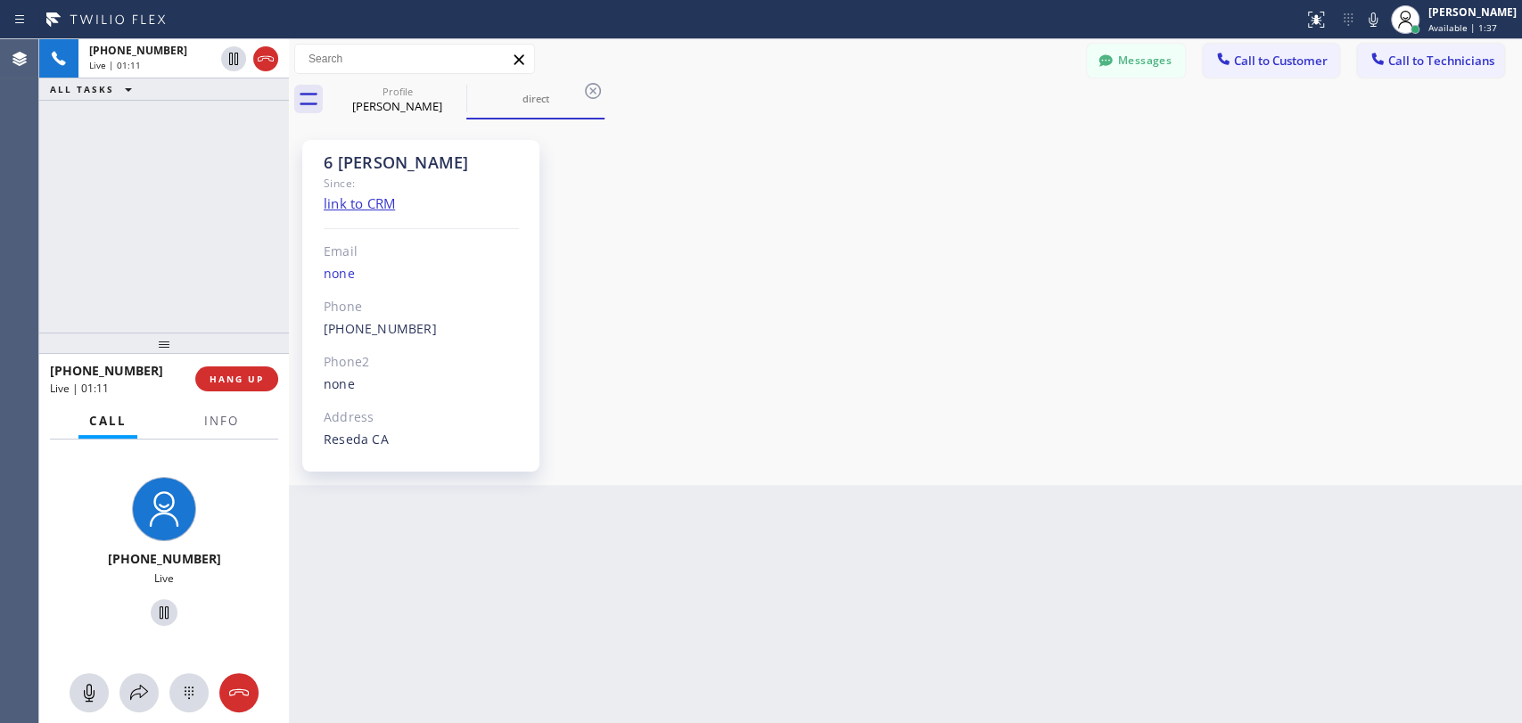
click at [161, 248] on div "+18189669606 Live | 01:11 ALL TASKS ALL TASKS ACTIVE TASKS TASKS IN WRAP UP" at bounding box center [164, 185] width 250 height 293
drag, startPoint x: 251, startPoint y: 378, endPoint x: 36, endPoint y: 413, distance: 217.7
click at [251, 378] on span "HANG UP" at bounding box center [237, 379] width 54 height 12
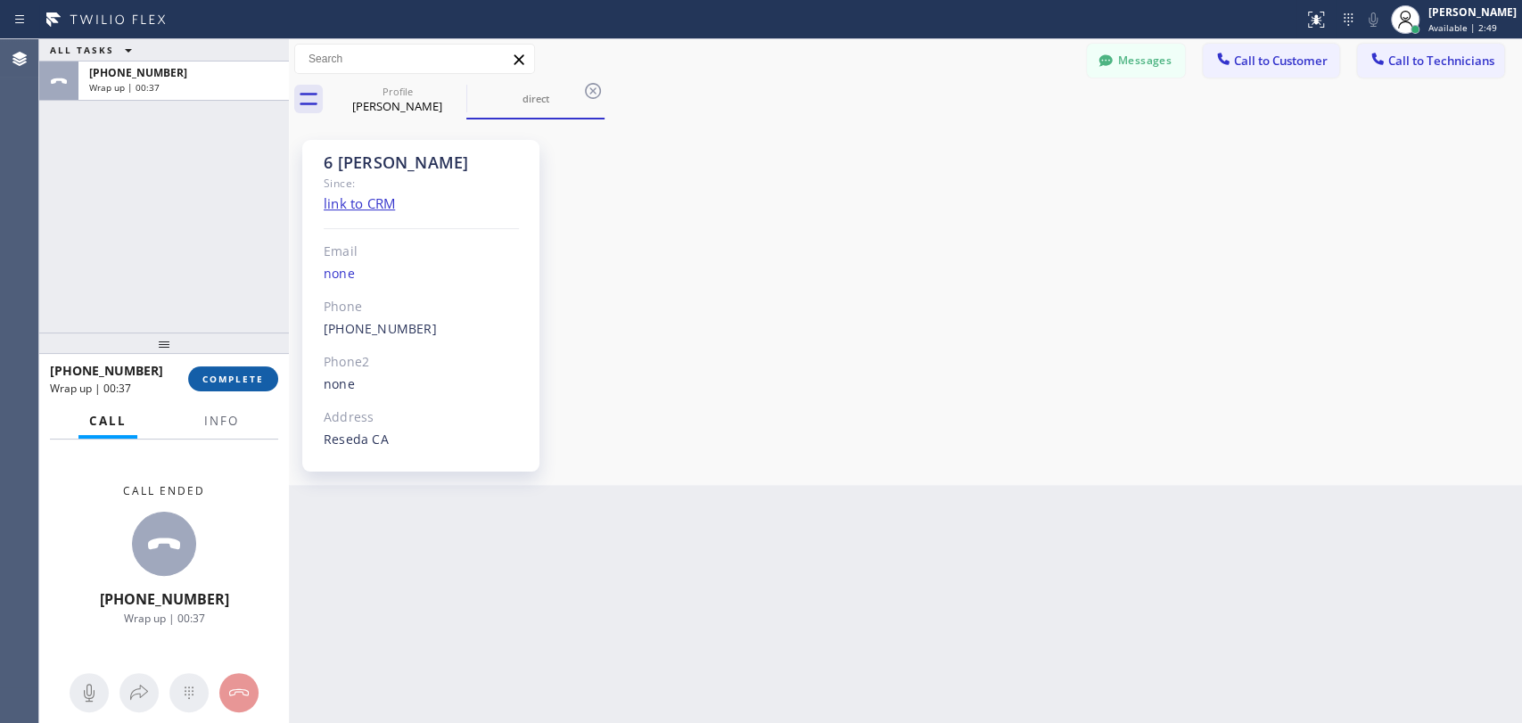
click at [243, 383] on span "COMPLETE" at bounding box center [233, 379] width 62 height 12
click at [238, 293] on div "ALL TASKS ALL TASKS ACTIVE TASKS TASKS IN WRAP UP +18189669606 Wrap up | 00:37" at bounding box center [164, 185] width 250 height 293
type textarea "if they provide lower price, please let; $ more repair work - a lot of damage t…"
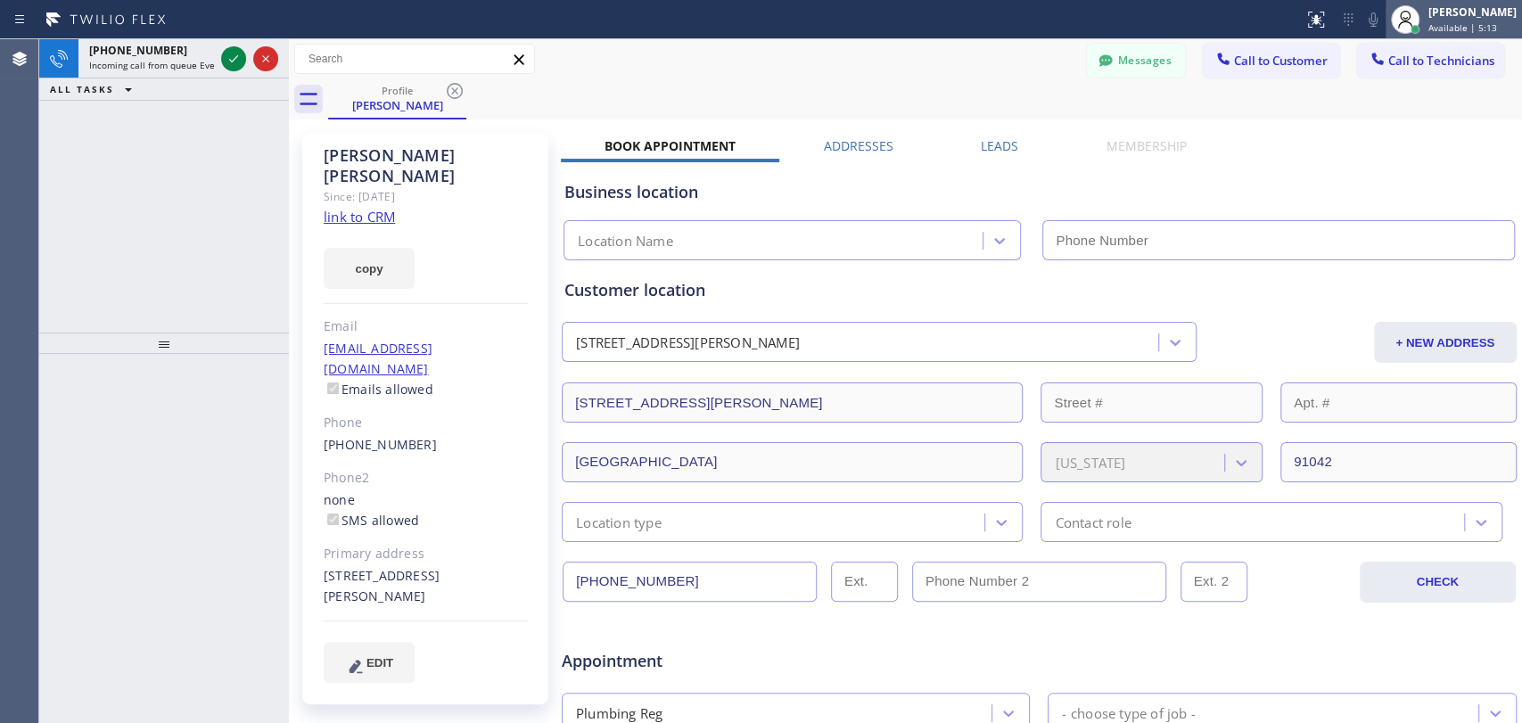
click at [1473, 18] on div "[PERSON_NAME]" at bounding box center [1473, 11] width 88 height 15
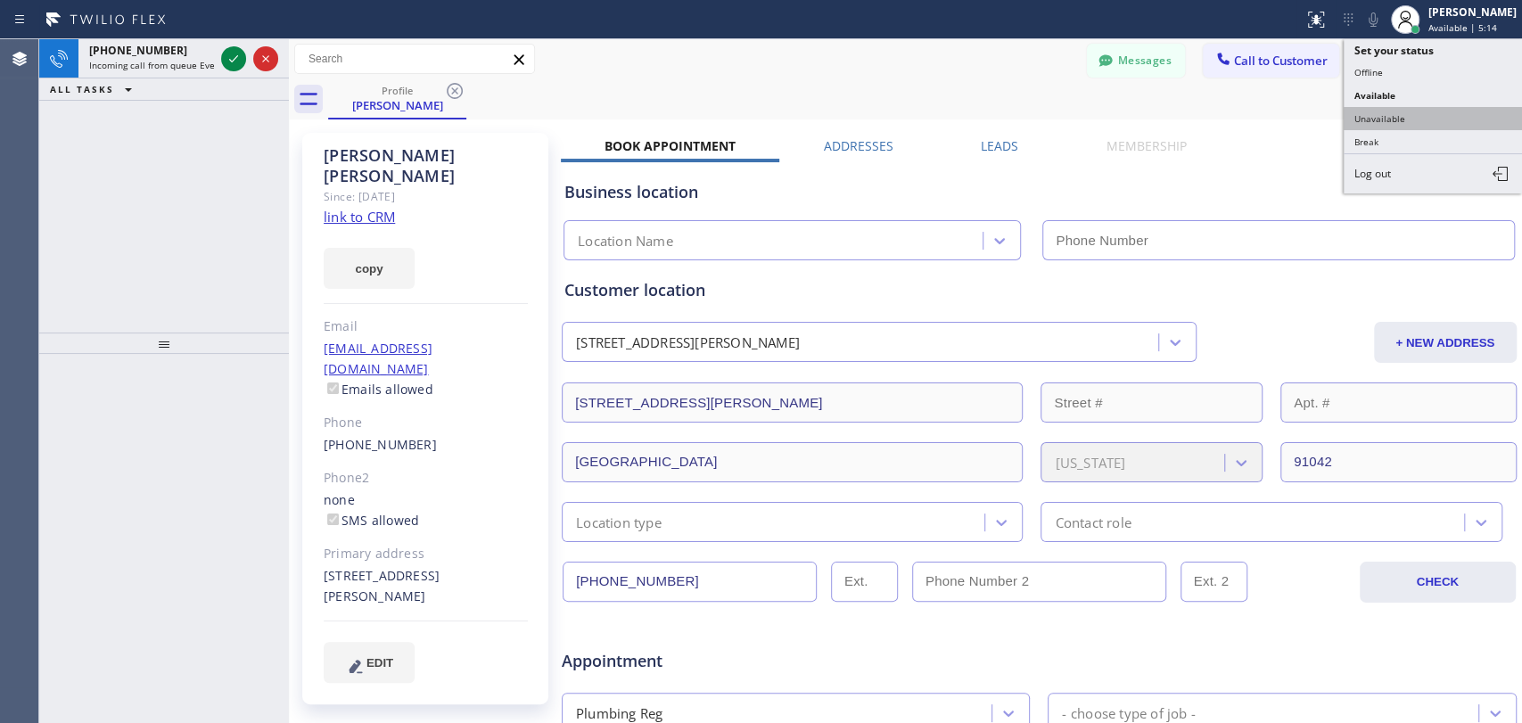
click at [1398, 114] on button "Unavailable" at bounding box center [1433, 118] width 178 height 23
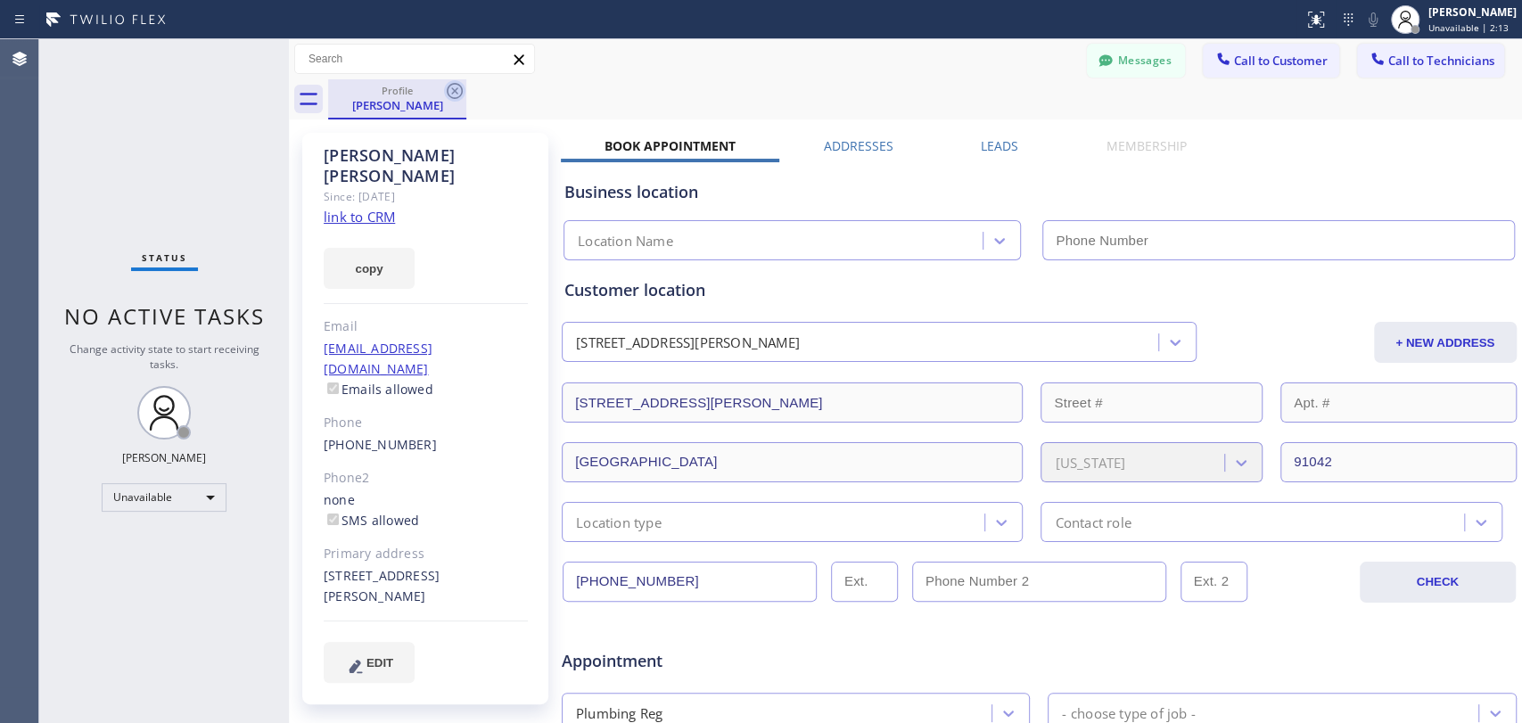
click at [445, 94] on icon at bounding box center [454, 90] width 21 height 21
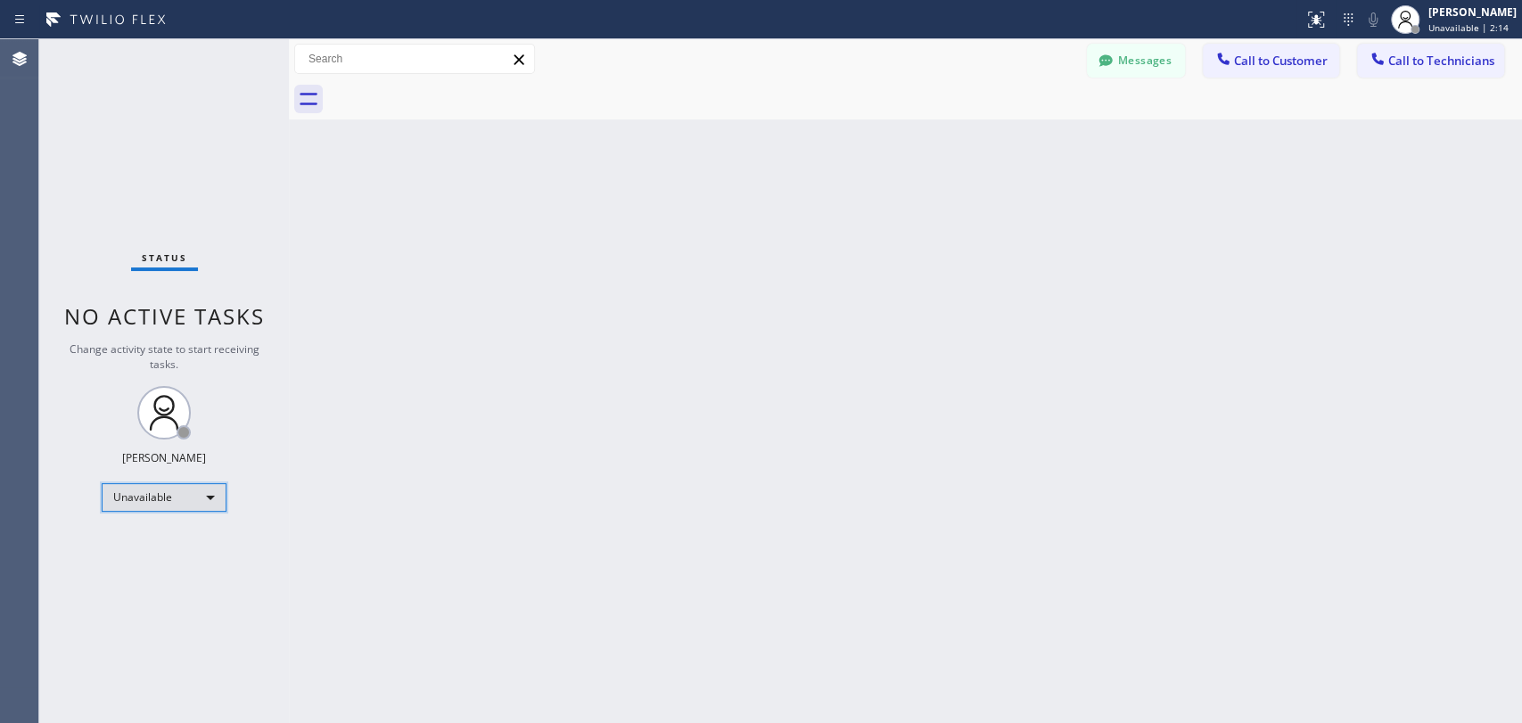
click at [196, 496] on div "Unavailable" at bounding box center [164, 497] width 125 height 29
click at [176, 545] on li "Available" at bounding box center [163, 542] width 121 height 21
click at [179, 540] on div "Status No active tasks Change activity state to start receiving tasks. Oleksiy …" at bounding box center [164, 381] width 250 height 684
click at [191, 327] on span "No active tasks" at bounding box center [164, 323] width 201 height 29
click at [191, 326] on span "No active tasks" at bounding box center [164, 323] width 201 height 29
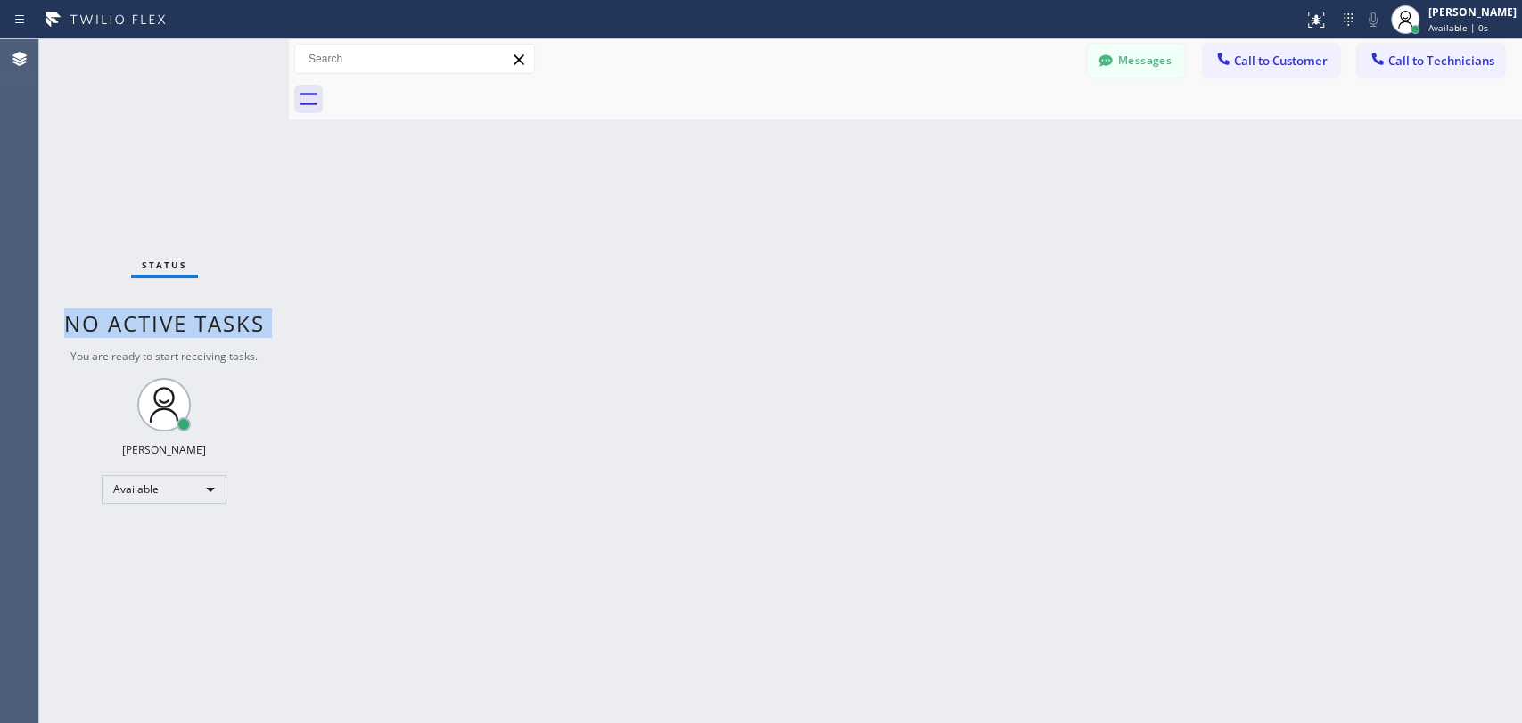
click at [191, 326] on span "No active tasks" at bounding box center [164, 323] width 201 height 29
click at [211, 313] on span "No active tasks" at bounding box center [164, 323] width 201 height 29
click at [1434, 67] on span "Call to Technicians" at bounding box center [1442, 61] width 106 height 16
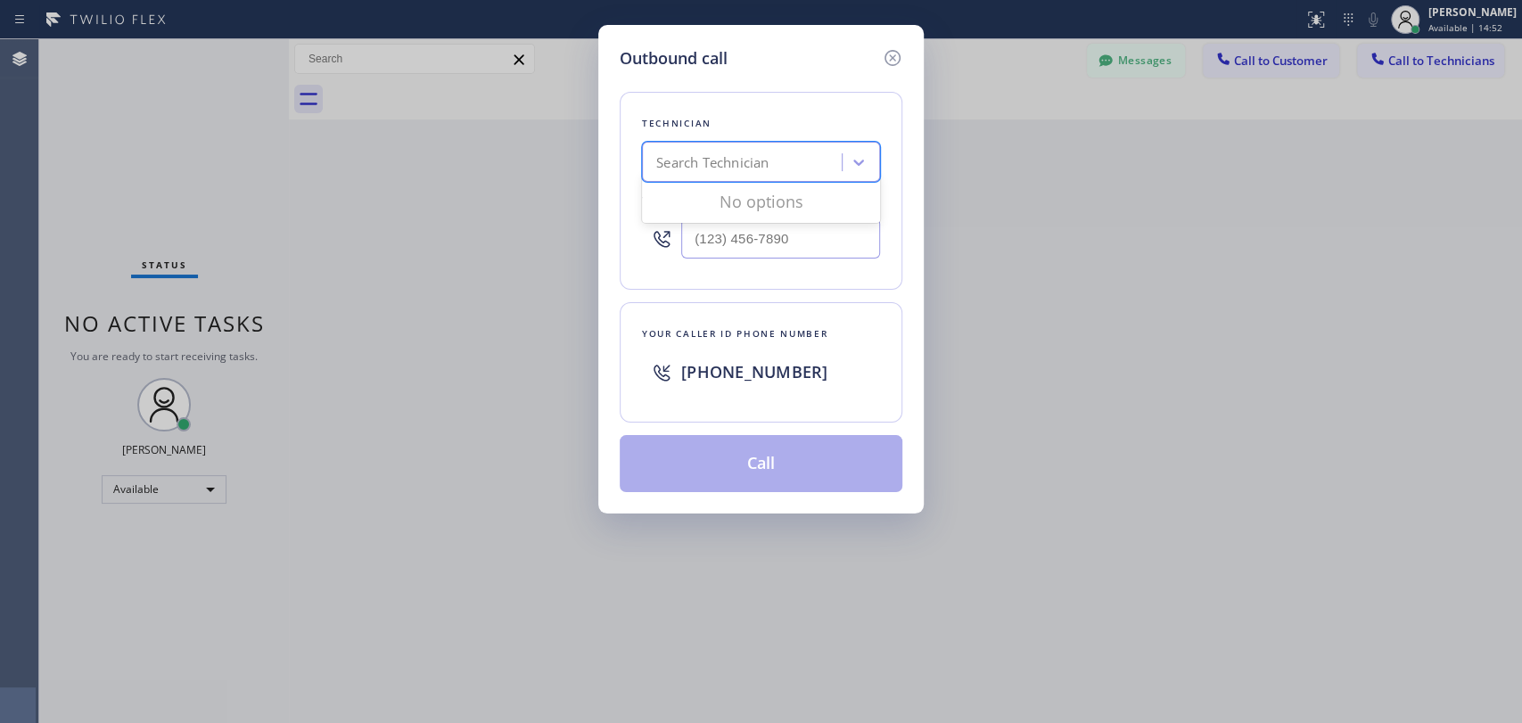
click at [692, 153] on div "Search Technician" at bounding box center [712, 163] width 112 height 21
click at [889, 47] on icon at bounding box center [892, 57] width 21 height 21
click at [1091, 55] on button "Messages" at bounding box center [1136, 61] width 98 height 34
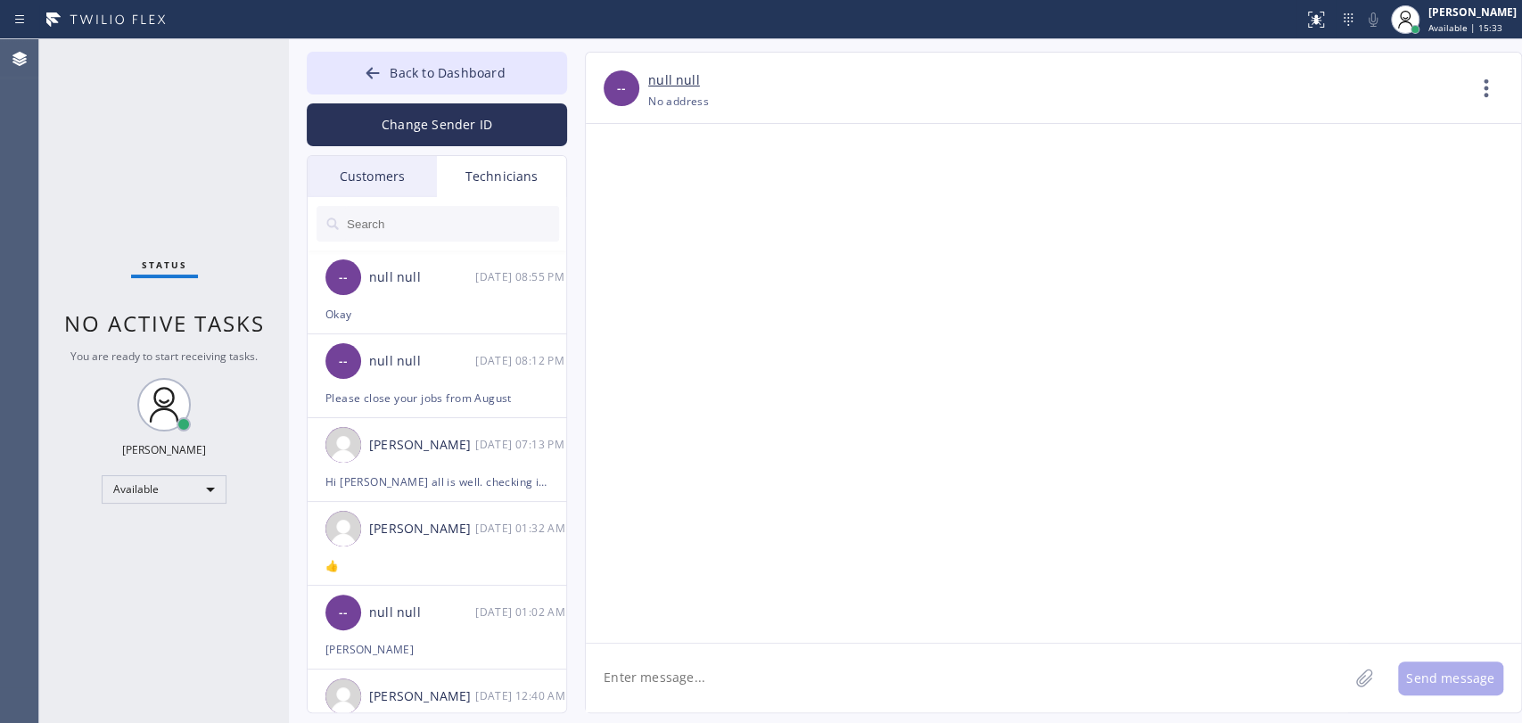
click at [358, 164] on div "Customers" at bounding box center [372, 176] width 129 height 41
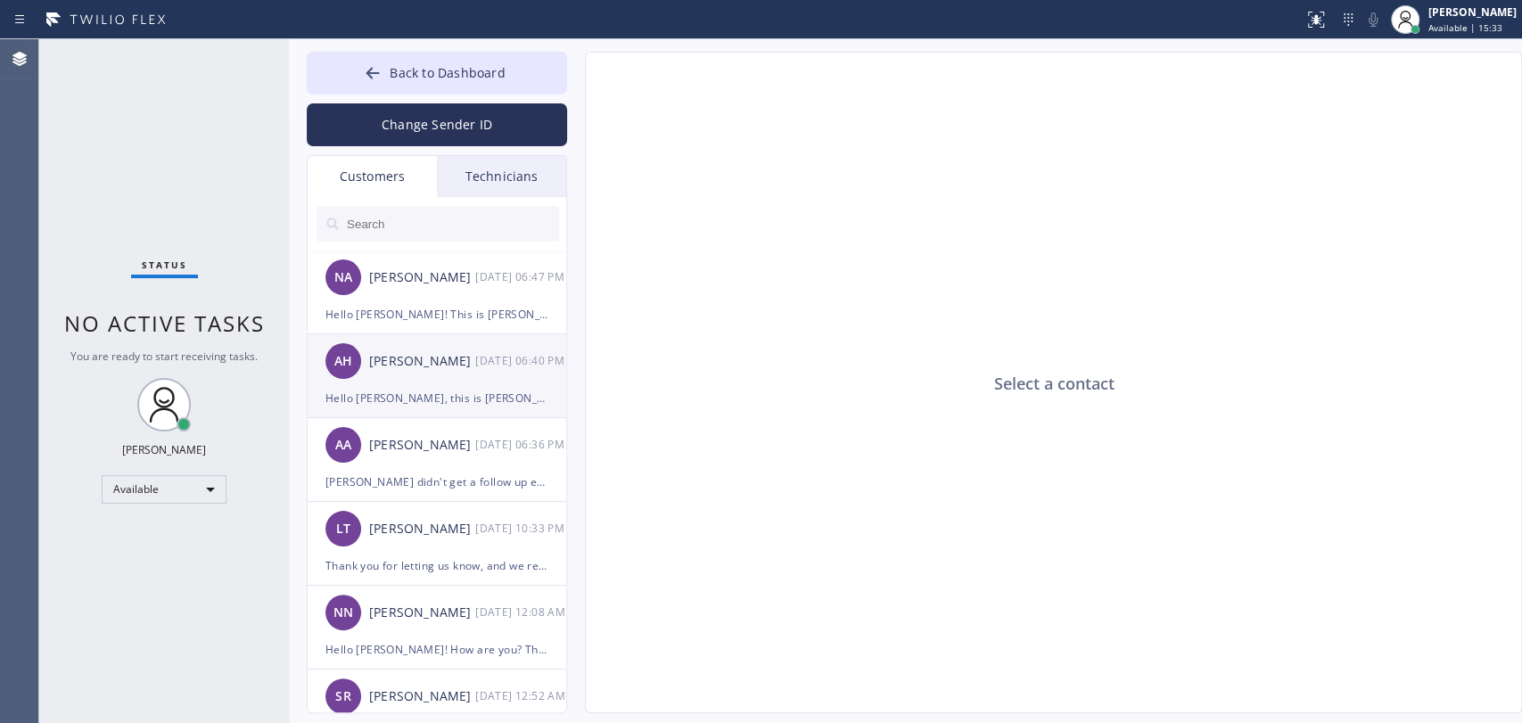
click at [471, 416] on li "AH Anthony Halmedo 09/25 06:40 PM Hello Anthony, this is Alex. I just wanted to…" at bounding box center [438, 376] width 260 height 84
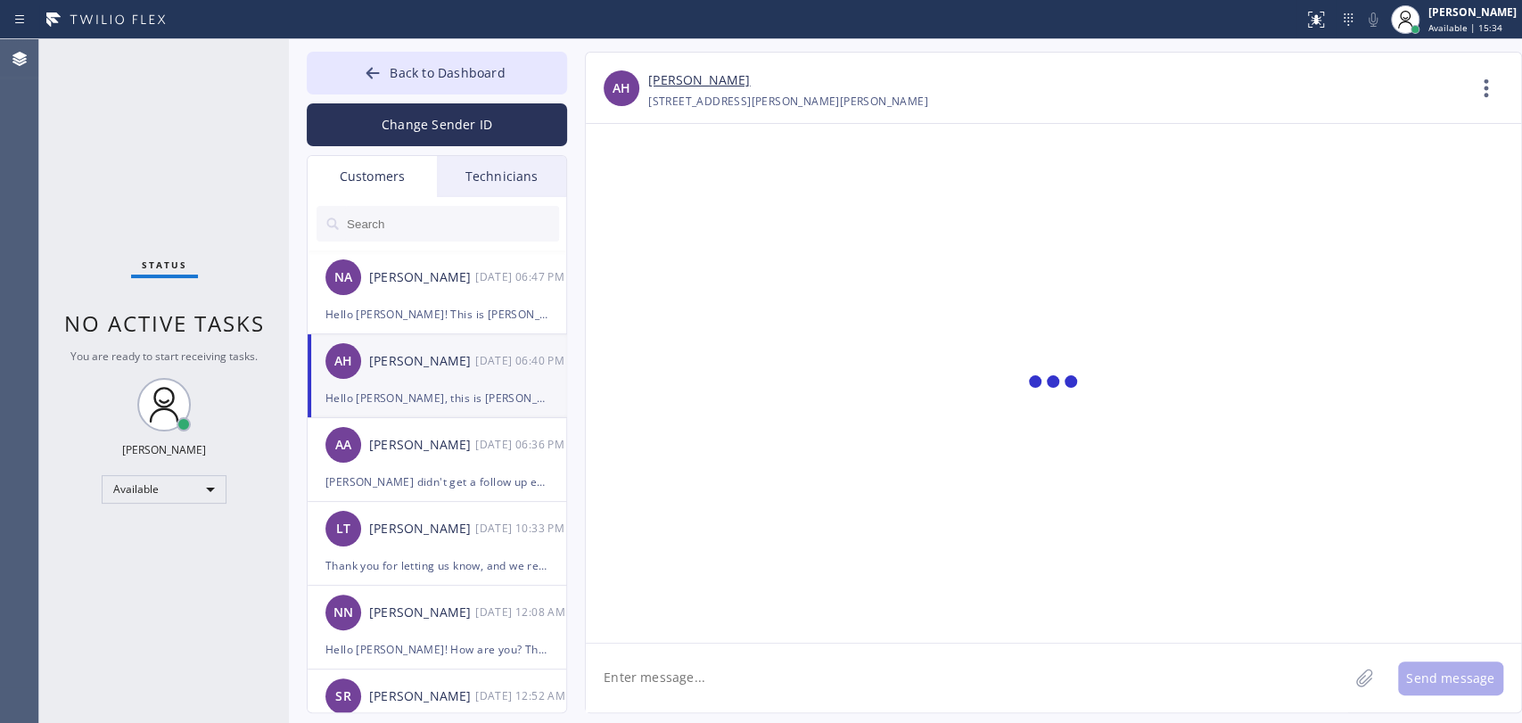
scroll to position [705, 0]
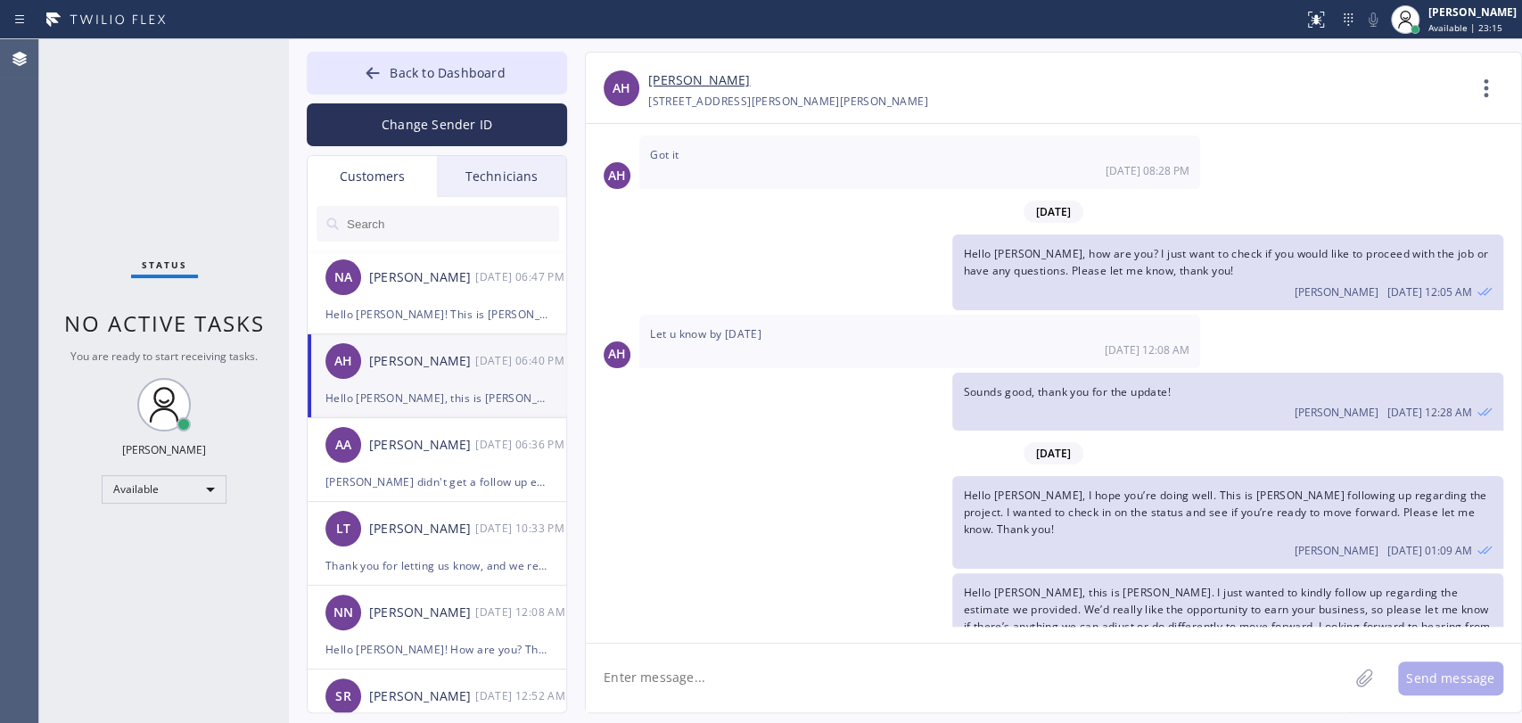
click at [1098, 488] on span "Hello Anthony, I hope you’re doing well. This is Alex following up regarding th…" at bounding box center [1225, 512] width 524 height 49
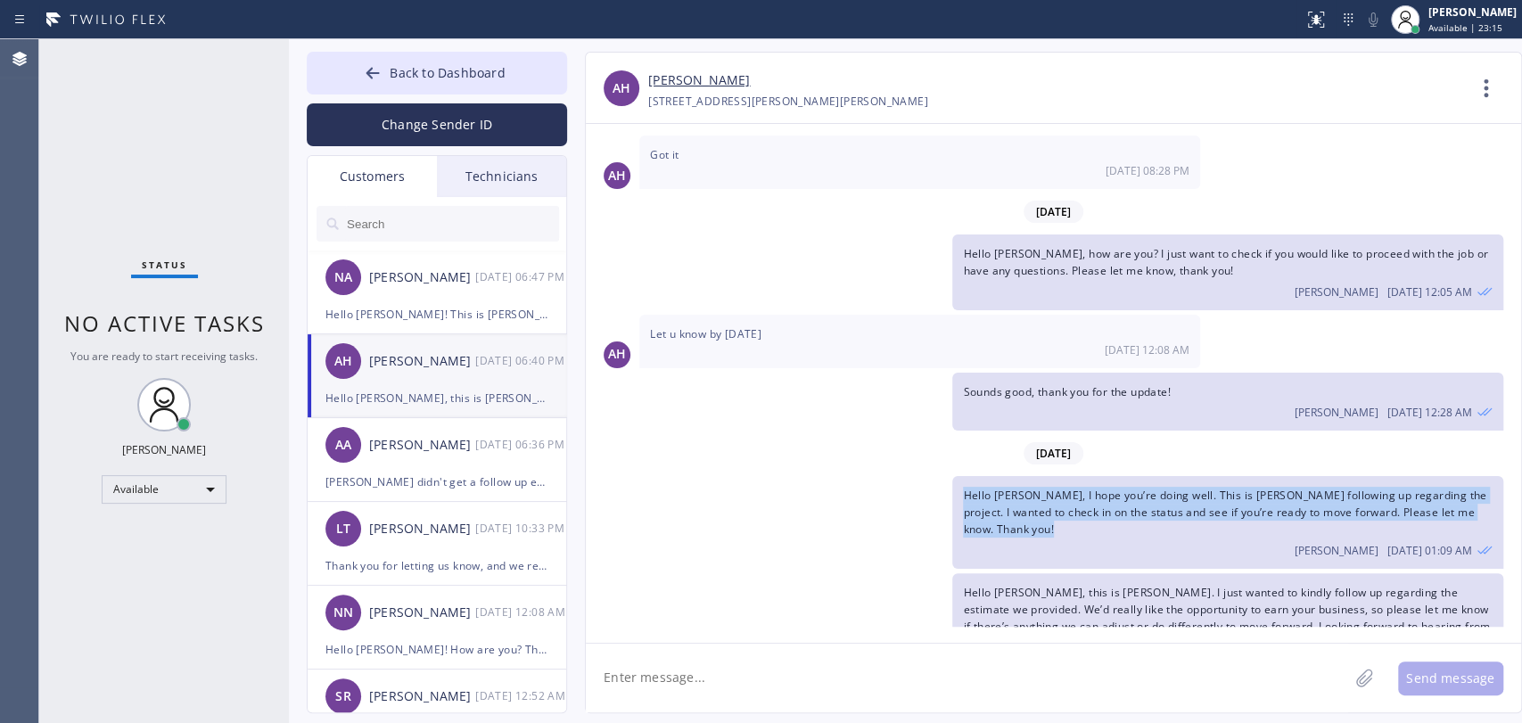
click at [1098, 488] on span "Hello Anthony, I hope you’re doing well. This is Alex following up regarding th…" at bounding box center [1225, 512] width 524 height 49
click at [1093, 488] on span "Hello Anthony, I hope you’re doing well. This is Alex following up regarding th…" at bounding box center [1225, 512] width 524 height 49
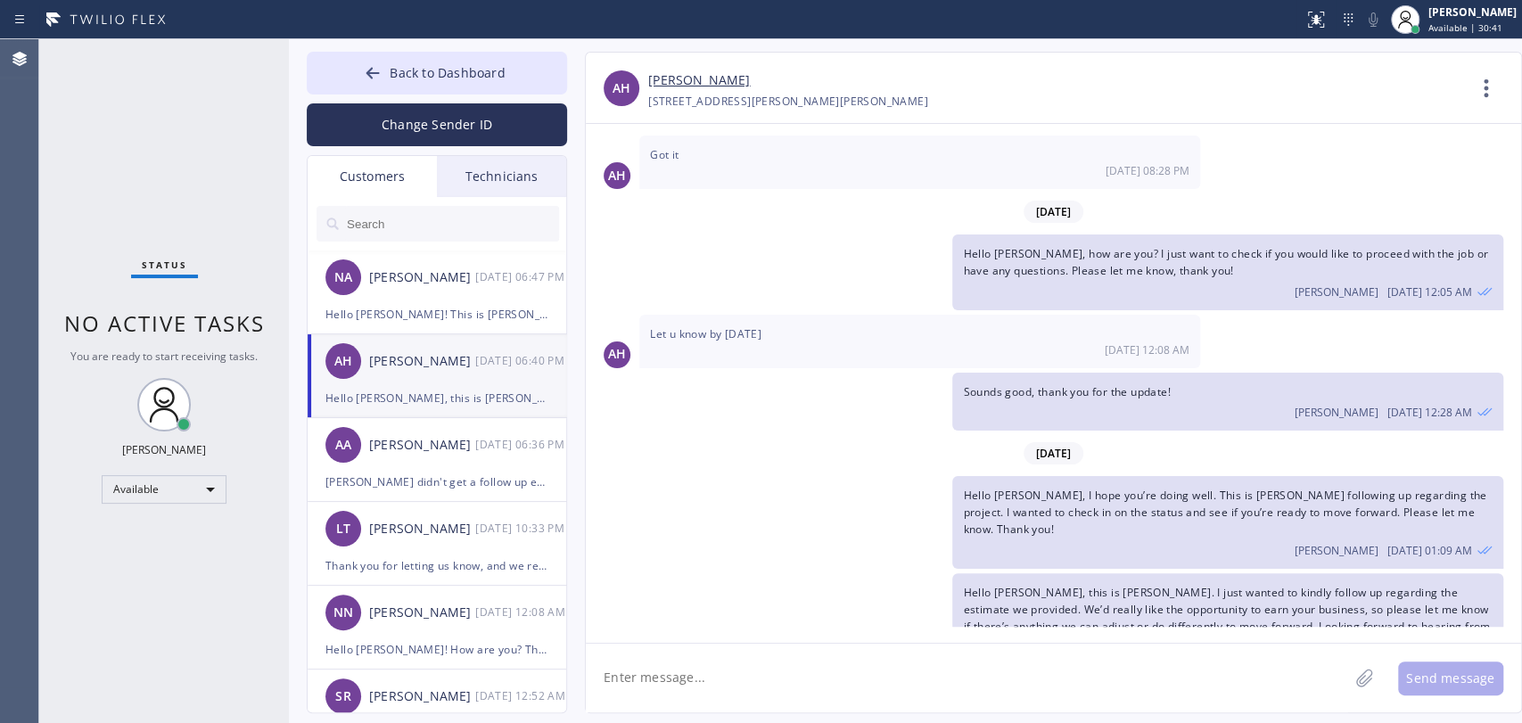
click at [128, 309] on span "No active tasks" at bounding box center [164, 323] width 201 height 29
click at [123, 315] on span "No active tasks" at bounding box center [164, 323] width 201 height 29
click at [1038, 585] on span "Hello [PERSON_NAME], this is [PERSON_NAME]. I just wanted to kindly follow up r…" at bounding box center [1226, 618] width 527 height 67
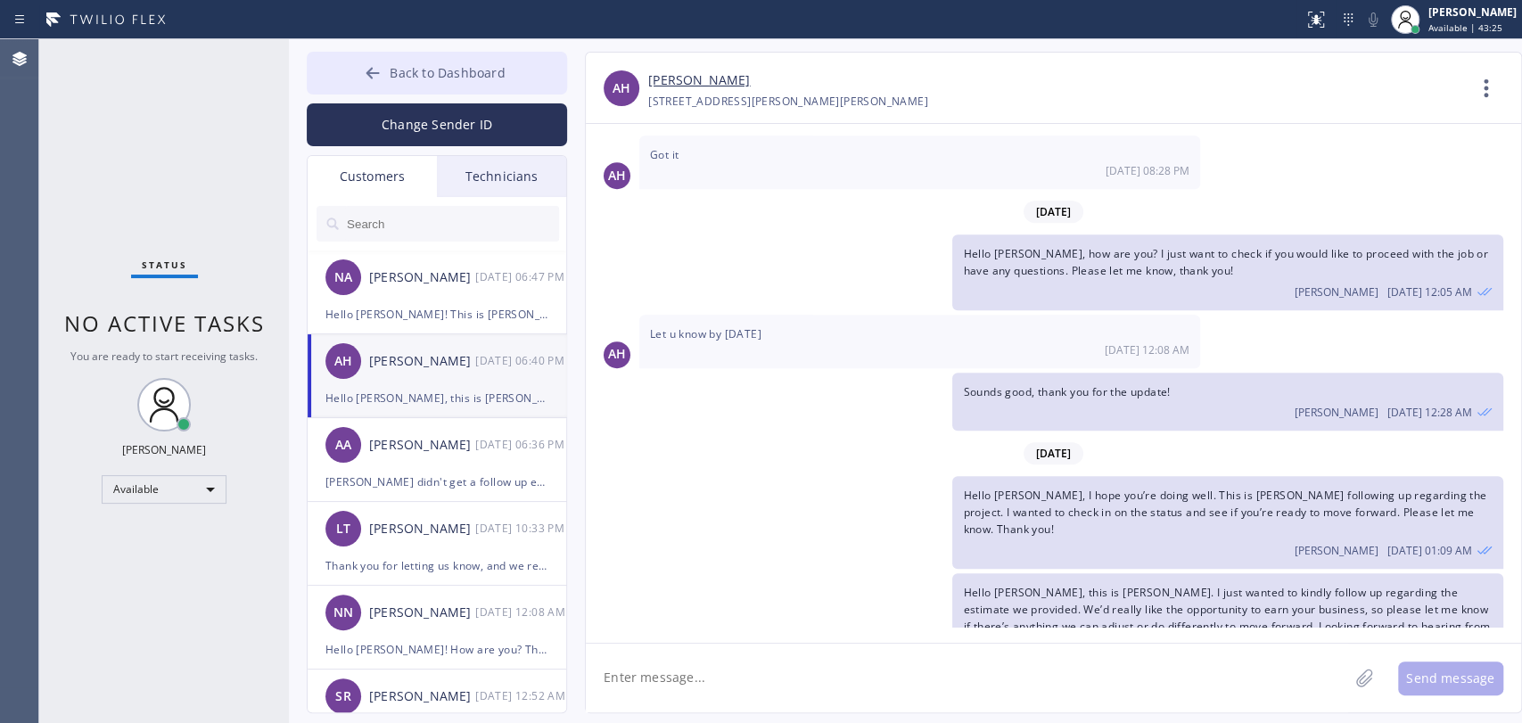
click at [465, 71] on span "Back to Dashboard" at bounding box center [447, 72] width 115 height 17
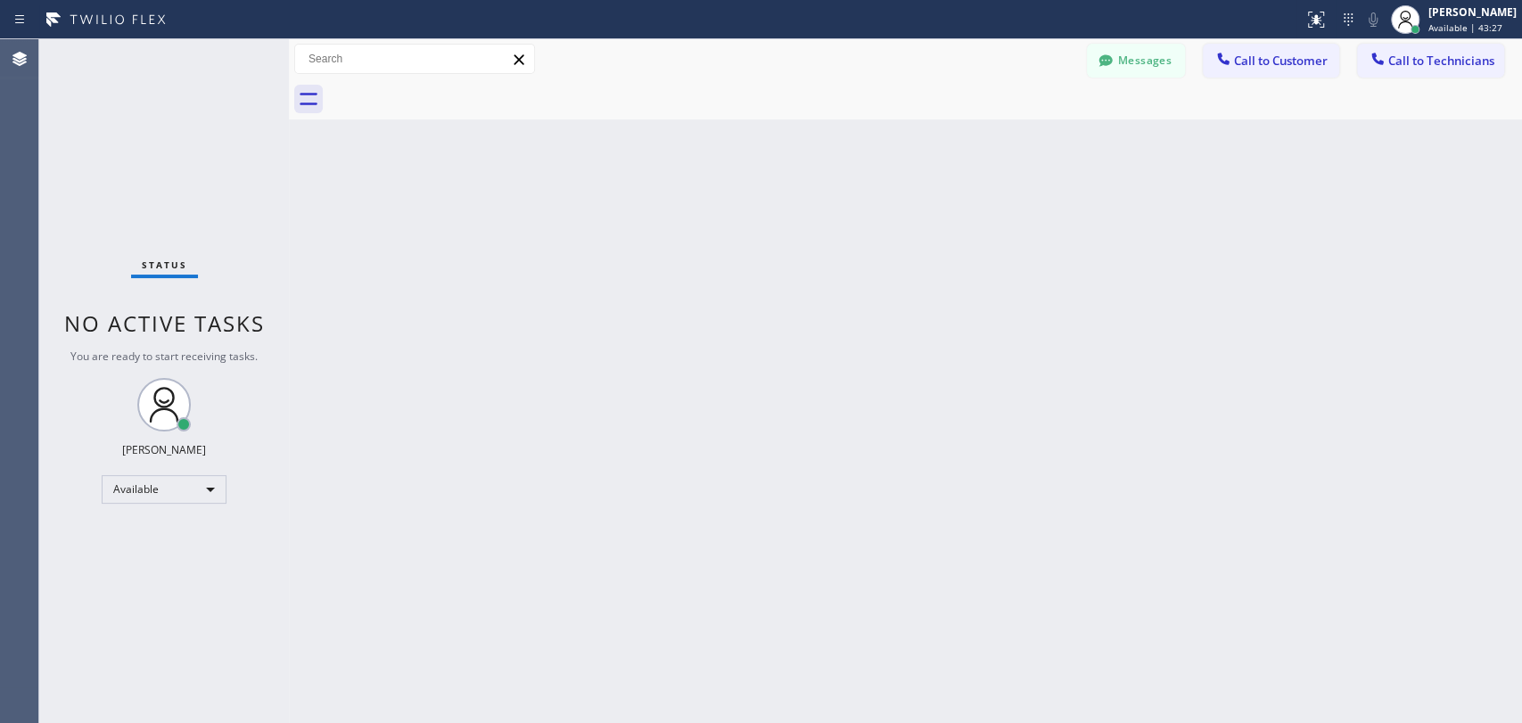
click at [874, 347] on div "Back to Dashboard Change Sender ID Customers Technicians NA [PERSON_NAME] [DATE…" at bounding box center [905, 381] width 1233 height 684
click at [874, 342] on div "Back to Dashboard Change Sender ID Customers Technicians NA [PERSON_NAME] [DATE…" at bounding box center [905, 381] width 1233 height 684
click at [1428, 323] on div "Back to Dashboard Change Sender ID Customers Technicians NA [PERSON_NAME] [DATE…" at bounding box center [905, 381] width 1233 height 684
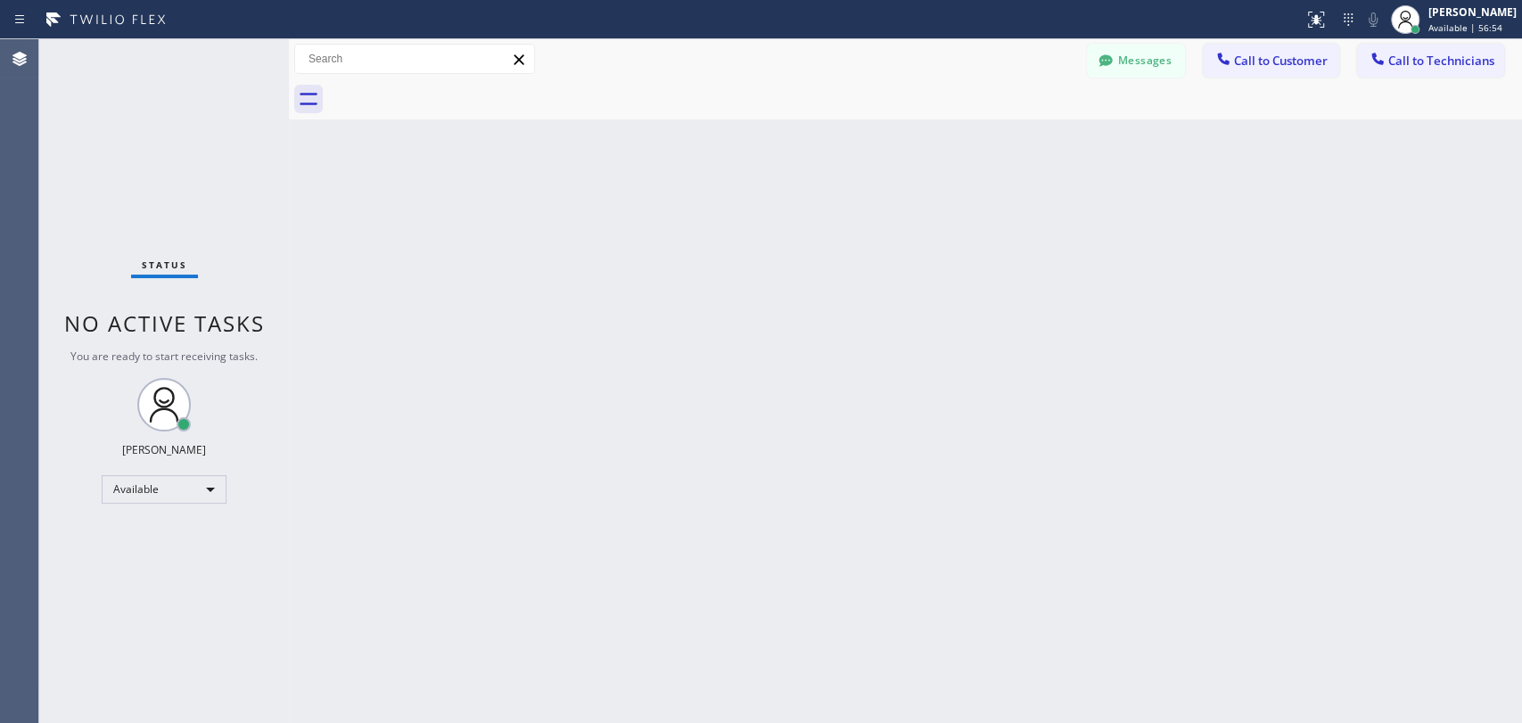
drag, startPoint x: 1168, startPoint y: 62, endPoint x: 489, endPoint y: 246, distance: 704.2
click at [1167, 62] on button "Messages" at bounding box center [1136, 61] width 98 height 34
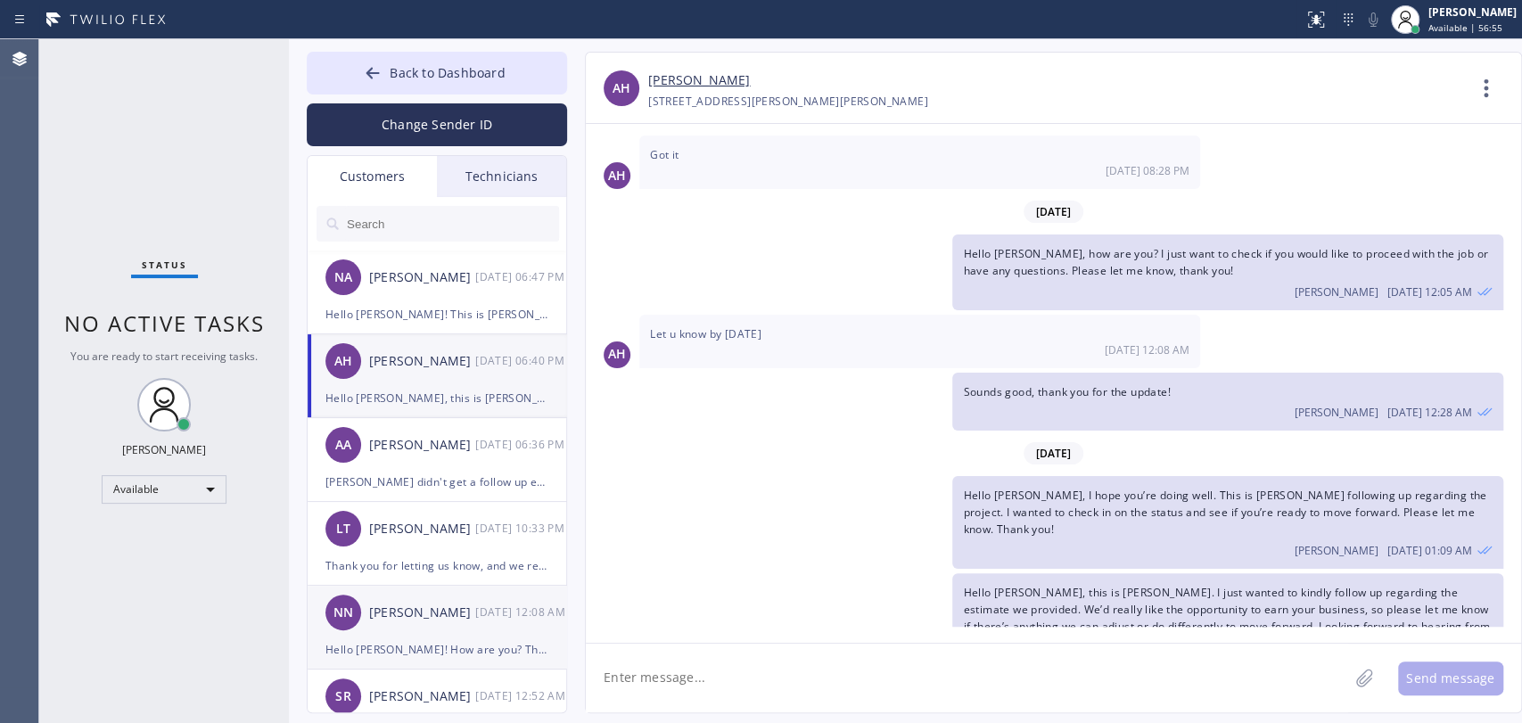
click at [441, 632] on div "NN Nick Norouzi 09/23 12:08 AM" at bounding box center [438, 613] width 260 height 54
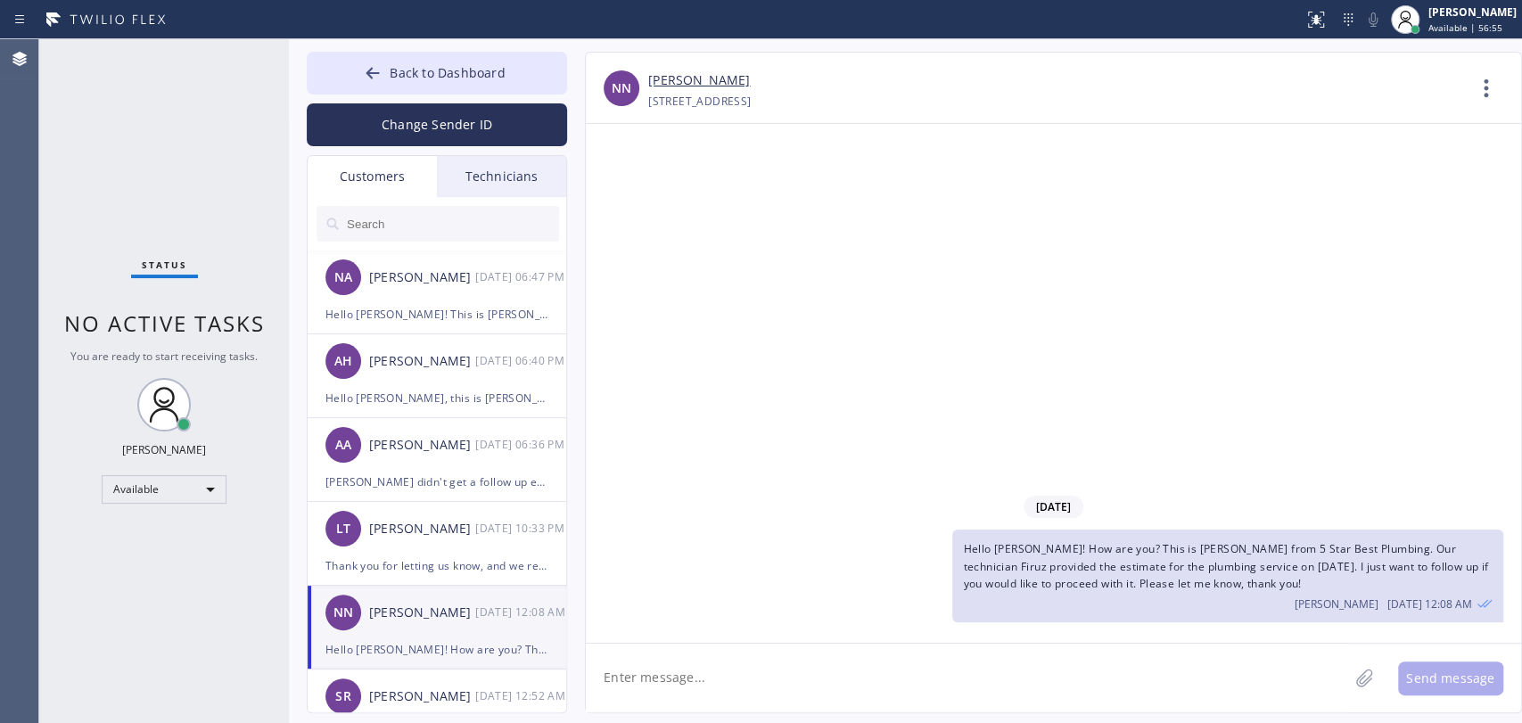
scroll to position [0, 0]
click at [507, 163] on div "Technicians" at bounding box center [501, 176] width 129 height 41
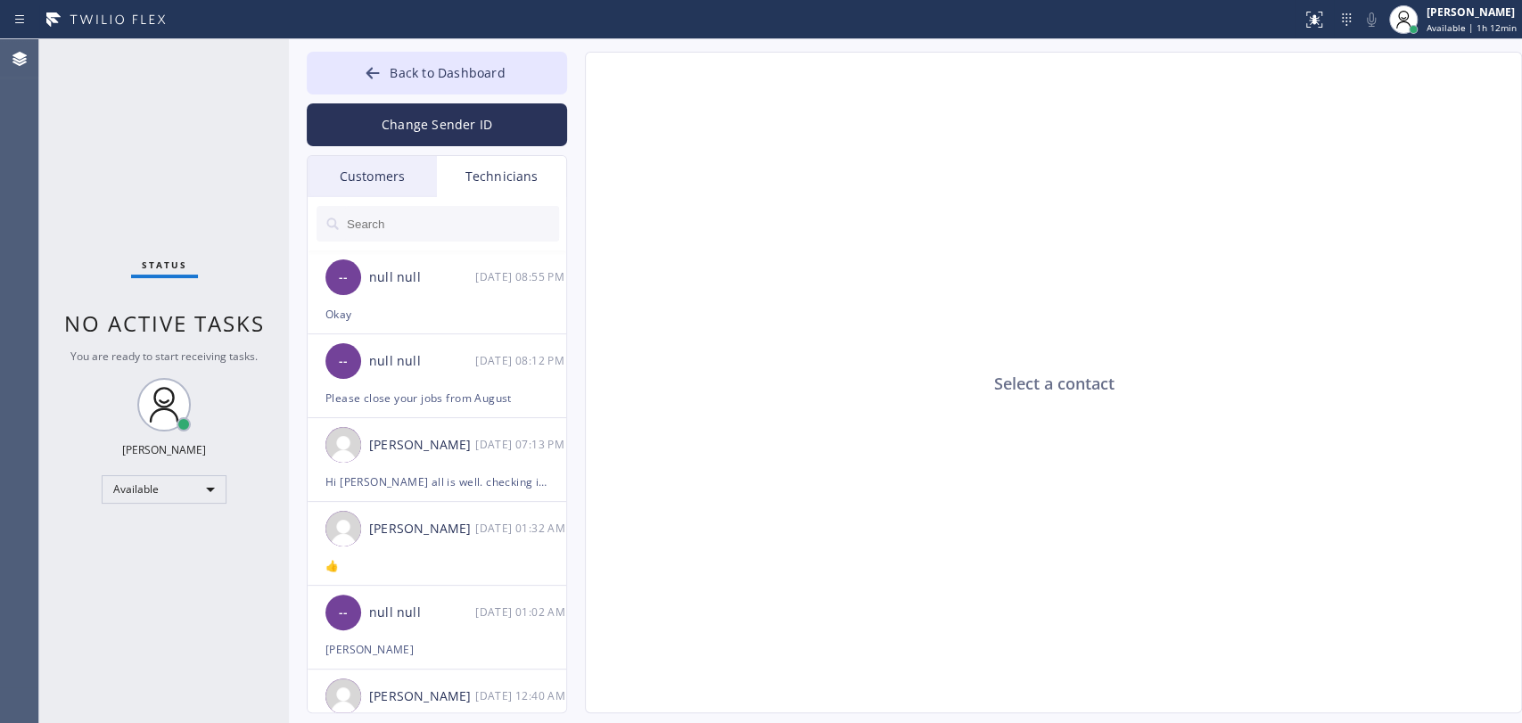
click at [455, 223] on input "text" at bounding box center [452, 224] width 214 height 36
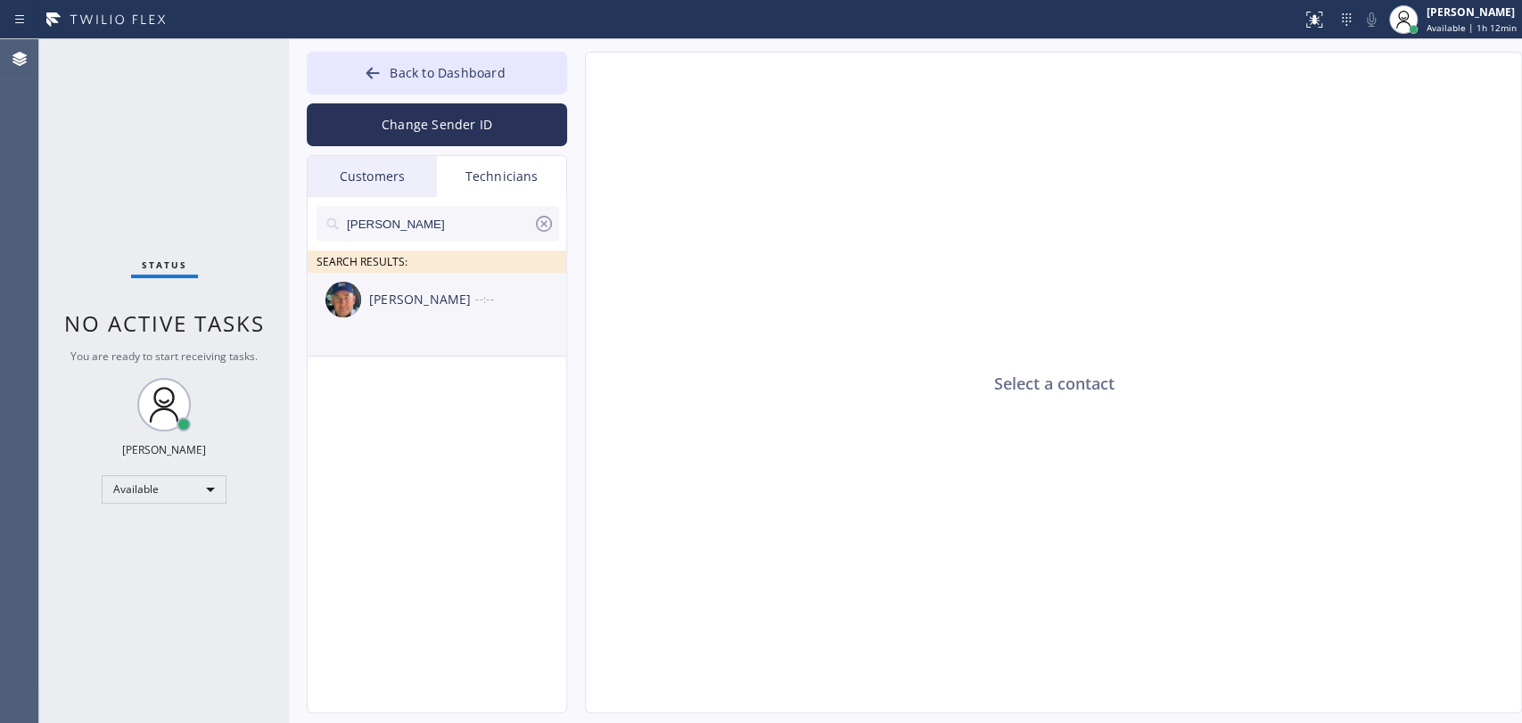
type input "[PERSON_NAME]"
click at [439, 317] on div "Nikolai Suvorov --:--" at bounding box center [438, 300] width 260 height 54
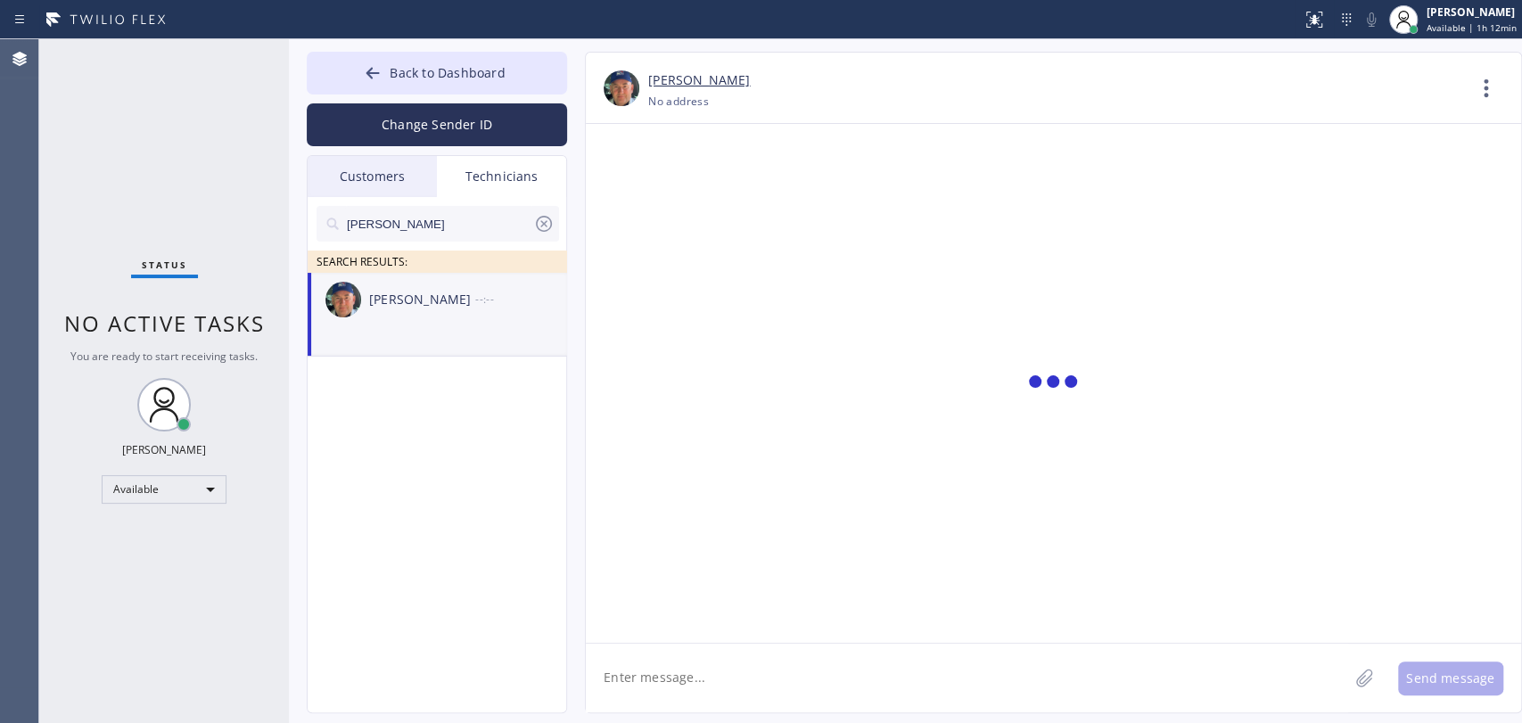
click at [702, 669] on textarea at bounding box center [967, 678] width 763 height 69
type textarea "Can u take for late afternoon?"
type textarea "Hello"
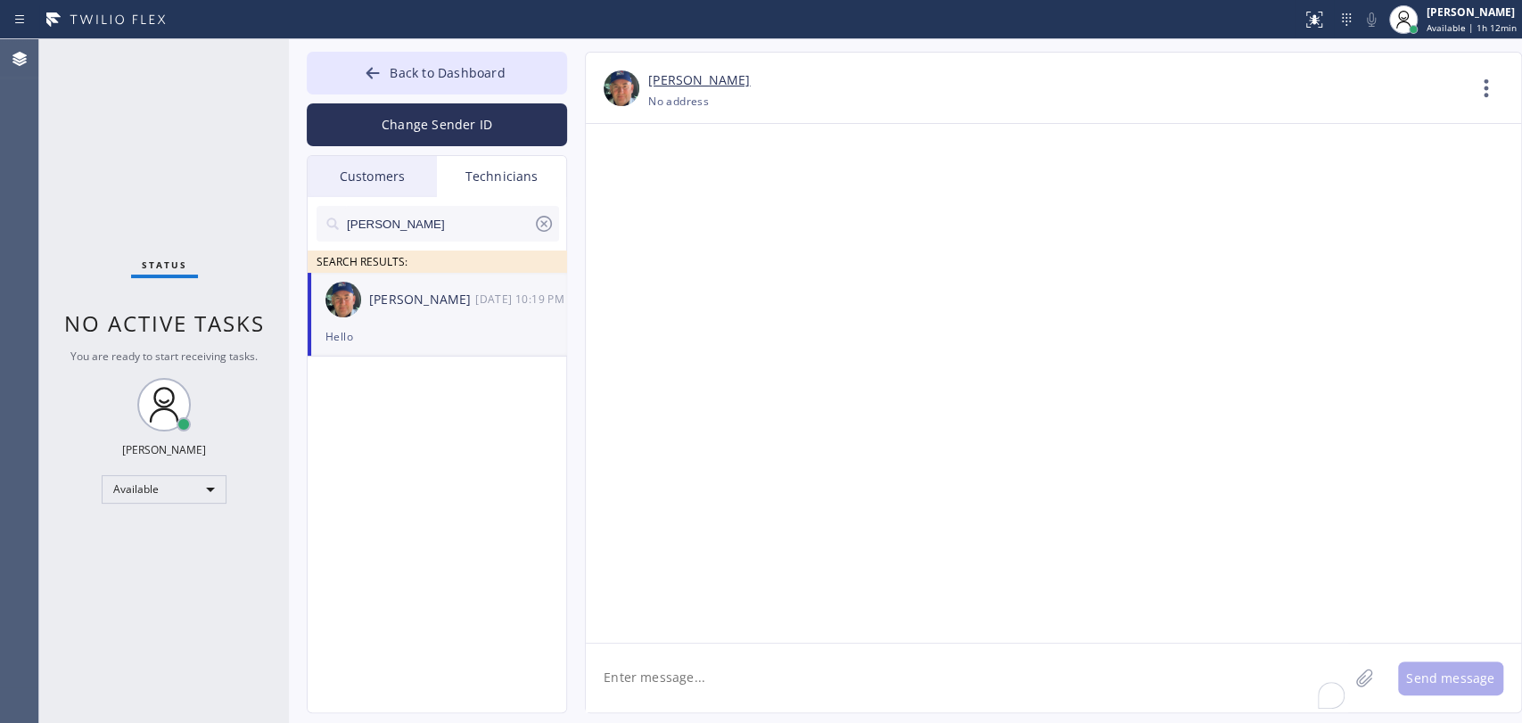
paste textarea "3-6 | FREE SCF house-HO faucet that needs to be loosen and toilet needs to have…"
type textarea "3-6 | FREE SCF house-HO faucet that needs to be loosen and toilet needs to have…"
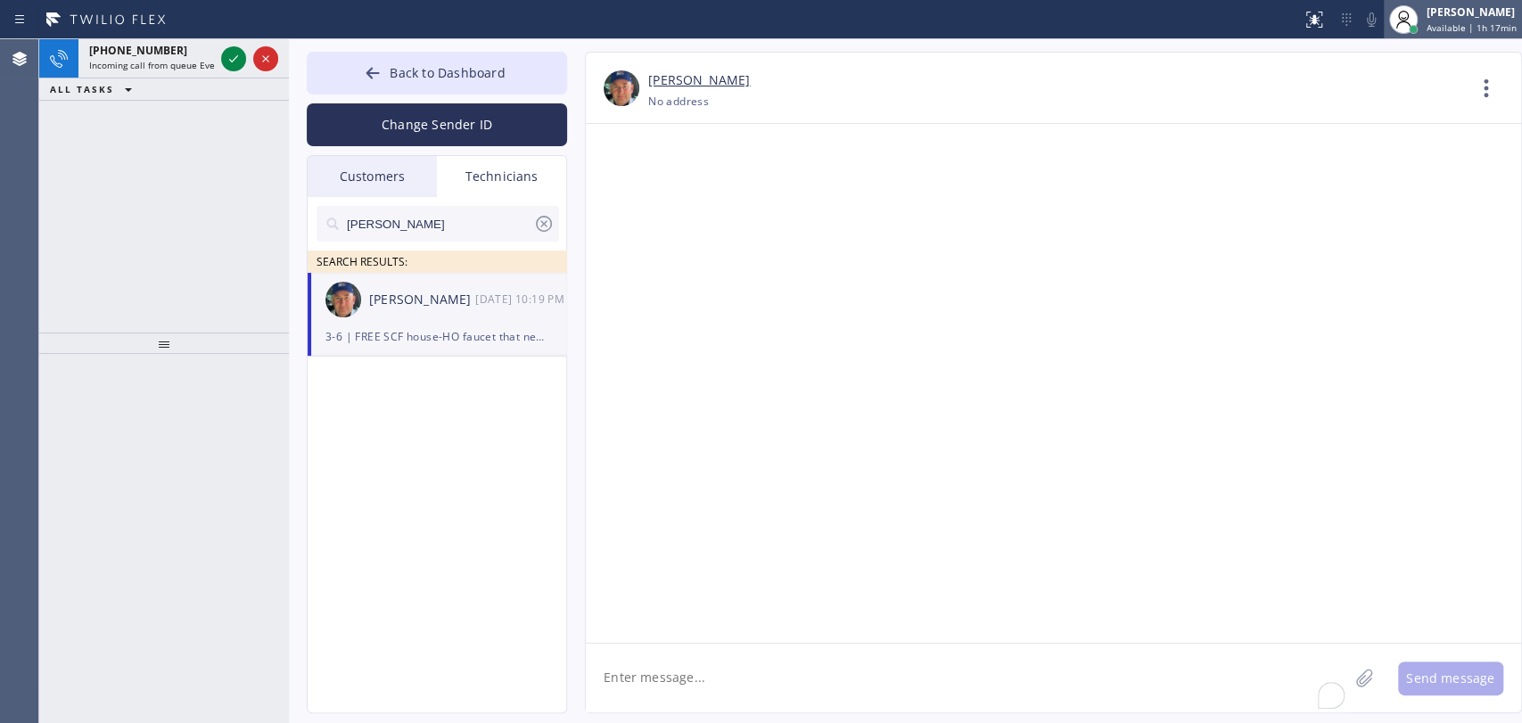
click at [1442, 13] on div "[PERSON_NAME]" at bounding box center [1472, 11] width 90 height 15
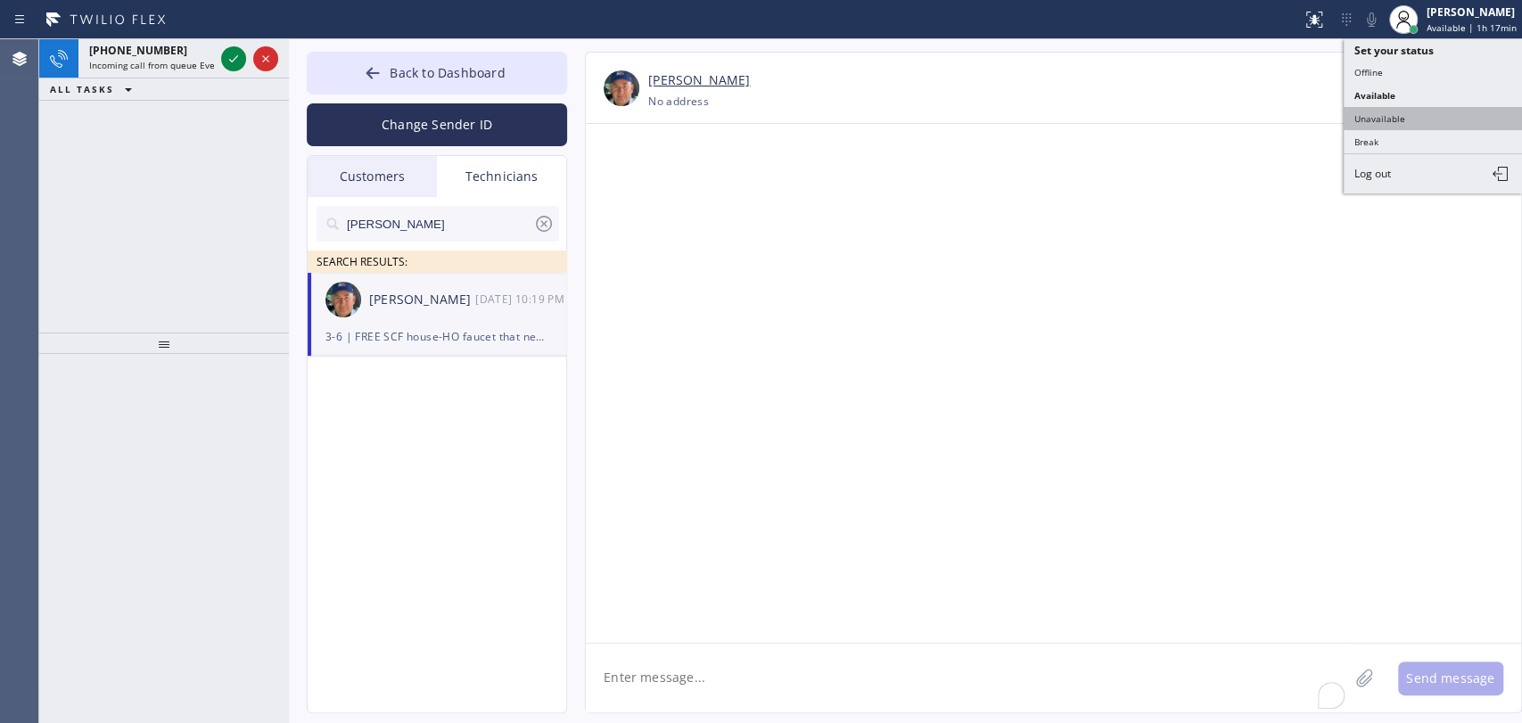
click at [1393, 120] on button "Unavailable" at bounding box center [1433, 118] width 178 height 23
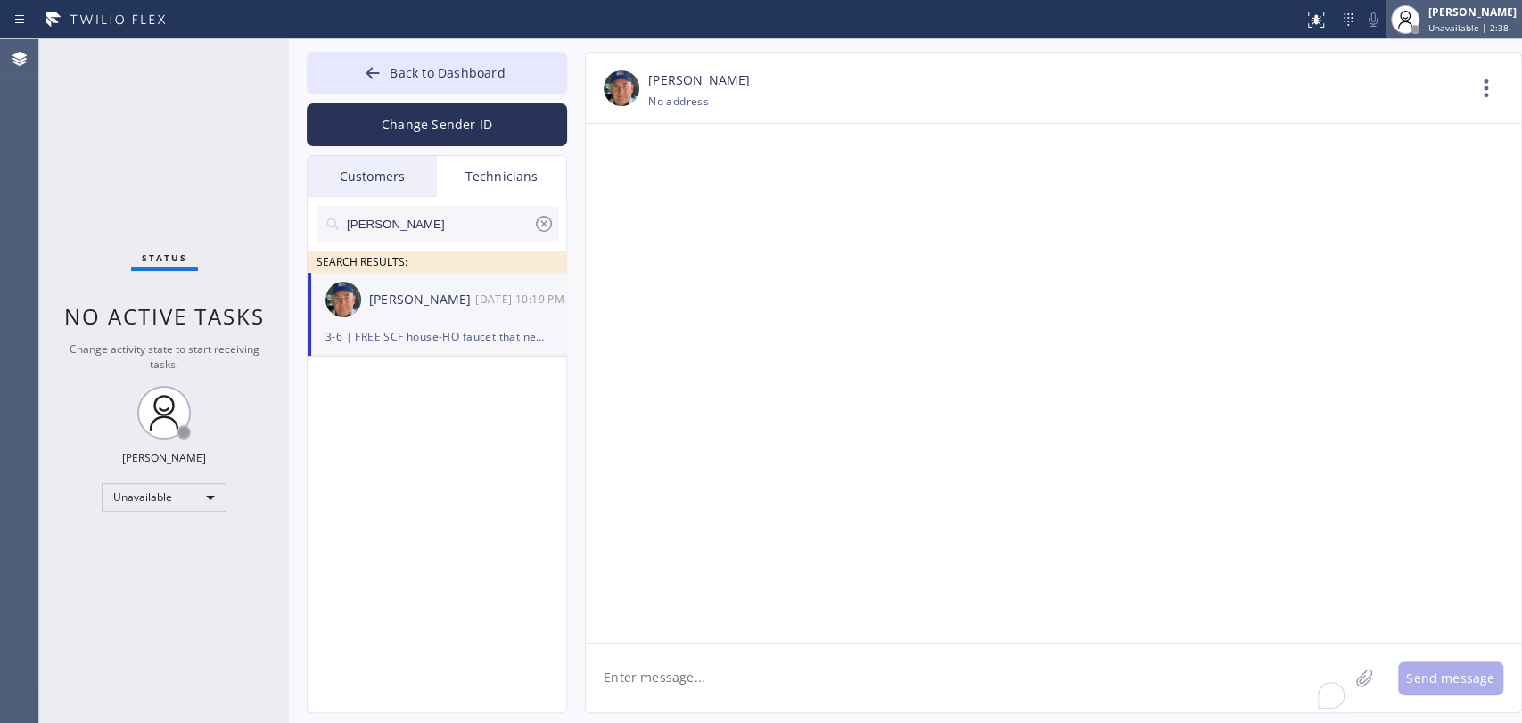
click at [1436, 21] on span "Unavailable | 2:38" at bounding box center [1469, 27] width 80 height 12
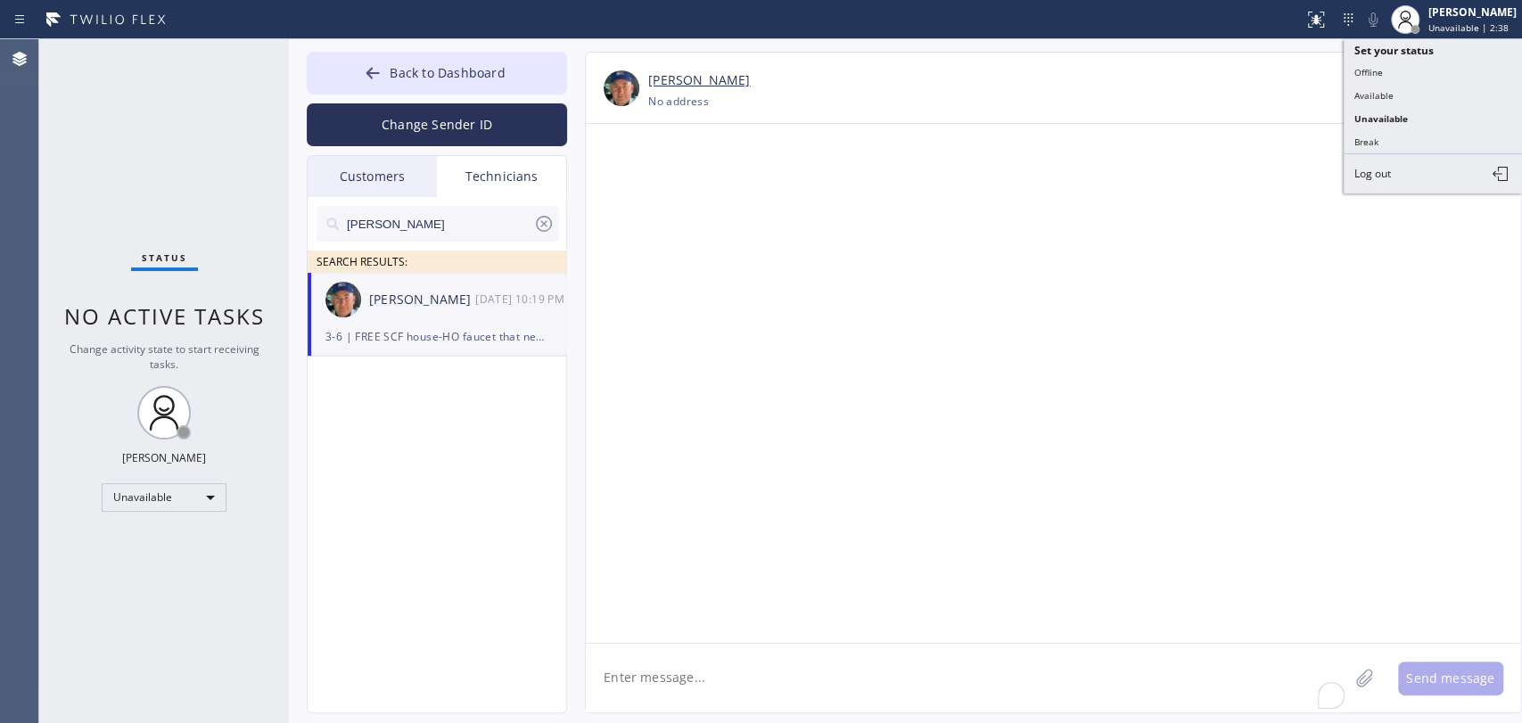
click at [1409, 96] on button "Available" at bounding box center [1433, 95] width 178 height 23
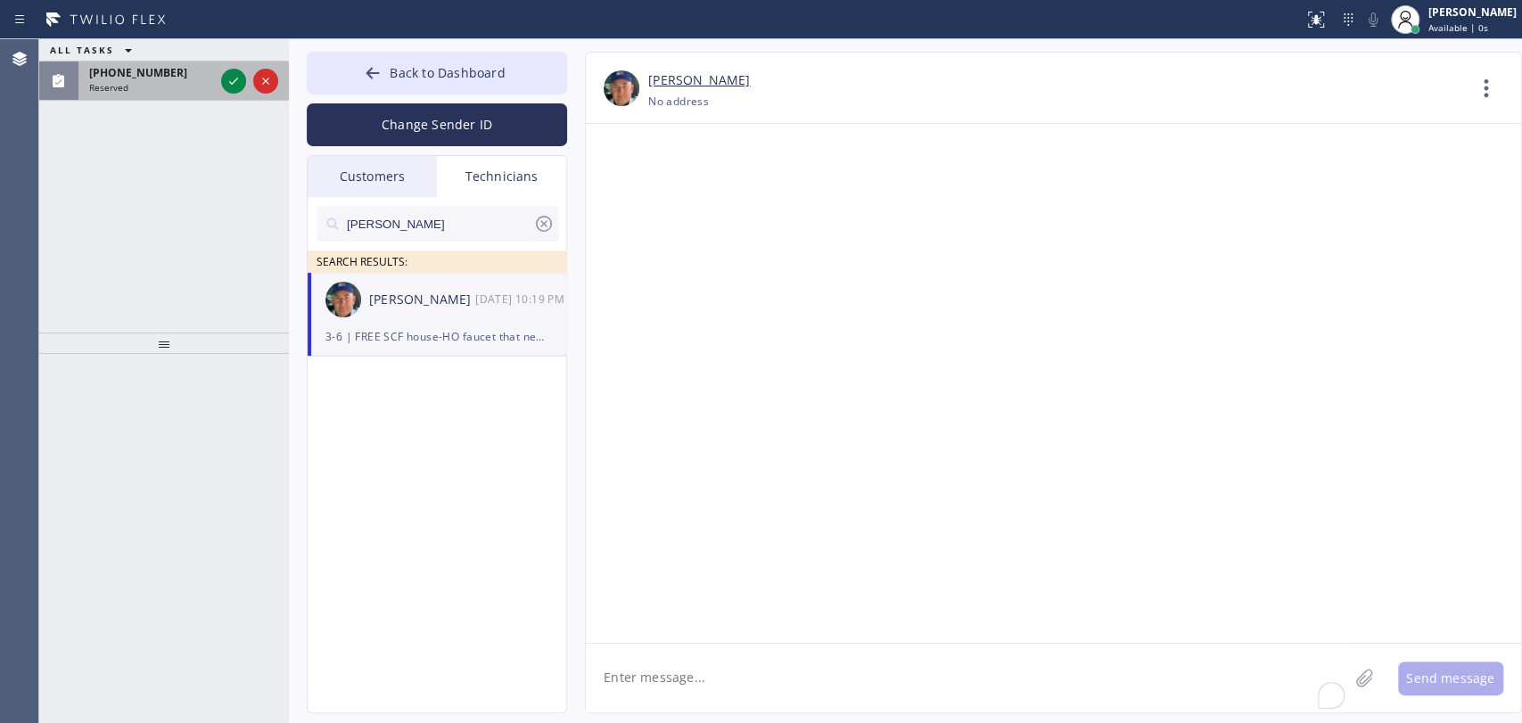
click at [125, 90] on span "Reserved" at bounding box center [108, 87] width 39 height 12
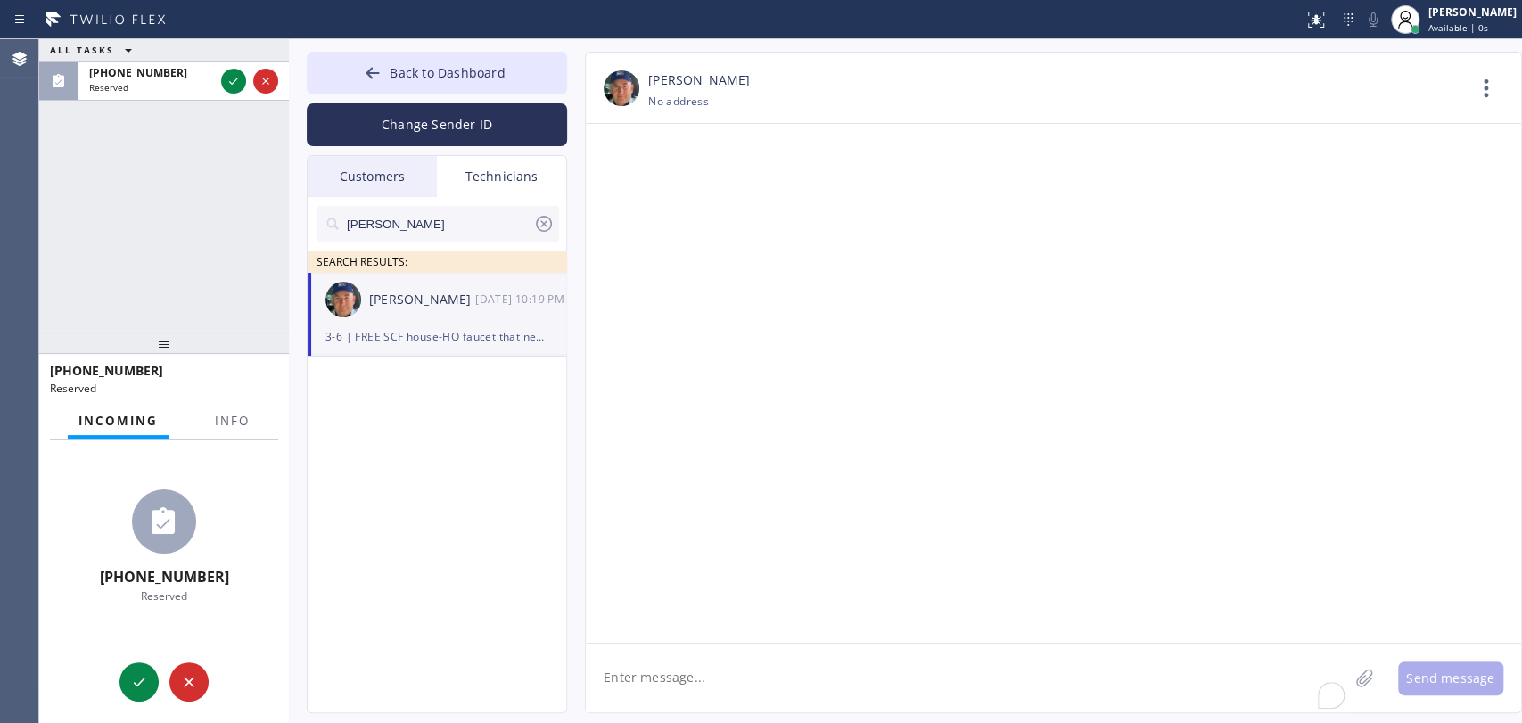
click at [390, 102] on div "Change Sender ID" at bounding box center [437, 121] width 260 height 52
drag, startPoint x: 405, startPoint y: 80, endPoint x: 1516, endPoint y: 29, distance: 1112.5
click at [407, 79] on span "Back to Dashboard" at bounding box center [447, 72] width 115 height 17
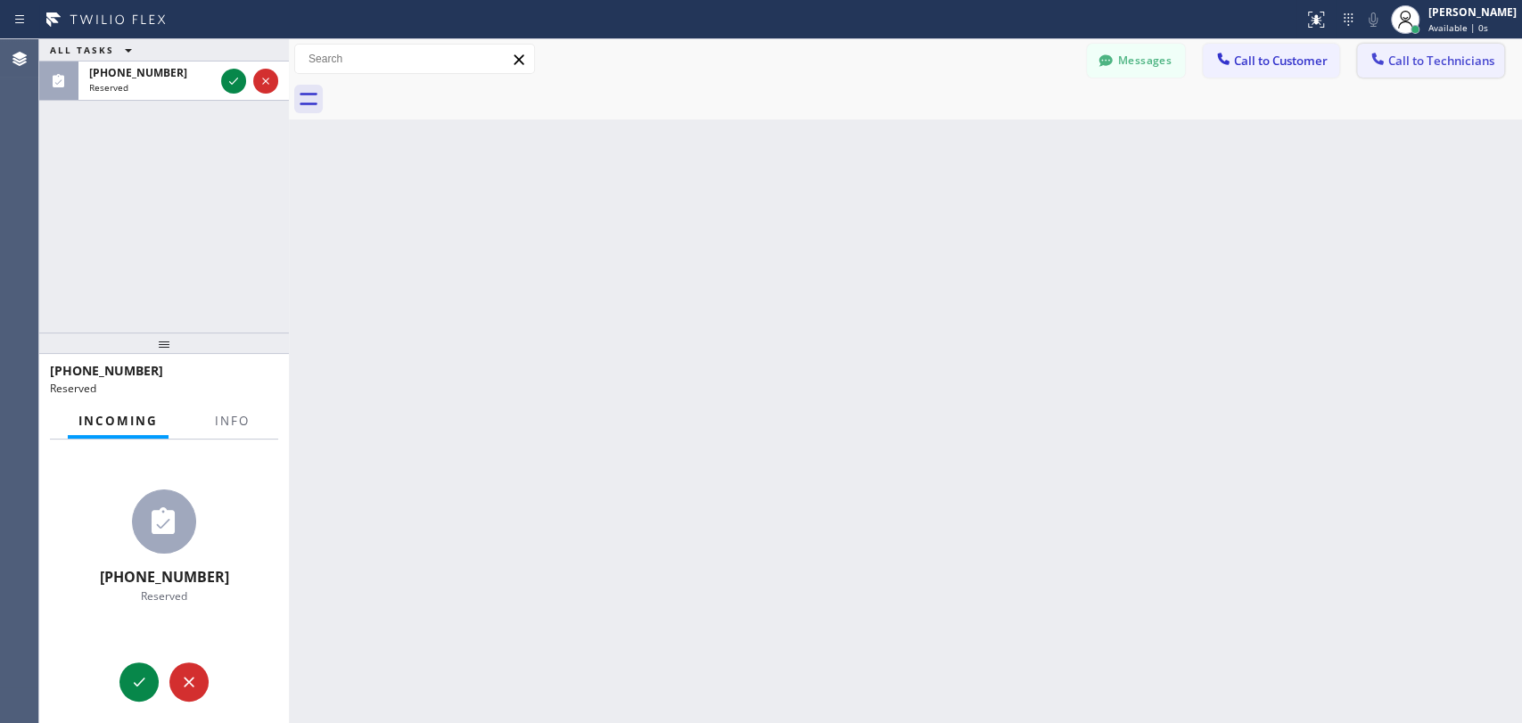
click at [1429, 62] on span "Call to Technicians" at bounding box center [1442, 61] width 106 height 16
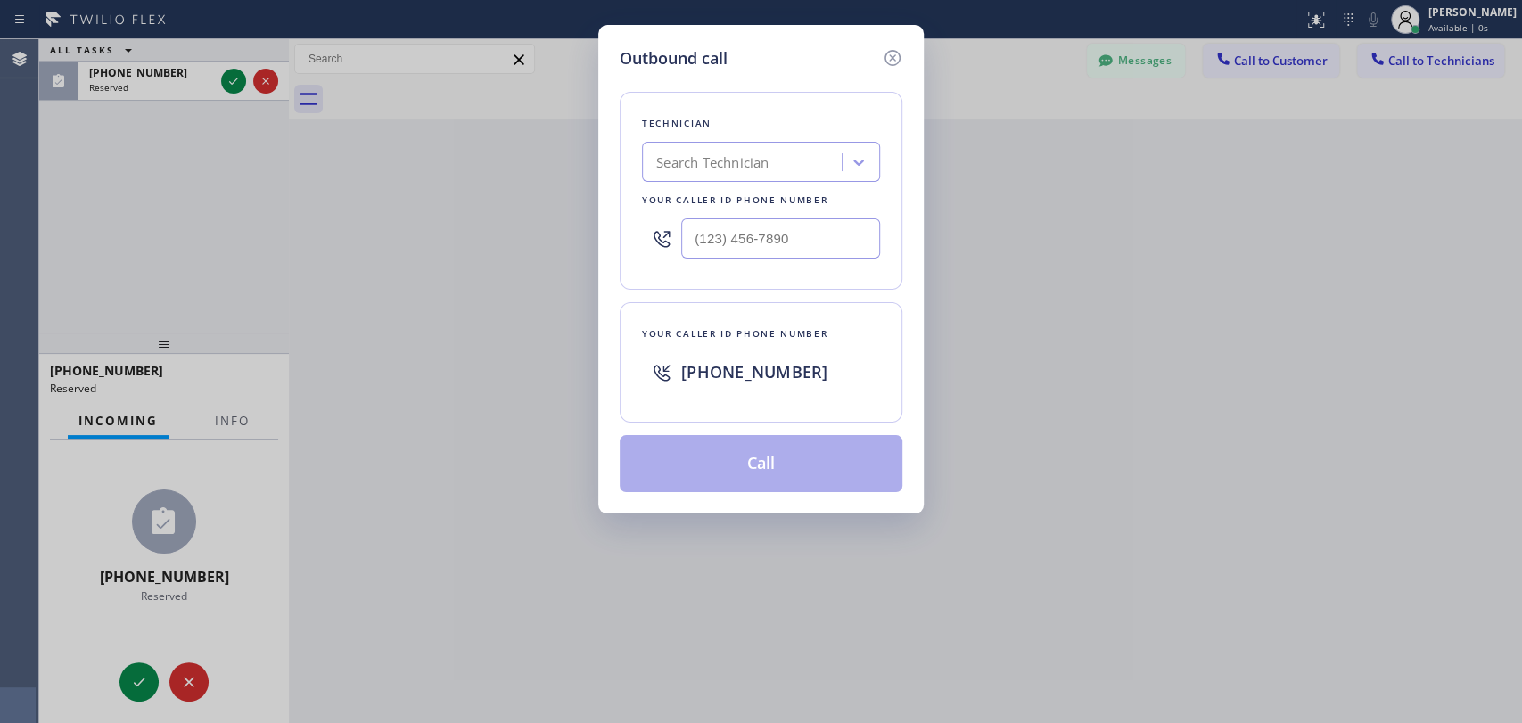
click at [778, 151] on div "Search Technician" at bounding box center [745, 162] width 194 height 31
type input "Hovik"
click at [722, 199] on div "[PERSON_NAME]" at bounding box center [761, 200] width 238 height 32
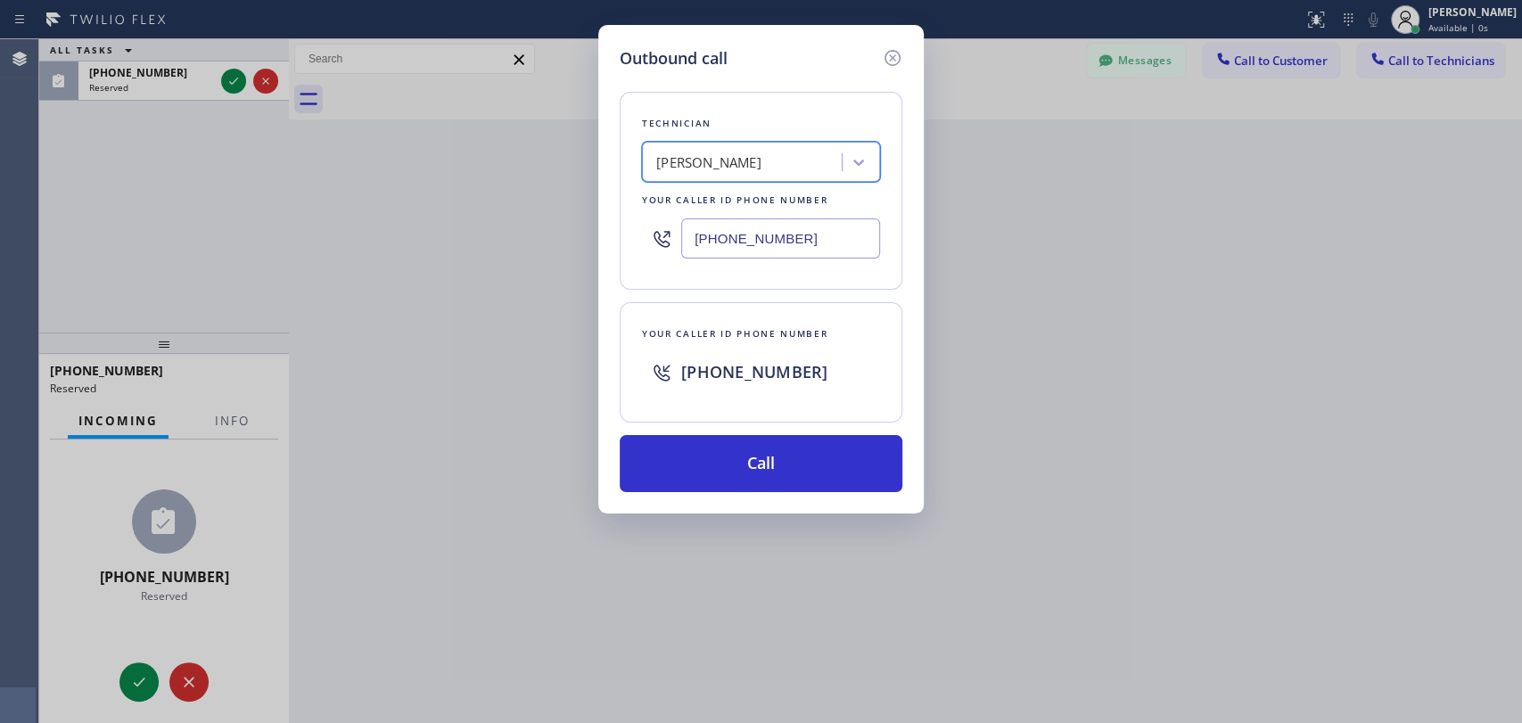
type input "[PHONE_NUMBER]"
click at [709, 466] on button "Call" at bounding box center [761, 463] width 283 height 57
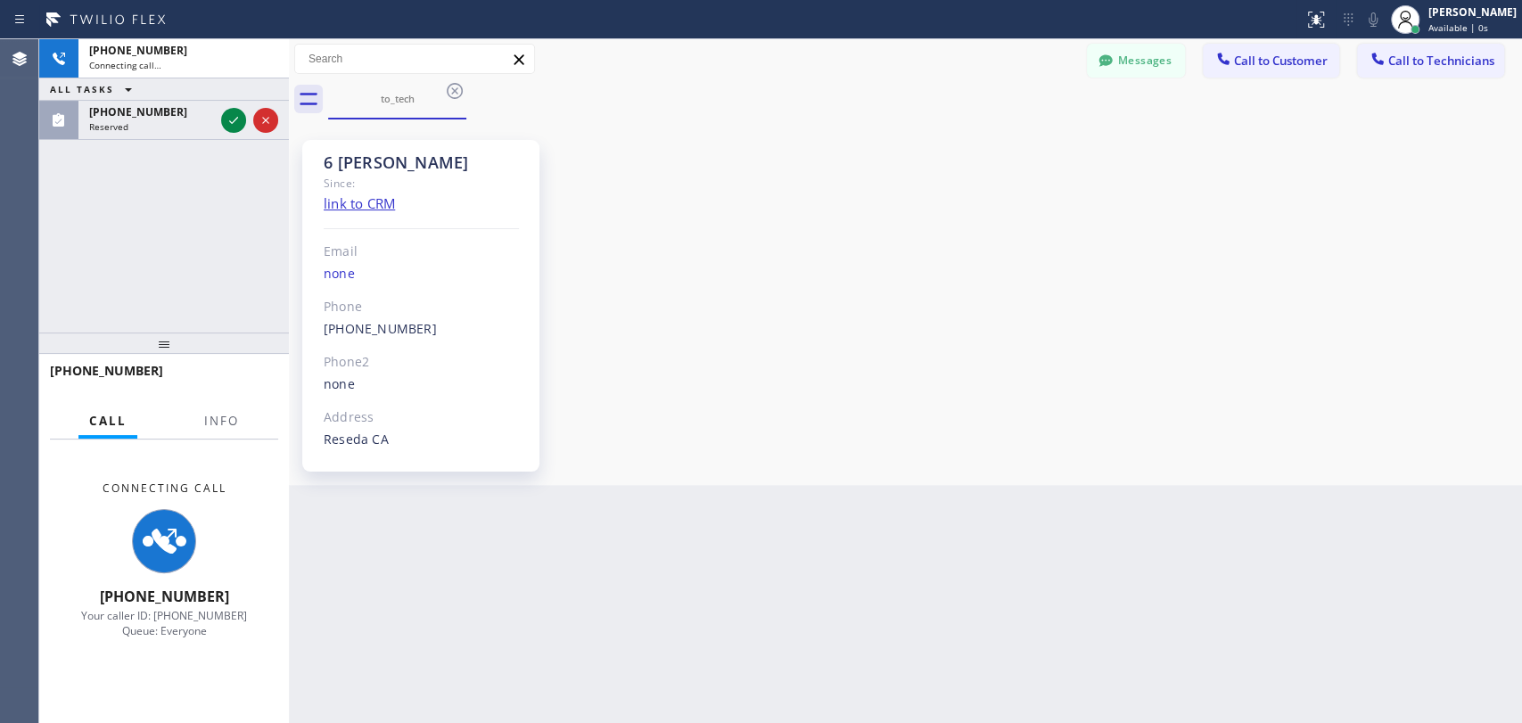
scroll to position [153469, 0]
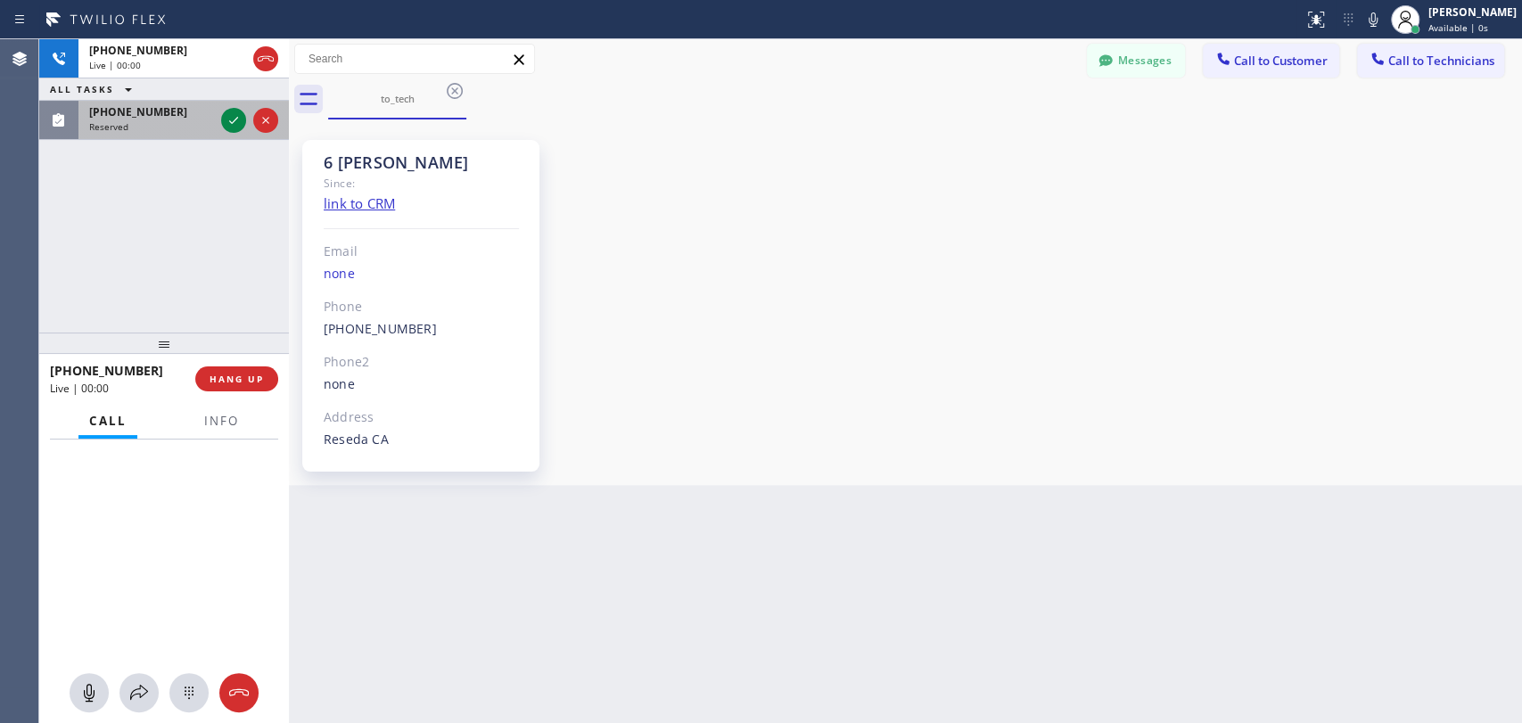
click at [78, 116] on div "(818) 966-9606 Reserved" at bounding box center [147, 120] width 139 height 39
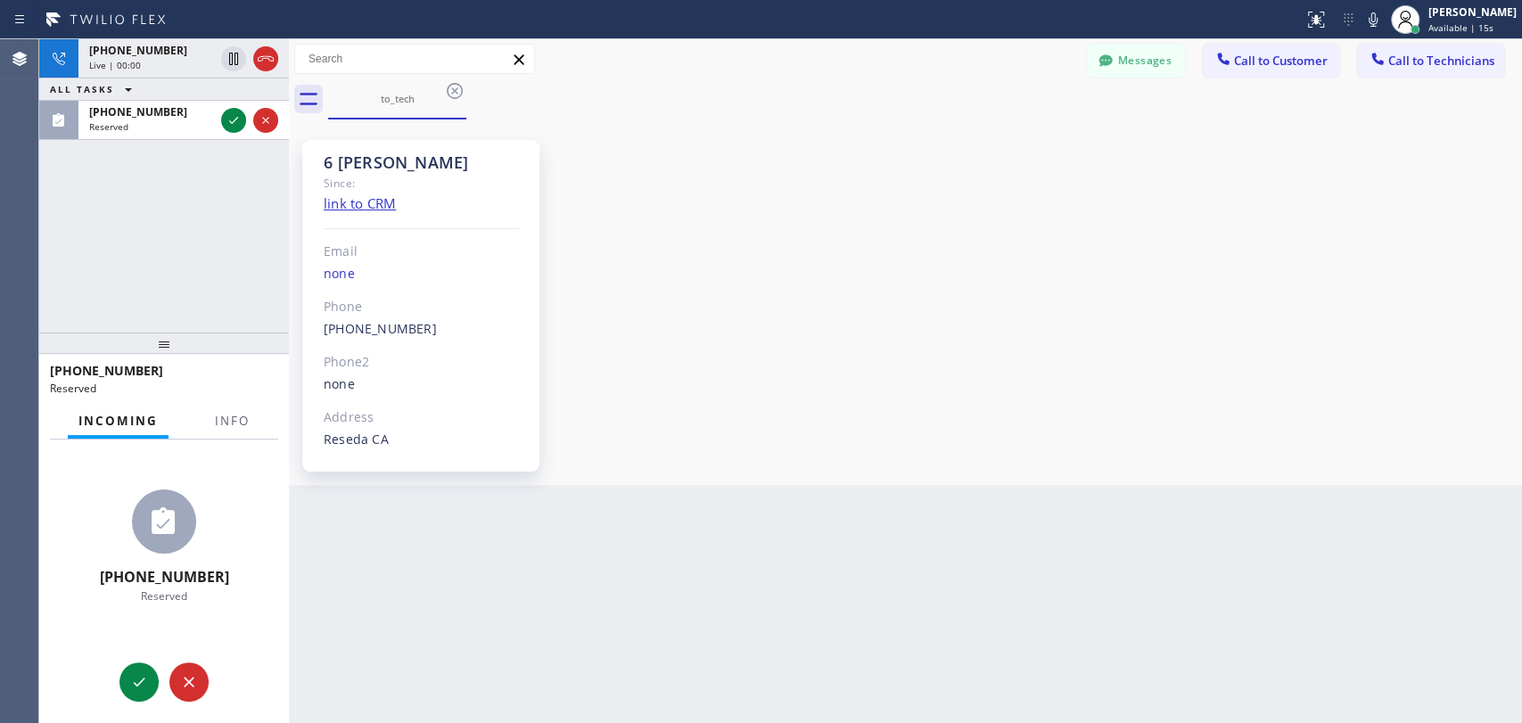
scroll to position [153469, 0]
click at [267, 56] on icon at bounding box center [265, 58] width 21 height 21
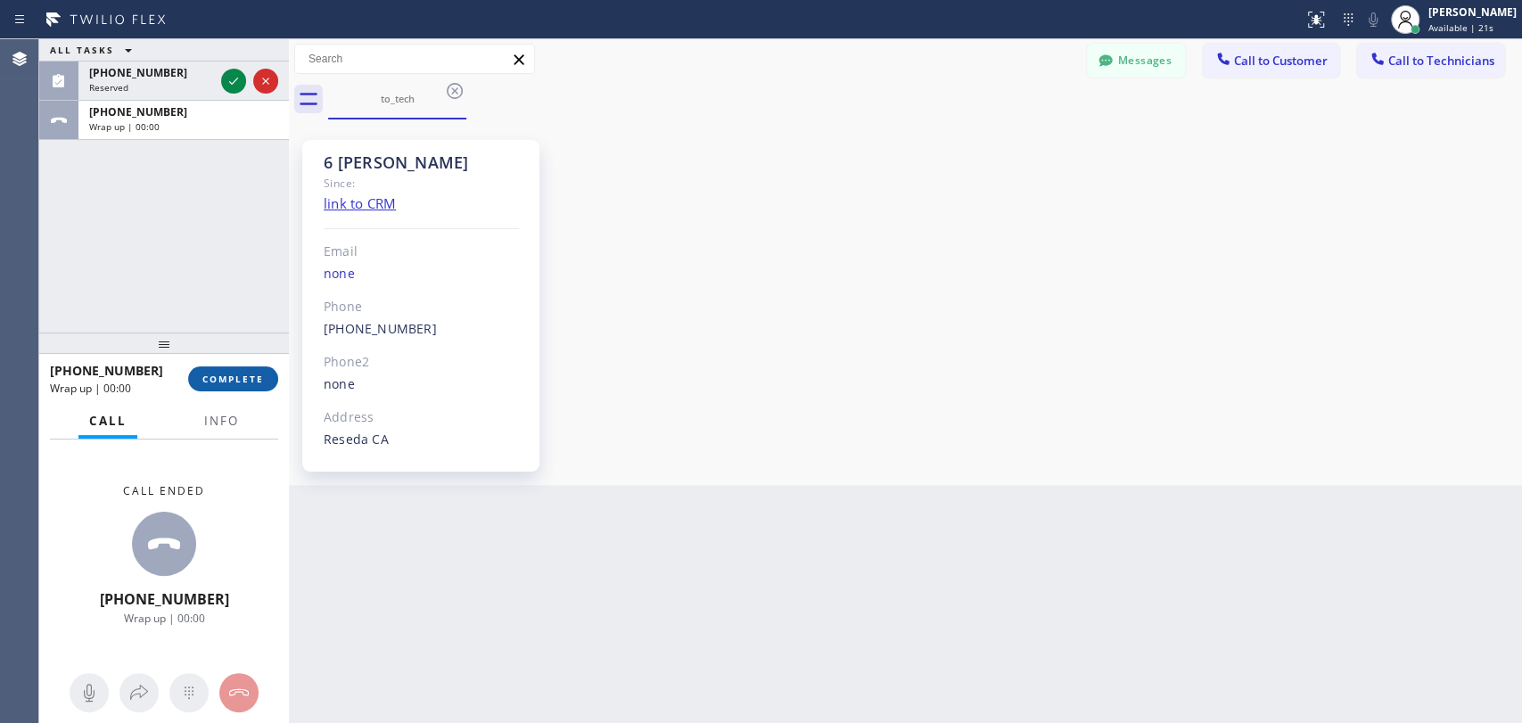
click at [232, 374] on span "COMPLETE" at bounding box center [233, 379] width 62 height 12
click at [202, 266] on div "ALL TASKS ALL TASKS ACTIVE TASKS TASKS IN WRAP UP [PHONE_NUMBER] Reserved [PHON…" at bounding box center [164, 185] width 250 height 293
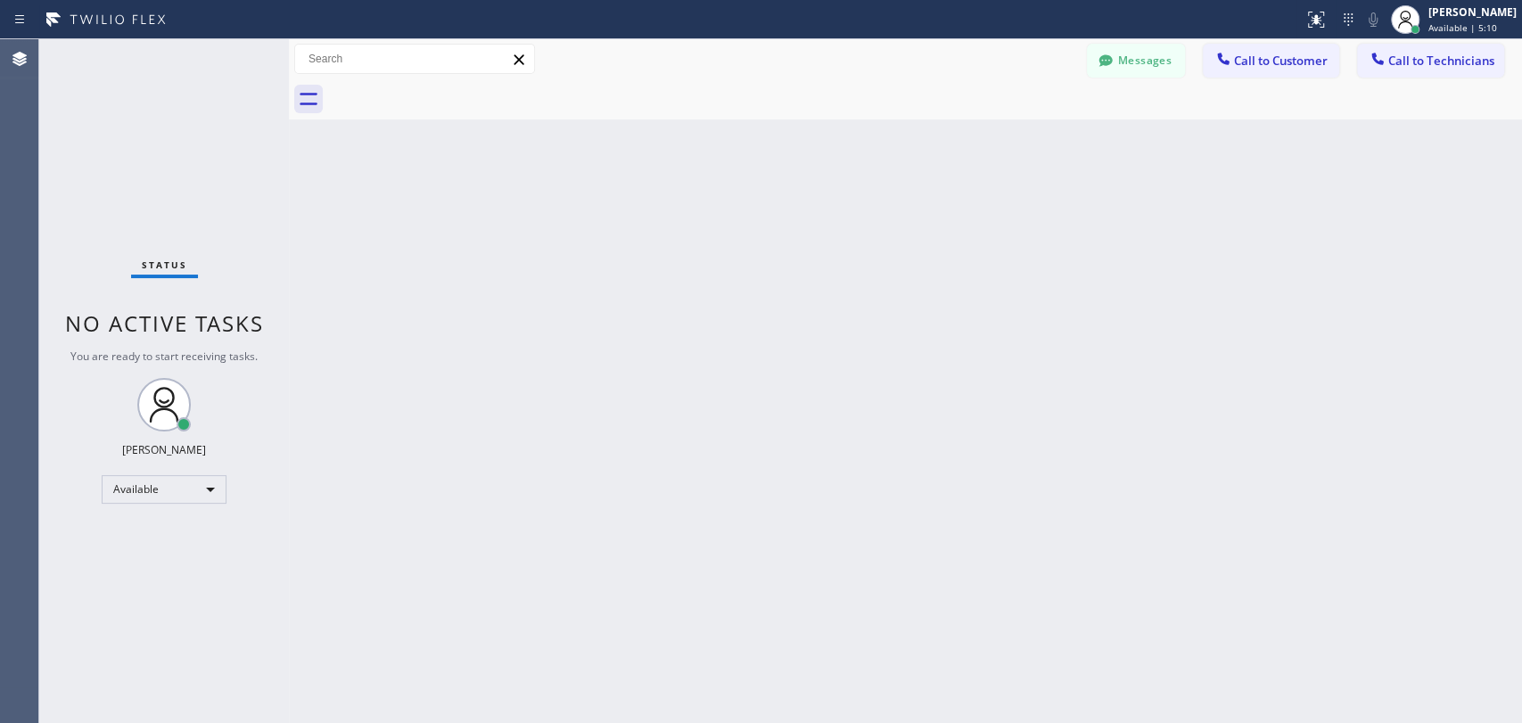
click at [977, 326] on div "Back to Dashboard Change Sender ID Customers Technicians NA [PERSON_NAME] [DATE…" at bounding box center [905, 381] width 1233 height 684
click at [1110, 50] on button "Messages" at bounding box center [1136, 61] width 98 height 34
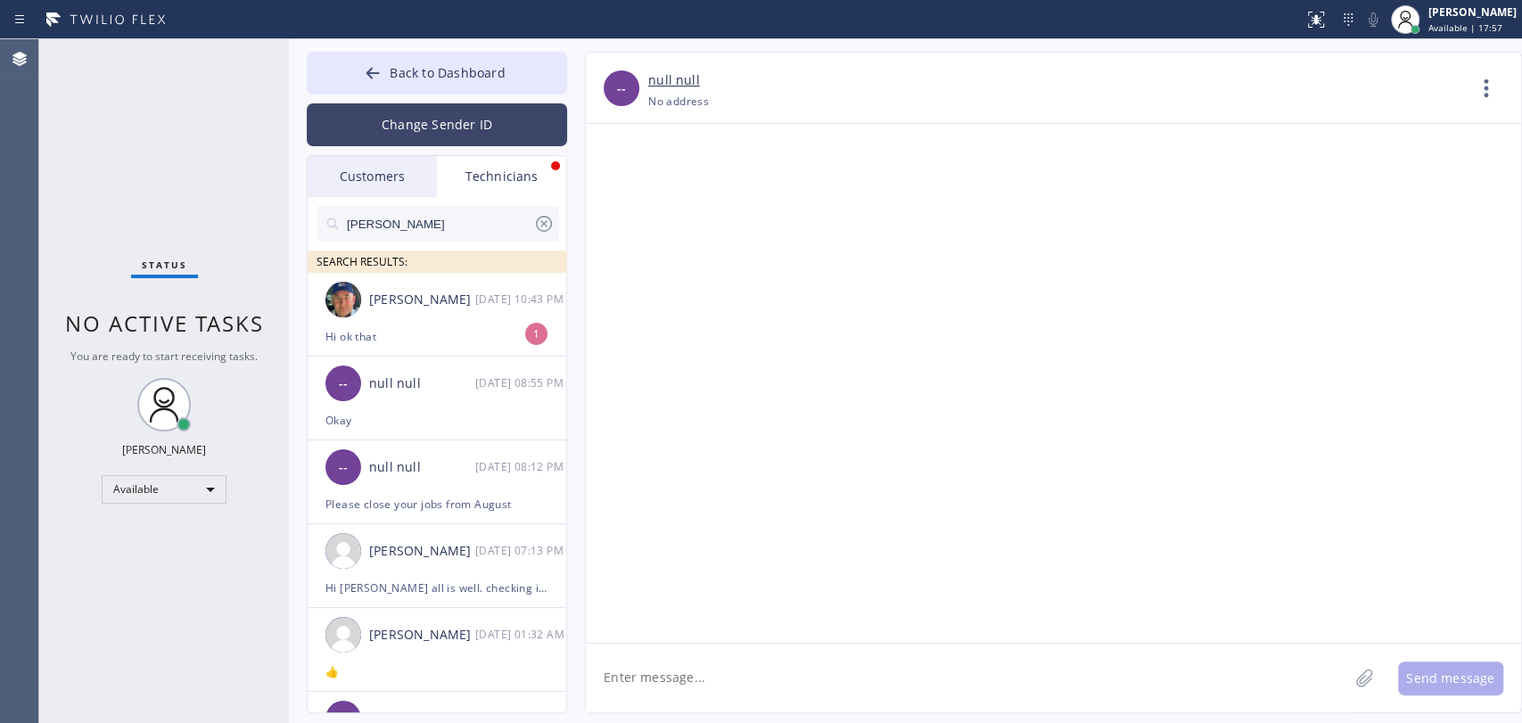
click at [481, 304] on div "[DATE] 10:43 PM" at bounding box center [521, 299] width 93 height 21
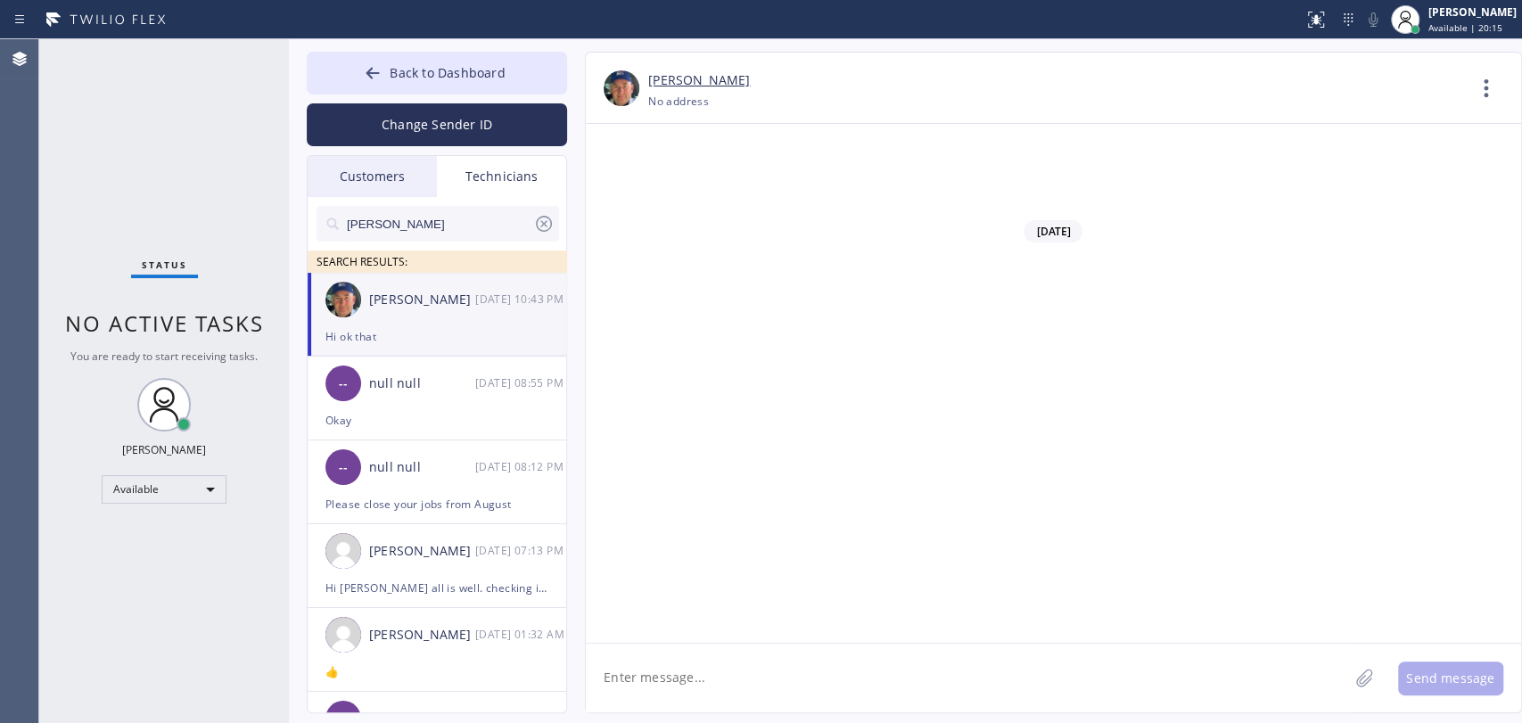
scroll to position [197645, 0]
click at [709, 677] on textarea at bounding box center [967, 678] width 763 height 69
type textarea "d"
type textarea "added"
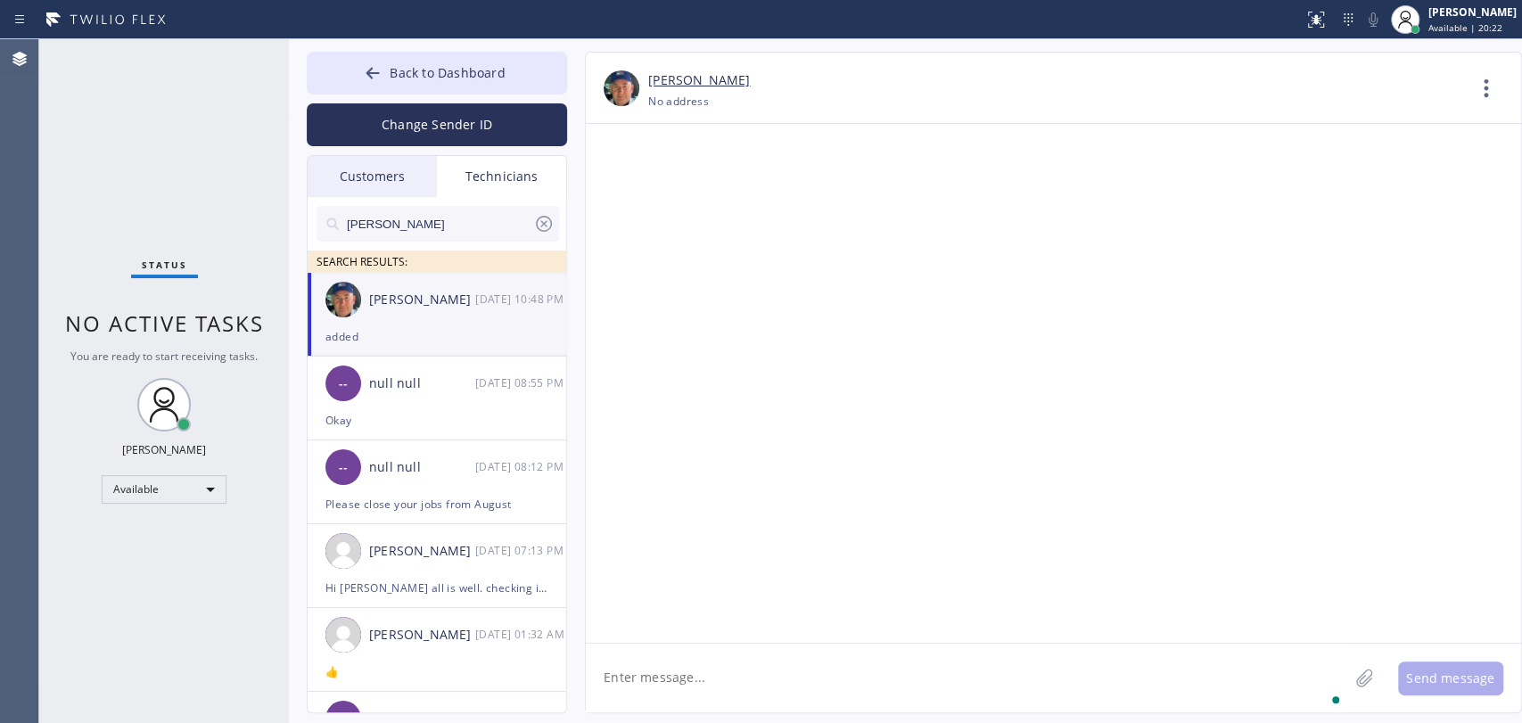
scroll to position [197708, 0]
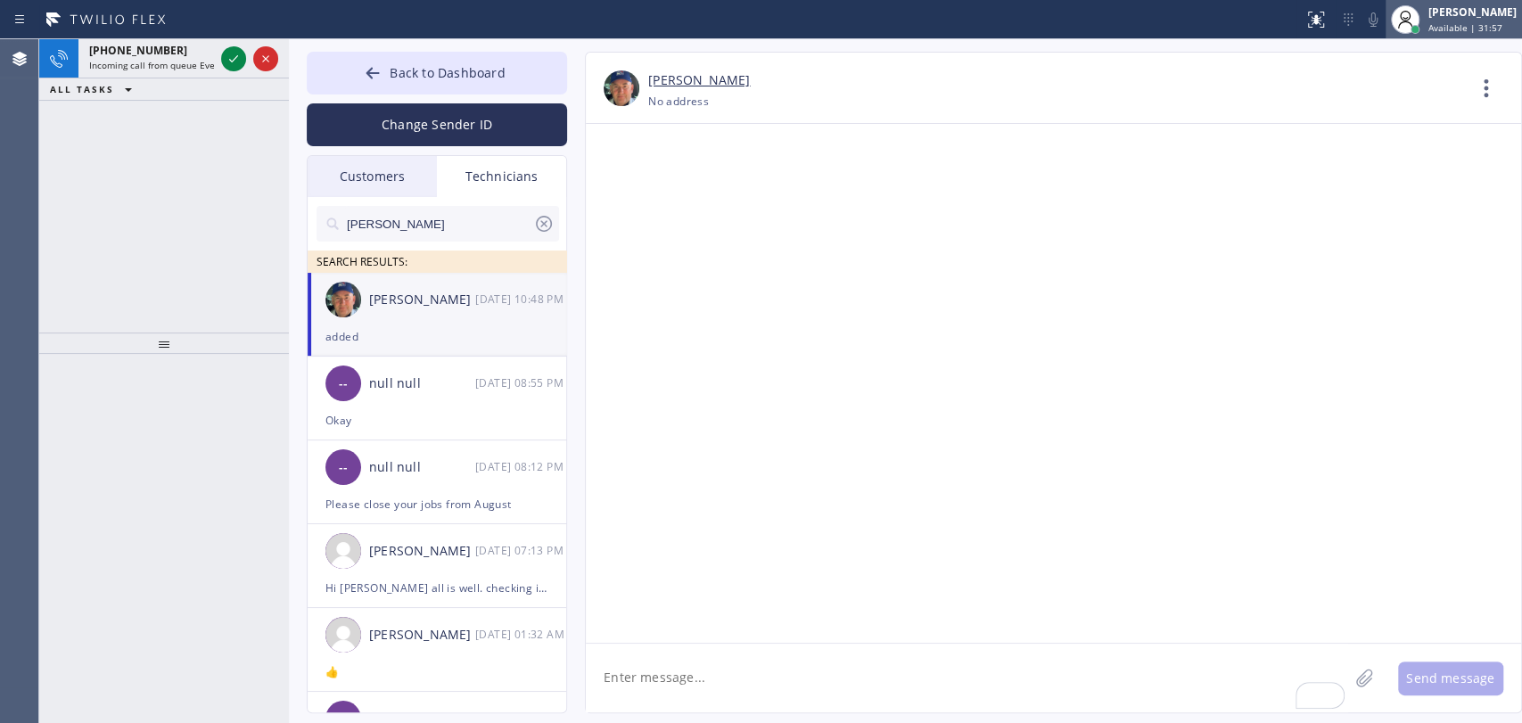
drag, startPoint x: 1434, startPoint y: 14, endPoint x: 1431, endPoint y: 28, distance: 13.6
click at [1434, 14] on div "[PERSON_NAME]" at bounding box center [1473, 11] width 88 height 15
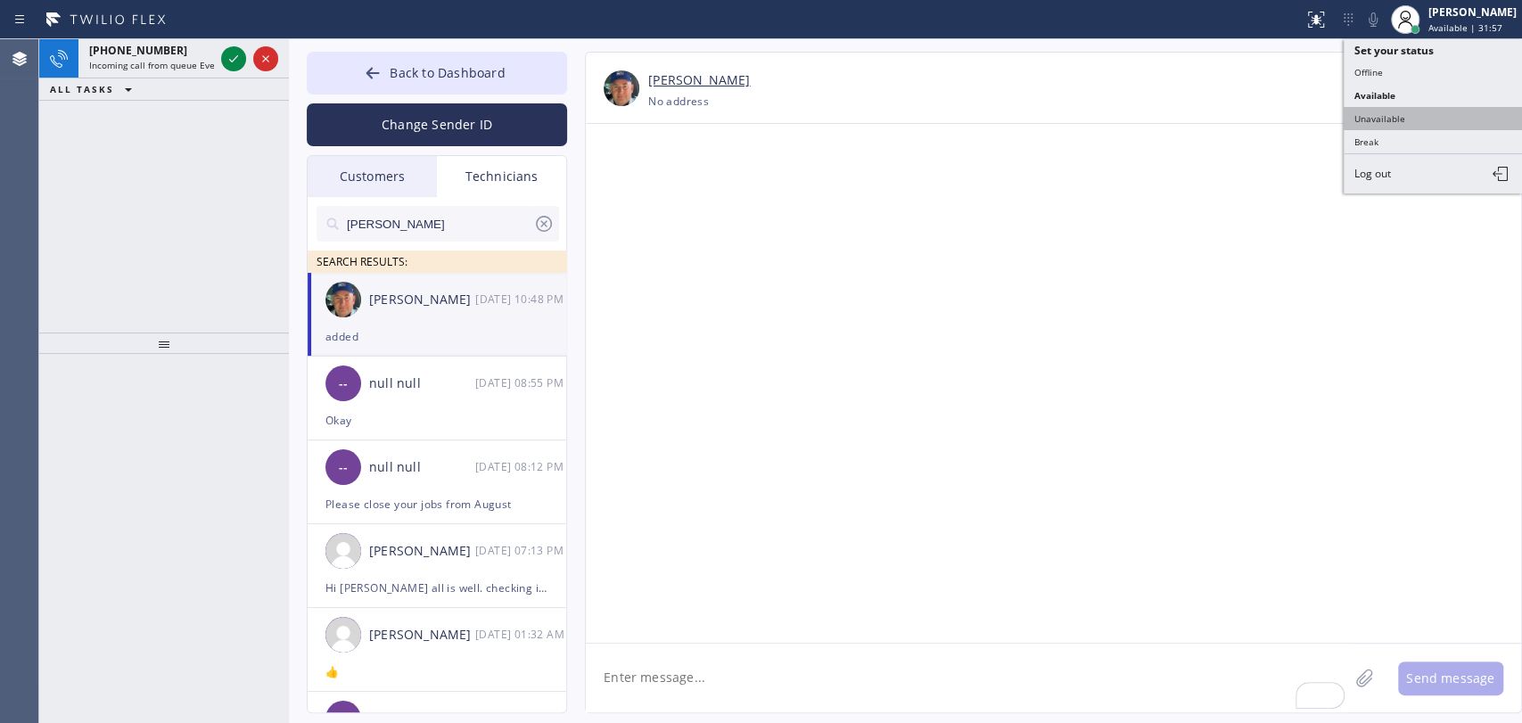
click at [1393, 117] on button "Unavailable" at bounding box center [1433, 118] width 178 height 23
